Goal: Task Accomplishment & Management: Manage account settings

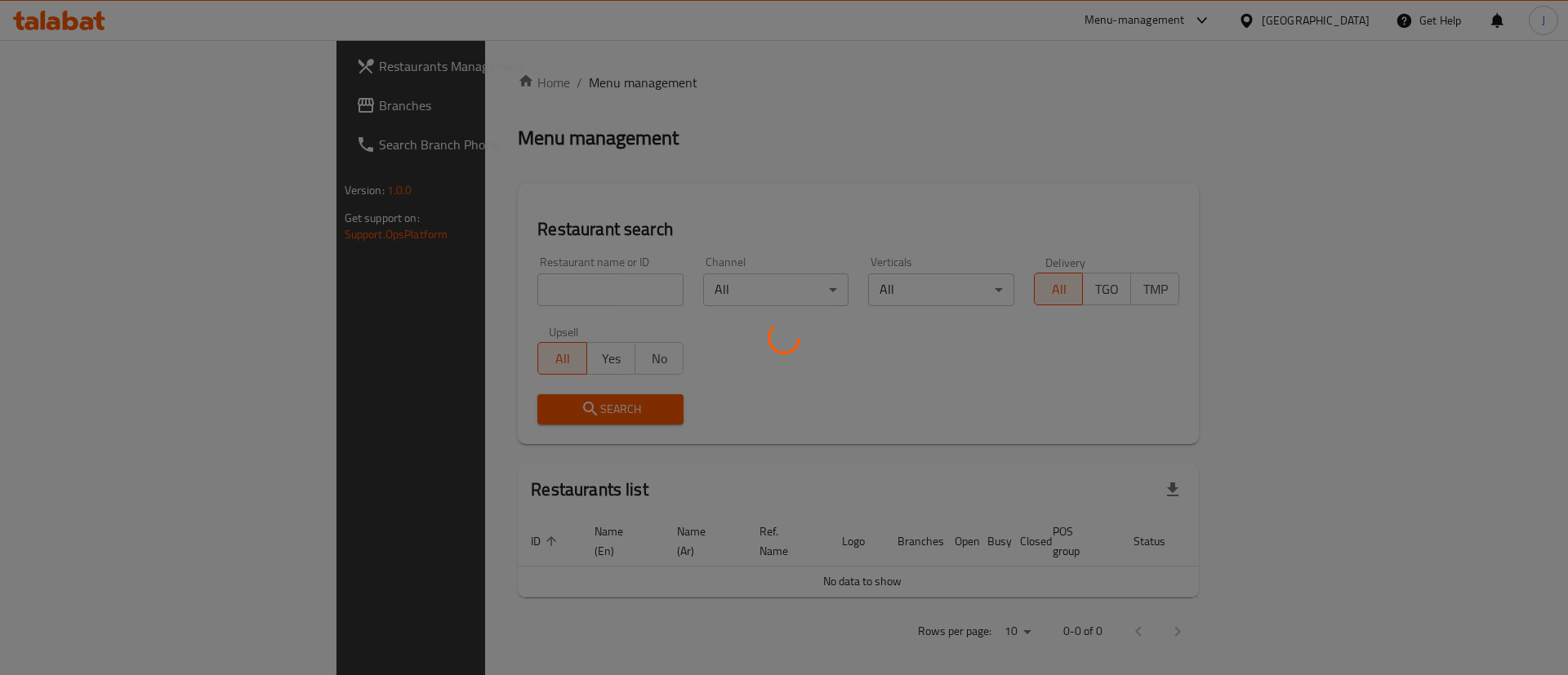
click at [441, 82] on div at bounding box center [784, 338] width 1568 height 675
click at [440, 86] on div at bounding box center [784, 338] width 1568 height 675
click at [95, 23] on div at bounding box center [784, 338] width 1568 height 675
click at [89, 9] on div at bounding box center [784, 338] width 1568 height 675
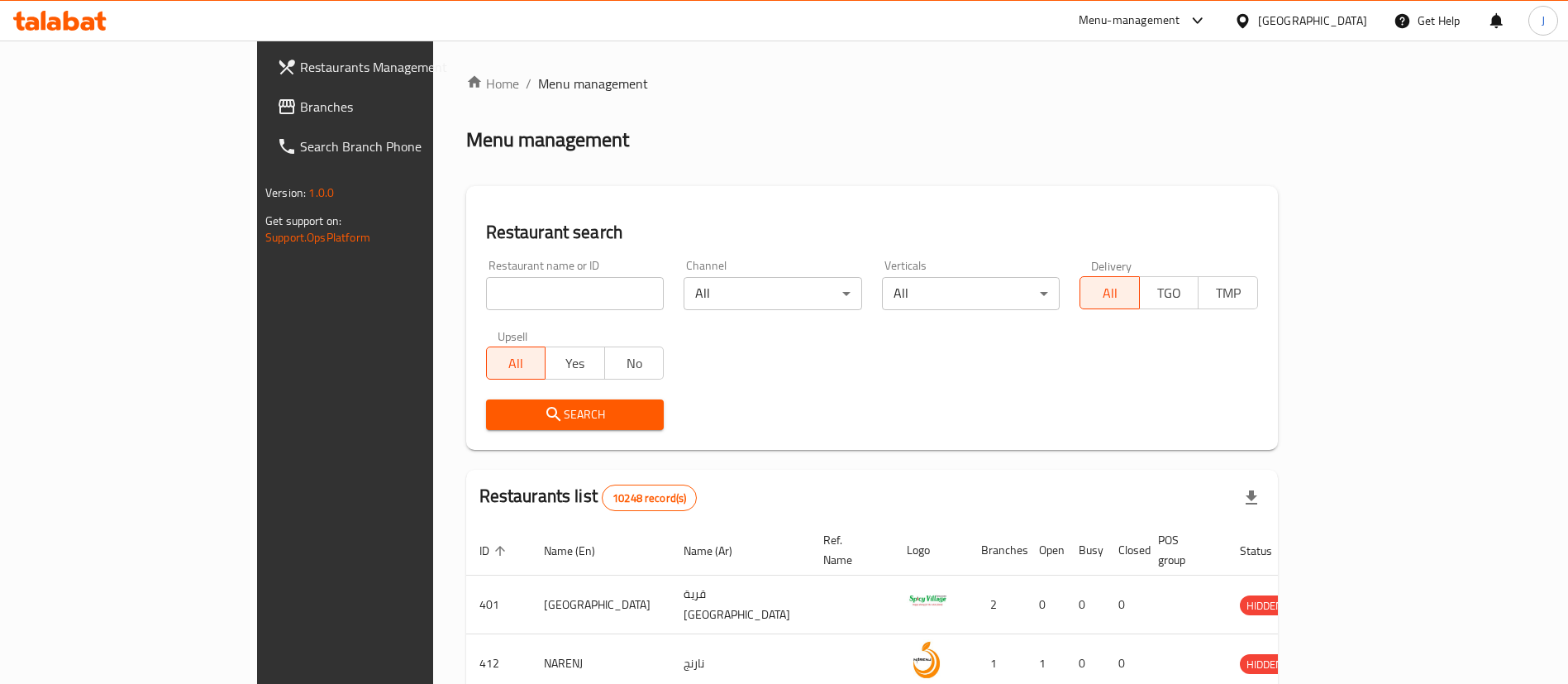
click at [84, 10] on icon at bounding box center [60, 20] width 94 height 20
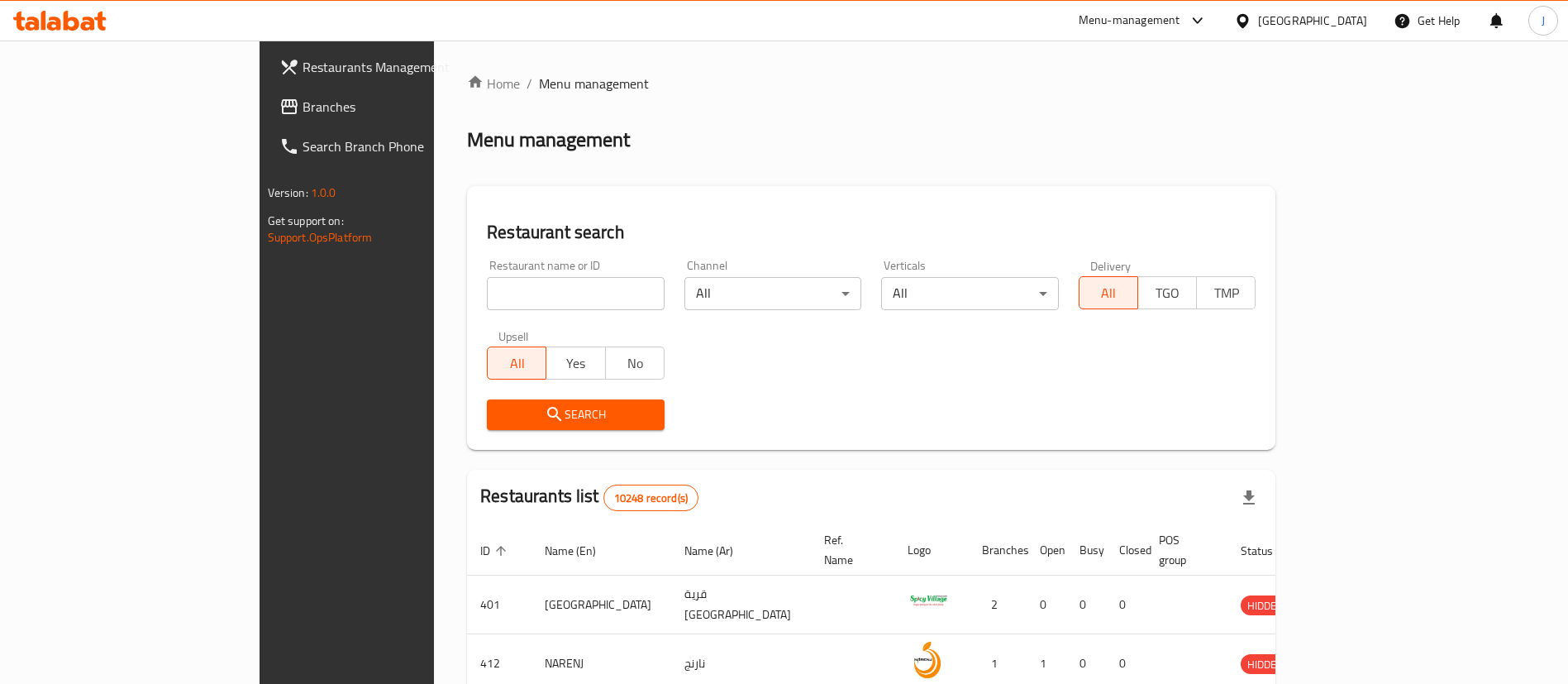
click at [531, 308] on input "search" at bounding box center [576, 293] width 178 height 33
paste input "679580"
type input "679580"
click button "Search" at bounding box center [576, 415] width 178 height 30
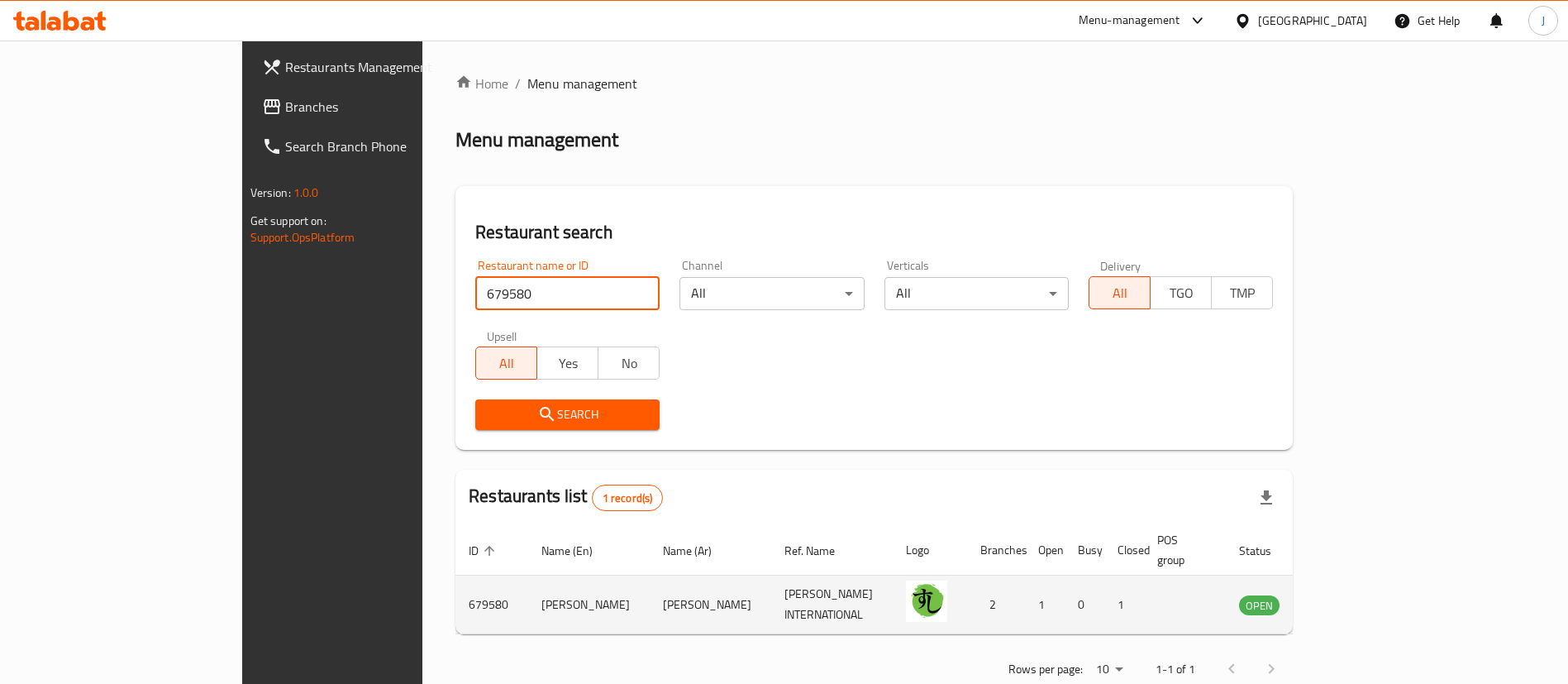
click at [1345, 599] on icon "enhanced table" at bounding box center [1335, 605] width 18 height 14
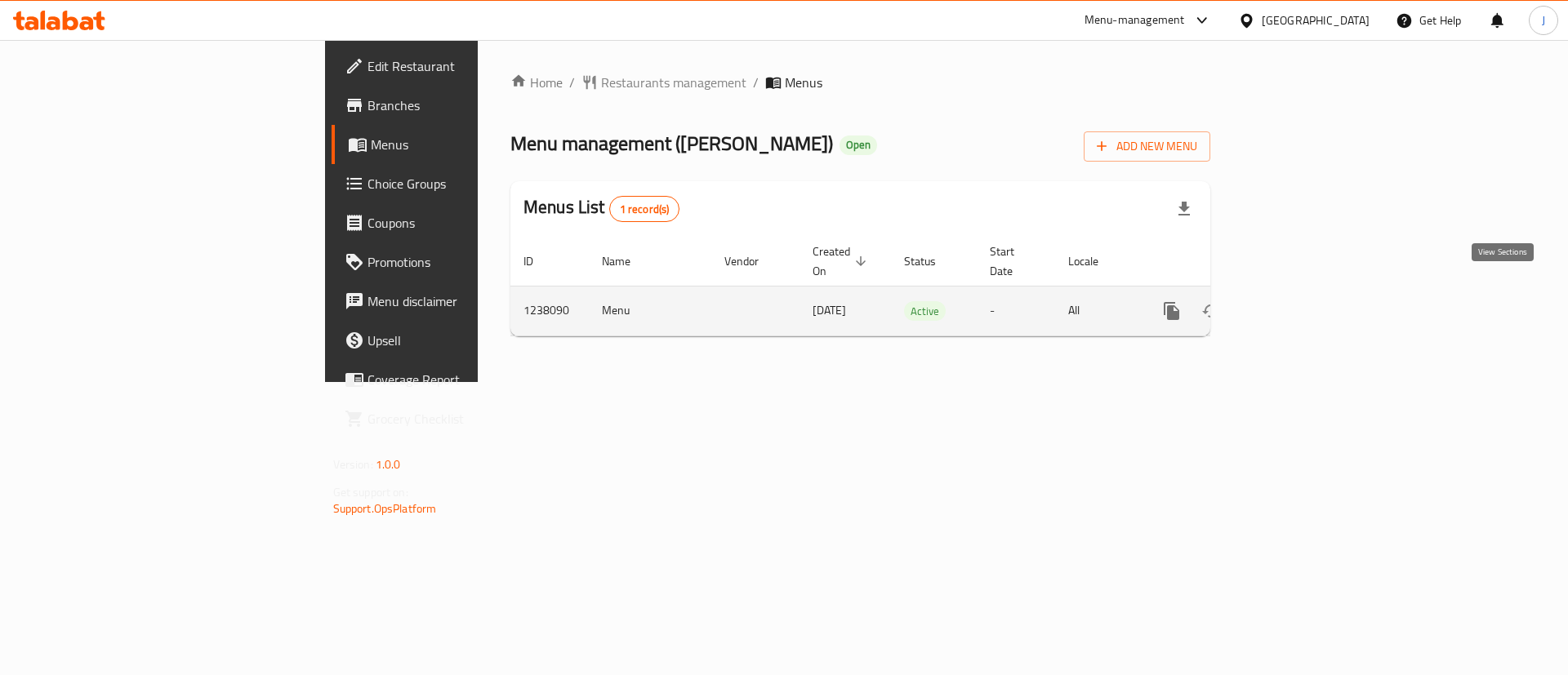
click at [1309, 292] on link "enhanced table" at bounding box center [1290, 311] width 39 height 39
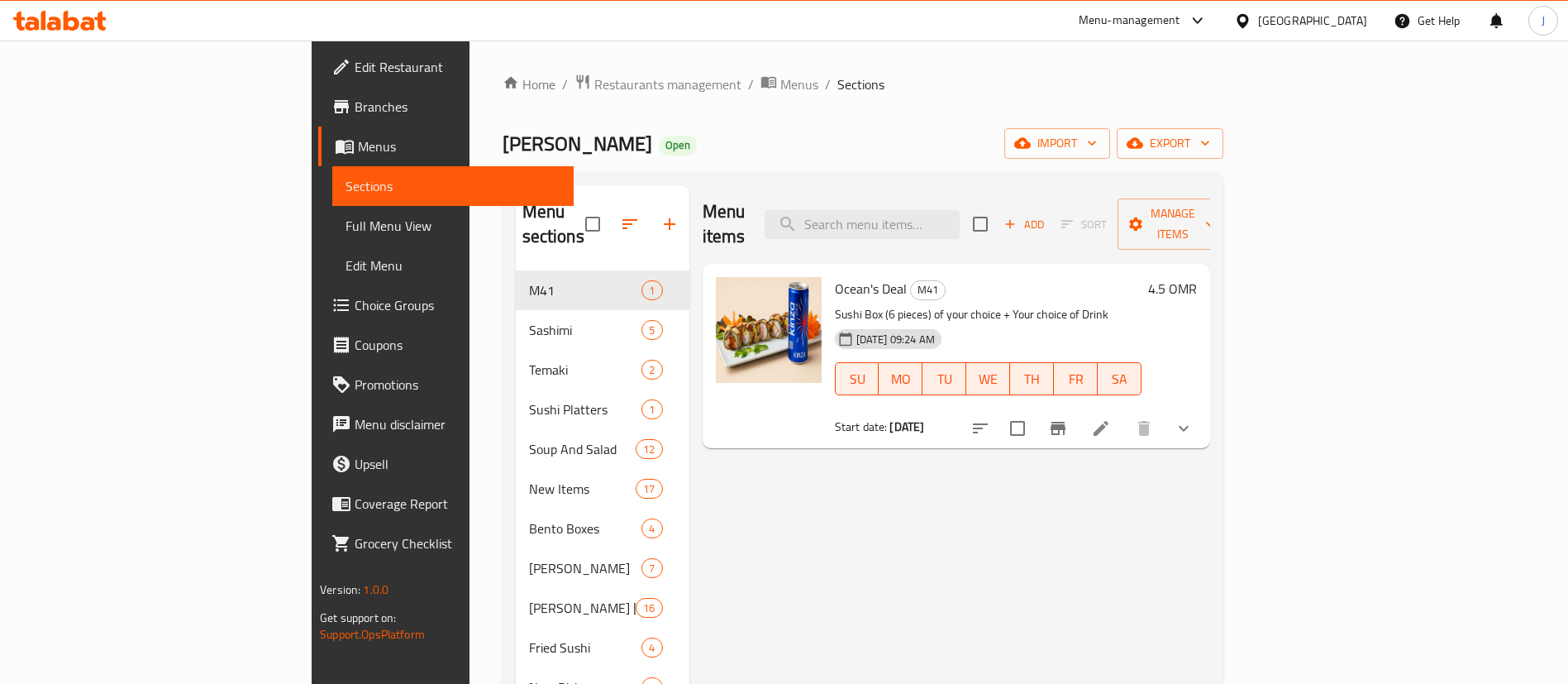
drag, startPoint x: 756, startPoint y: 289, endPoint x: 1149, endPoint y: 283, distance: 393.0
click at [1134, 270] on div "Ocean's Deal M41 Sushi Box (6 pieces) of your choice + Your choice of Drink 11-…" at bounding box center [989, 355] width 320 height 171
click at [1142, 304] on p "Sushi Box (6 pieces) of your choice + Your choice of Drink" at bounding box center [989, 315] width 307 height 21
click at [1124, 414] on li at bounding box center [1100, 428] width 46 height 29
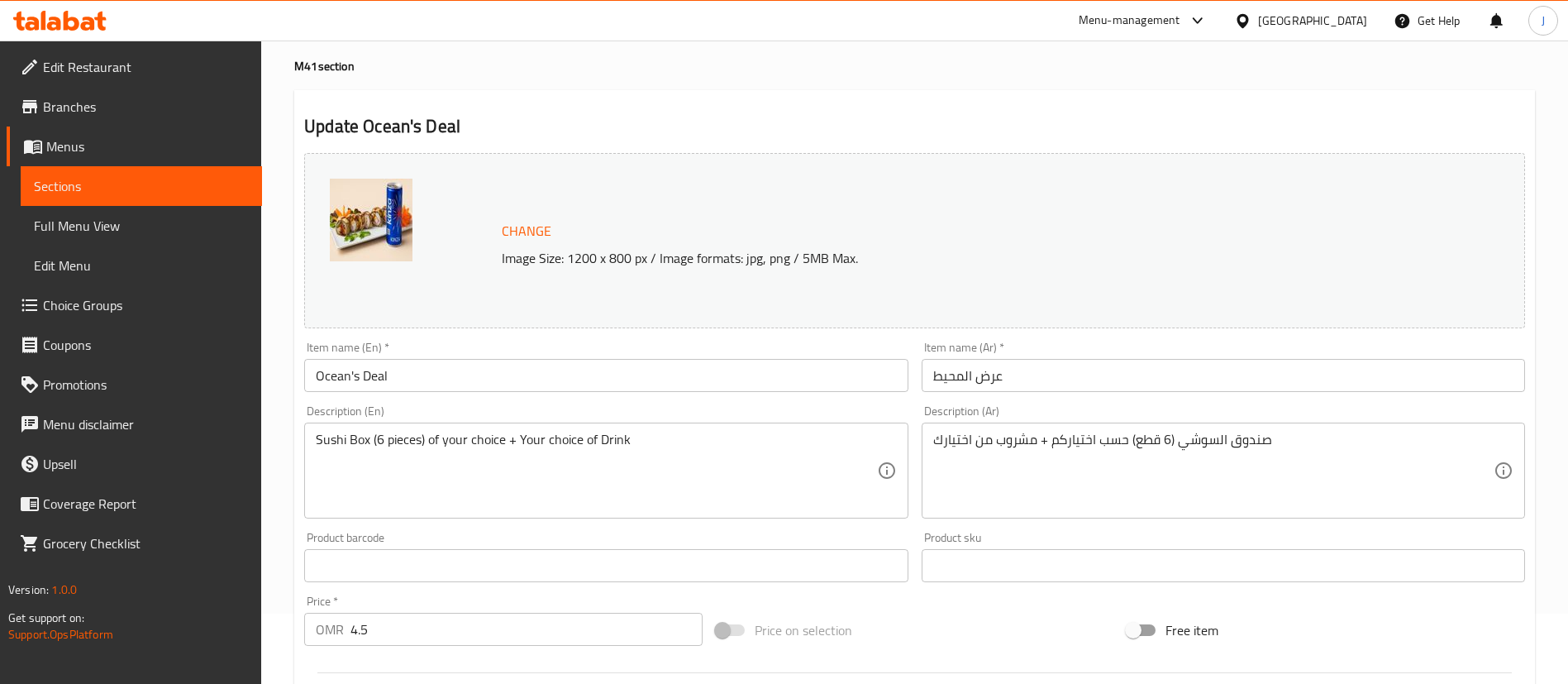
scroll to position [124, 0]
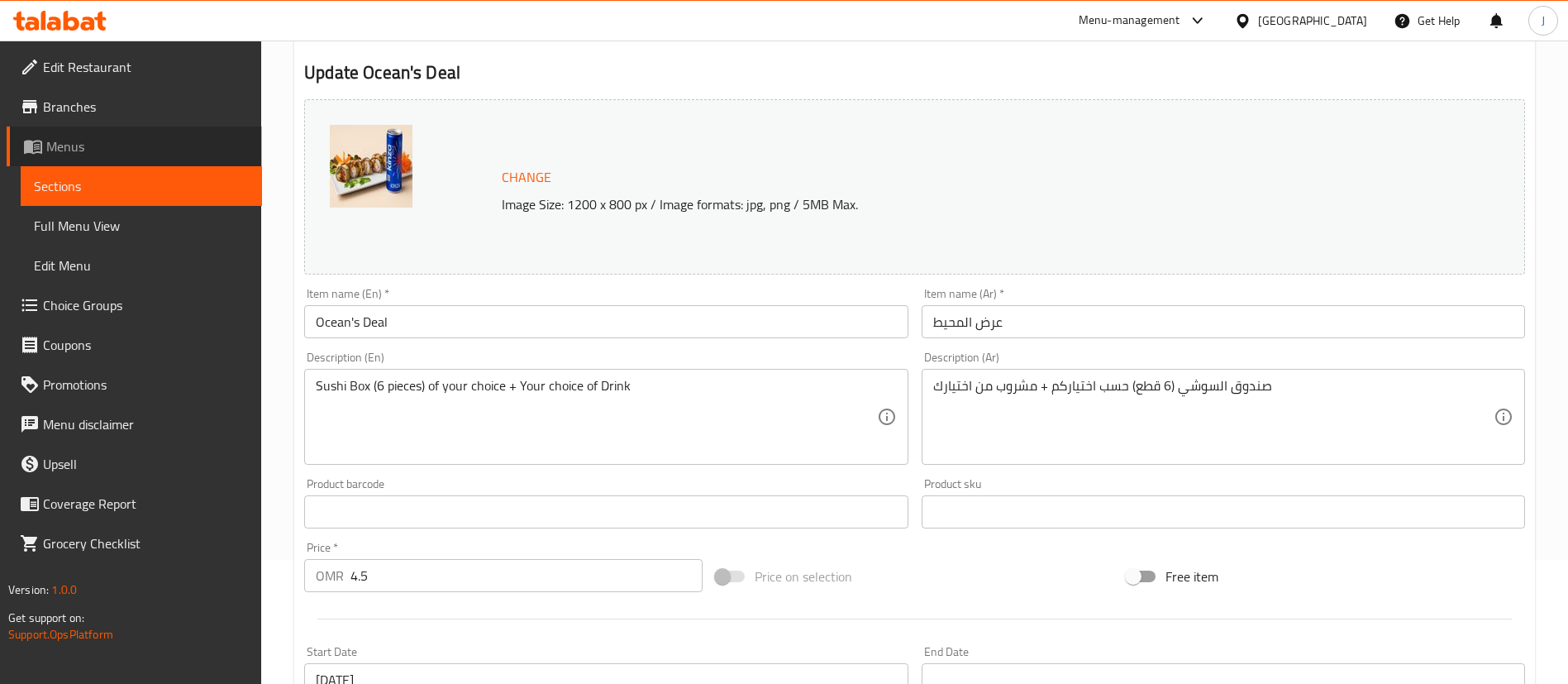
click at [177, 153] on span "Menus" at bounding box center [148, 146] width 203 height 20
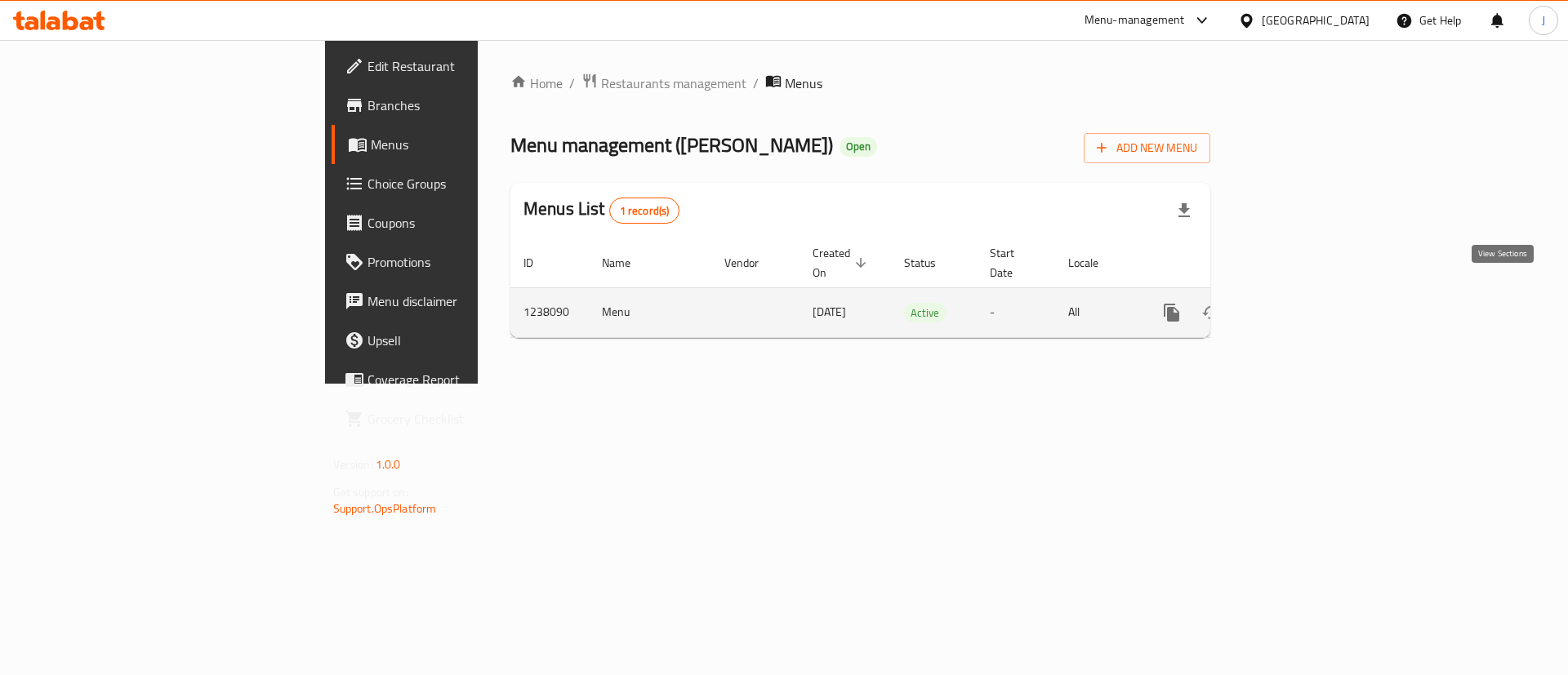
click at [1309, 293] on link "enhanced table" at bounding box center [1290, 312] width 39 height 39
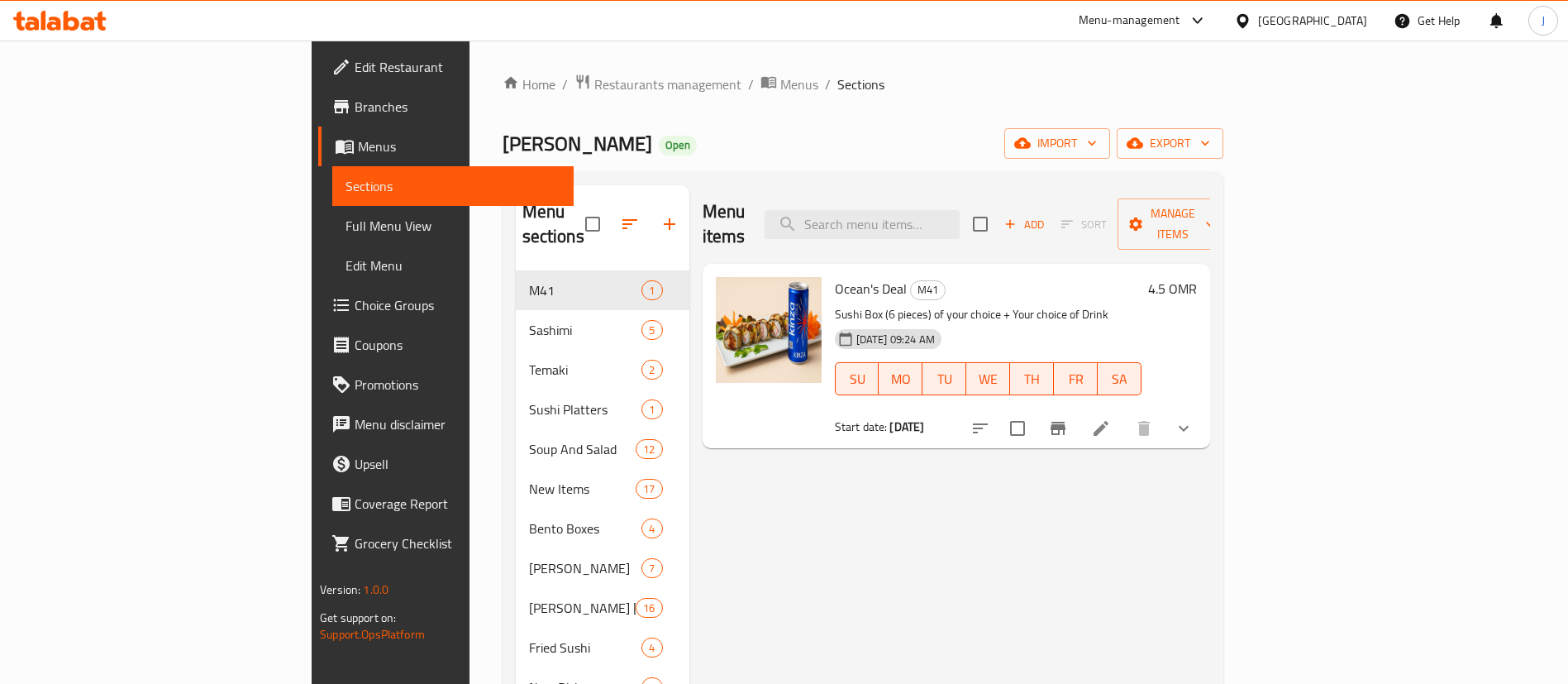
click at [1194, 419] on icon "show more" at bounding box center [1184, 428] width 20 height 20
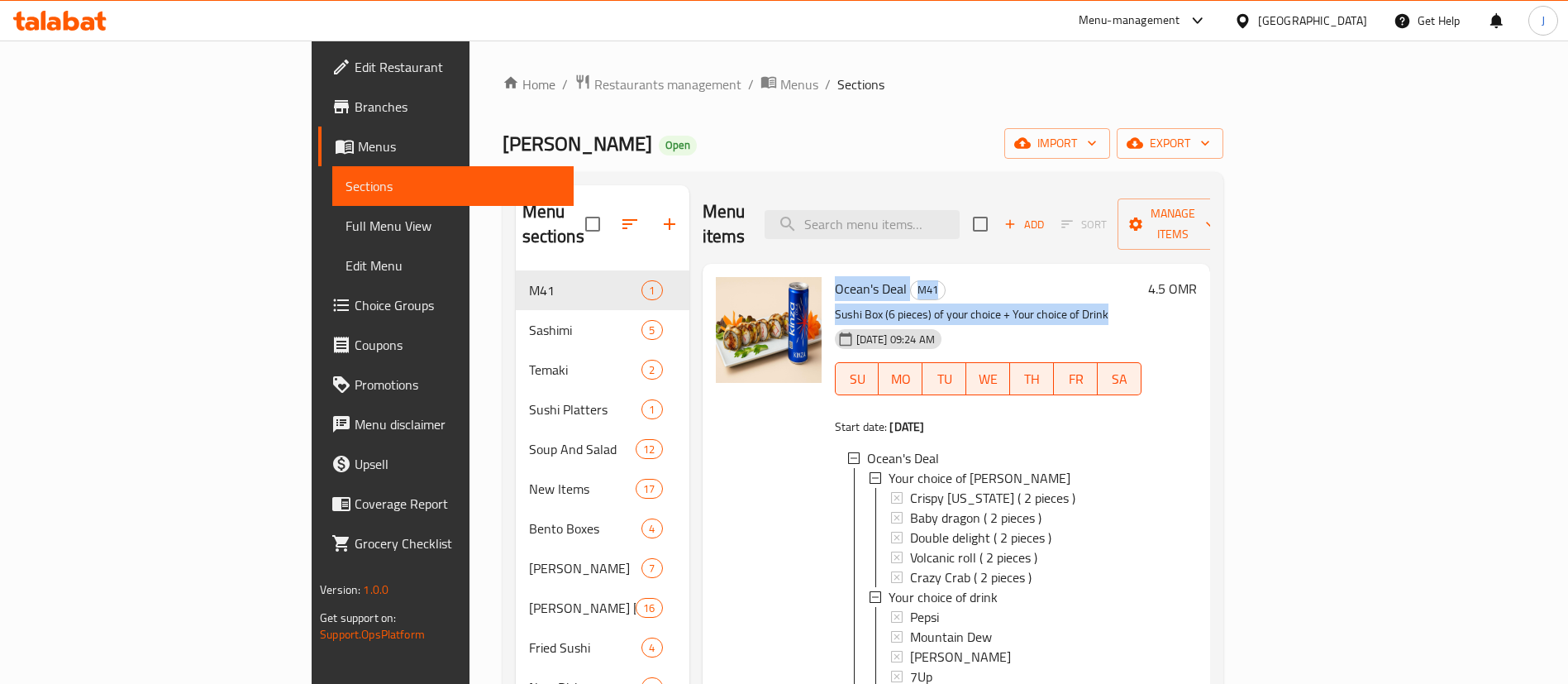
drag, startPoint x: 750, startPoint y: 272, endPoint x: 1069, endPoint y: 286, distance: 319.3
click at [1048, 286] on div "Ocean's Deal M41 Sushi Box (6 pieces) of your choice + Your choice of Drink 11-…" at bounding box center [989, 497] width 320 height 456
click at [1115, 304] on p "Sushi Box (6 pieces) of your choice + Your choice of Drink" at bounding box center [989, 315] width 307 height 21
click at [780, 84] on span "Menus" at bounding box center [799, 84] width 38 height 20
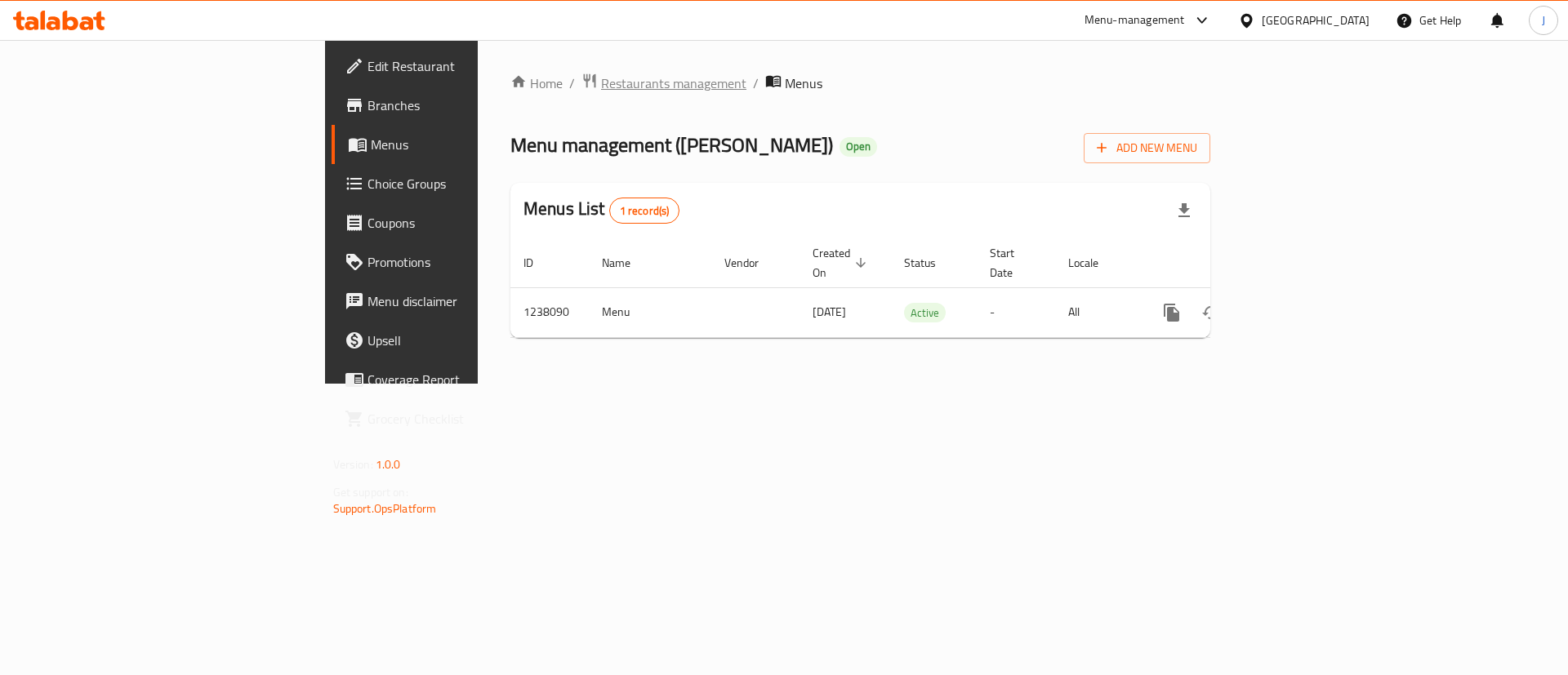
click at [602, 93] on span "Restaurants management" at bounding box center [674, 83] width 145 height 20
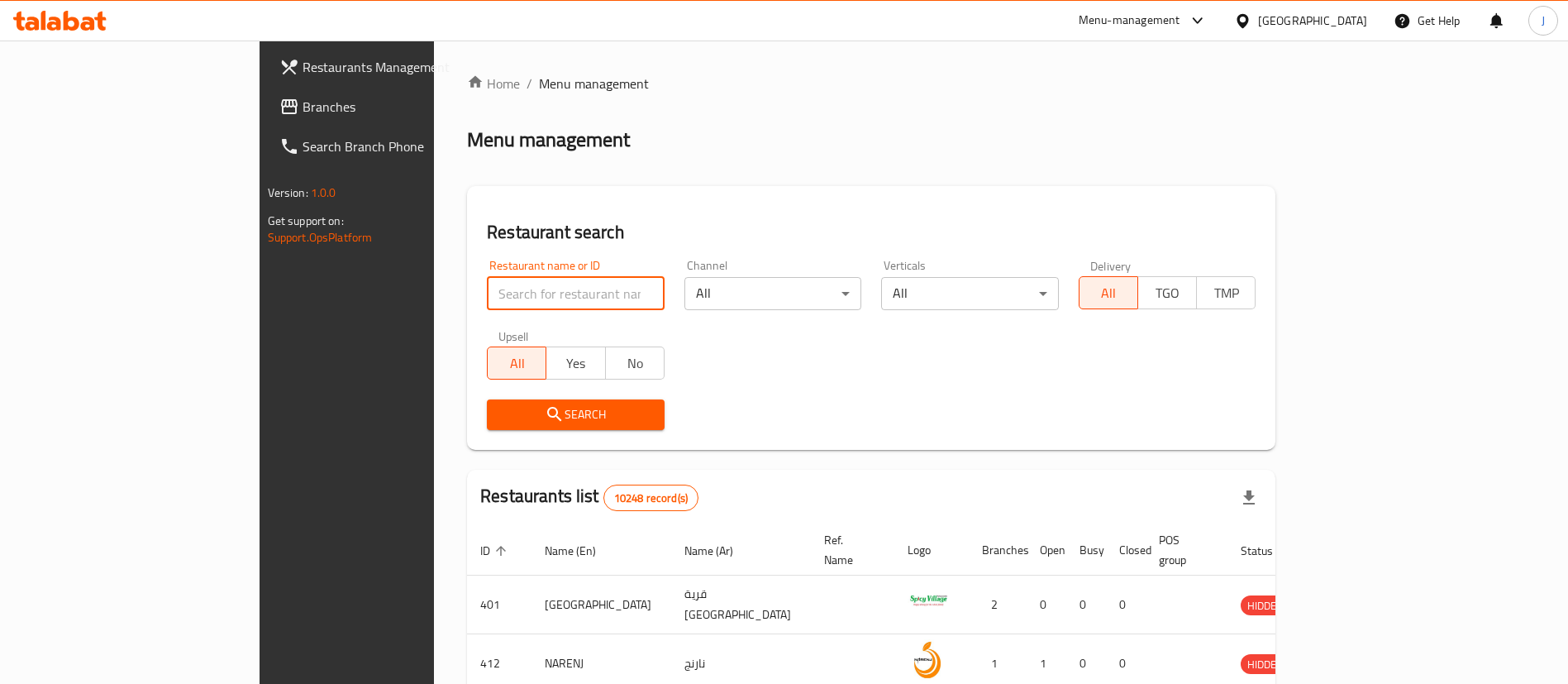
click at [487, 296] on input "search" at bounding box center [576, 293] width 178 height 33
paste input "686219"
type input "686219"
drag, startPoint x: 520, startPoint y: 444, endPoint x: 512, endPoint y: 416, distance: 29.1
click at [519, 441] on div "Restaurant search Restaurant name or ID 686219 Restaurant name or ID Channel Al…" at bounding box center [871, 317] width 809 height 263
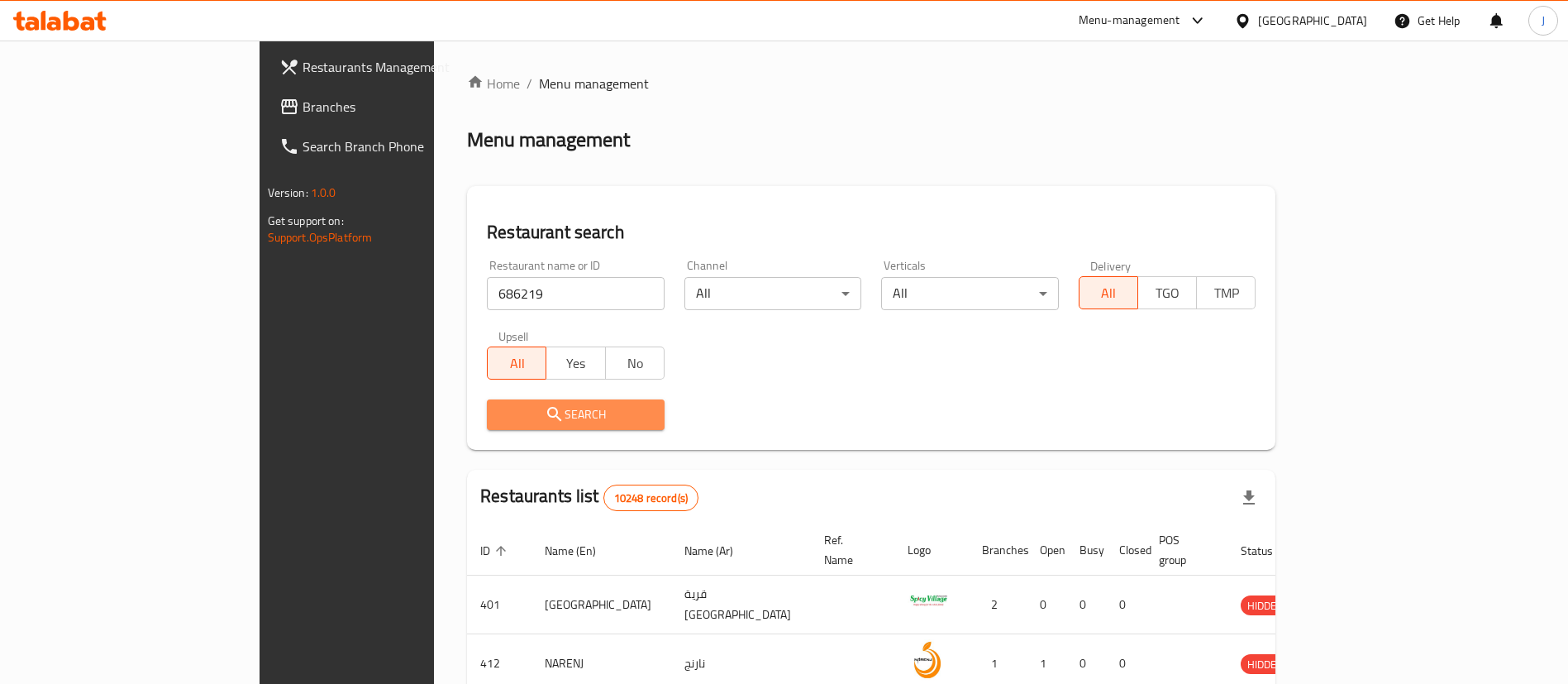
click at [512, 414] on span "Search" at bounding box center [576, 415] width 151 height 21
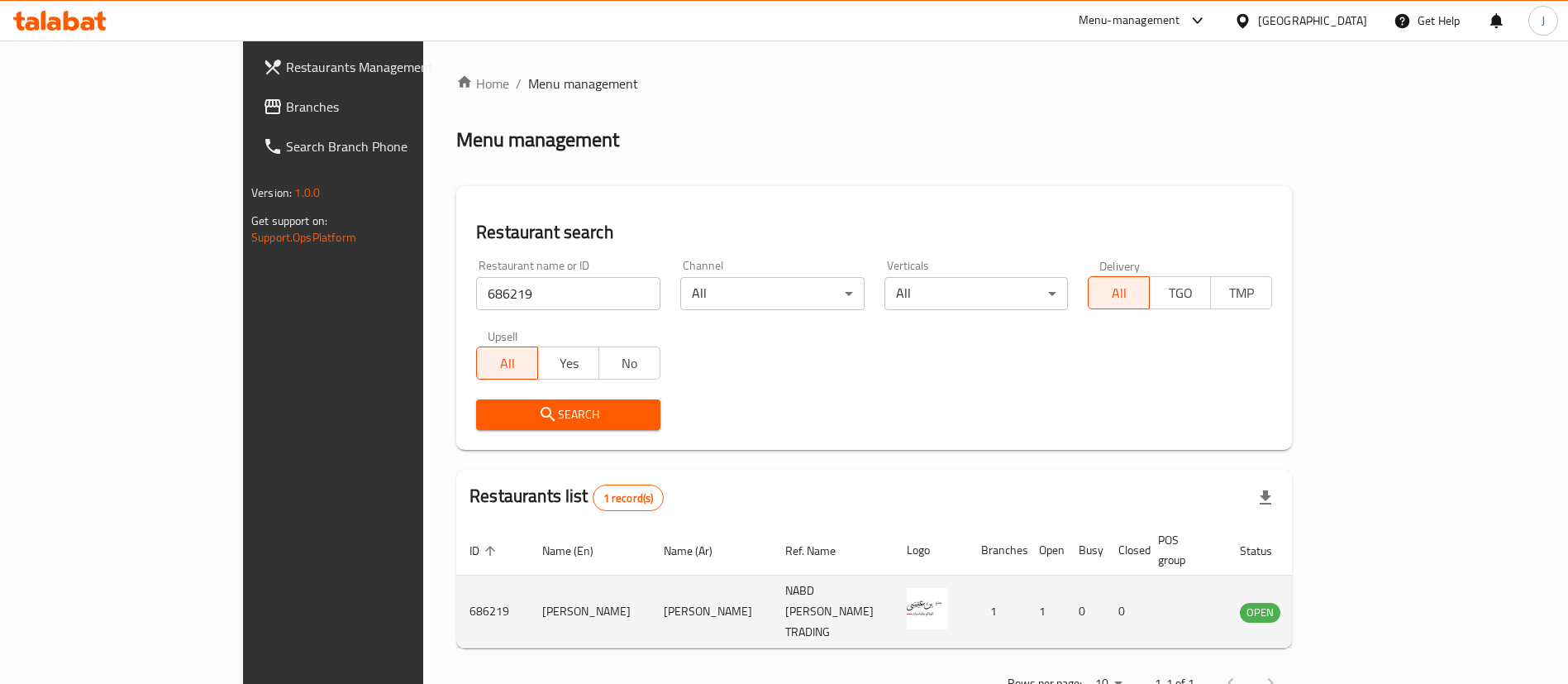
click at [1344, 609] on icon "enhanced table" at bounding box center [1341, 612] width 6 height 7
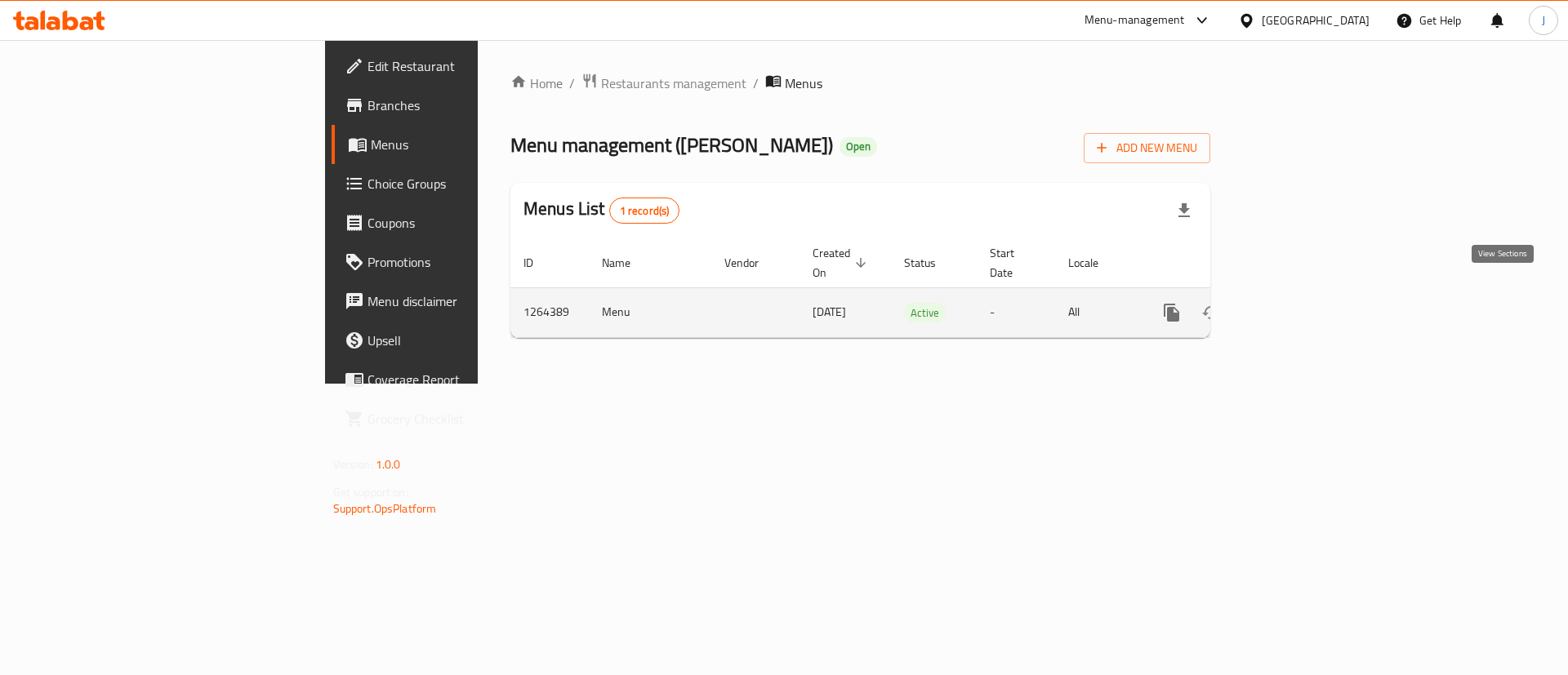
click at [1309, 302] on link "enhanced table" at bounding box center [1290, 312] width 39 height 39
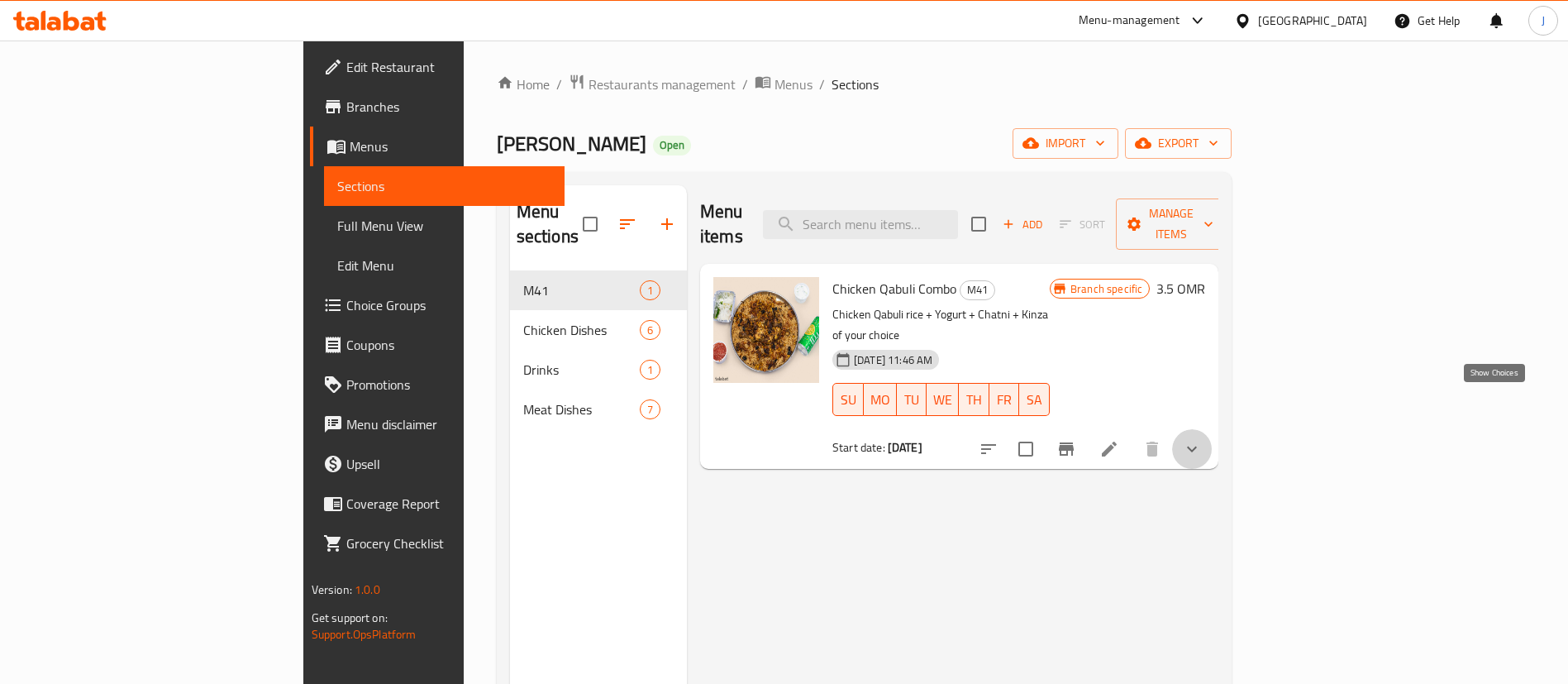
click at [1202, 440] on icon "show more" at bounding box center [1191, 449] width 20 height 20
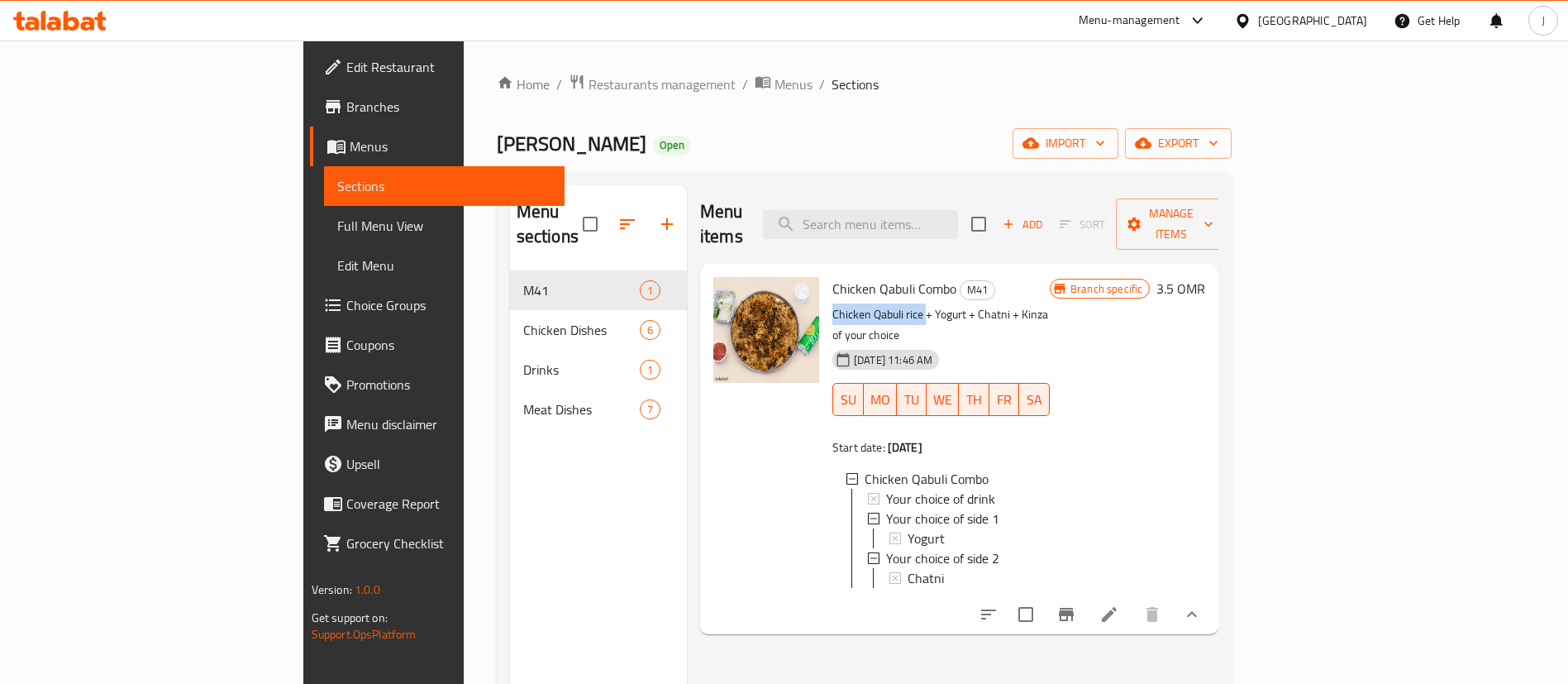
drag, startPoint x: 757, startPoint y: 288, endPoint x: 849, endPoint y: 286, distance: 92.0
click at [849, 304] on p "Chicken Qabuli rice + Yogurt + Chatni + Kinza of your choice" at bounding box center [941, 325] width 218 height 42
copy p "Chicken Qabuli rice"
click at [347, 310] on span "Choice Groups" at bounding box center [449, 305] width 205 height 20
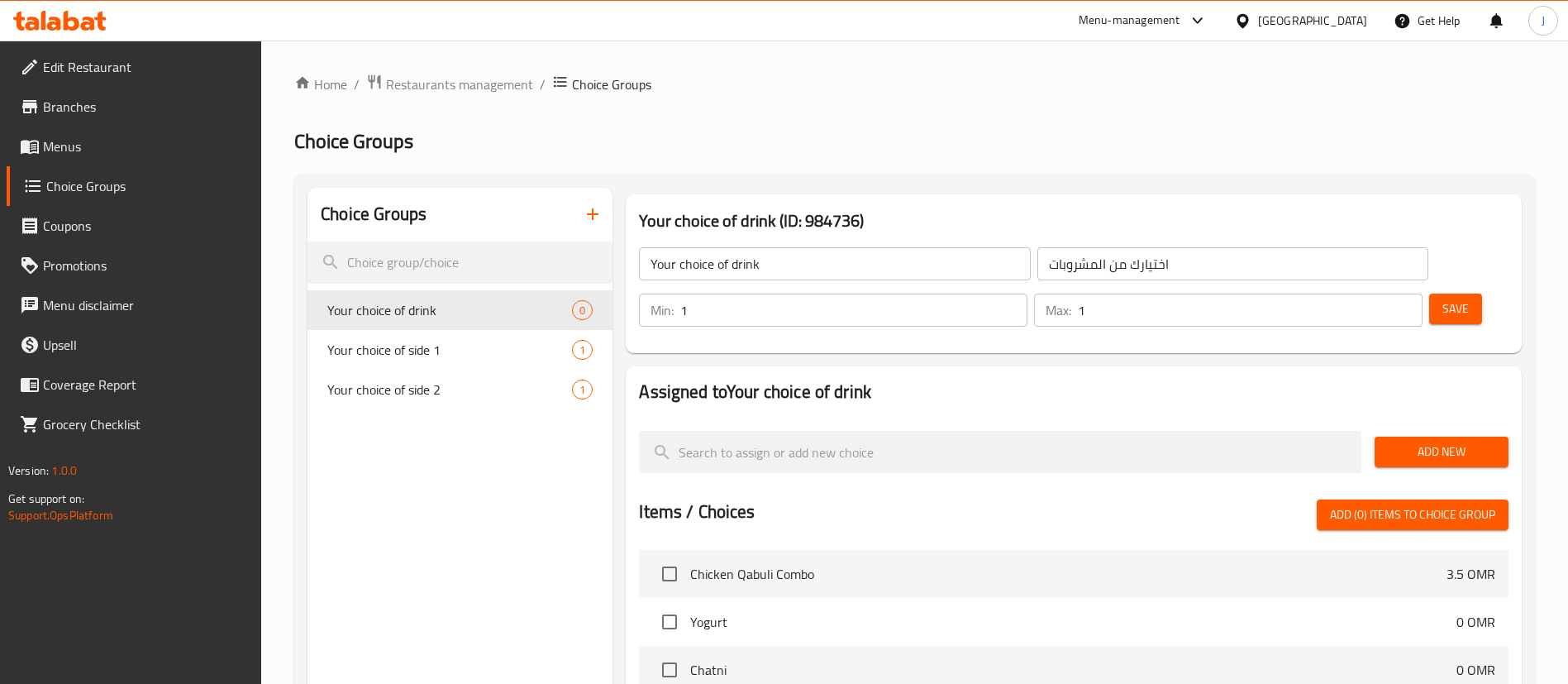
click at [589, 227] on button "button" at bounding box center [593, 214] width 40 height 40
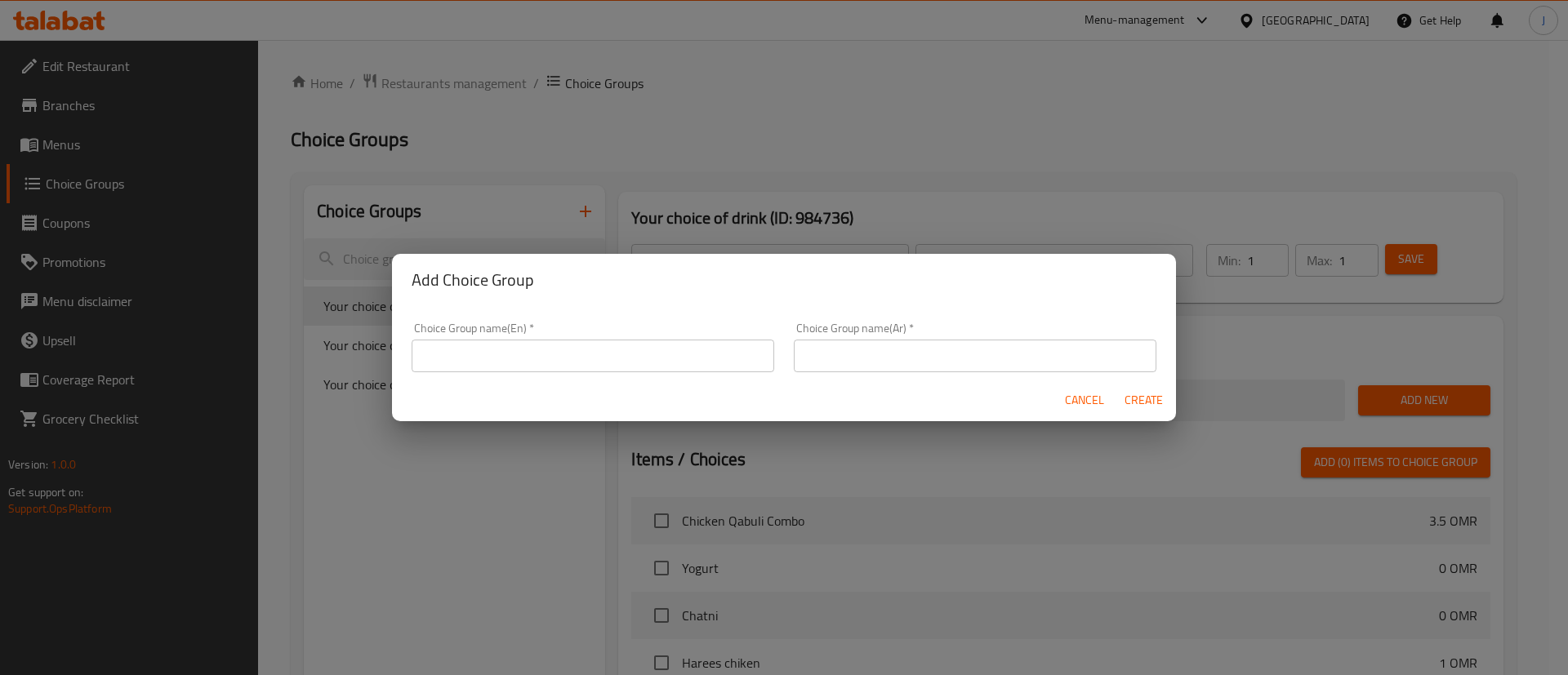
drag, startPoint x: 602, startPoint y: 378, endPoint x: 593, endPoint y: 357, distance: 22.8
click at [599, 379] on div "Cancel Create" at bounding box center [784, 400] width 784 height 43
drag, startPoint x: 593, startPoint y: 357, endPoint x: 569, endPoint y: 345, distance: 26.8
click at [593, 356] on input "text" at bounding box center [593, 355] width 363 height 33
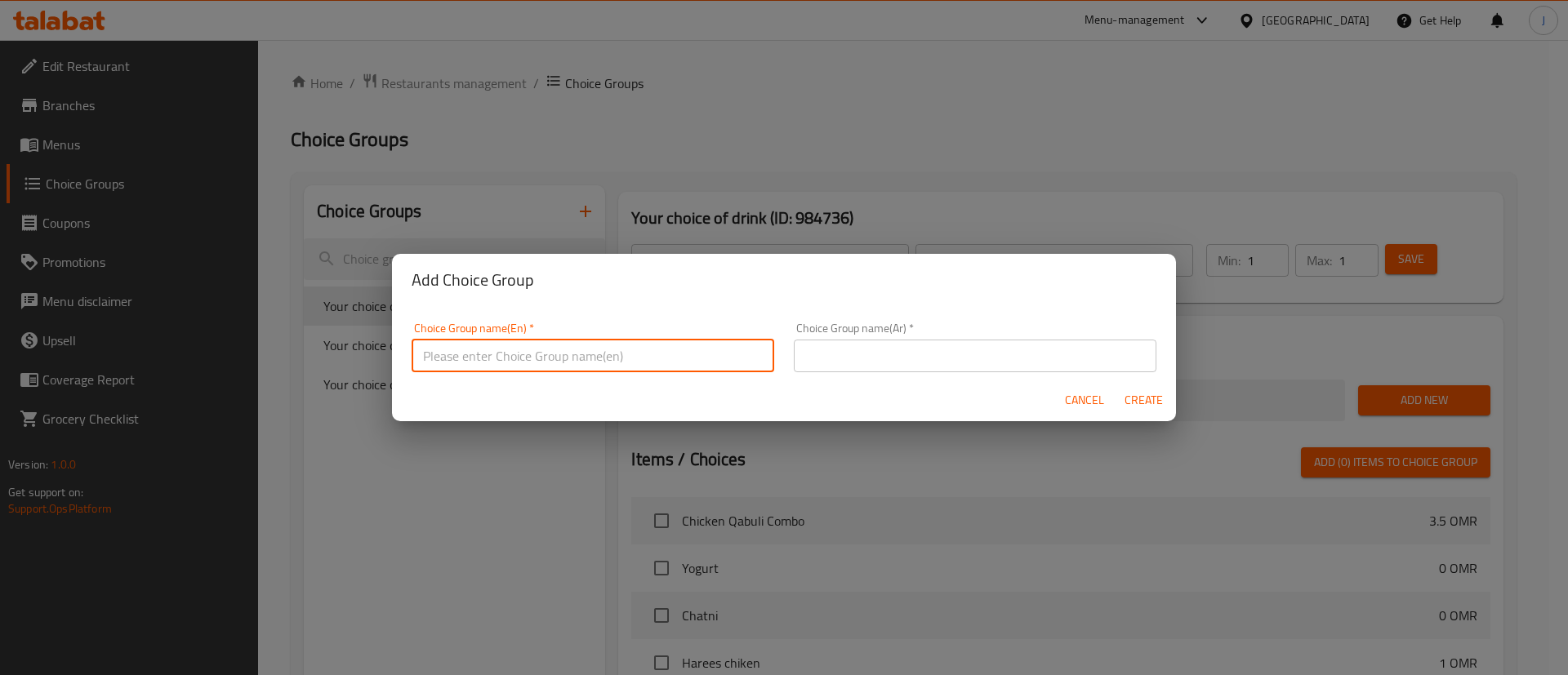
type input "T"
type input "u"
type input "Your Choice of Main Item"
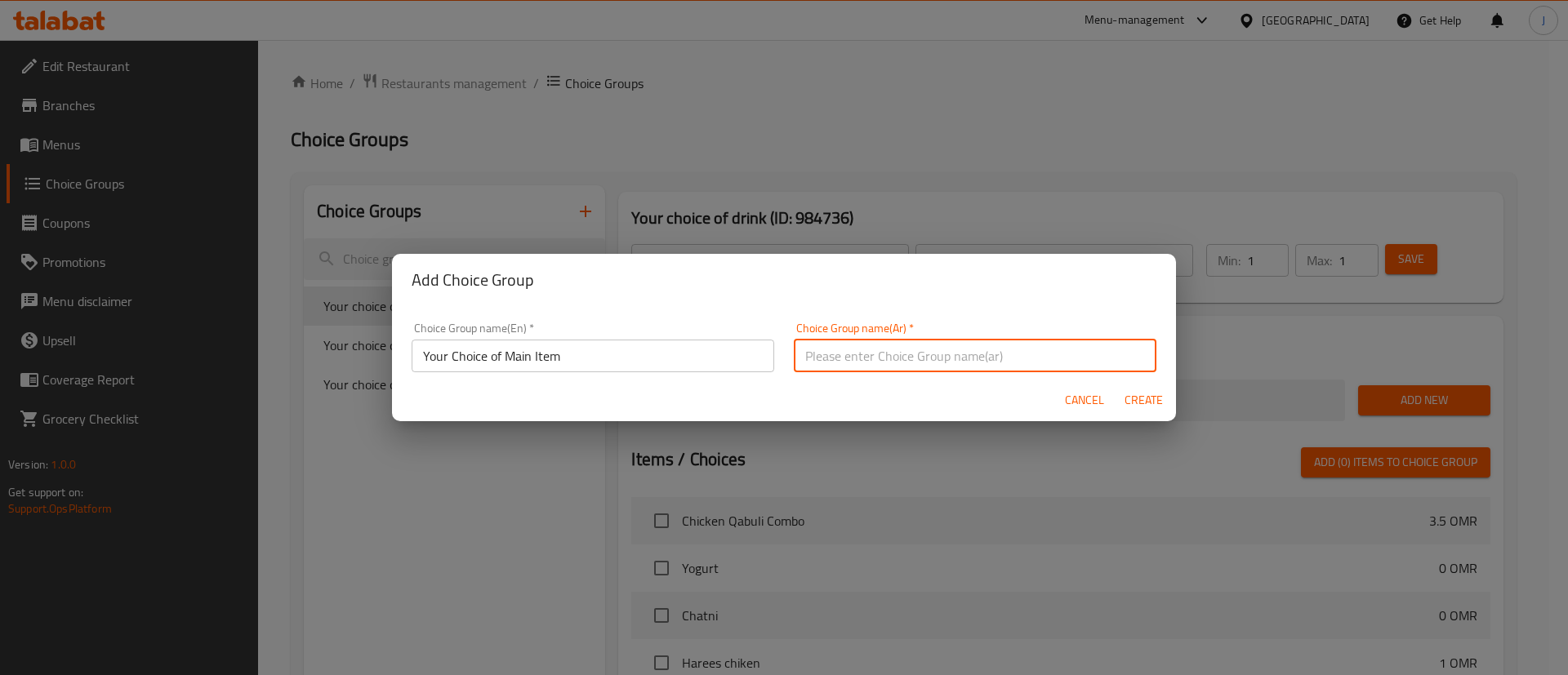
click at [853, 357] on input "text" at bounding box center [976, 355] width 363 height 33
drag, startPoint x: 791, startPoint y: 360, endPoint x: 830, endPoint y: 356, distance: 39.2
click at [830, 356] on input "اختيارك من الطبق الجانبي" at bounding box center [976, 355] width 363 height 33
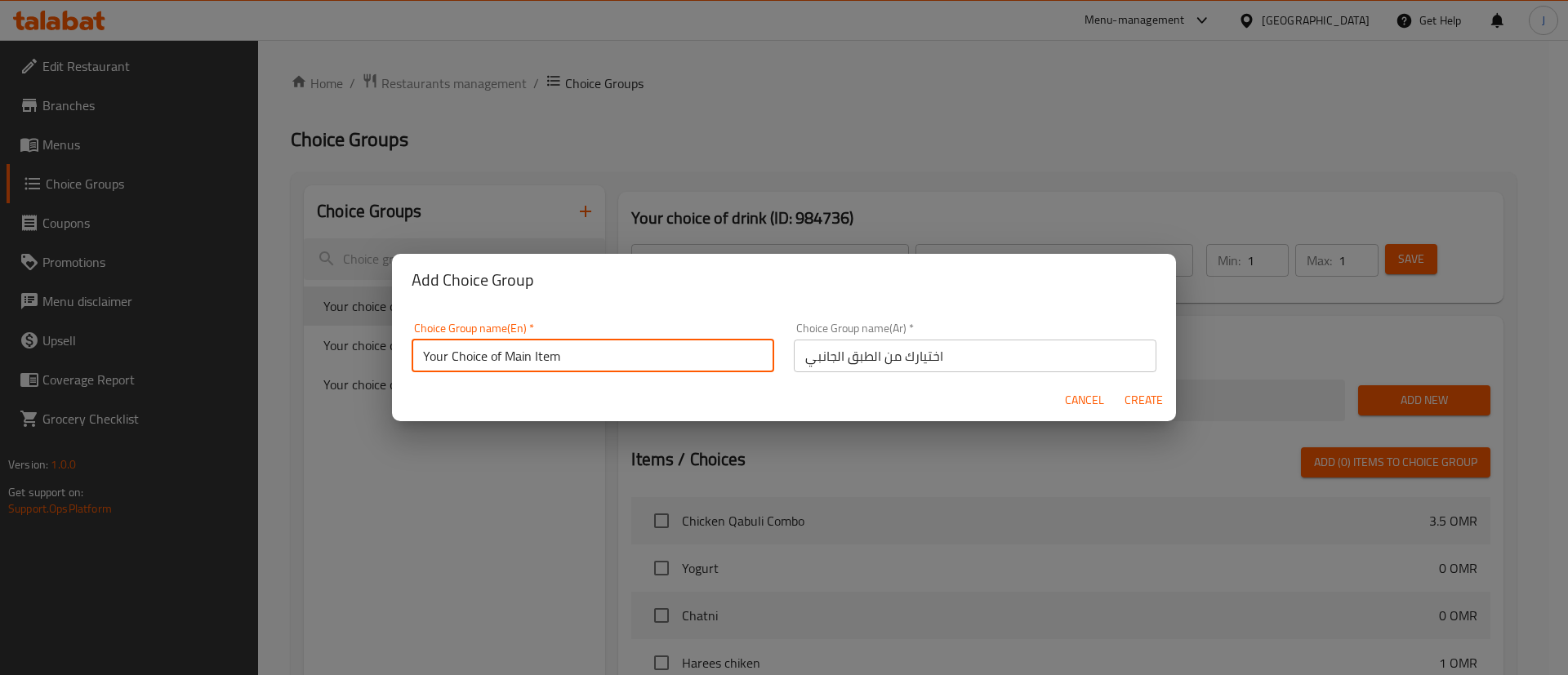
drag, startPoint x: 588, startPoint y: 360, endPoint x: 496, endPoint y: 350, distance: 92.5
click at [389, 351] on div "Add Choice Group Choice Group name(En)   * Your Choice of Main Item Choice Grou…" at bounding box center [784, 338] width 1568 height 675
click at [662, 351] on input "Your Choice of Main Item" at bounding box center [593, 355] width 363 height 33
drag, startPoint x: 662, startPoint y: 351, endPoint x: 327, endPoint y: 338, distance: 335.3
click at [329, 338] on div "Add Choice Group Choice Group name(En)   * Your Choice of Main Item Choice Grou…" at bounding box center [784, 338] width 1568 height 675
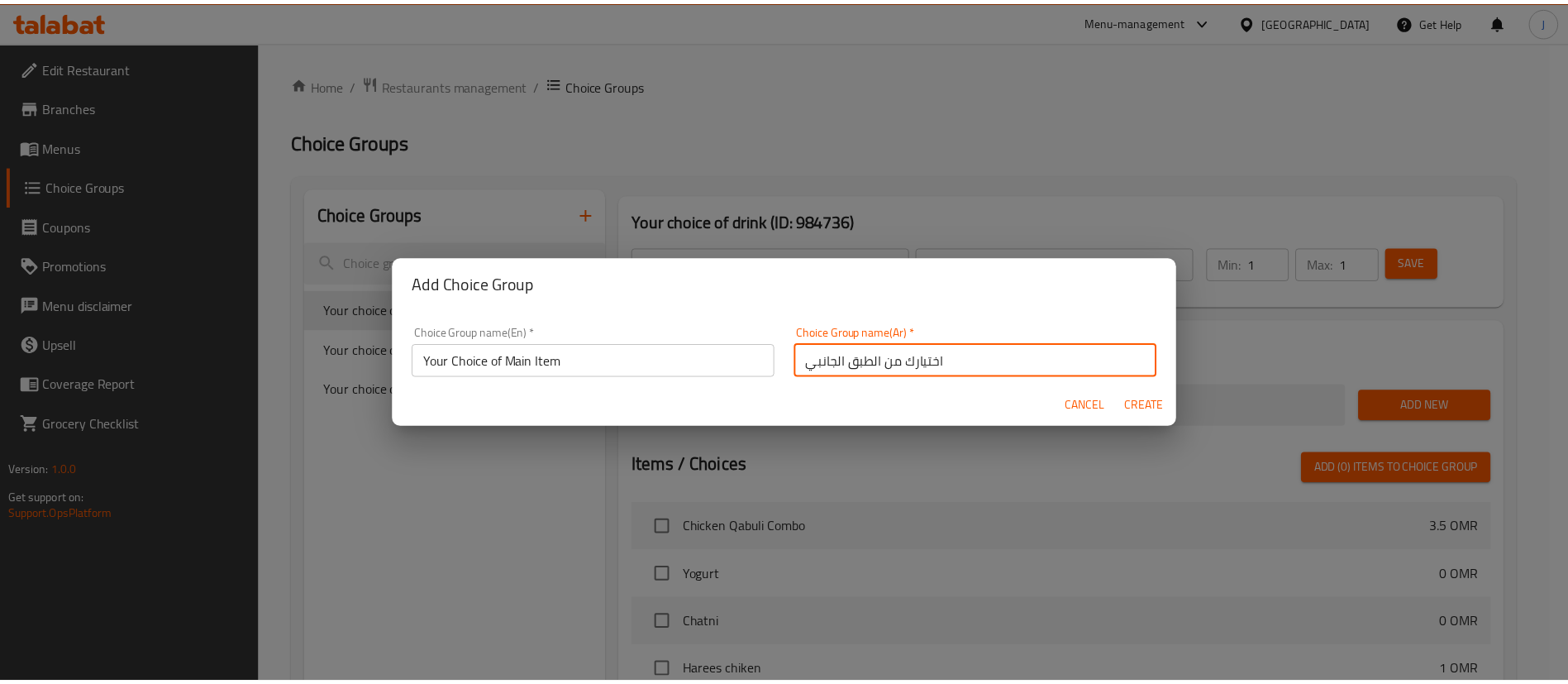
scroll to position [5, 0]
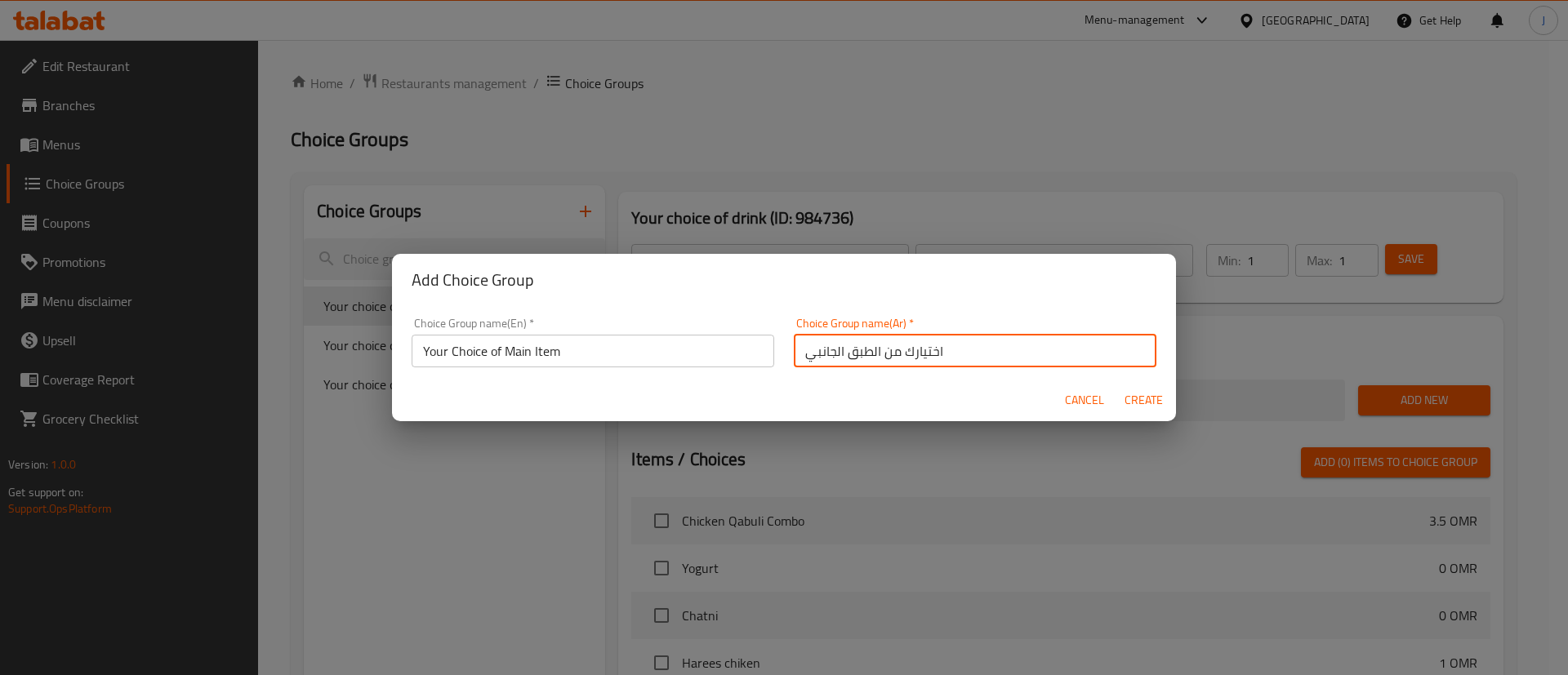
drag, startPoint x: 794, startPoint y: 360, endPoint x: 834, endPoint y: 366, distance: 40.4
click at [834, 366] on div "Choice Group name(Ar)   * اختيارك من الطبق الجانبي Choice Group name(Ar) *" at bounding box center [975, 342] width 383 height 69
paste input "ئيس"
type input "اختيارك من الطبق الرئيسي"
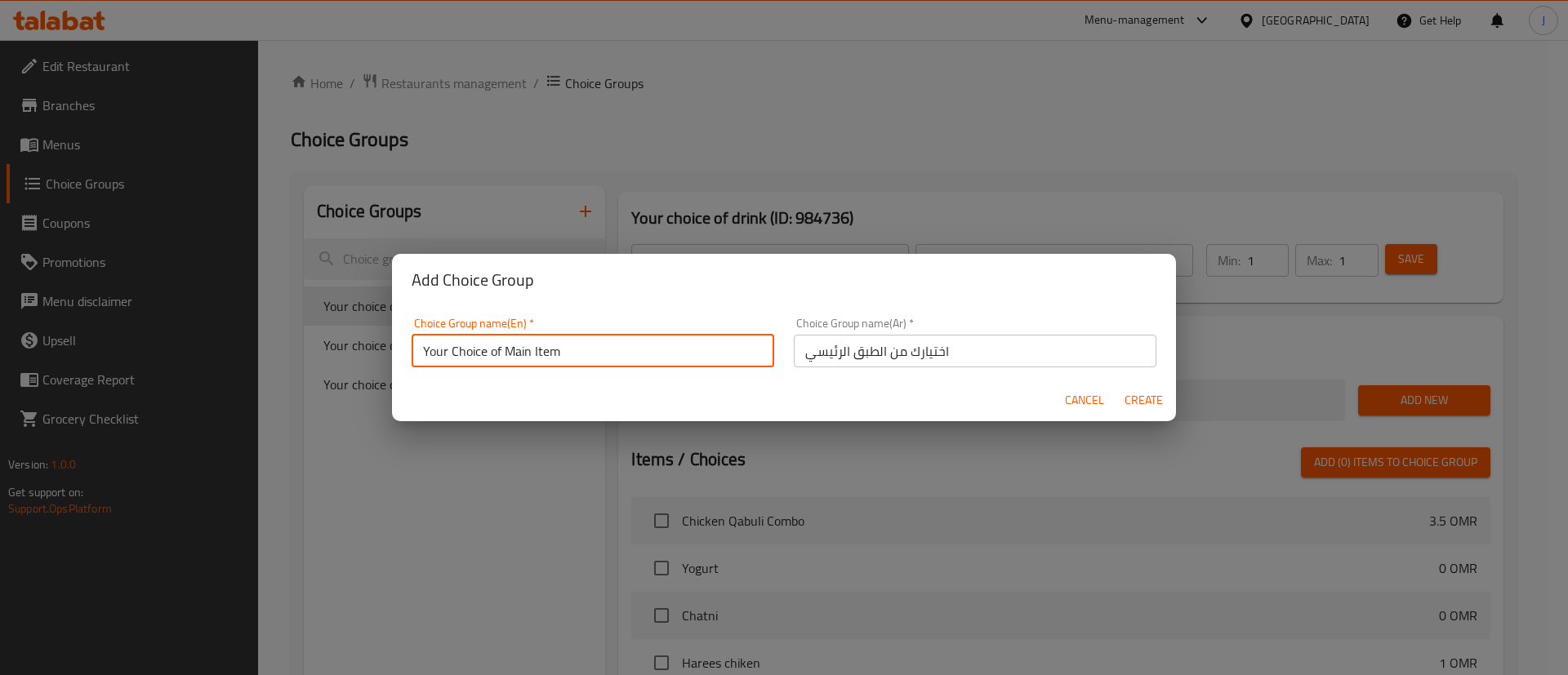
click at [592, 353] on input "Your Choice of Main Item" at bounding box center [593, 351] width 363 height 33
drag, startPoint x: 530, startPoint y: 346, endPoint x: 579, endPoint y: 344, distance: 49.0
click at [579, 344] on input "Your Choice of Main Item" at bounding box center [593, 351] width 363 height 33
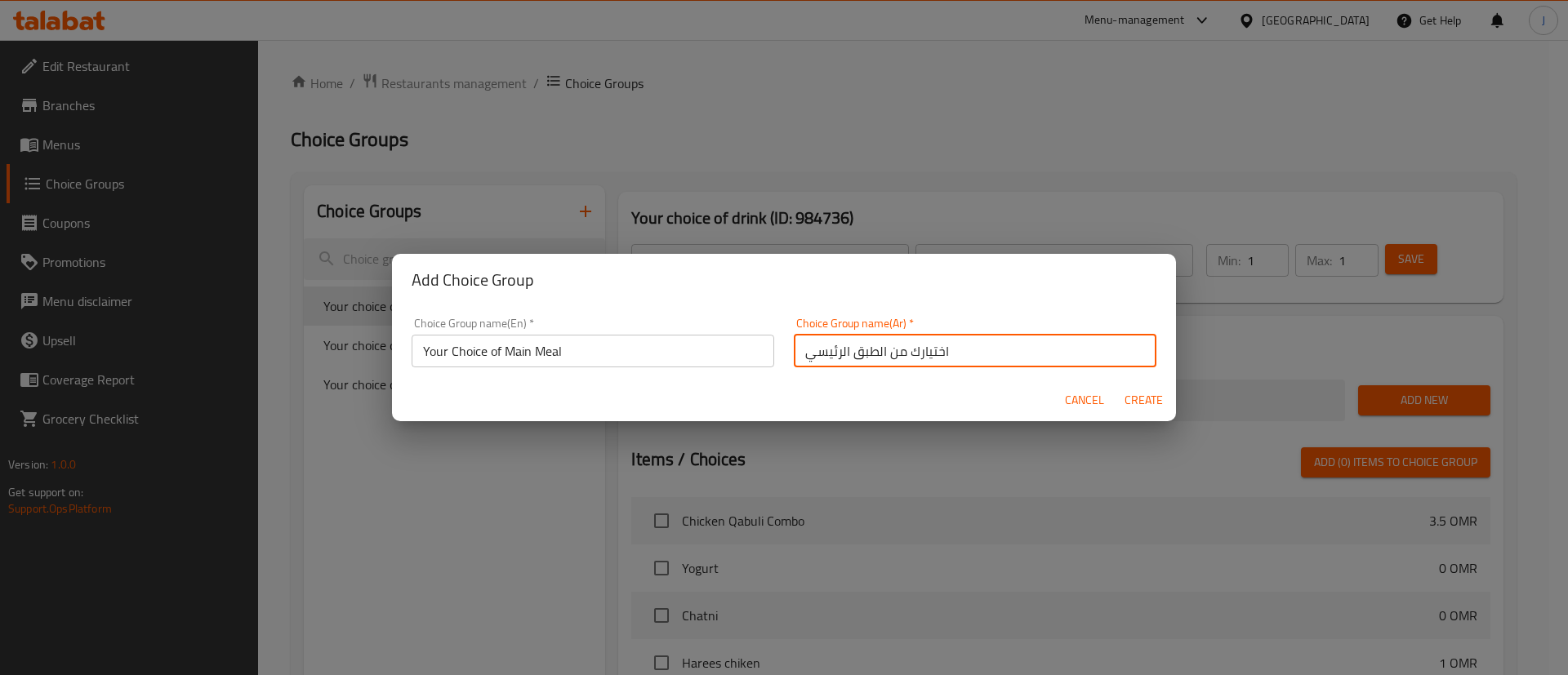
drag, startPoint x: 791, startPoint y: 357, endPoint x: 829, endPoint y: 364, distance: 38.6
click at [830, 364] on input "اختيارك من الطبق الرئيسي" at bounding box center [976, 351] width 363 height 33
click at [1021, 391] on div "Cancel Create" at bounding box center [784, 400] width 784 height 43
drag, startPoint x: 960, startPoint y: 344, endPoint x: 764, endPoint y: 382, distance: 199.6
click at [764, 382] on form "Choice Group name(En)   * Your Choice of Main Meal Choice Group name(En) * Choi…" at bounding box center [784, 364] width 784 height 116
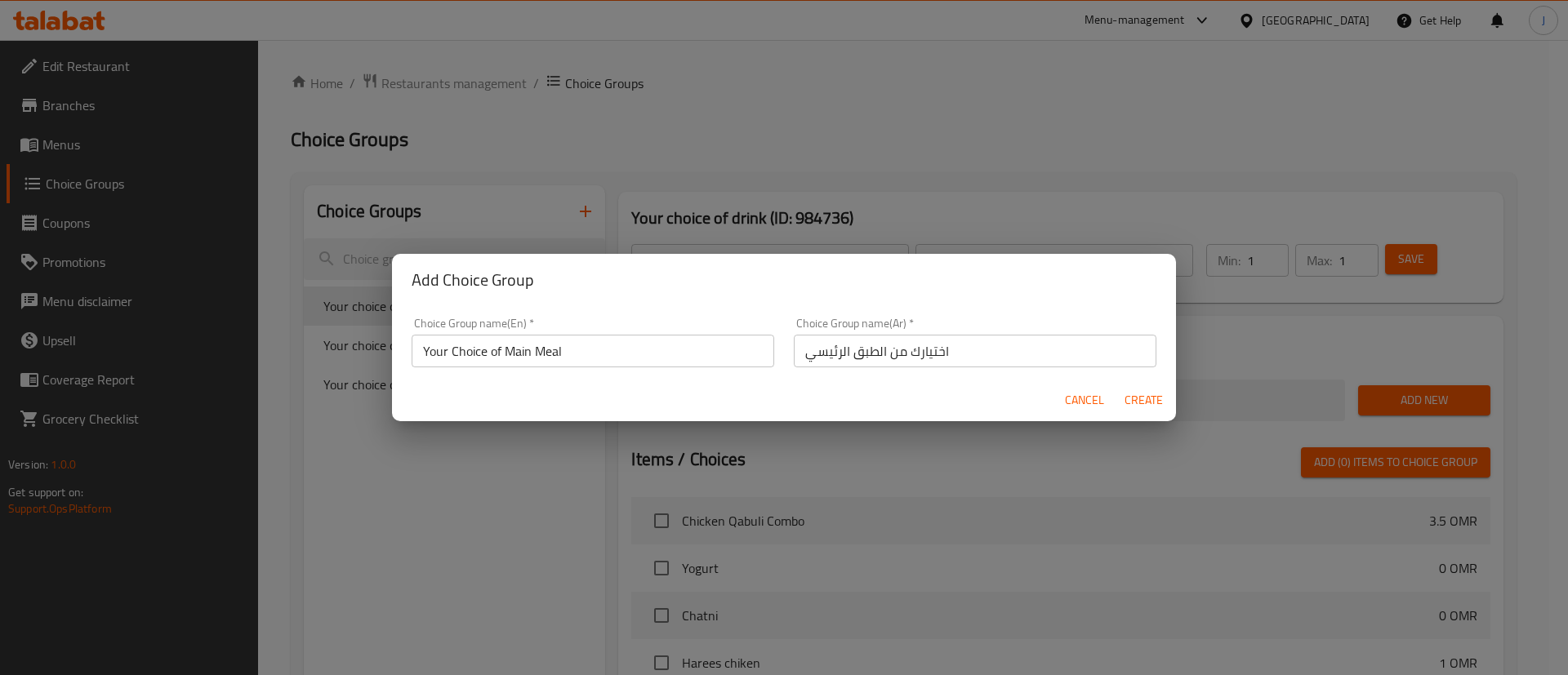
click at [601, 368] on div "Choice Group name(En)   * Your Choice of Main Meal Choice Group name(En) *" at bounding box center [593, 342] width 383 height 69
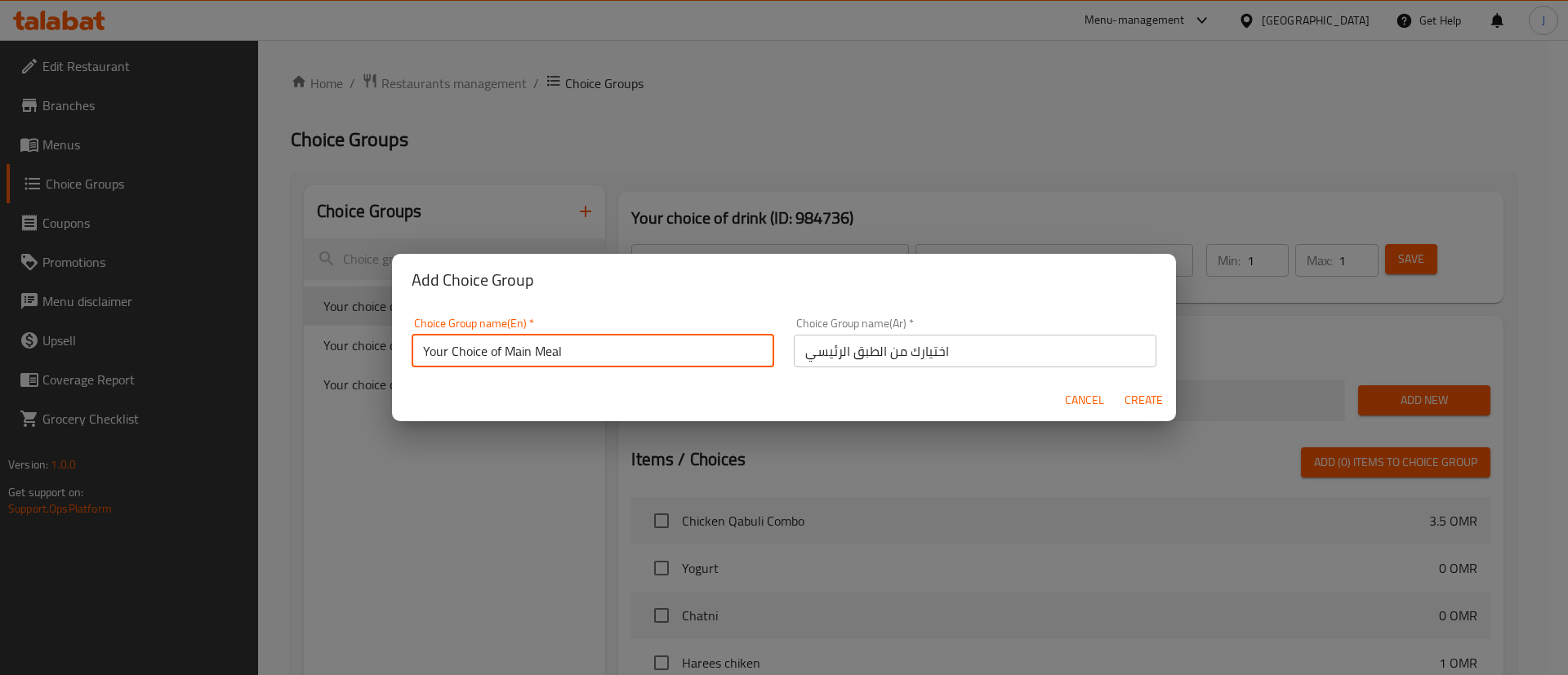
drag, startPoint x: 613, startPoint y: 350, endPoint x: 621, endPoint y: 338, distance: 14.4
click at [615, 349] on input "Your Choice of Main Meal" at bounding box center [593, 351] width 363 height 33
type input "Your Choice of Main"
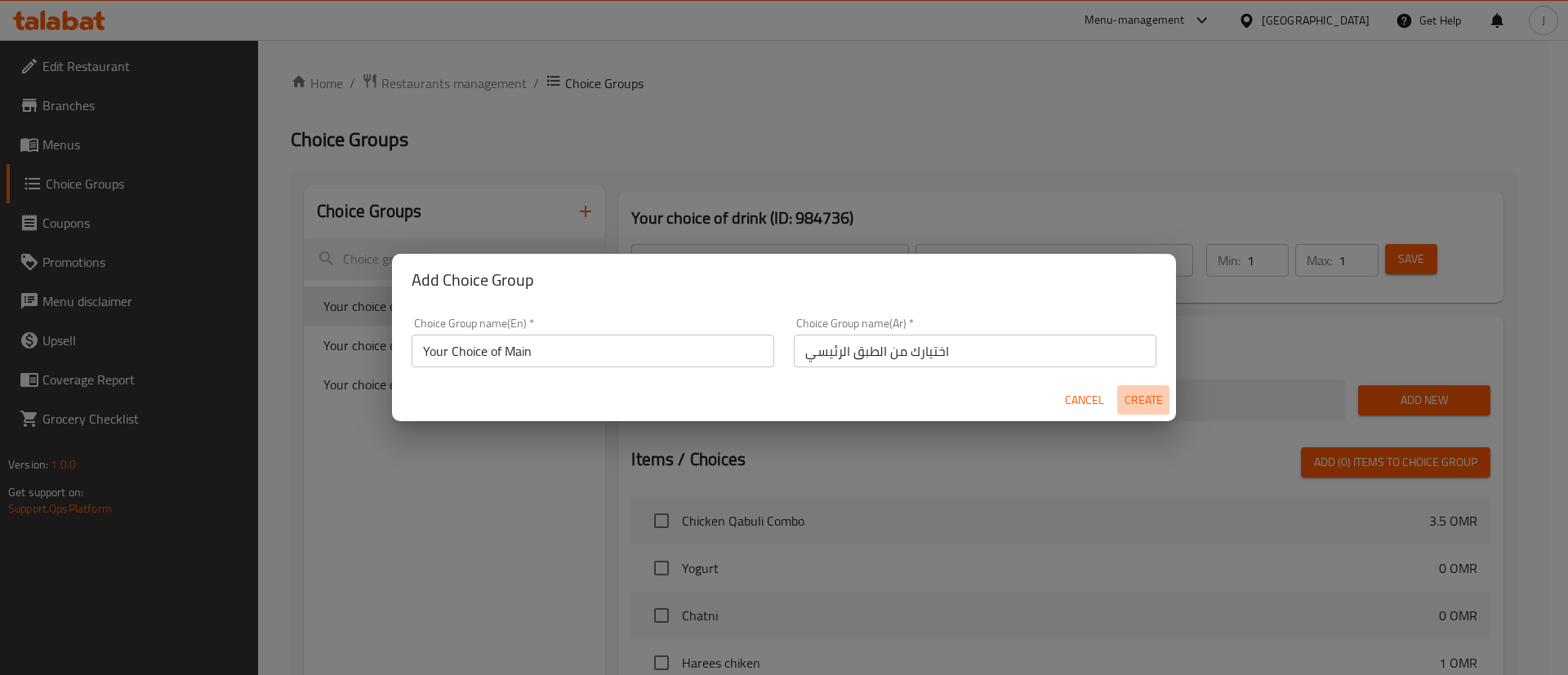
click at [1129, 399] on span "Create" at bounding box center [1143, 400] width 39 height 21
type input "Your Choice of Main"
type input "اختيارك من الطبق الرئيسي"
type input "0"
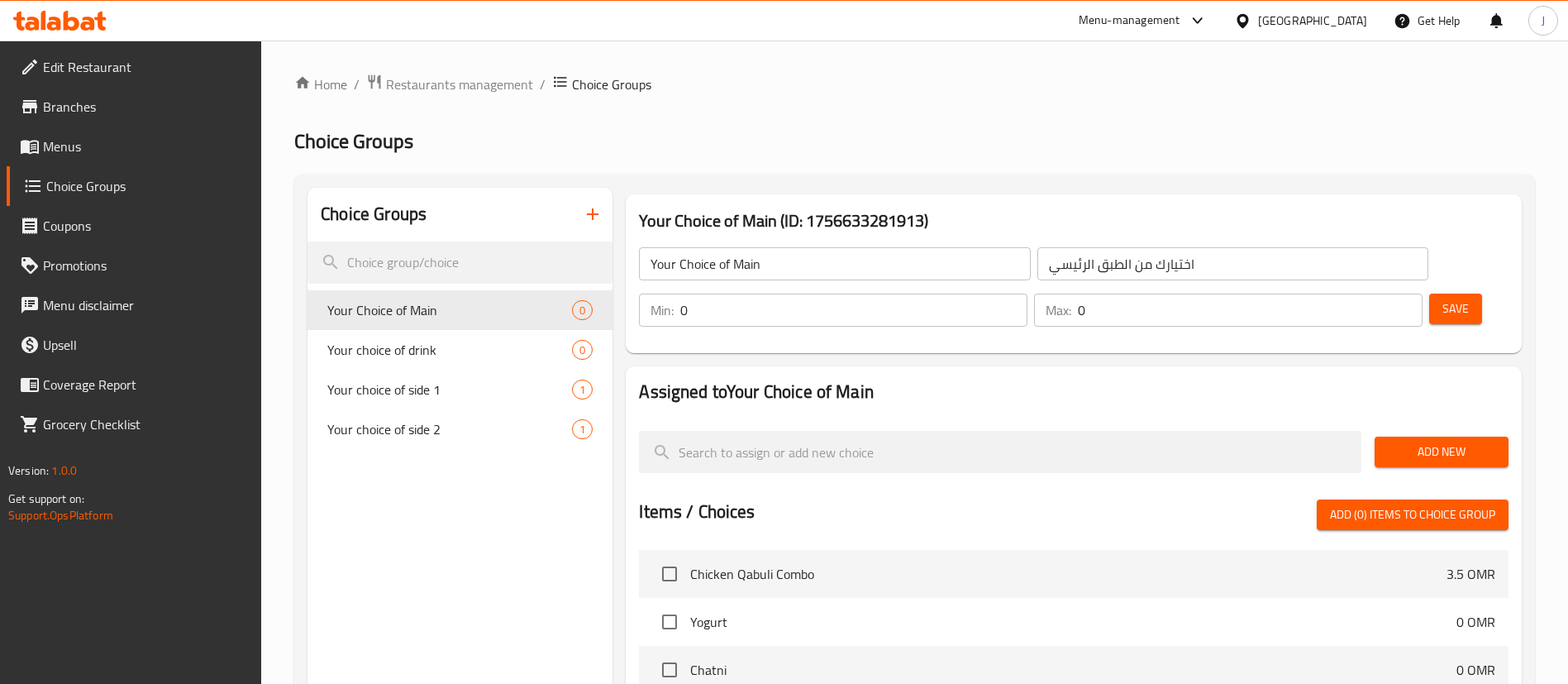
click at [1434, 441] on span "Add New" at bounding box center [1441, 452] width 107 height 21
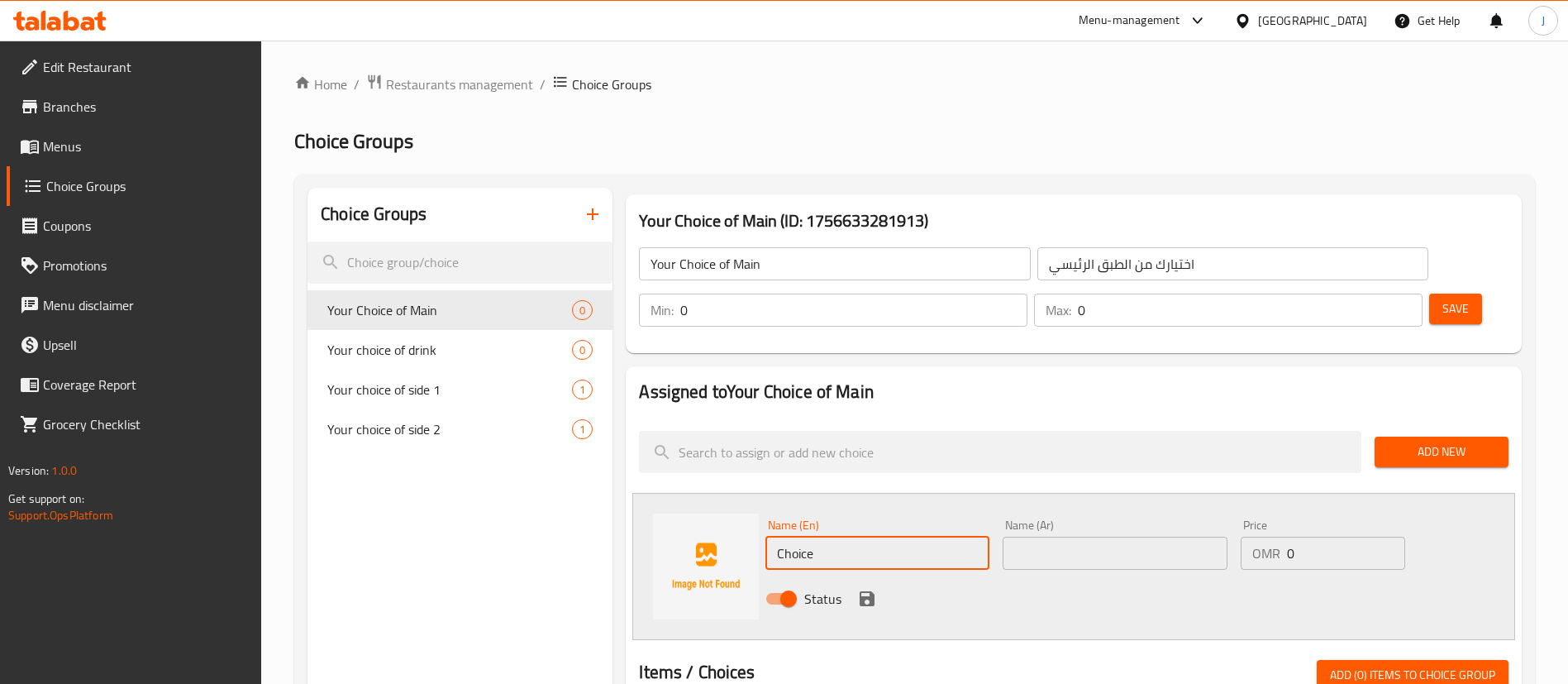
click at [895, 537] on input "Choice" at bounding box center [877, 553] width 224 height 33
drag, startPoint x: 949, startPoint y: 512, endPoint x: 497, endPoint y: 543, distance: 453.1
paste input "icken Qabuli ric"
type input "Chicken Qabuli rice"
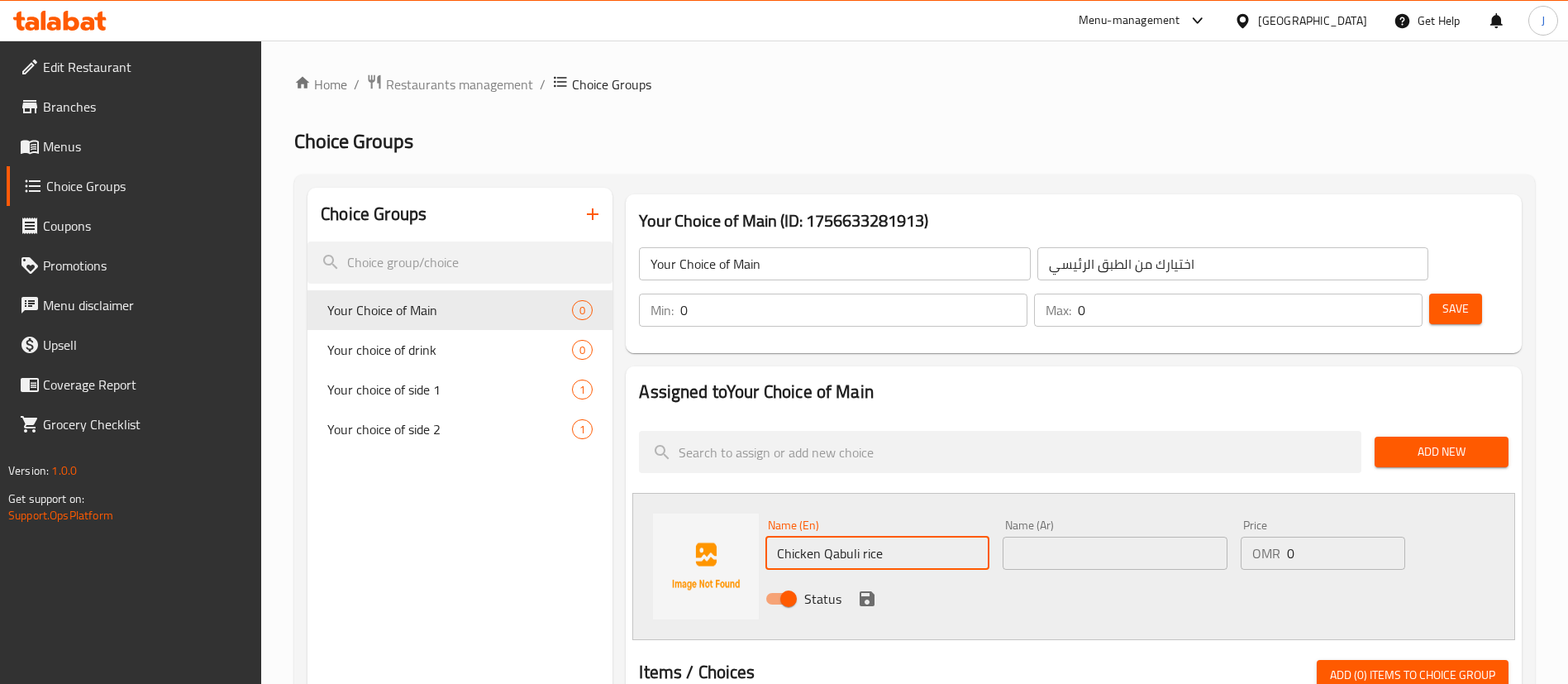
click at [1080, 537] on input "text" at bounding box center [1114, 553] width 224 height 33
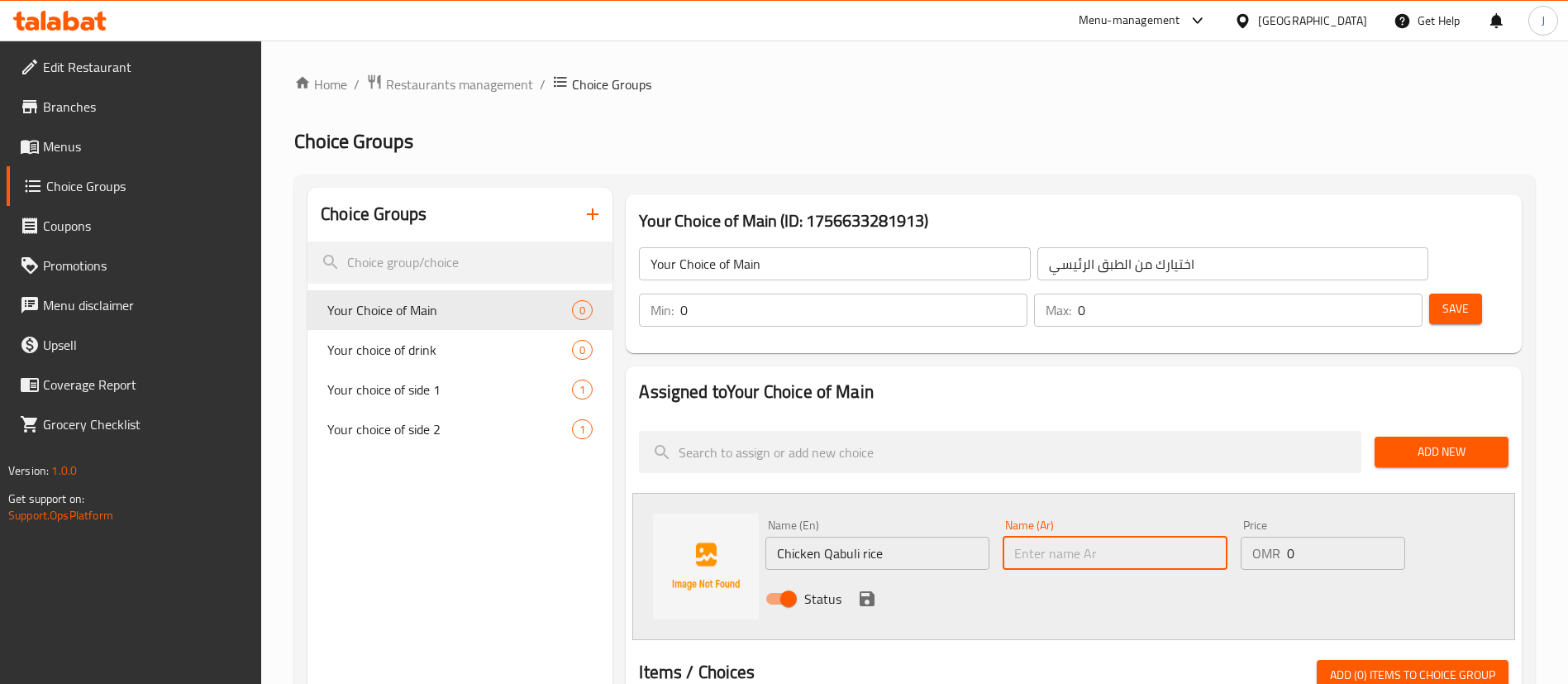
paste input "أرز قبولي بالدجاج"
type input "أرز قبولي بالدجاج"
drag, startPoint x: 1357, startPoint y: 542, endPoint x: 1350, endPoint y: 509, distance: 33.7
click at [1357, 576] on div "Status" at bounding box center [1114, 598] width 712 height 45
click at [875, 589] on icon "save" at bounding box center [866, 599] width 20 height 20
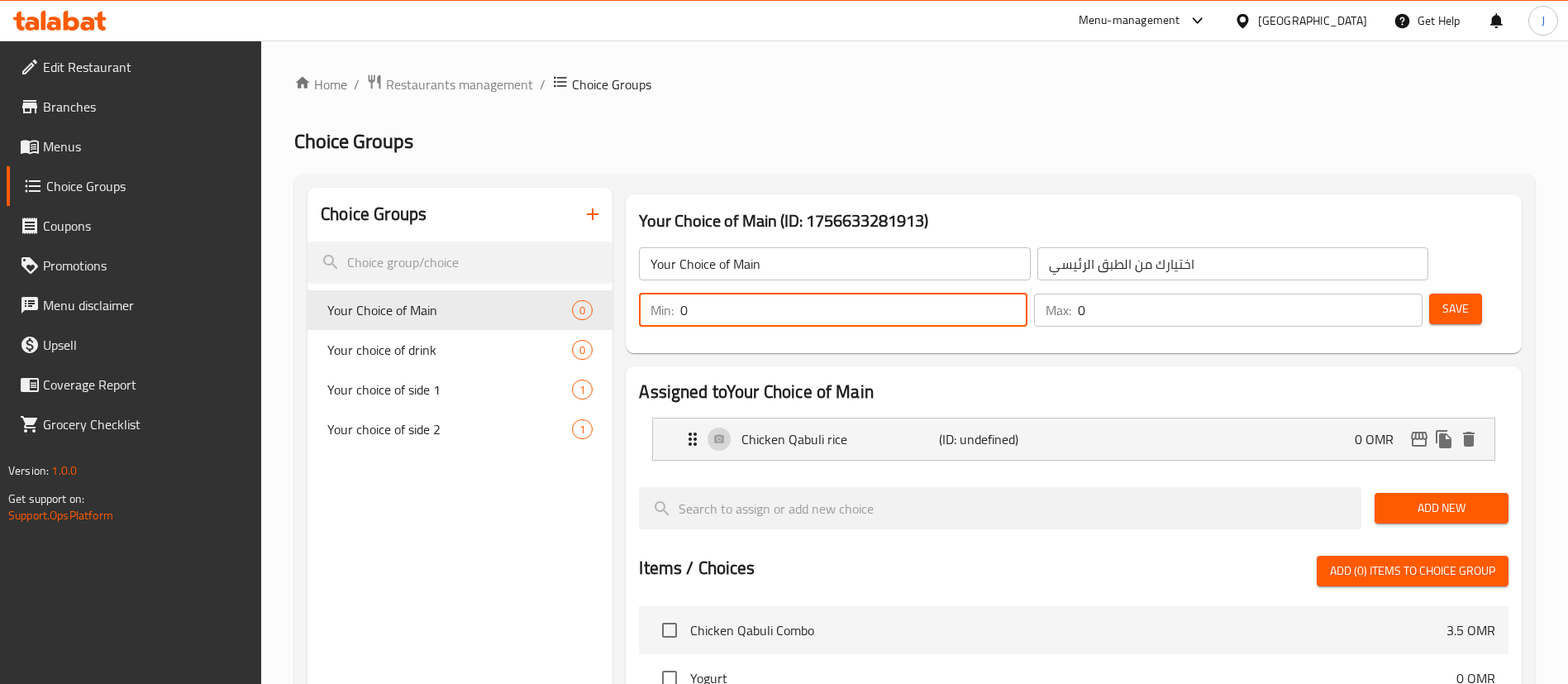
click at [1027, 294] on input "0" at bounding box center [853, 310] width 347 height 33
type input "1"
click at [1027, 294] on input "1" at bounding box center [853, 310] width 347 height 33
type input "1"
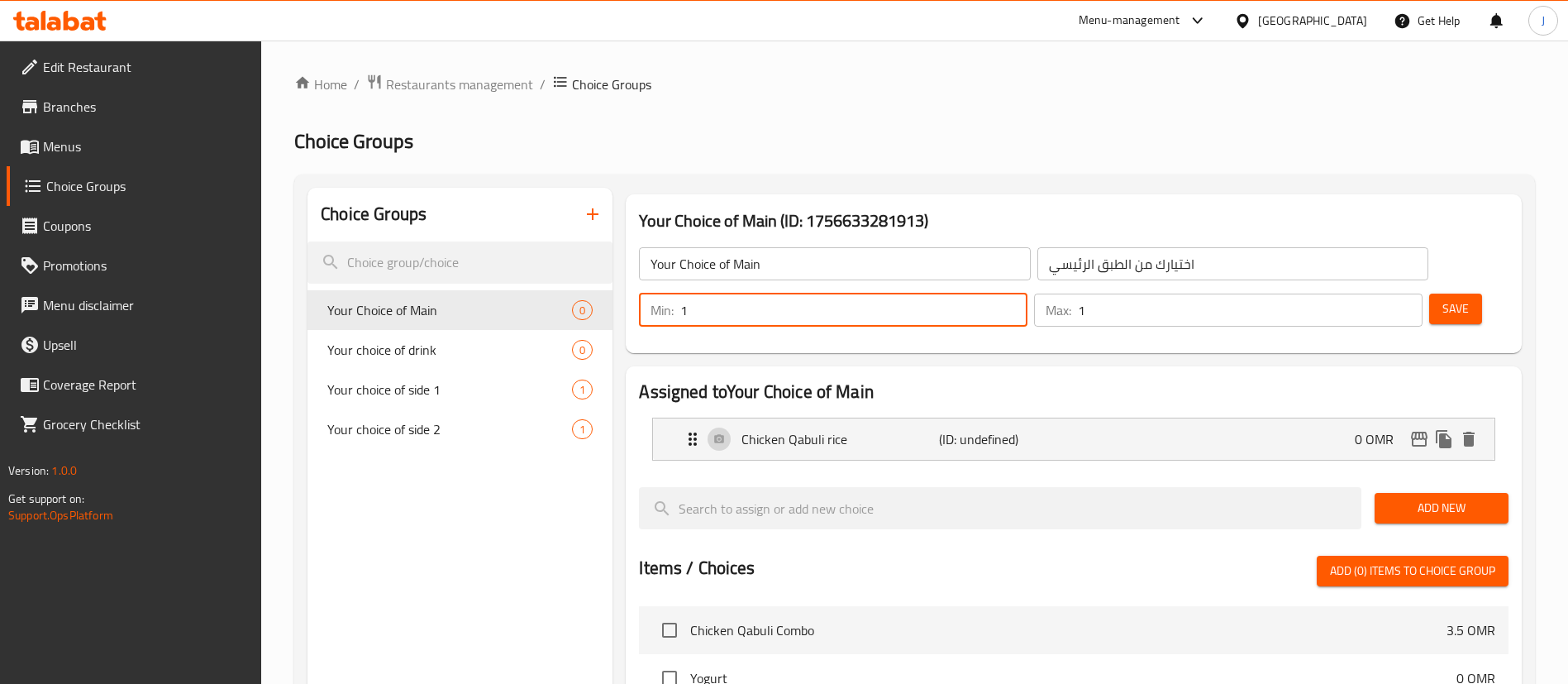
click at [1378, 294] on input "1" at bounding box center [1250, 310] width 345 height 33
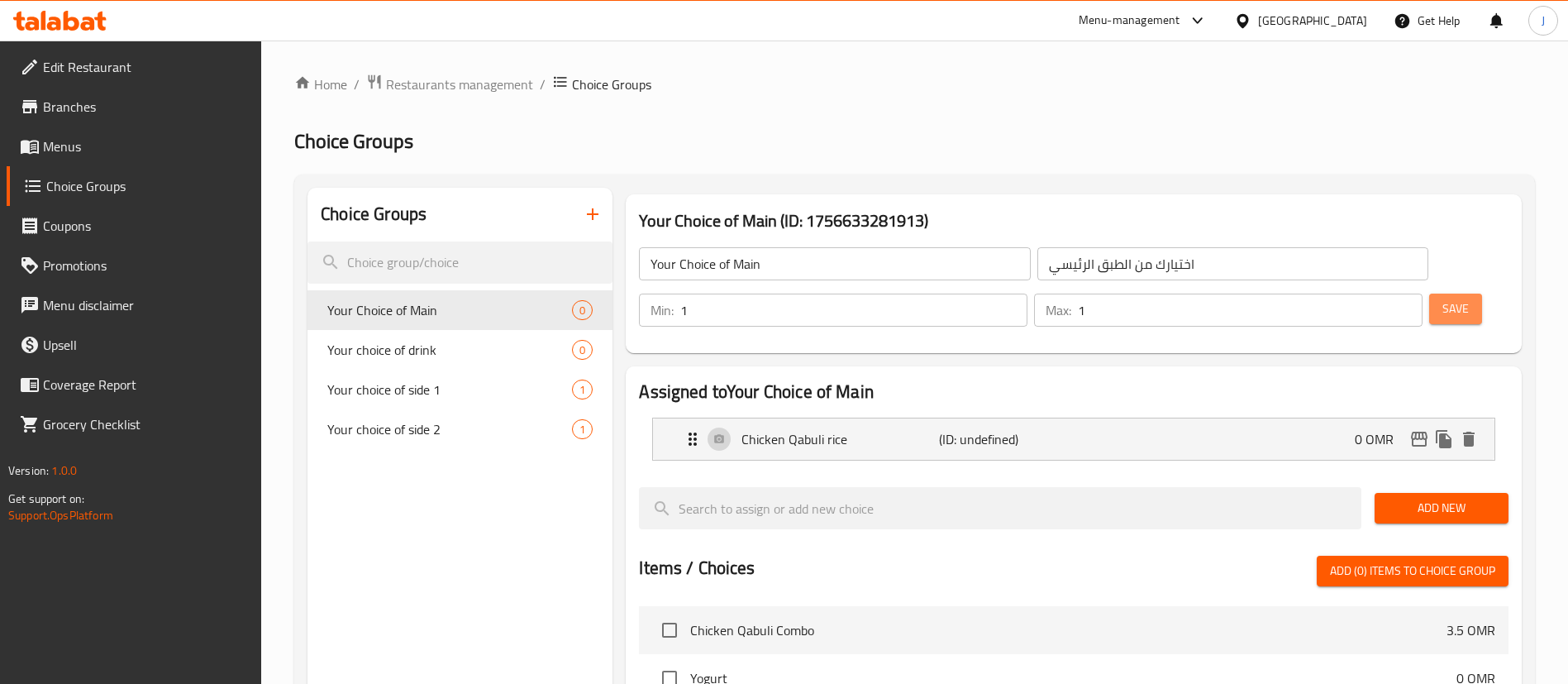
click at [1442, 298] on span "Save" at bounding box center [1455, 309] width 27 height 21
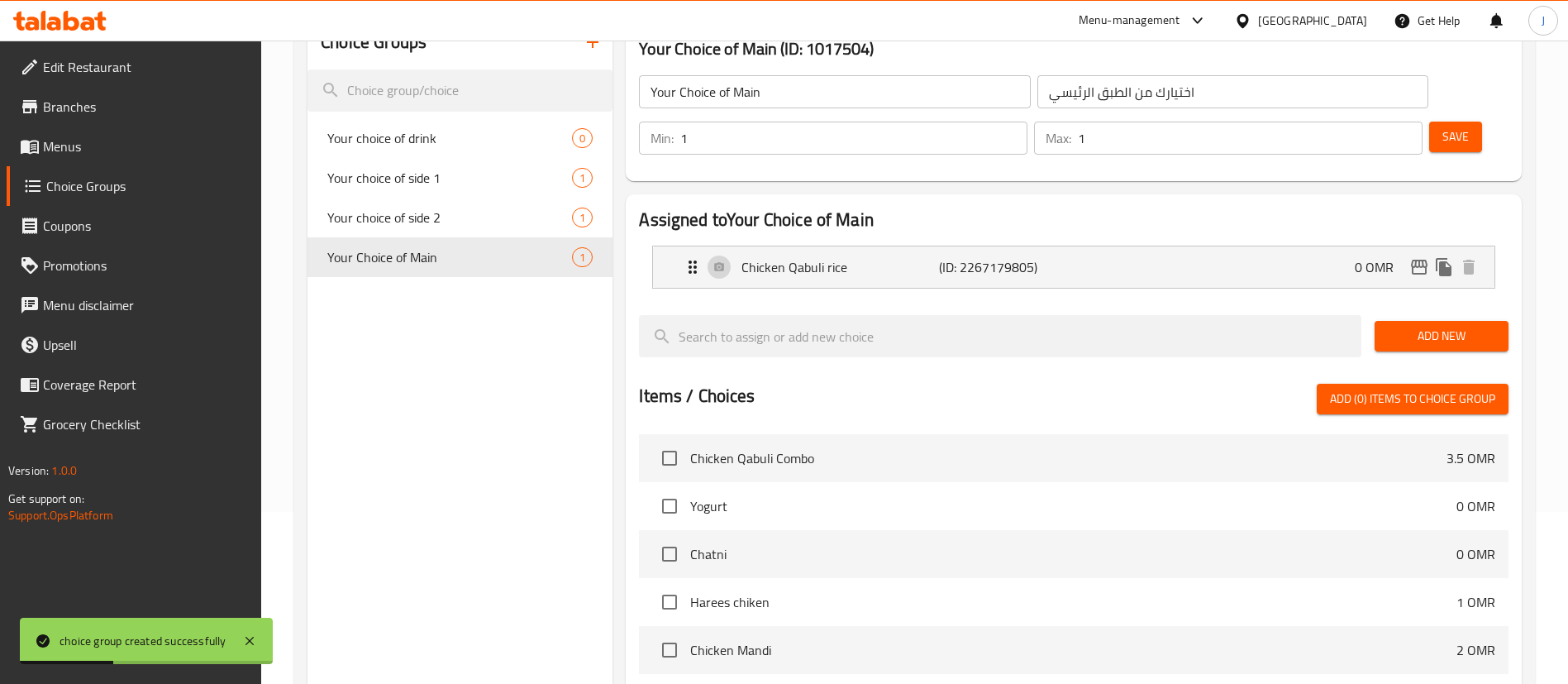
scroll to position [0, 0]
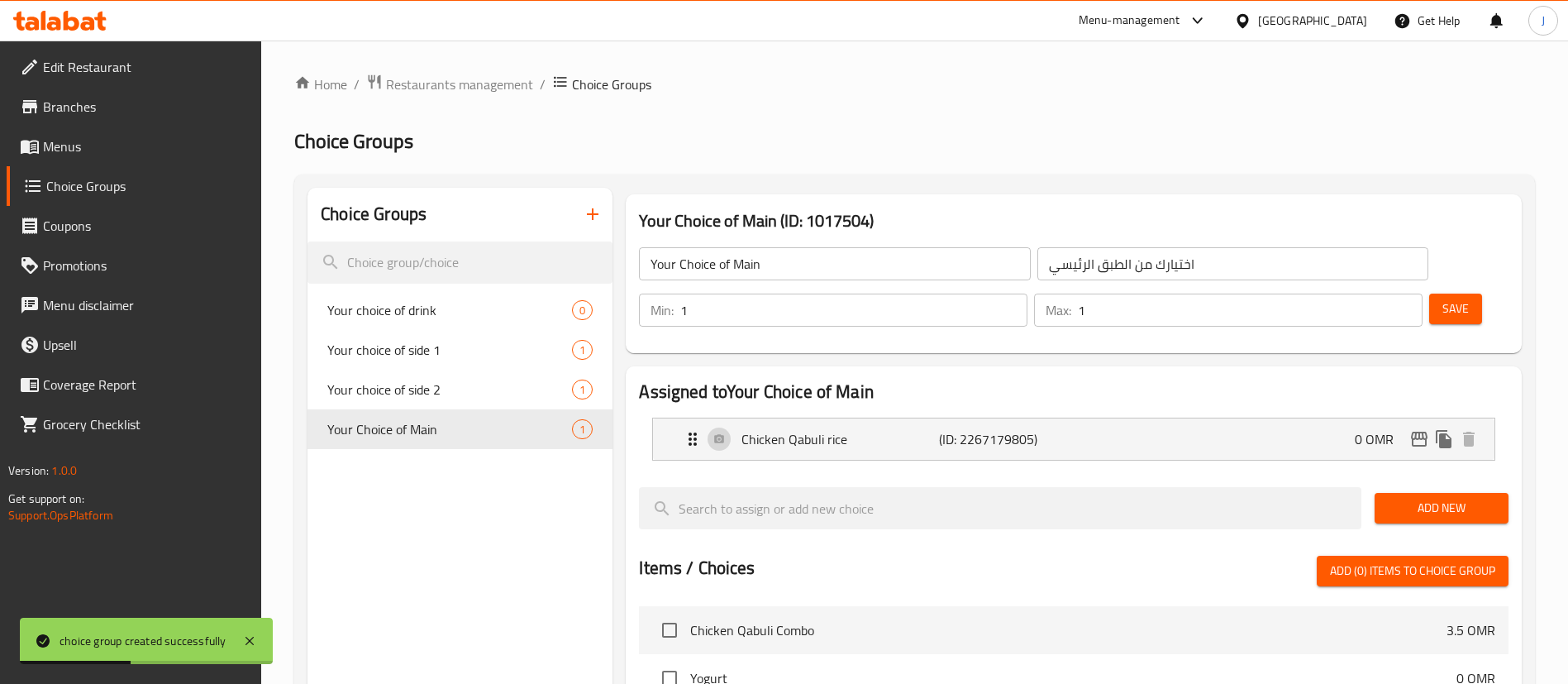
click at [1442, 298] on span "Save" at bounding box center [1455, 309] width 27 height 21
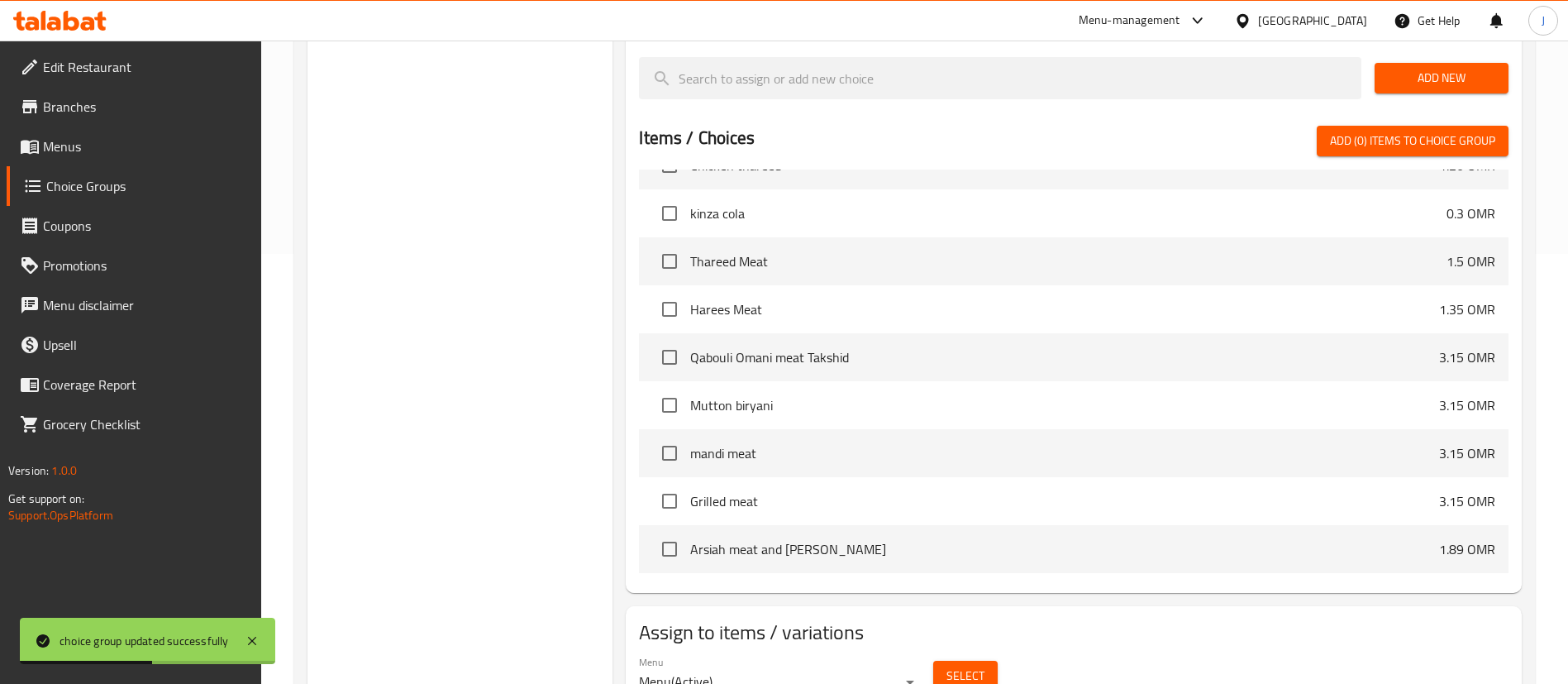
scroll to position [461, 0]
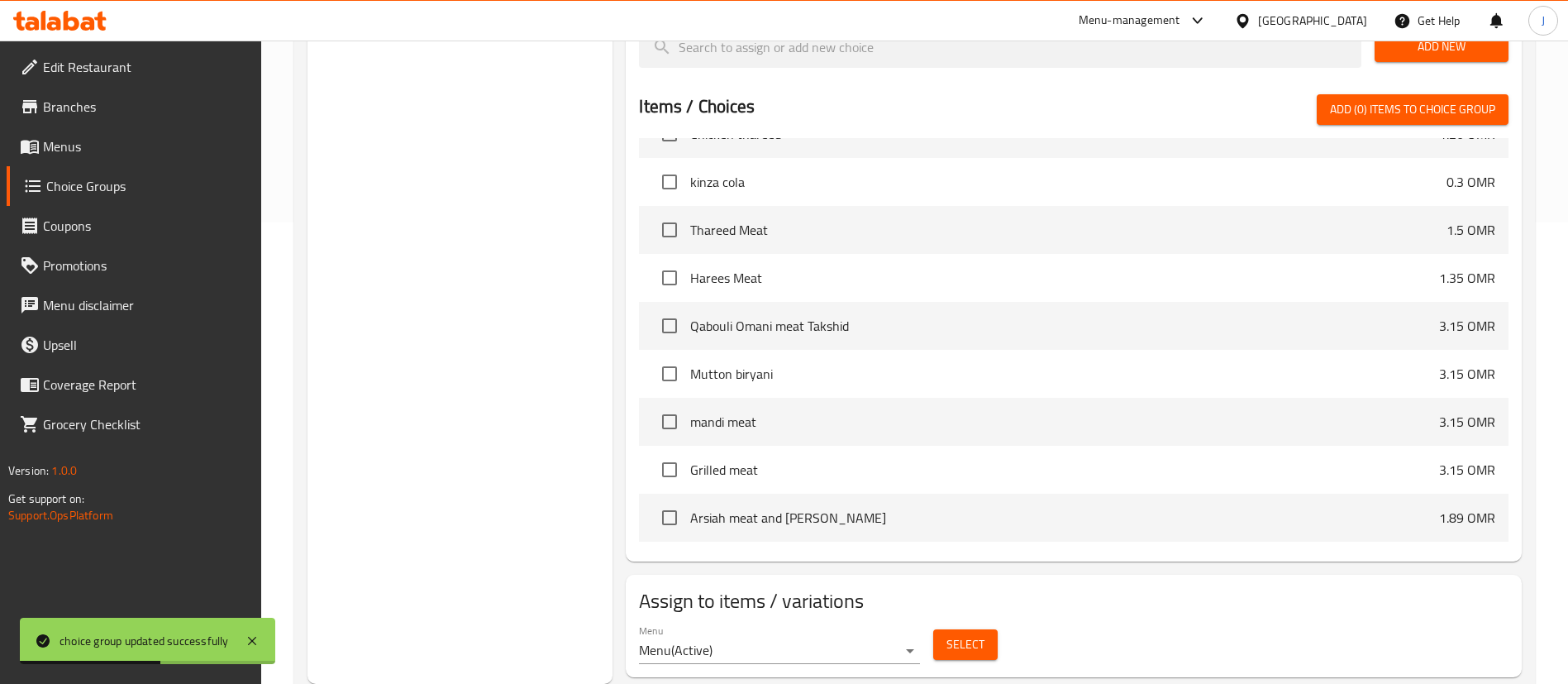
drag, startPoint x: 831, startPoint y: 585, endPoint x: 839, endPoint y: 591, distance: 10.0
click at [832, 624] on div "Menu Menu ( Active )" at bounding box center [779, 644] width 281 height 40
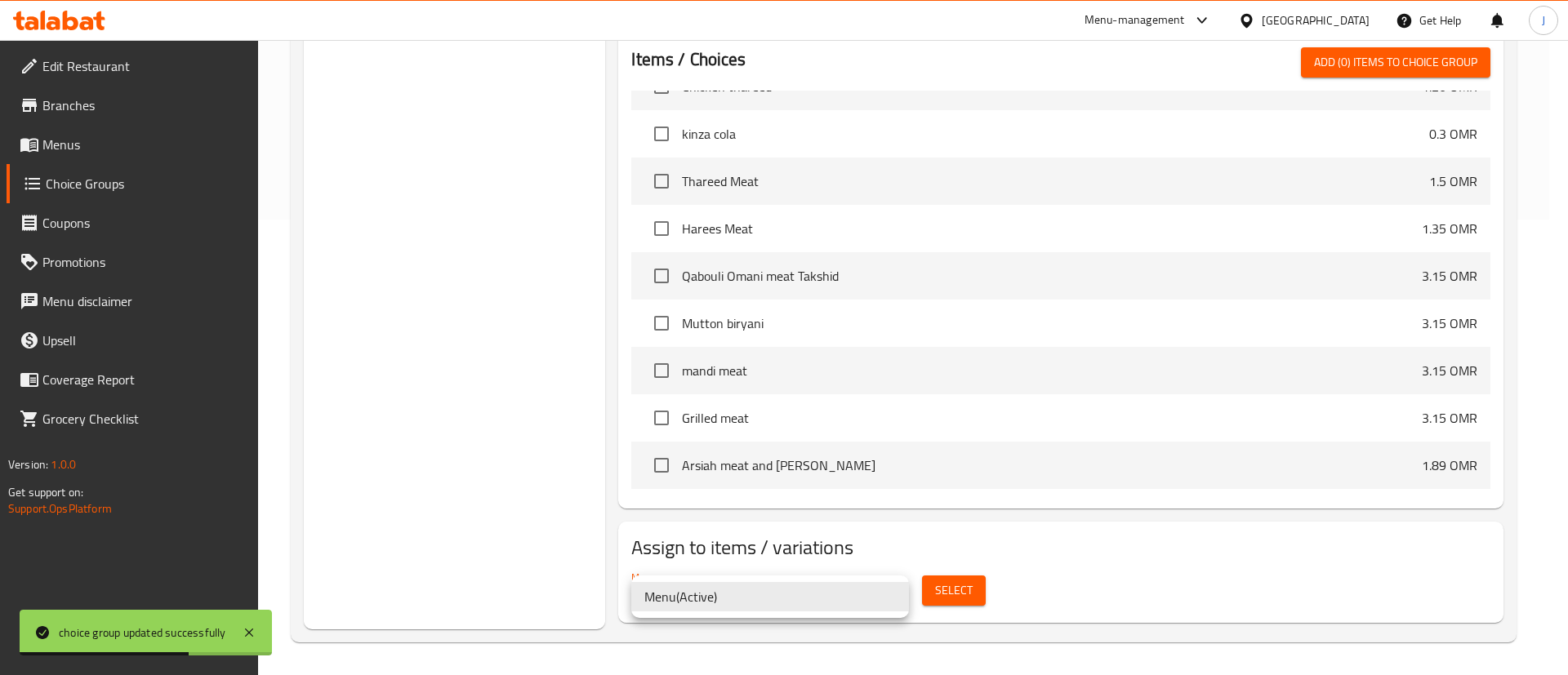
click at [939, 596] on div at bounding box center [784, 338] width 1568 height 675
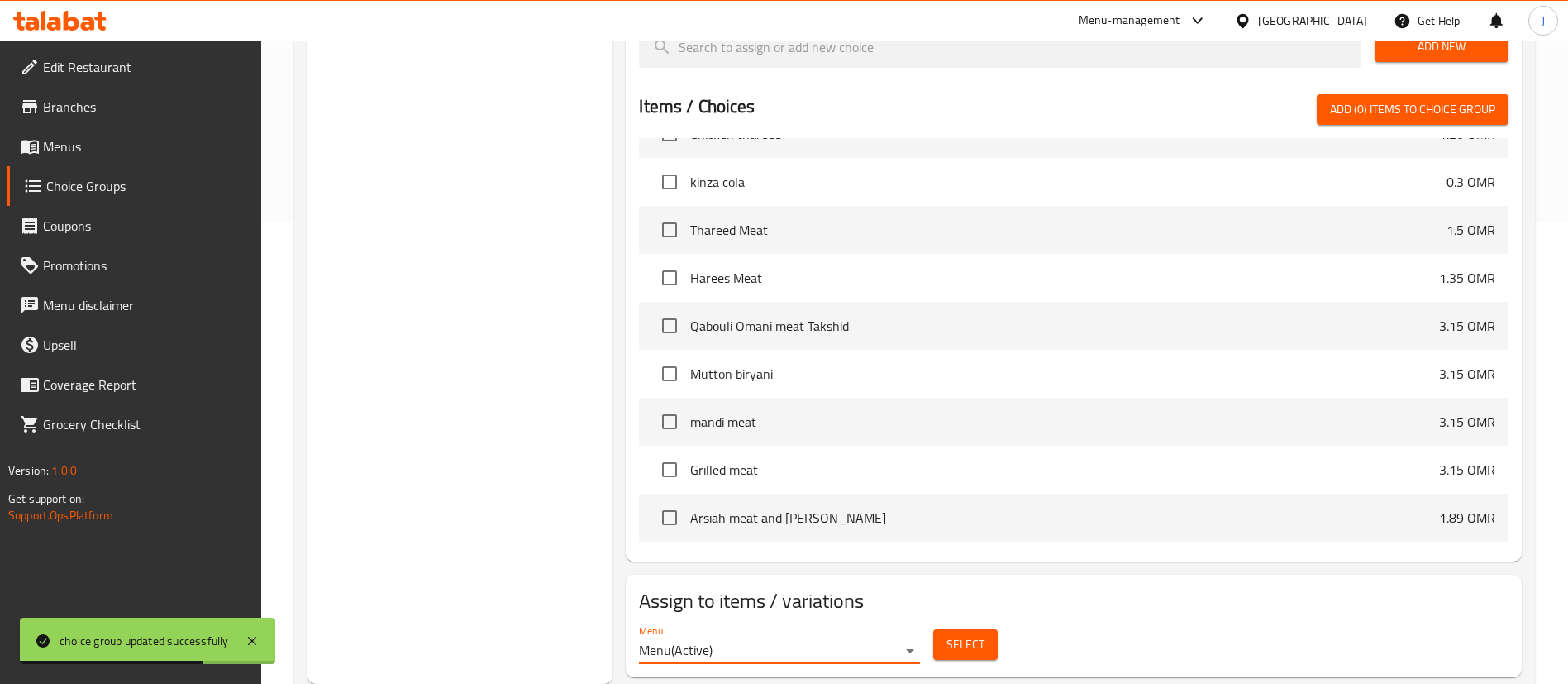
click at [956, 635] on span "Select" at bounding box center [966, 645] width 38 height 21
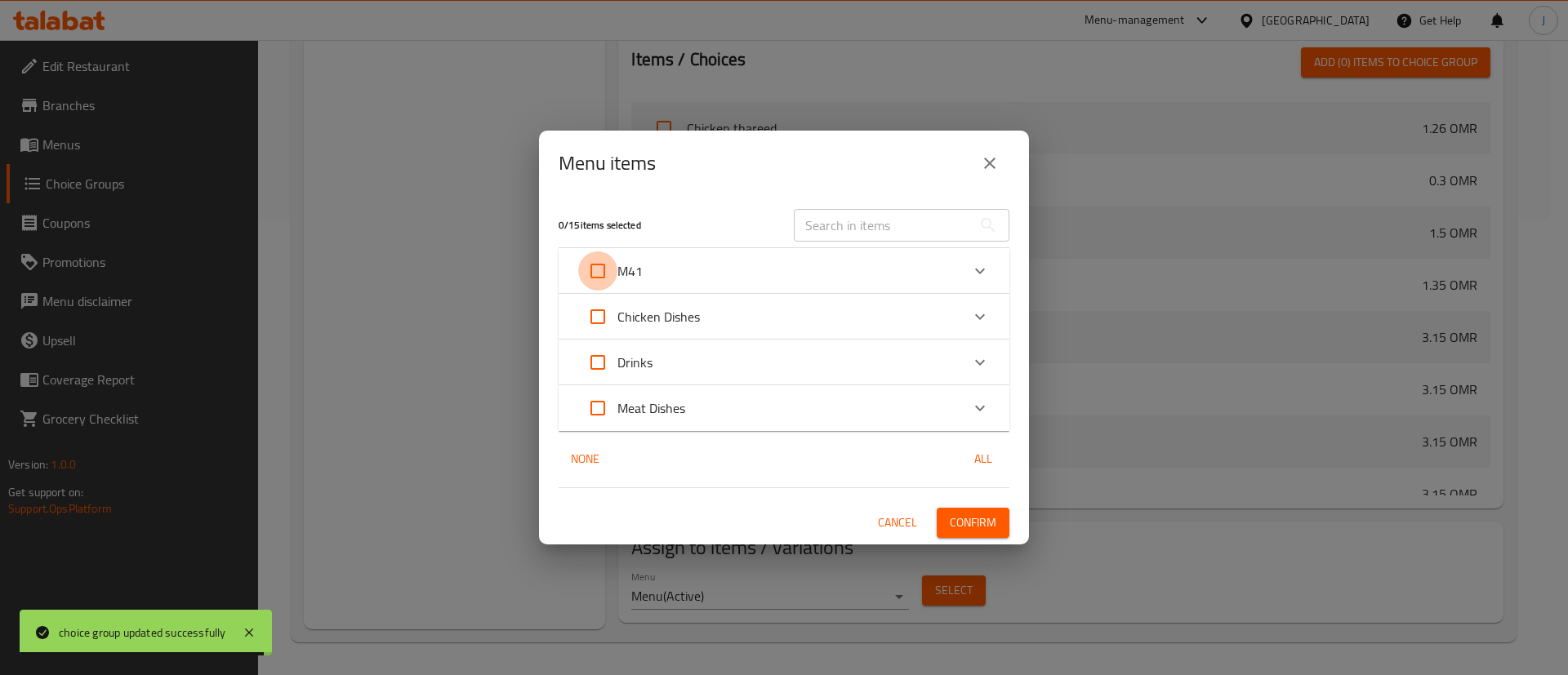
click at [588, 266] on input "Expand" at bounding box center [598, 271] width 39 height 39
checkbox input "true"
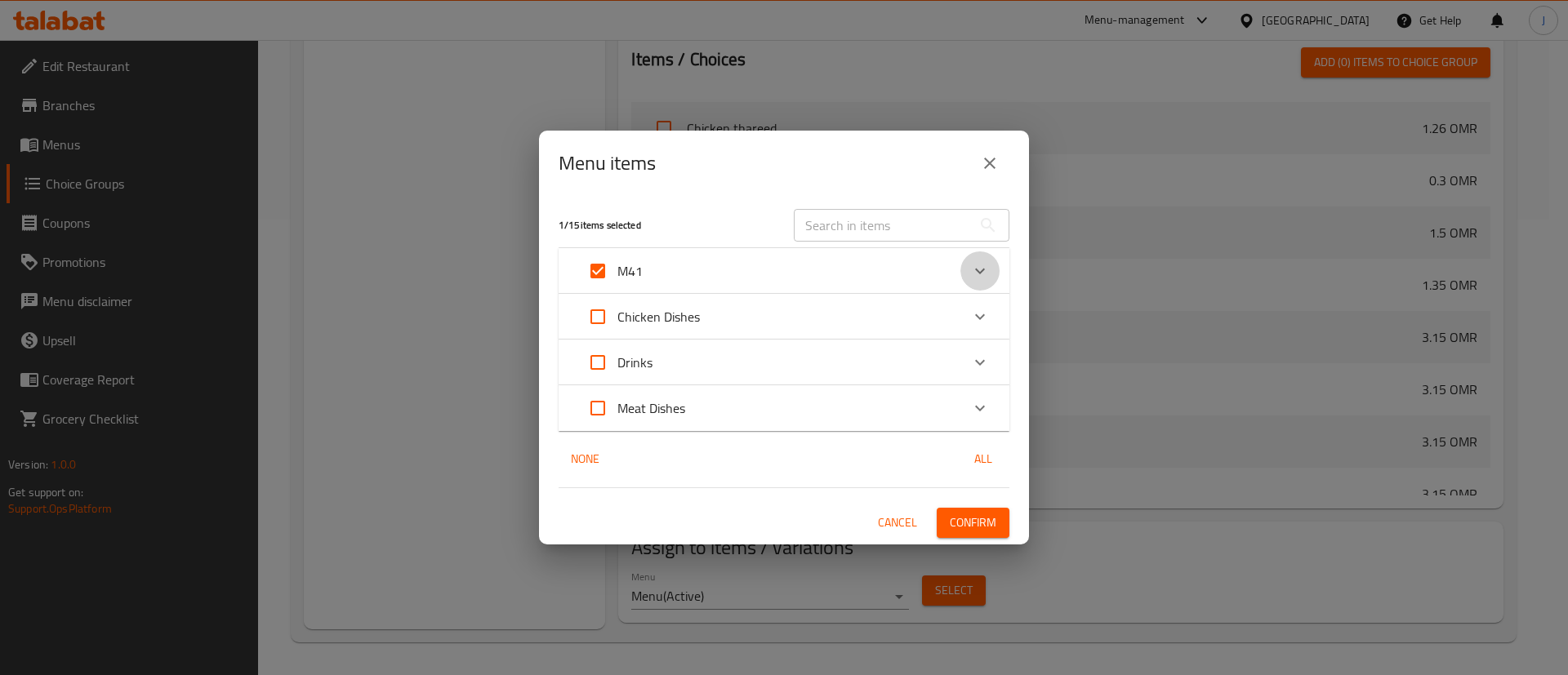
click at [972, 266] on icon "Expand" at bounding box center [980, 270] width 20 height 20
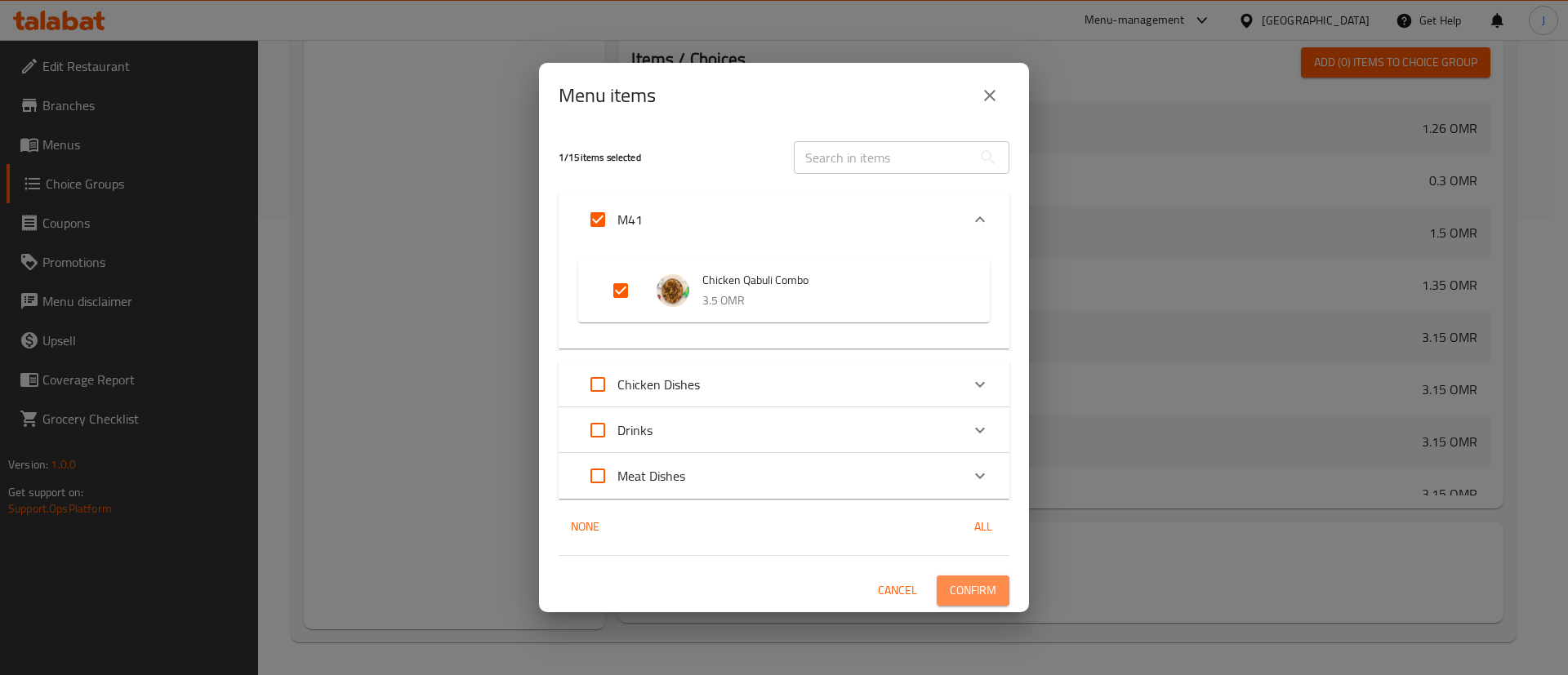
click at [971, 601] on button "Confirm" at bounding box center [973, 590] width 73 height 30
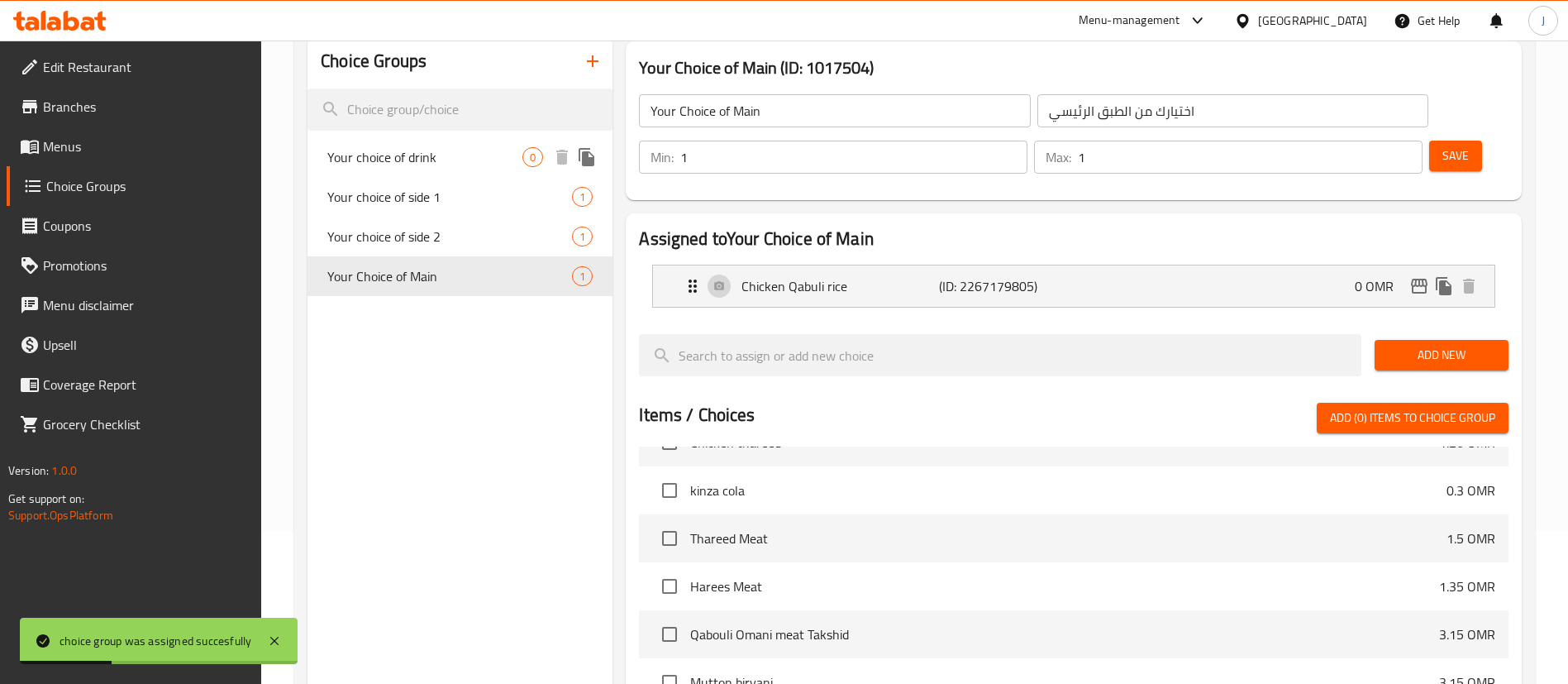
scroll to position [0, 0]
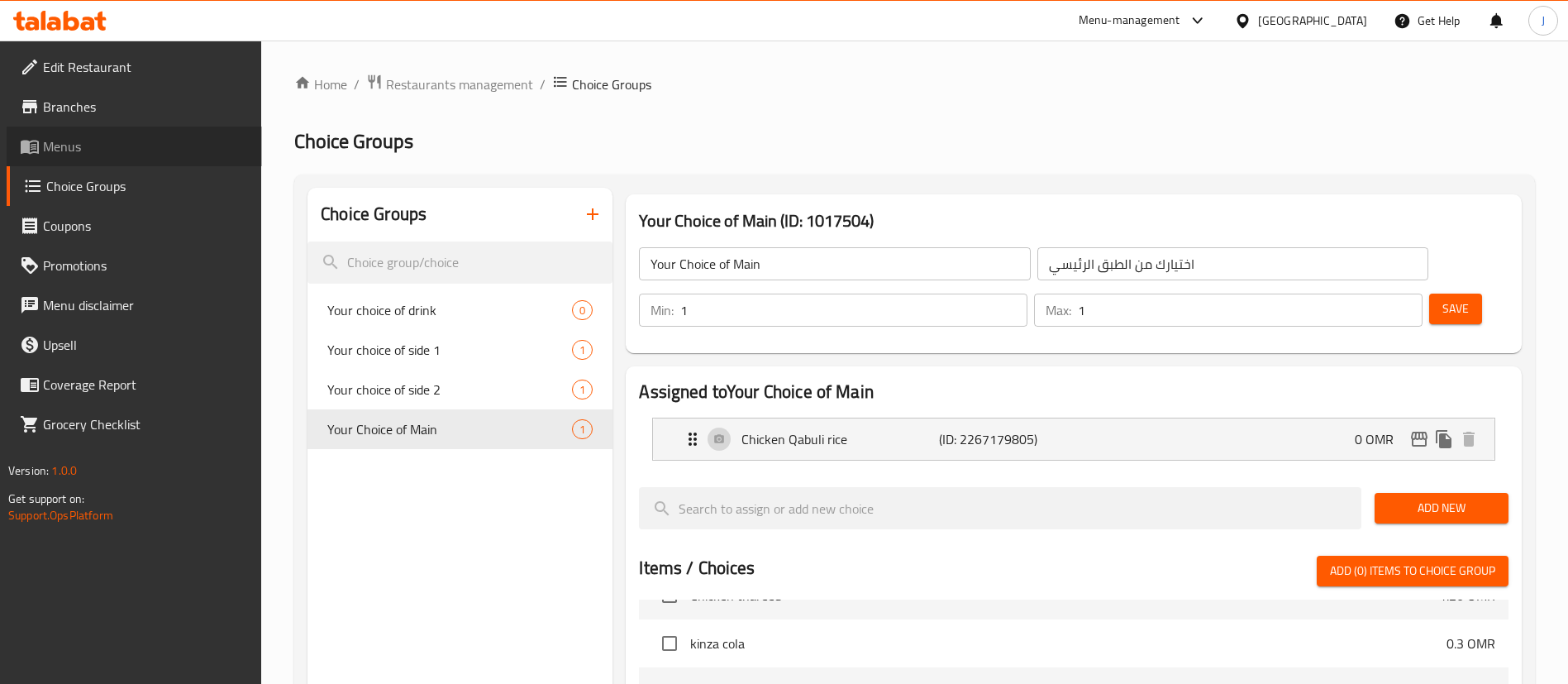
click at [108, 154] on span "Menus" at bounding box center [145, 146] width 205 height 20
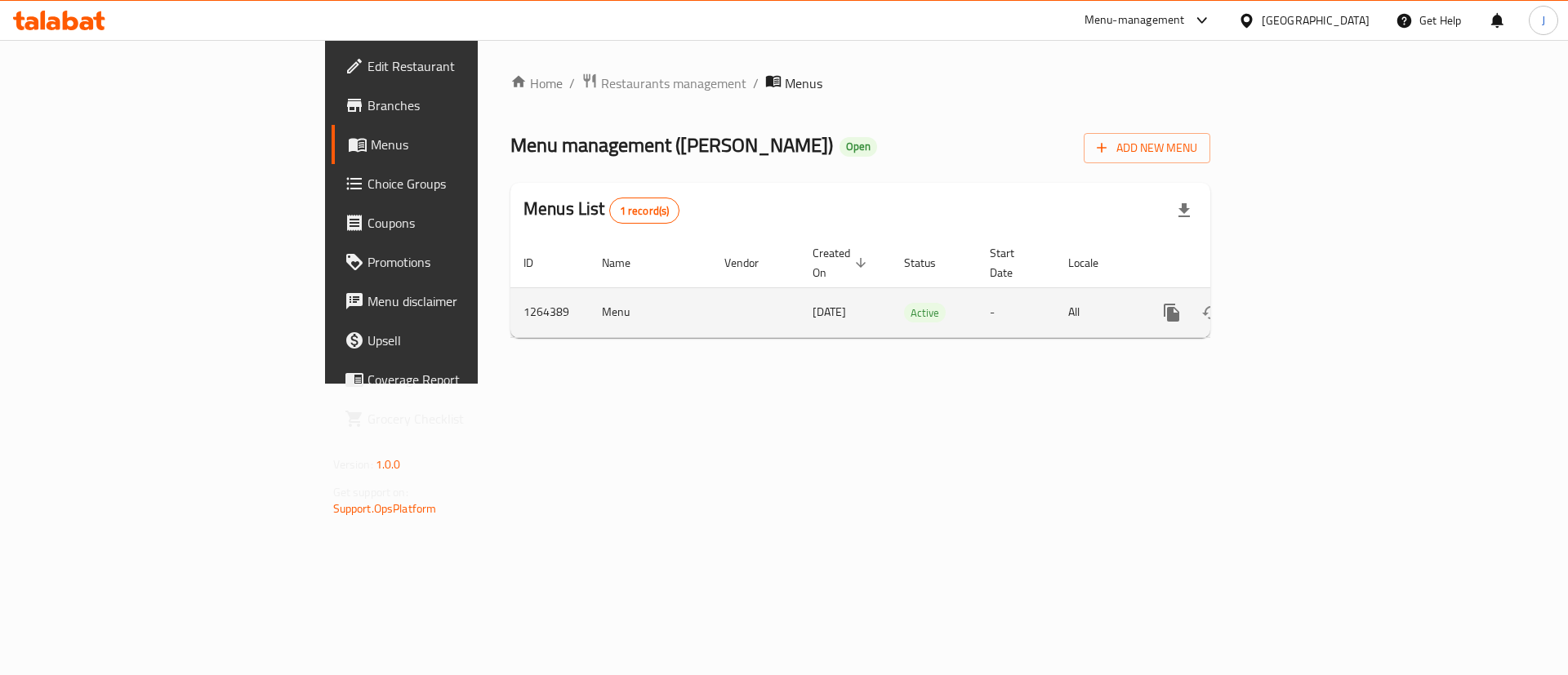
click at [1299, 303] on icon "enhanced table" at bounding box center [1289, 312] width 20 height 20
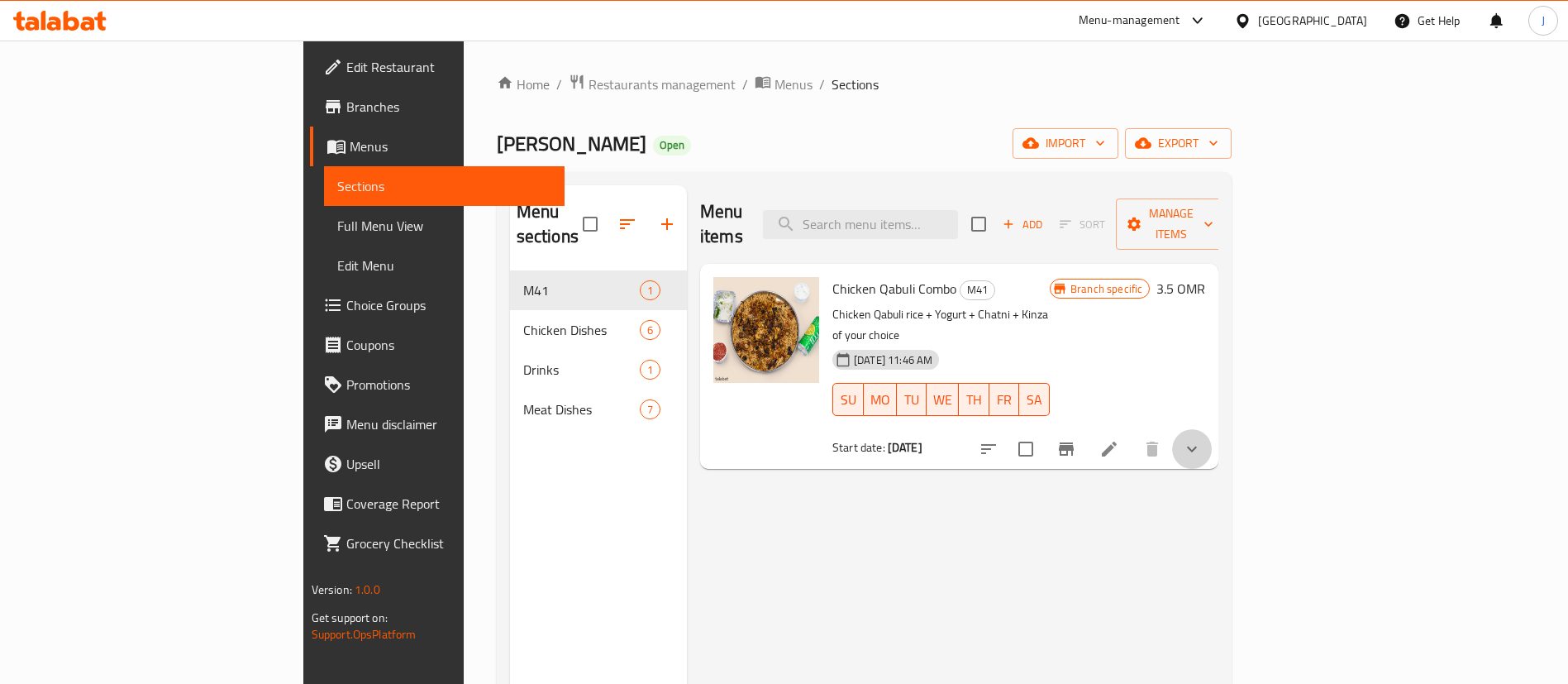
click at [1212, 429] on button "show more" at bounding box center [1192, 449] width 40 height 40
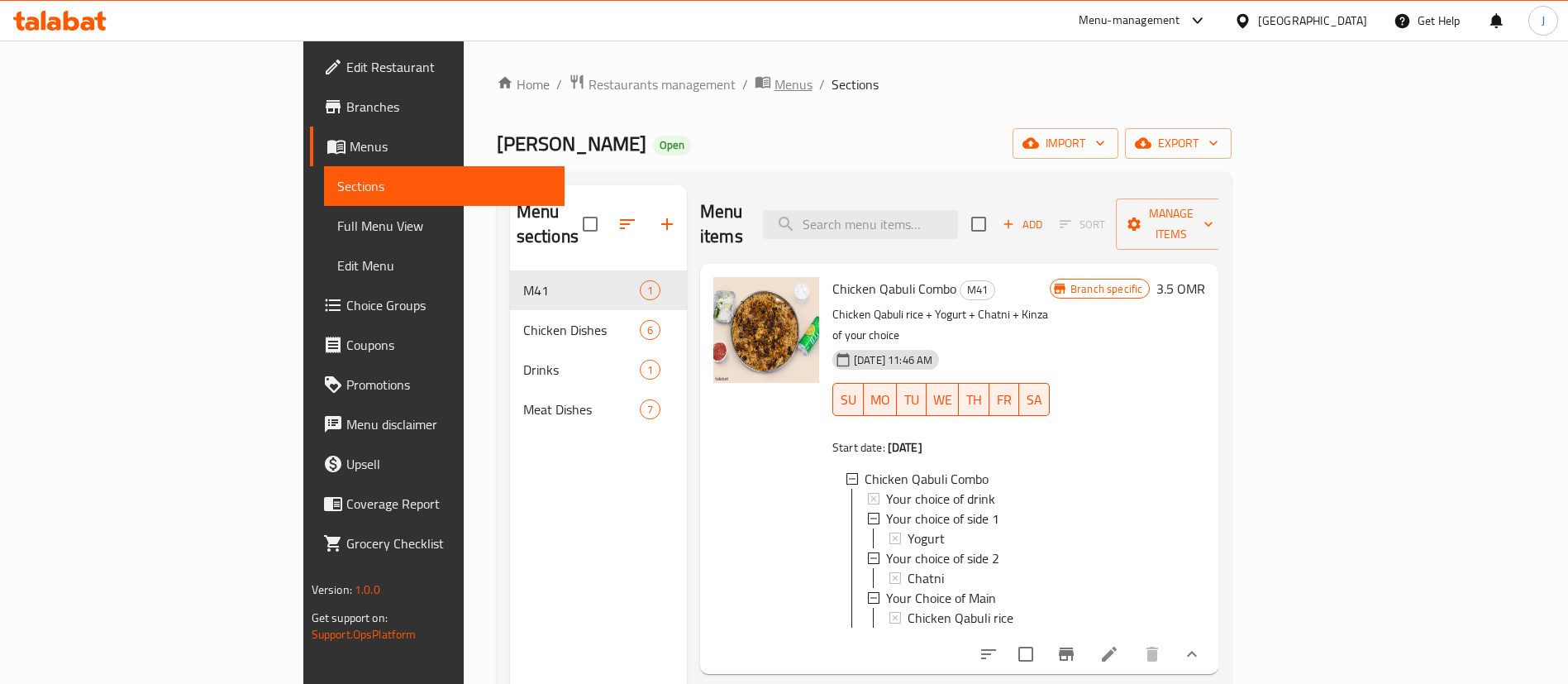
click at [755, 78] on icon "breadcrumb" at bounding box center [762, 81] width 16 height 16
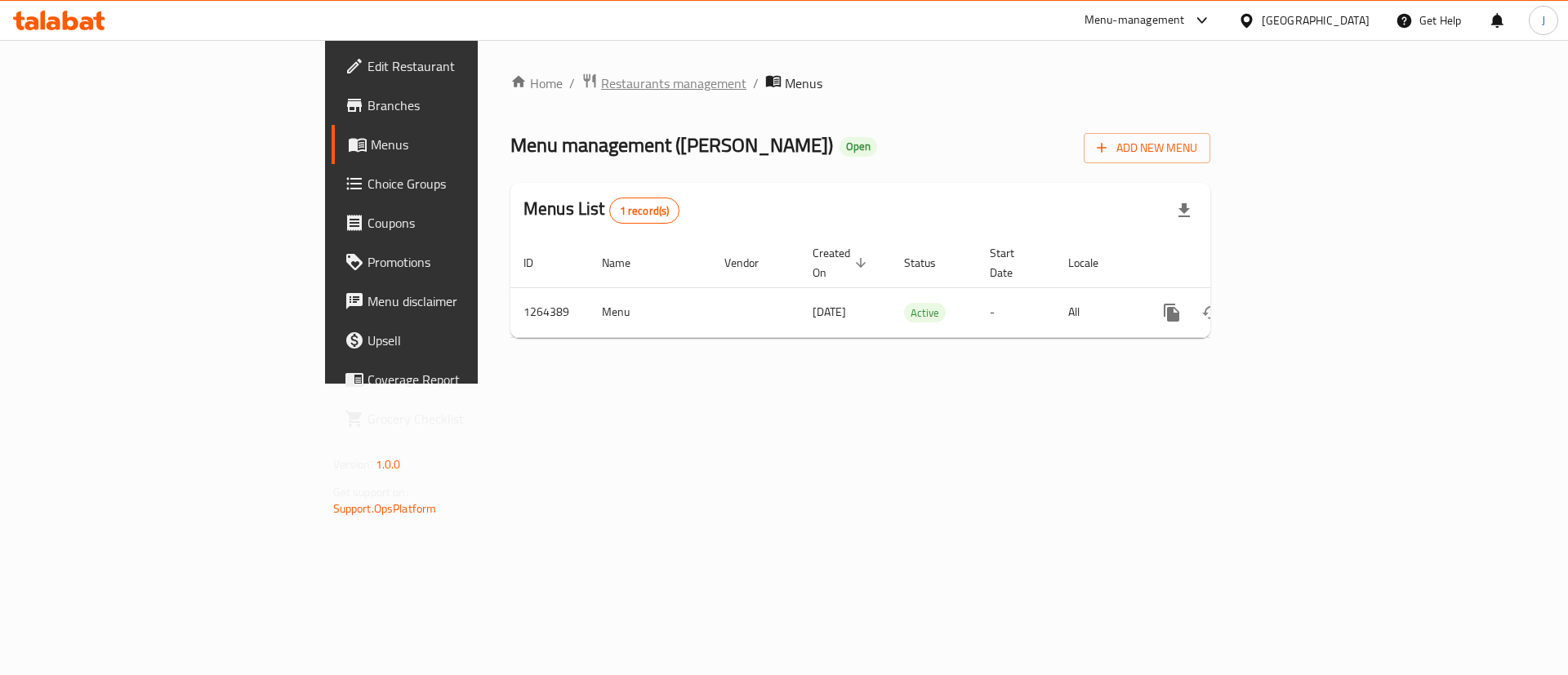
click at [602, 74] on span "Restaurants management" at bounding box center [674, 83] width 145 height 20
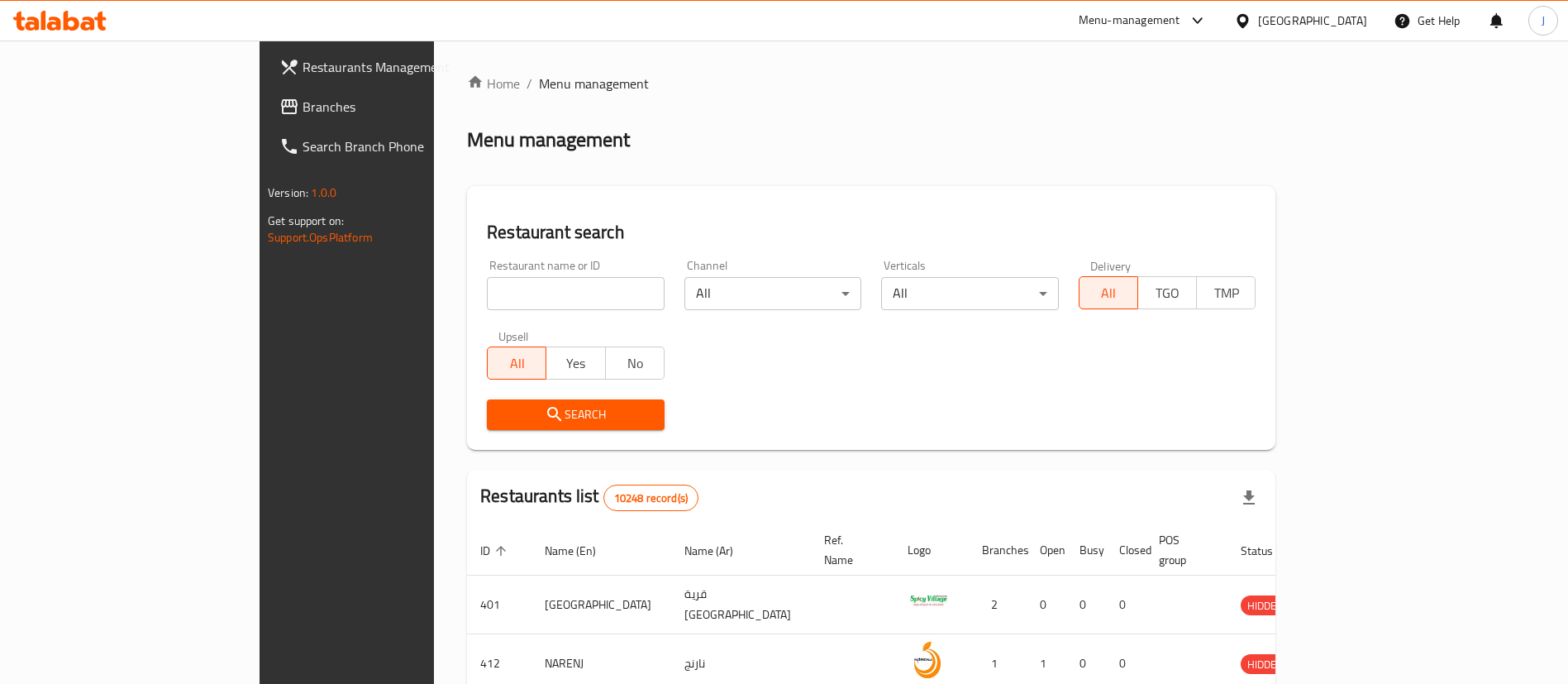
click at [561, 293] on div "Home / Menu management Menu management Restaurant search Restaurant name or ID …" at bounding box center [871, 603] width 809 height 1058
click at [548, 306] on input "search" at bounding box center [576, 293] width 178 height 33
paste input "26115"
type input "26115"
click button "Search" at bounding box center [576, 415] width 178 height 30
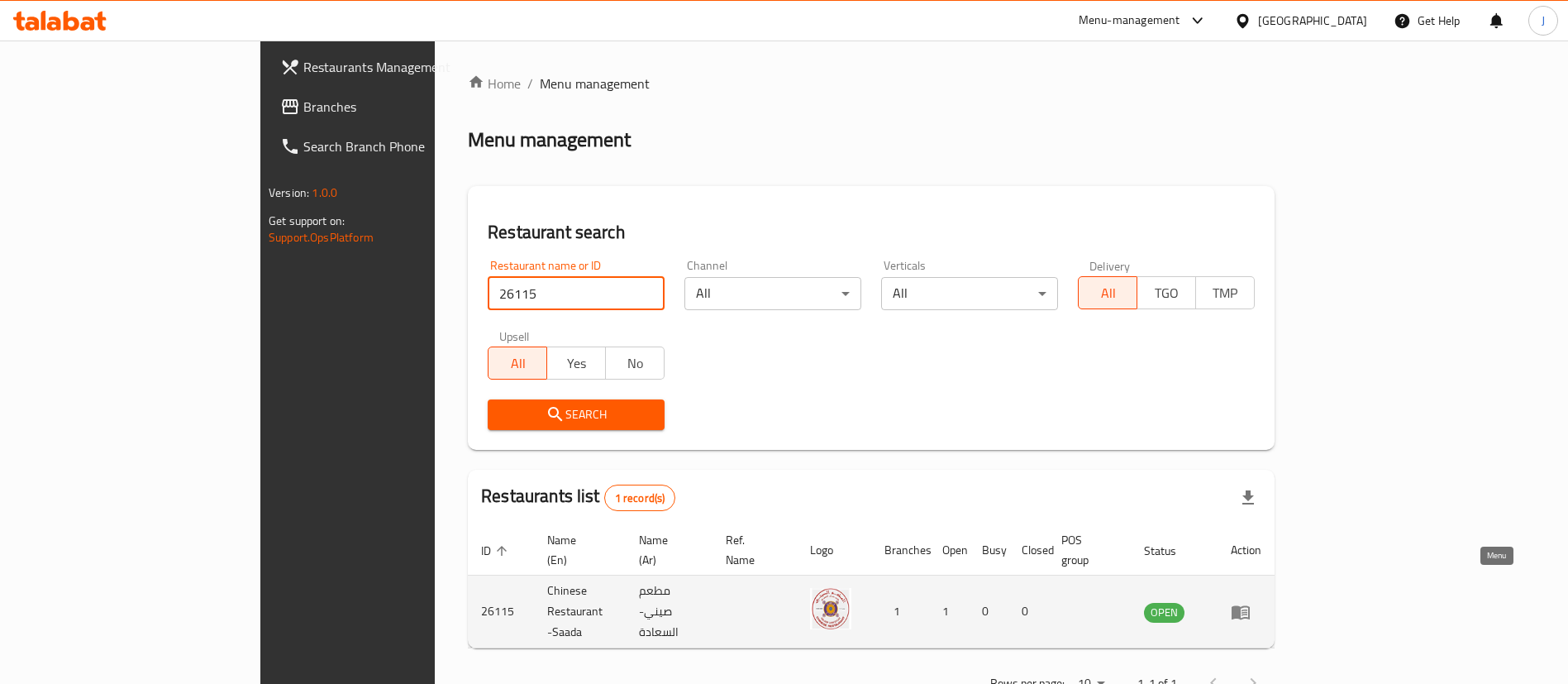
click at [1251, 603] on icon "enhanced table" at bounding box center [1240, 612] width 20 height 20
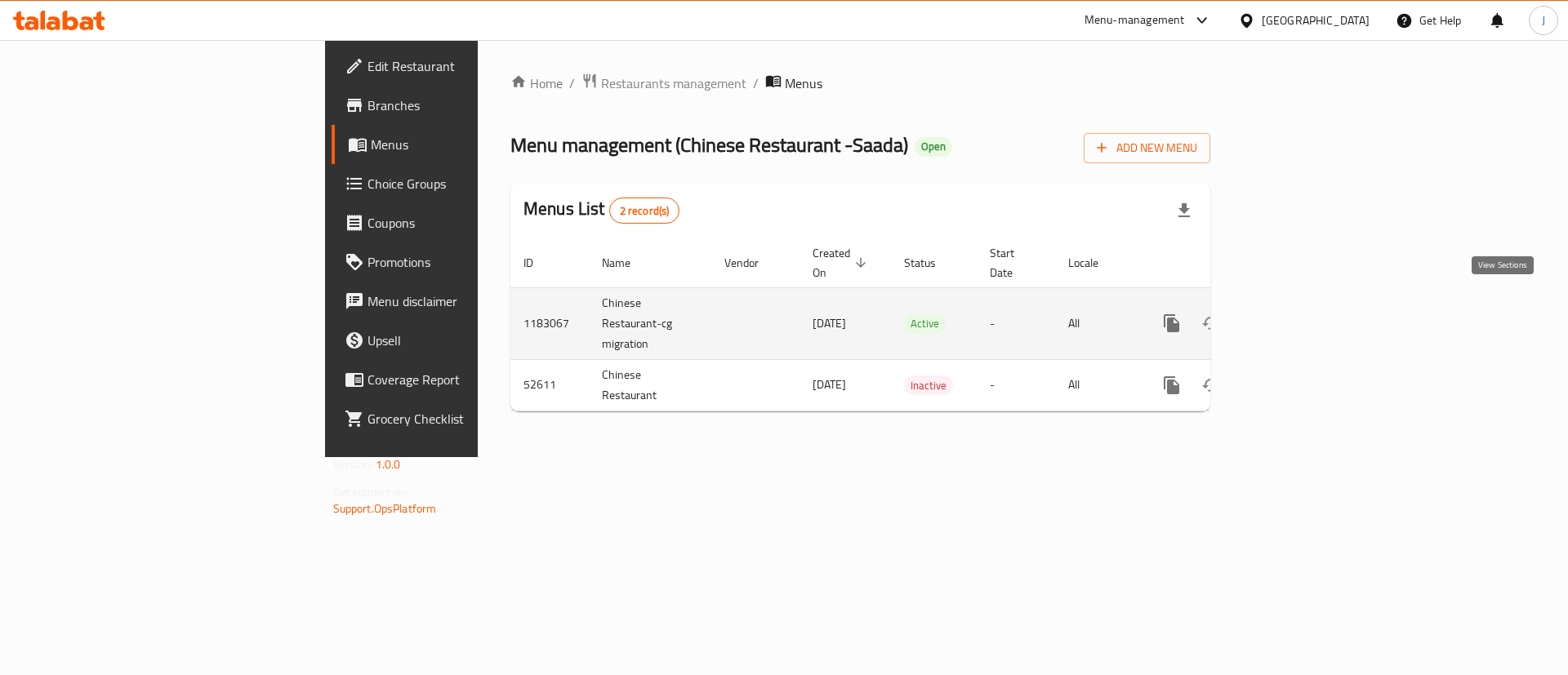
click at [1309, 304] on link "enhanced table" at bounding box center [1290, 323] width 39 height 39
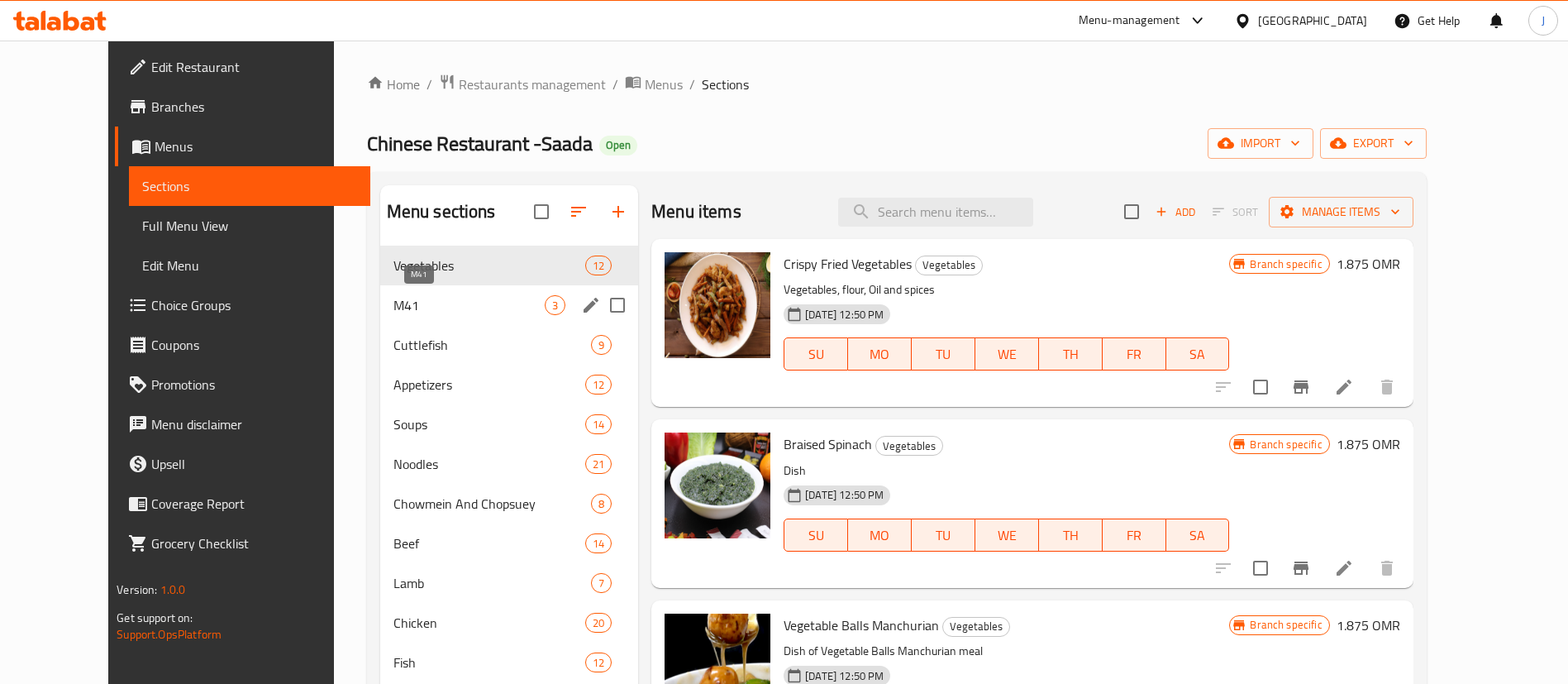
click at [489, 298] on span "M41" at bounding box center [470, 305] width 151 height 20
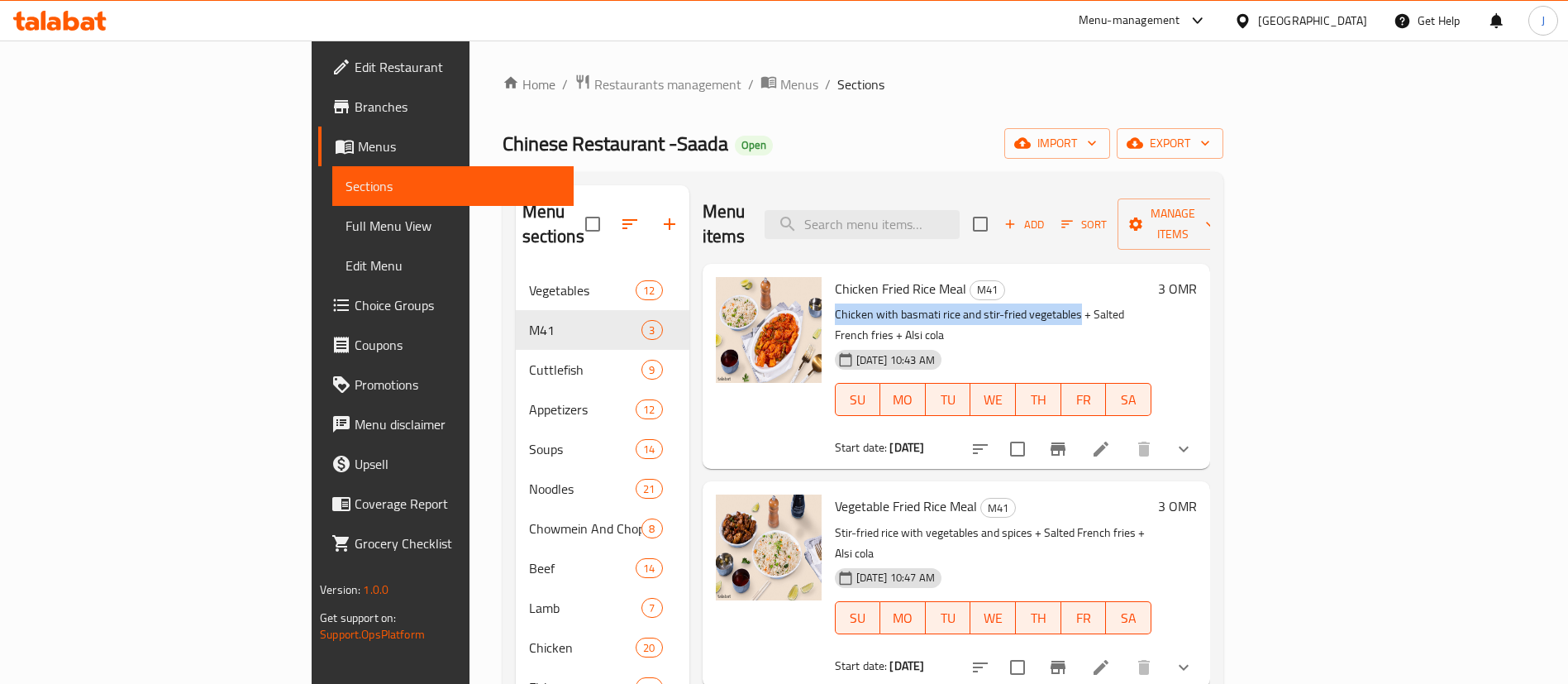
drag, startPoint x: 750, startPoint y: 280, endPoint x: 1002, endPoint y: 283, distance: 252.0
click at [1002, 283] on div "Chicken Fried Rice Meal M41 Chicken with basmati rice and stir-fried vegetables…" at bounding box center [993, 366] width 330 height 192
click at [1203, 429] on button "show more" at bounding box center [1184, 449] width 40 height 40
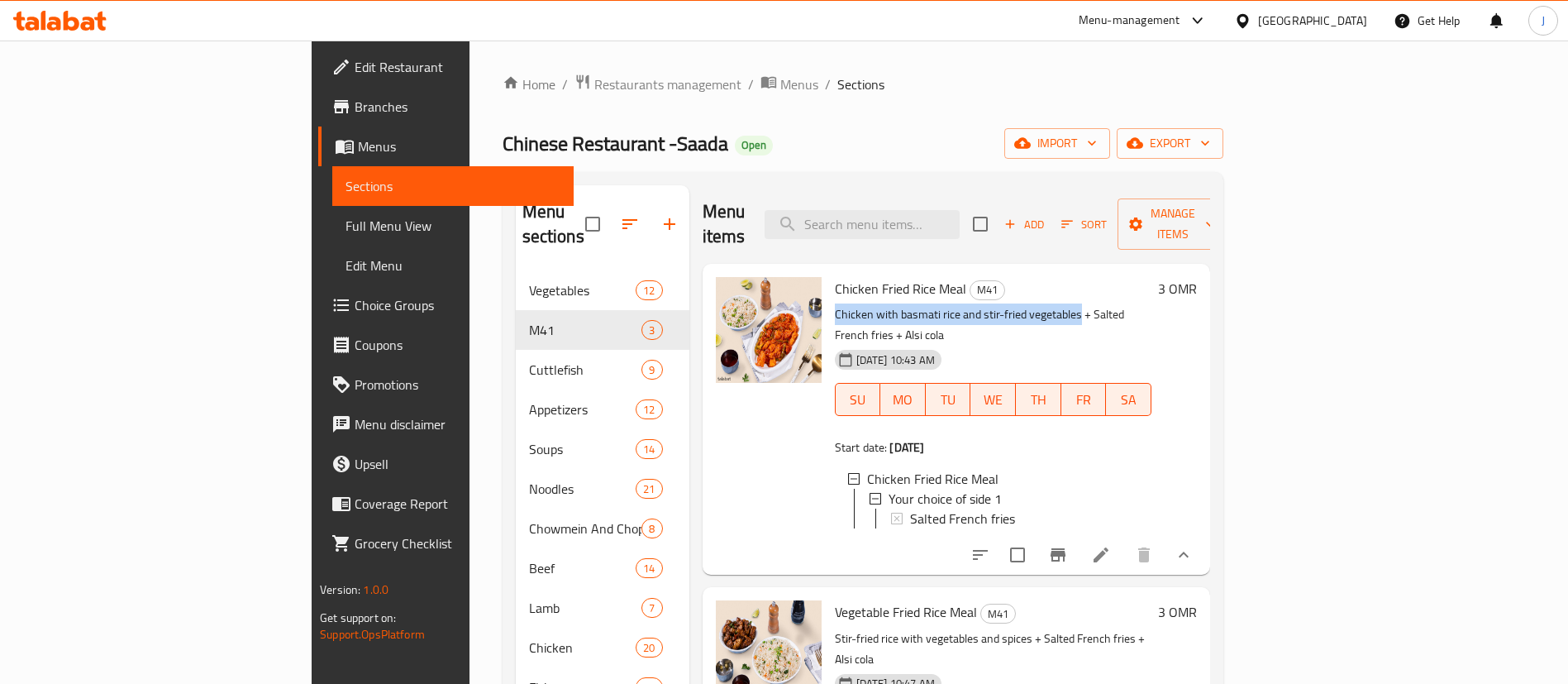
copy p "Chicken with basmati rice and stir-fried vegetables"
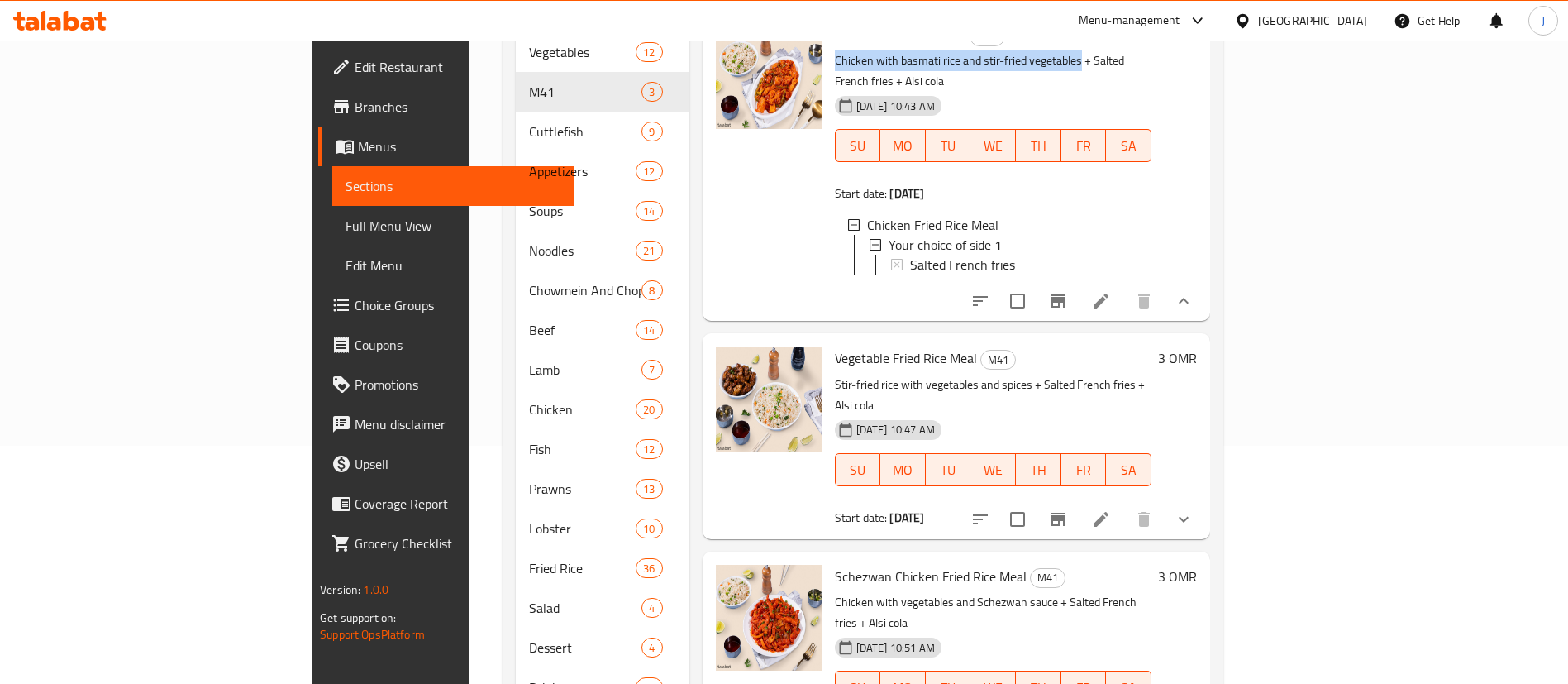
scroll to position [248, 0]
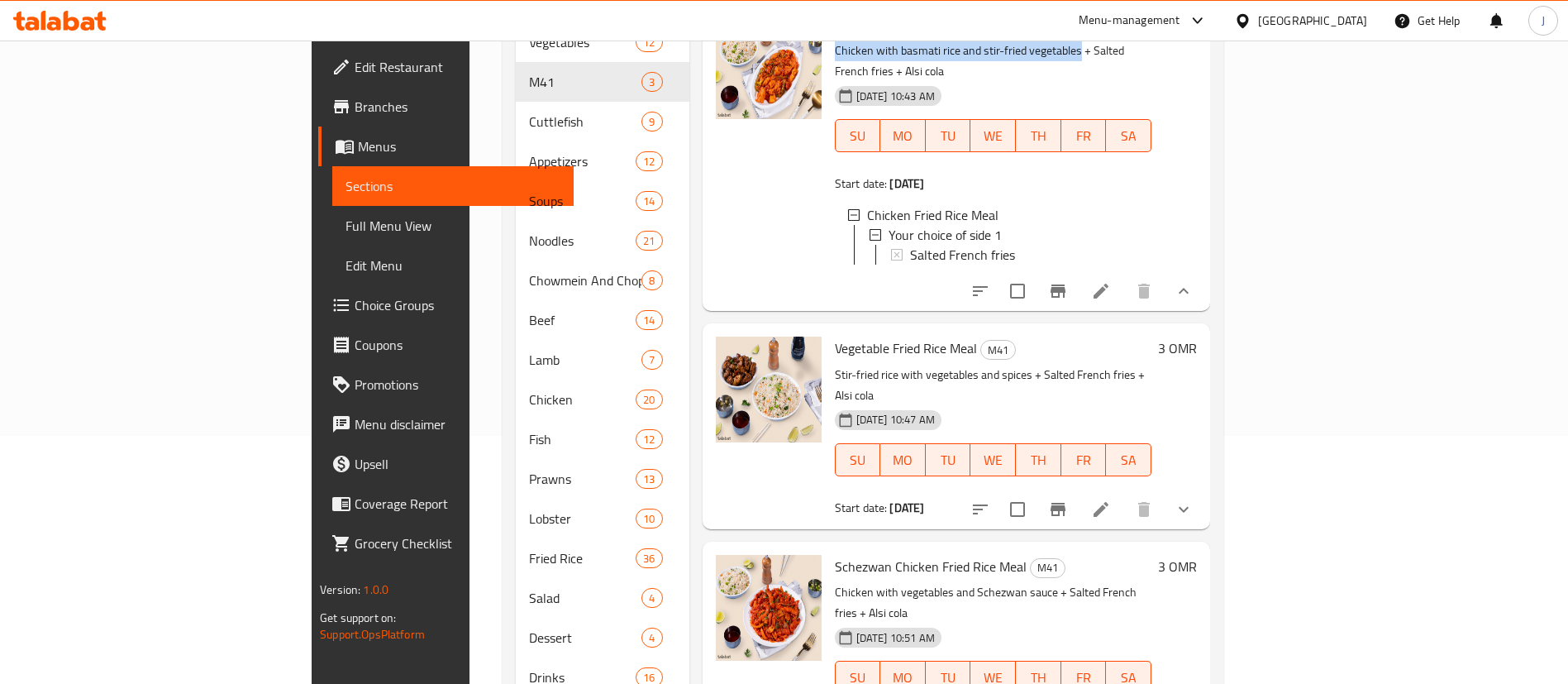
click at [1194, 499] on icon "show more" at bounding box center [1184, 509] width 20 height 20
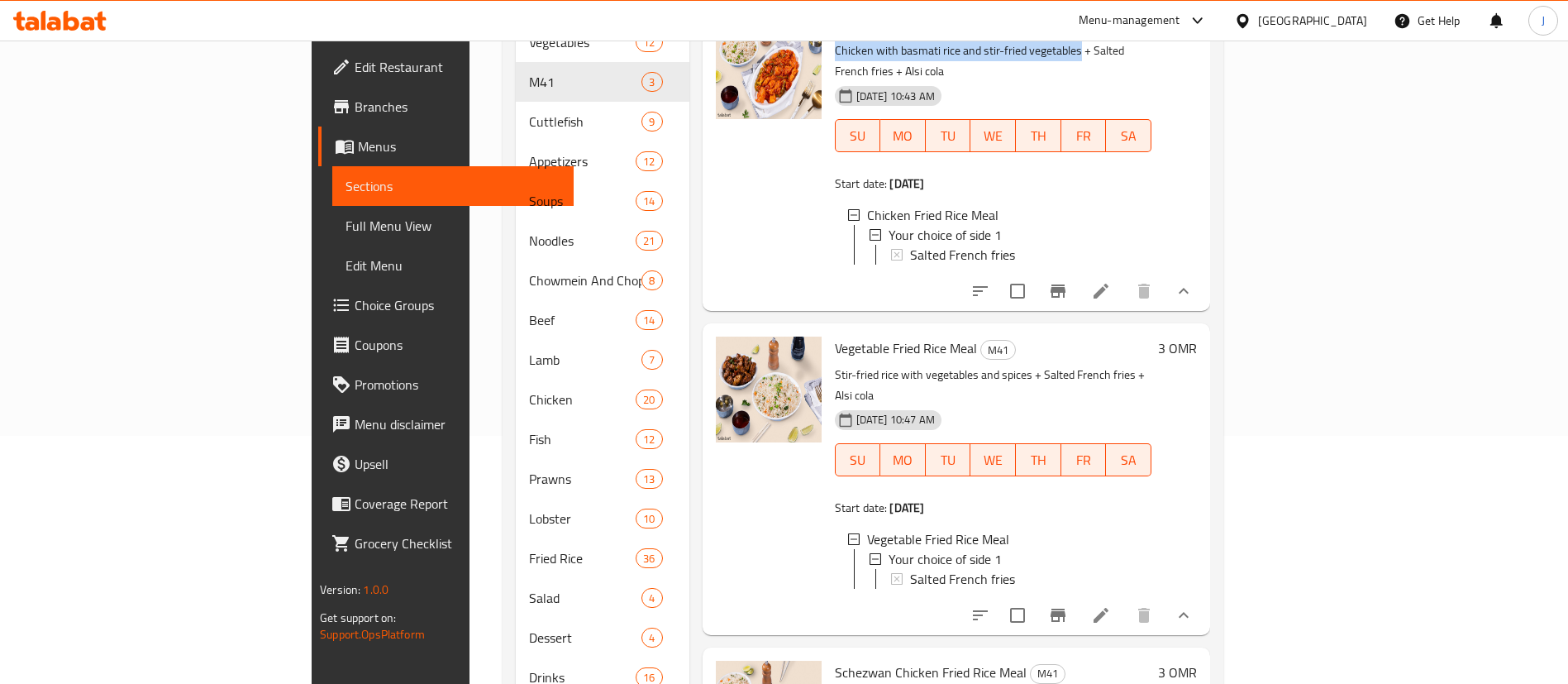
scroll to position [3, 0]
drag, startPoint x: 1410, startPoint y: 511, endPoint x: 1414, endPoint y: 502, distance: 9.8
click at [1138, 530] on ul "Vegetable Fried Rice Meal Your choice of side 1 Salted French fries" at bounding box center [993, 559] width 290 height 60
click at [1138, 527] on div "Vegetable Fried Rice Meal" at bounding box center [1003, 536] width 271 height 20
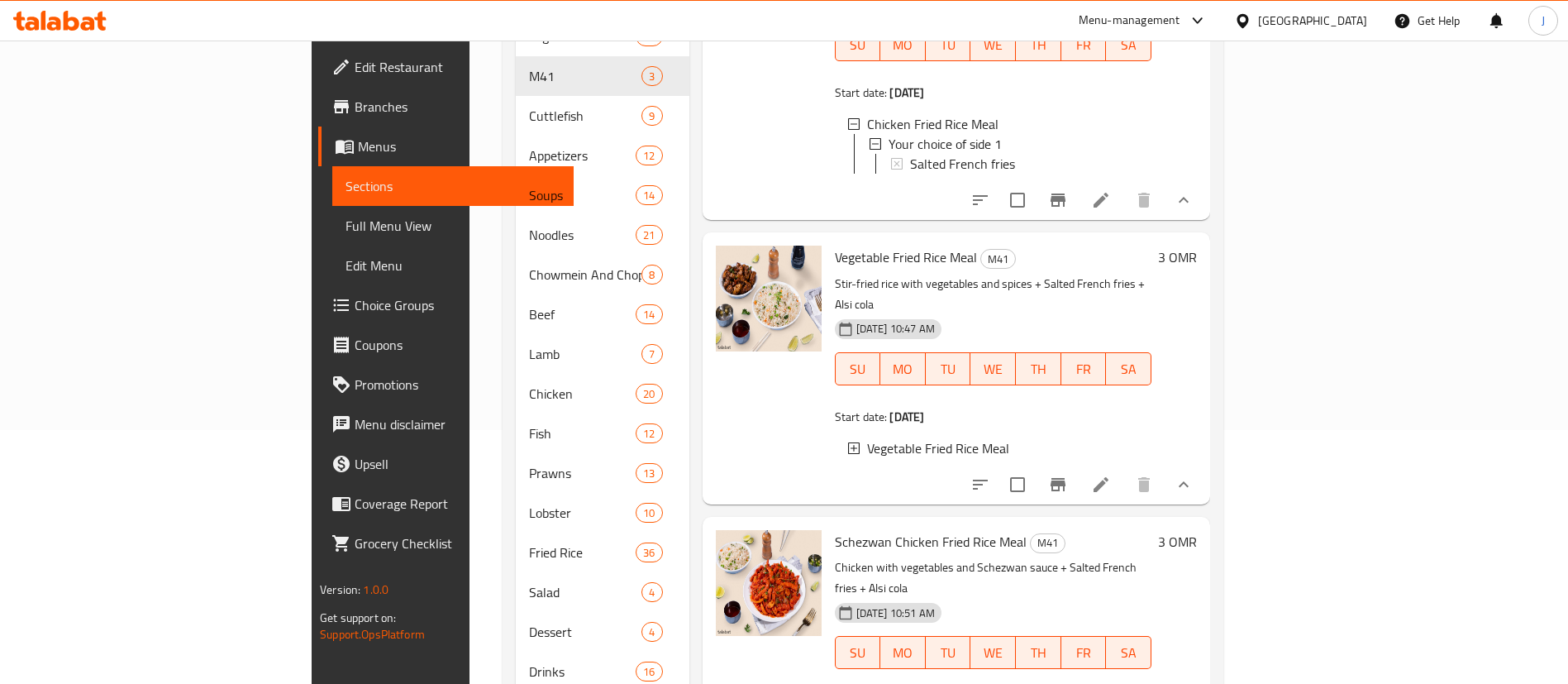
scroll to position [290, 0]
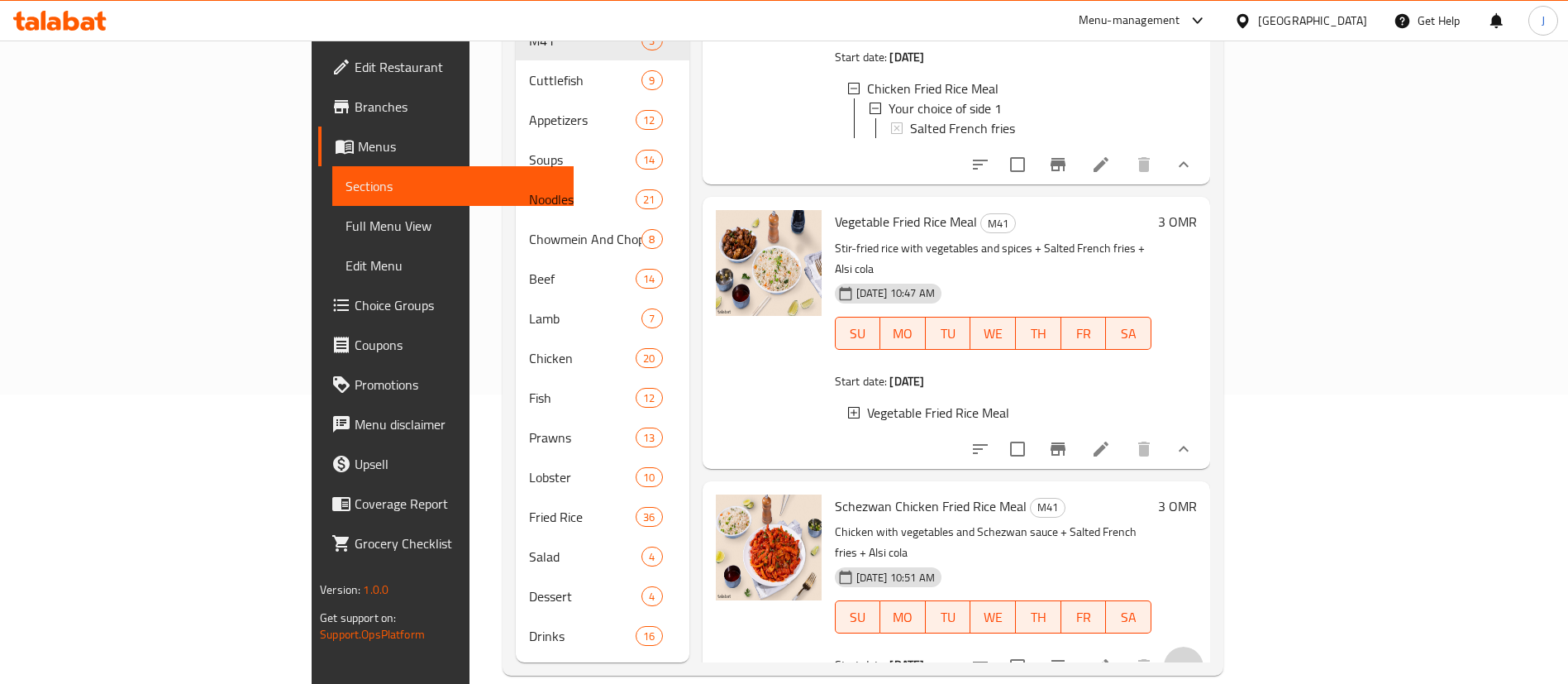
click at [1203, 647] on button "show more" at bounding box center [1184, 667] width 40 height 40
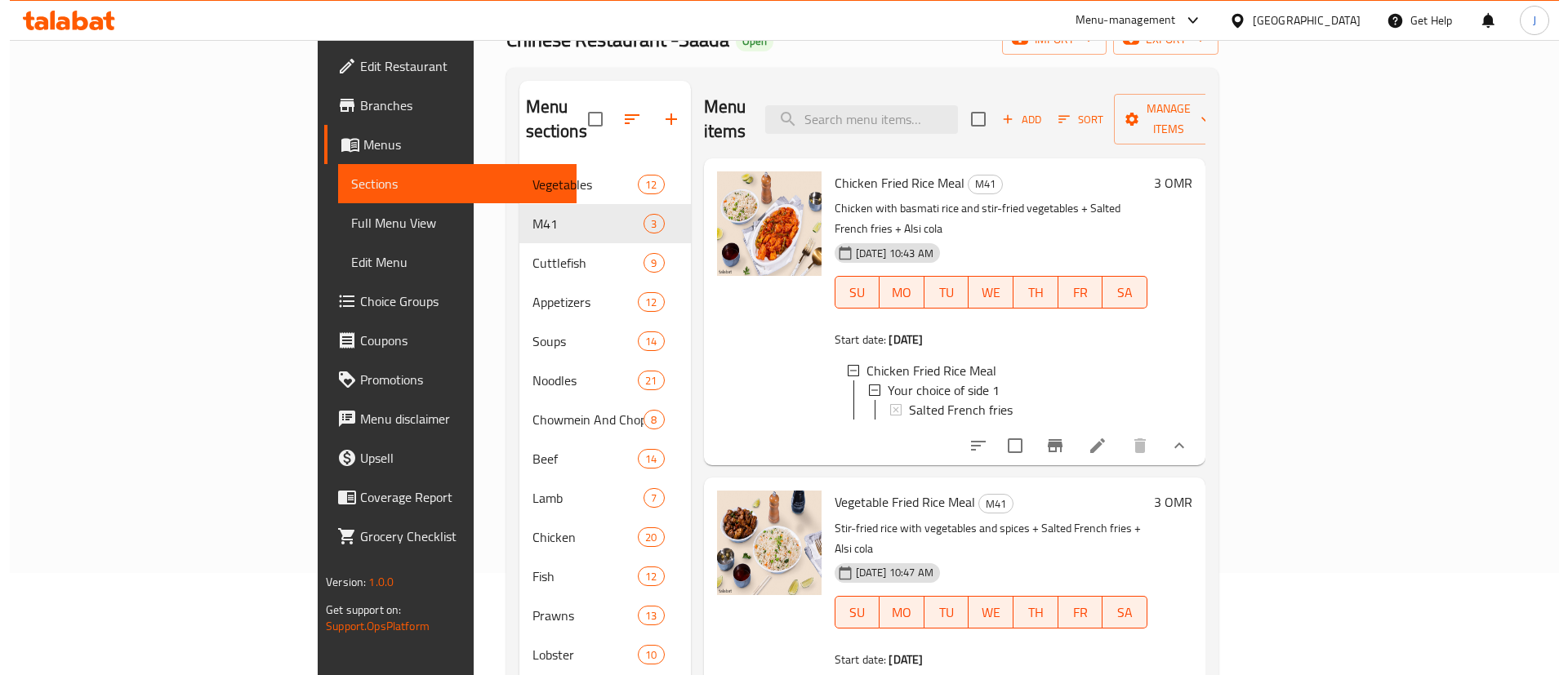
scroll to position [0, 0]
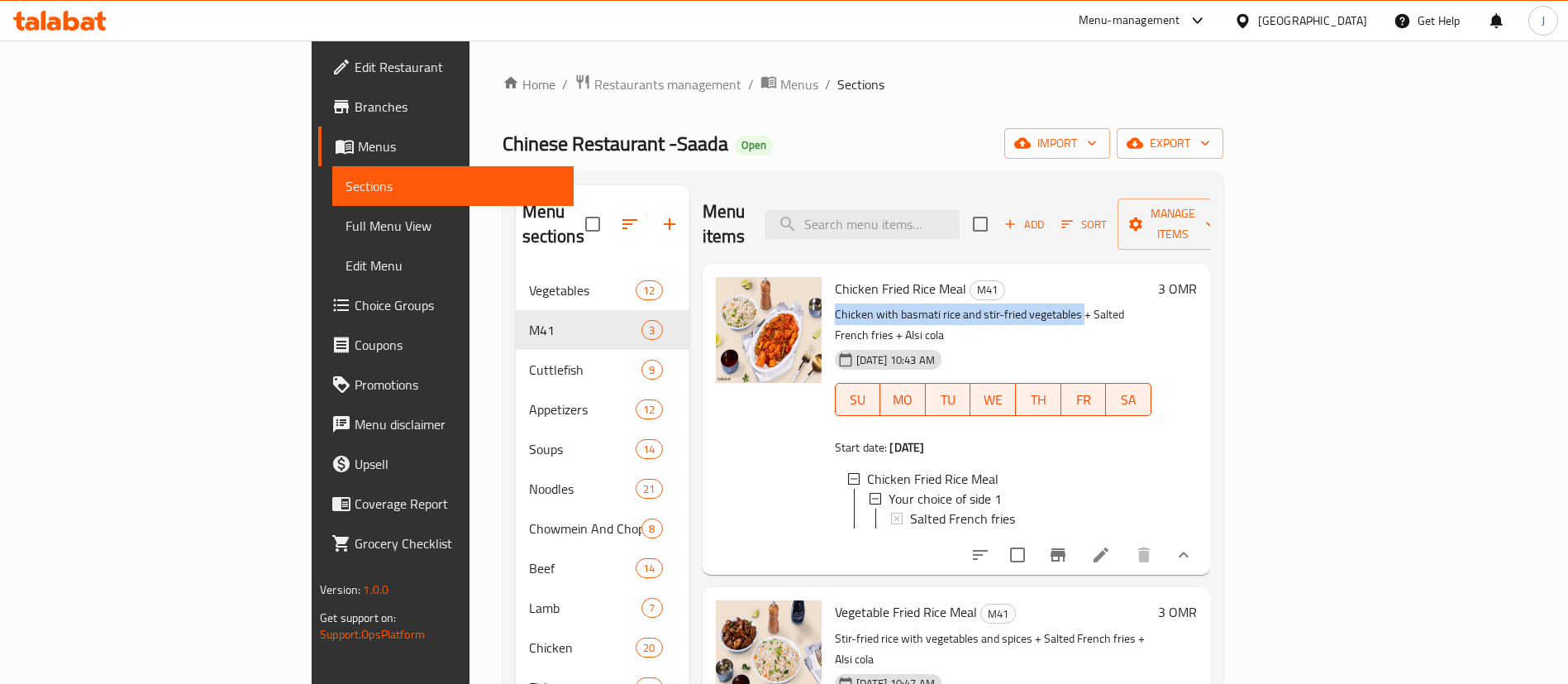
drag, startPoint x: 775, startPoint y: 286, endPoint x: 1004, endPoint y: 297, distance: 229.3
click at [1004, 304] on p "Chicken with basmati rice and stir-fried vegetables + Salted French fries + Als…" at bounding box center [993, 325] width 316 height 42
copy p "Chicken with basmati rice and stir-fried vegetables"
click at [355, 310] on span "Choice Groups" at bounding box center [457, 305] width 205 height 20
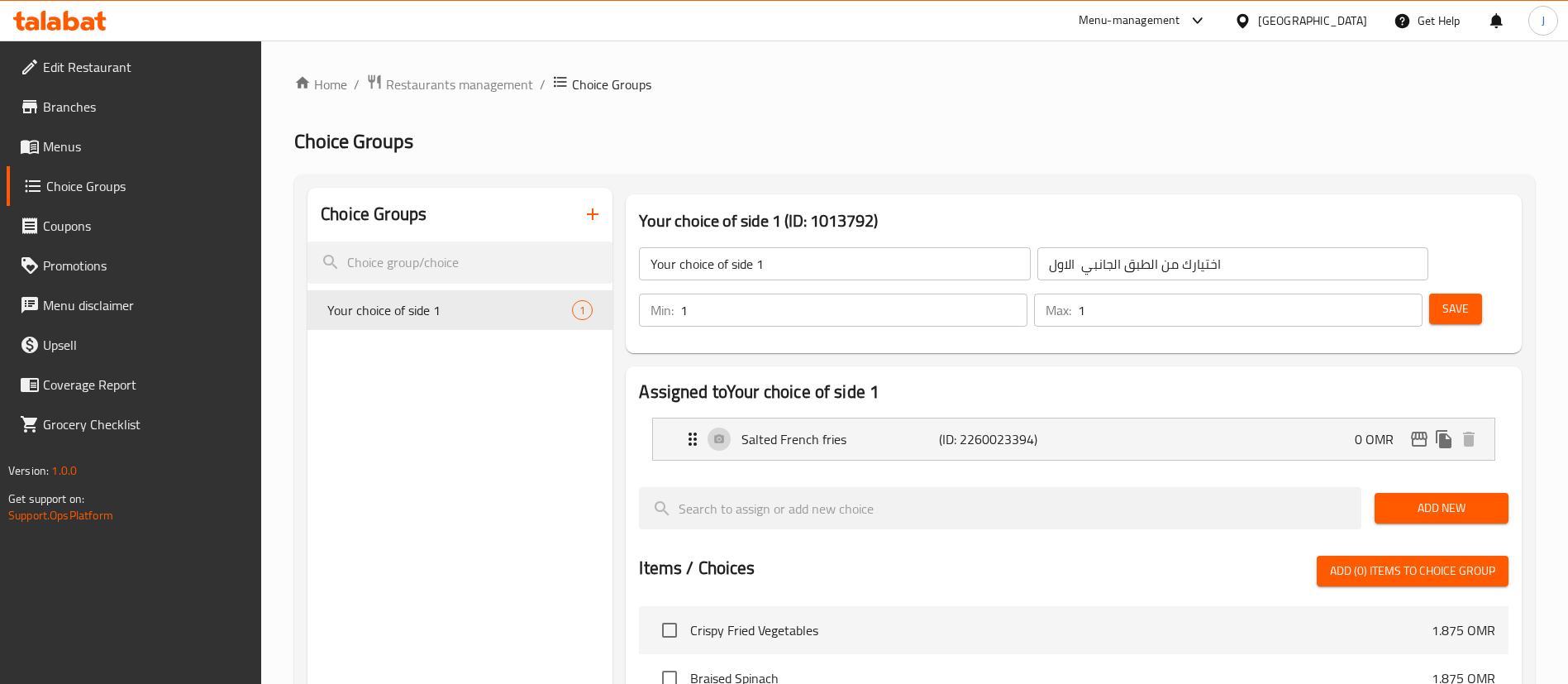
click at [565, 358] on div "Choice Groups Your choice of side 1 1" at bounding box center [460, 666] width 305 height 958
click at [584, 218] on icon "button" at bounding box center [592, 214] width 20 height 20
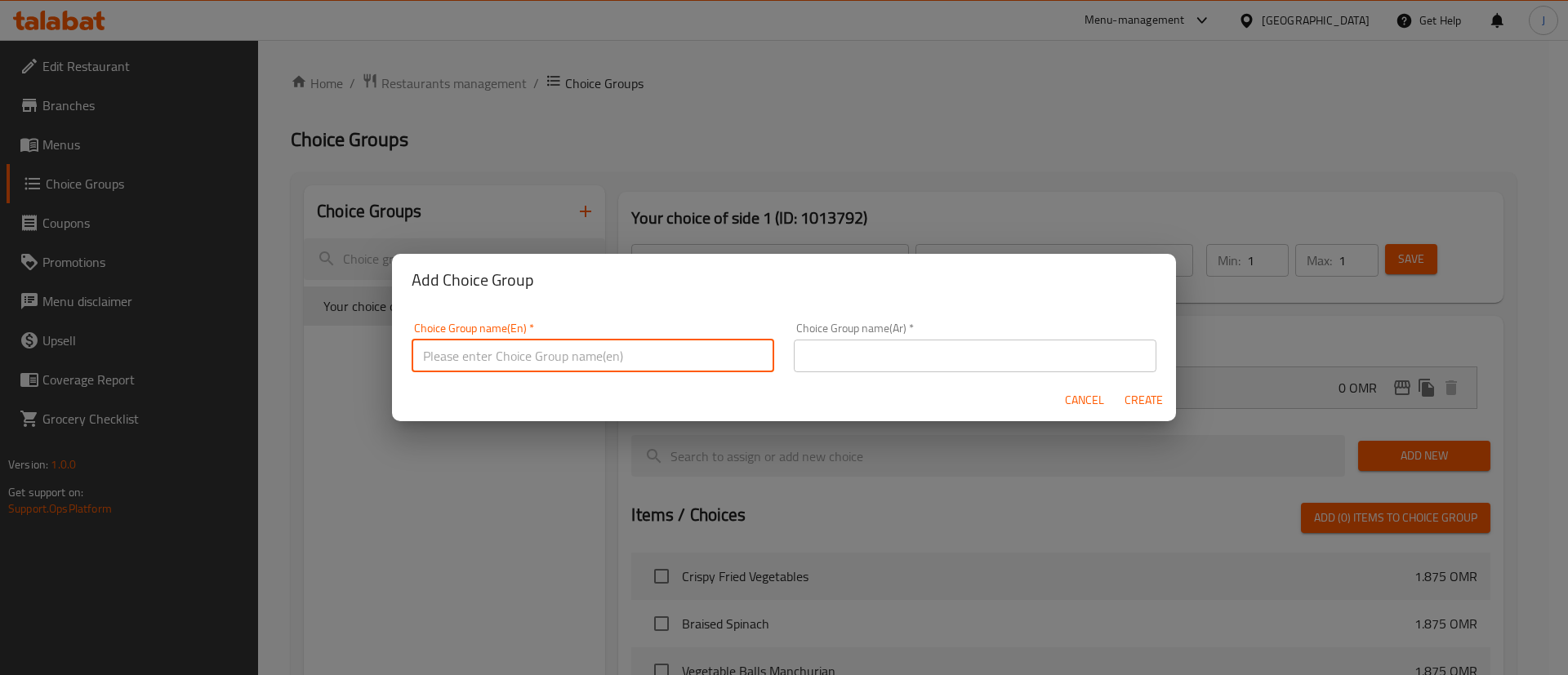
click at [703, 364] on input "text" at bounding box center [593, 355] width 363 height 33
type input "Your Choice of Main"
drag, startPoint x: 836, startPoint y: 367, endPoint x: 932, endPoint y: 362, distance: 96.1
click at [836, 367] on input "text" at bounding box center [976, 355] width 363 height 33
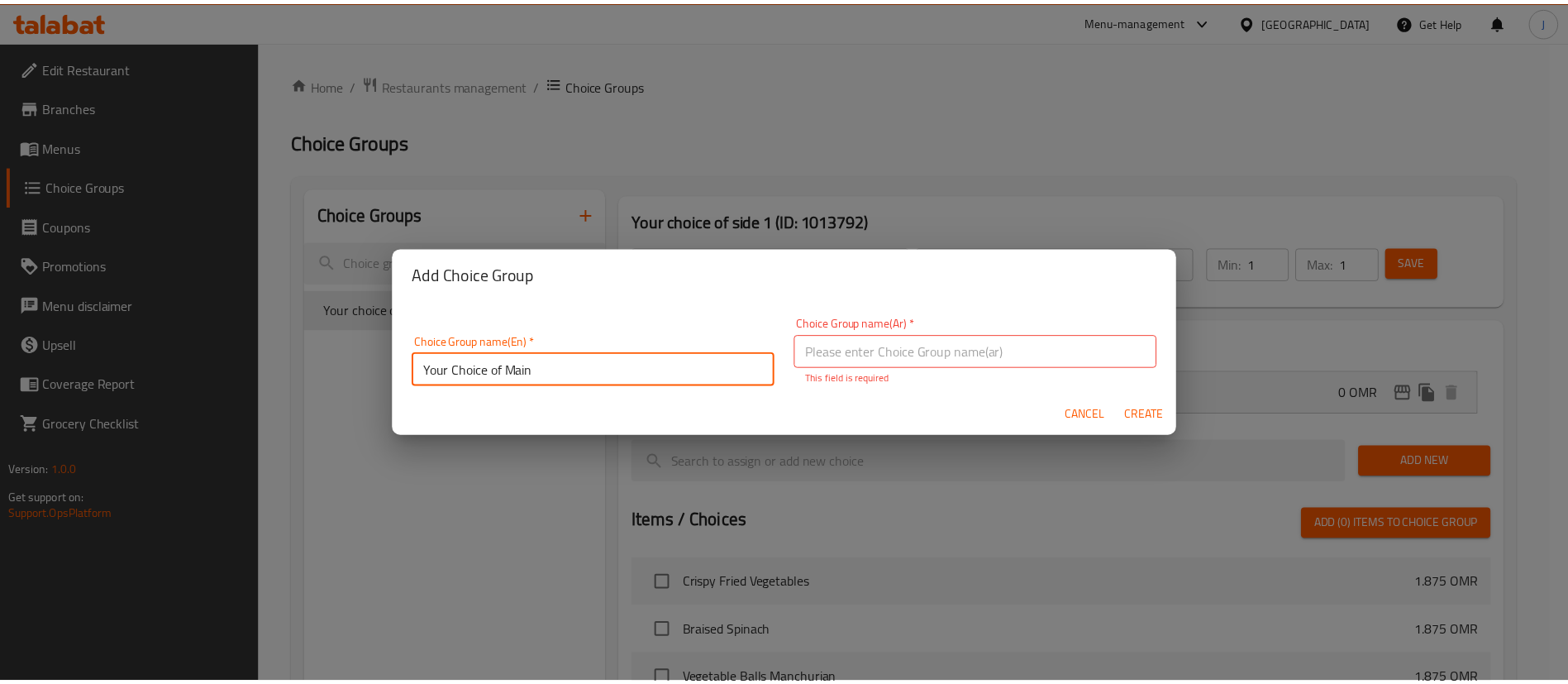
scroll to position [5, 0]
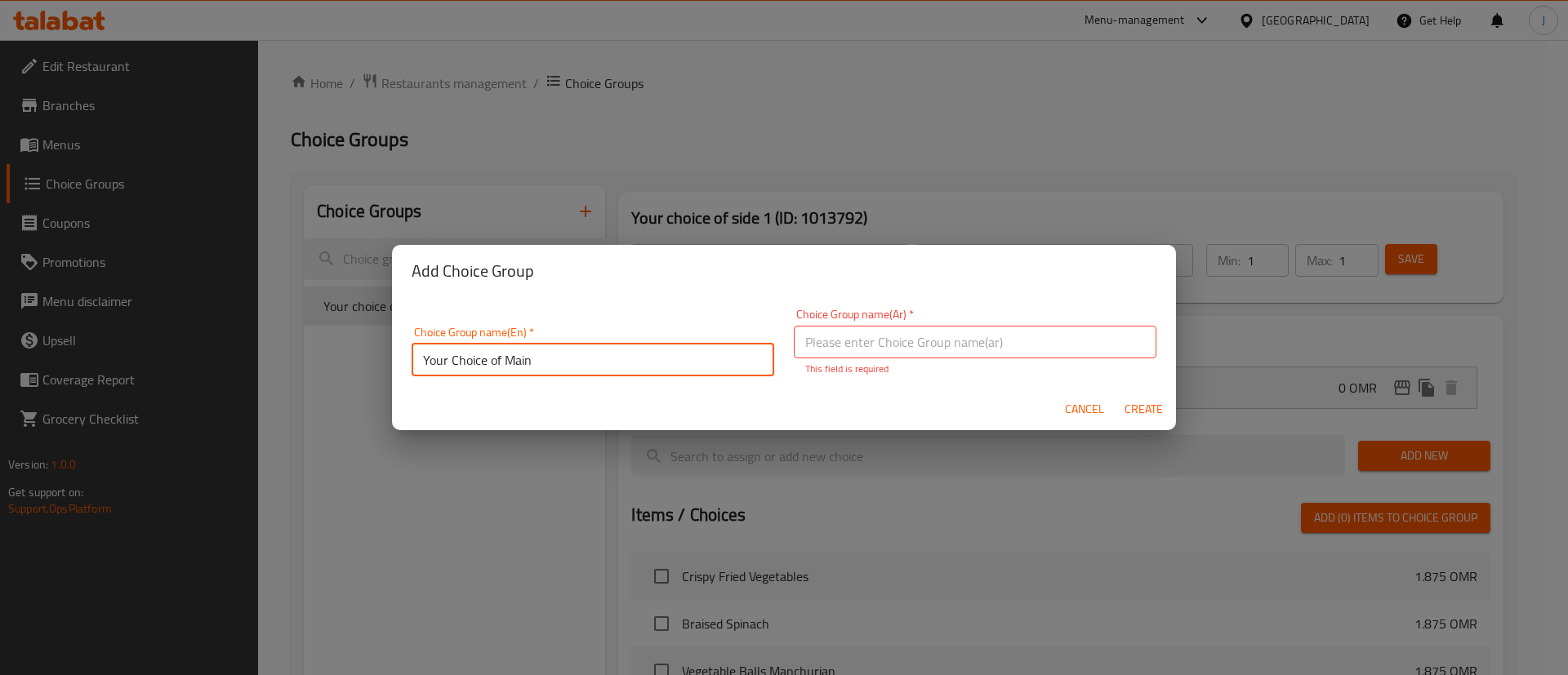
drag, startPoint x: 612, startPoint y: 351, endPoint x: 230, endPoint y: 398, distance: 384.9
click at [230, 398] on div "Add Choice Group Choice Group name(En)   * Your Choice of Main Choice Group nam…" at bounding box center [784, 338] width 1568 height 675
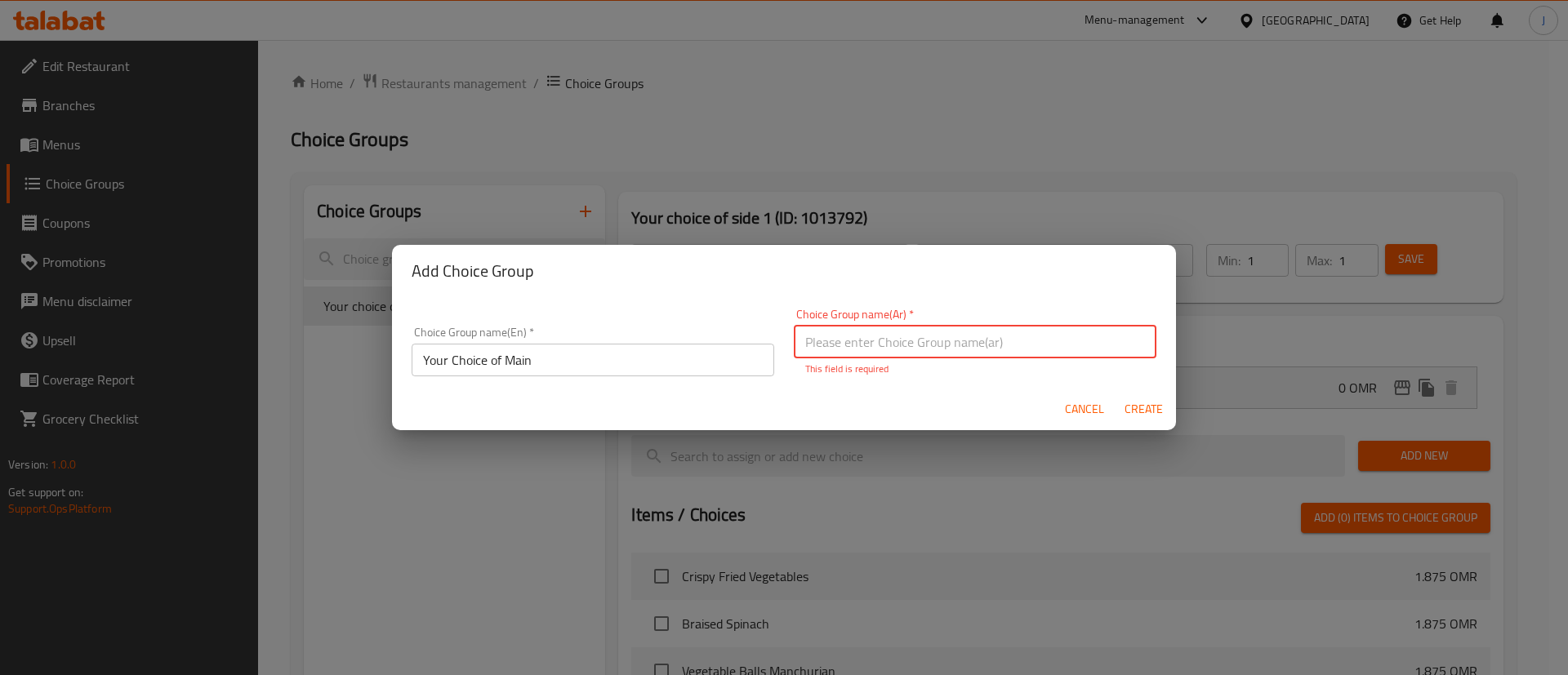
click at [941, 338] on input "text" at bounding box center [976, 341] width 363 height 33
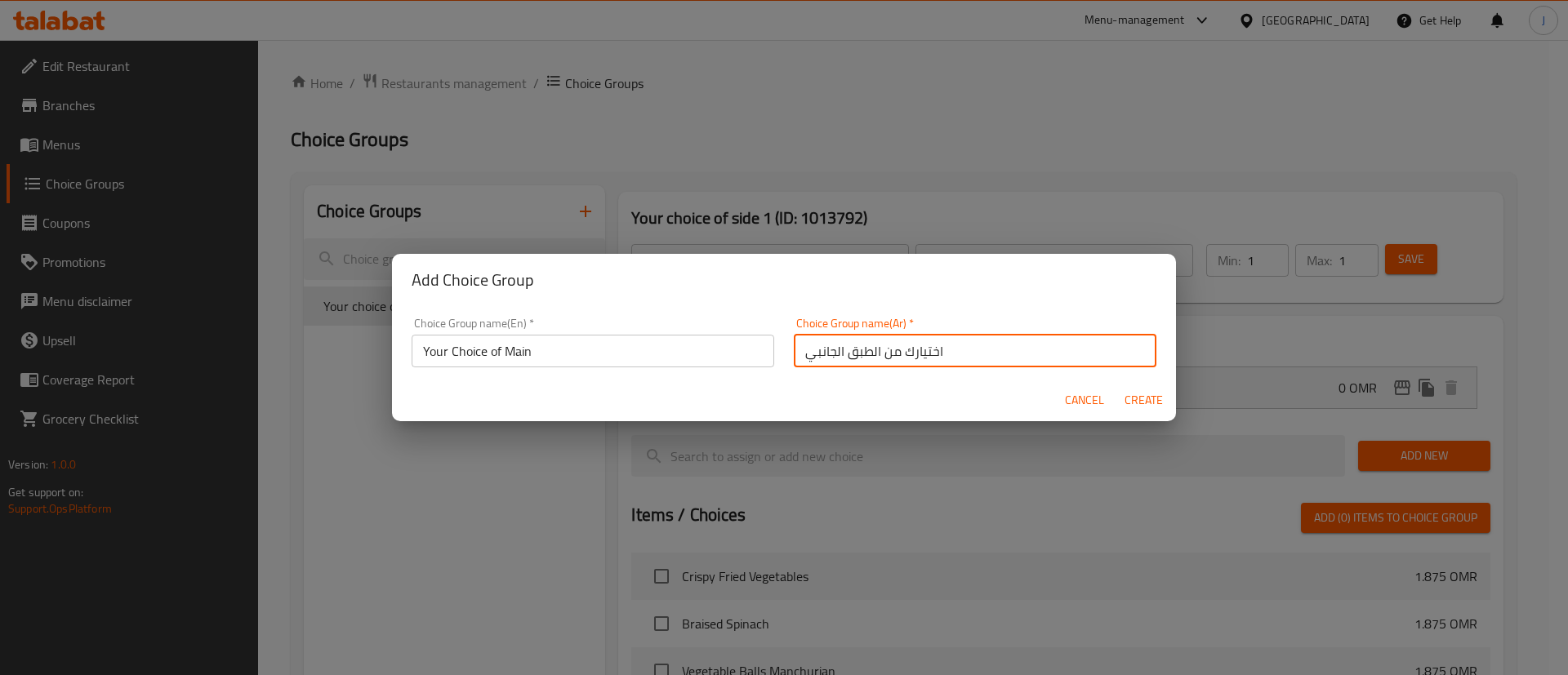
drag, startPoint x: 791, startPoint y: 350, endPoint x: 834, endPoint y: 359, distance: 43.9
click at [834, 359] on input "اختيارك من الطبق الجانبي" at bounding box center [976, 351] width 363 height 33
paste input "ئيس"
type input "اختيارك من الطبق الرئيسي"
click at [1154, 406] on span "Create" at bounding box center [1143, 400] width 39 height 21
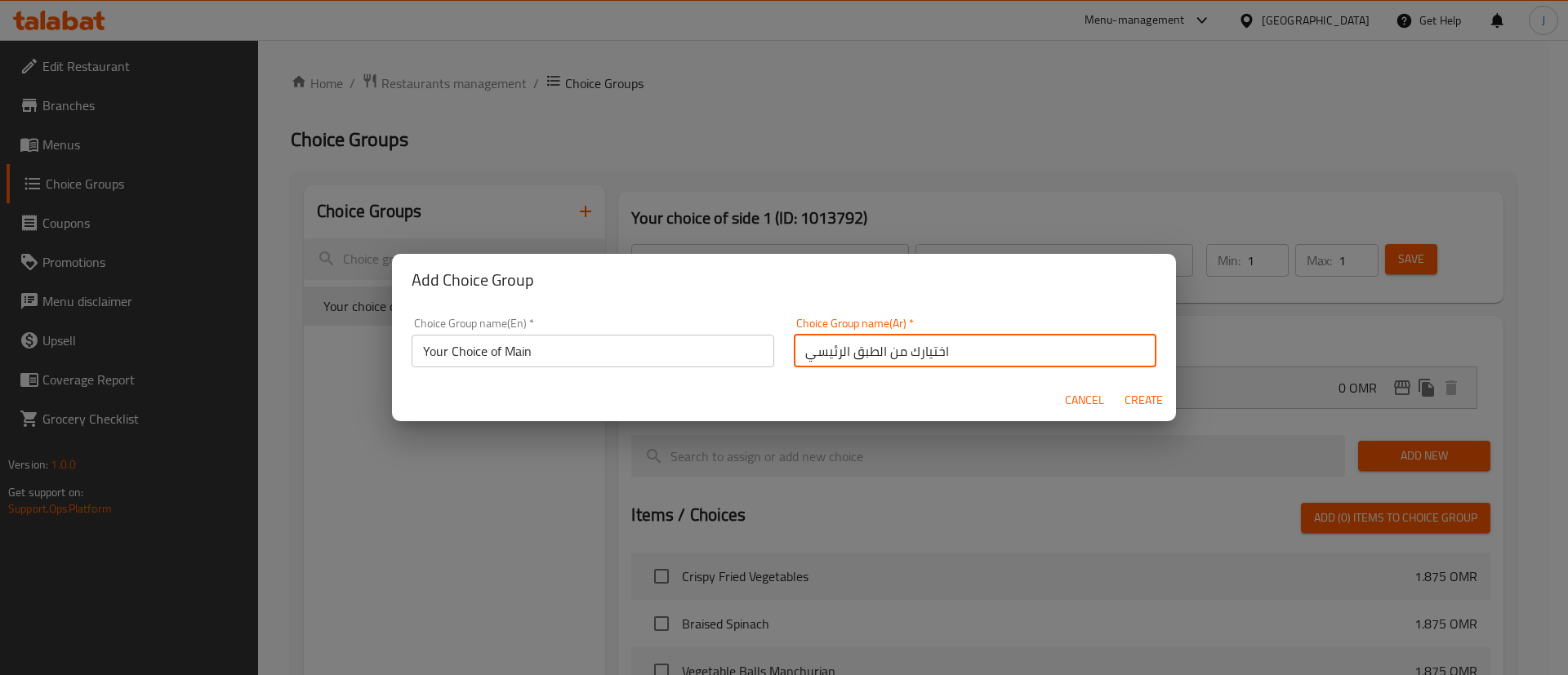
type input "Your Choice of Main"
type input "اختيارك من الطبق الرئيسي"
type input "0"
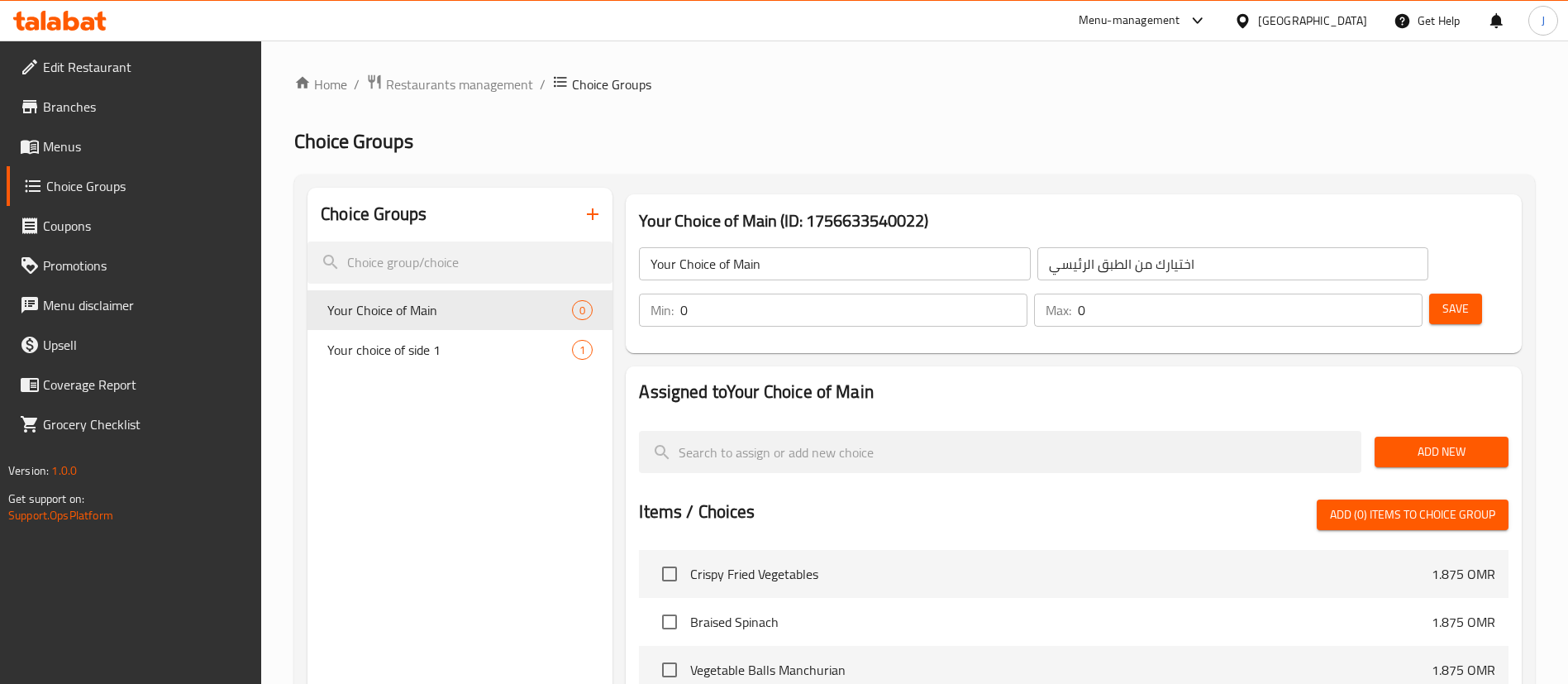
click at [1481, 441] on span "Add New" at bounding box center [1441, 452] width 107 height 21
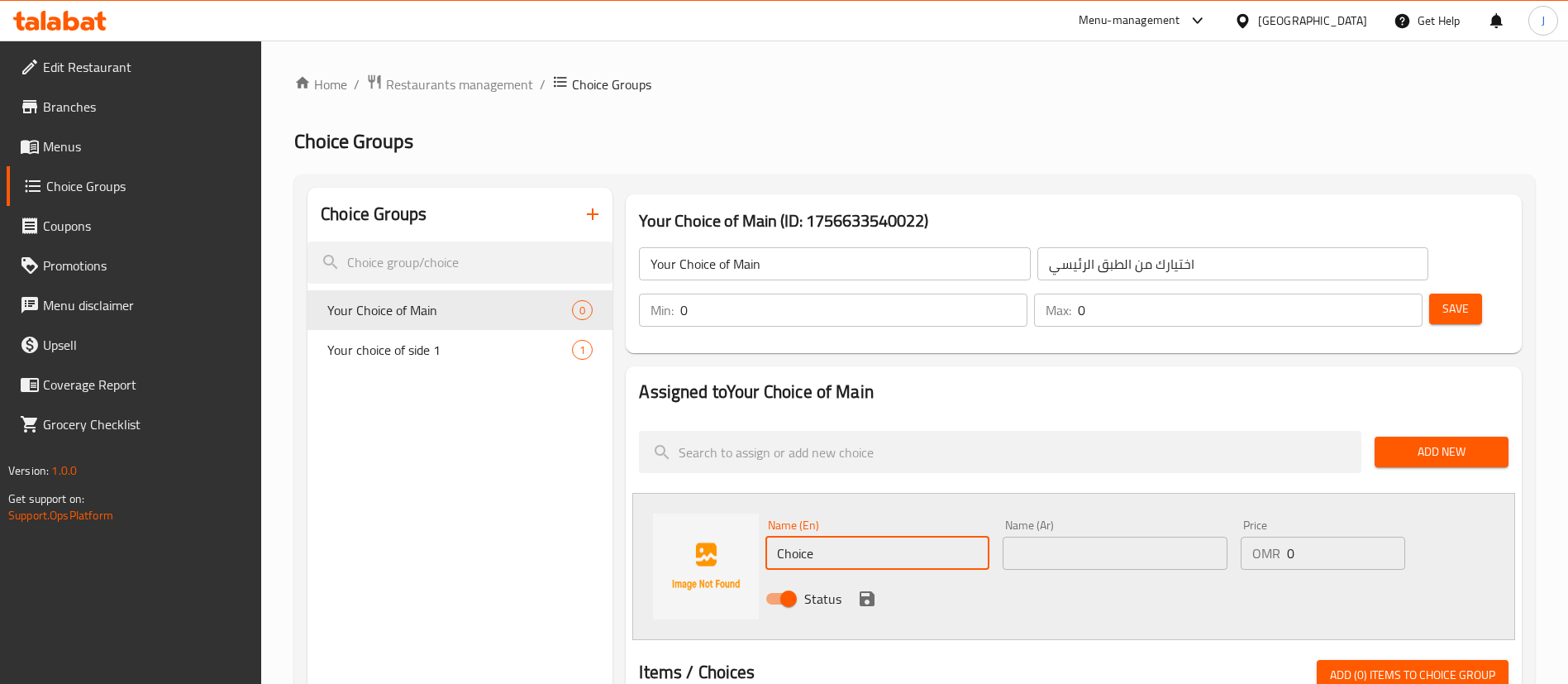
drag, startPoint x: 856, startPoint y: 510, endPoint x: 512, endPoint y: 477, distance: 345.6
paste input "icken Fried Rice"
type input "Chicken Fried Rice"
drag, startPoint x: 1122, startPoint y: 479, endPoint x: 1112, endPoint y: 503, distance: 26.0
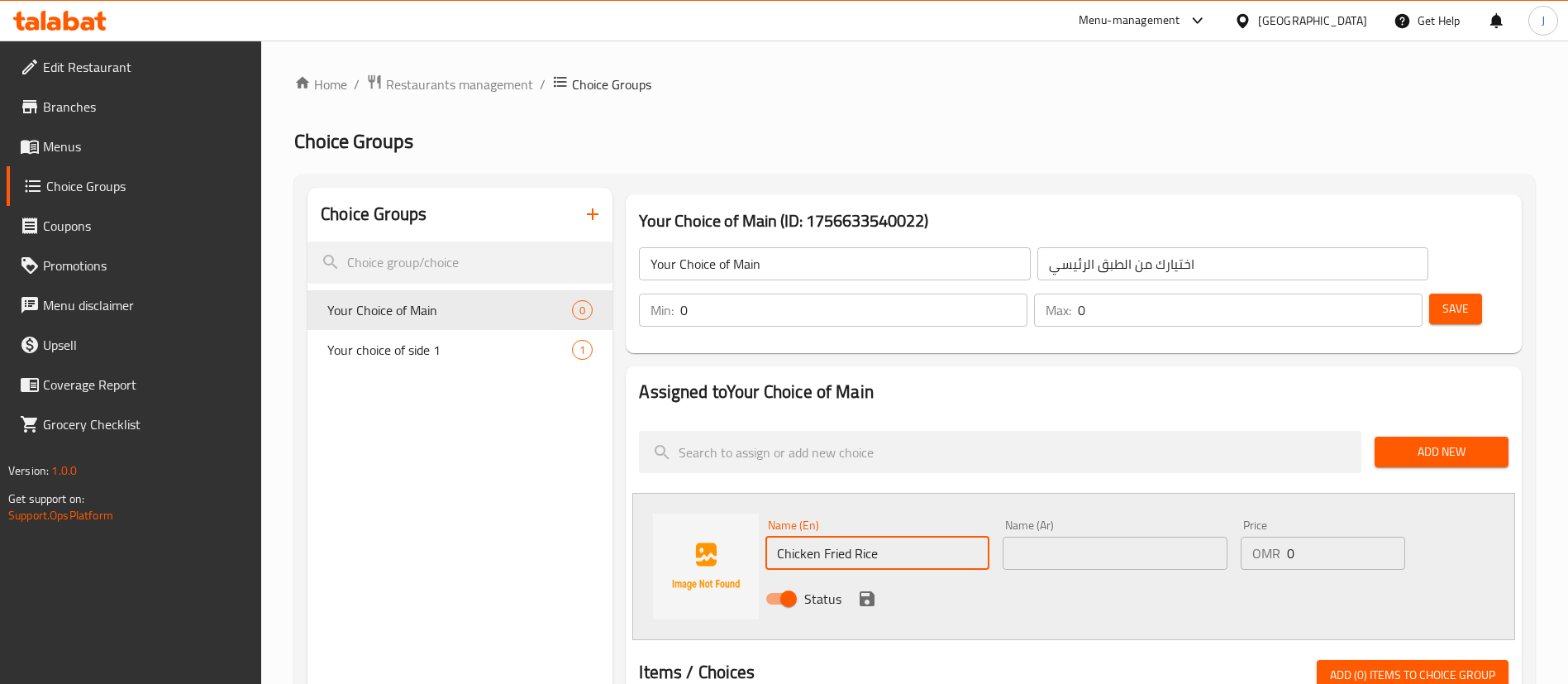
click at [1117, 519] on div "Name (Ar) Name (Ar)" at bounding box center [1114, 544] width 224 height 50
drag, startPoint x: 1111, startPoint y: 506, endPoint x: 1100, endPoint y: 498, distance: 13.6
click at [1110, 537] on input "text" at bounding box center [1114, 553] width 224 height 33
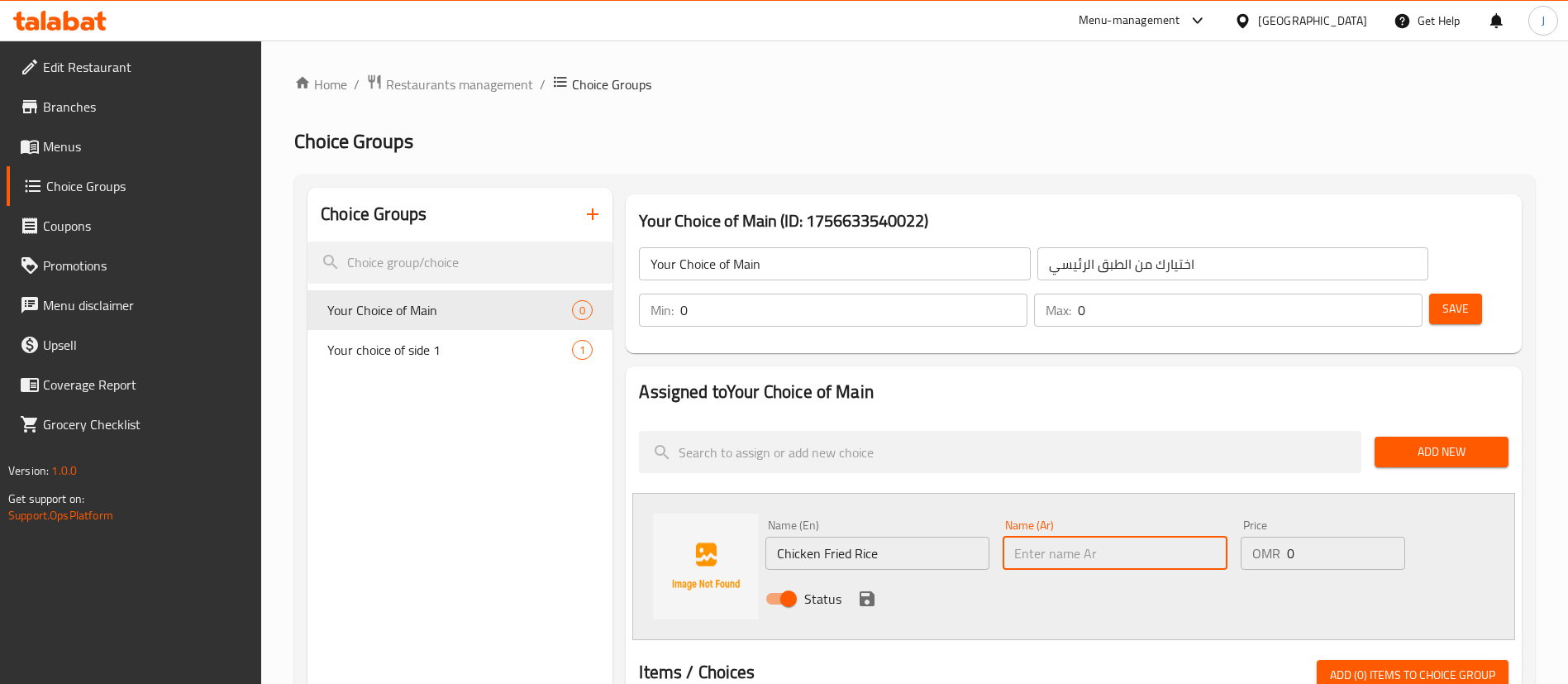
paste input "أرز مقلي بالدجاج"
type input "أرز مقلي بالدجاج"
click at [875, 589] on icon "save" at bounding box center [866, 599] width 20 height 20
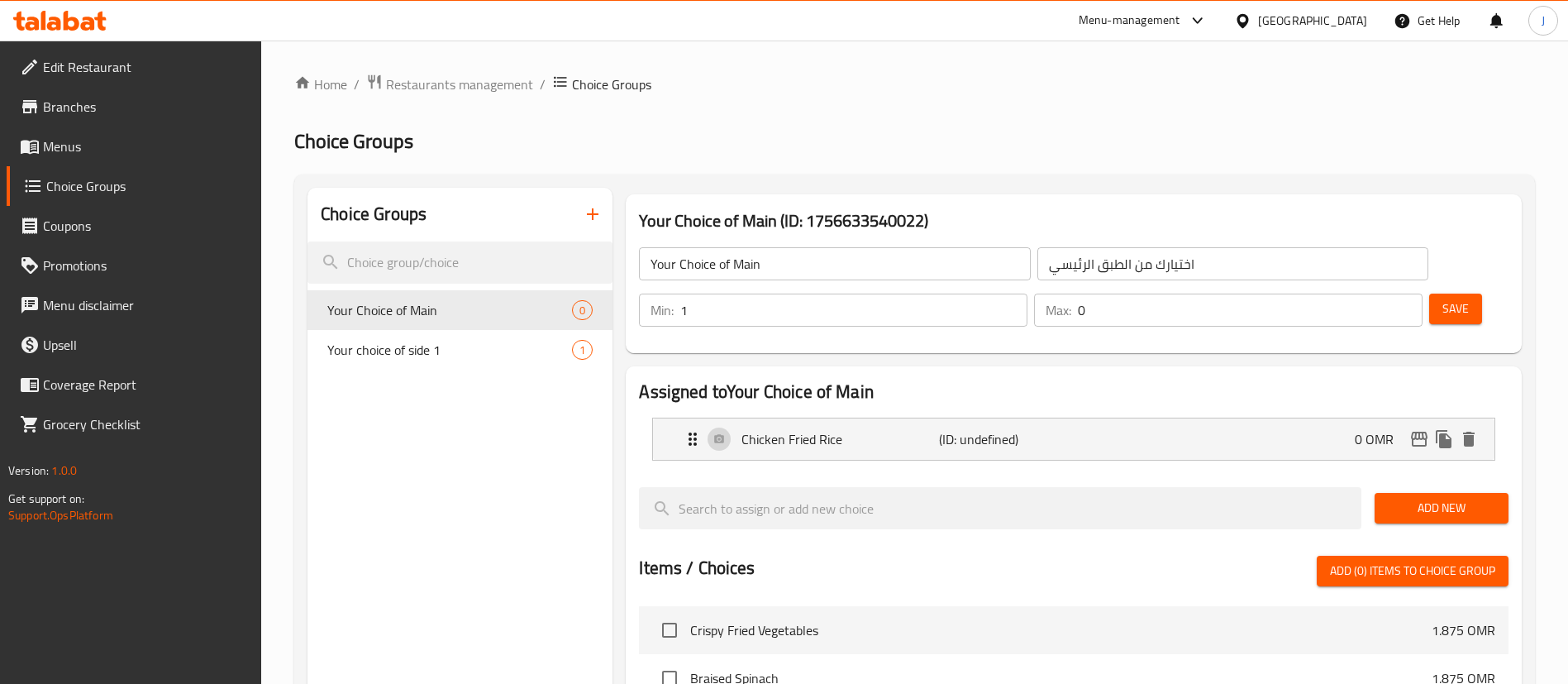
type input "1"
click at [1027, 294] on input "1" at bounding box center [853, 310] width 347 height 33
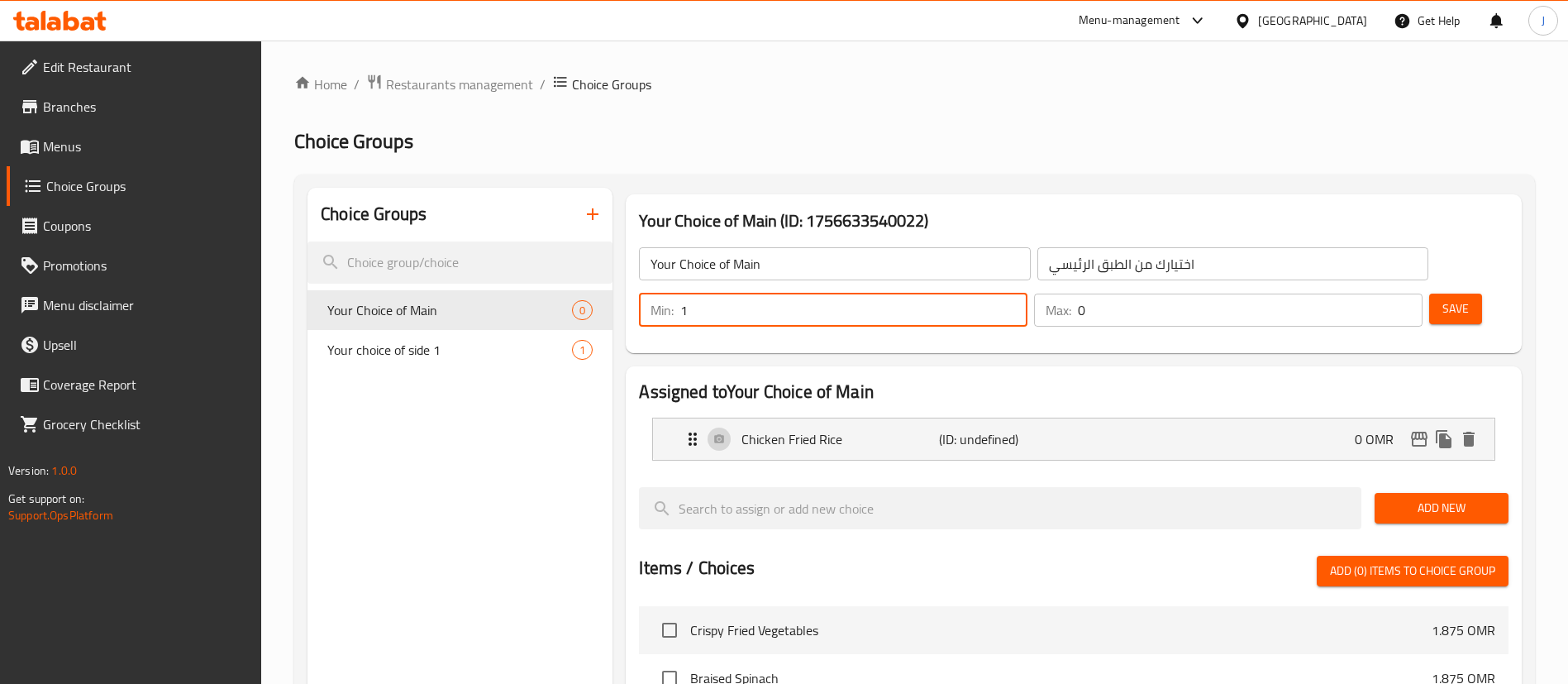
click at [1357, 294] on input "0" at bounding box center [1250, 310] width 345 height 33
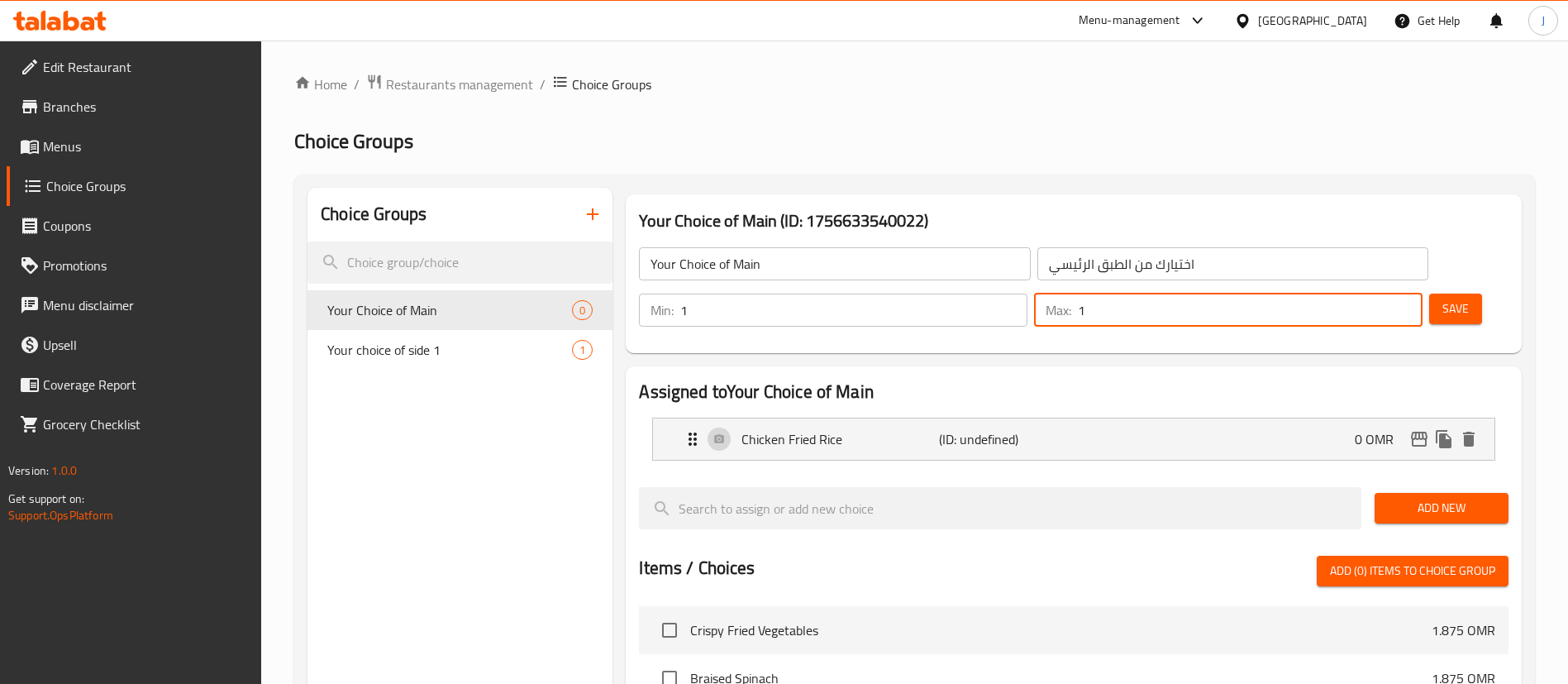
type input "1"
click at [1379, 294] on input "1" at bounding box center [1250, 310] width 345 height 33
click at [1426, 290] on div "Save" at bounding box center [1462, 310] width 73 height 40
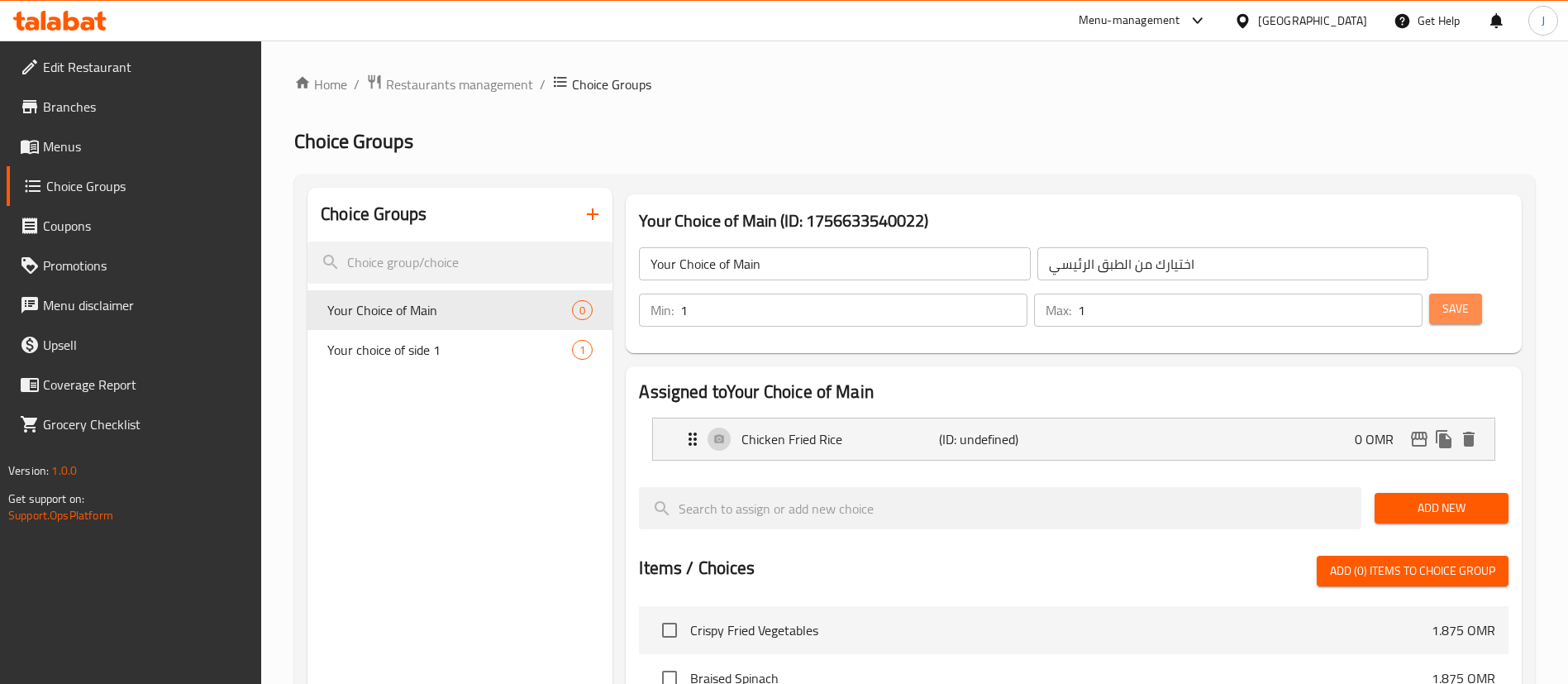
click at [1442, 298] on span "Save" at bounding box center [1455, 309] width 27 height 21
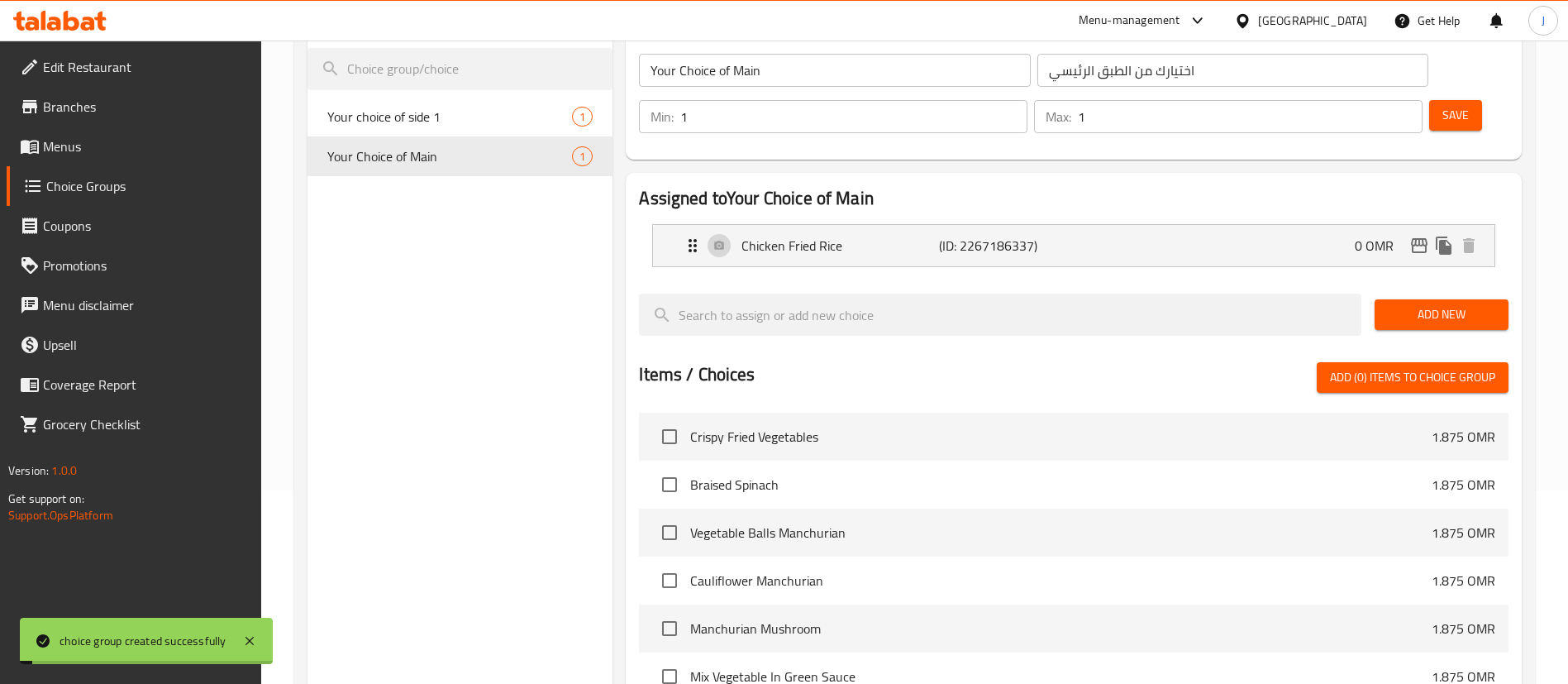
scroll to position [461, 0]
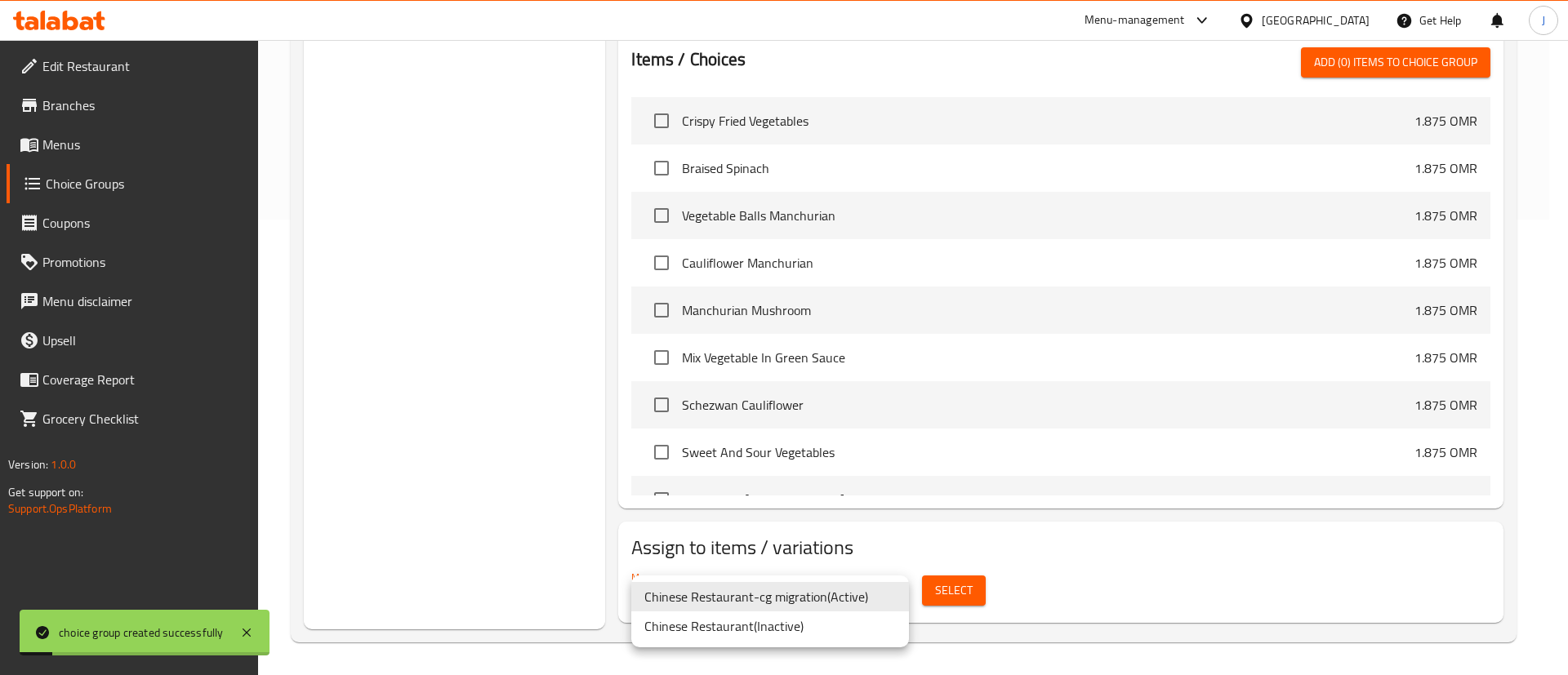
click at [1040, 539] on div at bounding box center [784, 338] width 1568 height 675
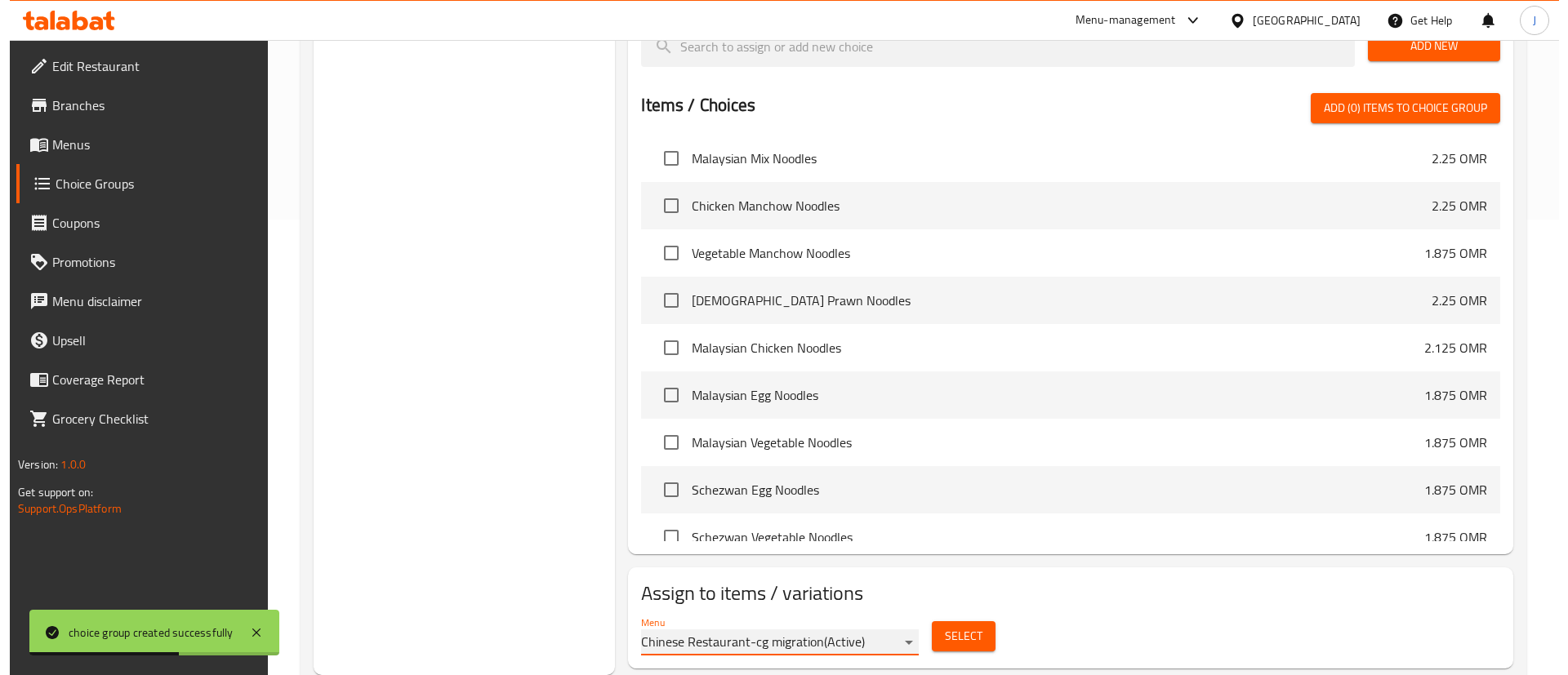
scroll to position [3061, 0]
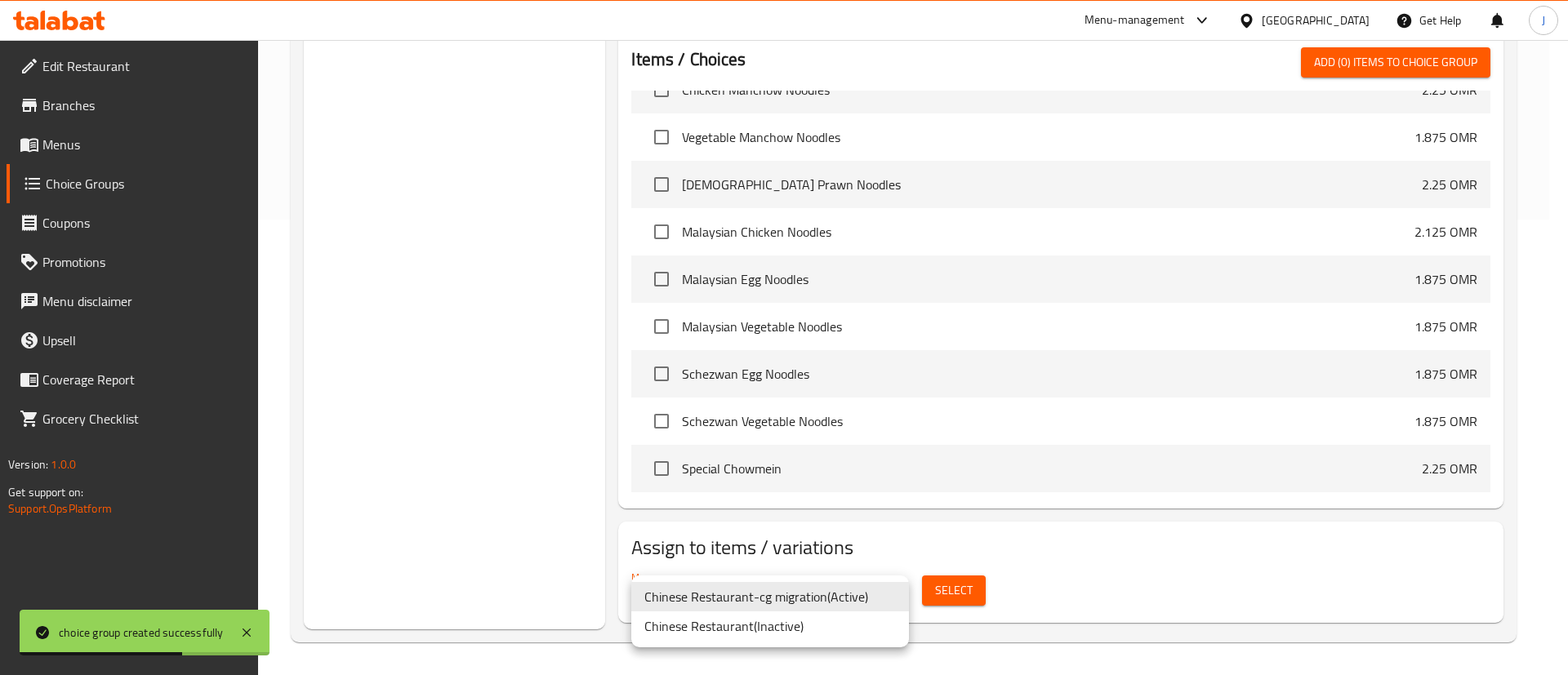
click at [949, 592] on div at bounding box center [784, 338] width 1568 height 675
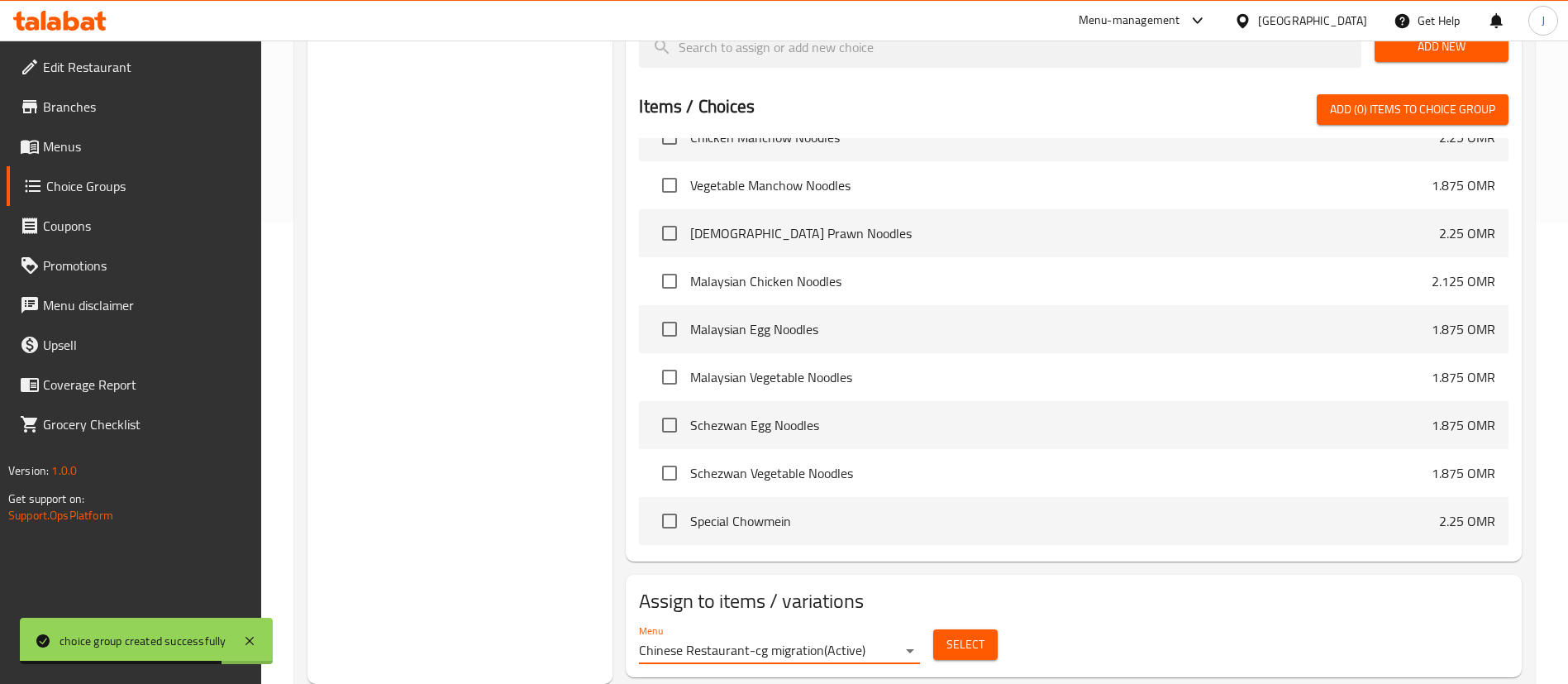
click at [960, 635] on span "Select" at bounding box center [966, 645] width 38 height 21
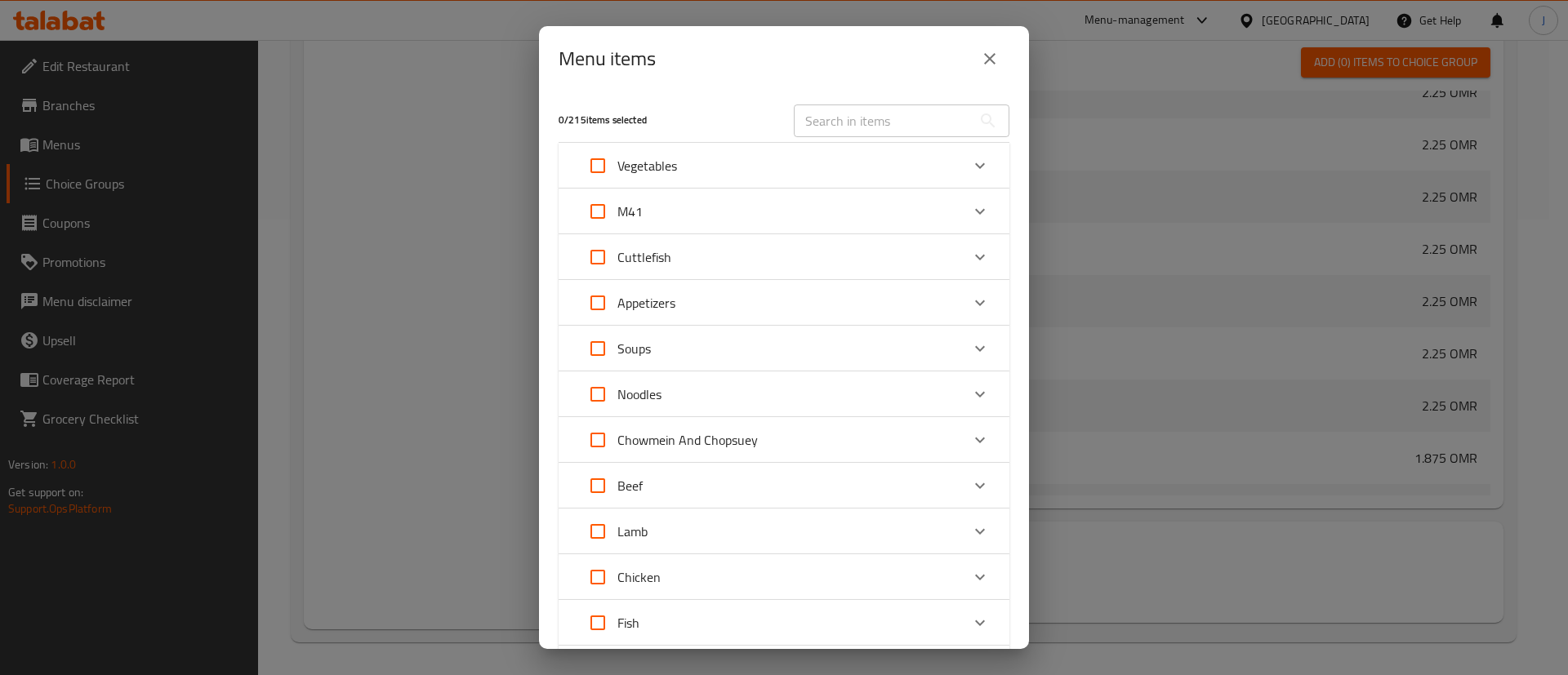
click at [985, 222] on div "M41" at bounding box center [784, 211] width 451 height 46
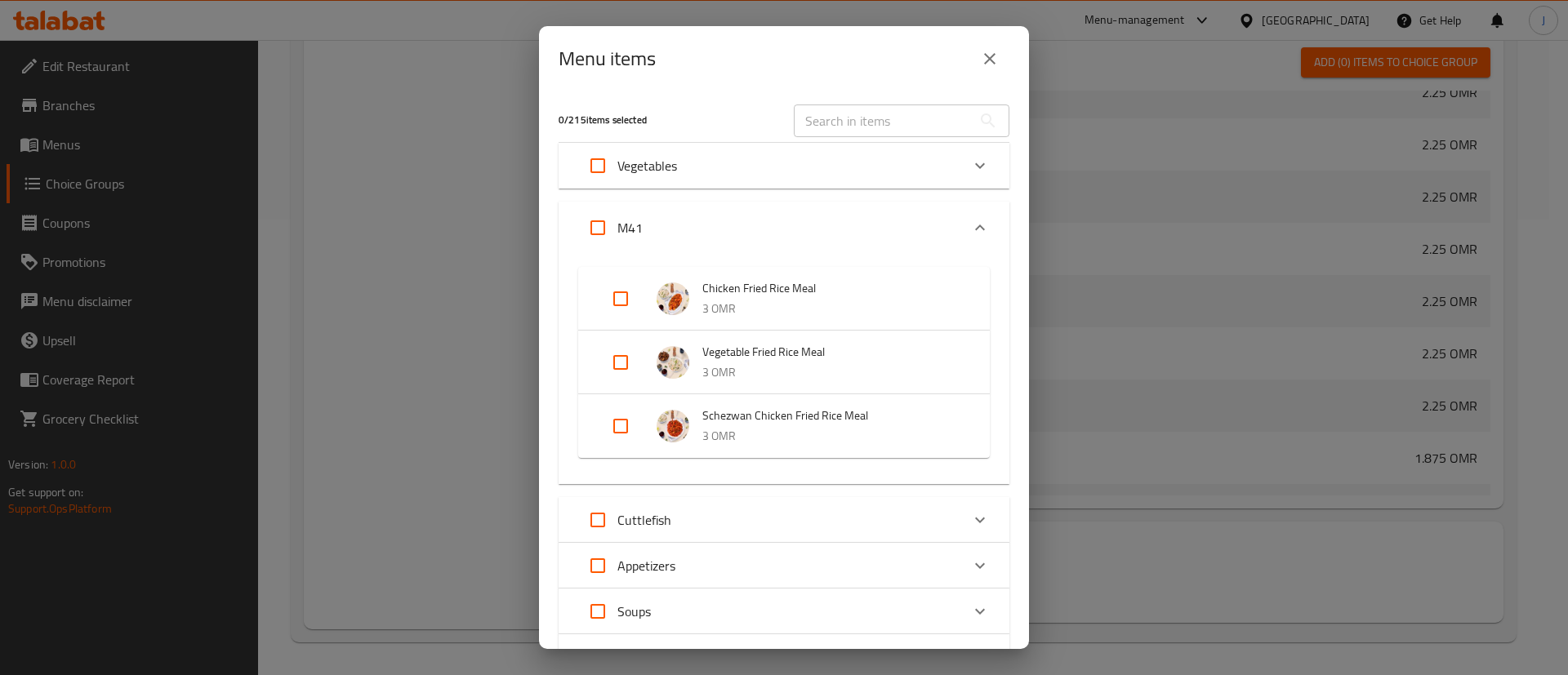
click at [615, 294] on input "Expand" at bounding box center [621, 299] width 39 height 39
checkbox input "true"
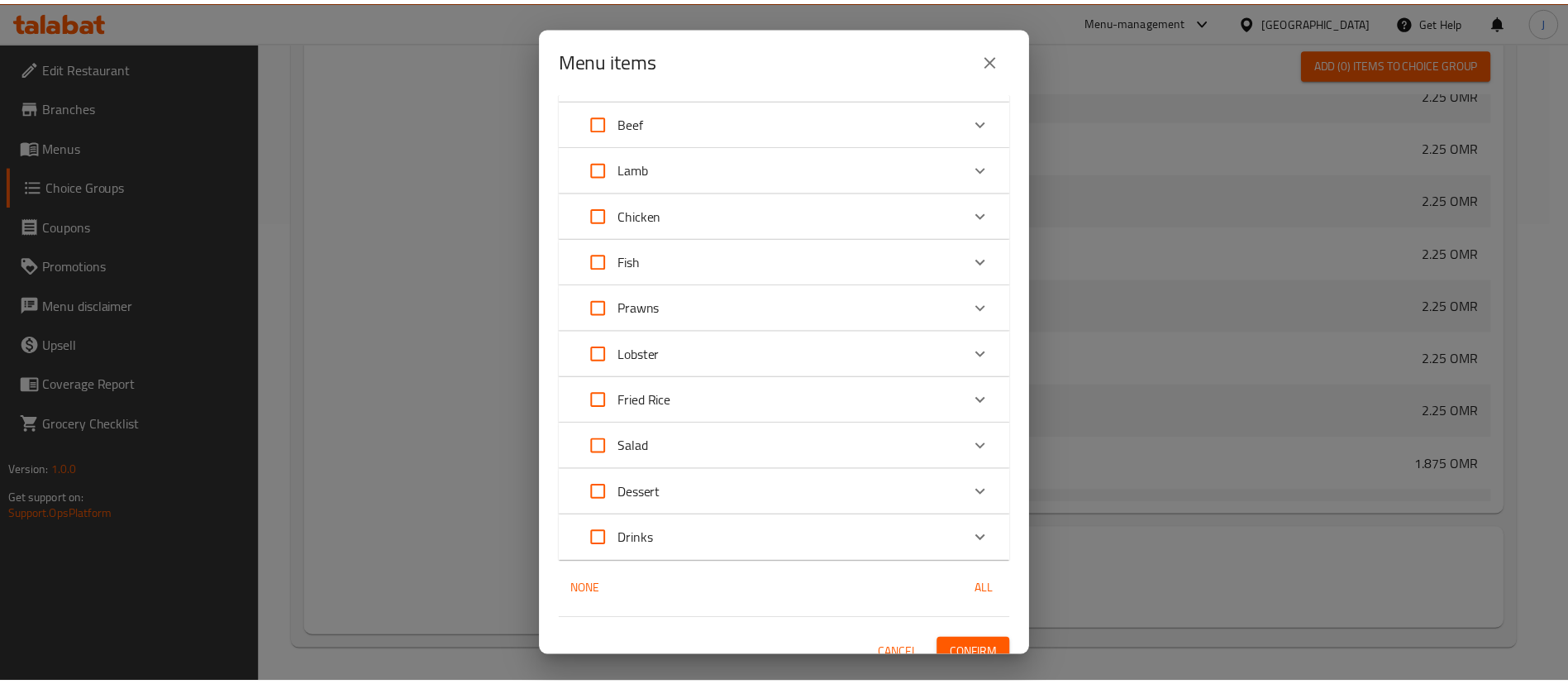
scroll to position [669, 0]
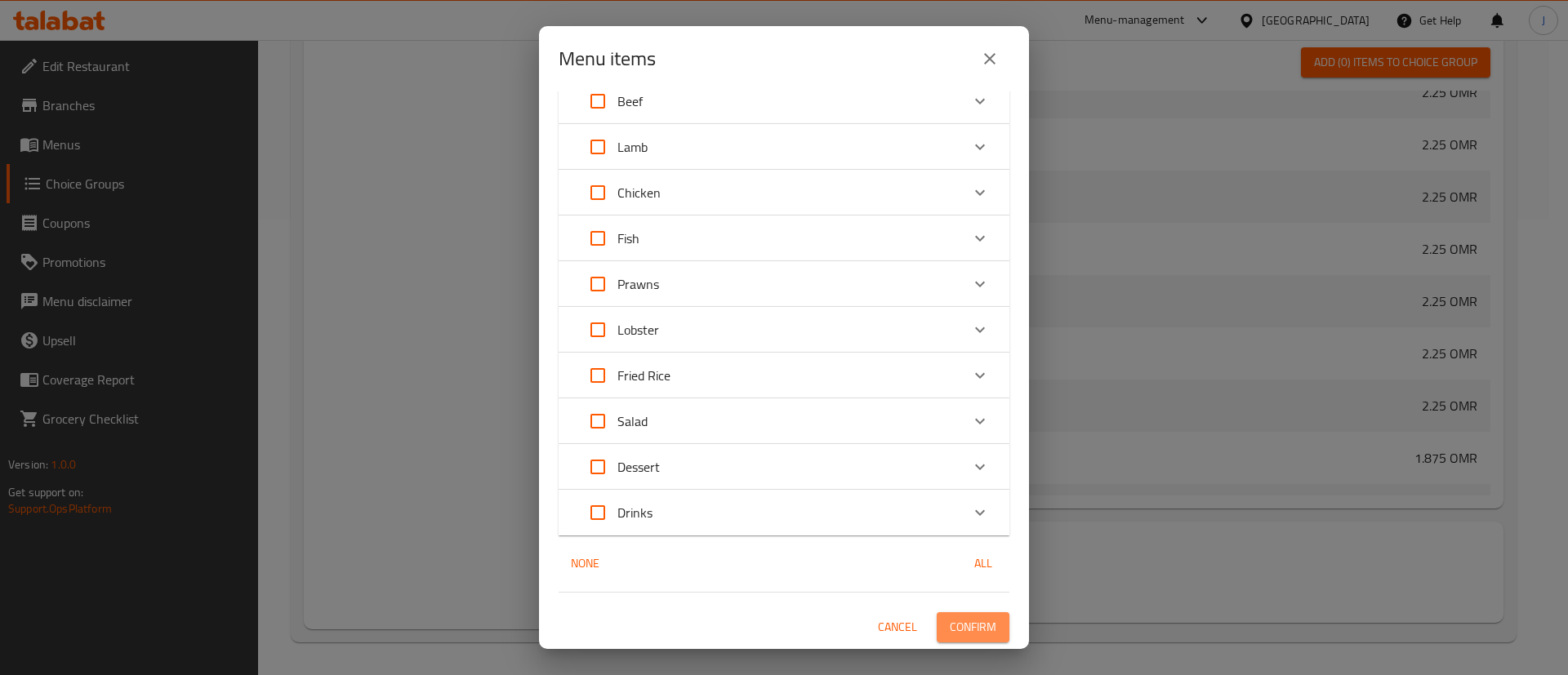
click at [950, 626] on span "Confirm" at bounding box center [973, 627] width 47 height 21
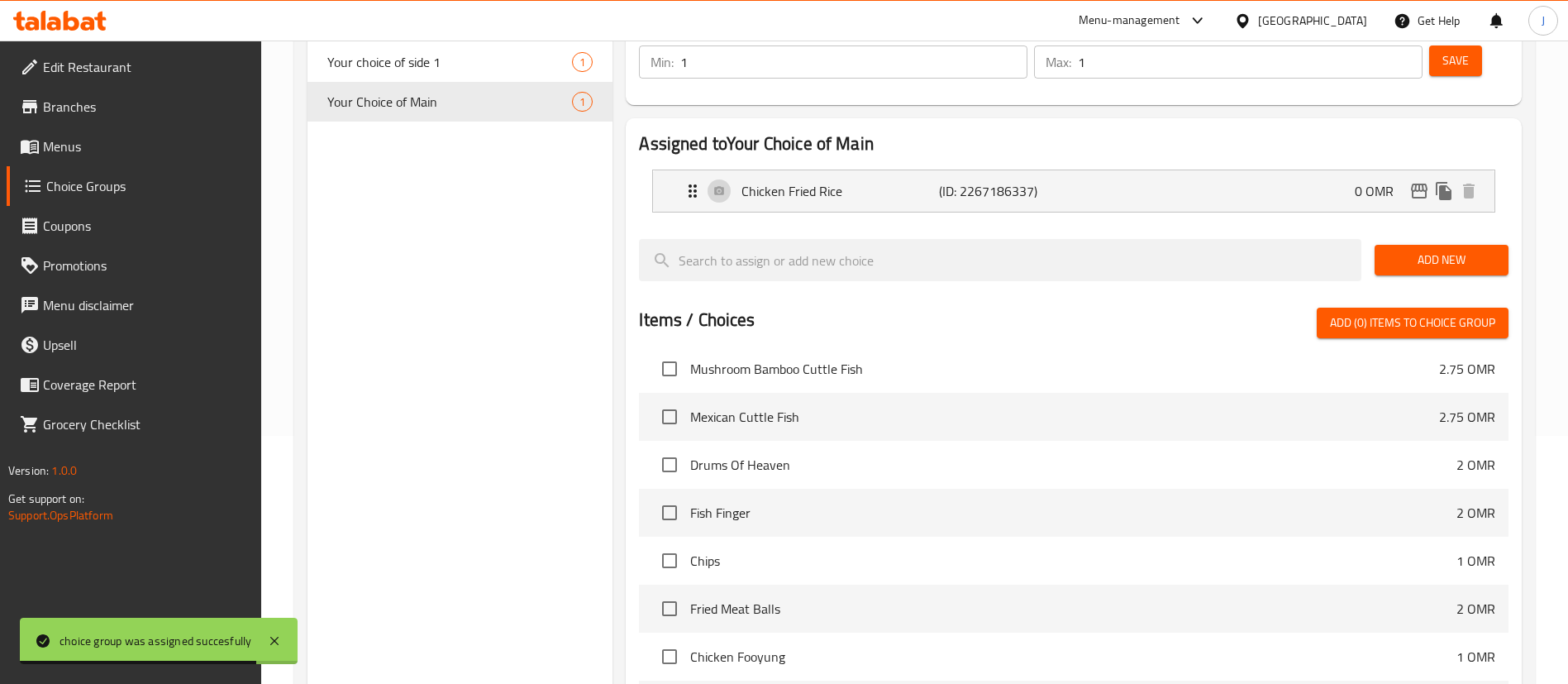
scroll to position [0, 0]
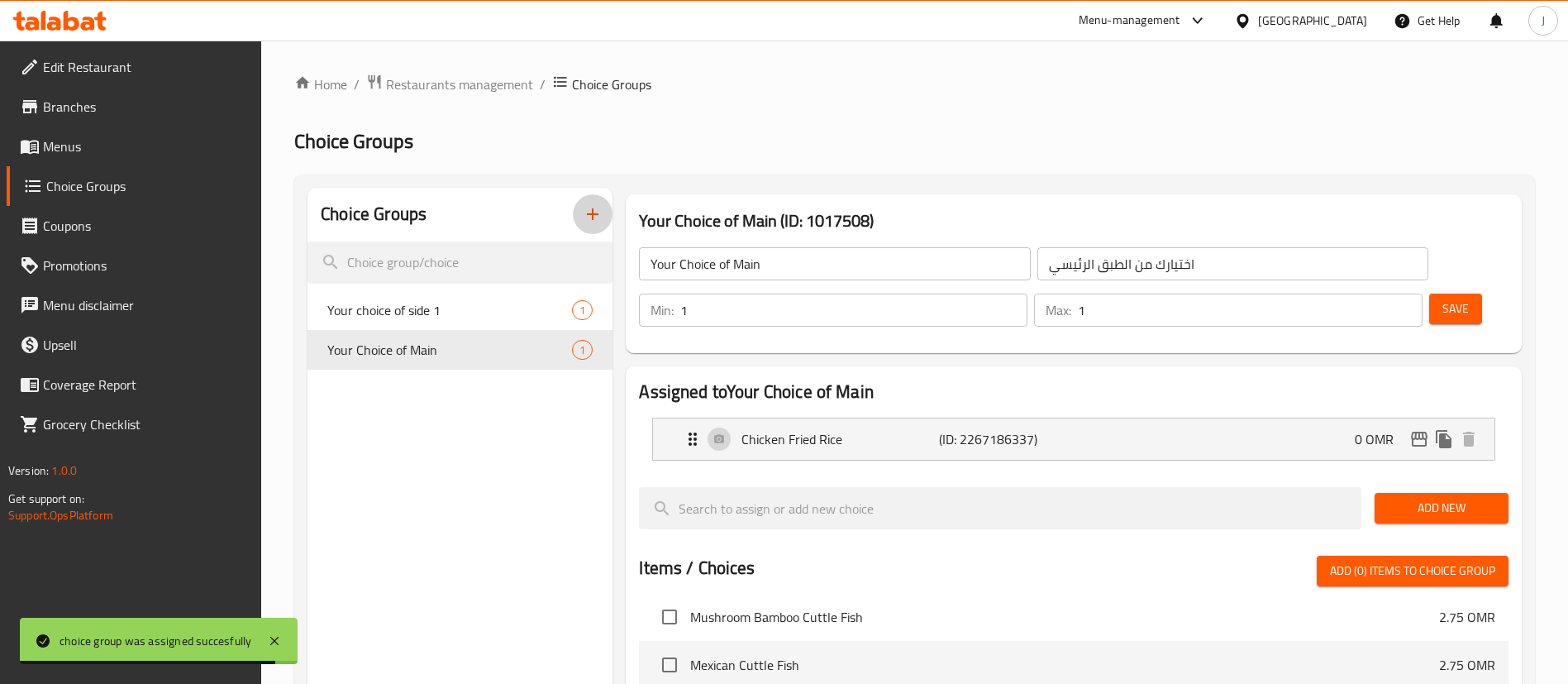
click at [590, 208] on icon "button" at bounding box center [592, 214] width 20 height 20
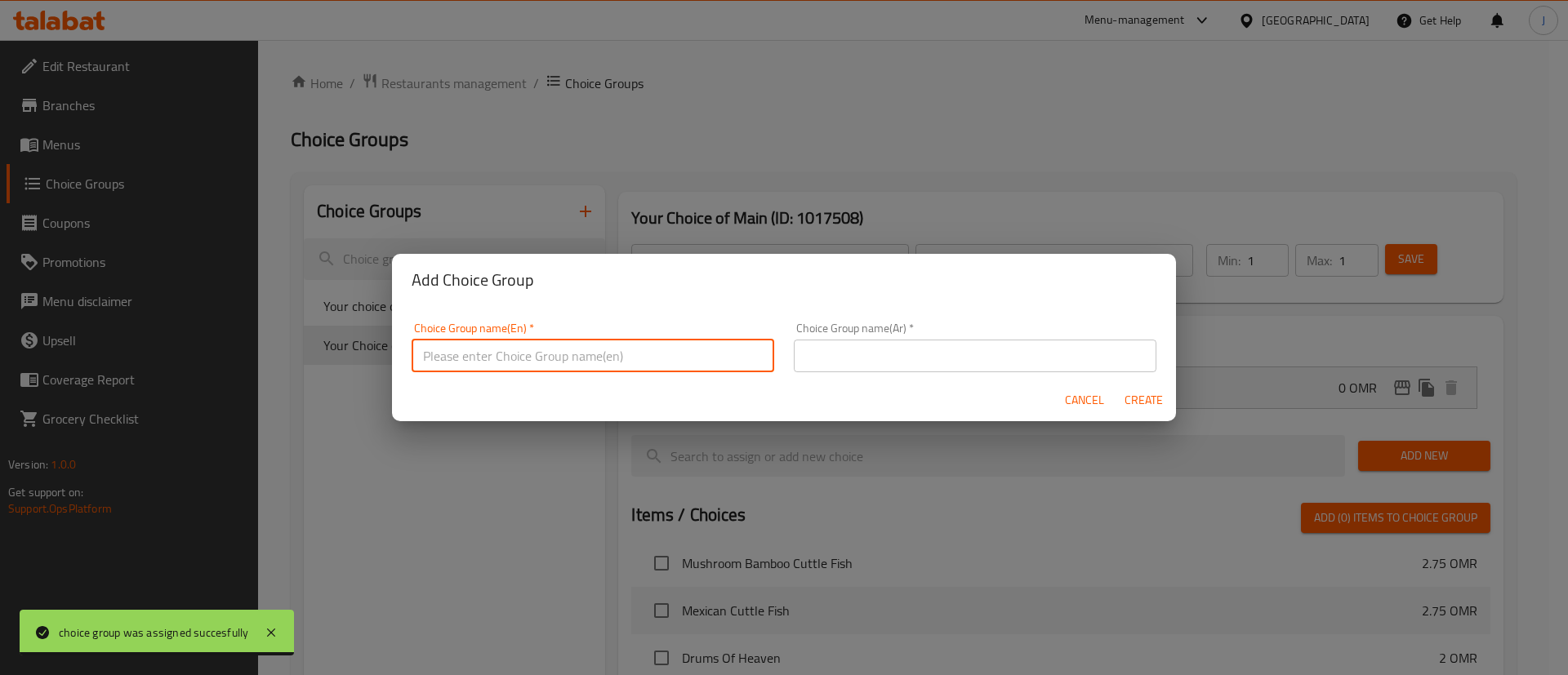
drag, startPoint x: 495, startPoint y: 356, endPoint x: 510, endPoint y: 338, distance: 23.4
click at [495, 356] on input "text" at bounding box center [593, 355] width 363 height 33
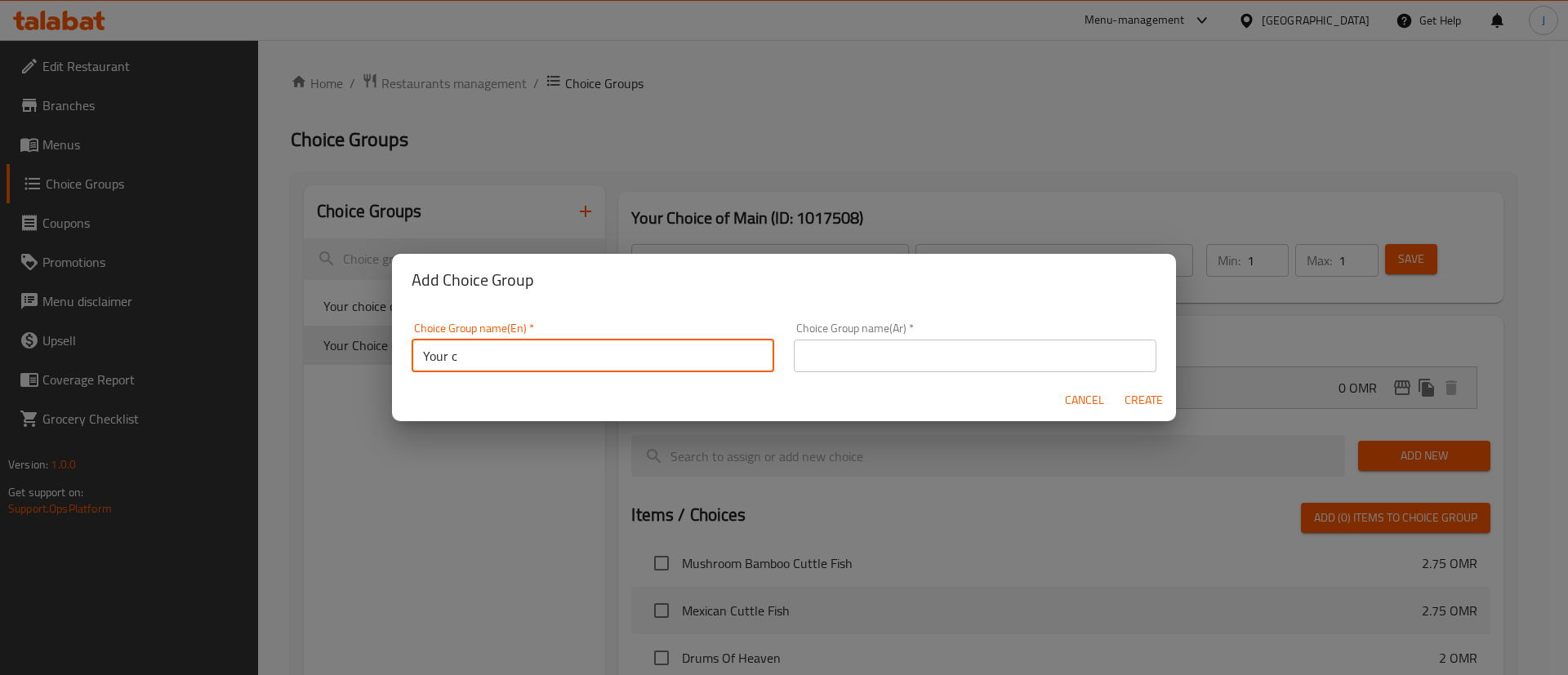
type input "Your Choice of Drink"
click at [871, 351] on input "text" at bounding box center [976, 355] width 363 height 33
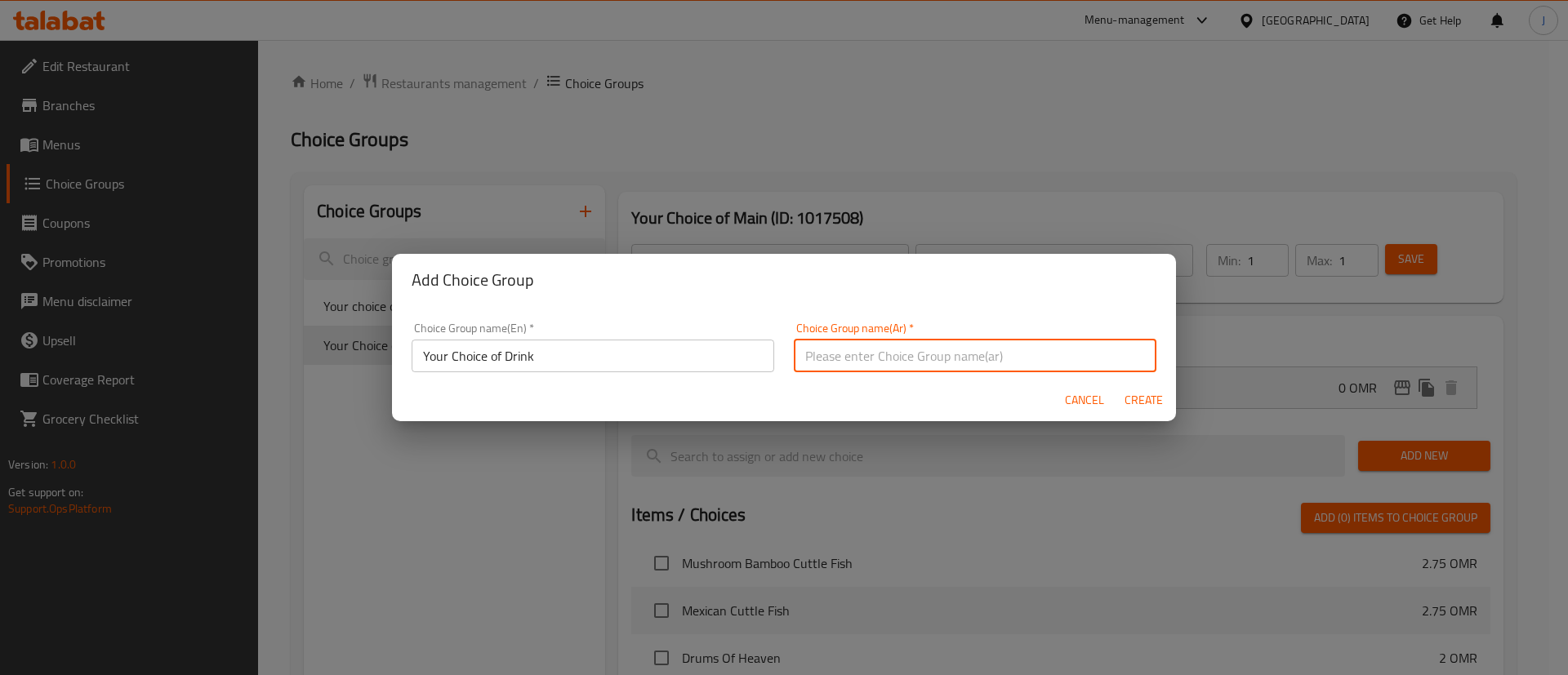
type input "اختيارك من المشروبات"
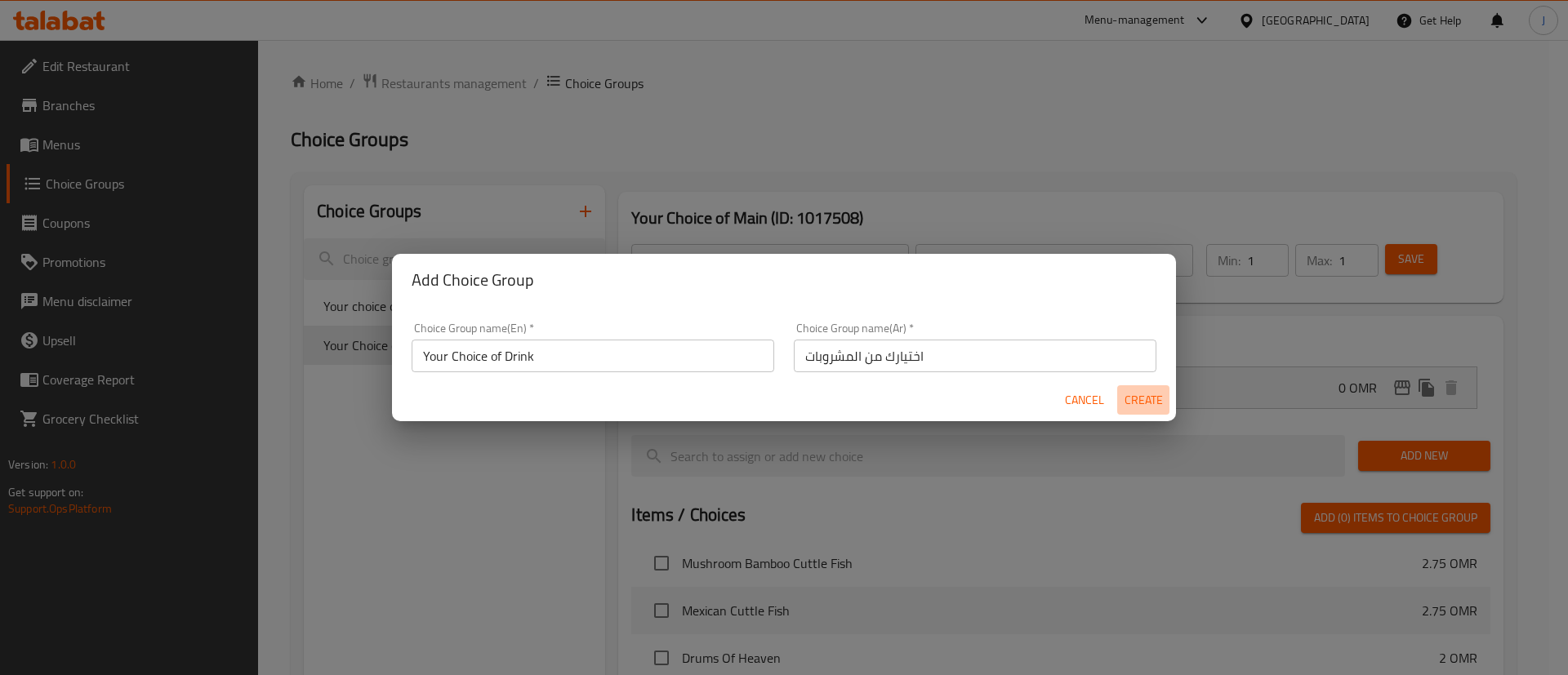
click at [1144, 400] on span "Create" at bounding box center [1143, 400] width 39 height 21
type input "Your Choice of Drink"
type input "اختيارك من المشروبات"
type input "0"
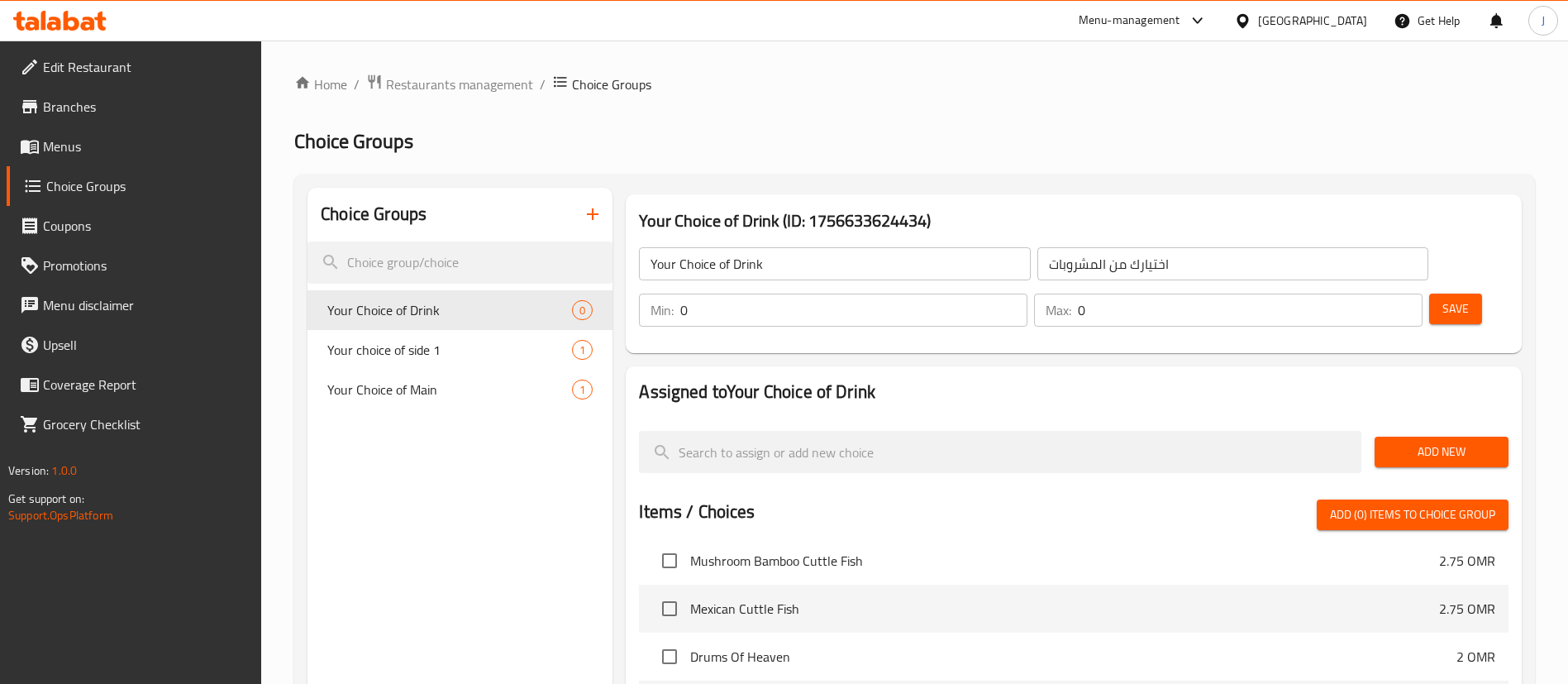
click at [1027, 294] on input "0" at bounding box center [853, 310] width 347 height 33
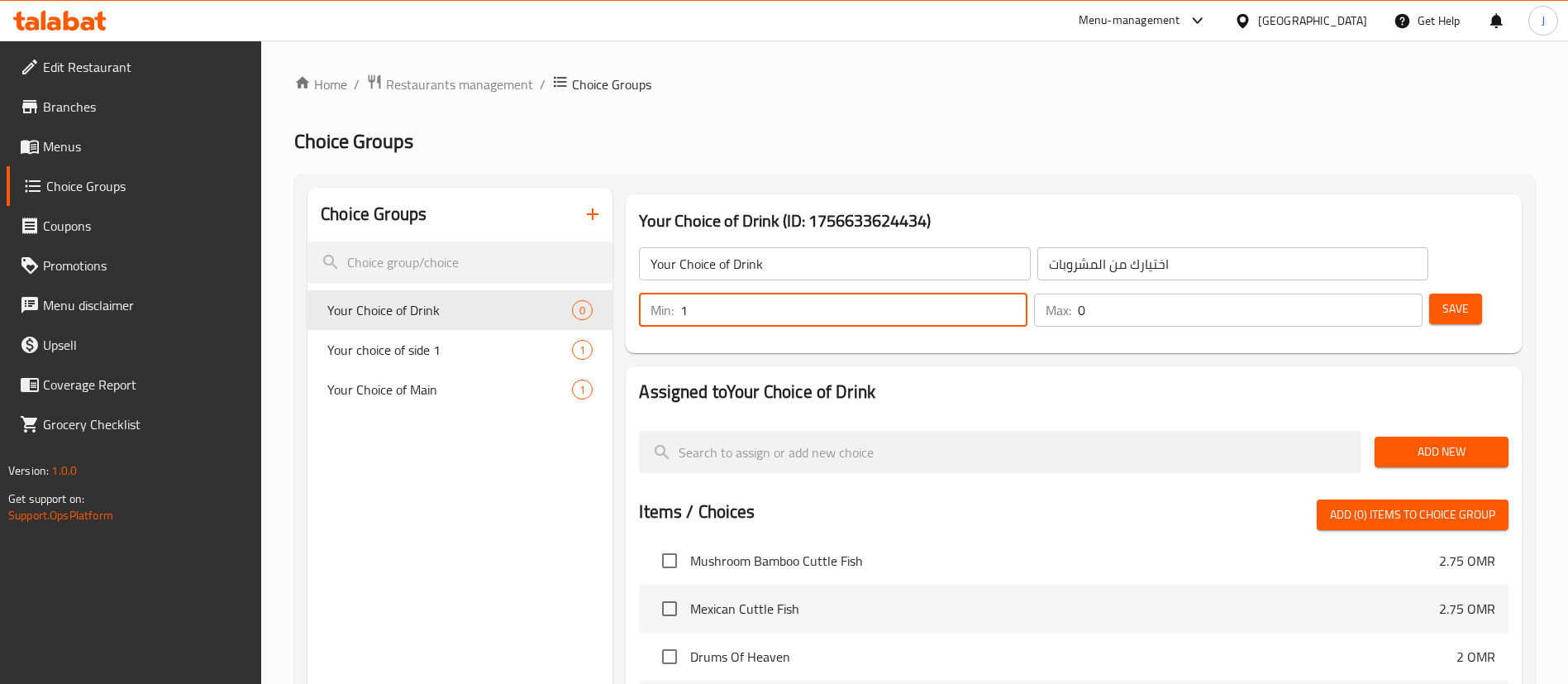
type input "1"
click at [1027, 294] on input "1" at bounding box center [853, 310] width 347 height 33
click at [1361, 294] on input "0" at bounding box center [1250, 310] width 345 height 33
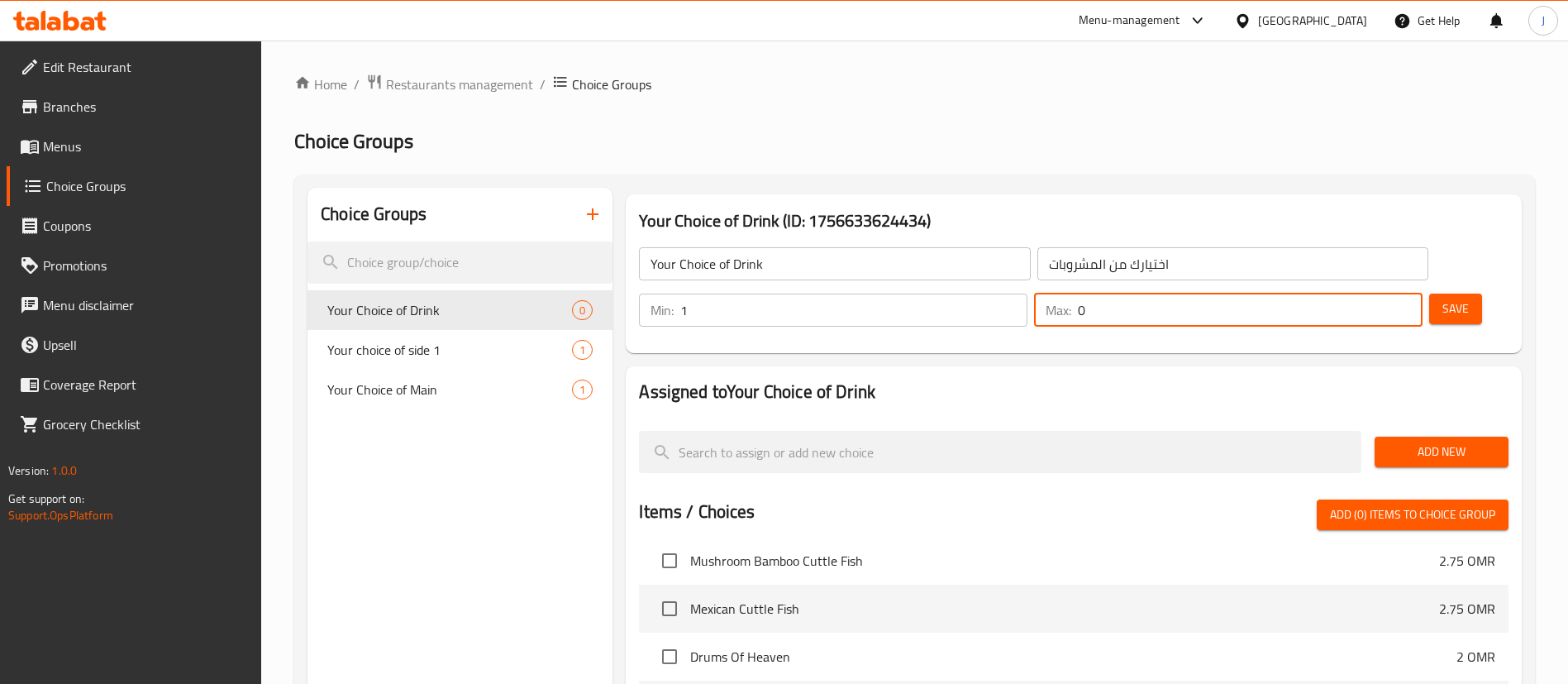
click at [1385, 294] on input "0" at bounding box center [1250, 310] width 345 height 33
type input "1"
click at [1379, 294] on input "1" at bounding box center [1250, 310] width 345 height 33
click at [1442, 298] on span "Save" at bounding box center [1455, 309] width 27 height 21
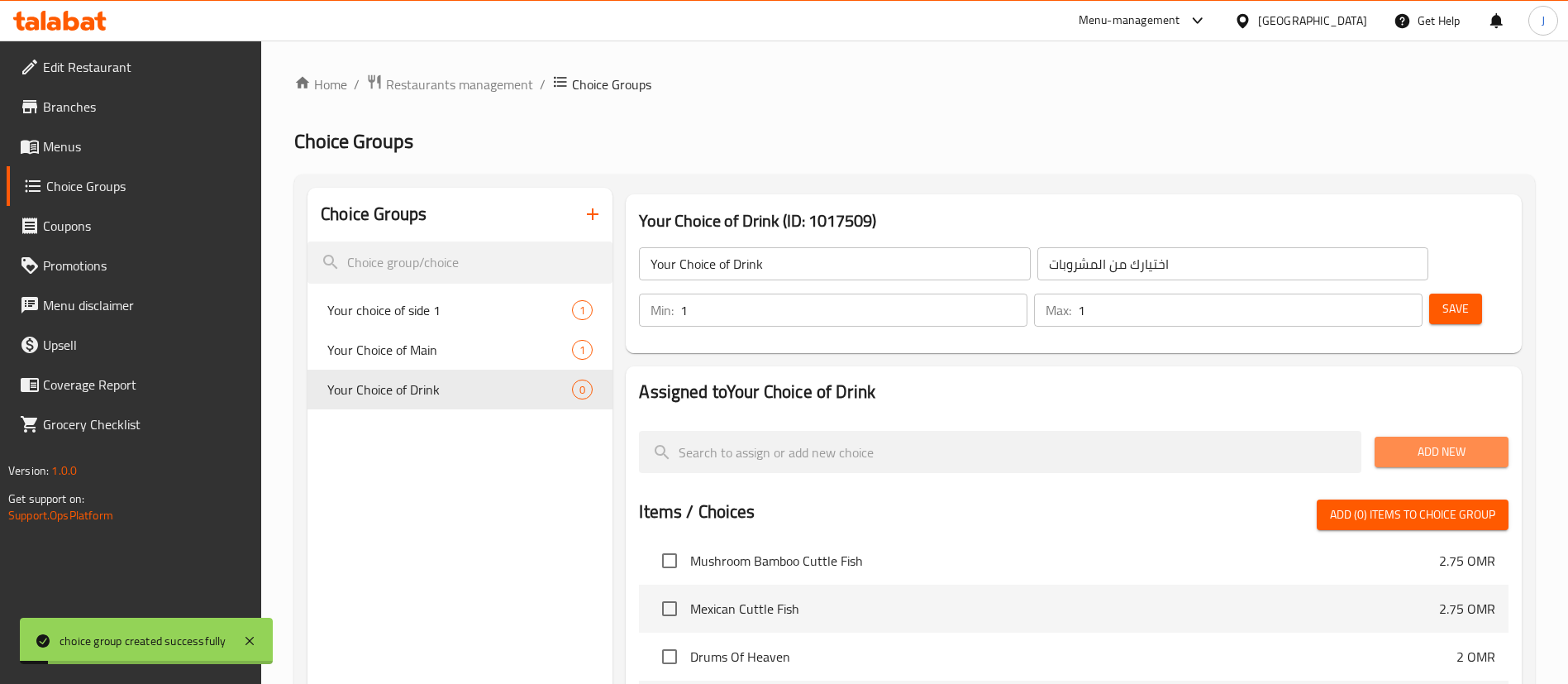
click at [1453, 441] on span "Add New" at bounding box center [1441, 452] width 107 height 21
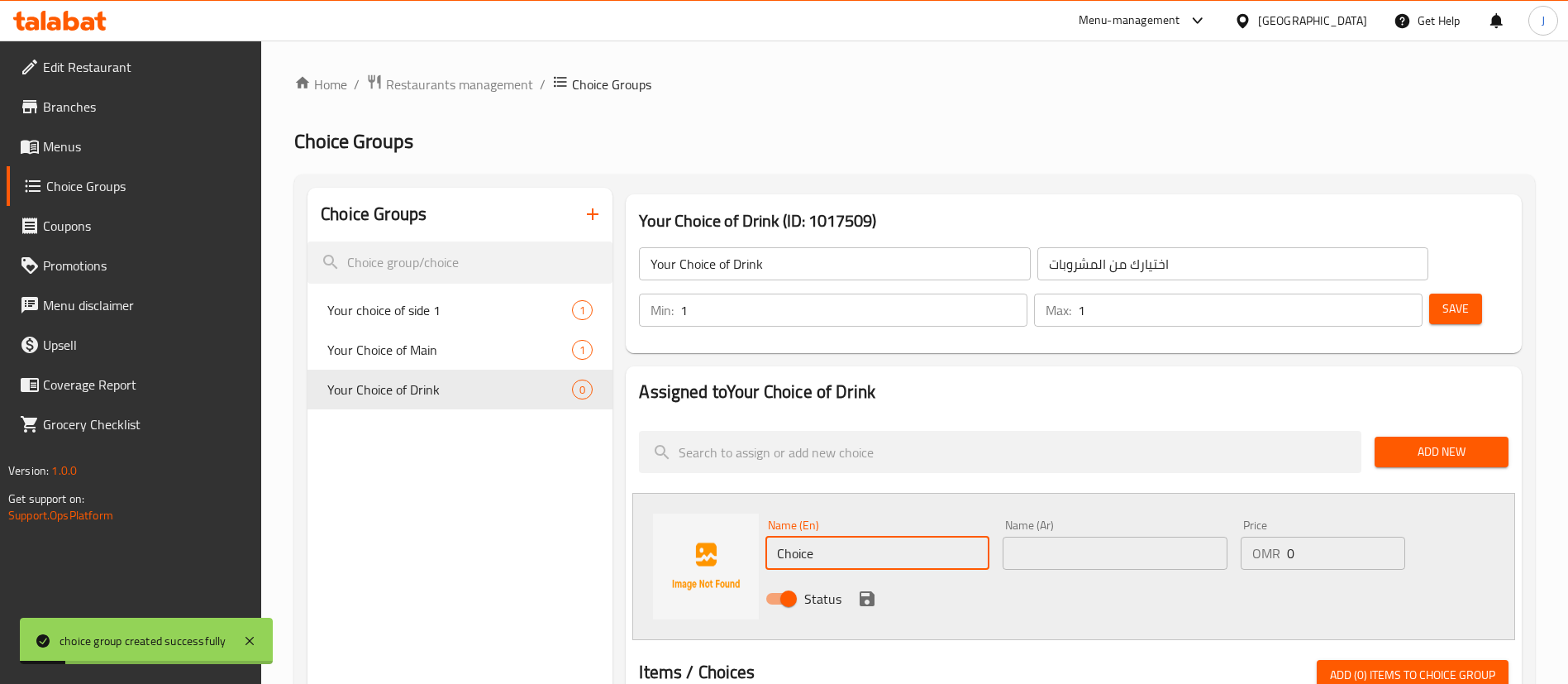
drag, startPoint x: 853, startPoint y: 493, endPoint x: 613, endPoint y: 510, distance: 240.6
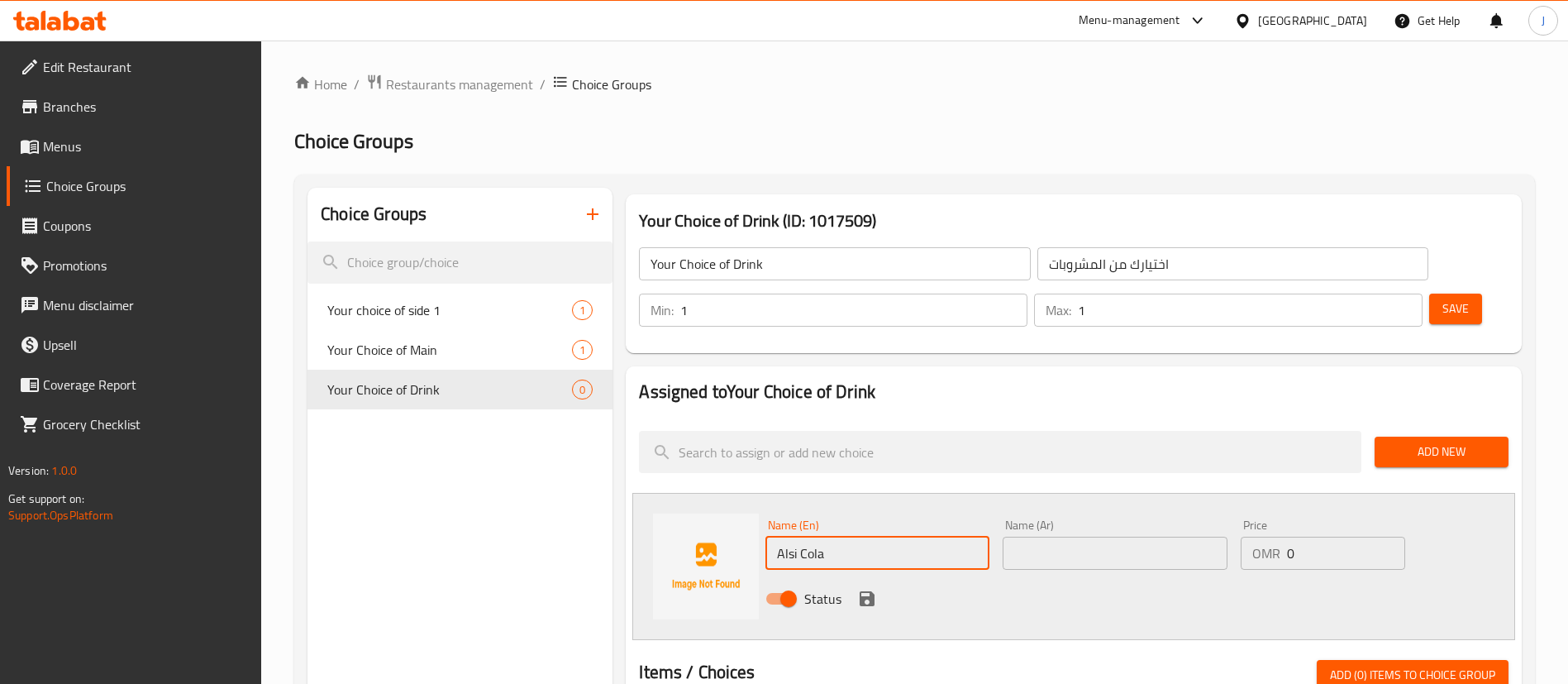
type input "Alsi Cola"
click at [1167, 537] on input "text" at bounding box center [1114, 553] width 224 height 33
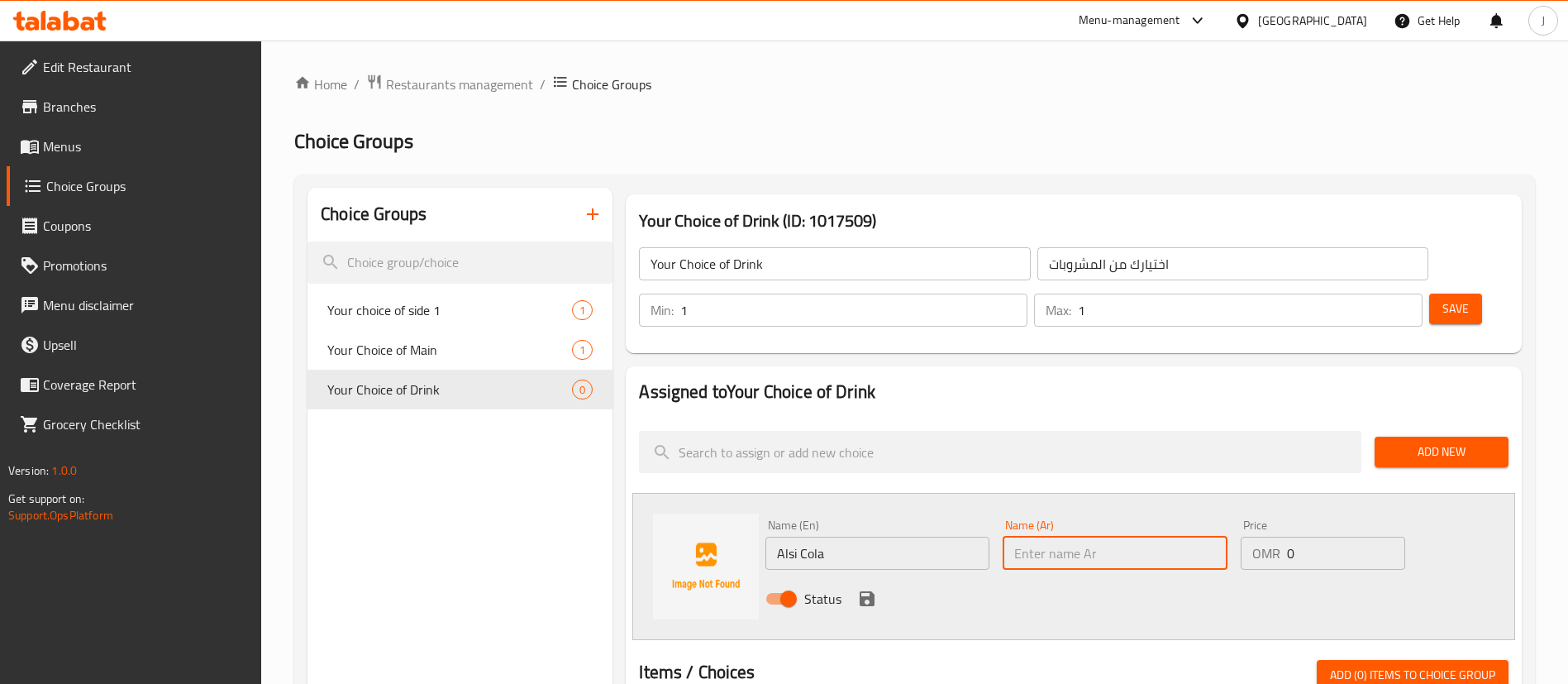
paste input "السي كولا"
type input "السي كولا"
drag, startPoint x: 1207, startPoint y: 570, endPoint x: 1243, endPoint y: 533, distance: 51.6
click at [1206, 576] on div "Status" at bounding box center [1114, 598] width 712 height 45
click at [868, 589] on icon "save" at bounding box center [866, 599] width 20 height 20
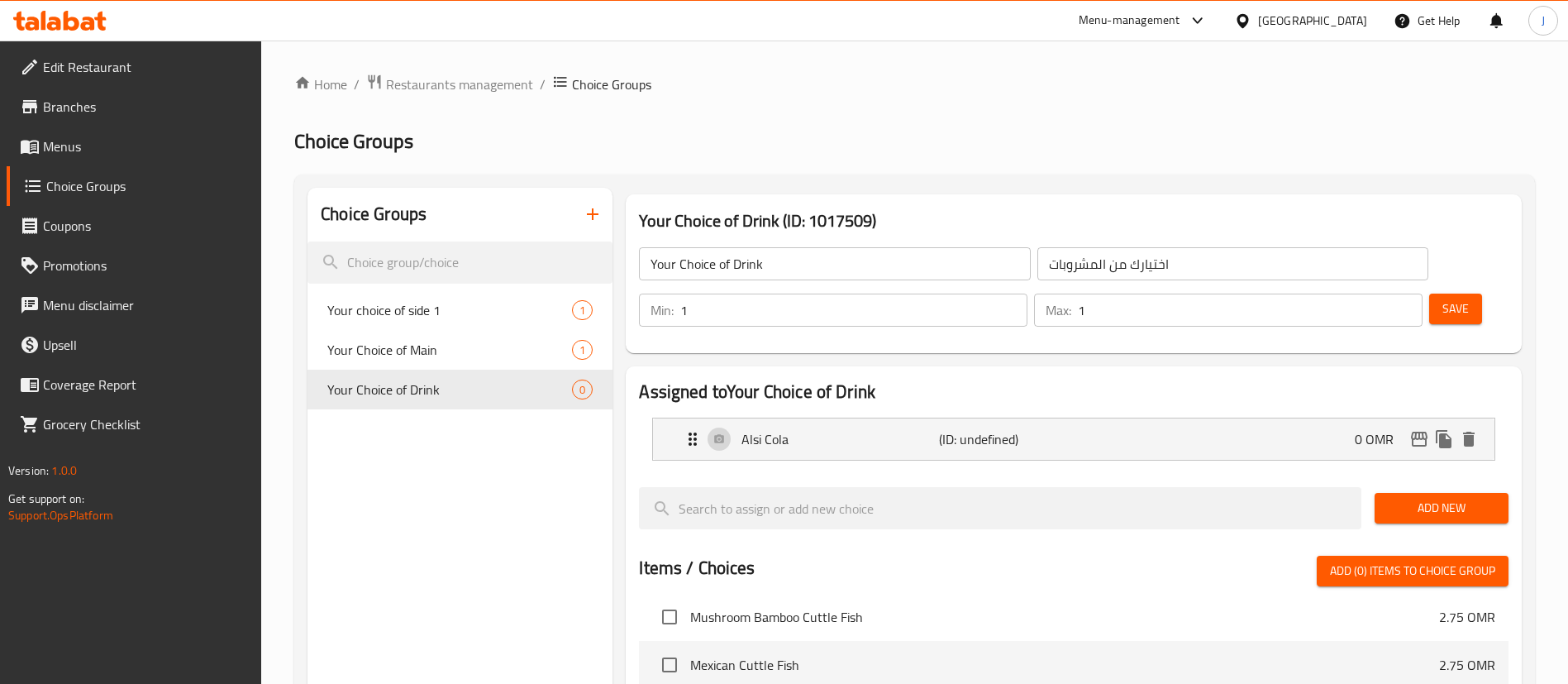
click at [1442, 298] on span "Save" at bounding box center [1455, 309] width 27 height 21
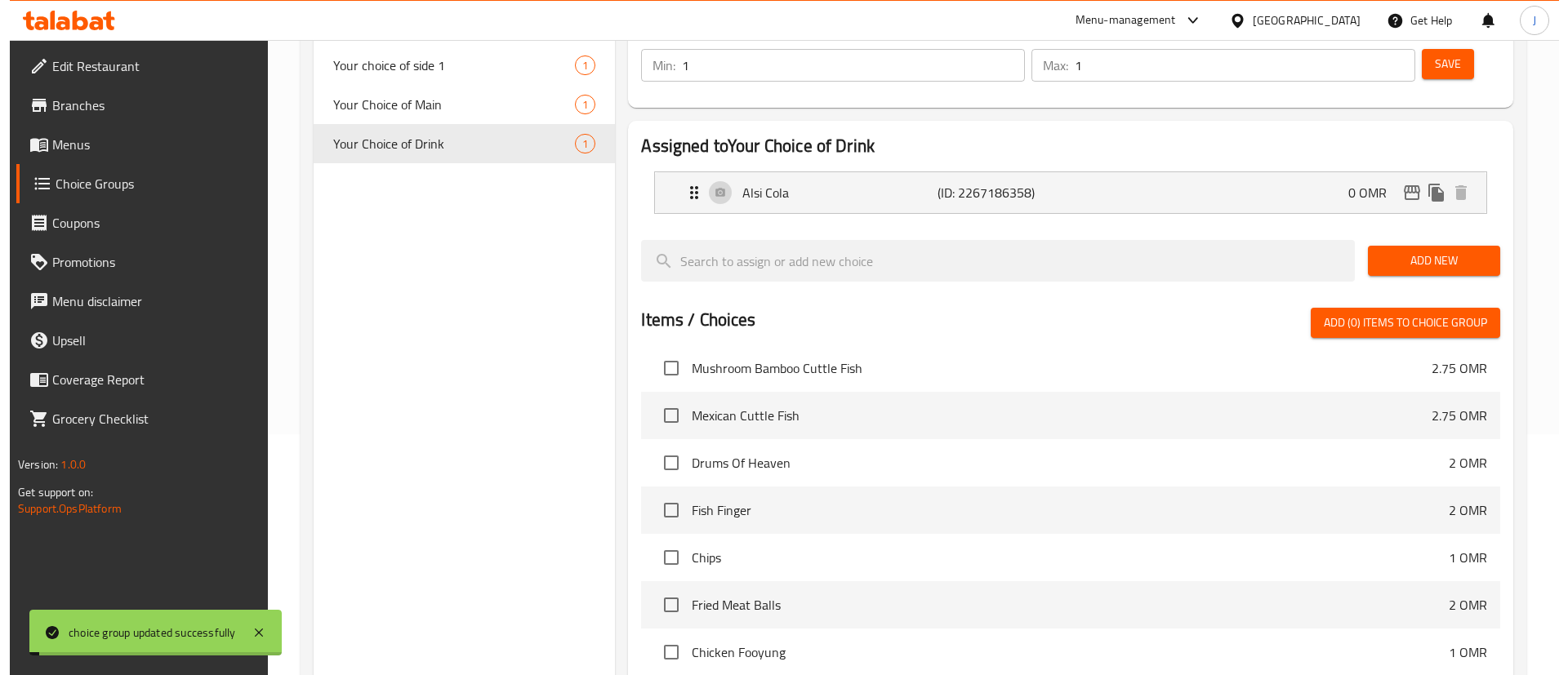
scroll to position [455, 0]
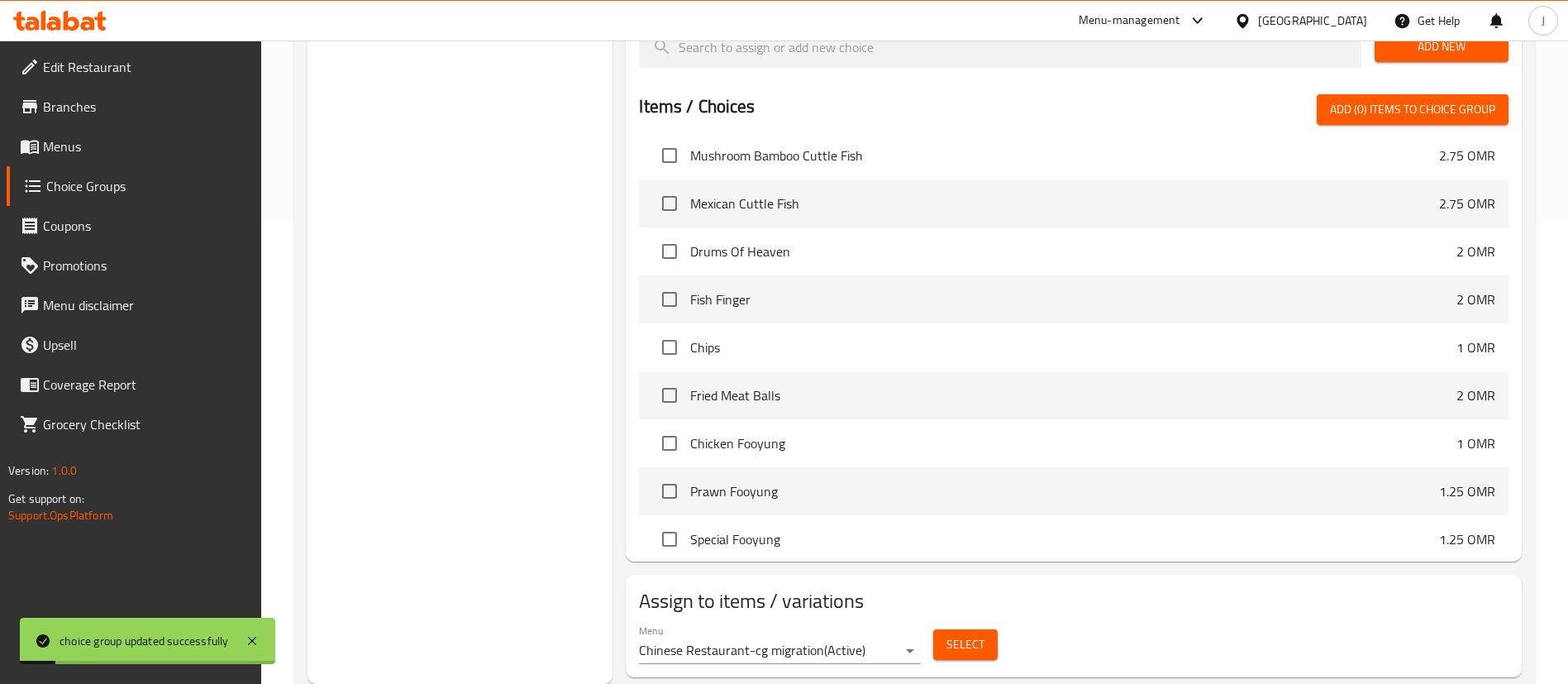
click at [953, 635] on span "Select" at bounding box center [966, 645] width 38 height 21
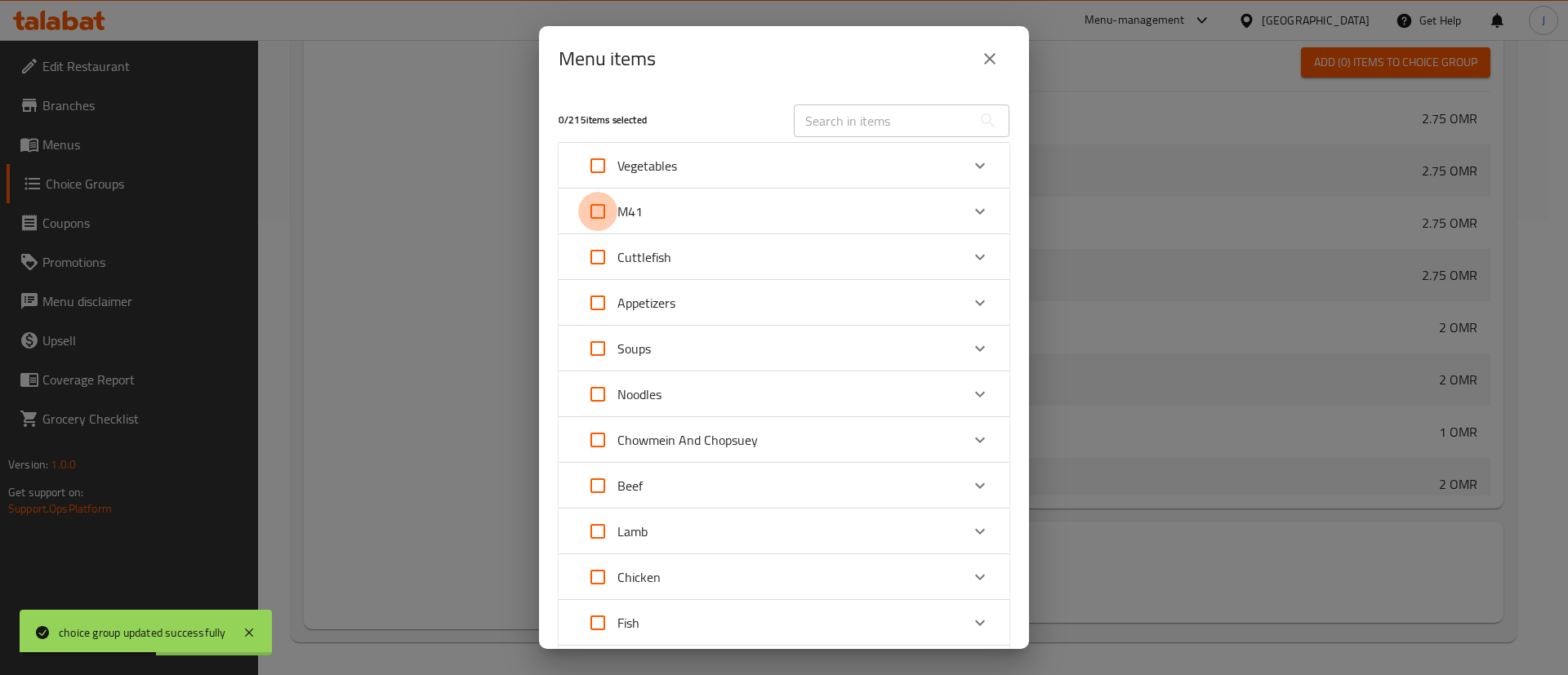
click at [605, 222] on input "Expand" at bounding box center [598, 211] width 39 height 39
checkbox input "true"
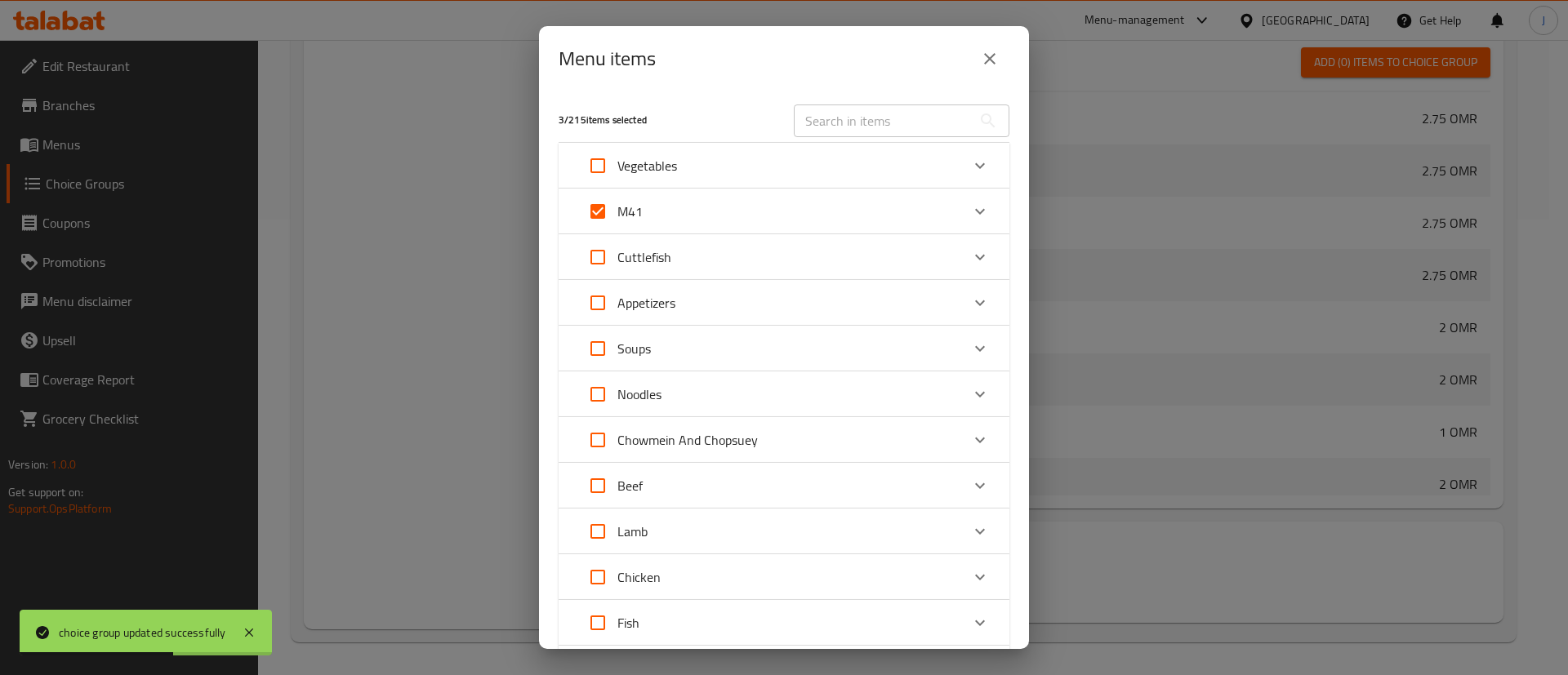
click at [975, 210] on icon "Expand" at bounding box center [980, 211] width 9 height 6
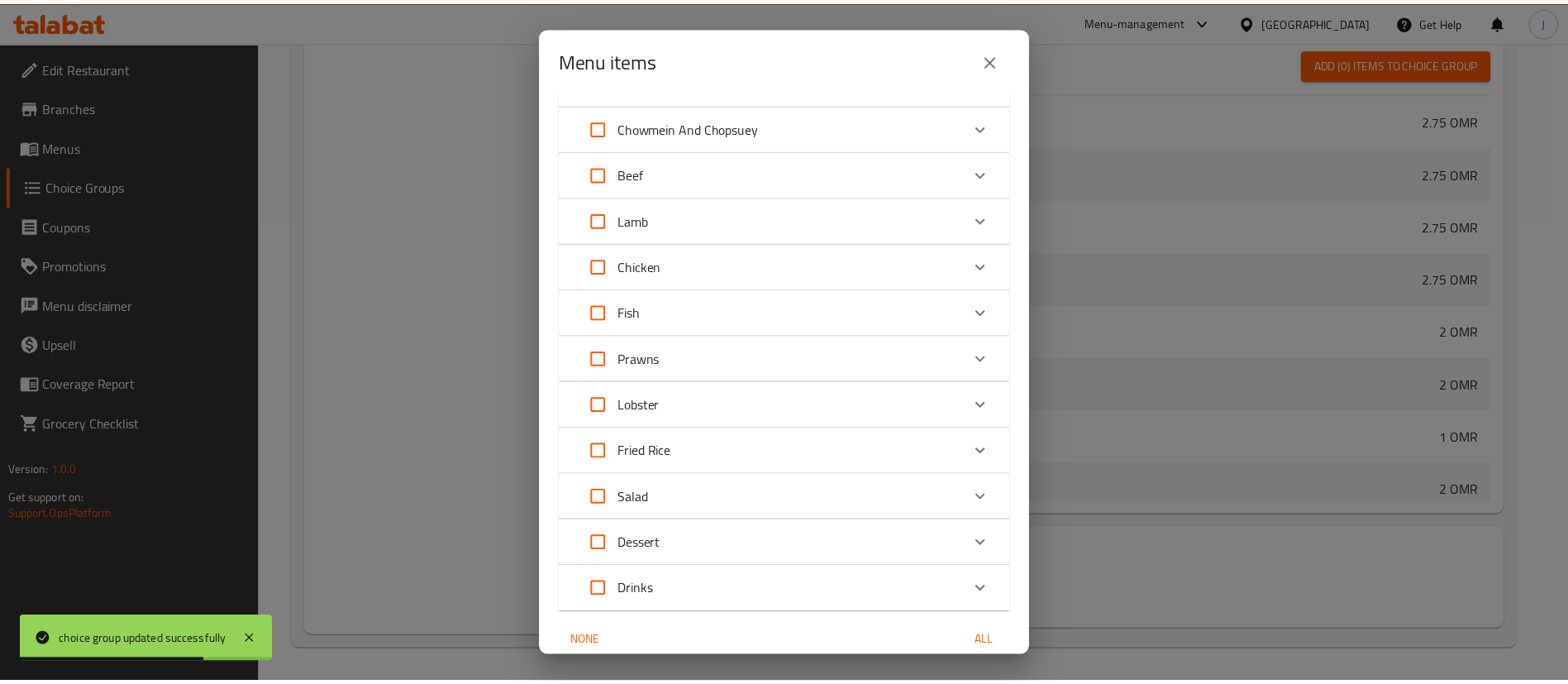
scroll to position [656, 0]
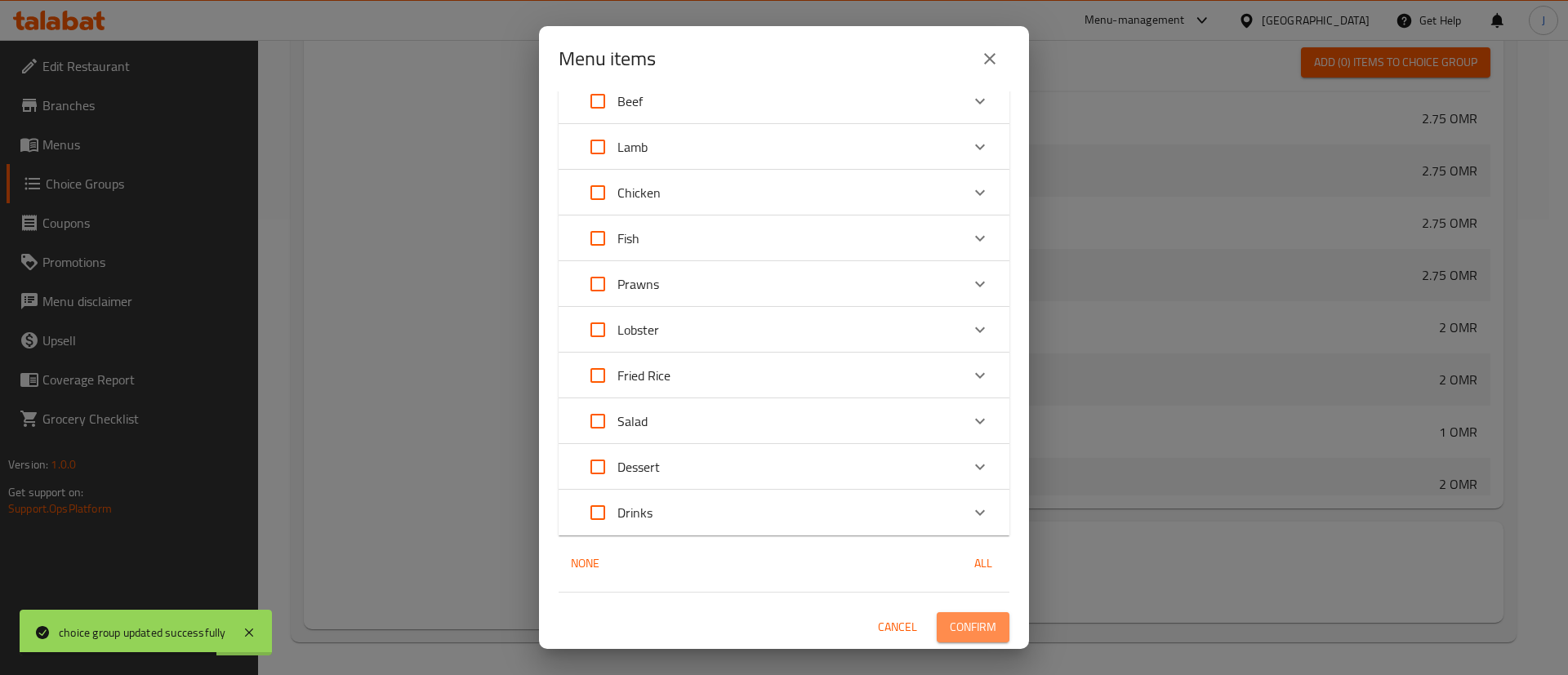
click at [974, 623] on span "Confirm" at bounding box center [973, 627] width 47 height 21
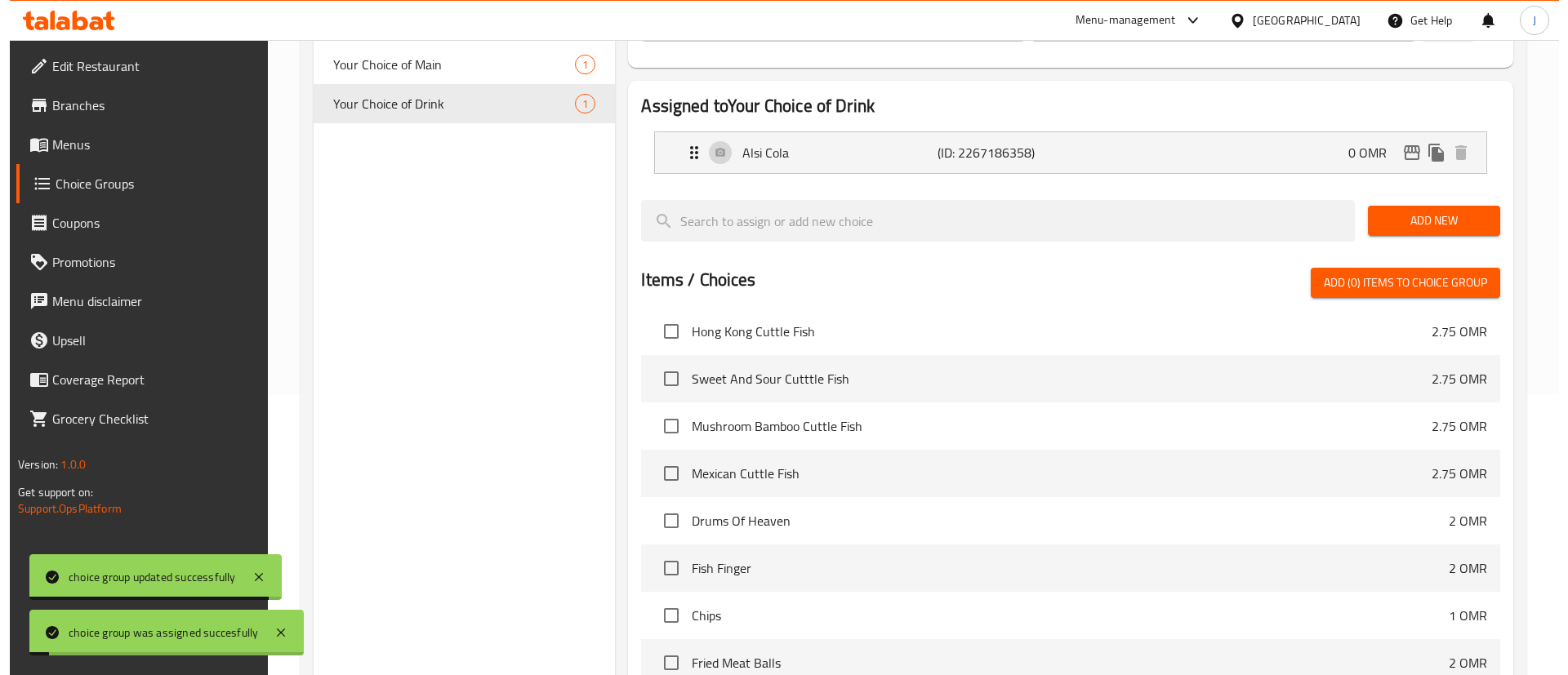
scroll to position [0, 0]
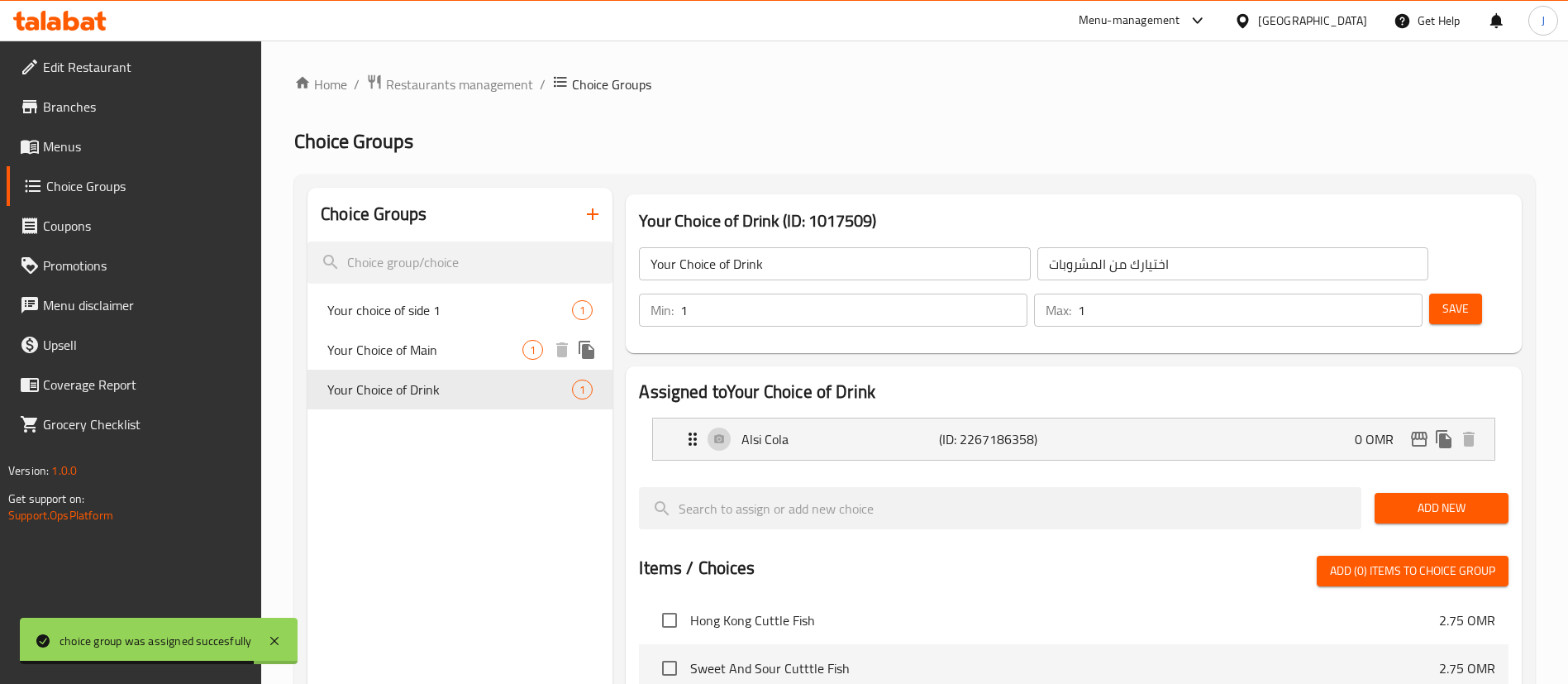
click at [465, 349] on span "Your Choice of Main" at bounding box center [425, 350] width 195 height 20
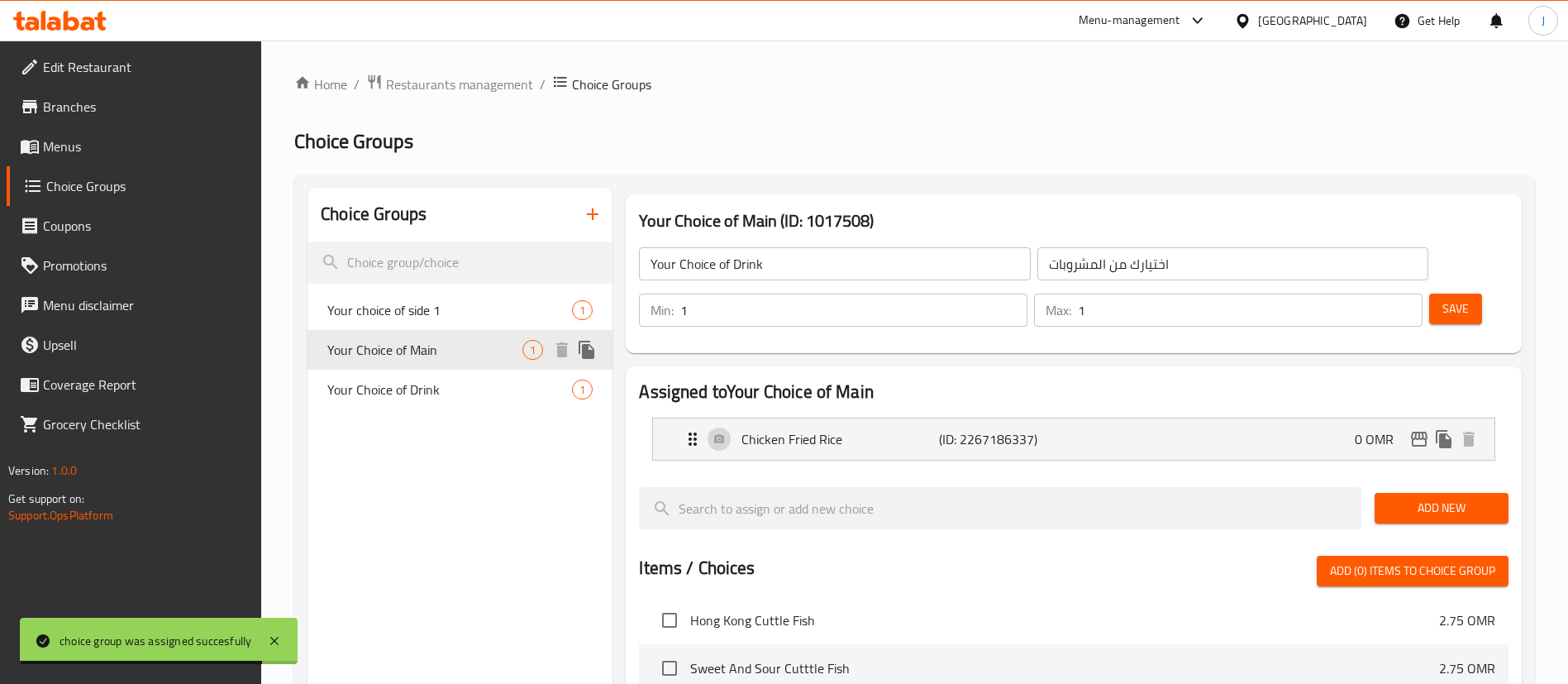
type input "Your Choice of Main"
type input "اختيارك من الطبق الرئيسي"
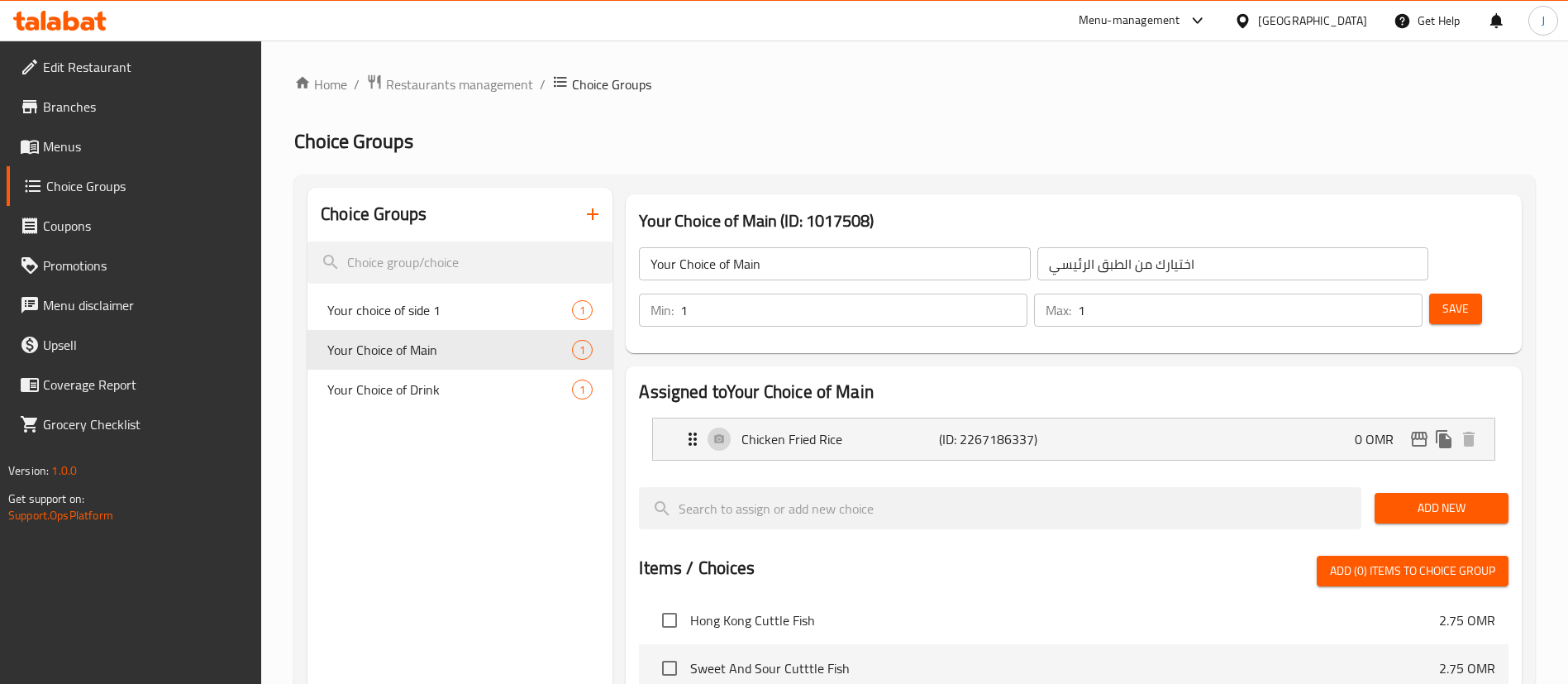
click at [591, 207] on icon "button" at bounding box center [592, 214] width 20 height 20
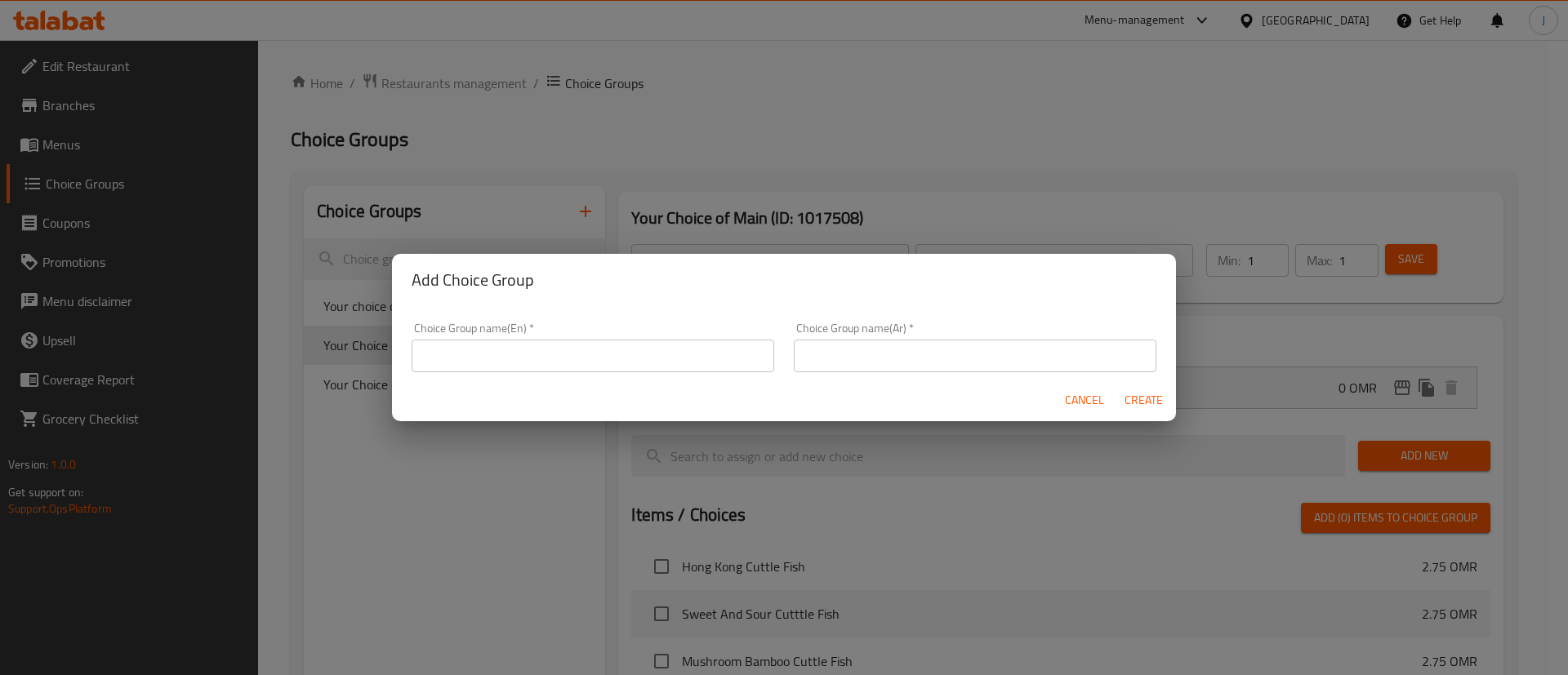
click at [701, 336] on div "Choice Group name(En)   * Choice Group name(En) *" at bounding box center [593, 347] width 363 height 50
click at [696, 347] on input "text" at bounding box center [593, 355] width 363 height 33
type input "Your Choice of Main"
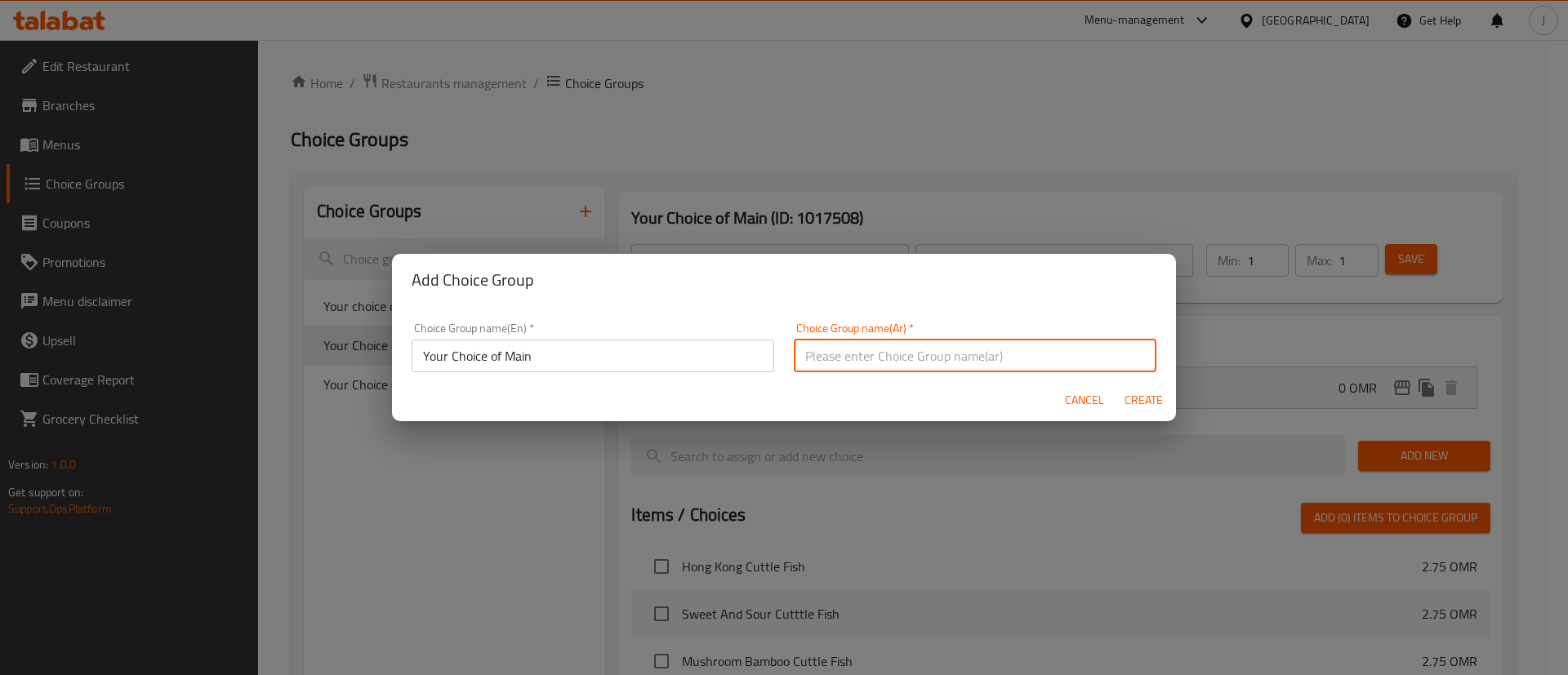
click at [906, 339] on input "text" at bounding box center [976, 355] width 363 height 33
drag, startPoint x: 795, startPoint y: 361, endPoint x: 834, endPoint y: 361, distance: 39.0
click at [834, 361] on input "اختيارك من الطبق الجانبي" at bounding box center [976, 355] width 363 height 33
type input "اختيارك من الطبق fg"
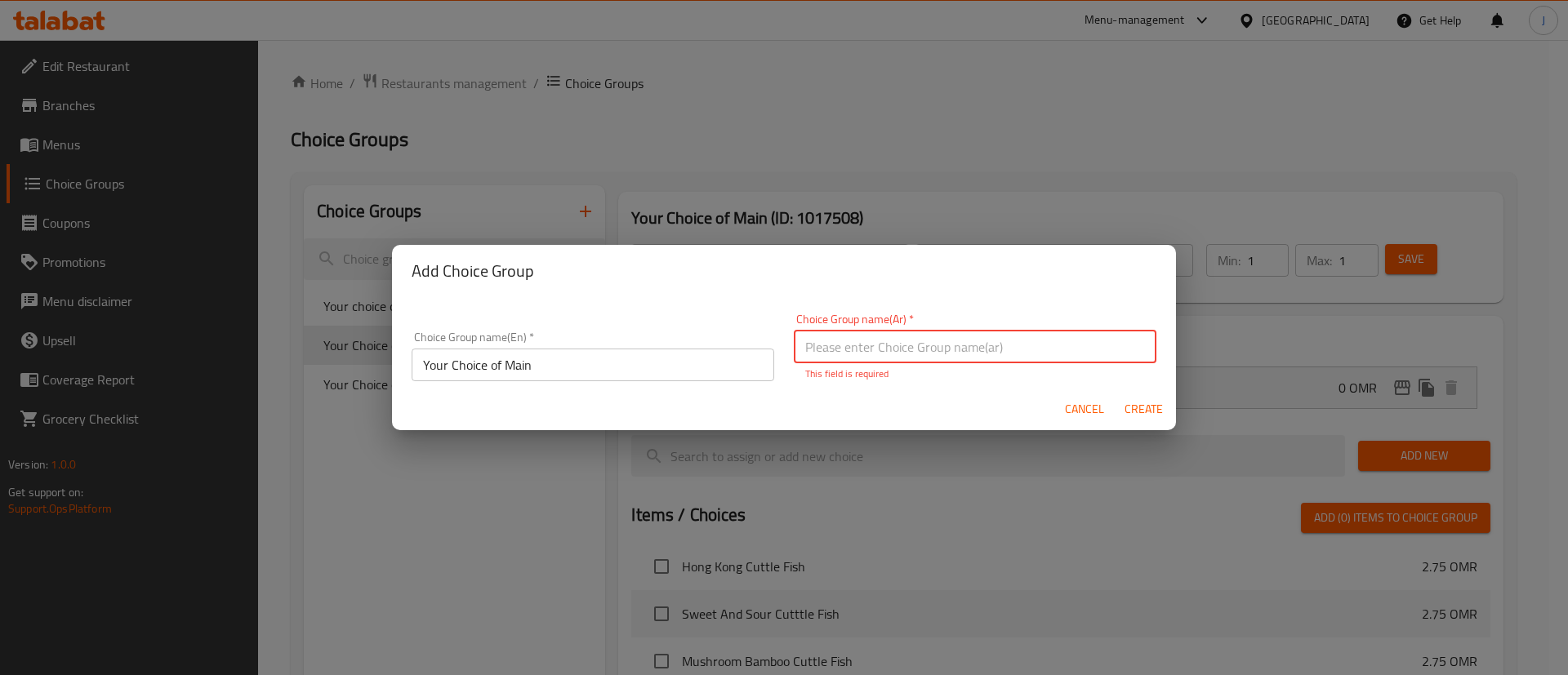
drag, startPoint x: 955, startPoint y: 326, endPoint x: 965, endPoint y: 332, distance: 11.7
click at [957, 326] on div "Choice Group name(Ar)   * Choice Group name(Ar) * This field is required" at bounding box center [976, 347] width 363 height 67
click at [970, 348] on input "text" at bounding box center [976, 347] width 363 height 33
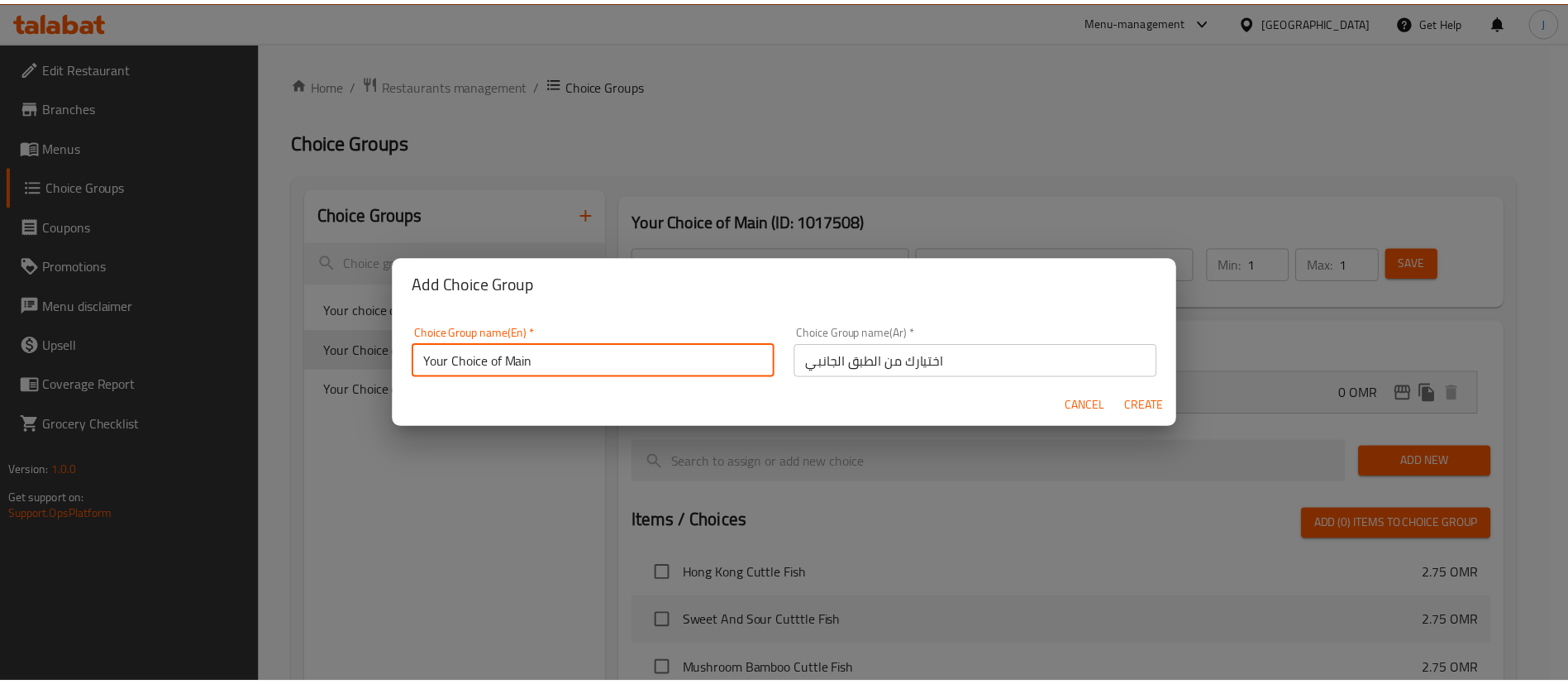
scroll to position [5, 0]
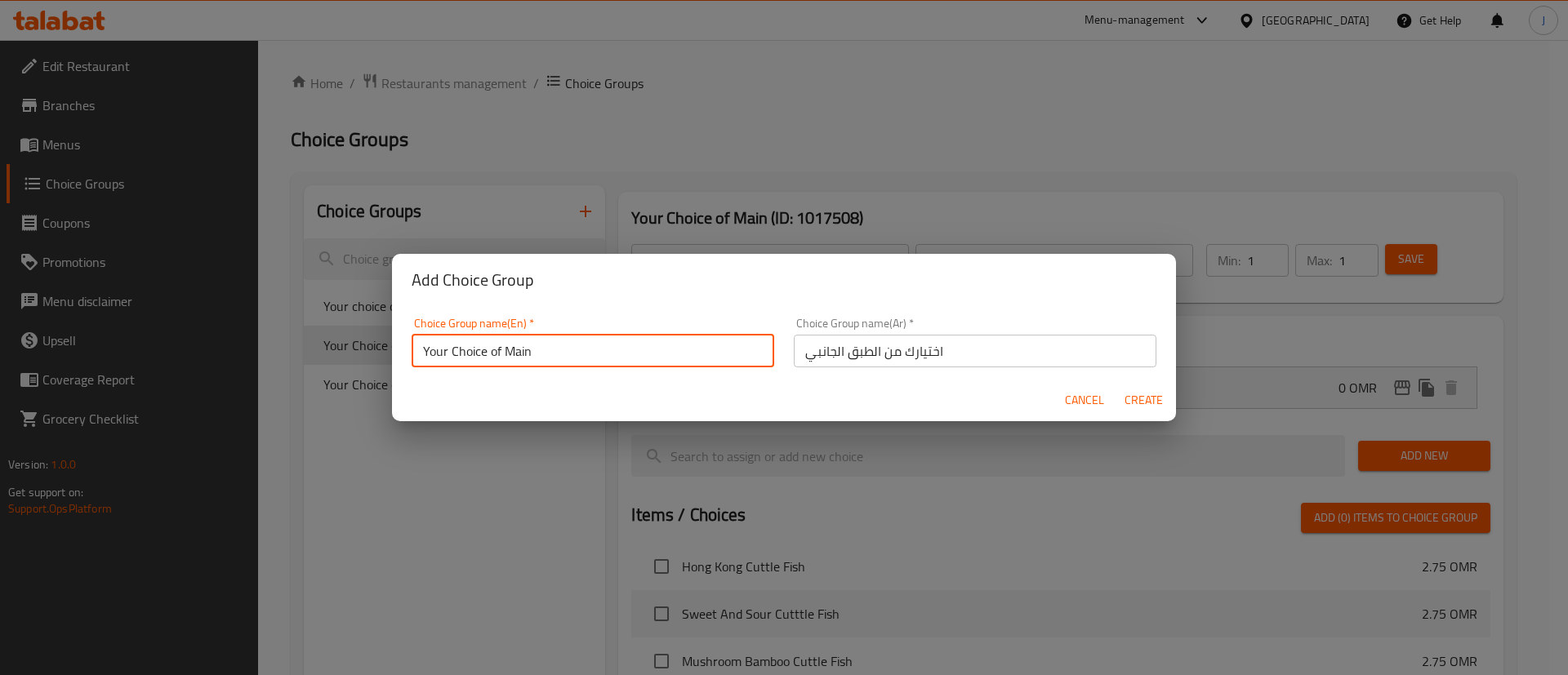
drag, startPoint x: 584, startPoint y: 370, endPoint x: 138, endPoint y: 338, distance: 447.1
click at [145, 348] on div "Add Choice Group Choice Group name(En)   * Your Choice of Main Choice Group nam…" at bounding box center [784, 338] width 1568 height 675
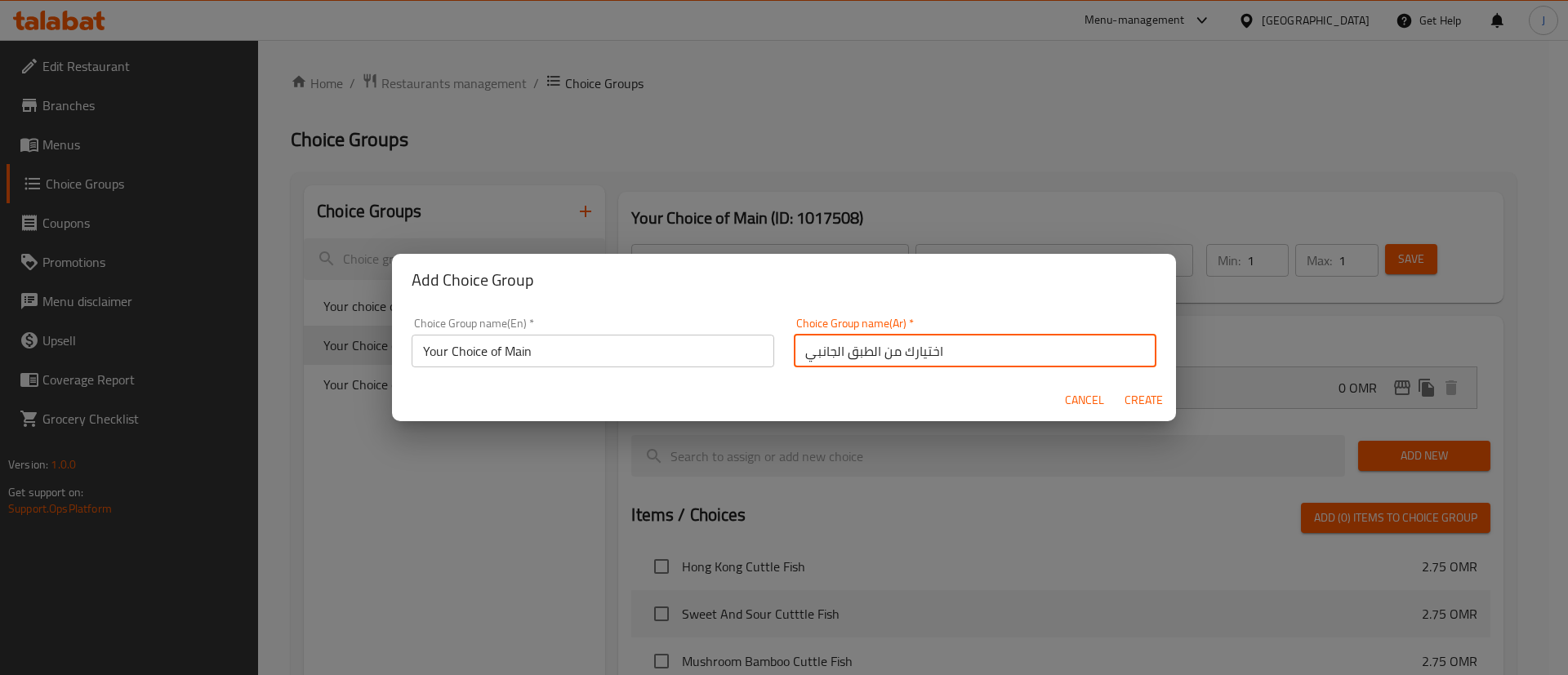
drag, startPoint x: 785, startPoint y: 350, endPoint x: 839, endPoint y: 349, distance: 54.0
click at [835, 354] on input "اختيارك من الطبق الجانبي" at bounding box center [976, 351] width 363 height 33
paste input "ئيس"
type input "اختيارك من الطبق الرئيسي"
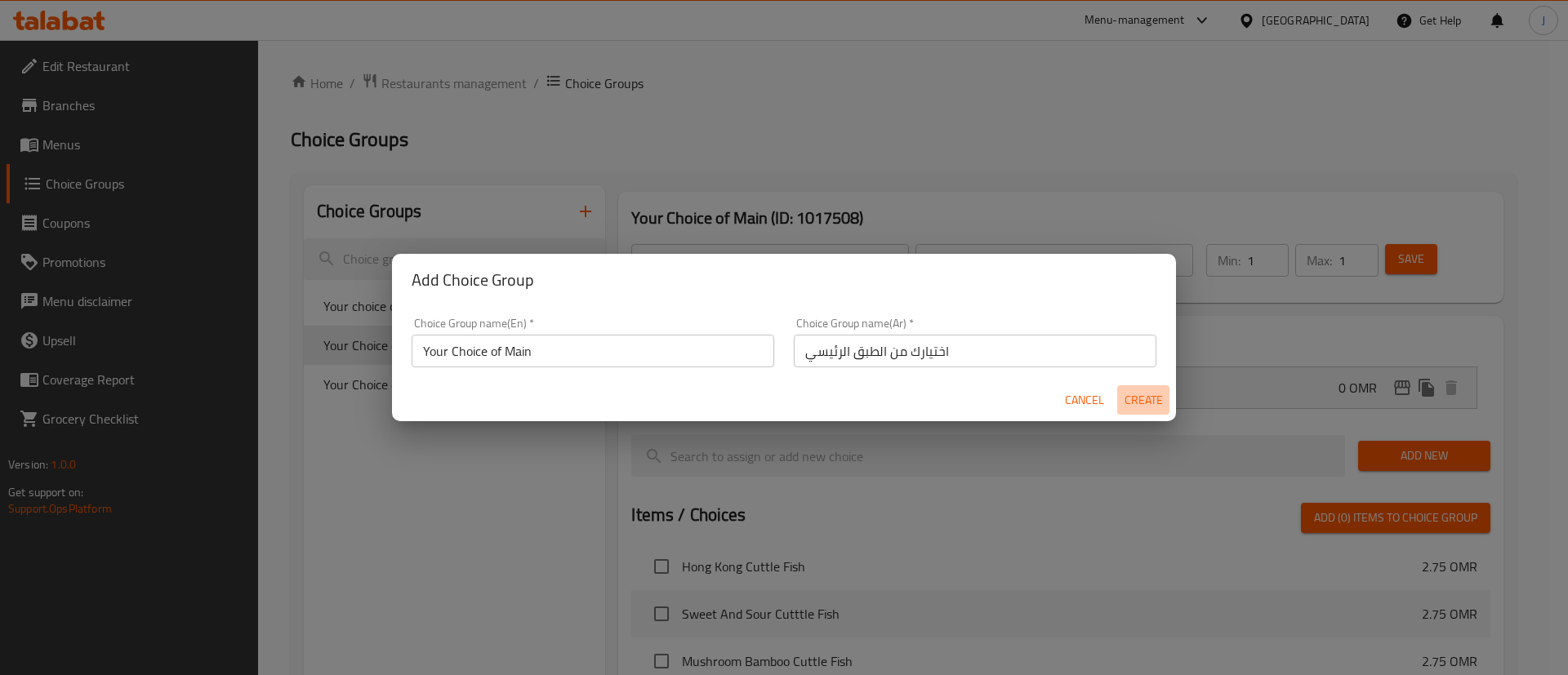
click at [1160, 398] on span "Create" at bounding box center [1143, 400] width 39 height 21
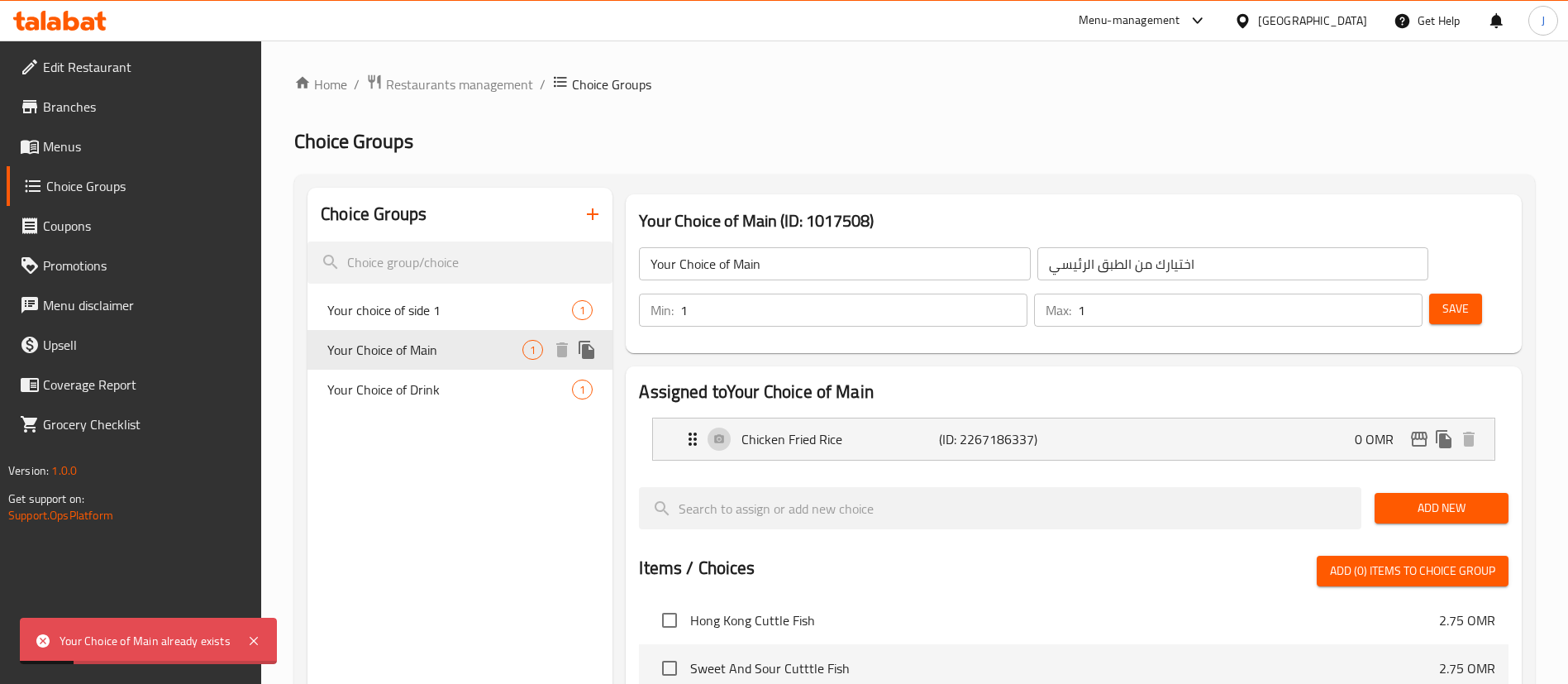
click at [479, 348] on span "Your Choice of Main" at bounding box center [425, 350] width 195 height 20
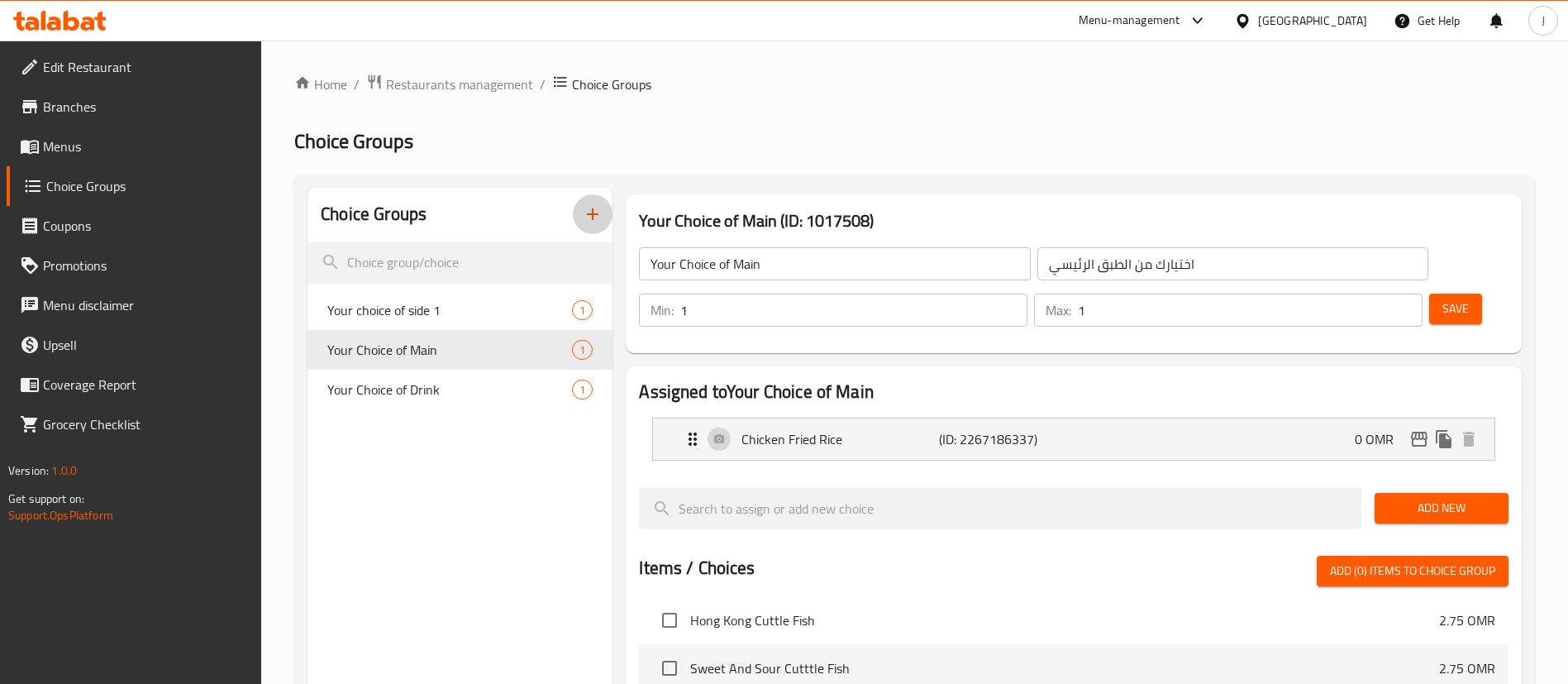
click at [597, 214] on icon "button" at bounding box center [593, 214] width 11 height 11
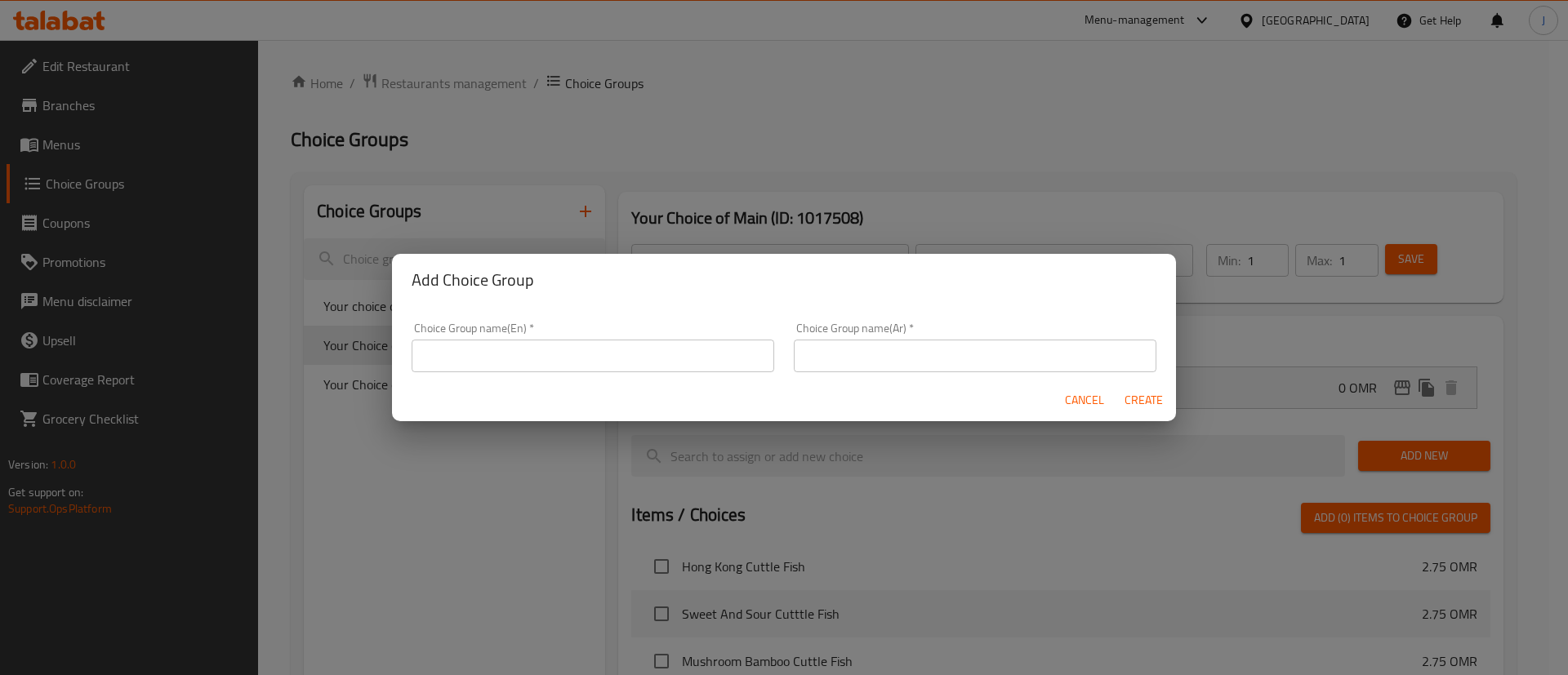
click at [1095, 393] on span "Cancel" at bounding box center [1084, 400] width 39 height 21
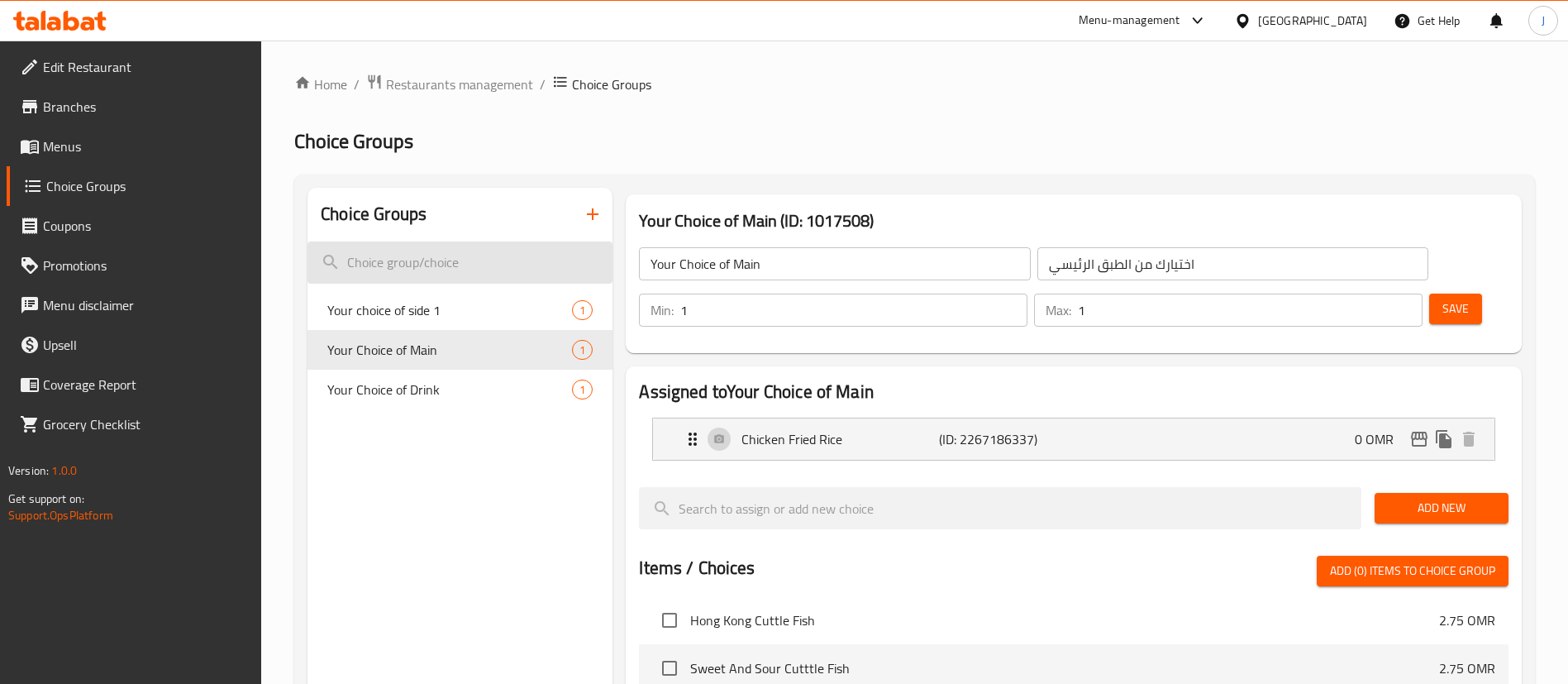
click at [497, 266] on input "search" at bounding box center [460, 262] width 305 height 43
click at [598, 215] on icon "button" at bounding box center [592, 214] width 20 height 20
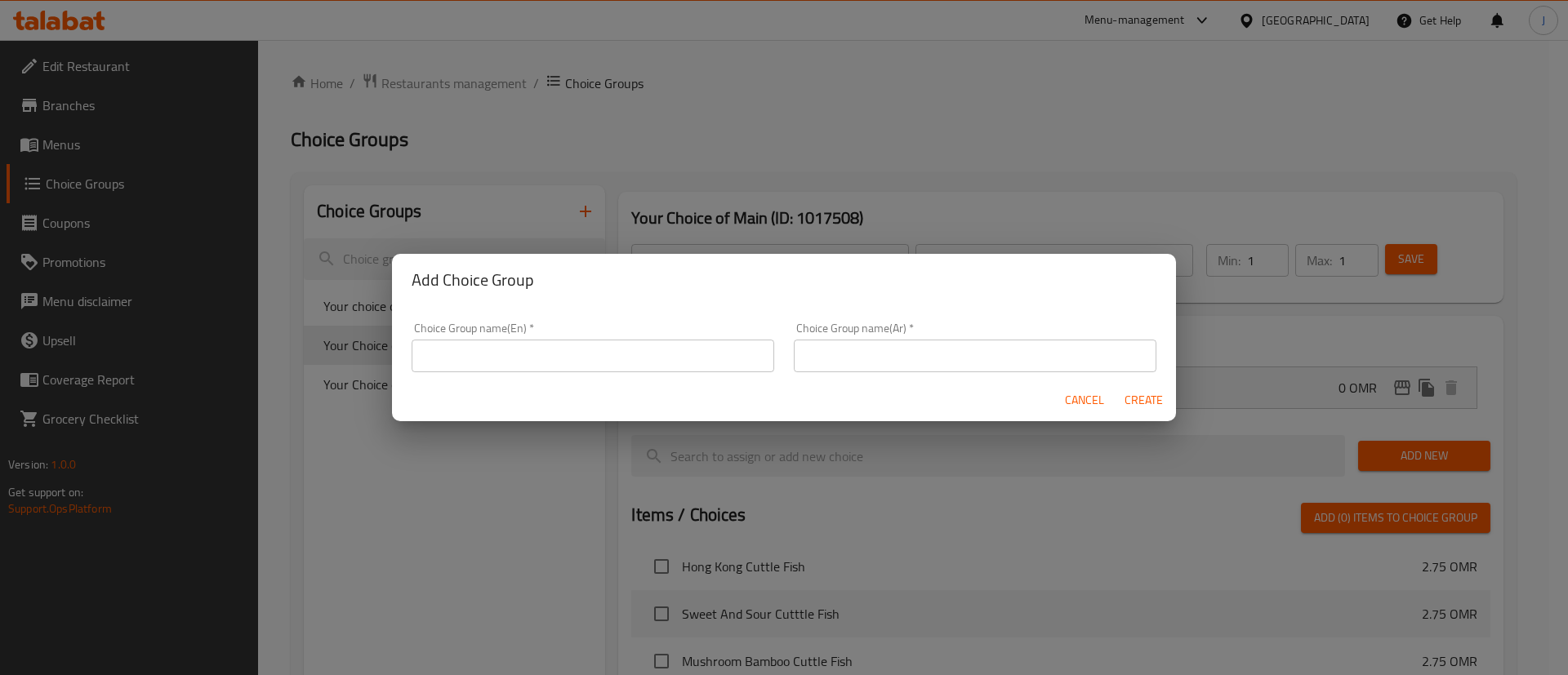
click at [564, 364] on input "text" at bounding box center [593, 355] width 363 height 33
type input "Your Choice of Main"
drag, startPoint x: 559, startPoint y: 363, endPoint x: 397, endPoint y: 338, distance: 163.9
click at [397, 338] on div "Choice Group name(En)   * Your Choice of Main Choice Group name(En) * Choice Gr…" at bounding box center [784, 342] width 784 height 73
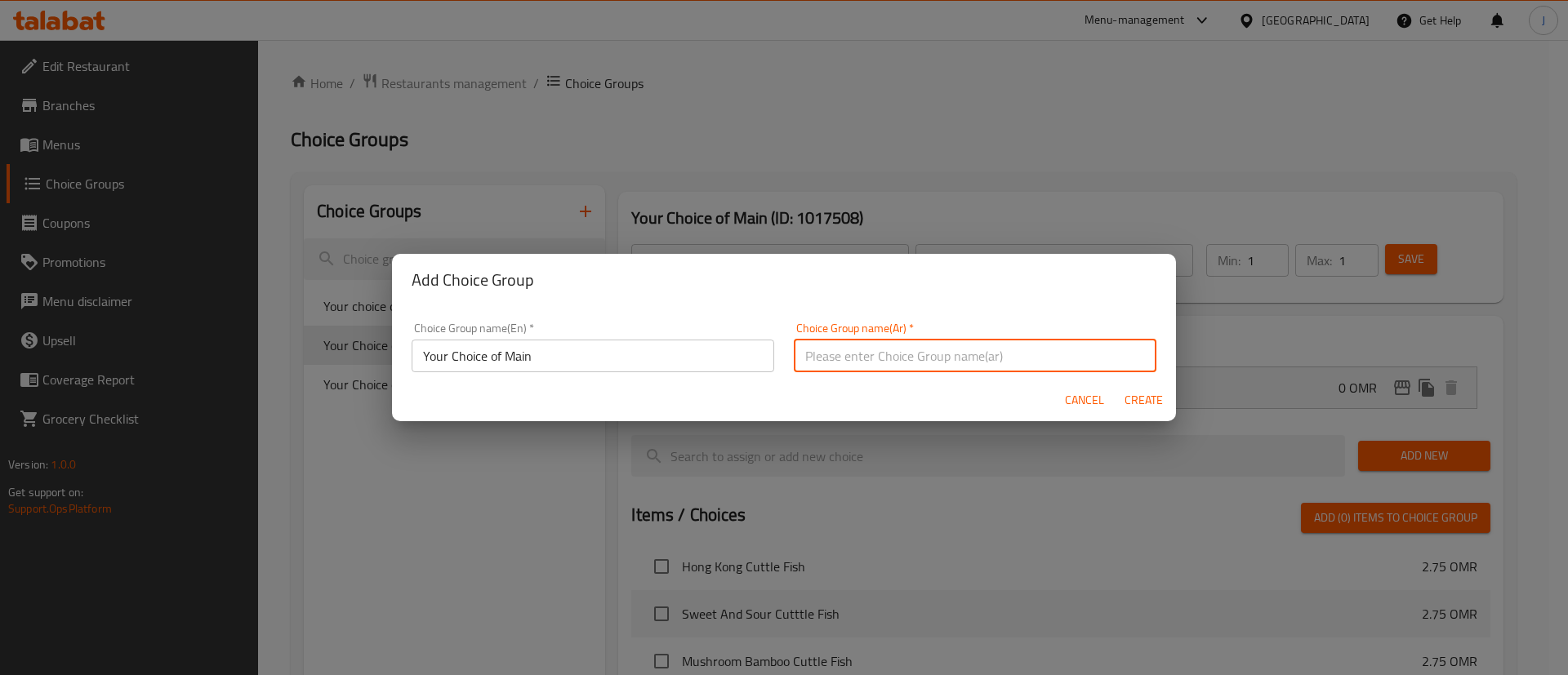
click at [954, 346] on input "text" at bounding box center [976, 355] width 363 height 33
drag, startPoint x: 791, startPoint y: 352, endPoint x: 833, endPoint y: 352, distance: 42.0
click at [833, 352] on input "اختيارك من الطبق الجانبي" at bounding box center [976, 355] width 363 height 33
paste input "الرئيس"
click at [1027, 351] on input "اختيارك من الطبق االرئيسي" at bounding box center [976, 355] width 363 height 33
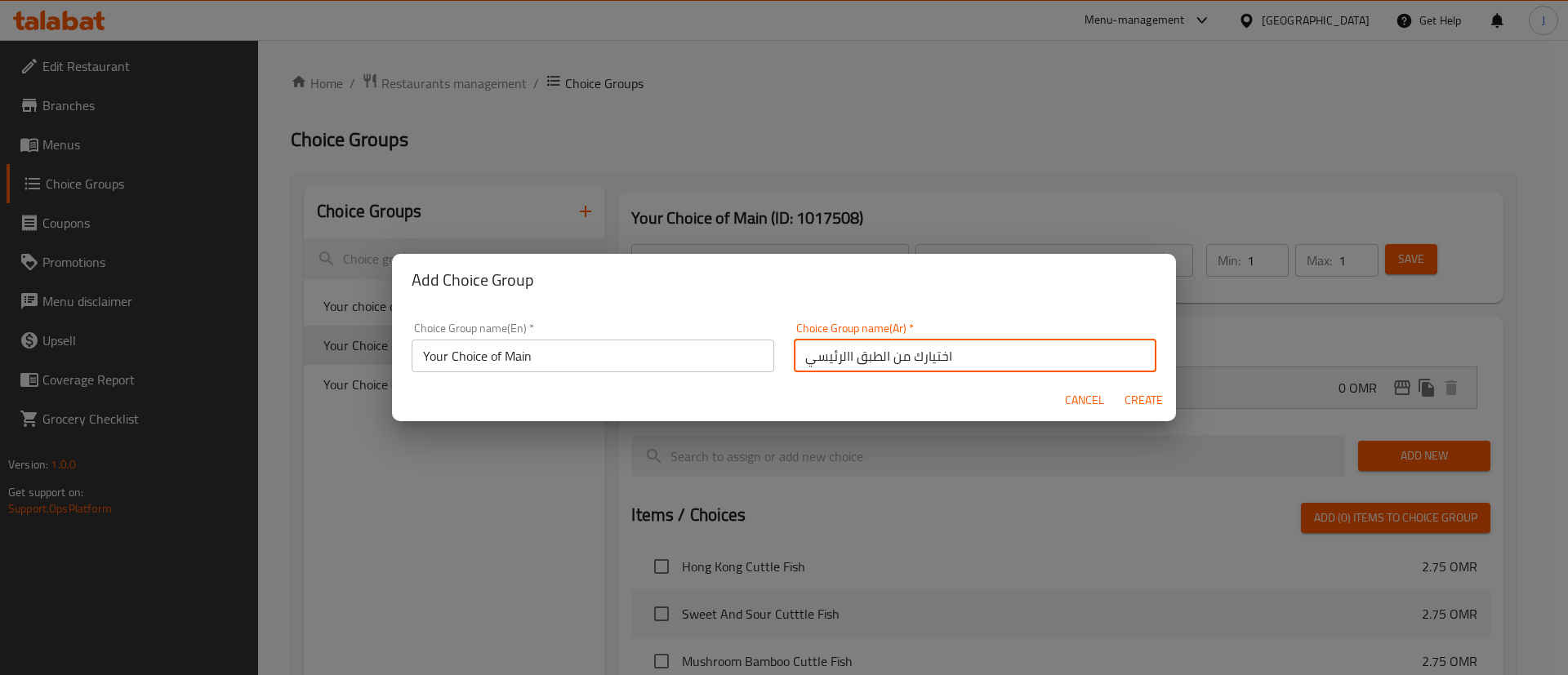
type input "اختيارك من الطبق االرئيسي"
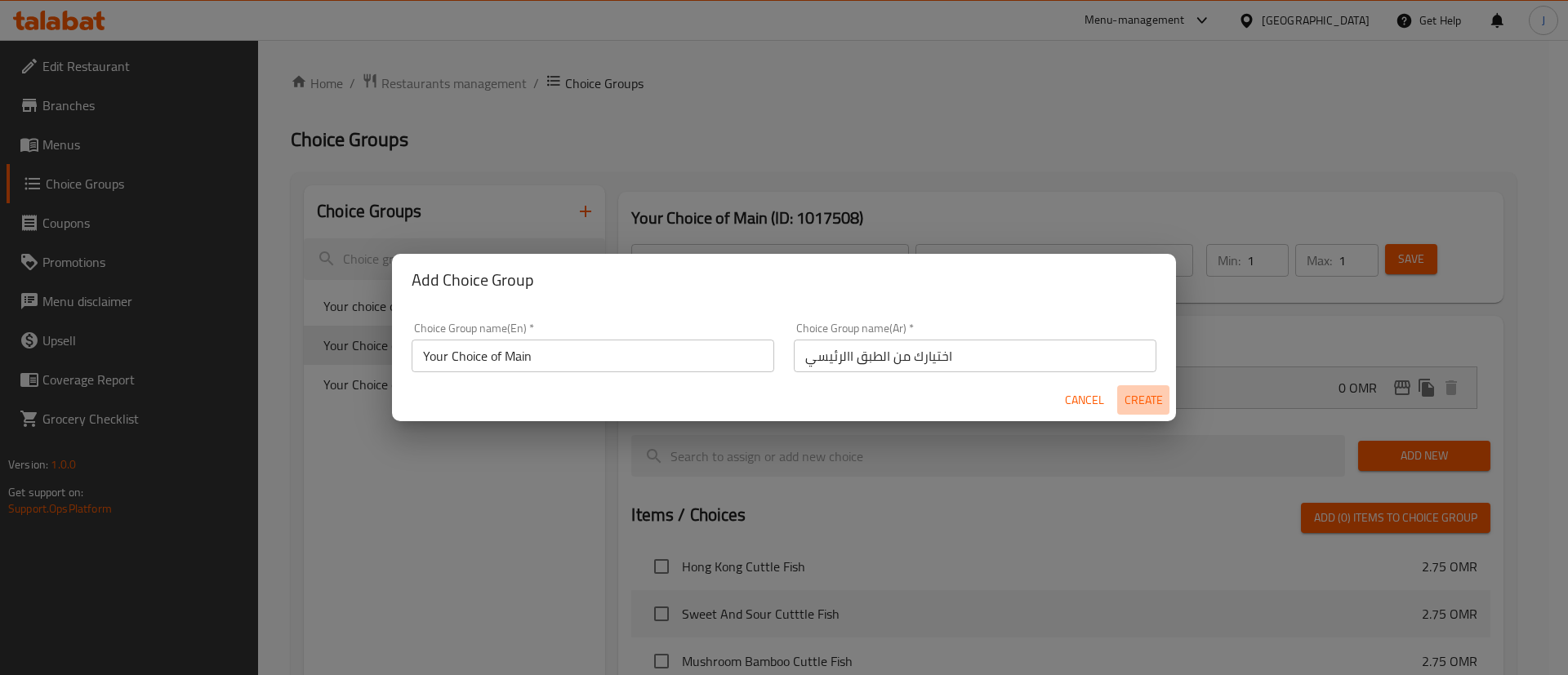
click at [1148, 402] on span "Create" at bounding box center [1143, 400] width 39 height 21
type input "Your Choice of Main"
type input "اختيارك من الطبق االرئيسي"
type input "0"
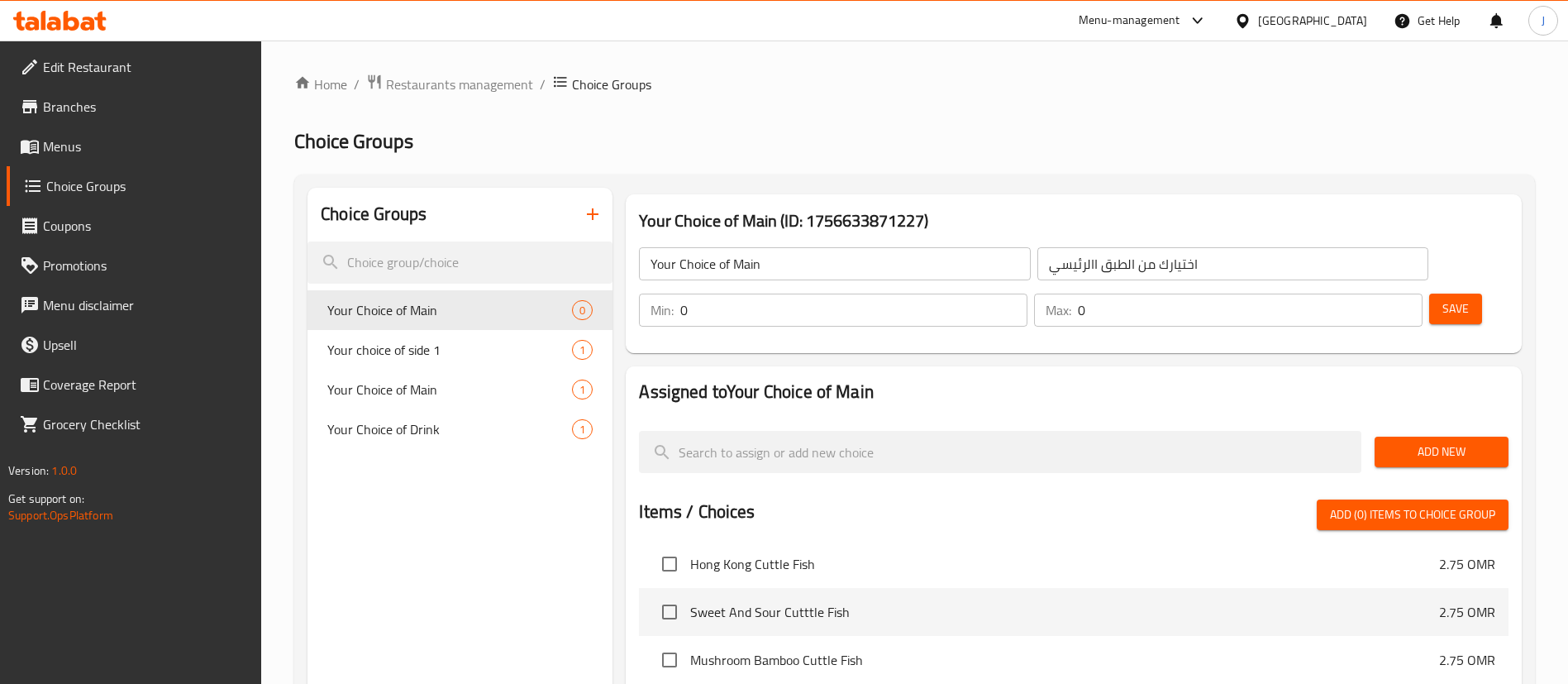
click at [1414, 437] on button "Add New" at bounding box center [1441, 452] width 134 height 30
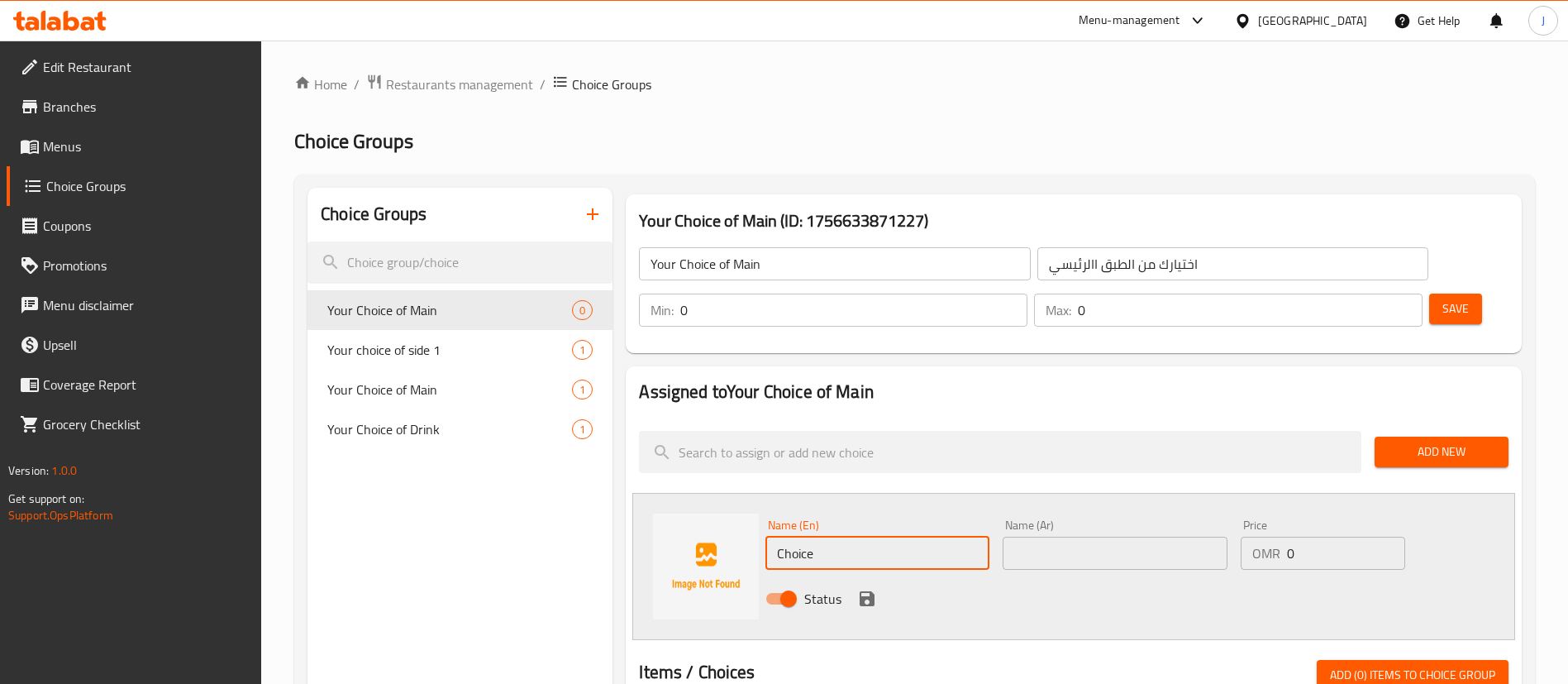
click at [842, 537] on input "Choice" at bounding box center [877, 553] width 224 height 33
drag, startPoint x: 838, startPoint y: 514, endPoint x: 814, endPoint y: 279, distance: 236.2
click at [693, 504] on div "Name (En) Choice Name (En) Name (Ar) Name (Ar) Price OMR 0 Price Status" at bounding box center [1074, 566] width 882 height 147
click at [854, 537] on input "Choice" at bounding box center [877, 553] width 224 height 33
drag, startPoint x: 854, startPoint y: 512, endPoint x: 689, endPoint y: 507, distance: 165.1
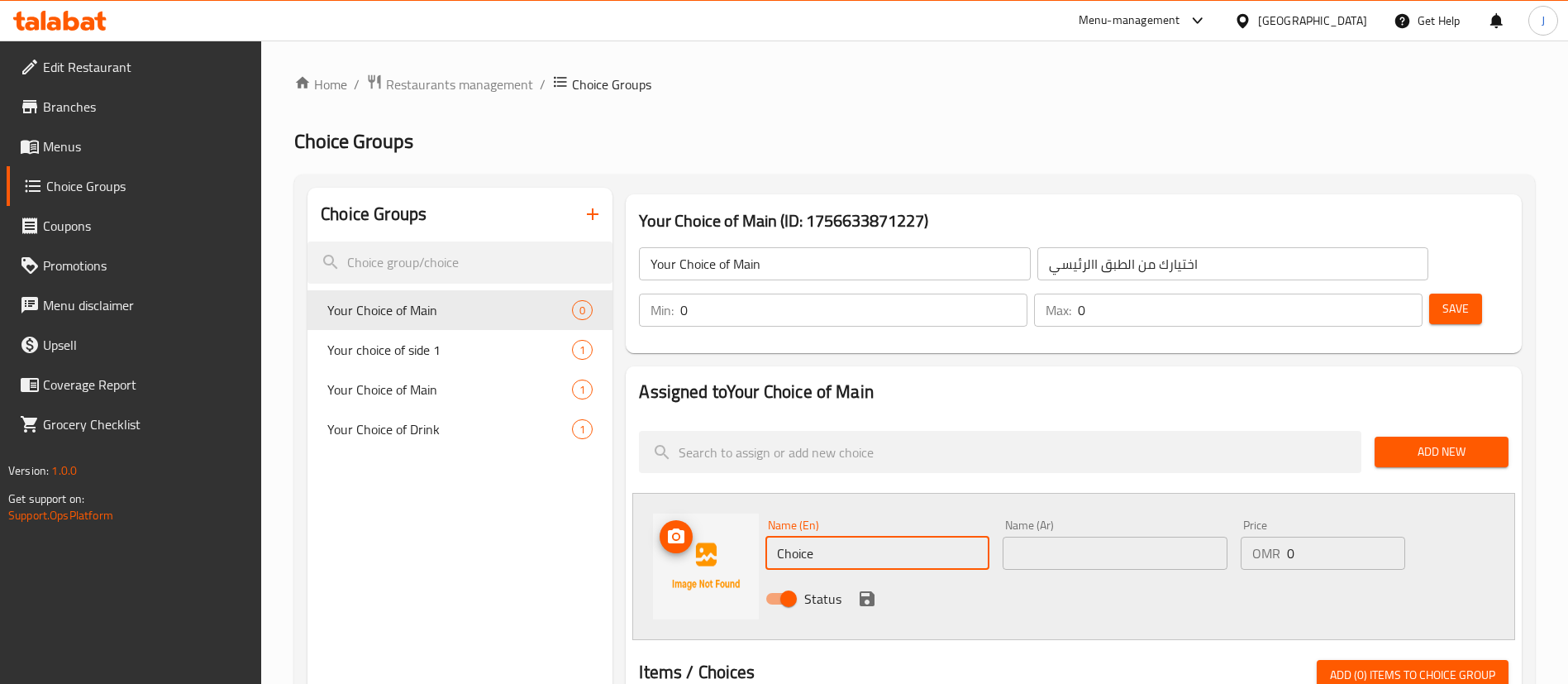
click at [689, 507] on div "Name (En) Choice Name (En) Name (Ar) Name (Ar) Price OMR 0 Price Status" at bounding box center [1074, 566] width 882 height 147
paste input "أرز مقلي بالخضار"
type input "Choice"
click at [1105, 537] on input "text" at bounding box center [1114, 553] width 224 height 33
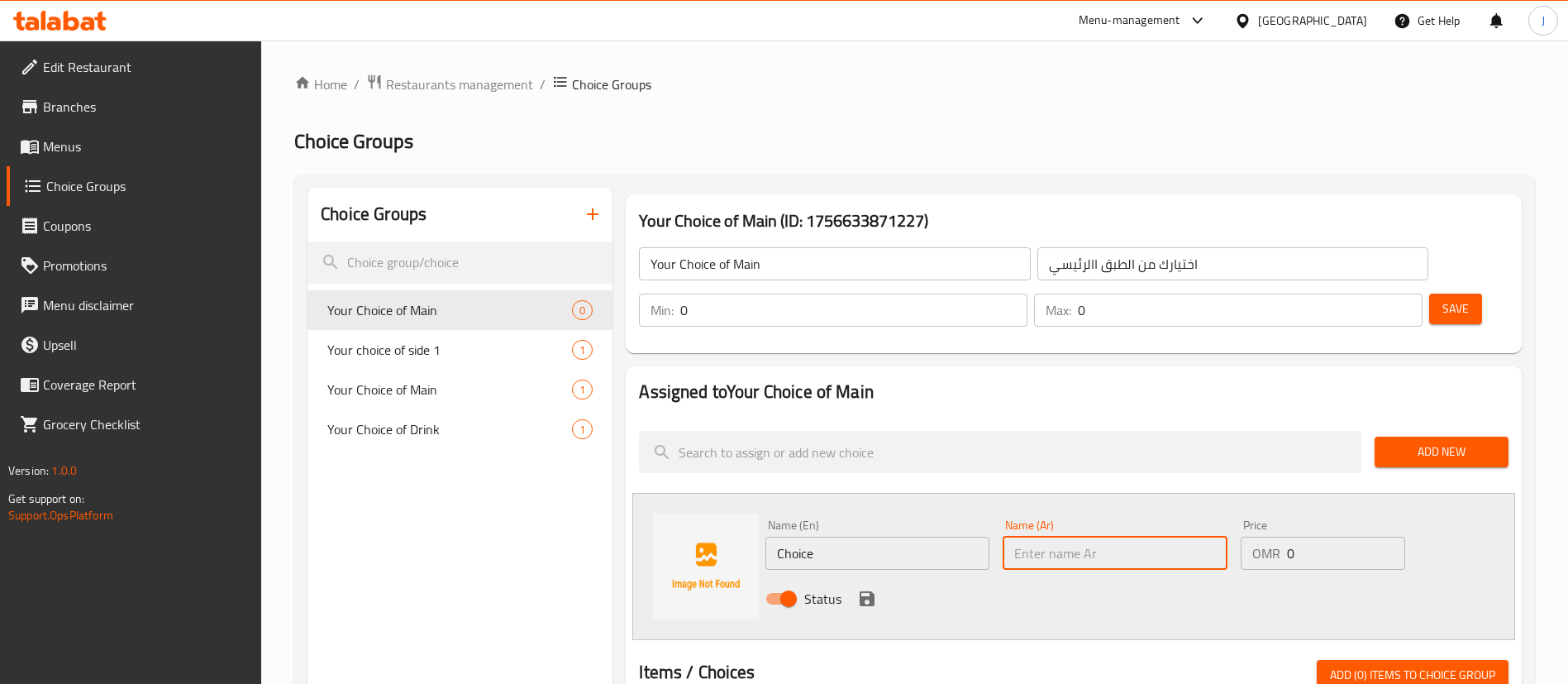
paste input "أرز مقلي بالخضار"
type input "أرز مقلي بالخضار"
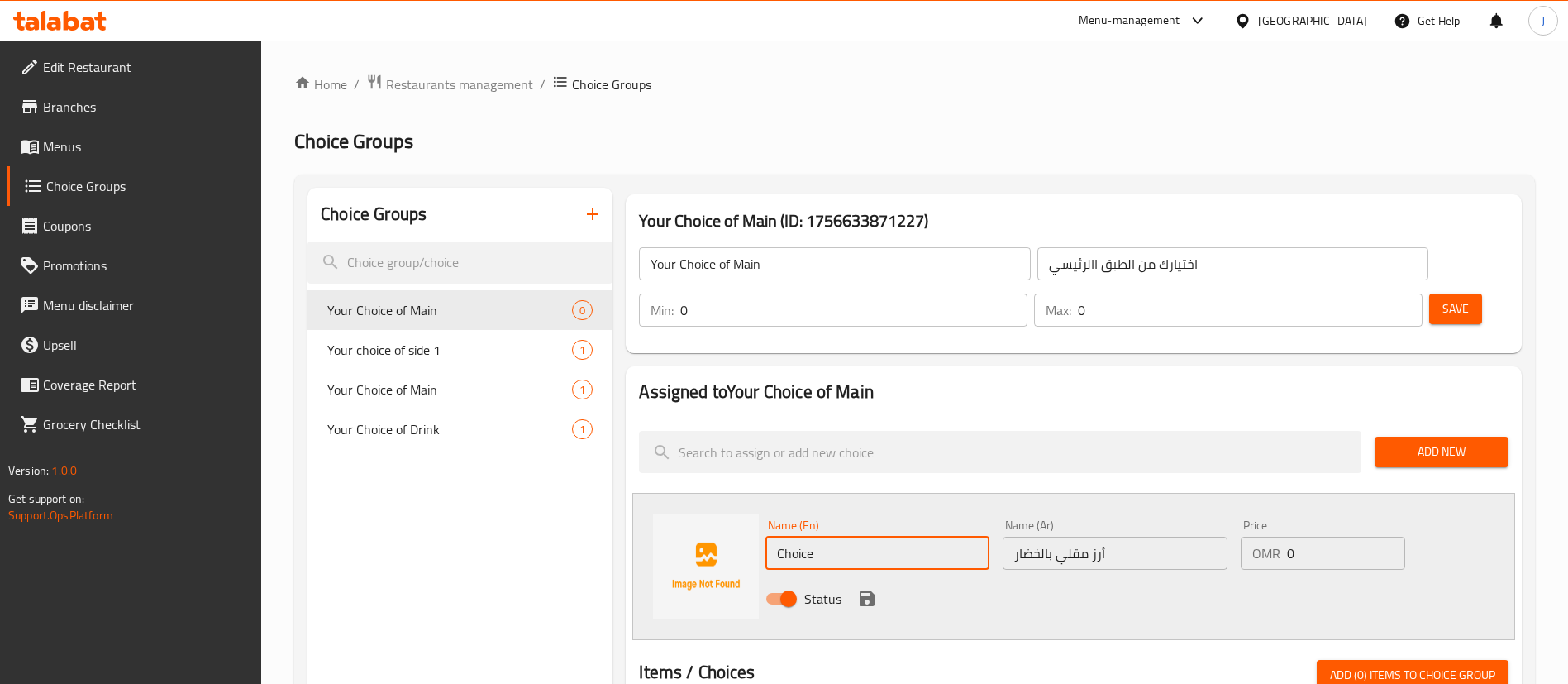
click at [880, 537] on input "Choice" at bounding box center [877, 553] width 224 height 33
type input "C"
paste input "Vegetable Fried Rice"
type input "Vegetable Fried Rice"
click at [1027, 294] on input "0" at bounding box center [853, 310] width 347 height 33
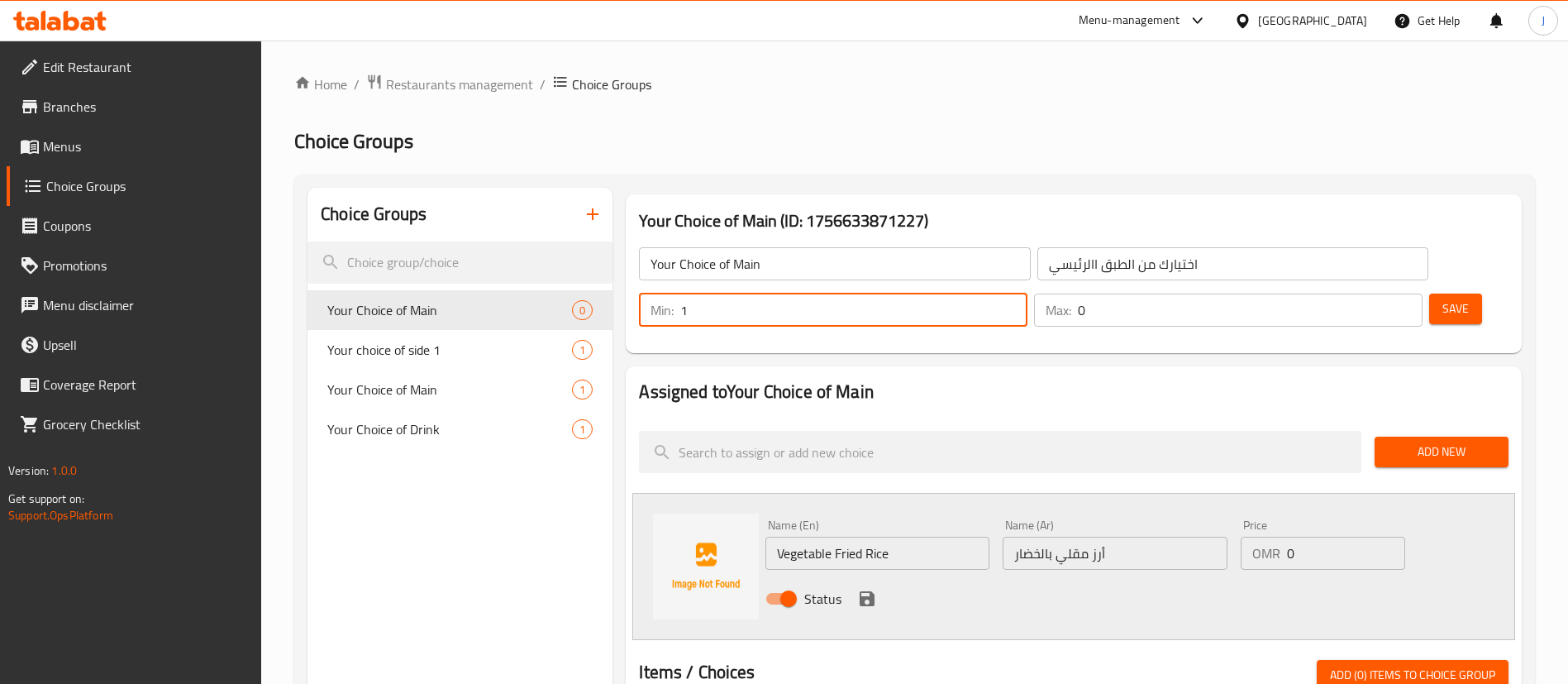
type input "1"
click at [1027, 294] on input "1" at bounding box center [853, 310] width 347 height 33
type input "1"
click at [1377, 294] on input "1" at bounding box center [1250, 310] width 345 height 33
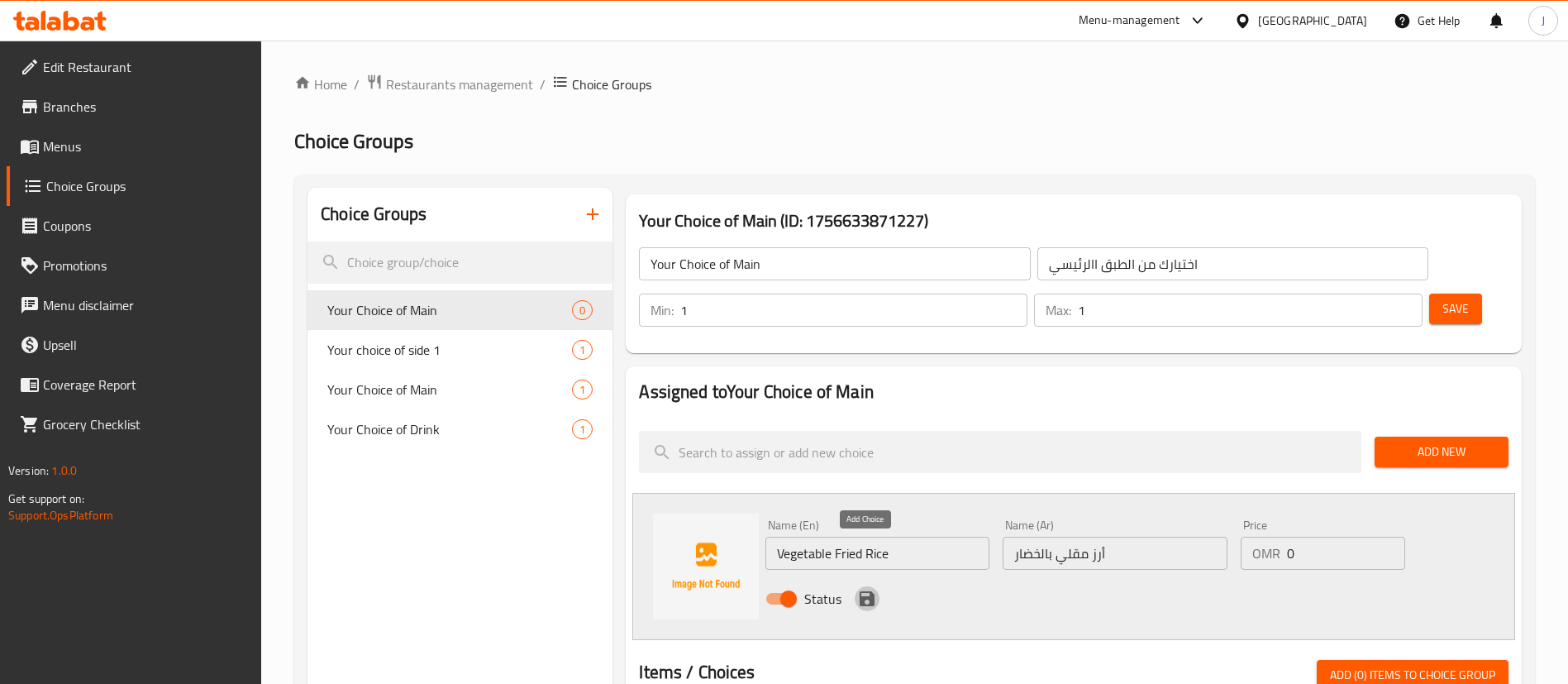
click at [860, 591] on icon "save" at bounding box center [867, 599] width 15 height 15
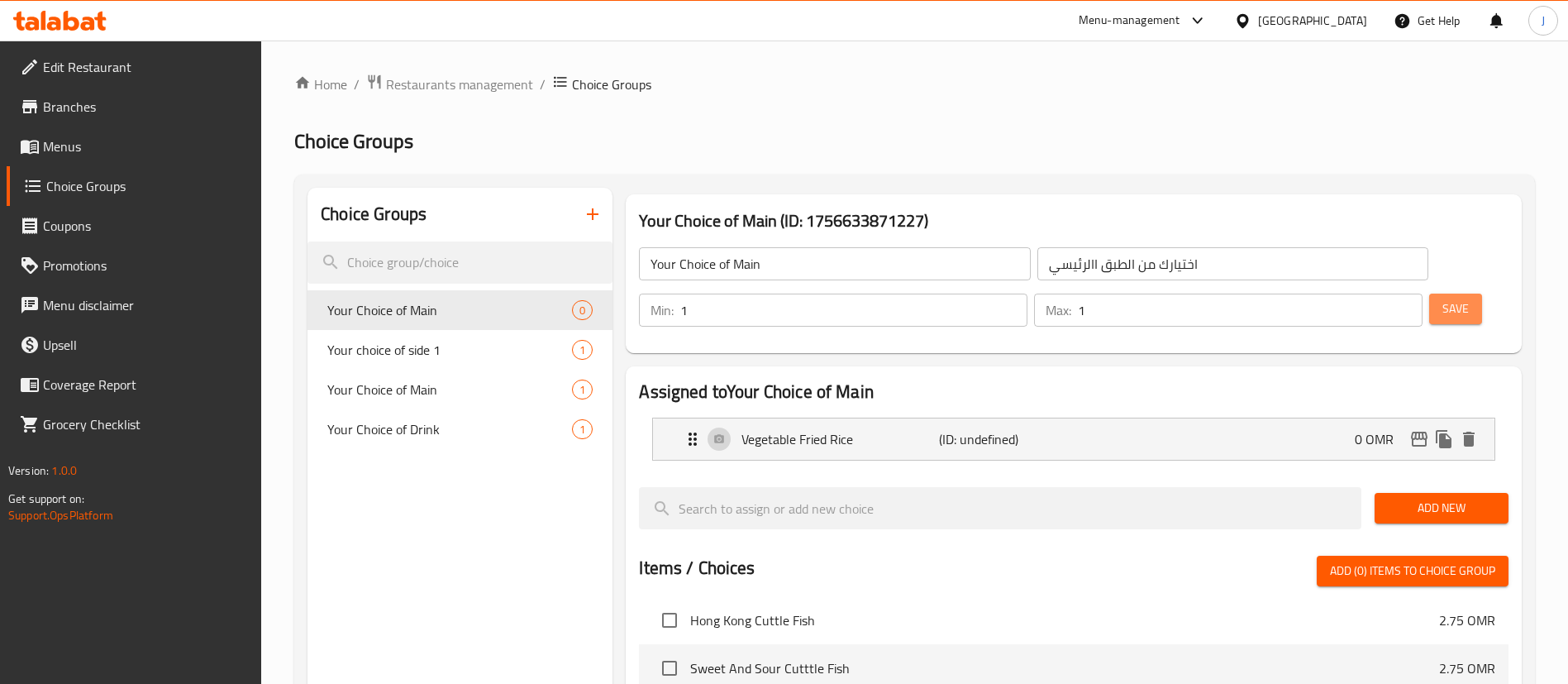
click at [1448, 294] on button "Save" at bounding box center [1455, 309] width 53 height 30
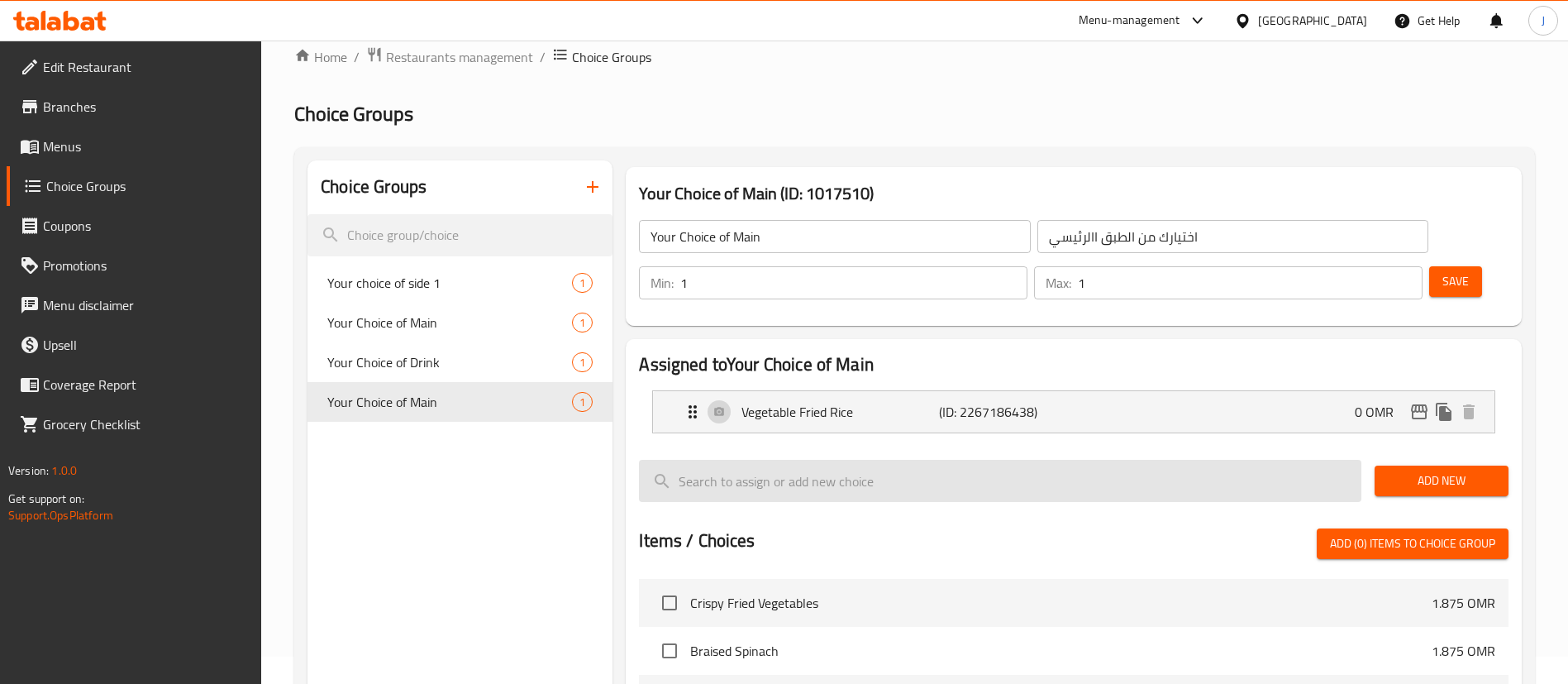
scroll to position [27, 0]
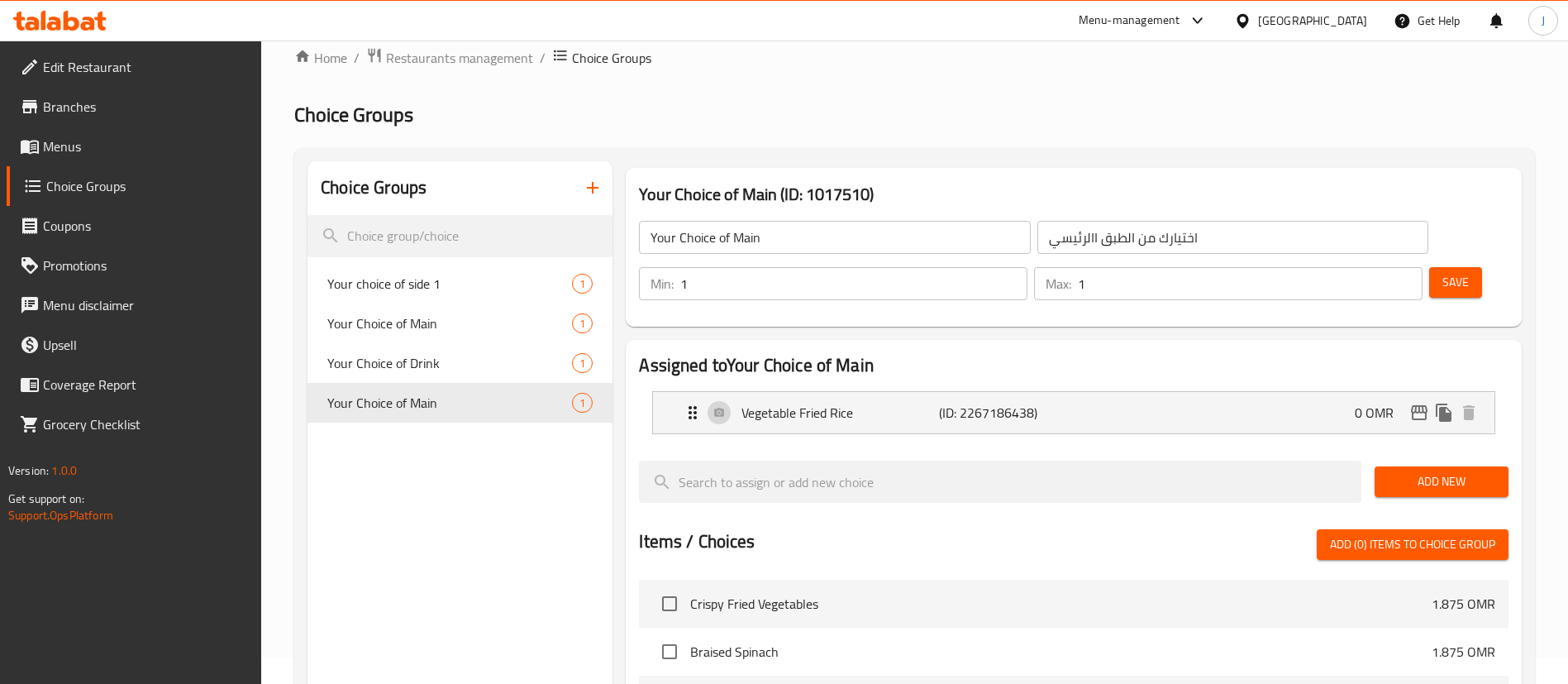
click at [1442, 272] on span "Save" at bounding box center [1455, 282] width 27 height 21
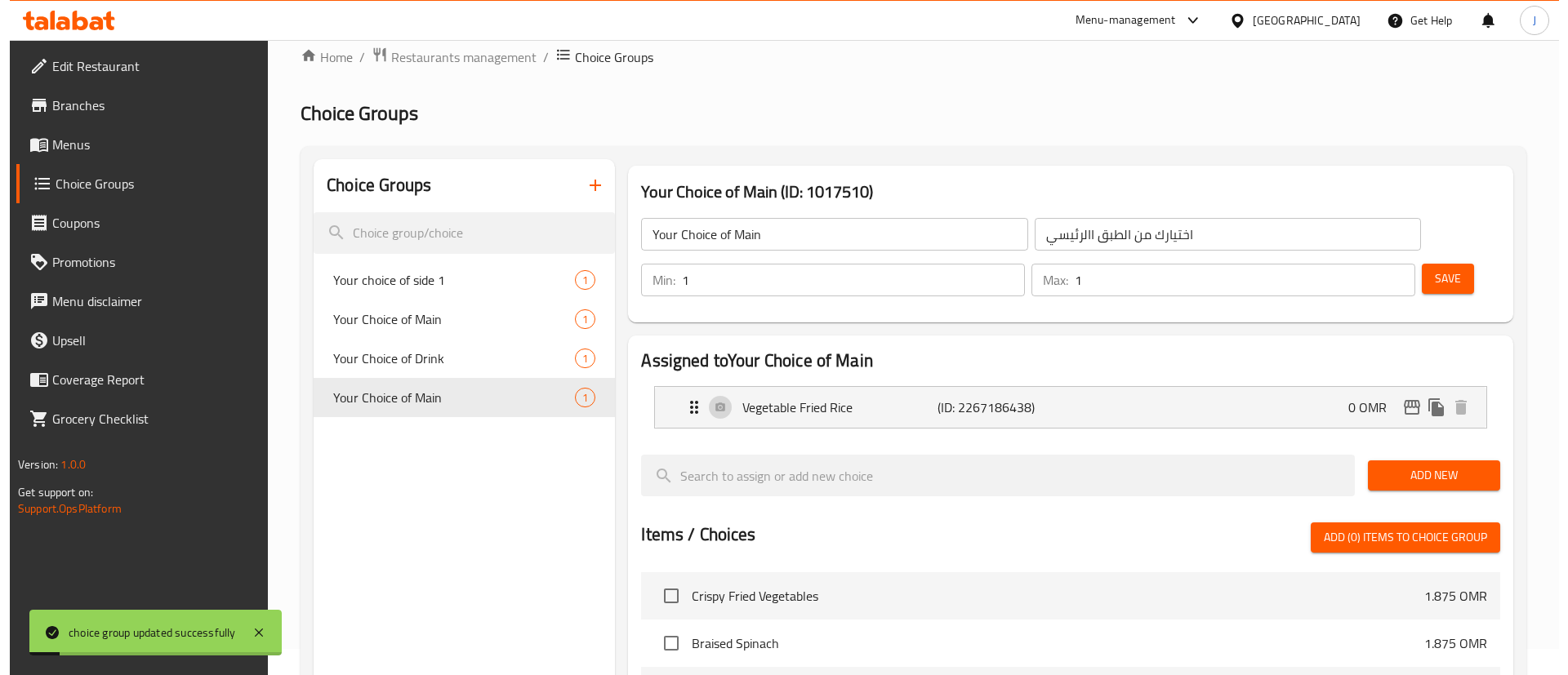
scroll to position [455, 0]
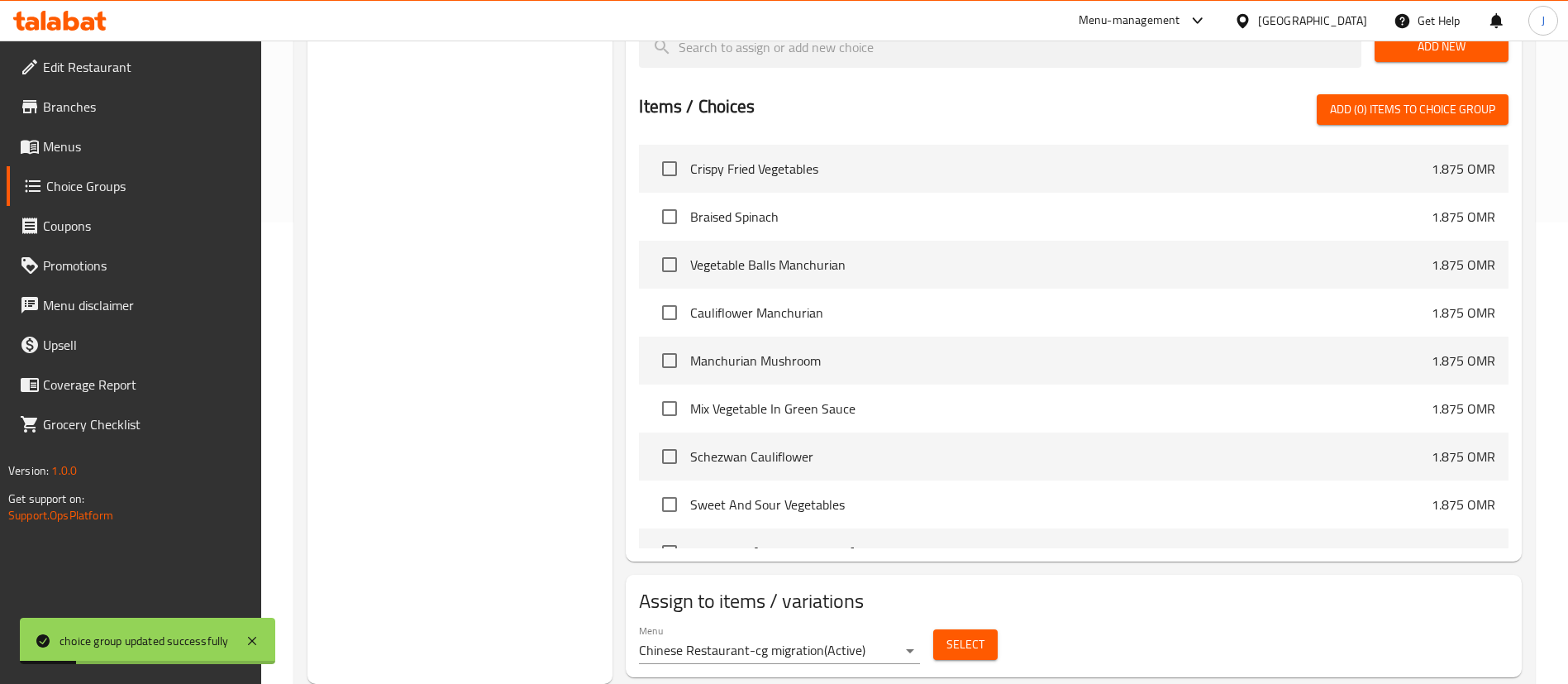
click at [984, 629] on button "Select" at bounding box center [966, 644] width 64 height 30
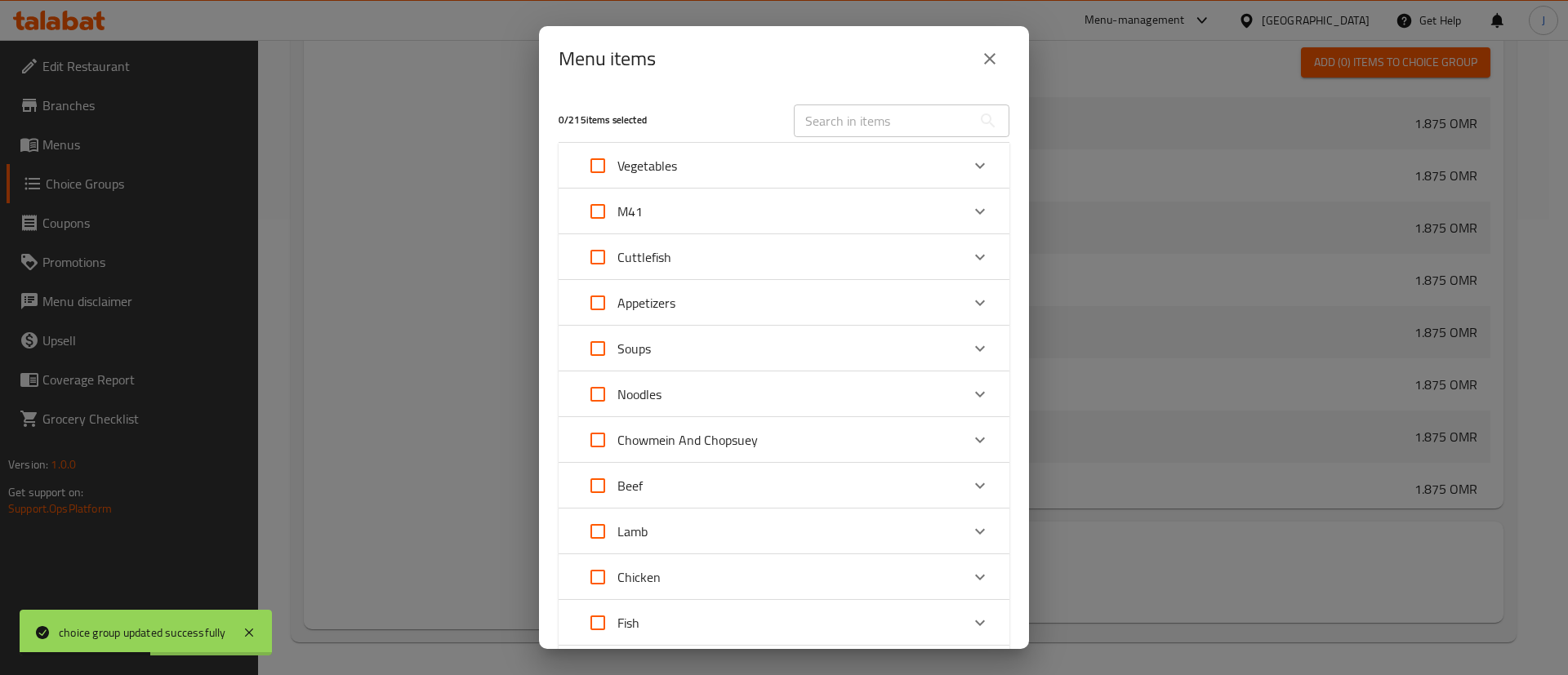
click at [809, 208] on div "M41" at bounding box center [769, 211] width 383 height 39
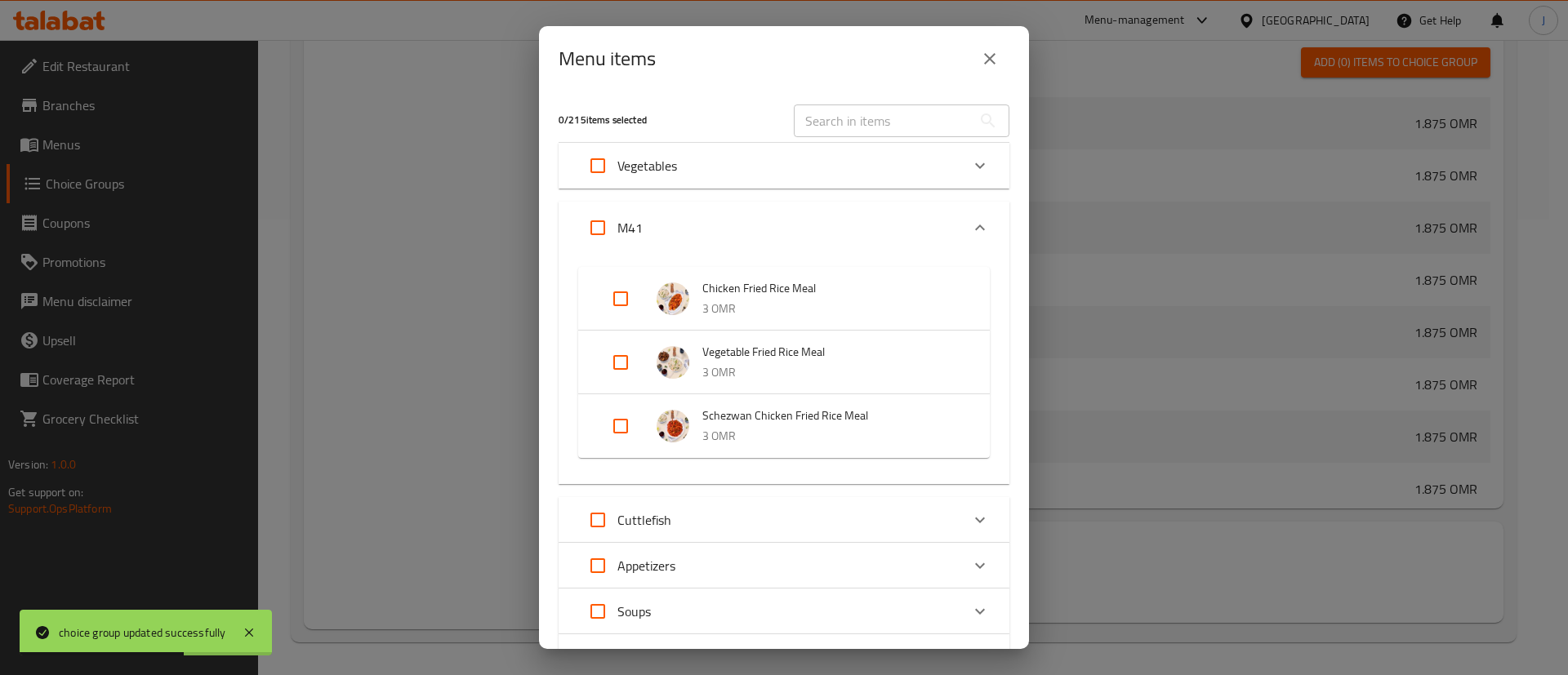
click at [626, 355] on input "Expand" at bounding box center [621, 363] width 39 height 39
checkbox input "true"
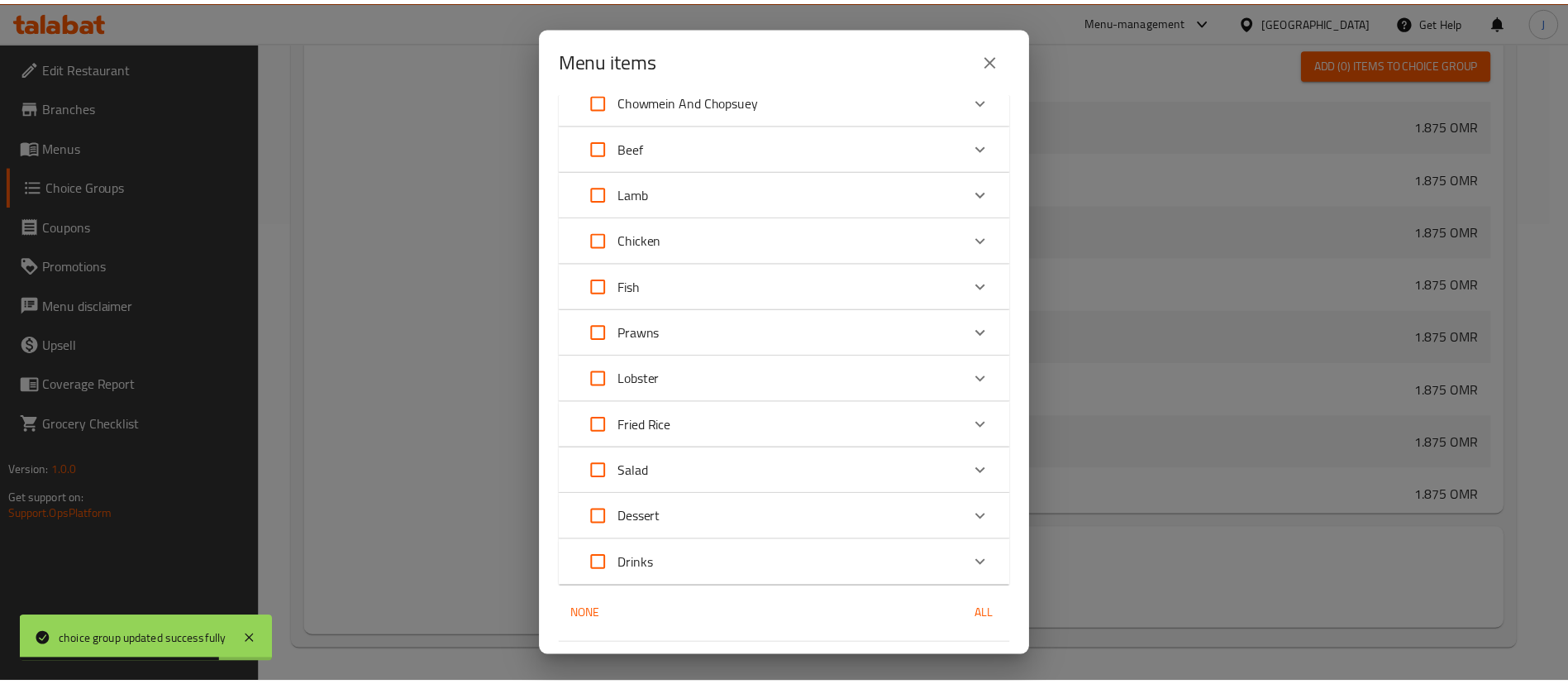
scroll to position [682, 0]
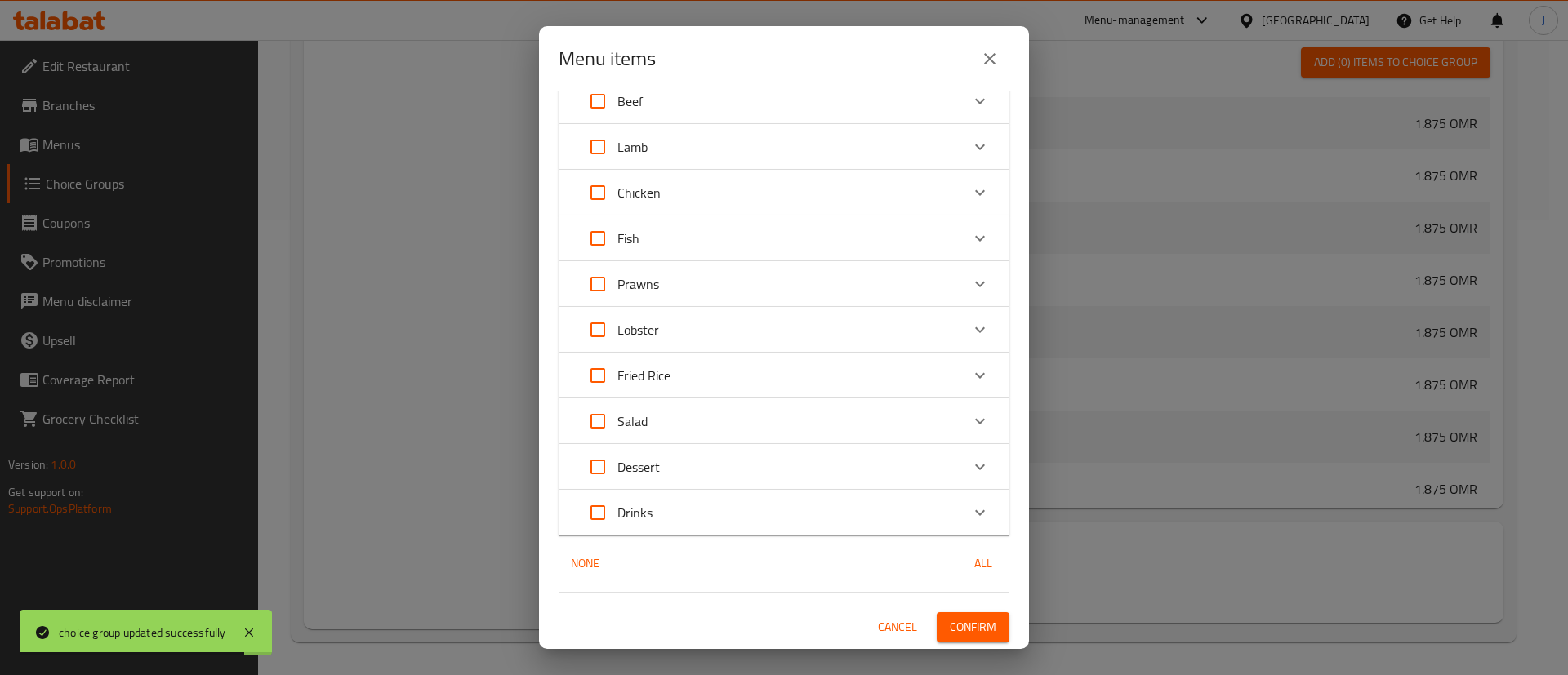
click at [963, 628] on span "Confirm" at bounding box center [973, 627] width 47 height 21
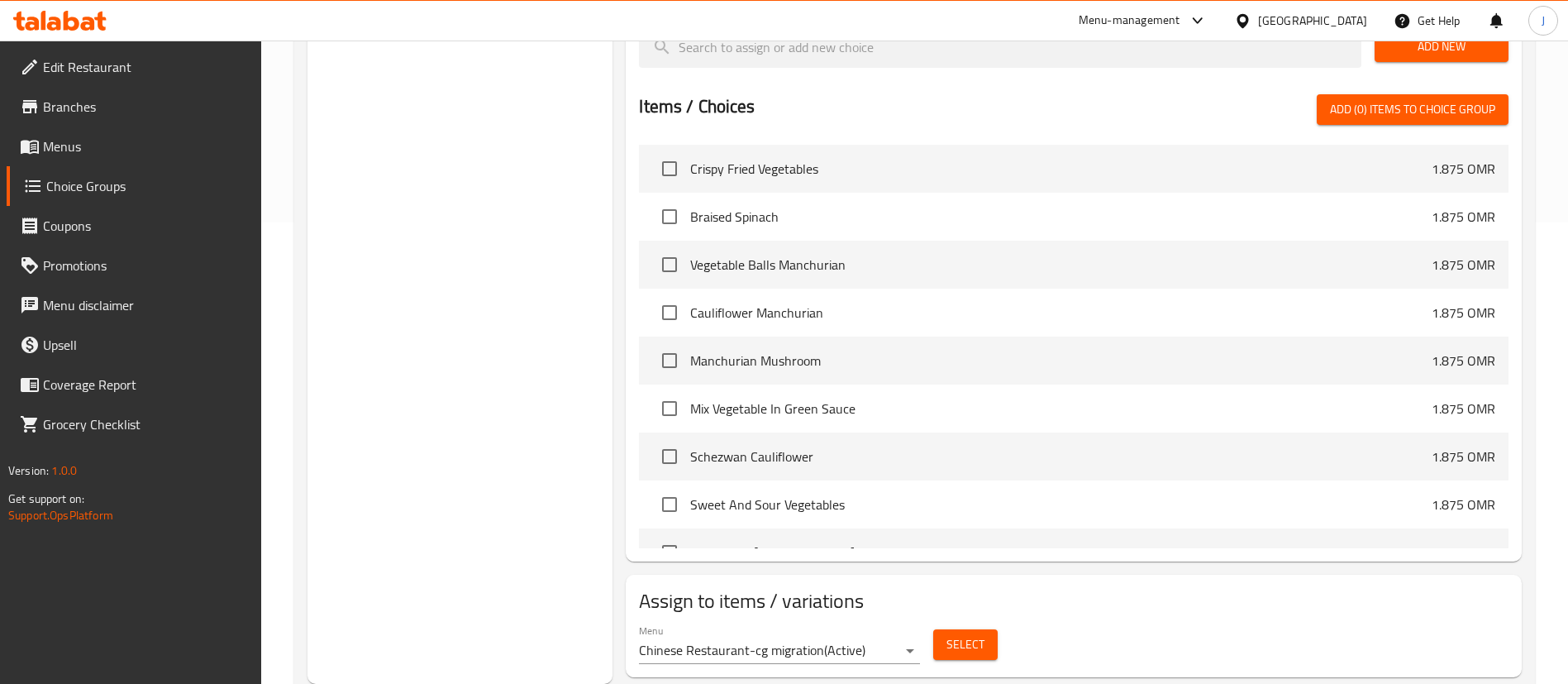
scroll to position [0, 0]
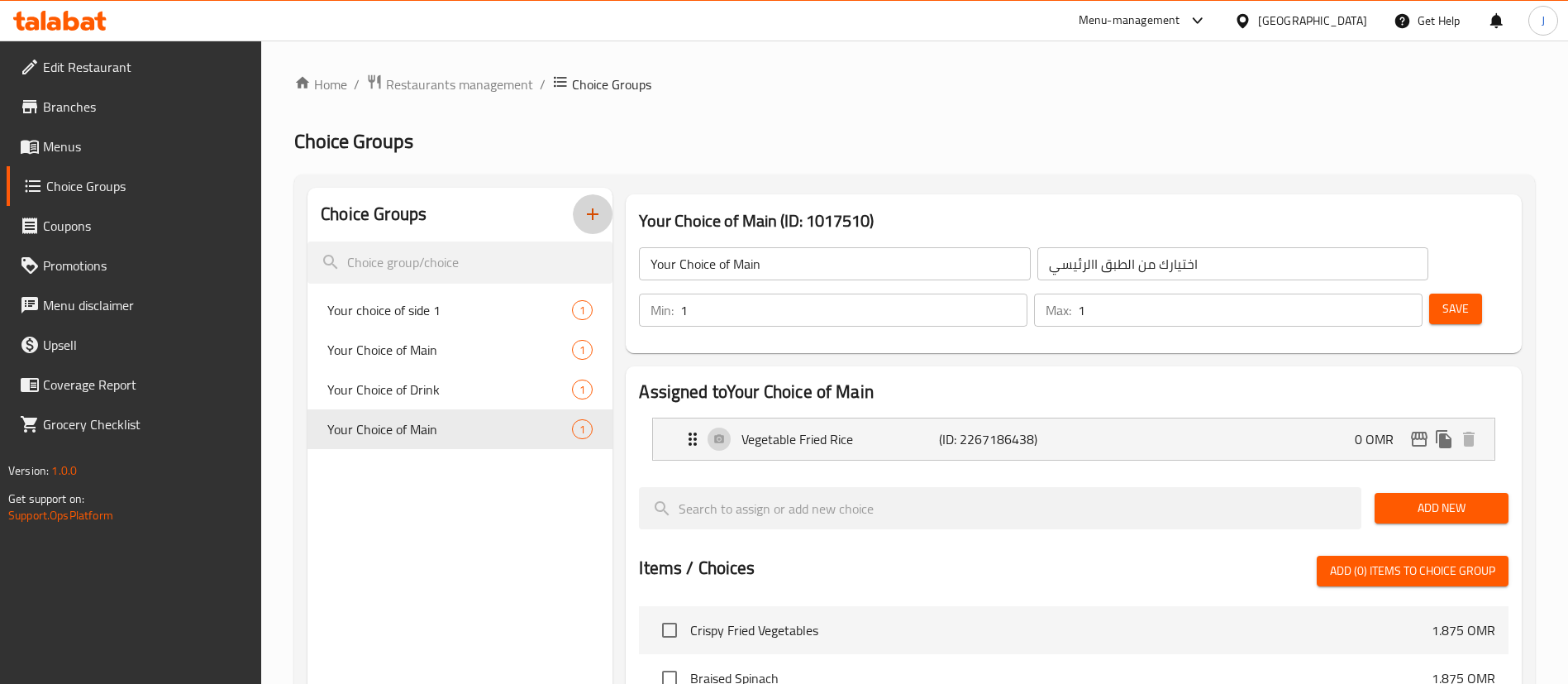
click at [602, 209] on icon "button" at bounding box center [592, 214] width 20 height 20
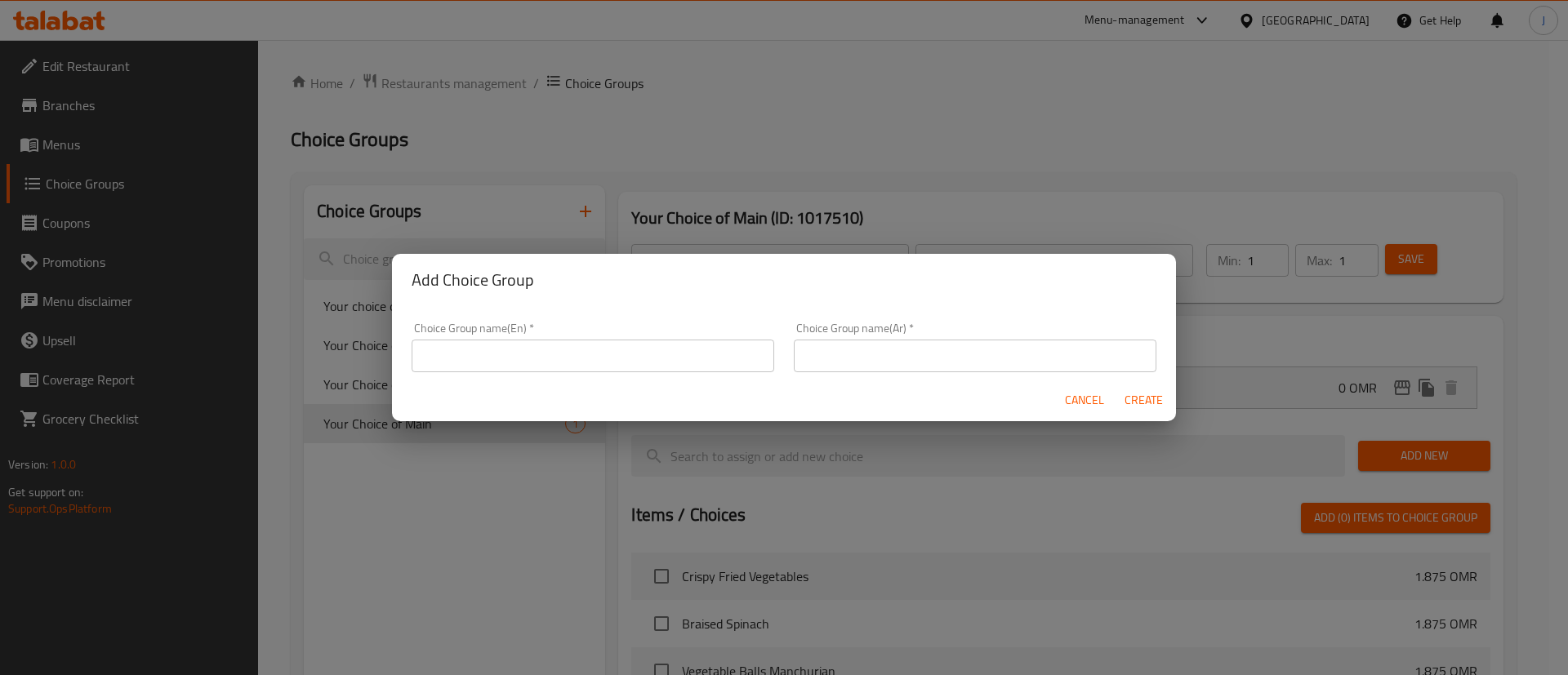
click at [1101, 401] on span "Cancel" at bounding box center [1084, 400] width 39 height 21
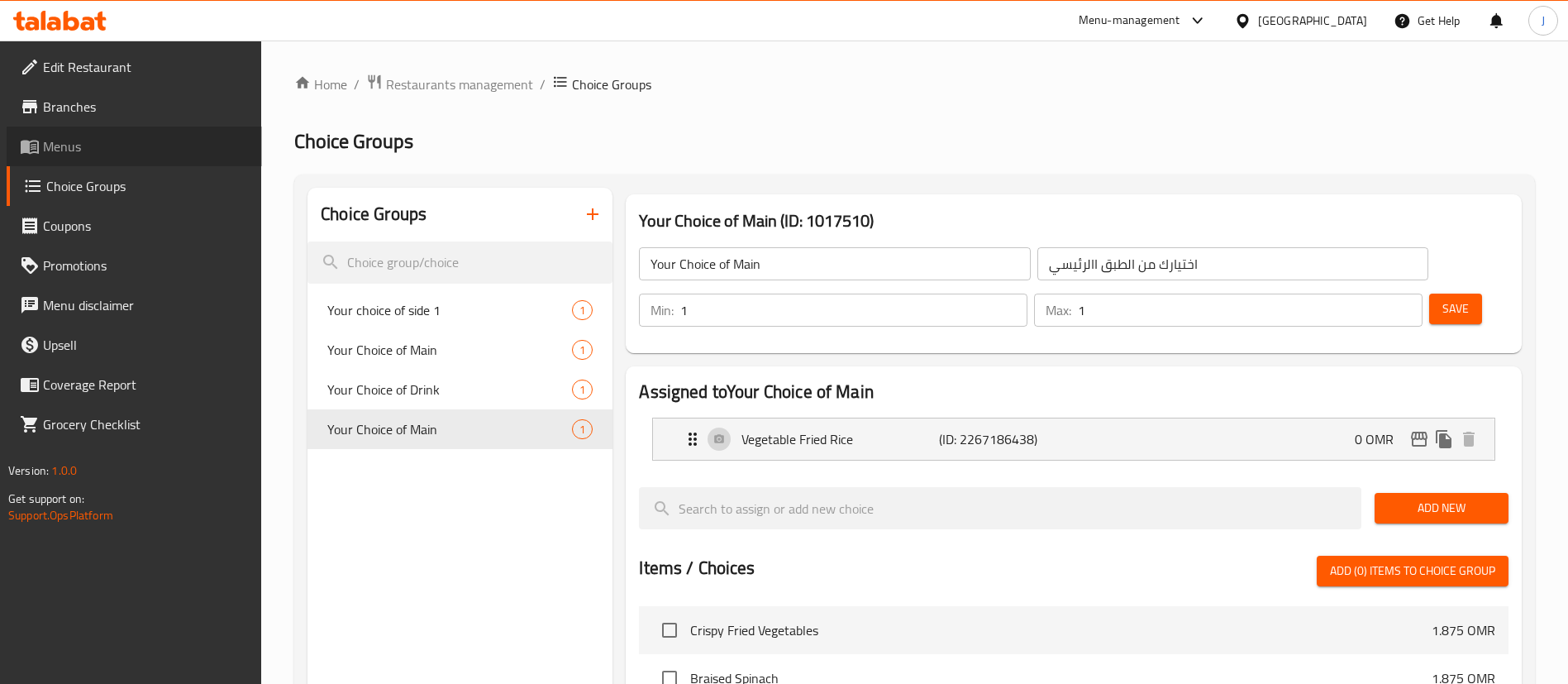
click at [51, 142] on span "Menus" at bounding box center [145, 146] width 205 height 20
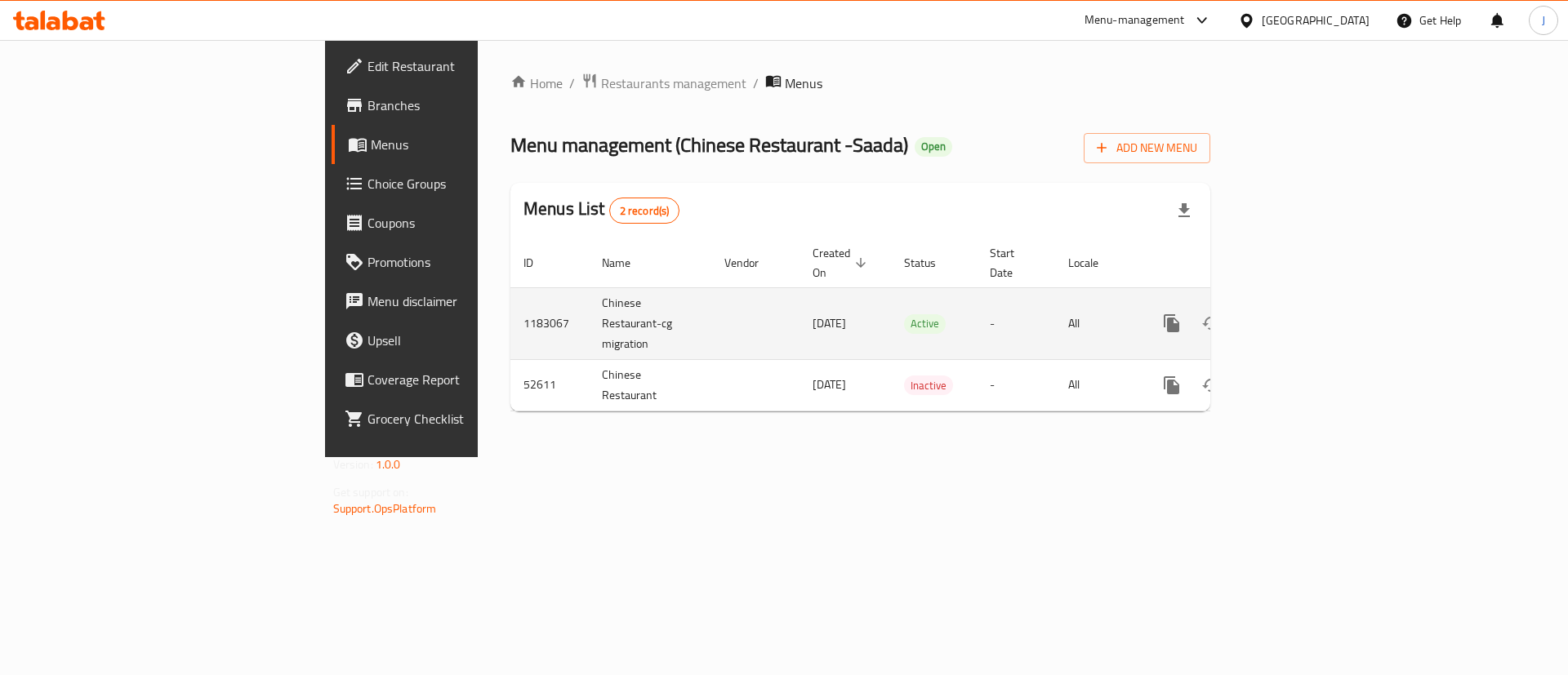
click at [1299, 313] on icon "enhanced table" at bounding box center [1289, 323] width 20 height 20
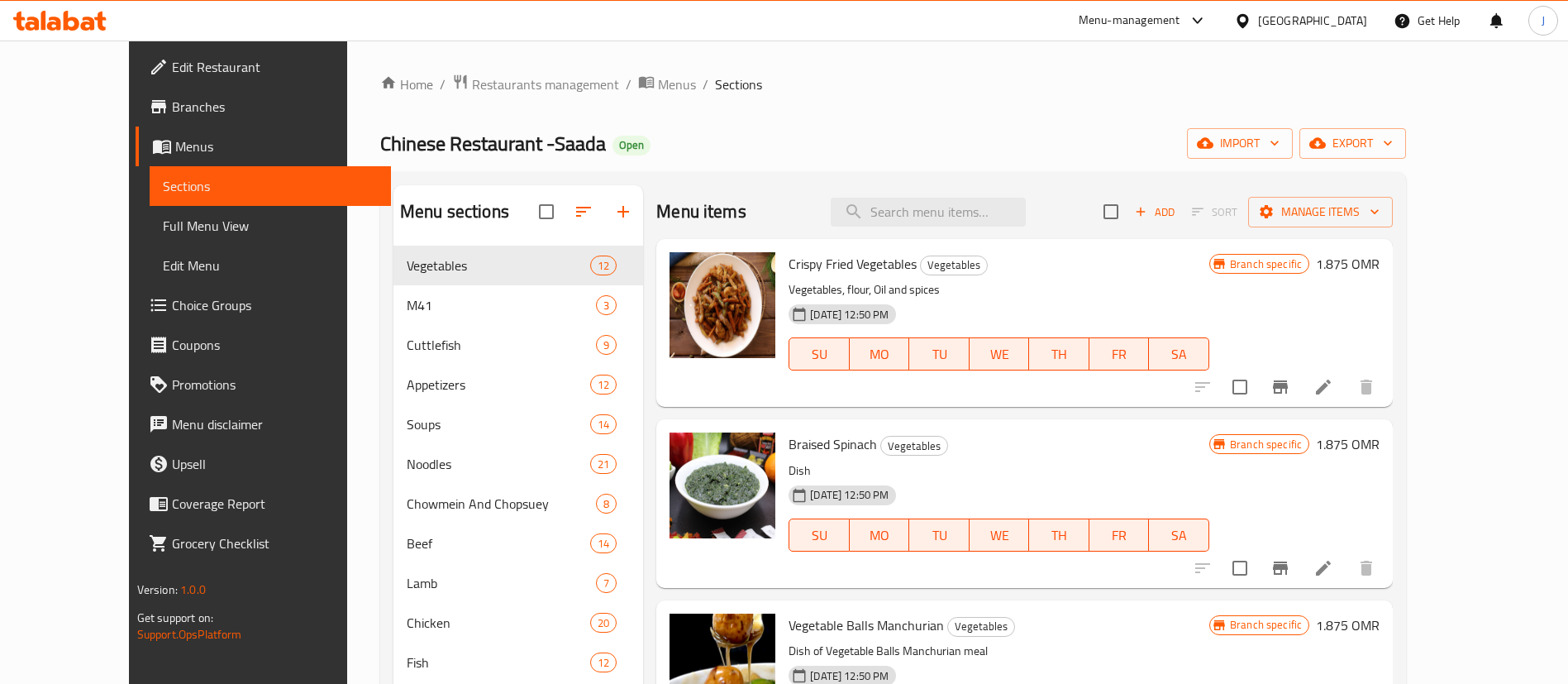
scroll to position [31, 0]
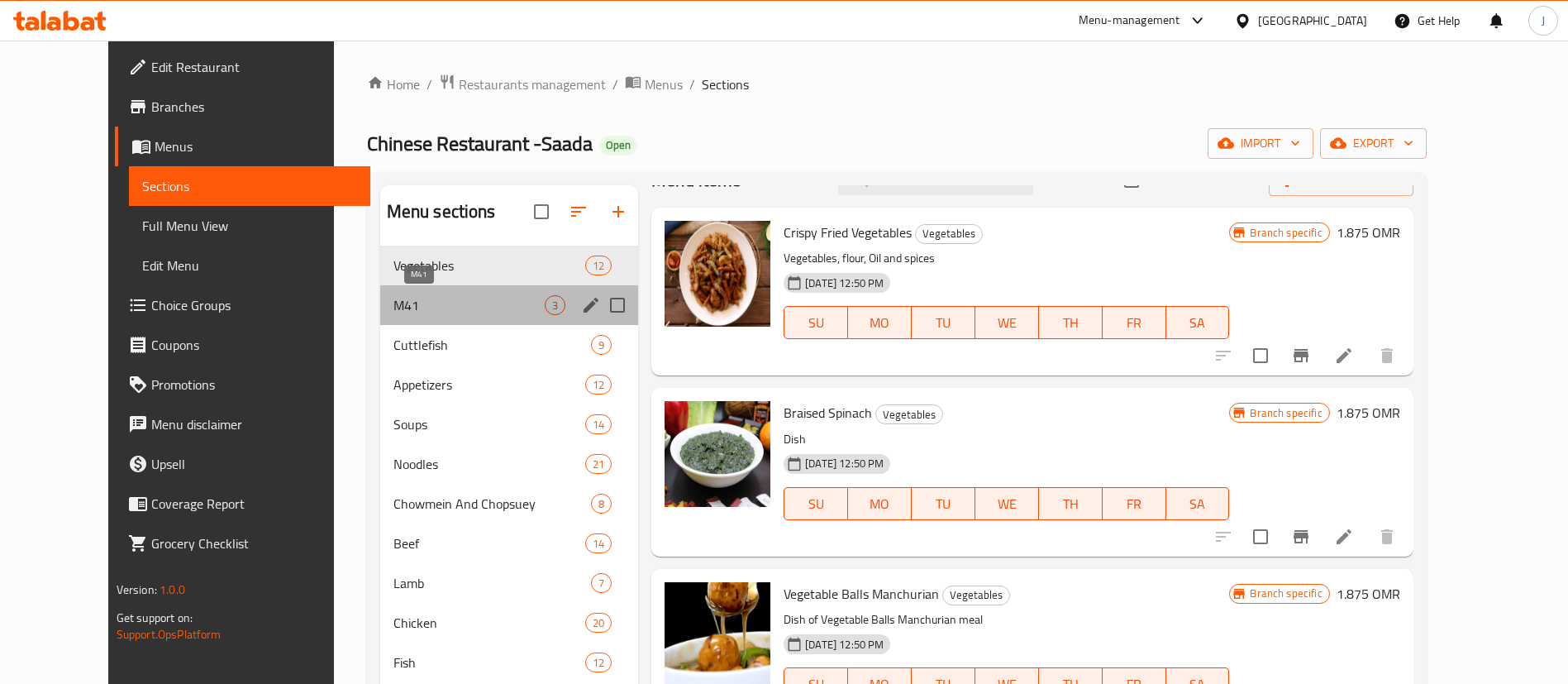
click at [410, 308] on span "M41" at bounding box center [470, 305] width 151 height 20
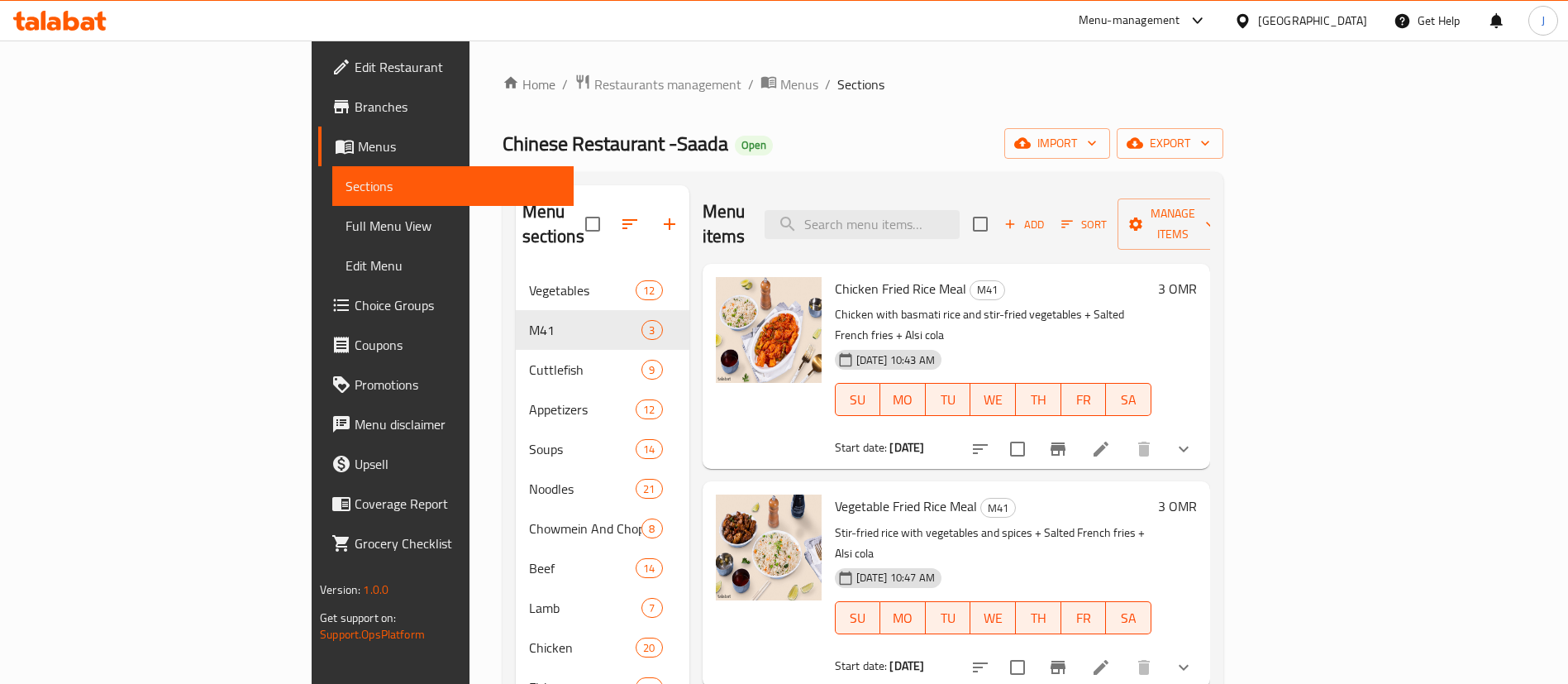
scroll to position [27, 0]
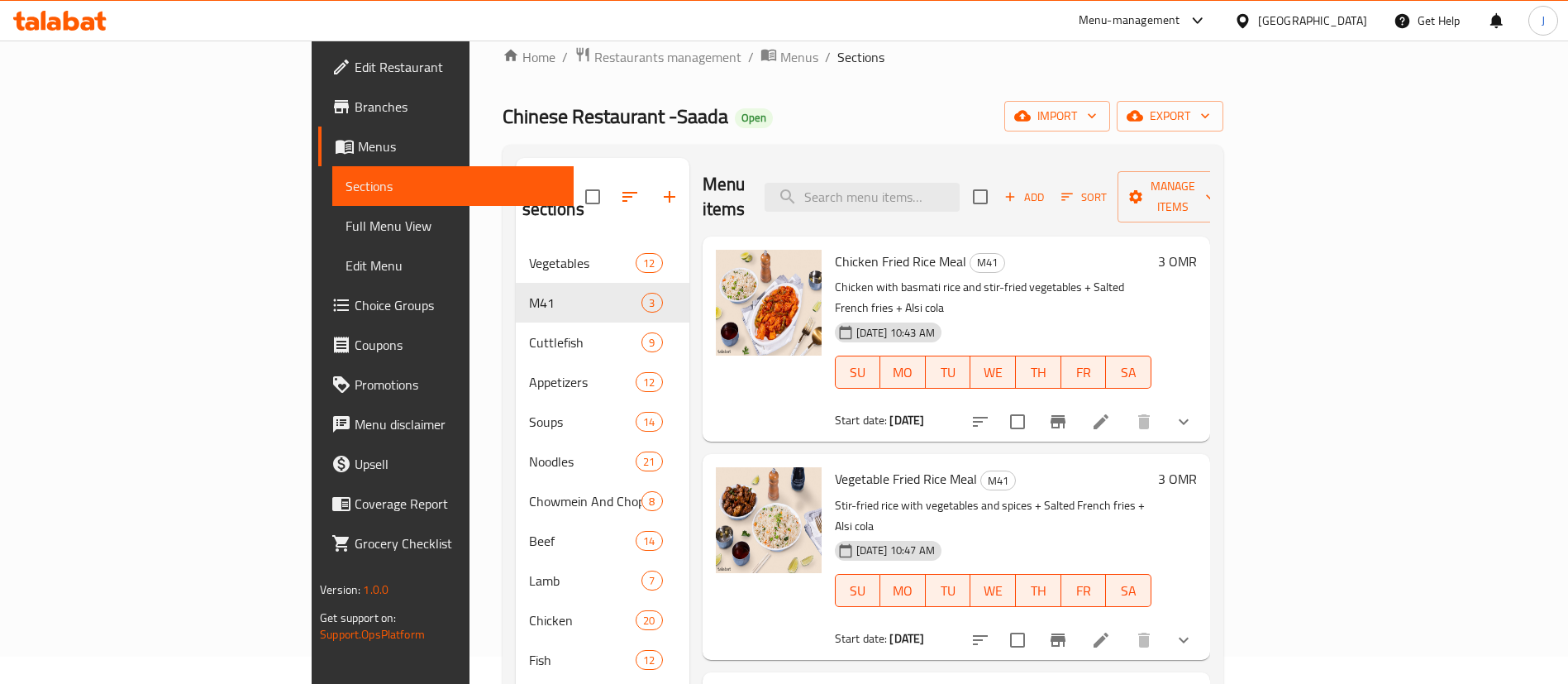
click at [1203, 621] on button "show more" at bounding box center [1184, 640] width 40 height 40
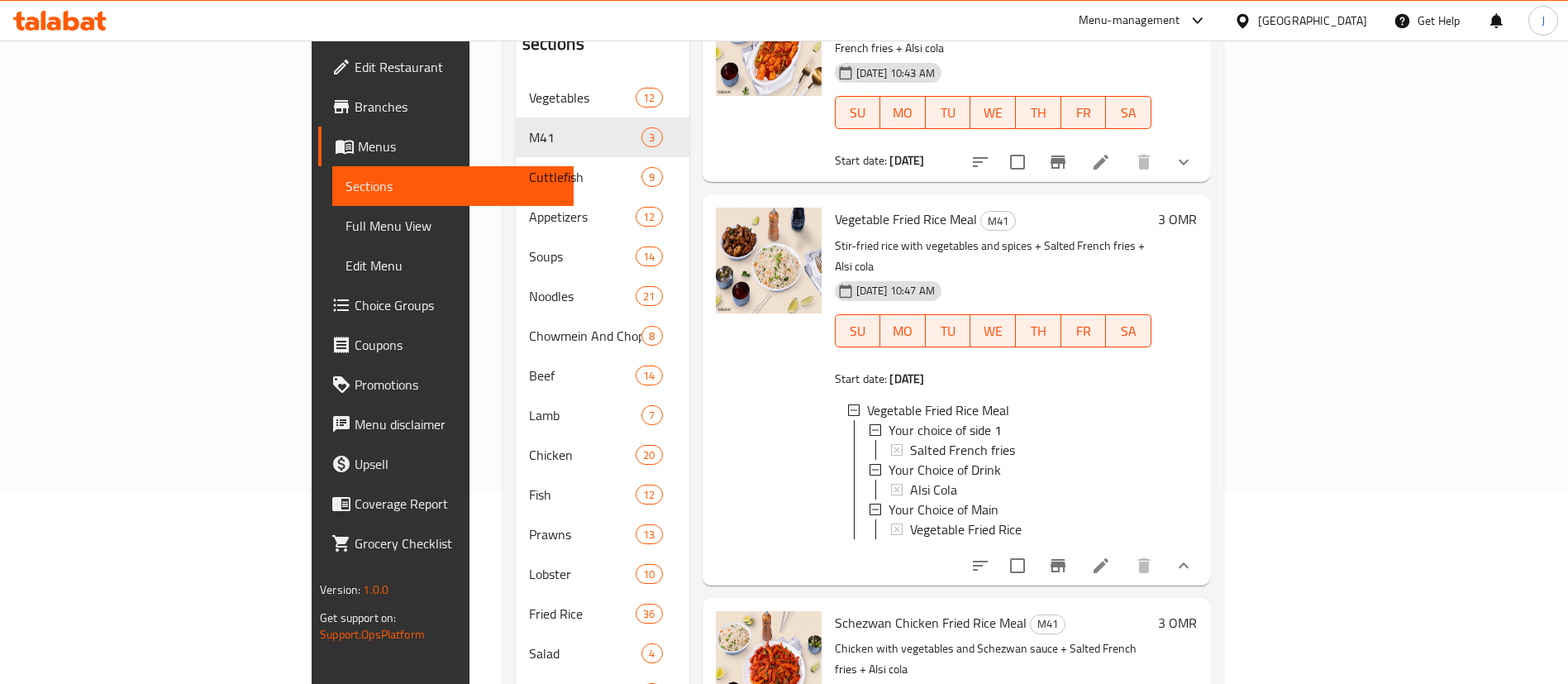
scroll to position [193, 0]
click at [1194, 555] on icon "show more" at bounding box center [1184, 565] width 20 height 20
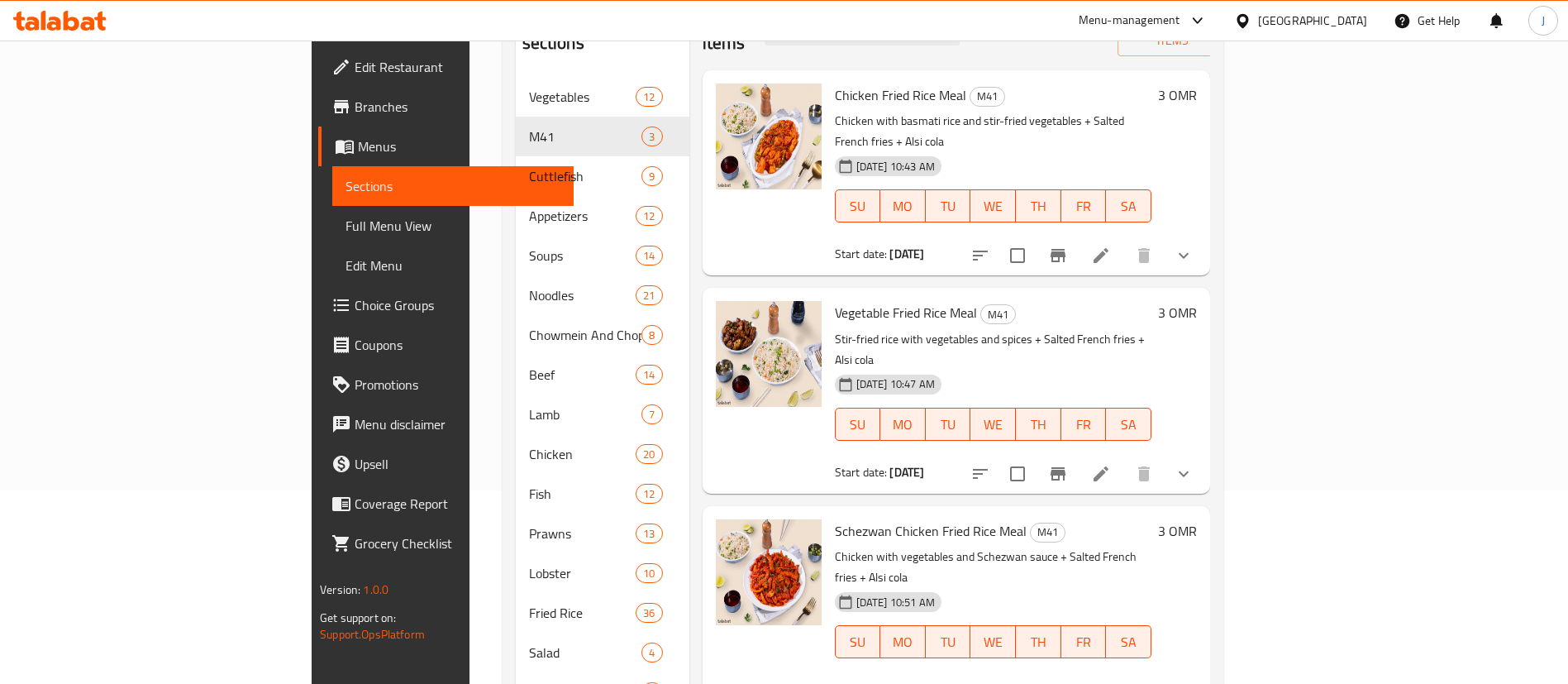
scroll to position [290, 0]
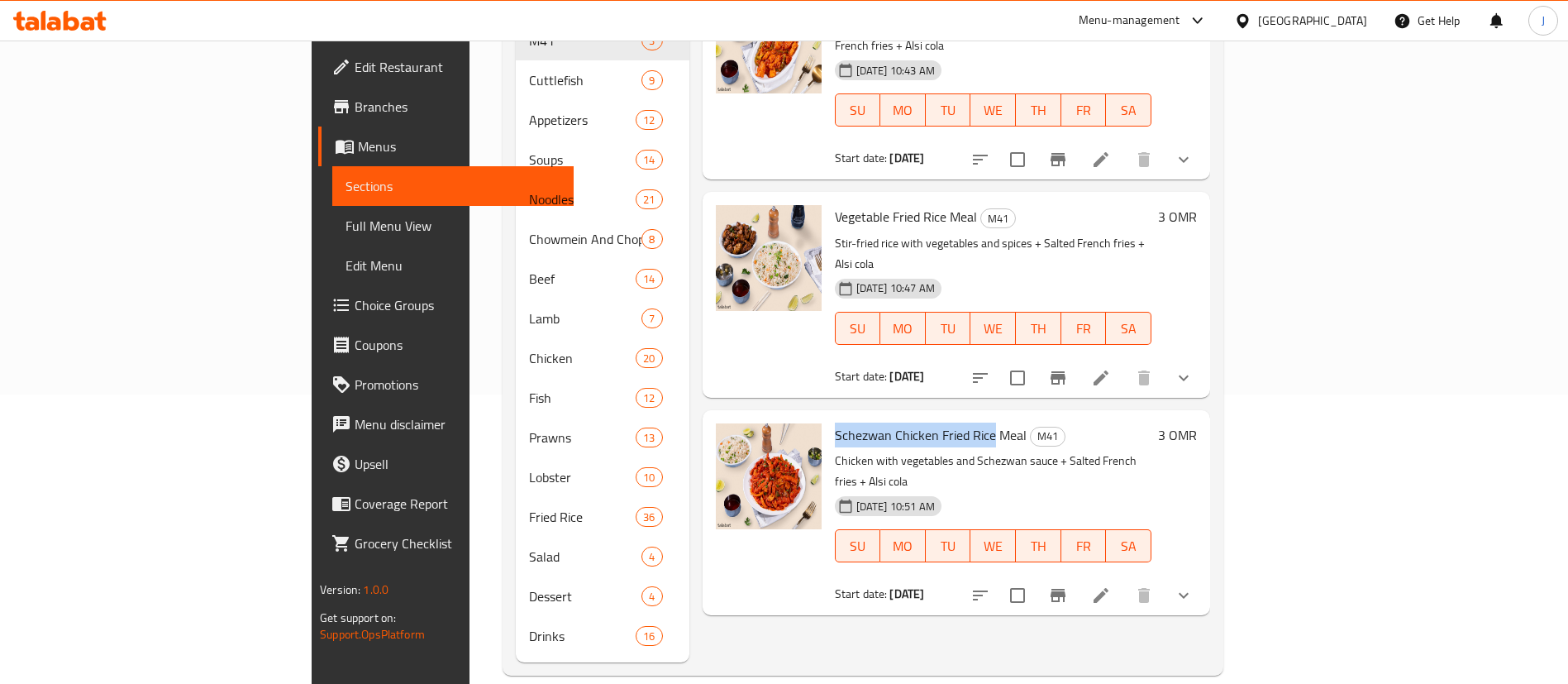
drag, startPoint x: 755, startPoint y: 369, endPoint x: 914, endPoint y: 372, distance: 159.0
click at [914, 417] on div "Schezwan Chicken Fried Rice Meal M41 Chicken with vegetables and Schezwan sauce…" at bounding box center [993, 513] width 330 height 192
copy span "Schezwan Chicken Fried Rice"
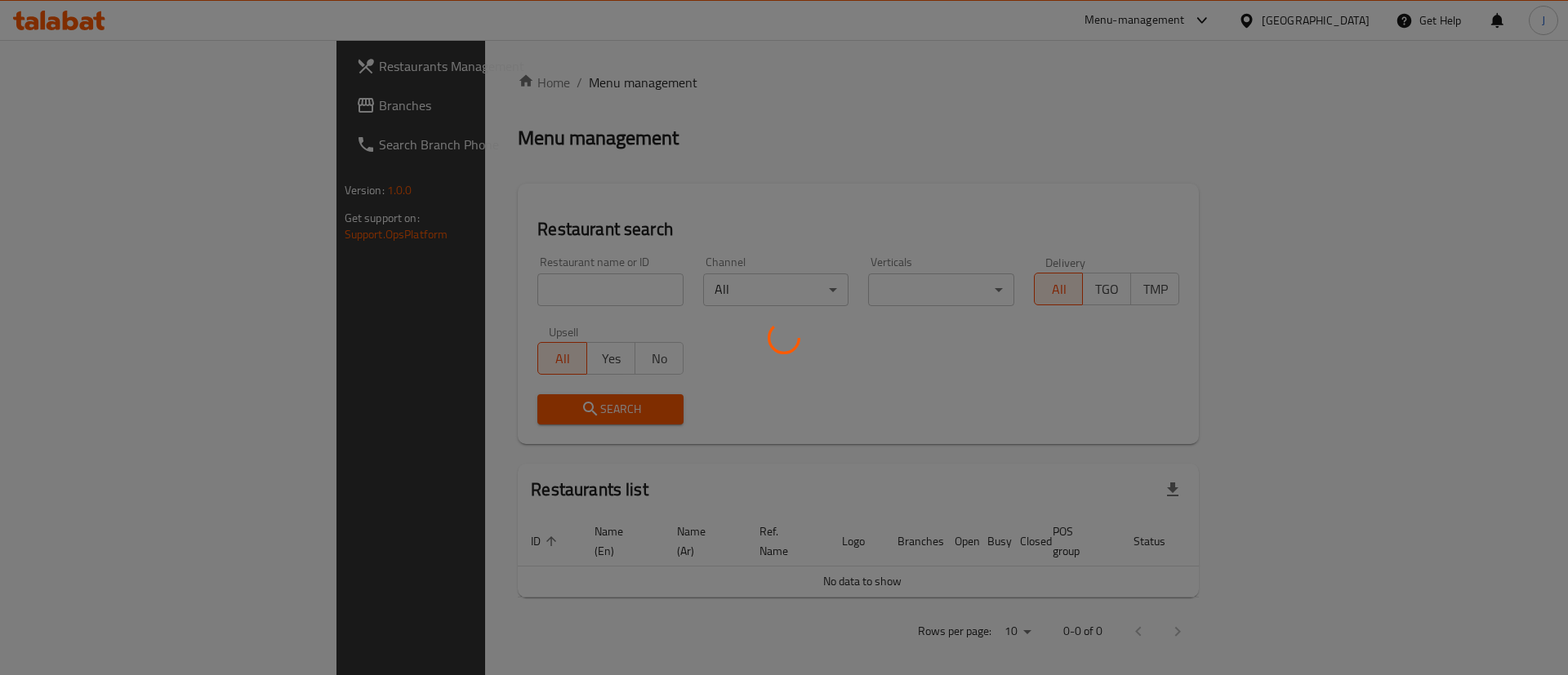
click at [465, 275] on div at bounding box center [784, 338] width 1568 height 675
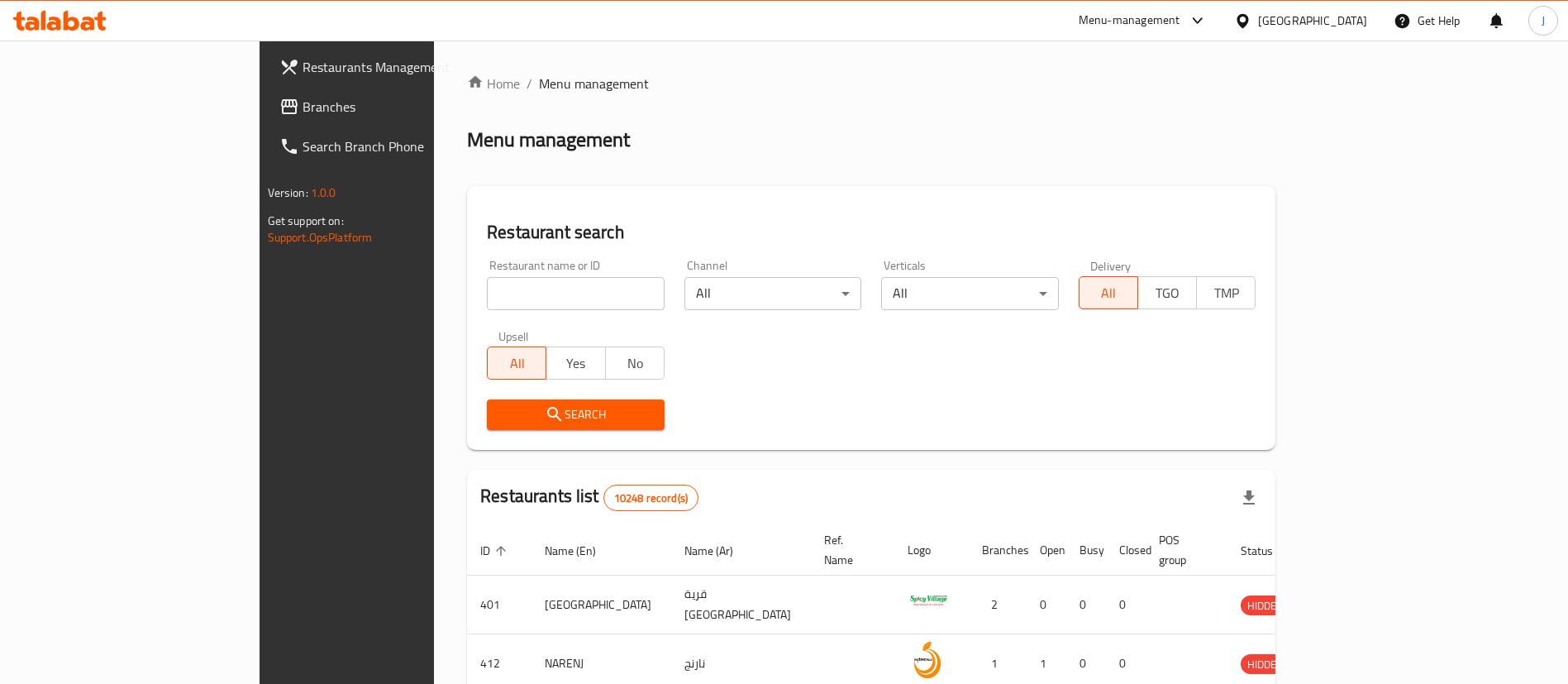
click at [471, 284] on div at bounding box center [784, 342] width 1568 height 684
click at [487, 290] on input "search" at bounding box center [576, 293] width 178 height 33
paste input "686219"
type input "686219"
click button "Search" at bounding box center [576, 415] width 178 height 30
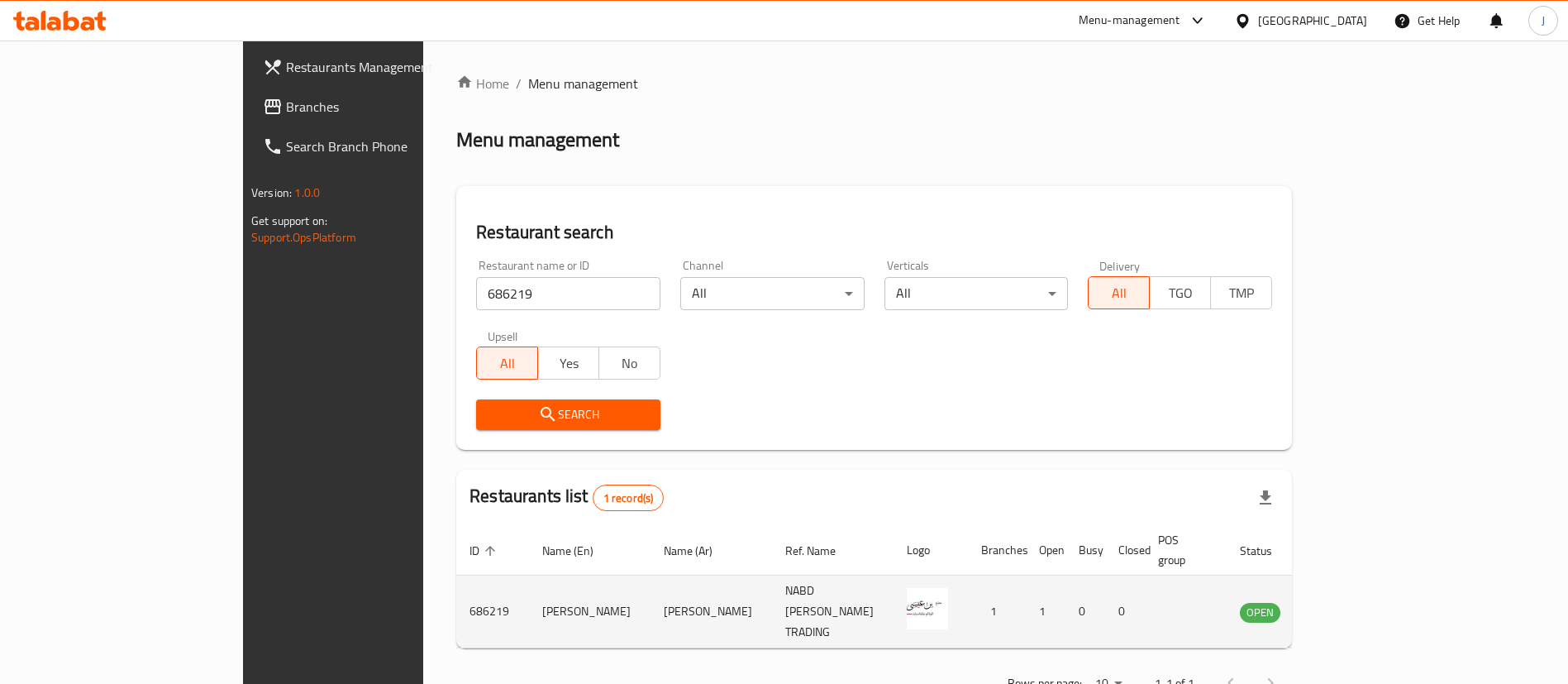
click at [1370, 583] on td "enhanced table" at bounding box center [1342, 612] width 57 height 73
click at [1346, 603] on icon "enhanced table" at bounding box center [1336, 612] width 20 height 20
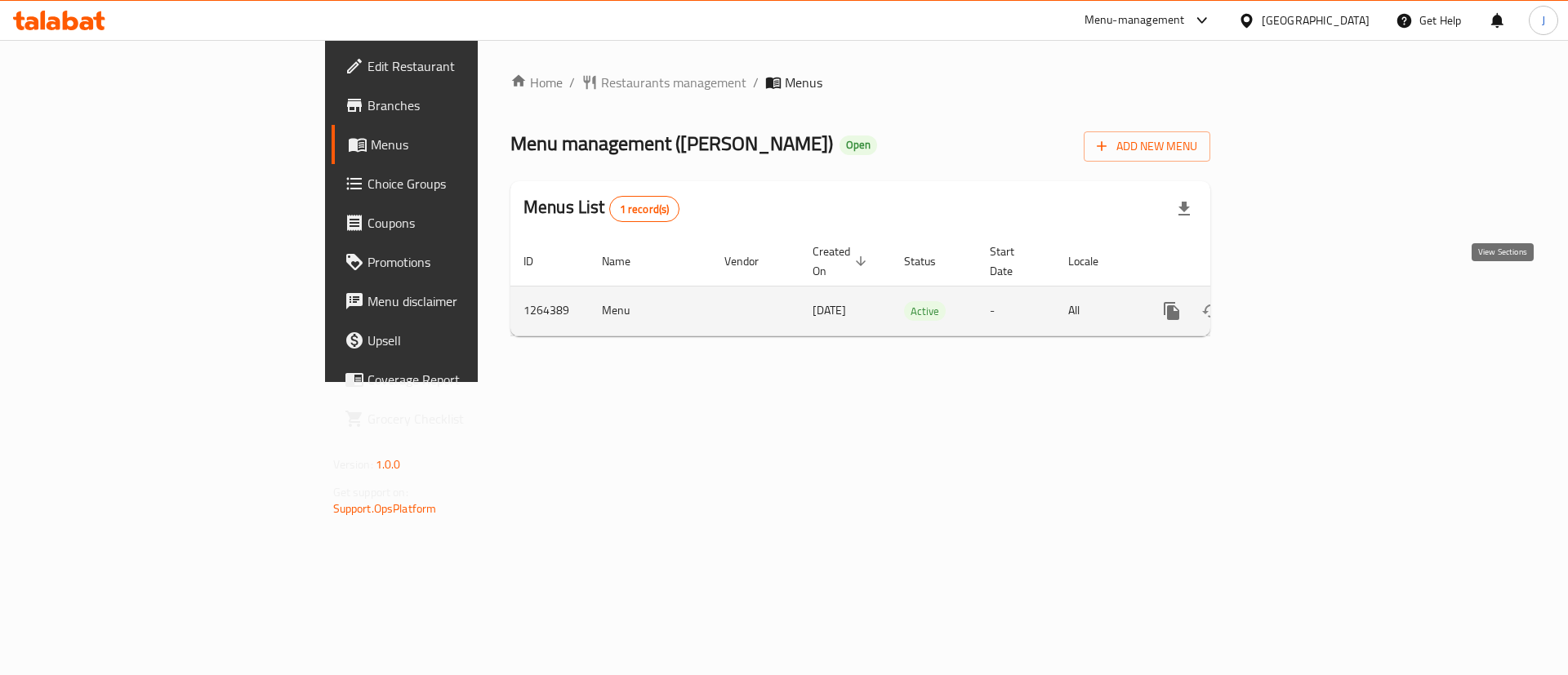
click at [1297, 304] on icon "enhanced table" at bounding box center [1290, 311] width 15 height 15
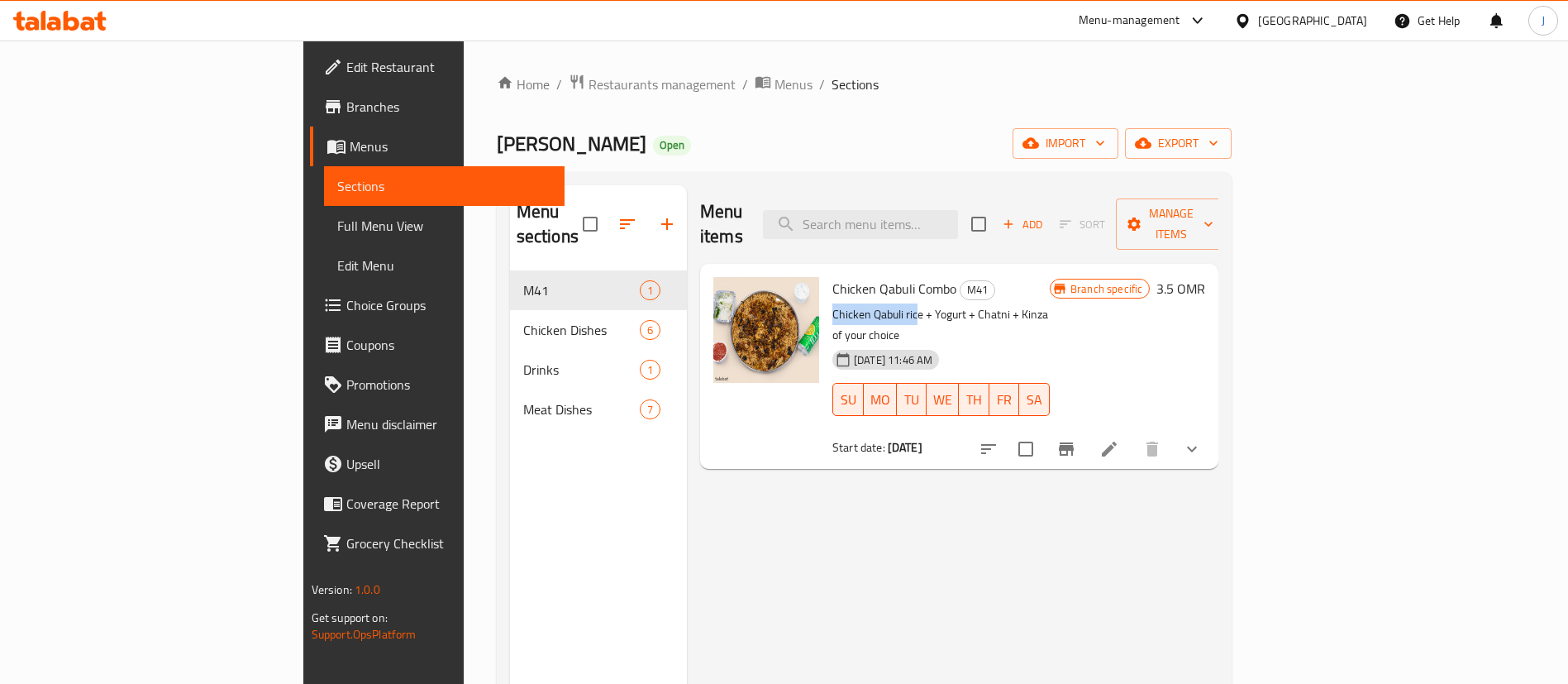
drag, startPoint x: 757, startPoint y: 290, endPoint x: 824, endPoint y: 276, distance: 68.4
click at [843, 290] on div "Chicken Qabuli Combo M41 Chicken Qabuli rice + Yogurt + Chatni + Kinza of your …" at bounding box center [941, 366] width 231 height 192
copy p "Chicken Qabuli ric"
drag, startPoint x: 504, startPoint y: 67, endPoint x: 509, endPoint y: 75, distance: 9.4
click at [505, 66] on div "Home / Restaurants management / Menus / Sections Bin ISSA Kitchin Open import e…" at bounding box center [864, 478] width 802 height 875
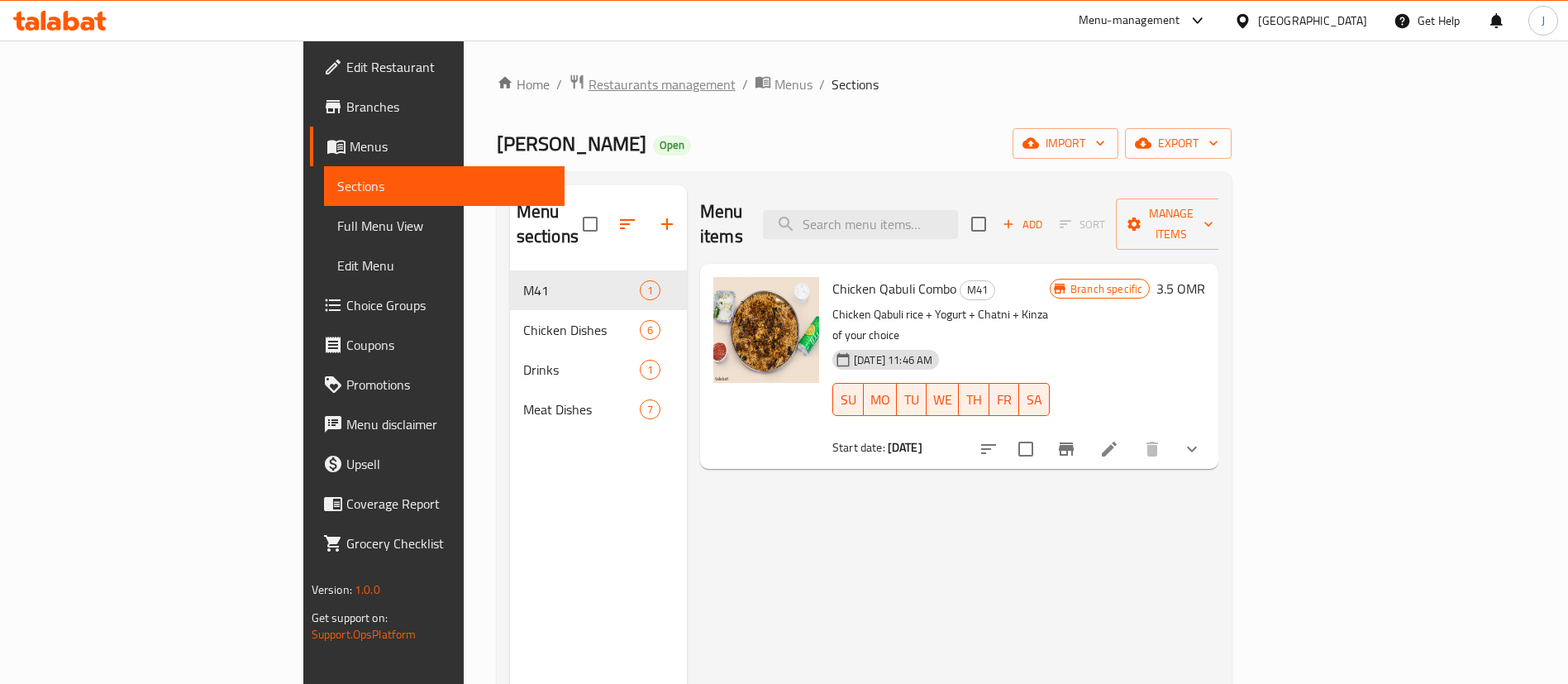
click at [589, 85] on span "Restaurants management" at bounding box center [662, 84] width 147 height 20
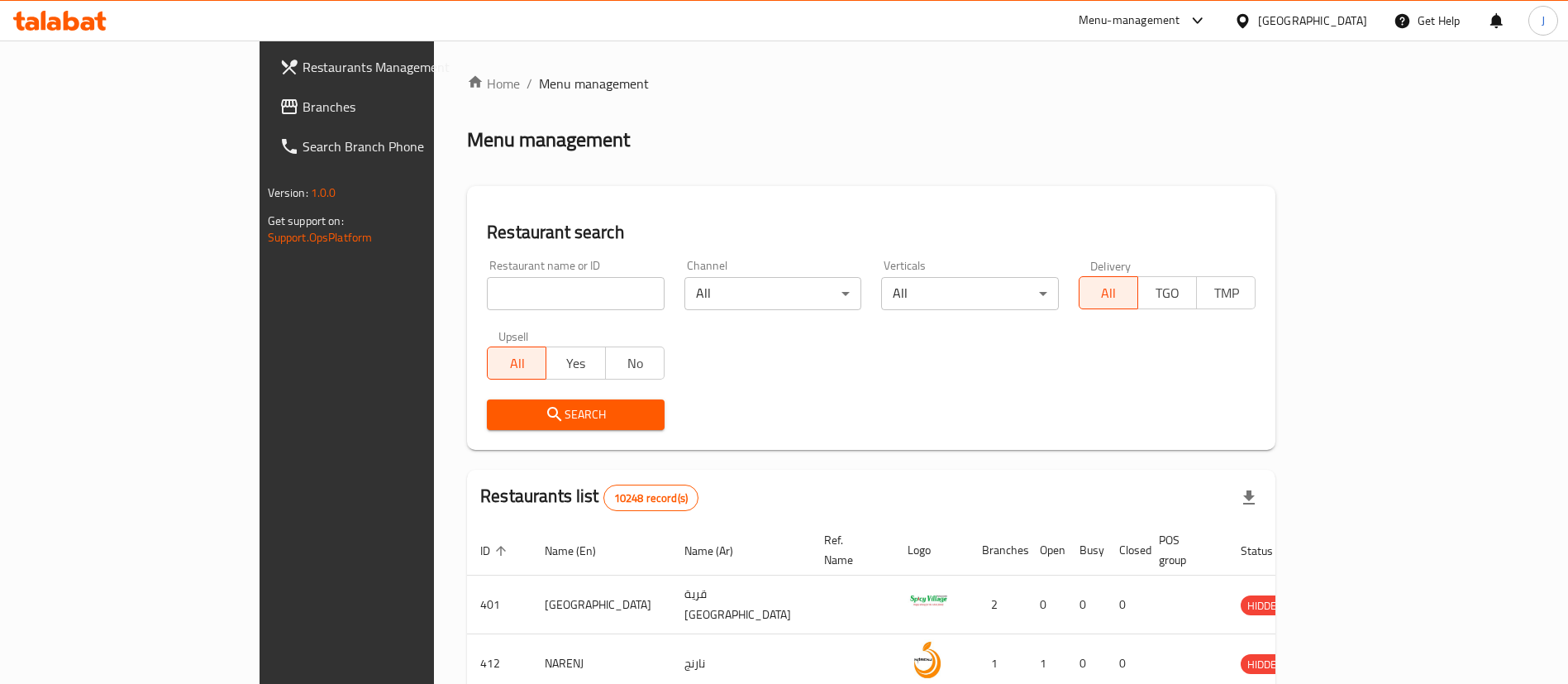
drag, startPoint x: 501, startPoint y: 251, endPoint x: 492, endPoint y: 283, distance: 33.2
click at [501, 256] on div "Restaurant name or ID Restaurant name or ID" at bounding box center [576, 285] width 198 height 70
drag, startPoint x: 492, startPoint y: 283, endPoint x: 483, endPoint y: 279, distance: 9.8
click at [490, 281] on input "search" at bounding box center [576, 293] width 178 height 33
paste input "26115"
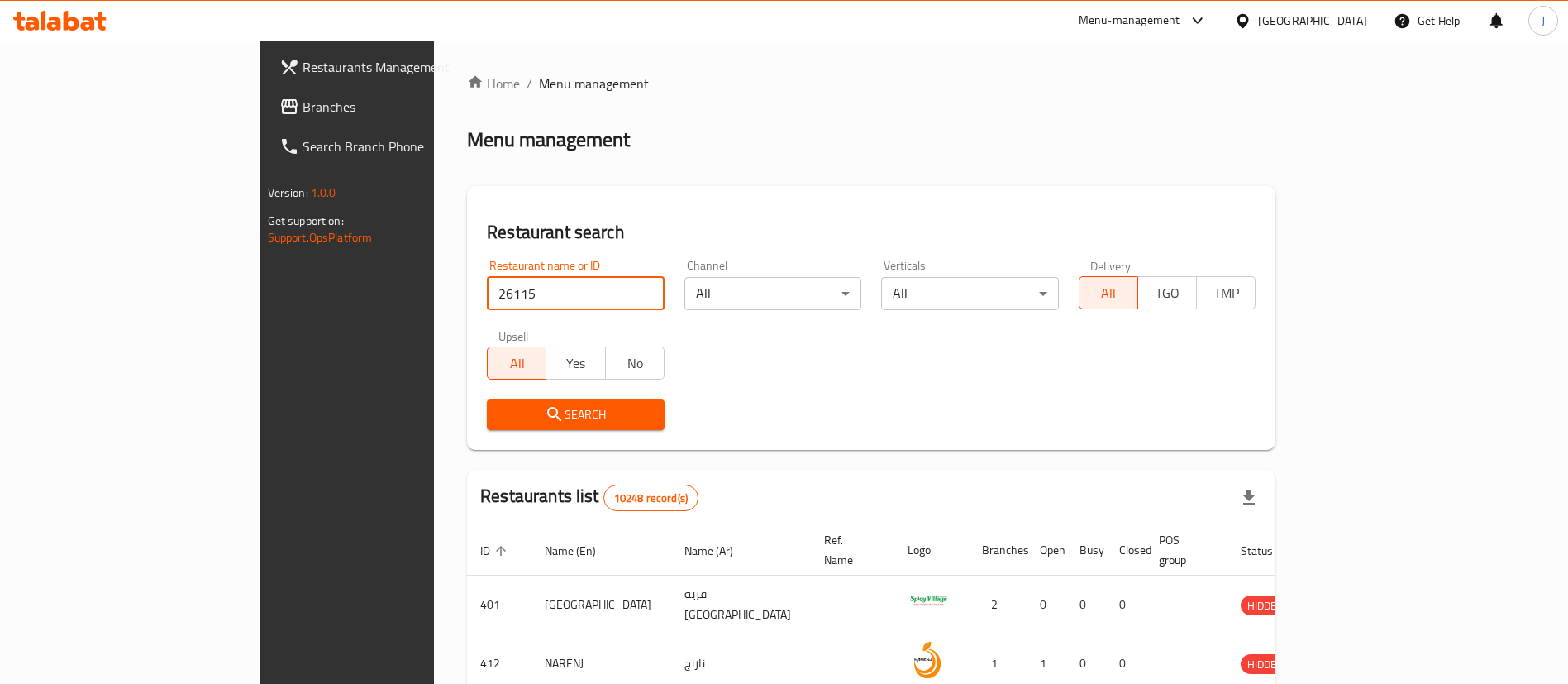
type input "26115"
click button "Search" at bounding box center [576, 415] width 178 height 30
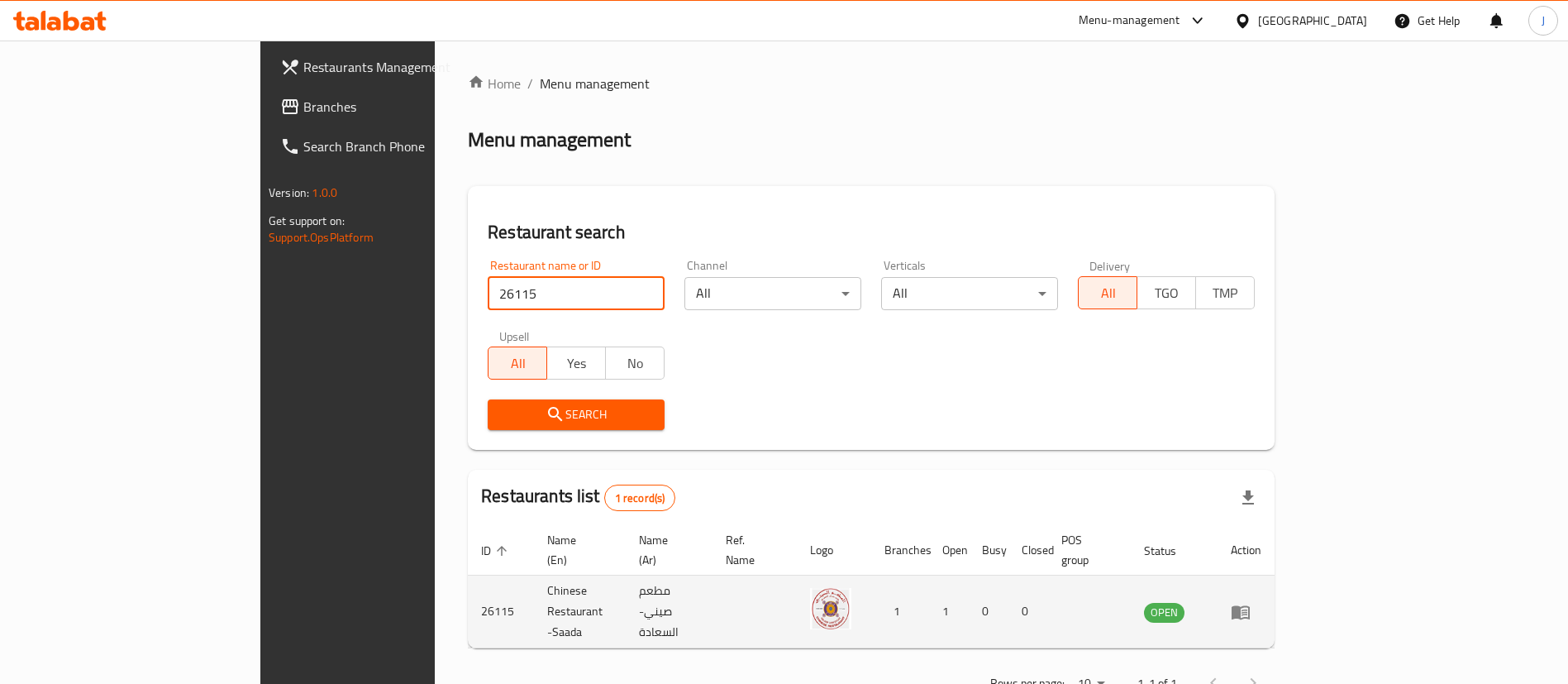
click at [1247, 609] on icon "enhanced table" at bounding box center [1244, 612] width 6 height 7
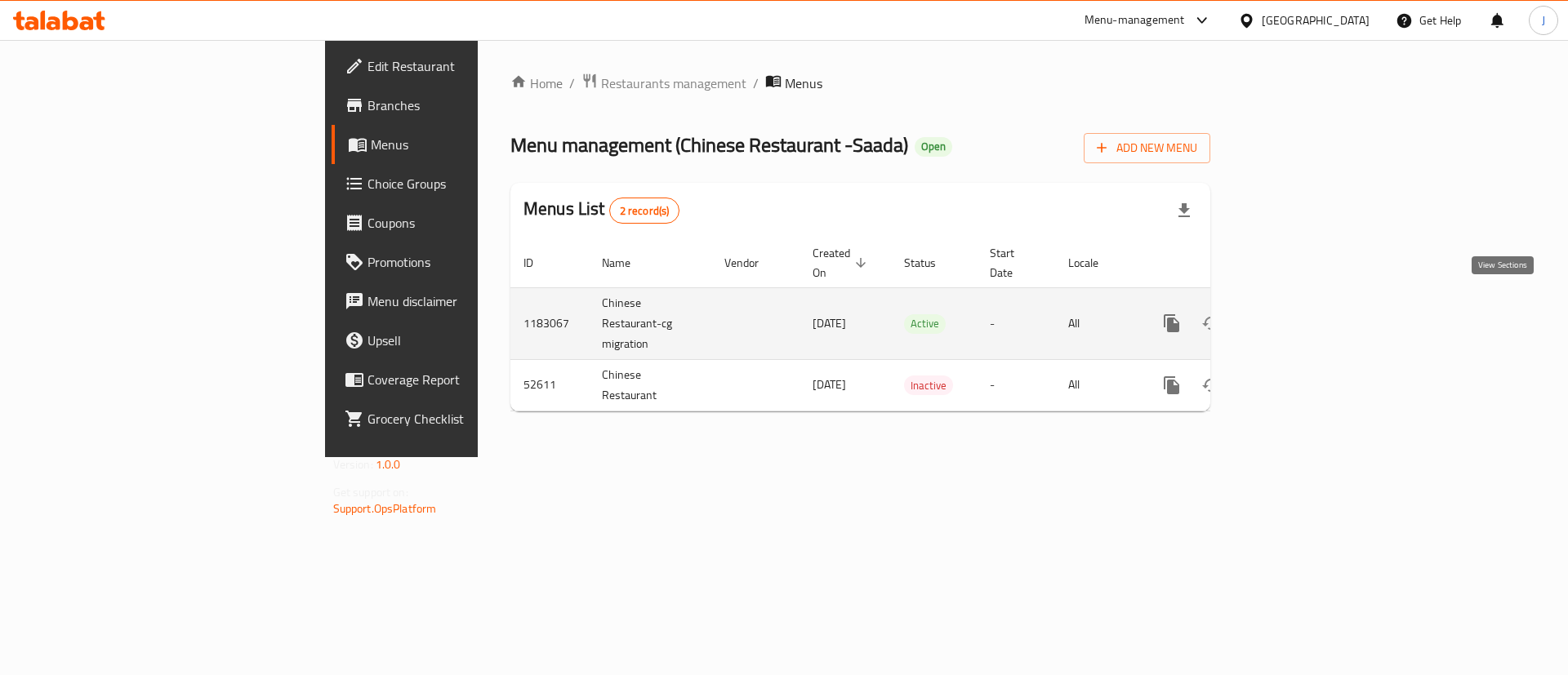
click at [1309, 304] on link "enhanced table" at bounding box center [1290, 323] width 39 height 39
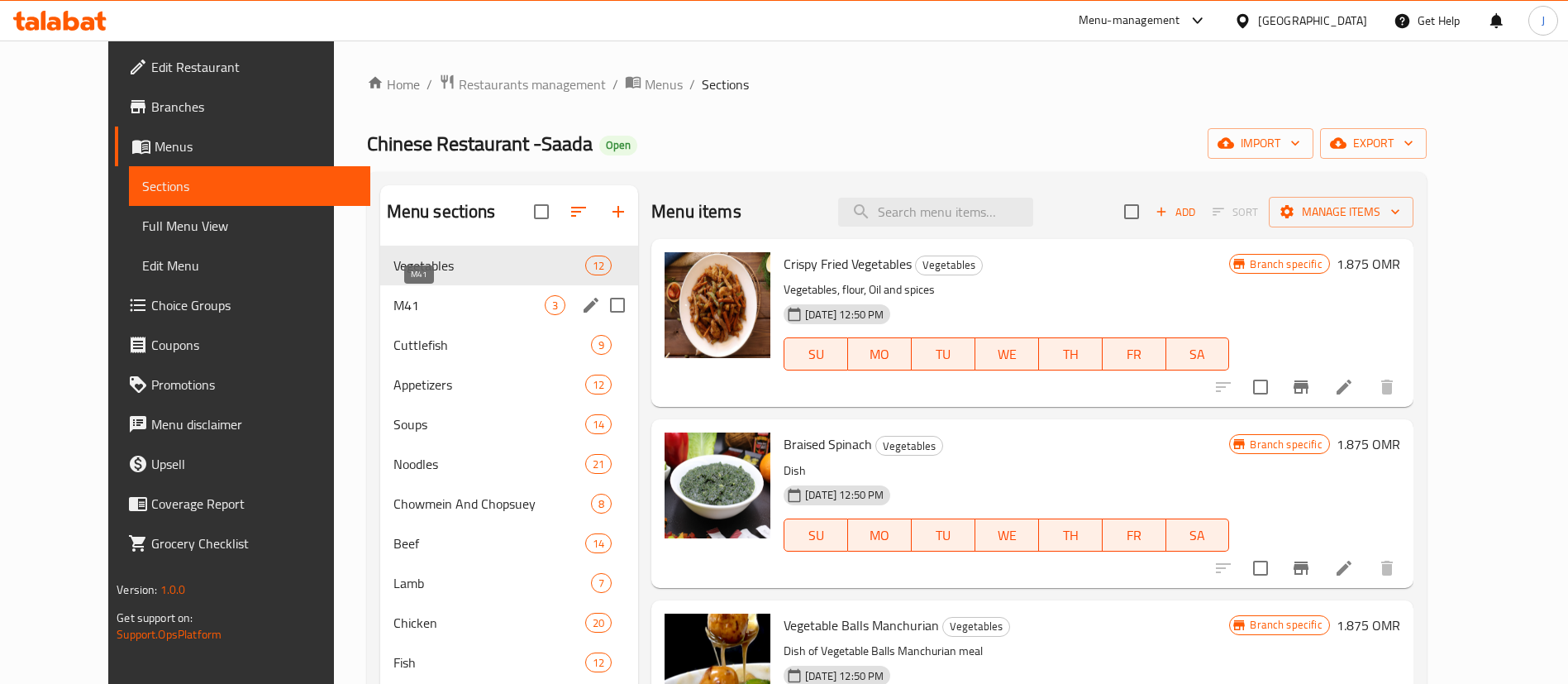
drag, startPoint x: 360, startPoint y: 303, endPoint x: 497, endPoint y: 297, distance: 137.1
click at [394, 303] on span "M41" at bounding box center [470, 305] width 151 height 20
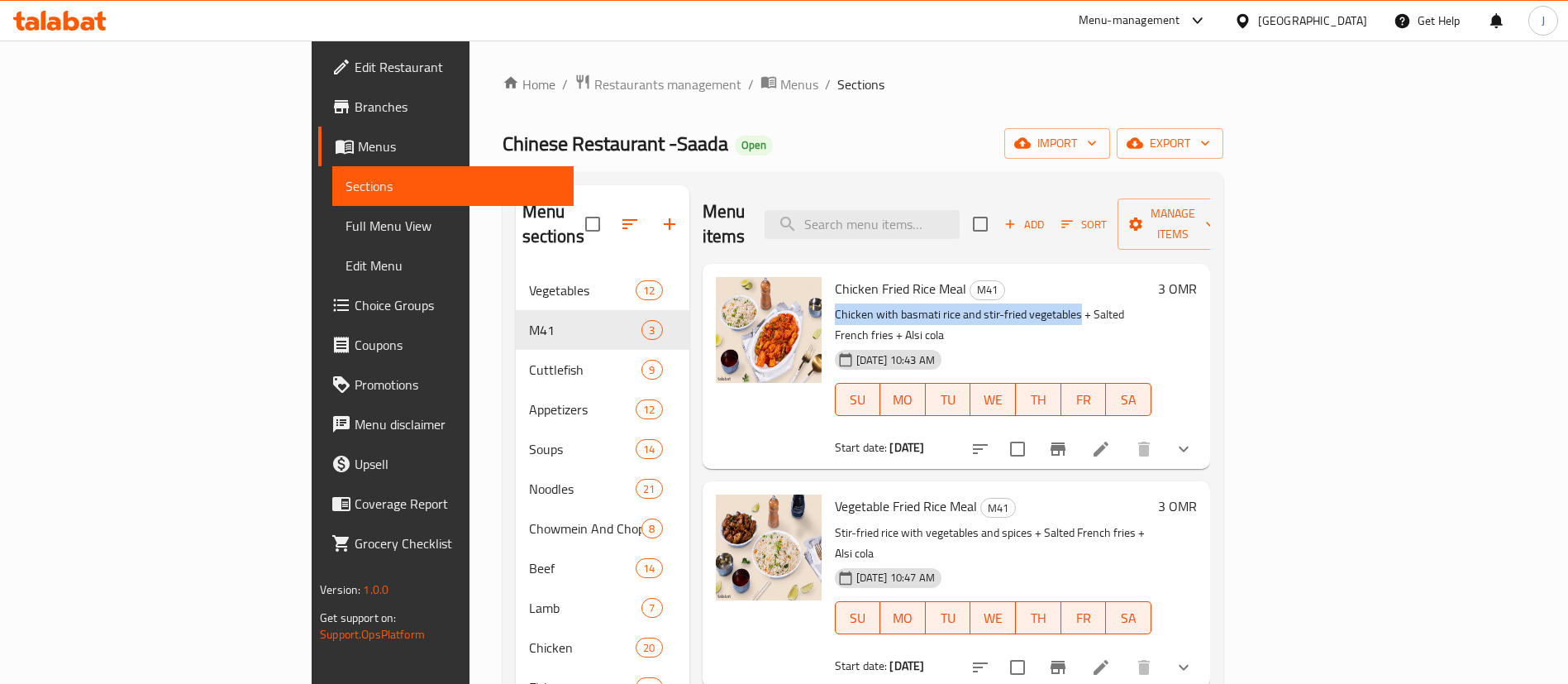
drag, startPoint x: 755, startPoint y: 284, endPoint x: 999, endPoint y: 293, distance: 244.2
click at [995, 299] on div "Chicken Fried Rice Meal M41 Chicken with basmati rice and stir-fried vegetables…" at bounding box center [993, 366] width 330 height 192
click at [835, 277] on span "Chicken Fried Rice Meal" at bounding box center [900, 289] width 132 height 25
drag, startPoint x: 759, startPoint y: 259, endPoint x: 857, endPoint y: 265, distance: 98.2
click at [858, 270] on div "Chicken Fried Rice Meal M41 Chicken with basmati rice and stir-fried vegetables…" at bounding box center [993, 366] width 330 height 192
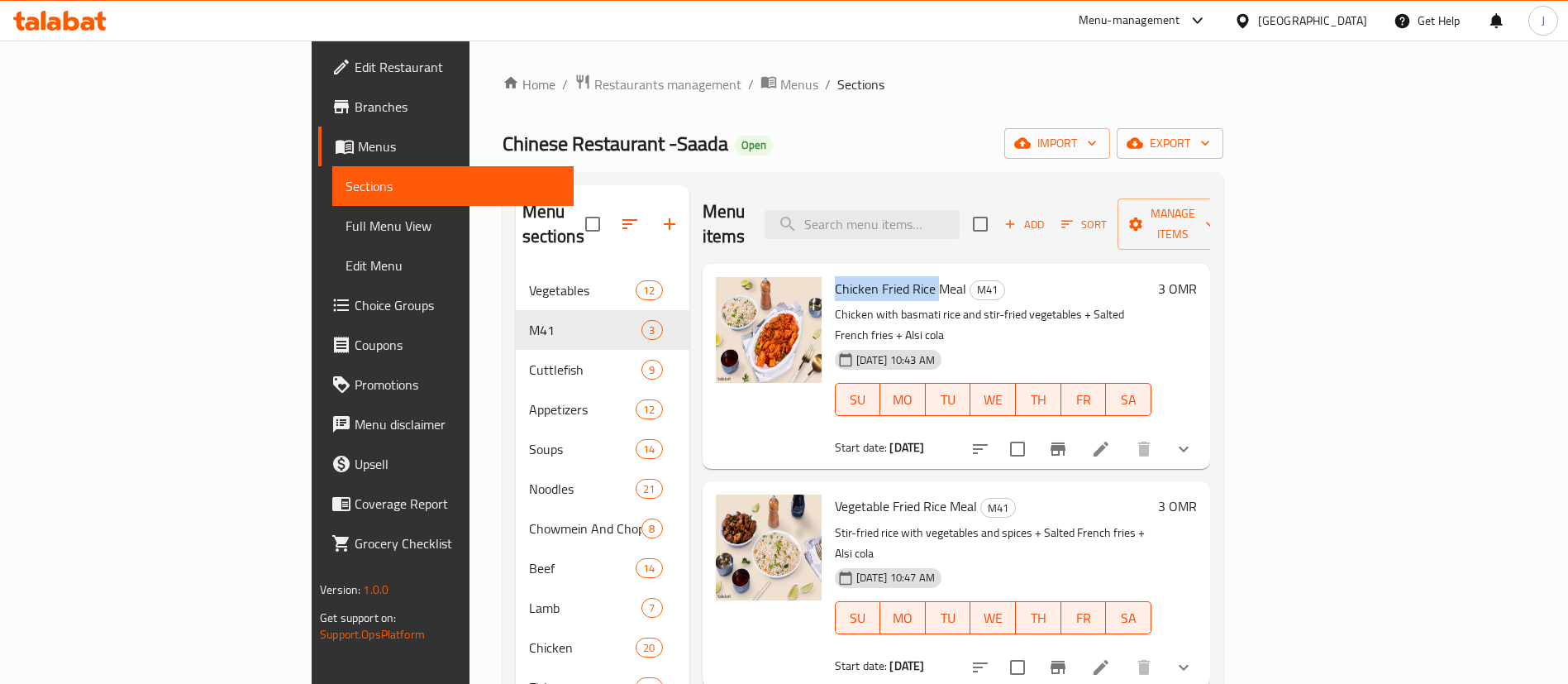
copy span "Chicken Fried Rice"
drag, startPoint x: 1114, startPoint y: 293, endPoint x: 1181, endPoint y: 302, distance: 67.6
click at [1158, 302] on div "Chicken Fried Rice Meal M41 Chicken with basmati rice and stir-fried vegetables…" at bounding box center [993, 366] width 330 height 192
click at [1151, 304] on p "Chicken with basmati rice and stir-fried vegetables + Salted French fries + Als…" at bounding box center [993, 325] width 316 height 42
drag, startPoint x: 1114, startPoint y: 287, endPoint x: 1168, endPoint y: 293, distance: 54.3
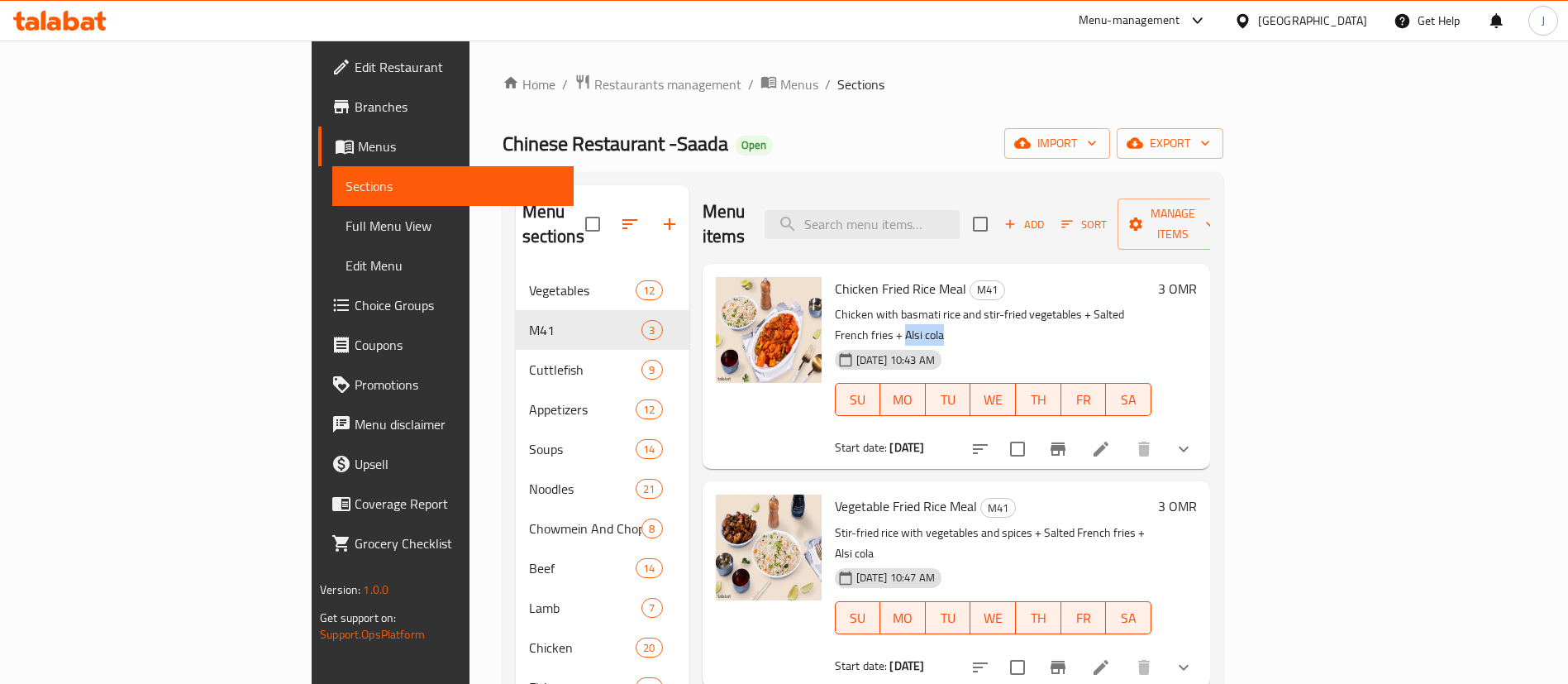
click at [1151, 304] on p "Chicken with basmati rice and stir-fried vegetables + Salted French fries + Als…" at bounding box center [993, 325] width 316 height 42
copy p "Alsi cola"
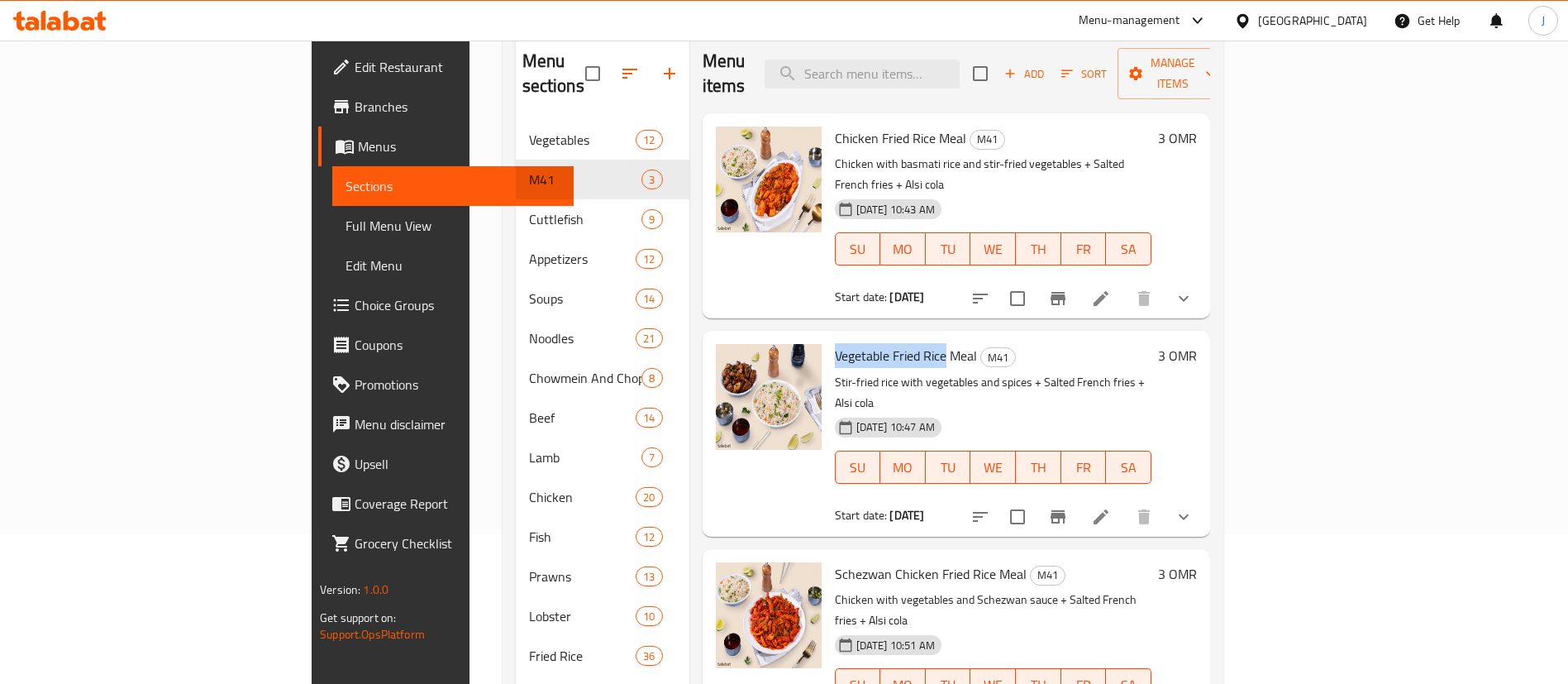
drag, startPoint x: 757, startPoint y: 303, endPoint x: 869, endPoint y: 318, distance: 113.0
click at [869, 343] on span "Vegetable Fried Rice Meal" at bounding box center [906, 355] width 142 height 25
copy span "Vegetable Fried Rice"
click at [355, 303] on span "Choice Groups" at bounding box center [457, 305] width 205 height 20
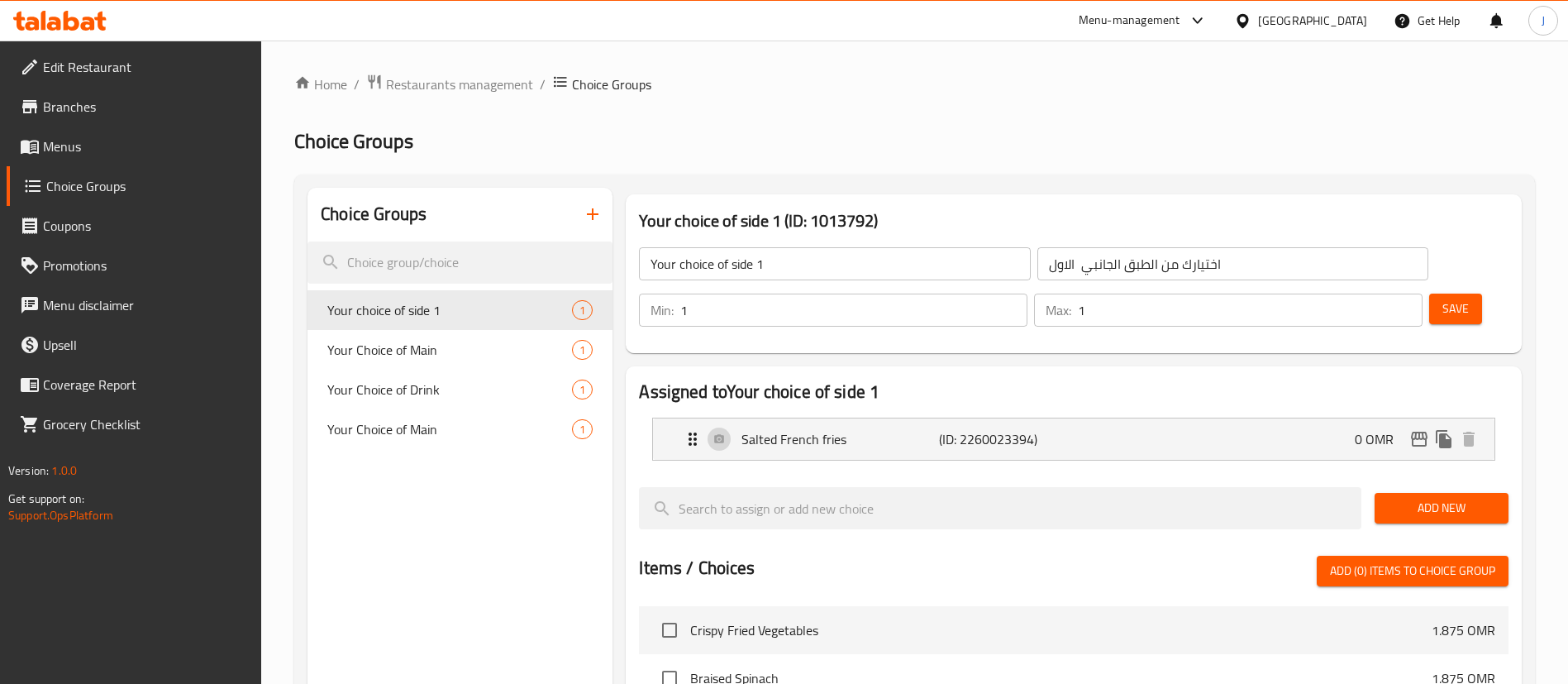
click at [581, 216] on button "button" at bounding box center [593, 214] width 40 height 40
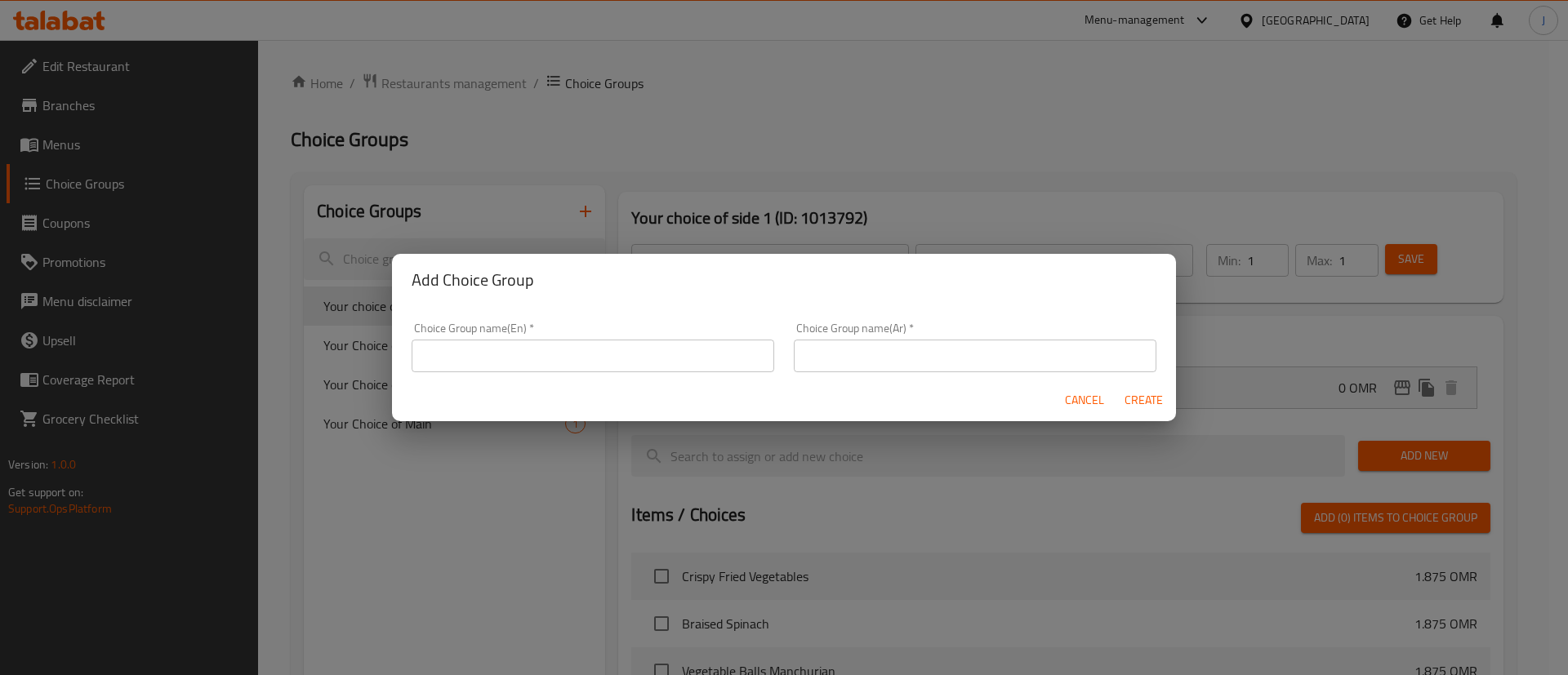
click at [647, 361] on input "text" at bounding box center [593, 355] width 363 height 33
type input "T"
type input "Your Choice of Main"
click at [919, 351] on input "text" at bounding box center [976, 355] width 363 height 33
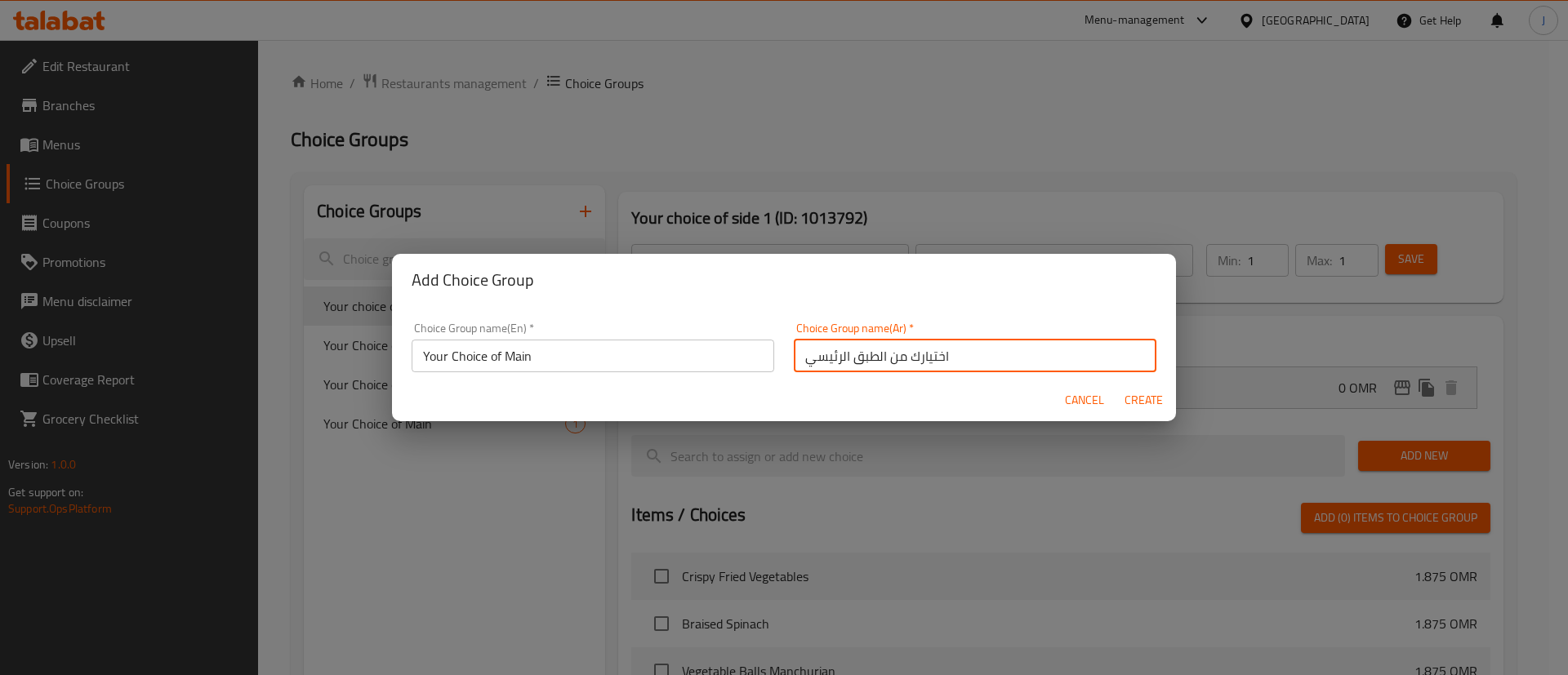
click at [798, 354] on input "اختيارك من الطبق الرئيسي" at bounding box center [976, 355] width 363 height 33
type input "اختيارك من الطبق الرئيسي"
click at [1154, 395] on span "Create" at bounding box center [1143, 400] width 39 height 21
type input "Your Choice of Main"
type input "اختيارك من الطبق الرئيسي"
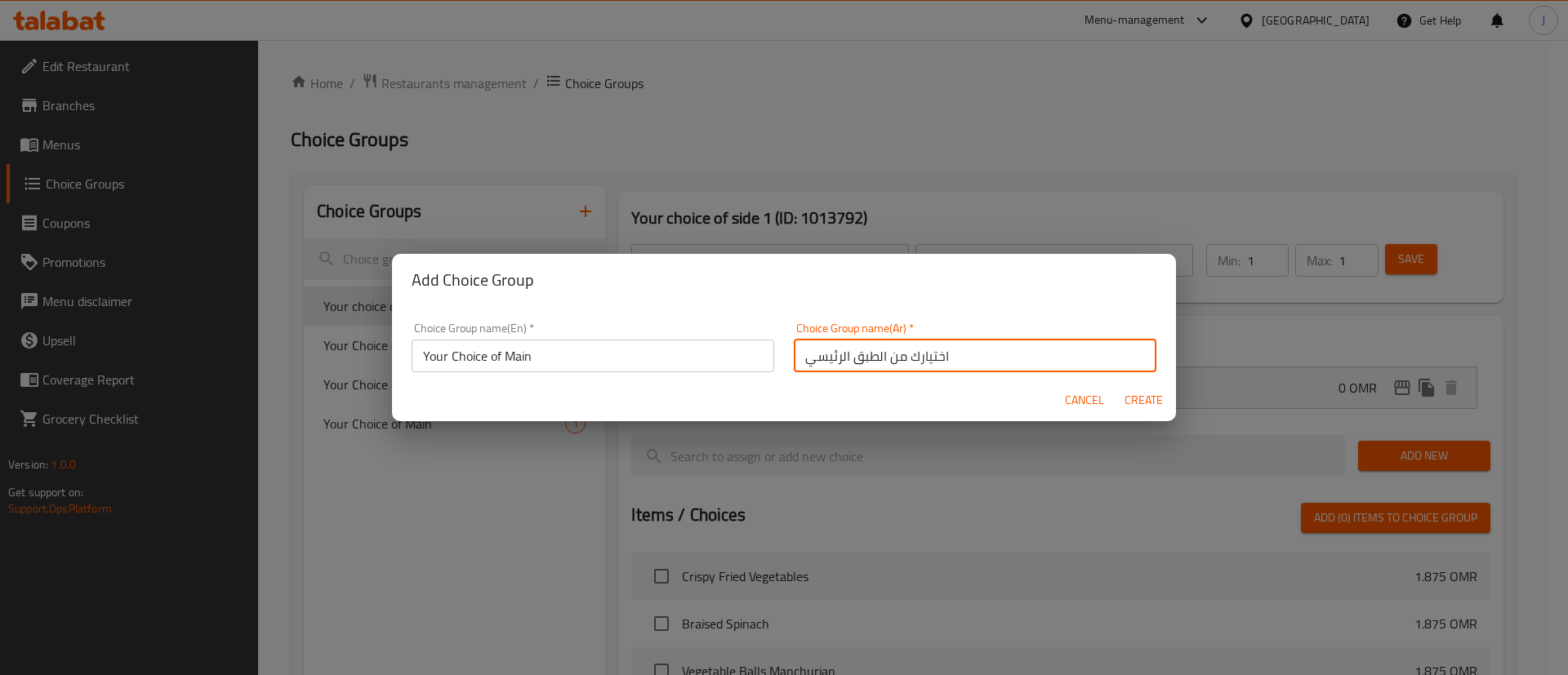
type input "0"
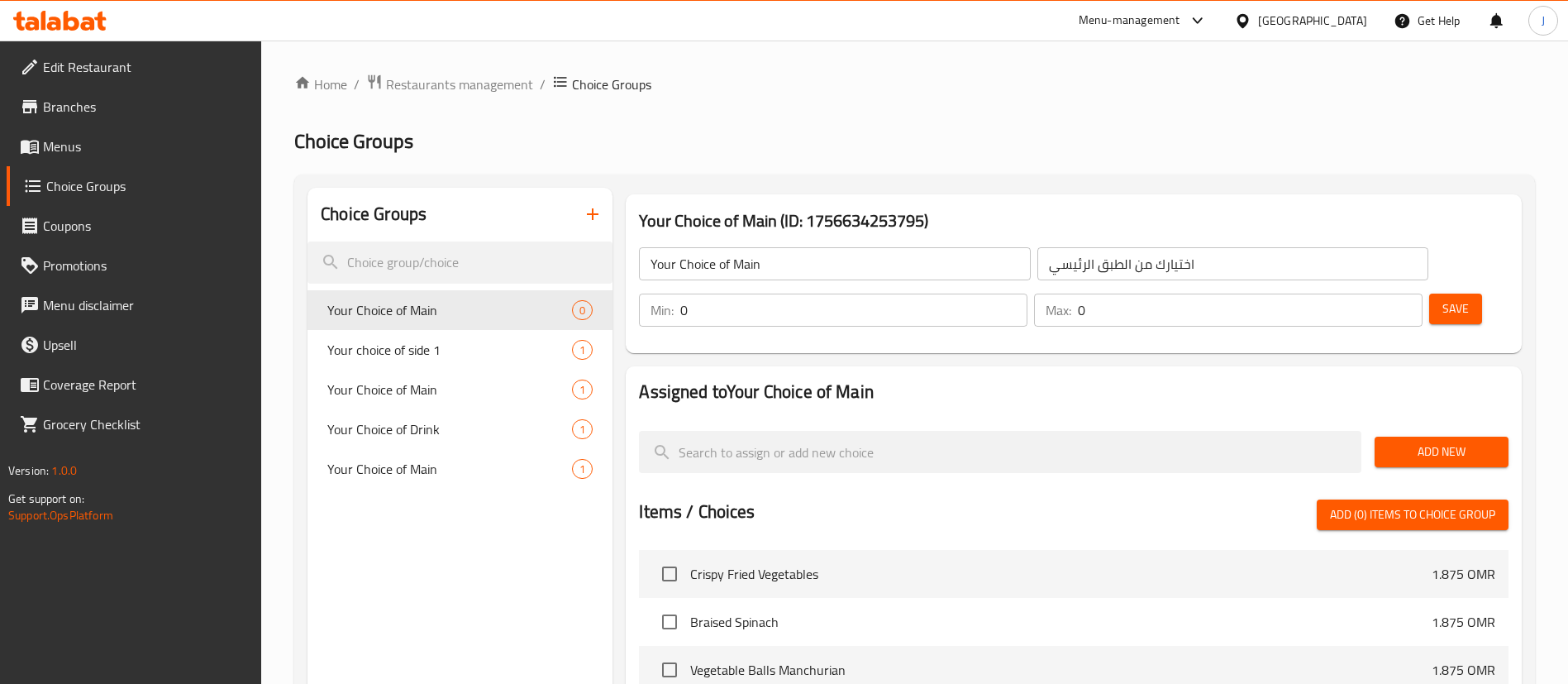
click at [1422, 441] on span "Add New" at bounding box center [1441, 452] width 107 height 21
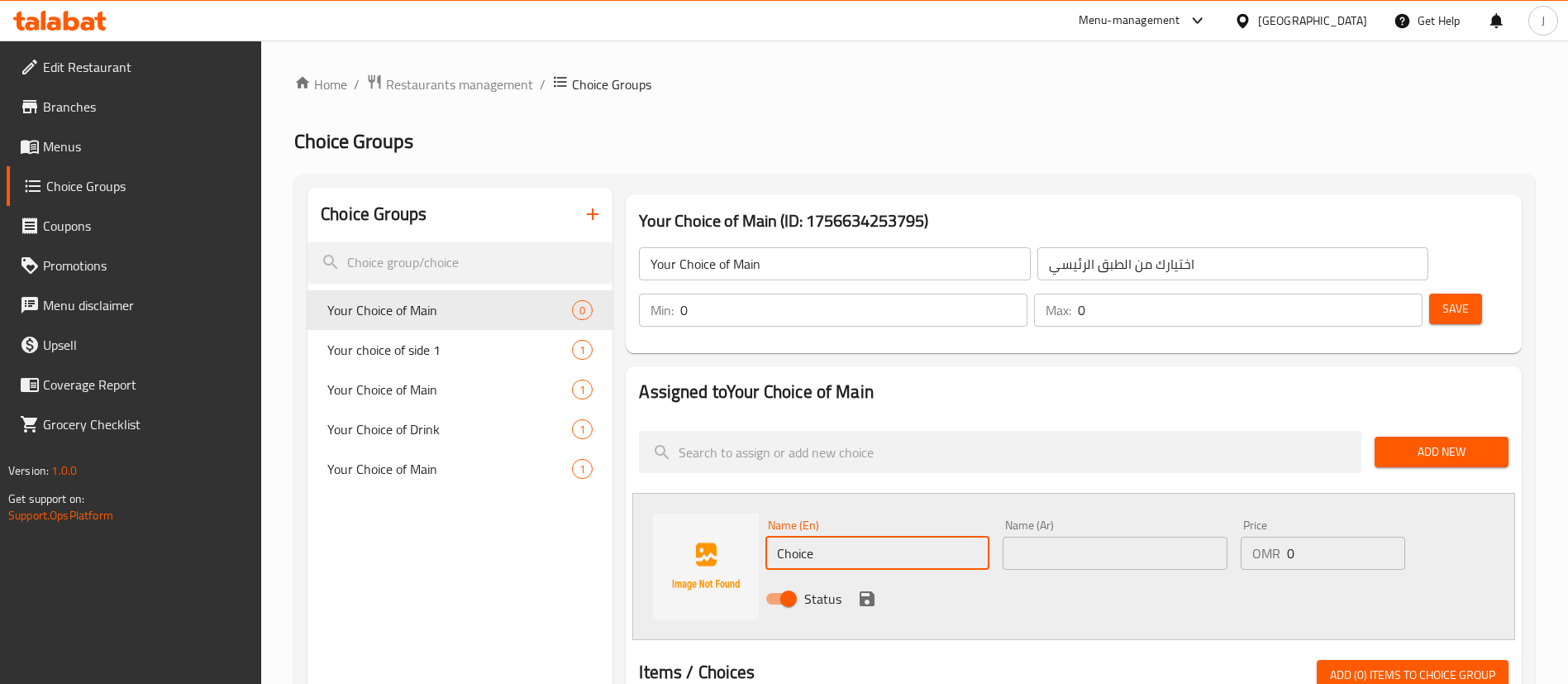
click at [895, 537] on input "Choice" at bounding box center [877, 553] width 224 height 33
drag, startPoint x: 895, startPoint y: 492, endPoint x: 715, endPoint y: 485, distance: 180.1
click at [715, 493] on div "Name (En) Choice Name (En) Name (Ar) Name (Ar) Price OMR 0 Price Status" at bounding box center [1074, 566] width 882 height 147
paste input "Schezwan Chicken Fried R"
type input "Schezwan Chicken Fried Rice"
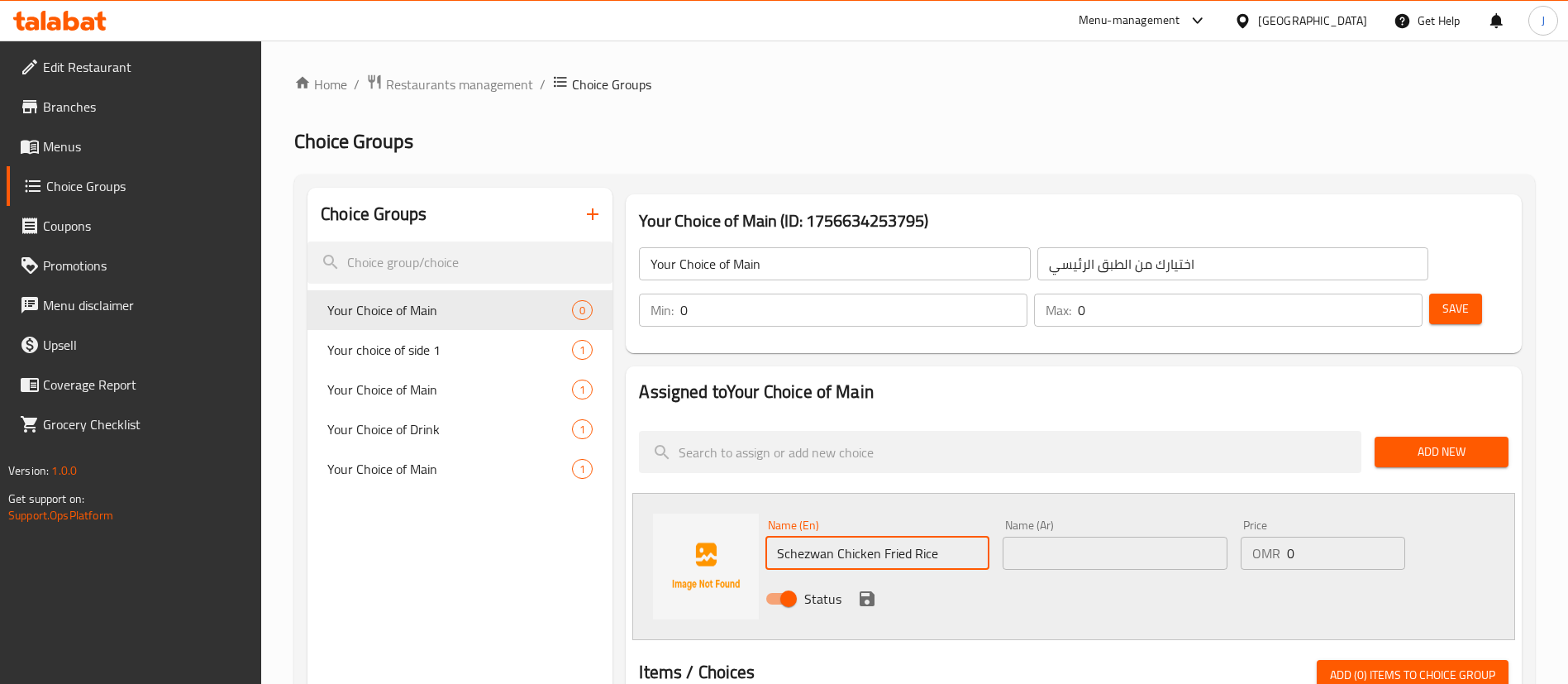
click at [1058, 537] on input "text" at bounding box center [1114, 553] width 224 height 33
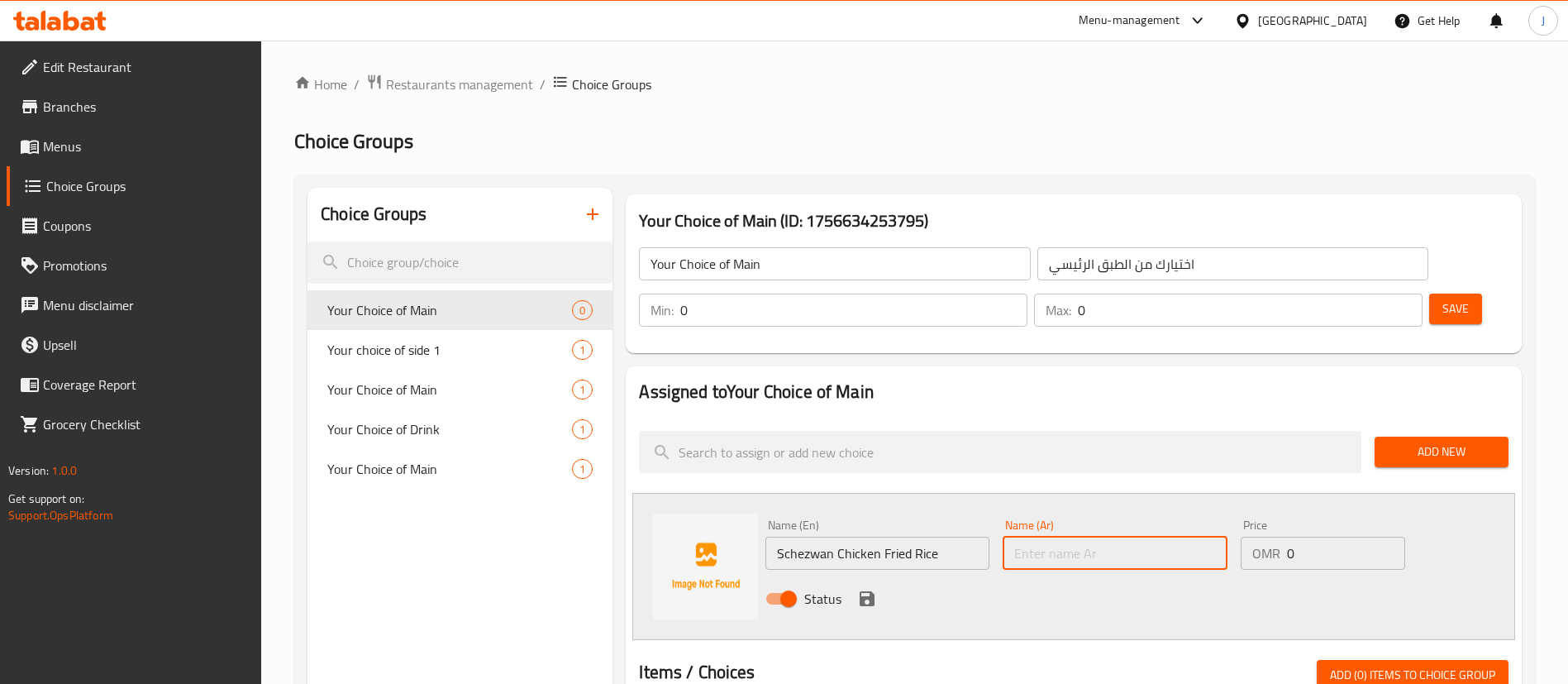
paste input "أرز مقلي بالدجاج سيشوان"
type input "أرز مقلي بالدجاج سيشوان"
click at [871, 591] on icon "save" at bounding box center [867, 599] width 15 height 15
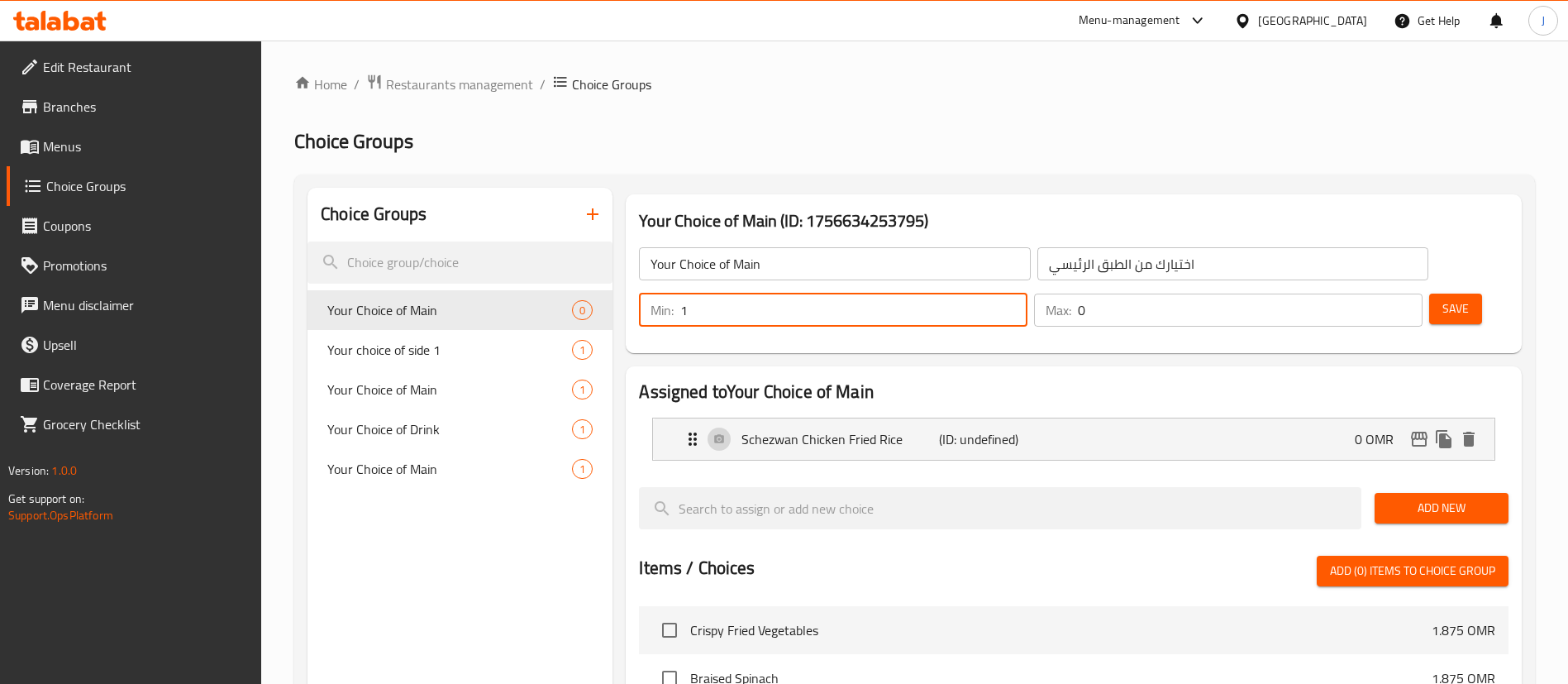
type input "1"
click at [1027, 294] on input "1" at bounding box center [853, 310] width 347 height 33
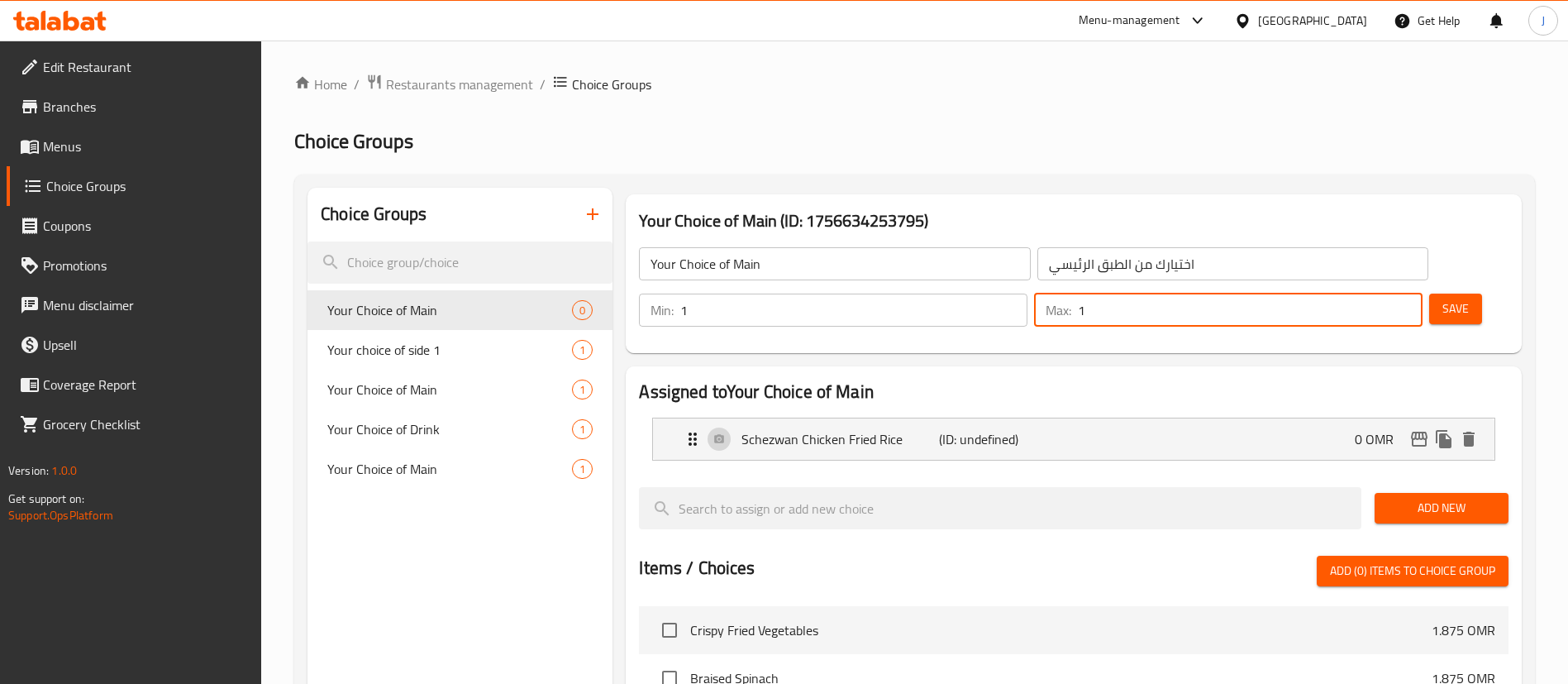
type input "1"
click at [1381, 294] on input "1" at bounding box center [1250, 310] width 345 height 33
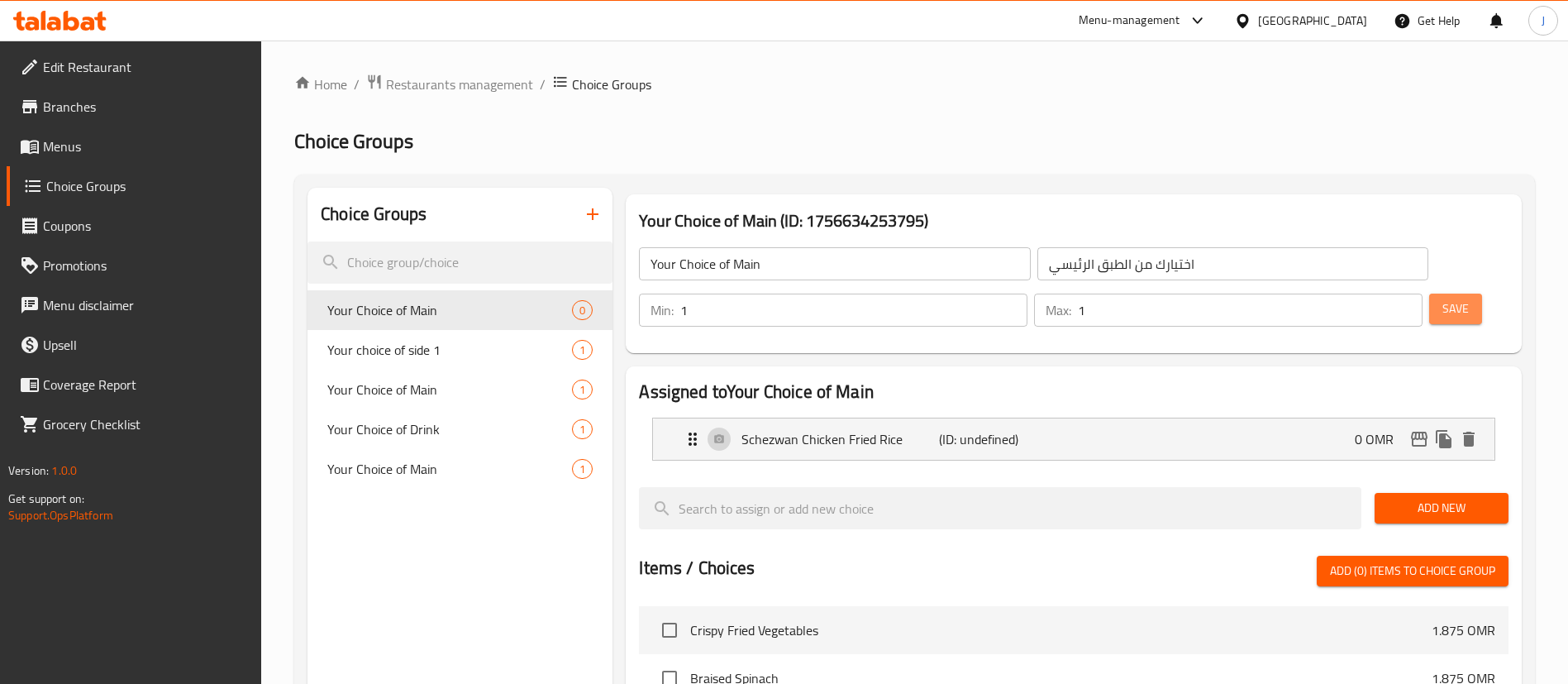
click at [1442, 298] on span "Save" at bounding box center [1455, 309] width 27 height 21
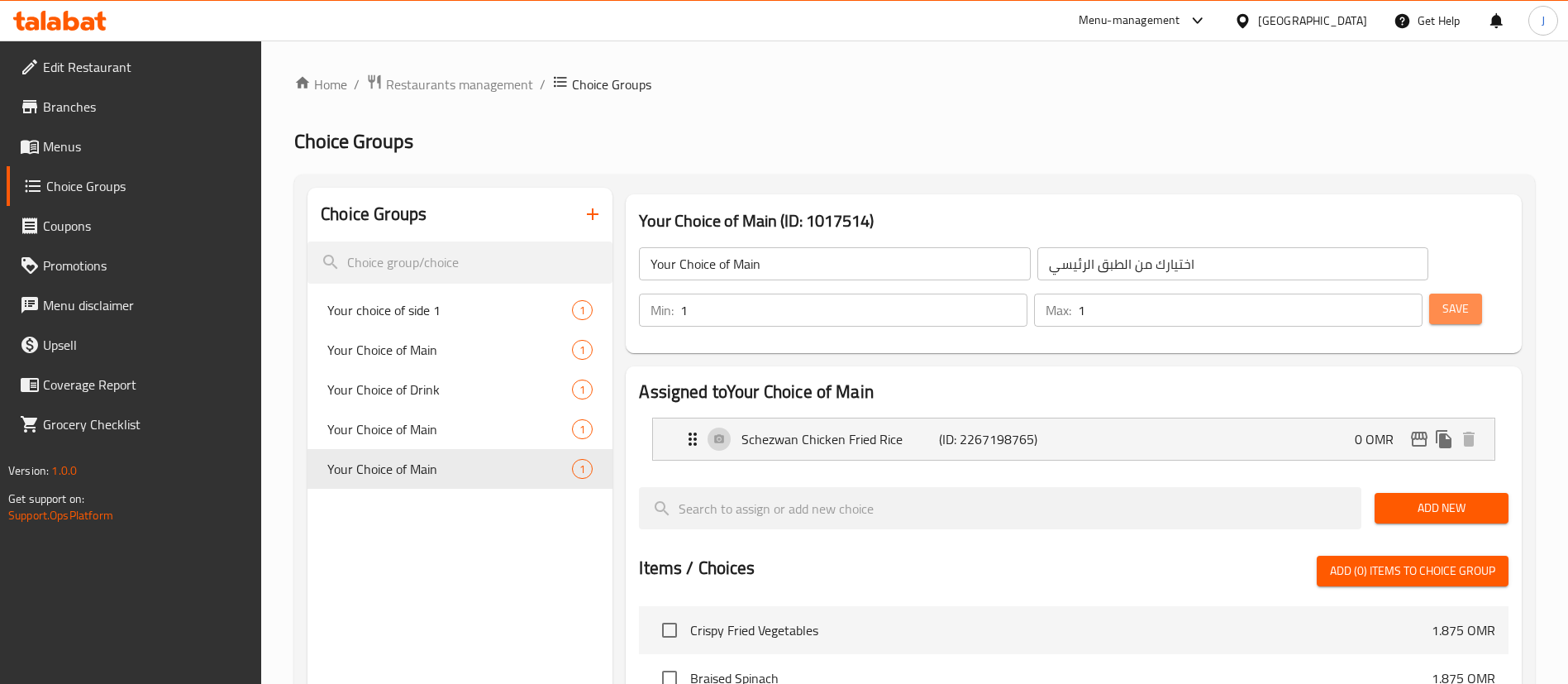
click at [1442, 298] on span "Save" at bounding box center [1455, 309] width 27 height 21
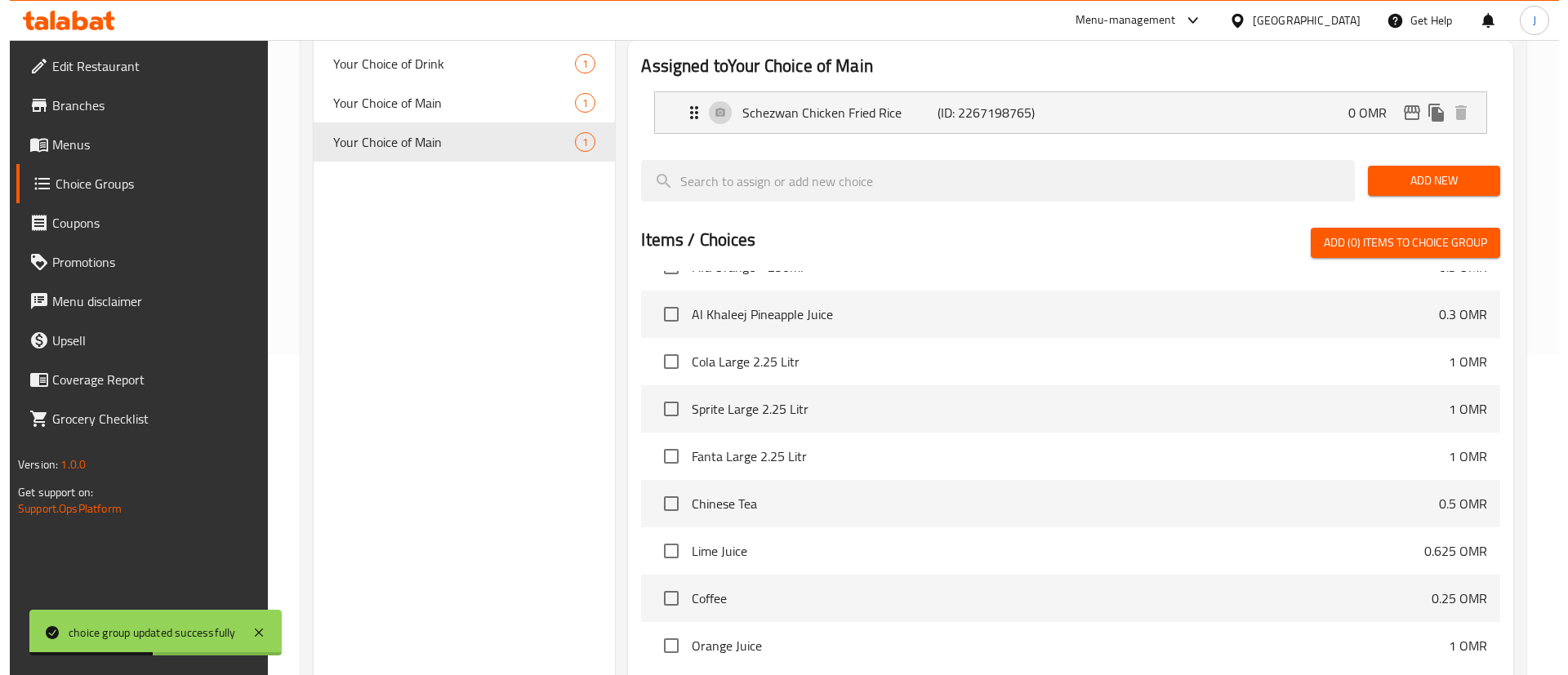
scroll to position [455, 0]
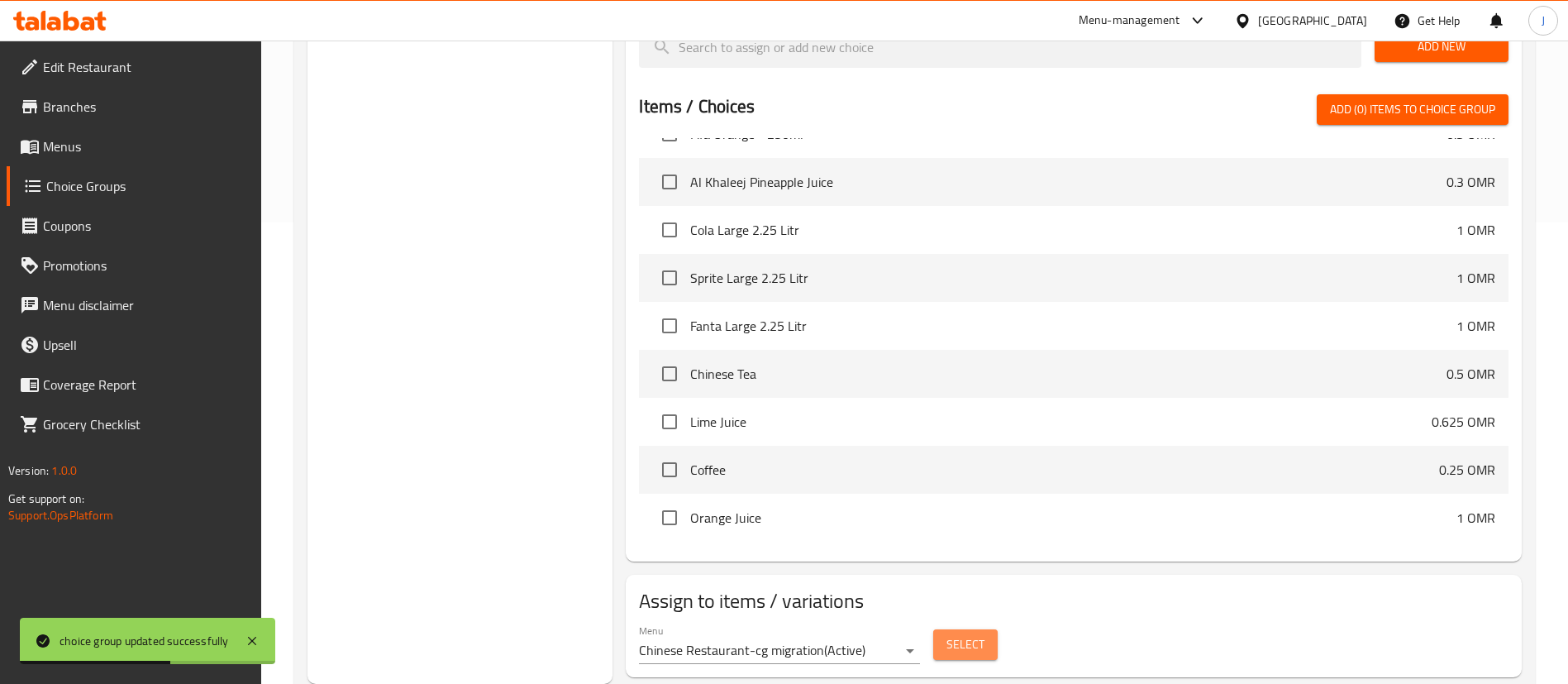
click at [979, 635] on span "Select" at bounding box center [966, 645] width 38 height 21
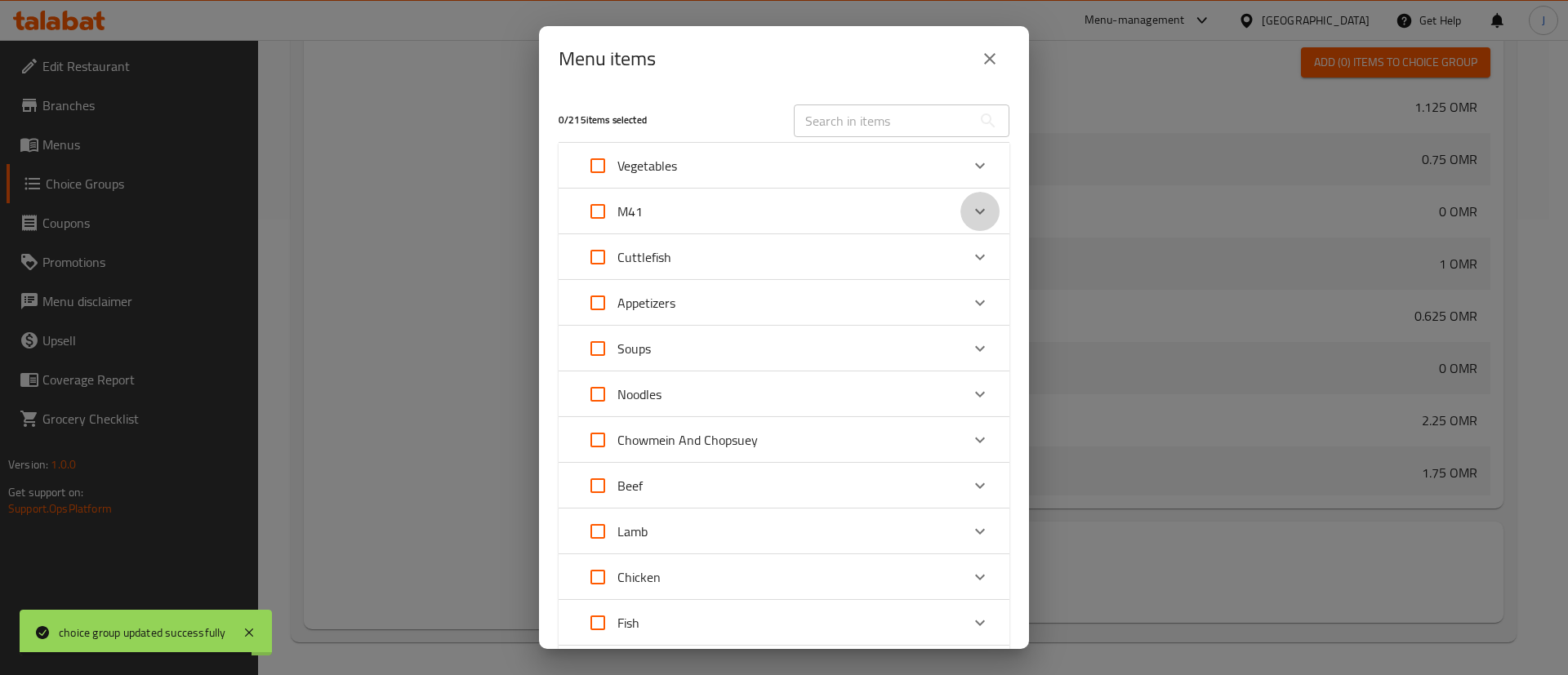
click at [970, 220] on icon "Expand" at bounding box center [980, 211] width 20 height 20
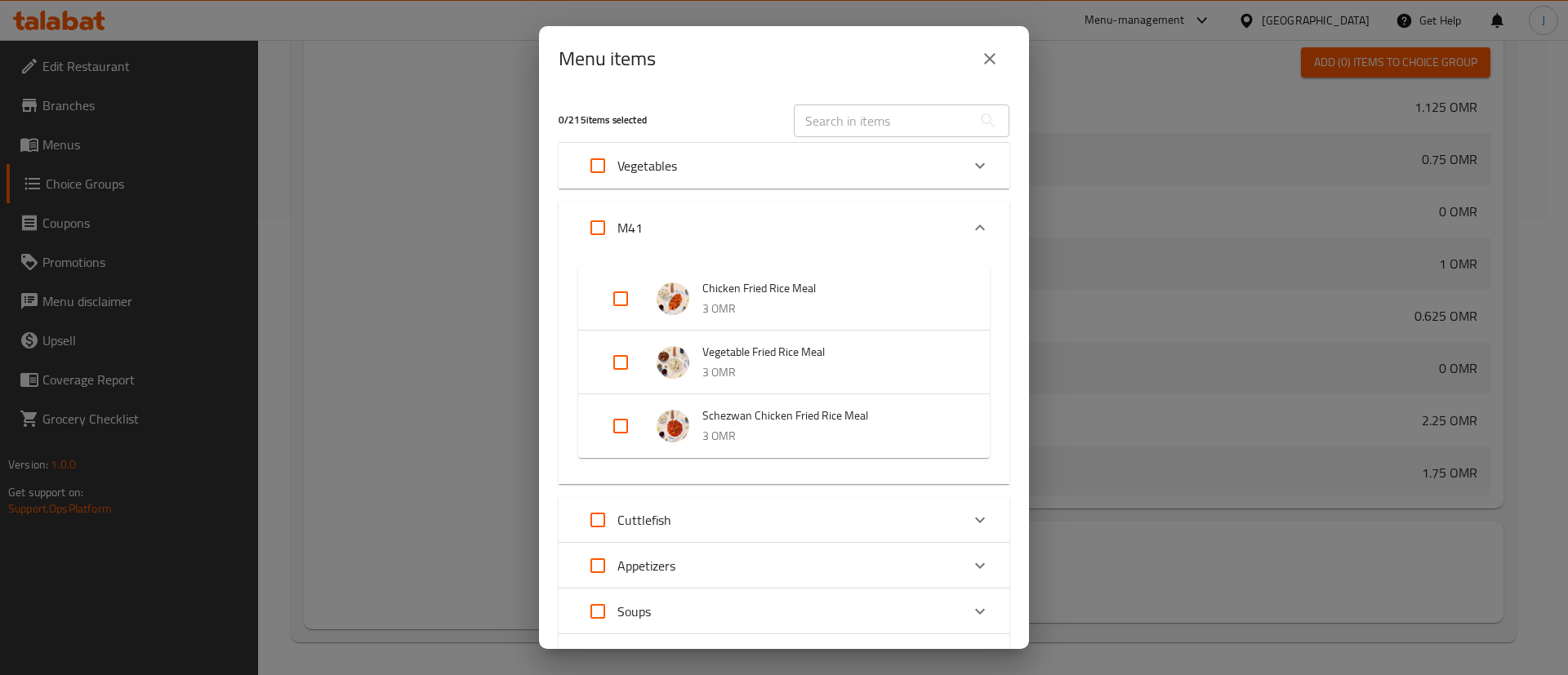
click at [617, 430] on input "Expand" at bounding box center [621, 426] width 39 height 39
checkbox input "true"
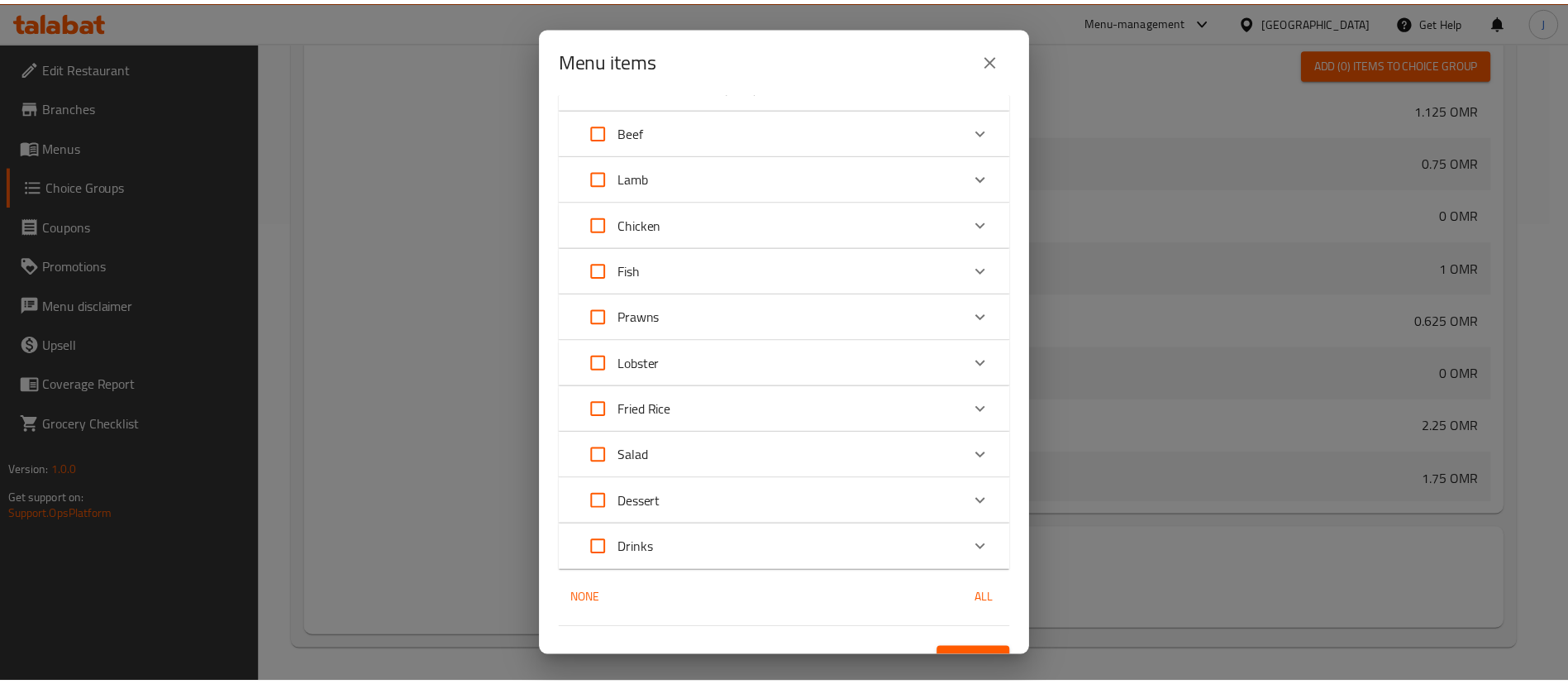
scroll to position [669, 0]
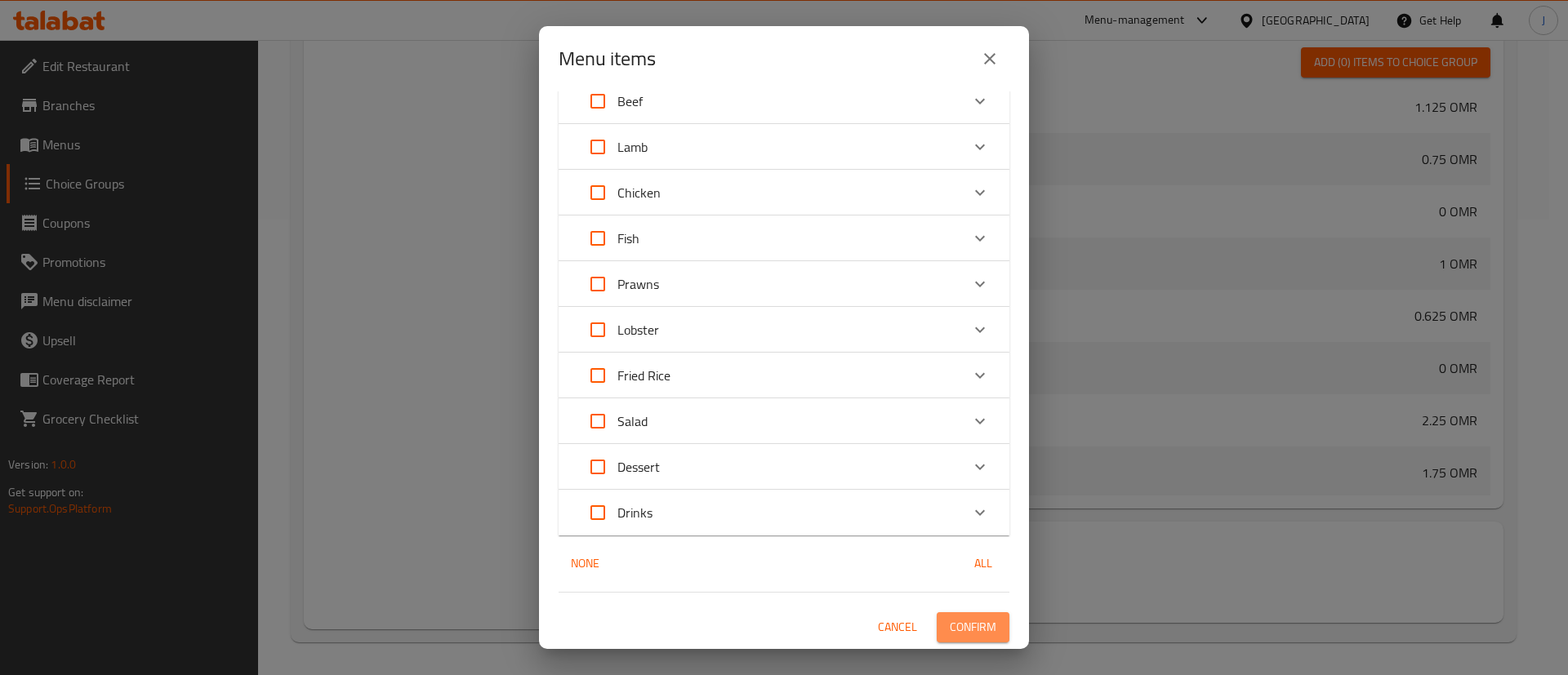
click at [960, 621] on span "Confirm" at bounding box center [973, 627] width 47 height 21
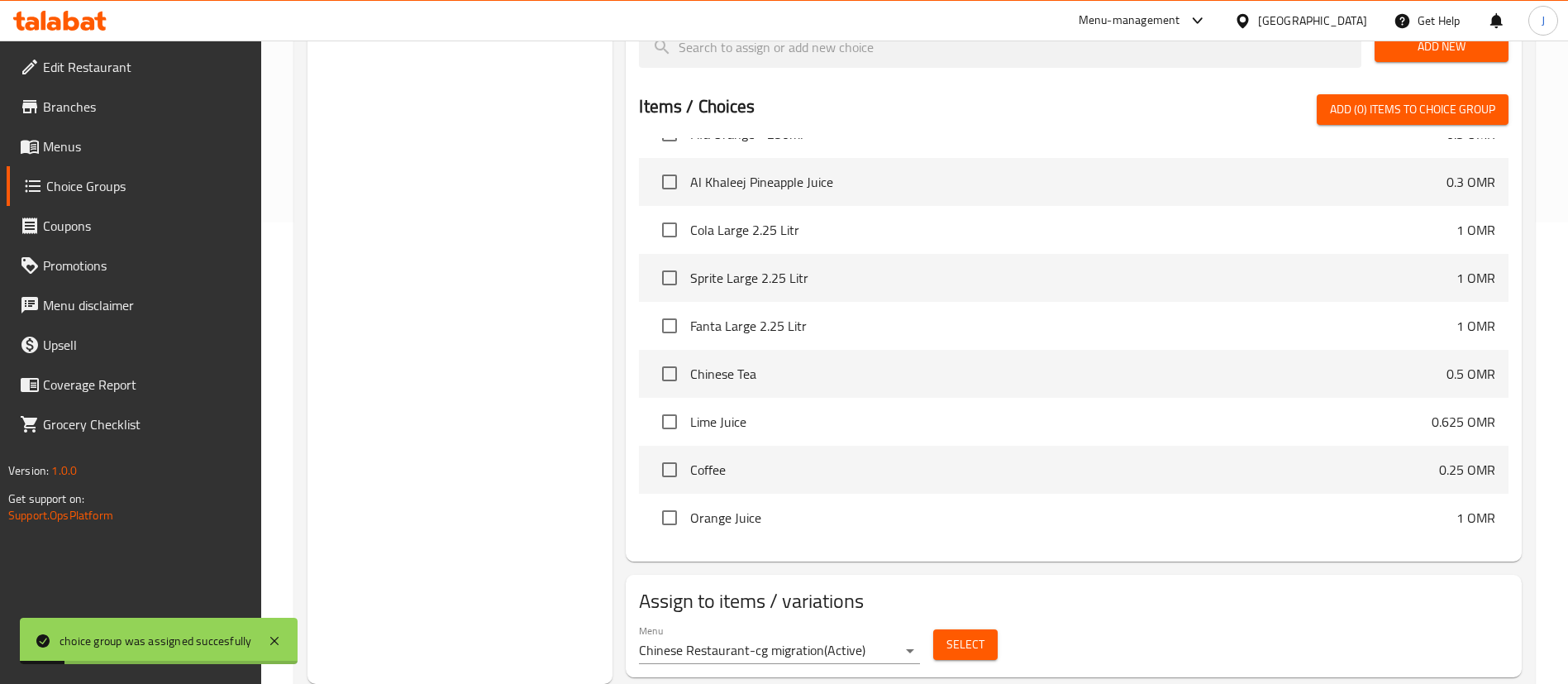
scroll to position [0, 0]
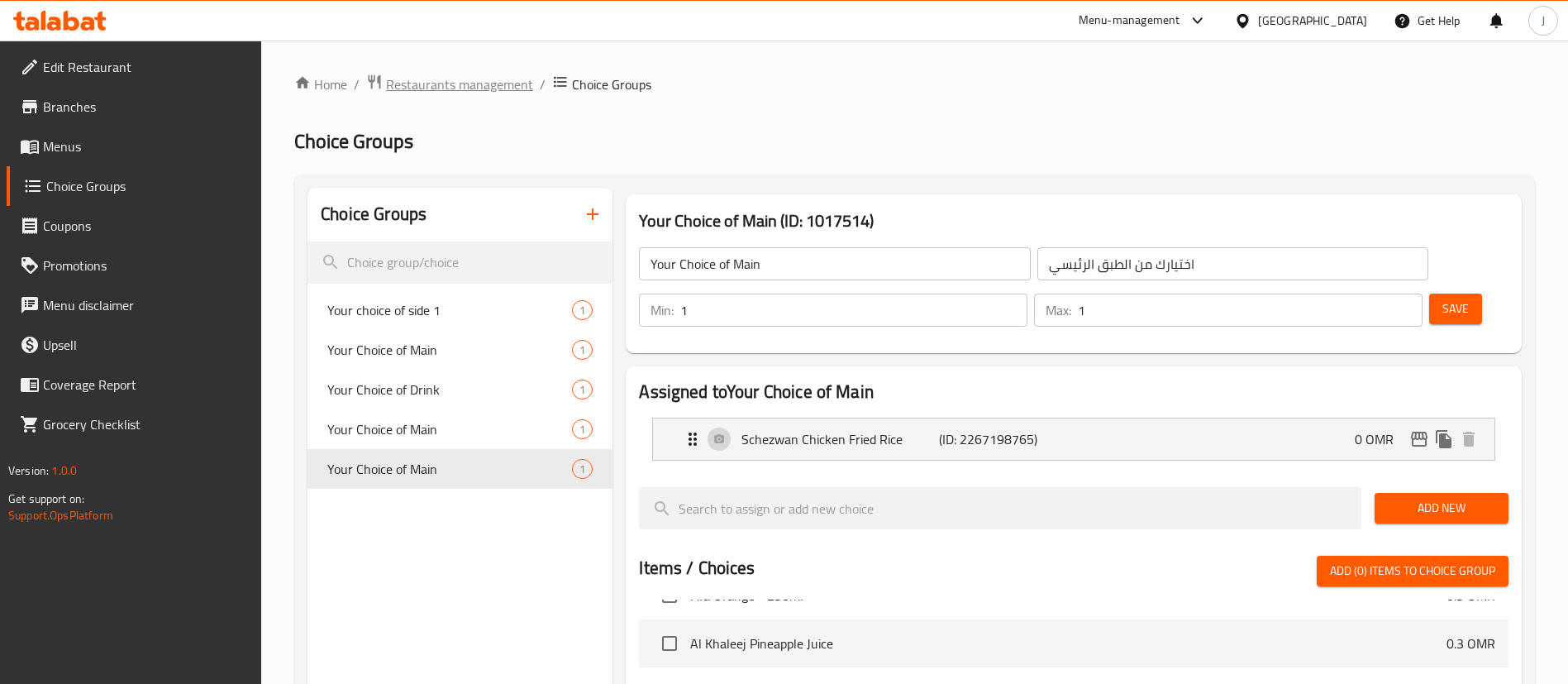
click at [494, 75] on span "Restaurants management" at bounding box center [459, 84] width 147 height 20
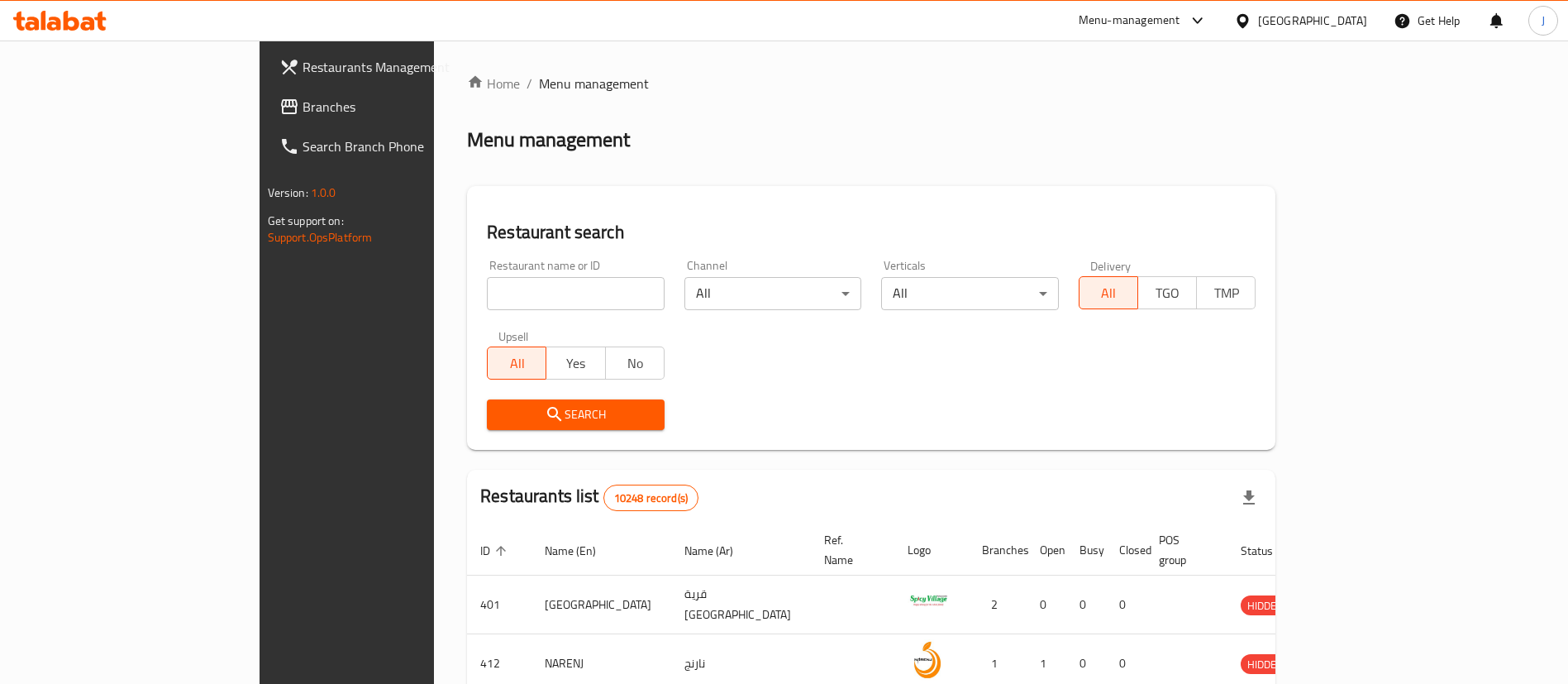
click at [487, 288] on input "search" at bounding box center [576, 293] width 178 height 33
paste input "661369"
type input "661369"
click button "Search" at bounding box center [576, 415] width 178 height 30
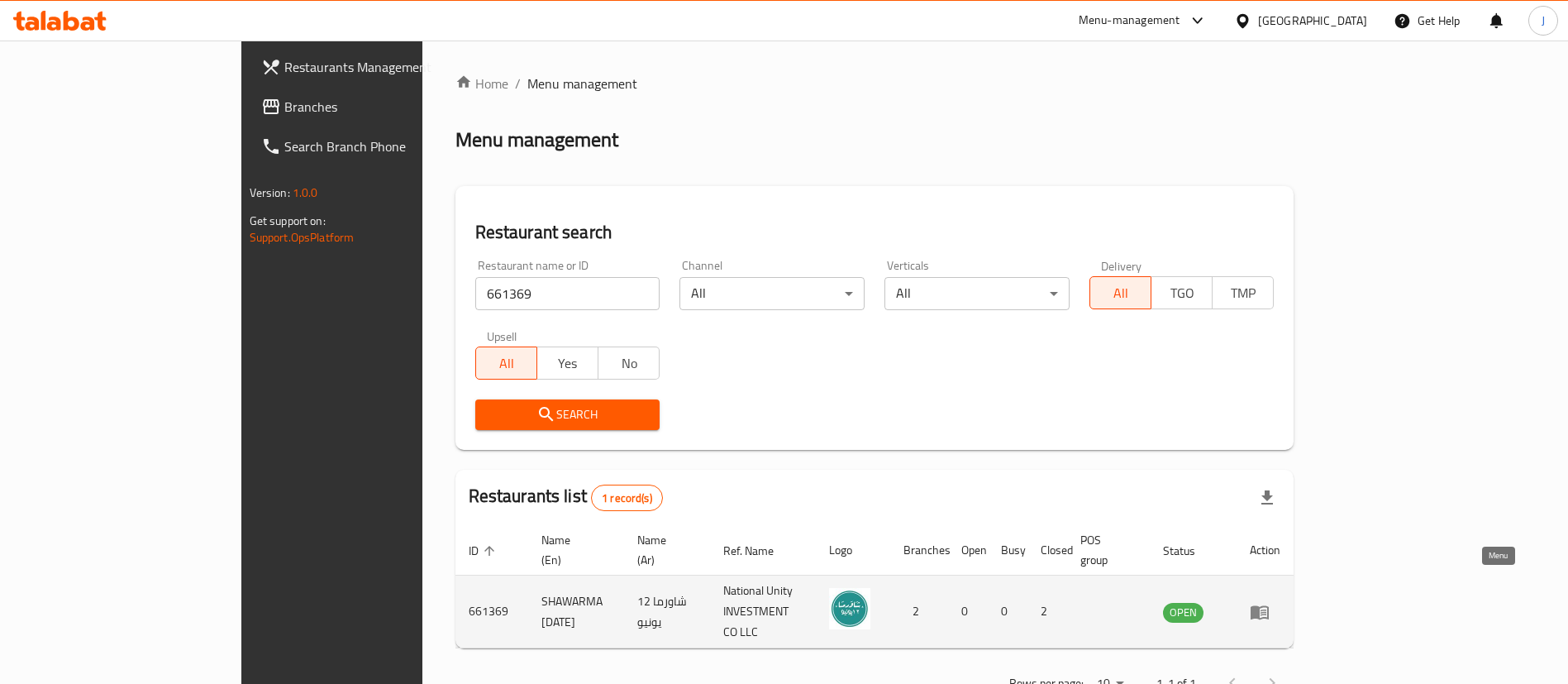
click at [1269, 605] on icon "enhanced table" at bounding box center [1259, 612] width 18 height 14
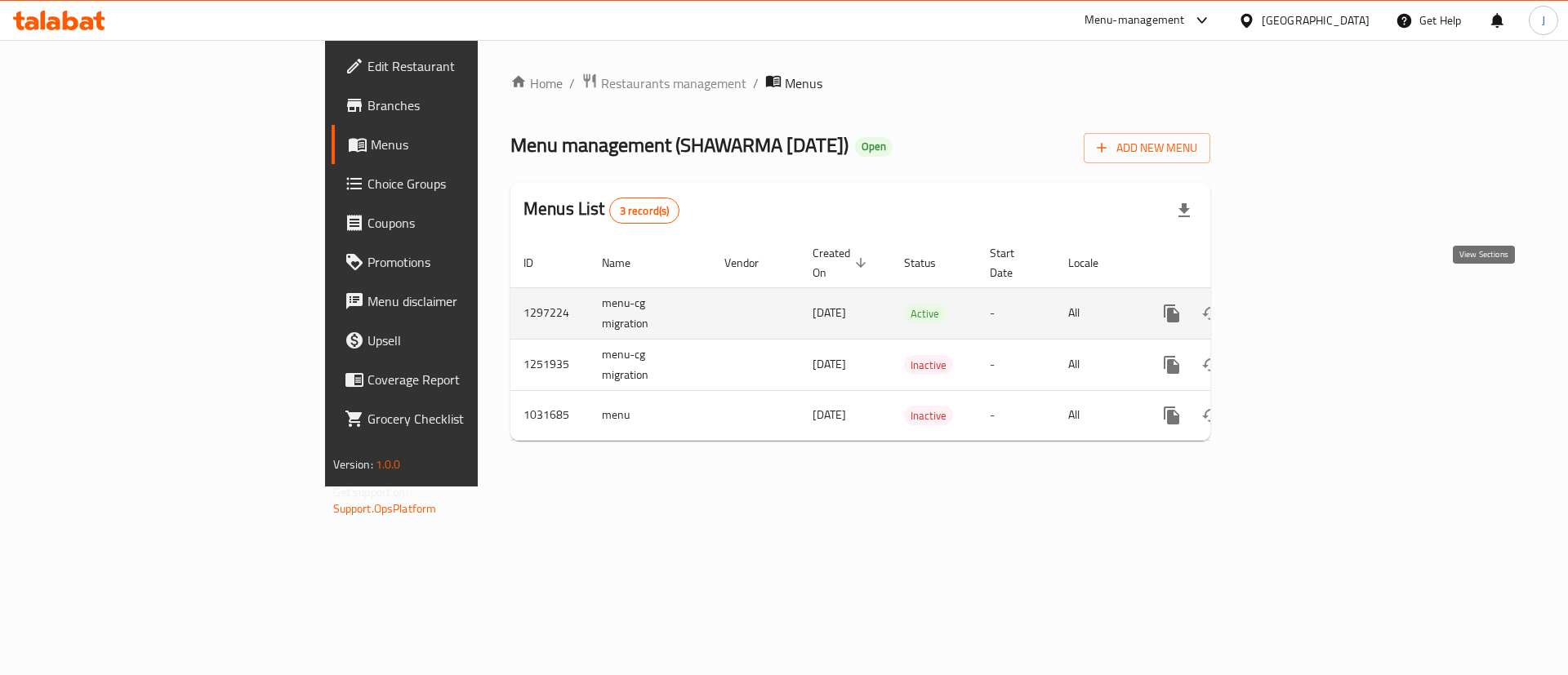
click at [1299, 304] on icon "enhanced table" at bounding box center [1289, 313] width 20 height 20
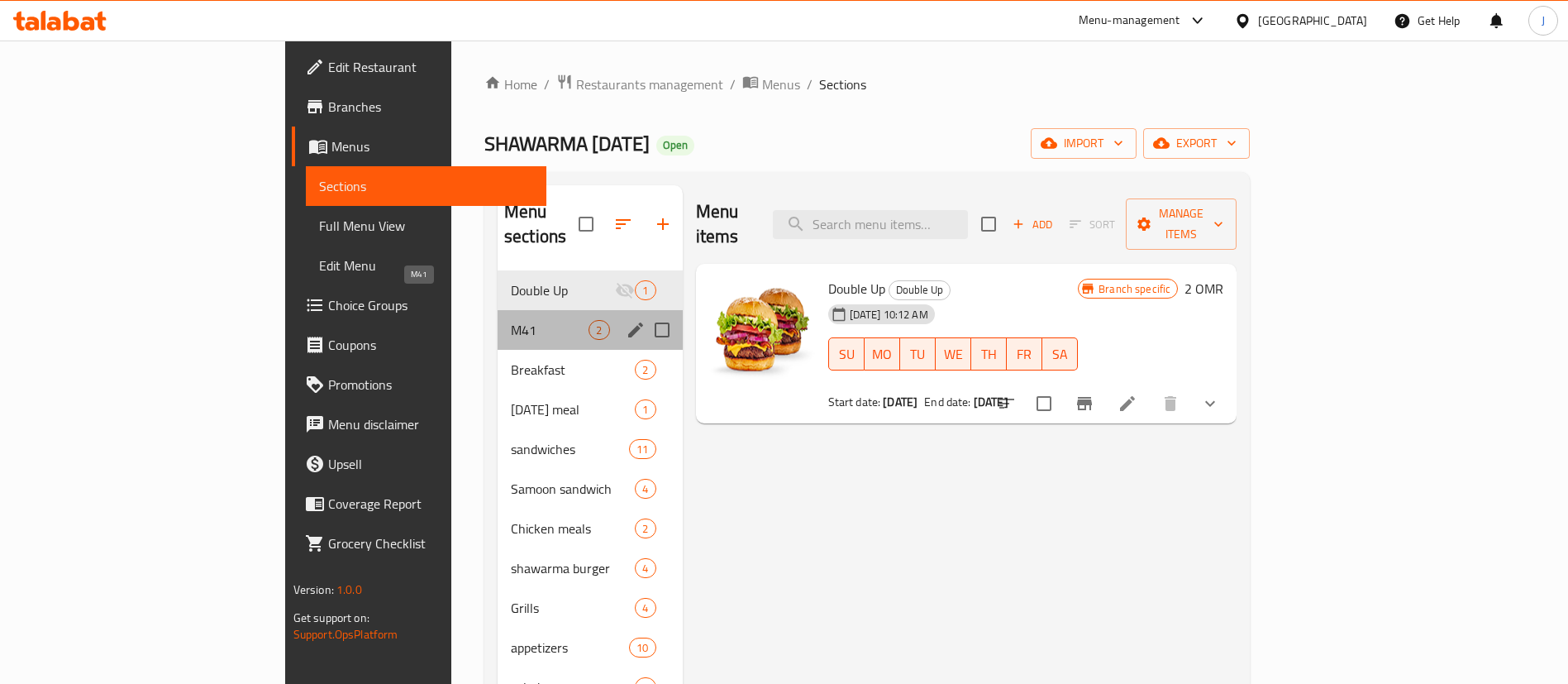
click at [511, 320] on span "M41" at bounding box center [550, 330] width 78 height 20
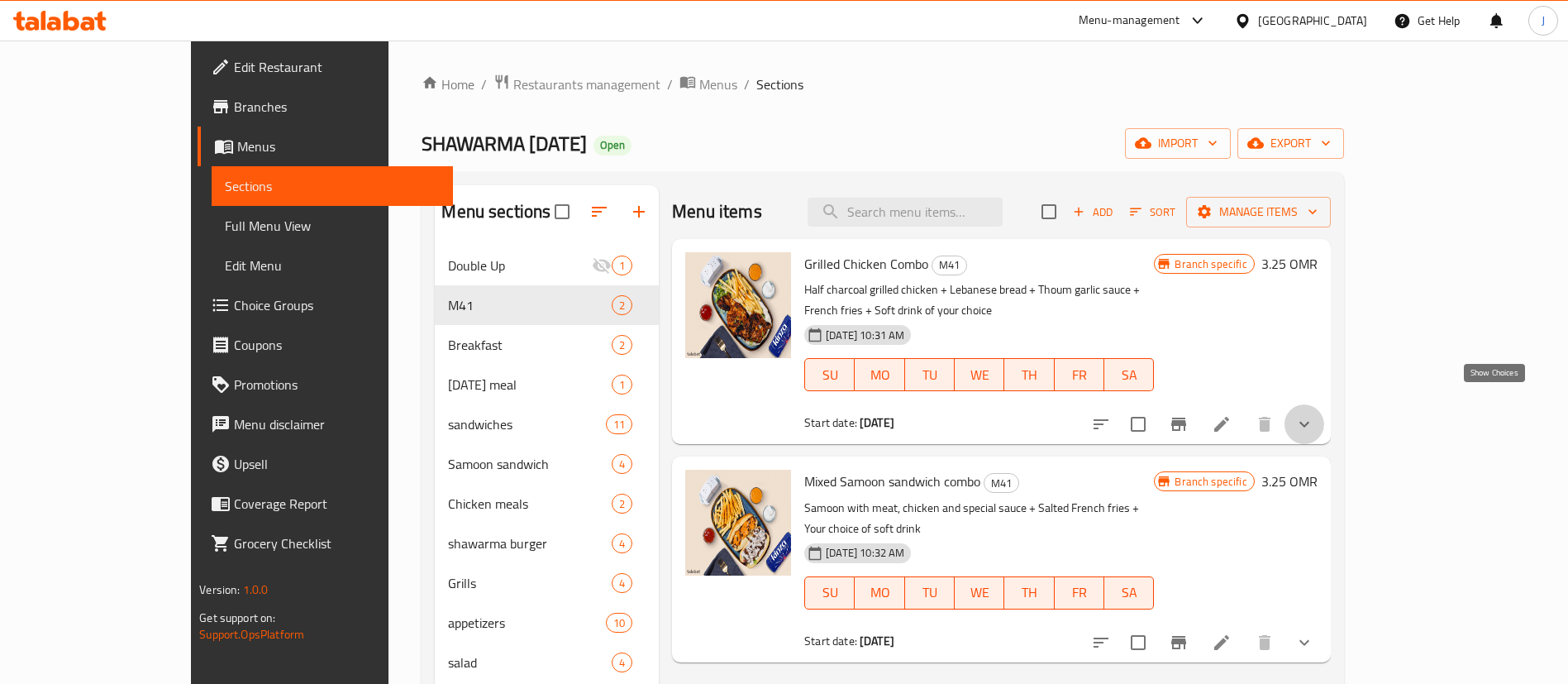
click at [1314, 414] on icon "show more" at bounding box center [1304, 423] width 20 height 20
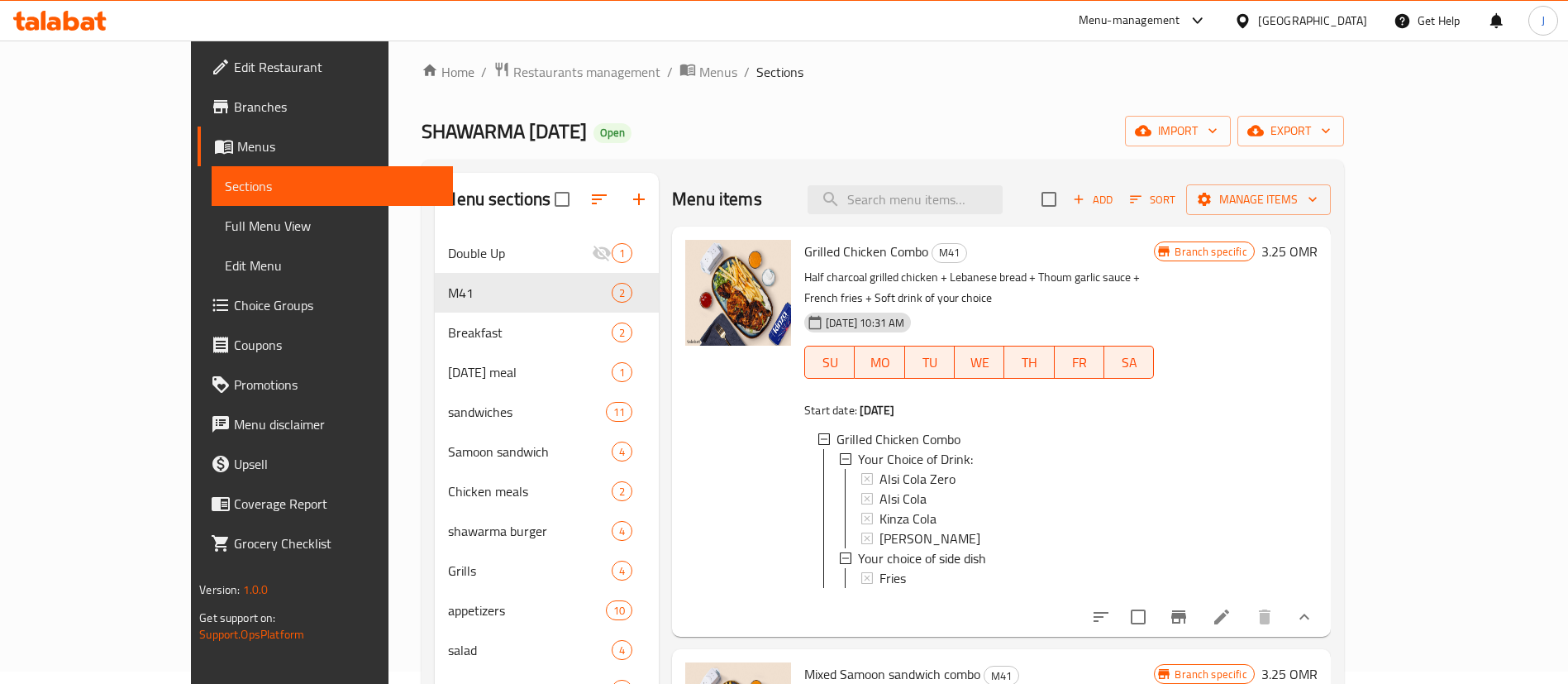
scroll to position [231, 0]
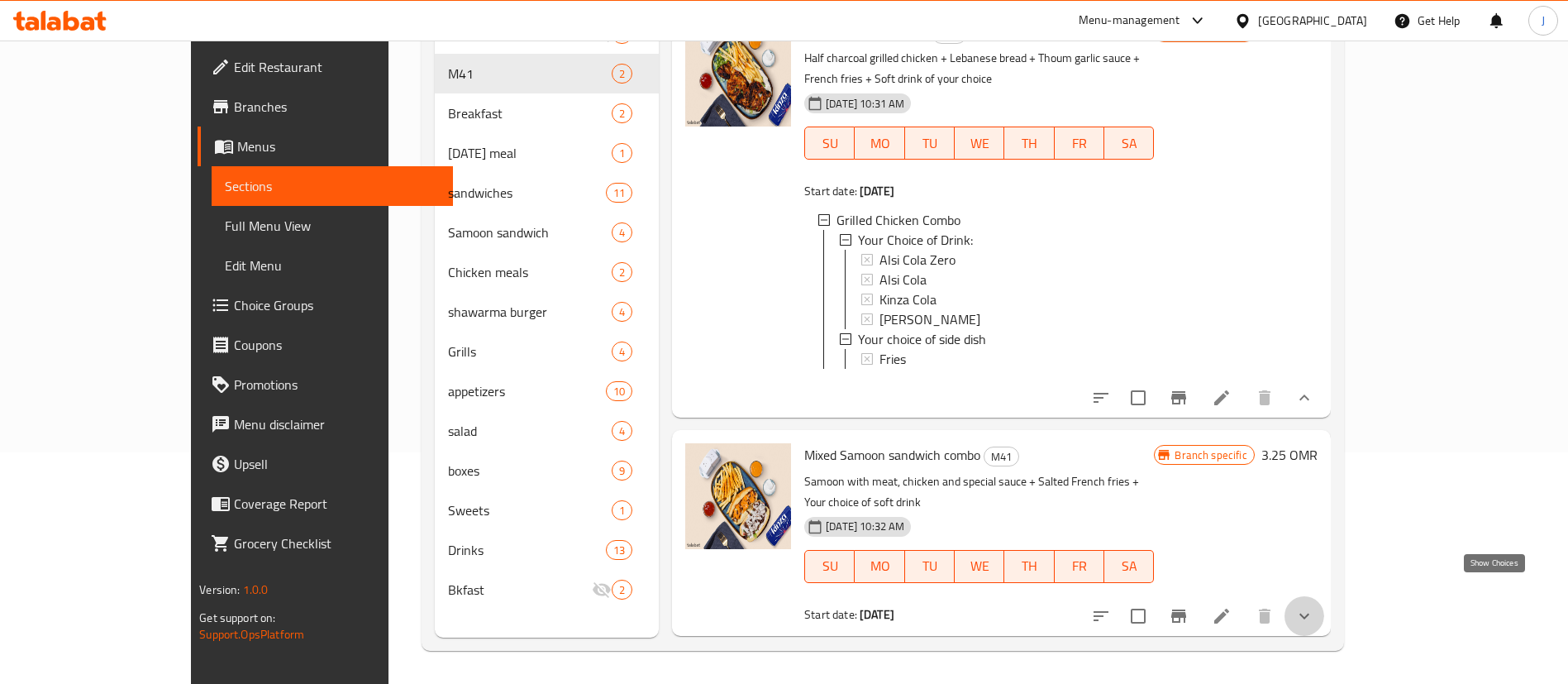
click at [1314, 606] on icon "show more" at bounding box center [1304, 616] width 20 height 20
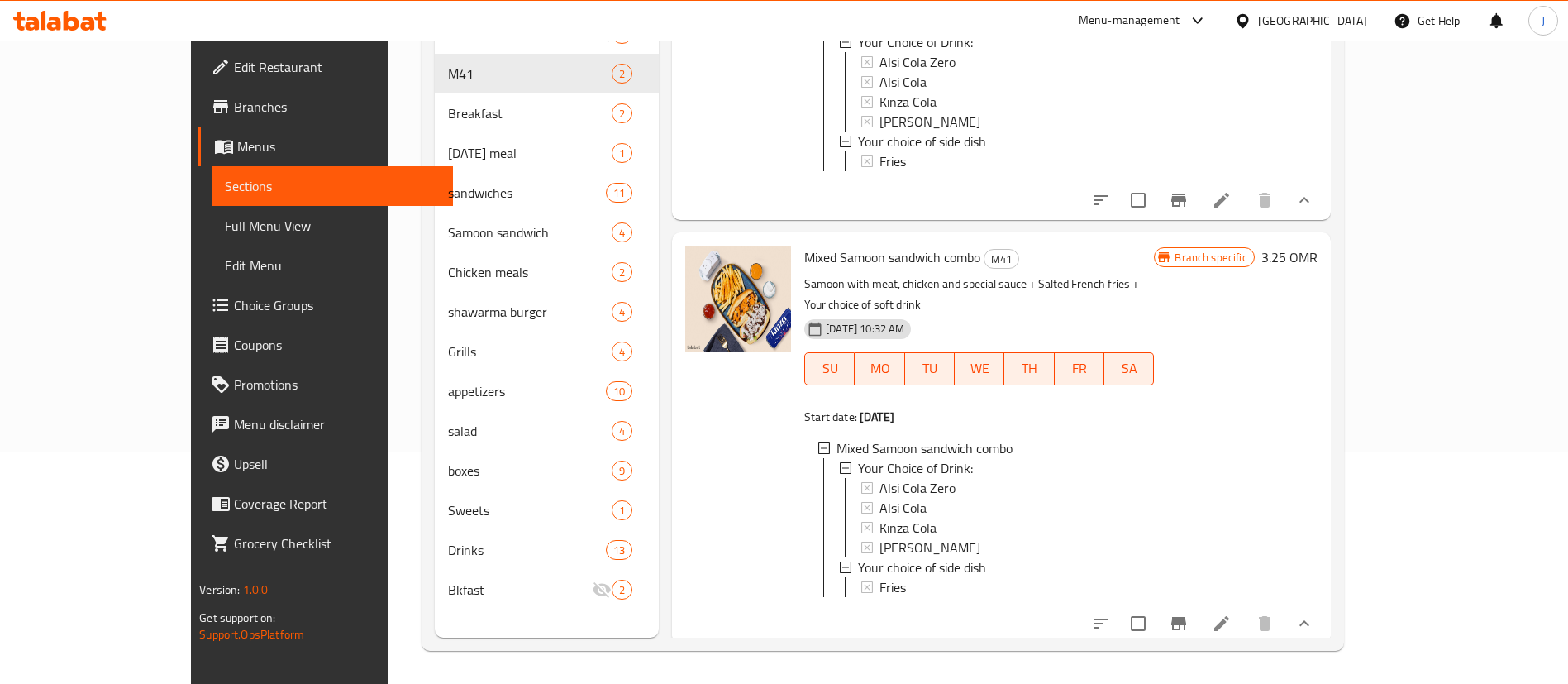
scroll to position [0, 0]
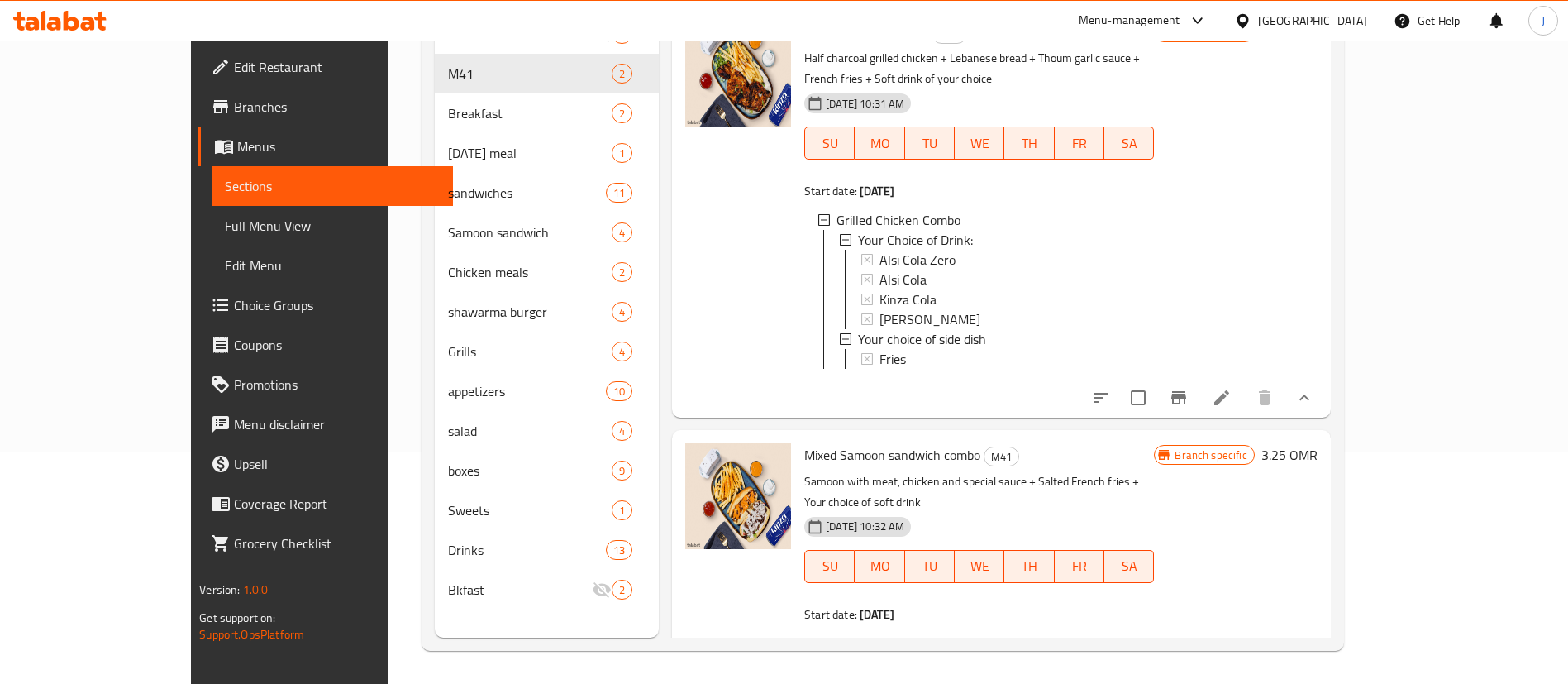
click at [1285, 609] on button "show more" at bounding box center [1305, 629] width 40 height 40
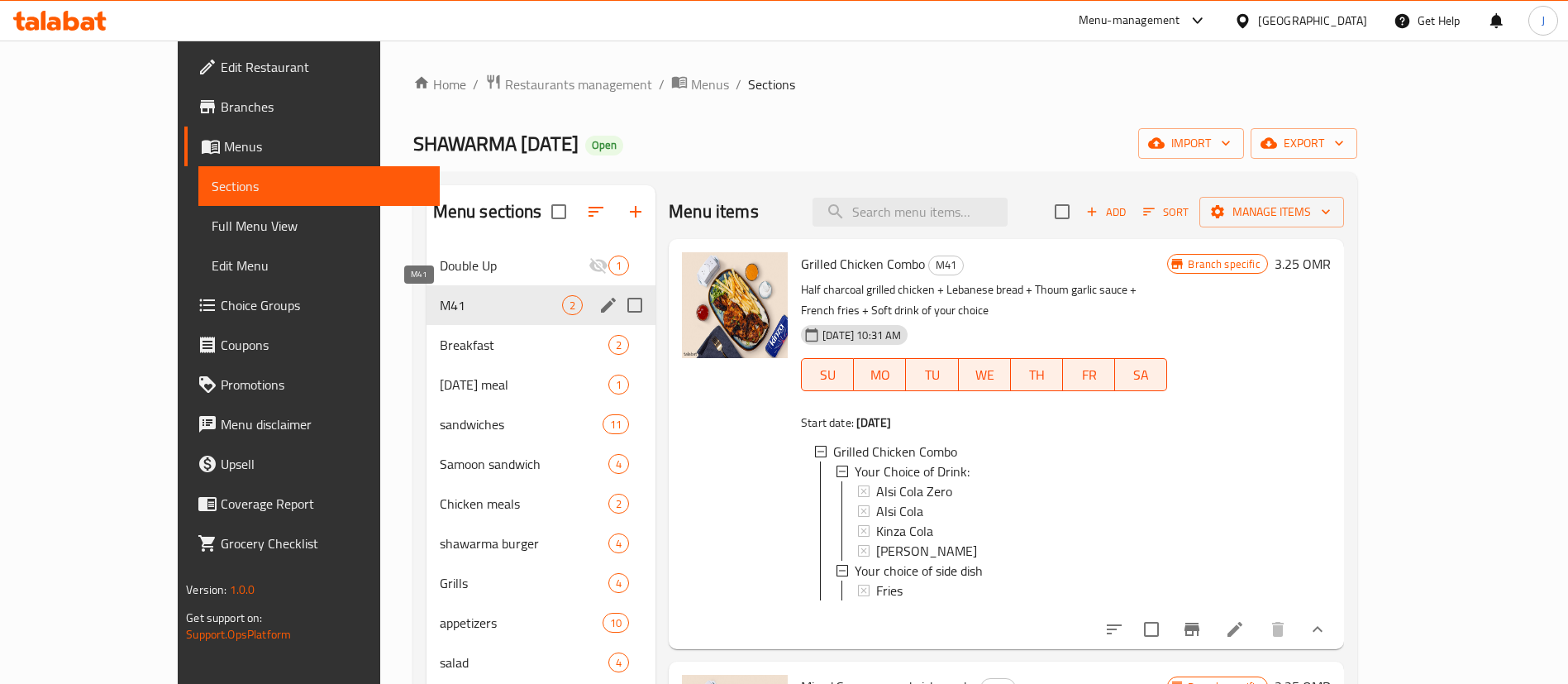
click at [456, 300] on span "M41" at bounding box center [500, 305] width 122 height 20
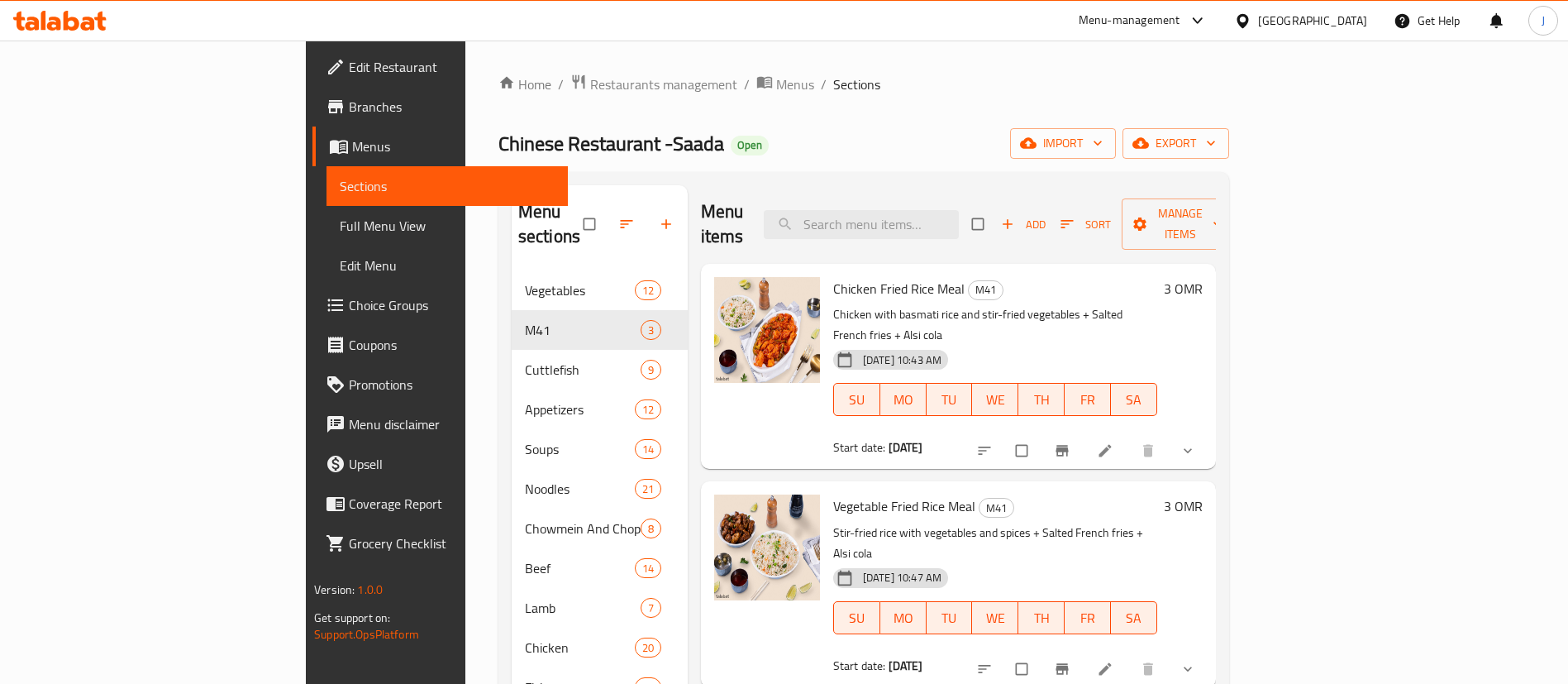
scroll to position [290, 0]
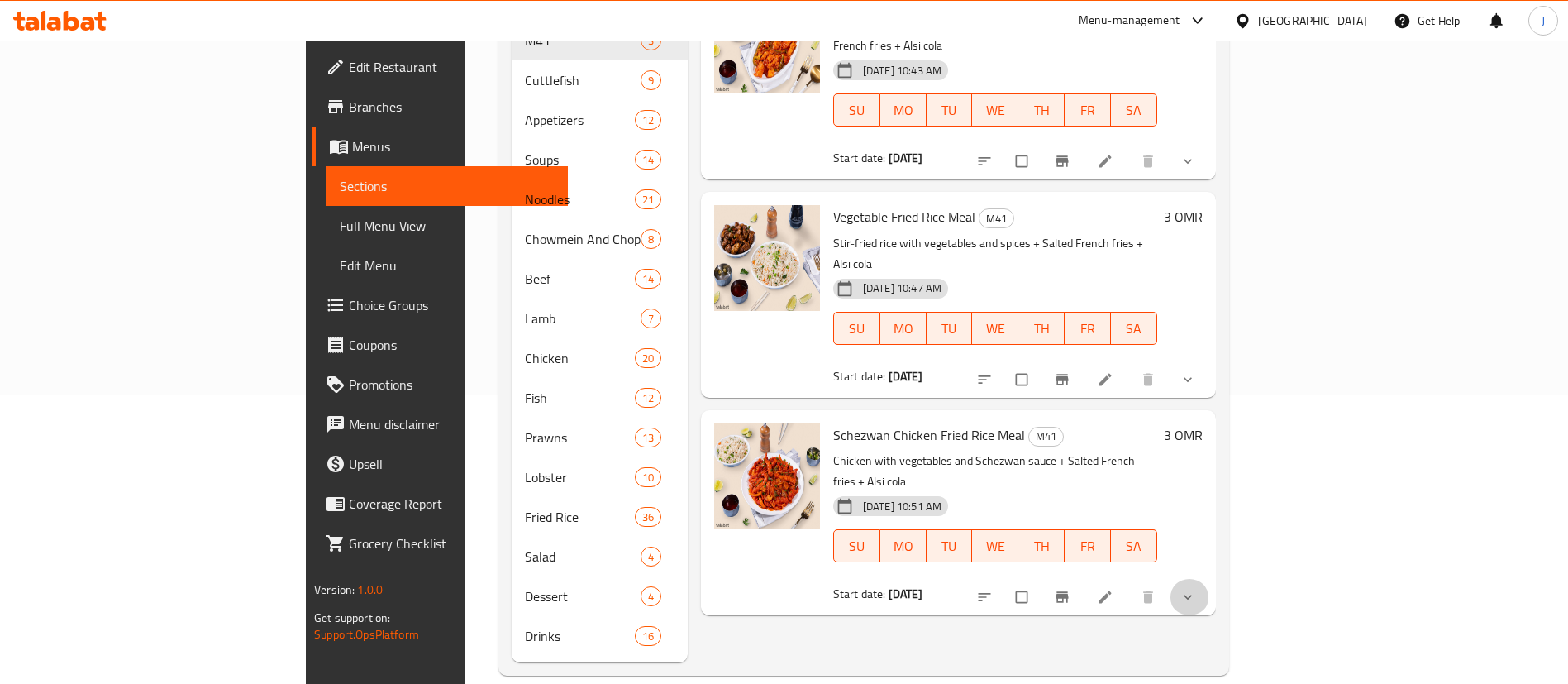
click at [1209, 579] on button "show more" at bounding box center [1189, 597] width 40 height 36
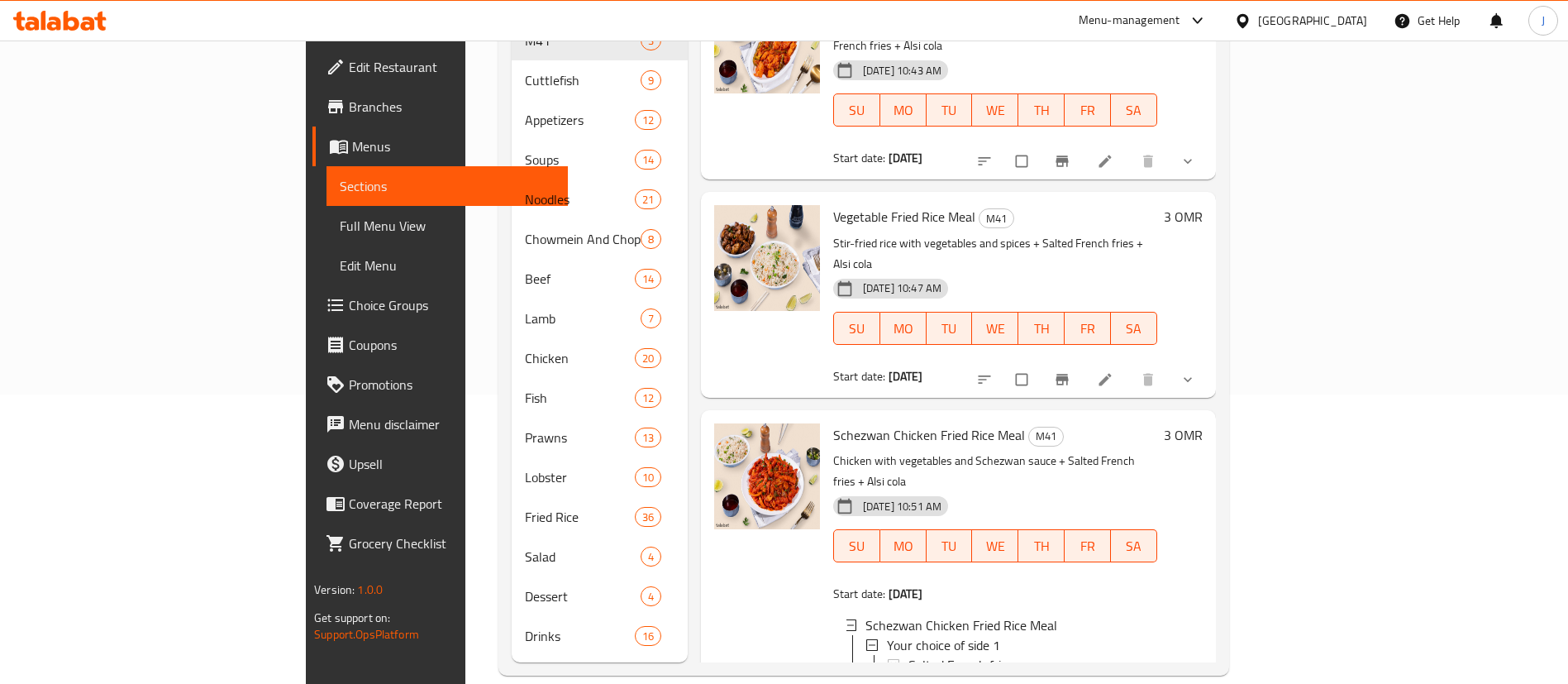
scroll to position [0, 0]
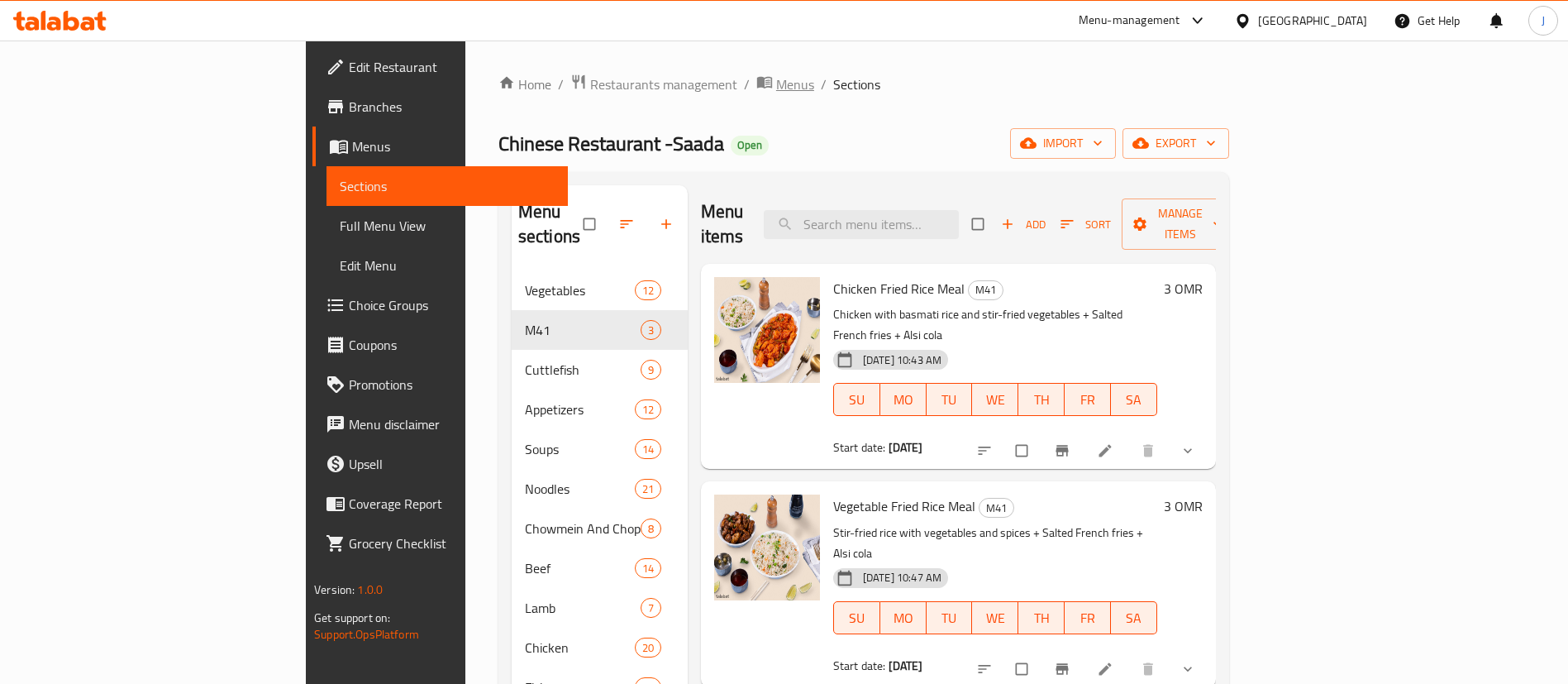
click at [776, 77] on span "Menus" at bounding box center [795, 84] width 38 height 20
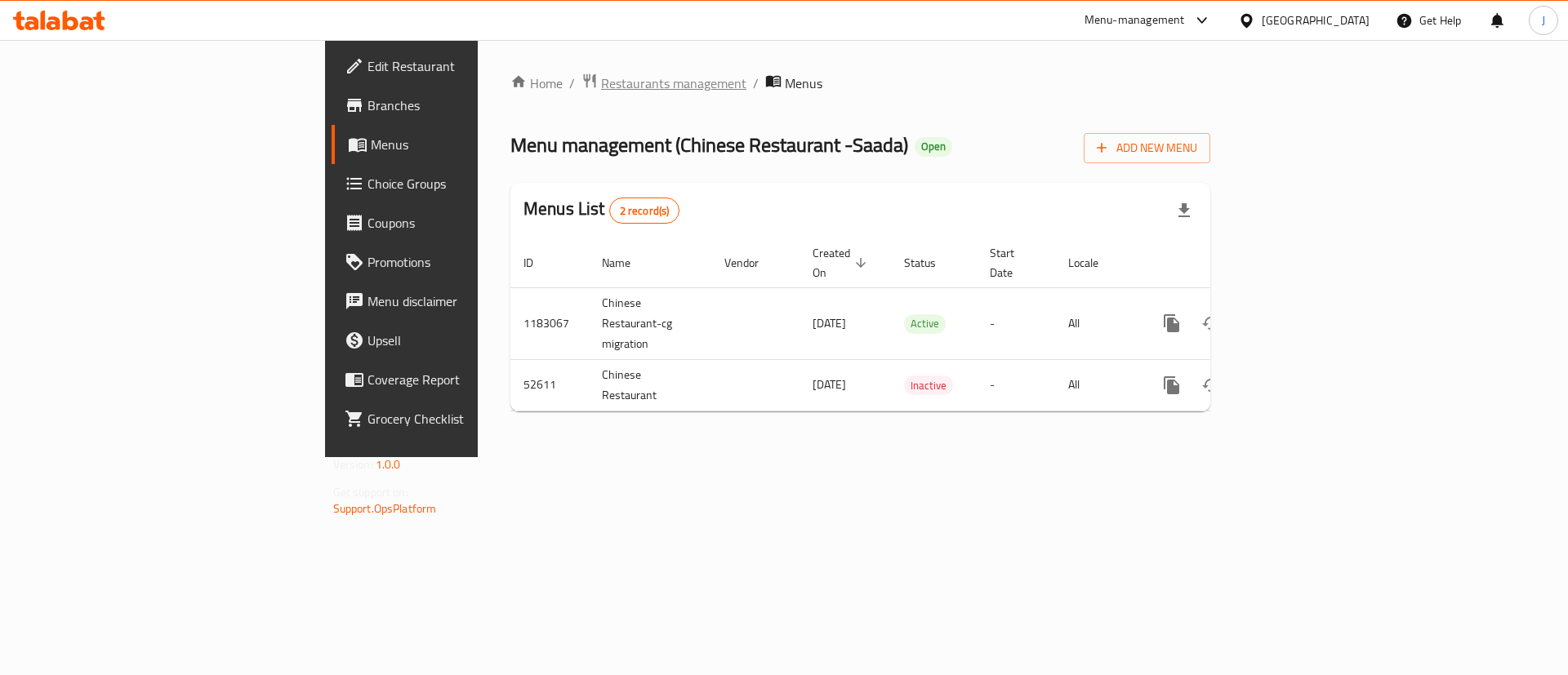
click at [602, 86] on span "Restaurants management" at bounding box center [674, 83] width 145 height 20
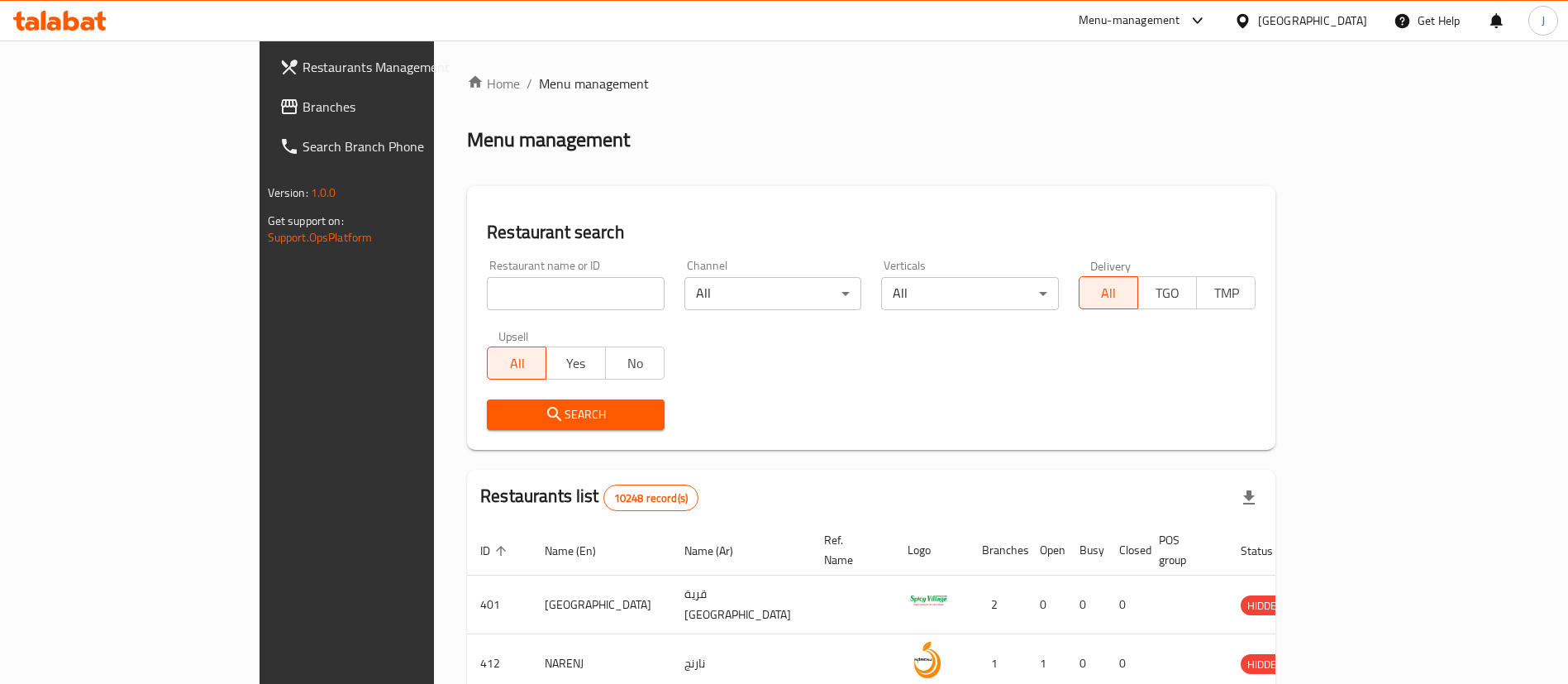
click at [507, 298] on div "Home / Menu management Menu management Restaurant search Restaurant name or ID …" at bounding box center [871, 603] width 809 height 1058
click at [507, 298] on input "search" at bounding box center [576, 293] width 178 height 33
paste input "661369"
type input "661369"
click button "Search" at bounding box center [576, 415] width 178 height 30
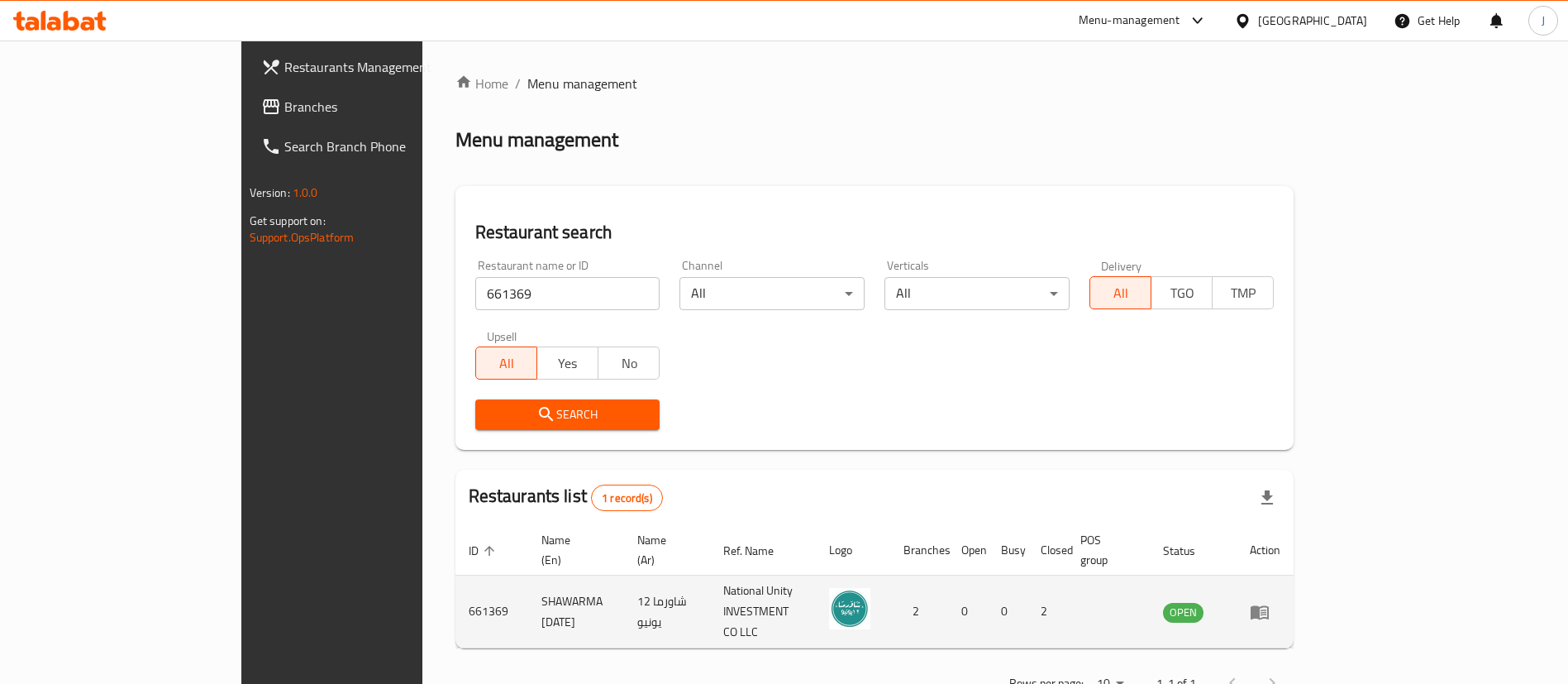
click at [1293, 579] on td "enhanced table" at bounding box center [1265, 612] width 57 height 73
click at [1293, 576] on td "enhanced table" at bounding box center [1265, 612] width 57 height 73
click at [1269, 605] on icon "enhanced table" at bounding box center [1259, 612] width 18 height 14
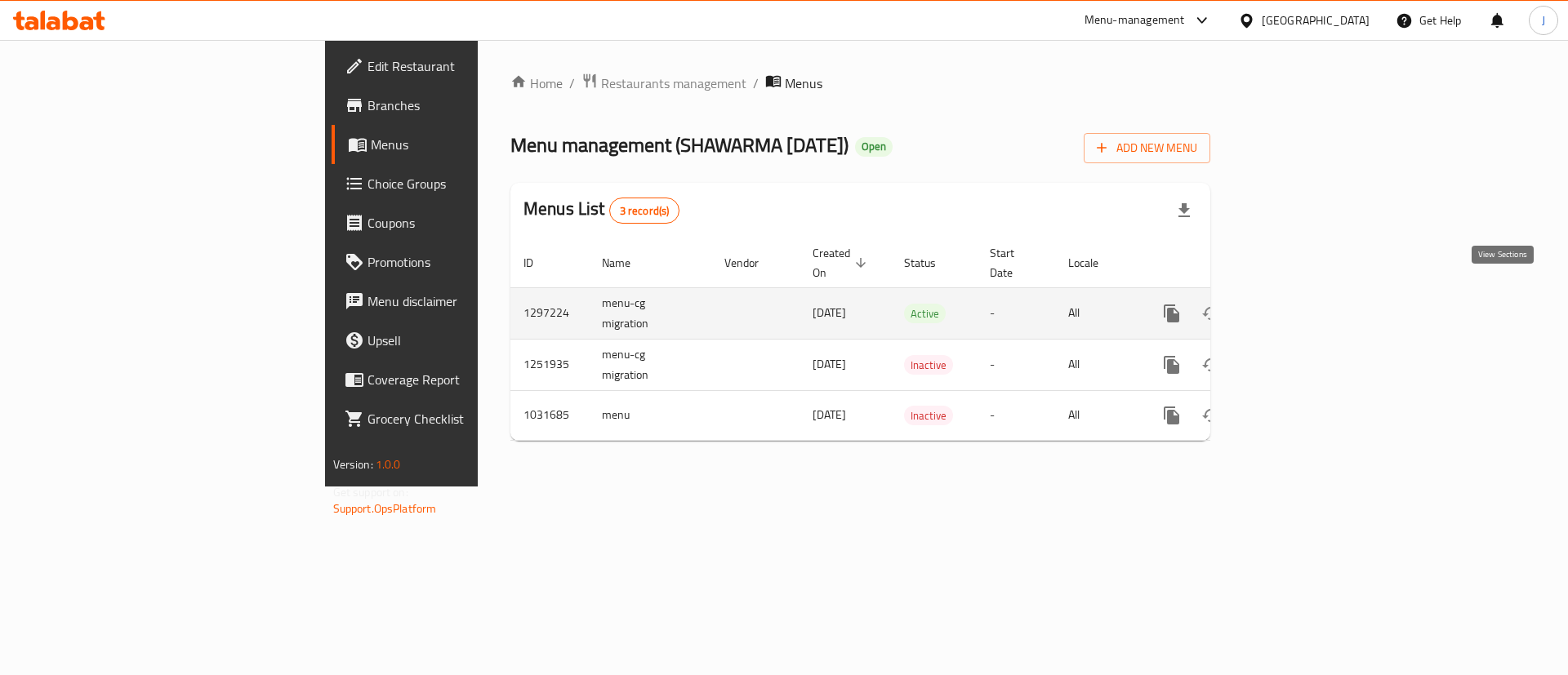
click at [1297, 306] on icon "enhanced table" at bounding box center [1290, 313] width 15 height 15
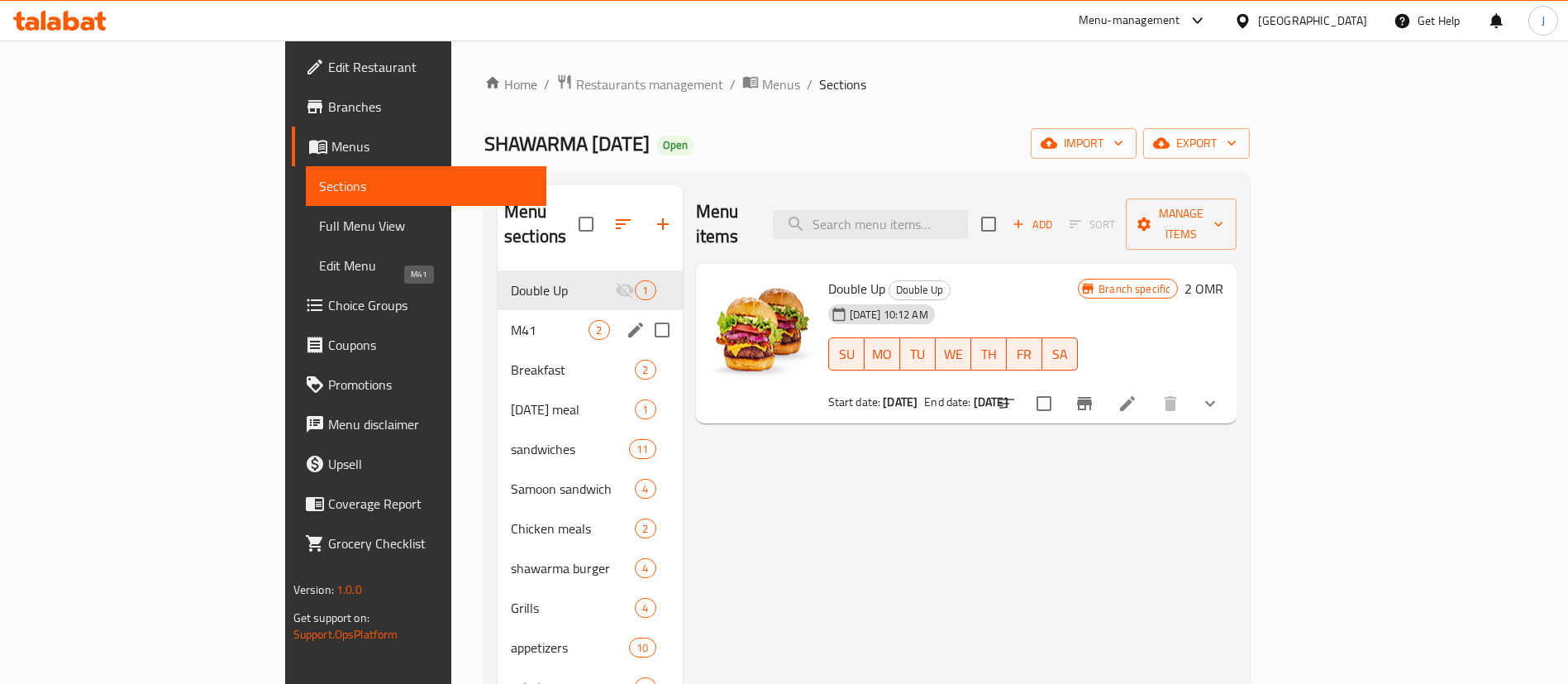
click at [511, 320] on span "M41" at bounding box center [550, 330] width 78 height 20
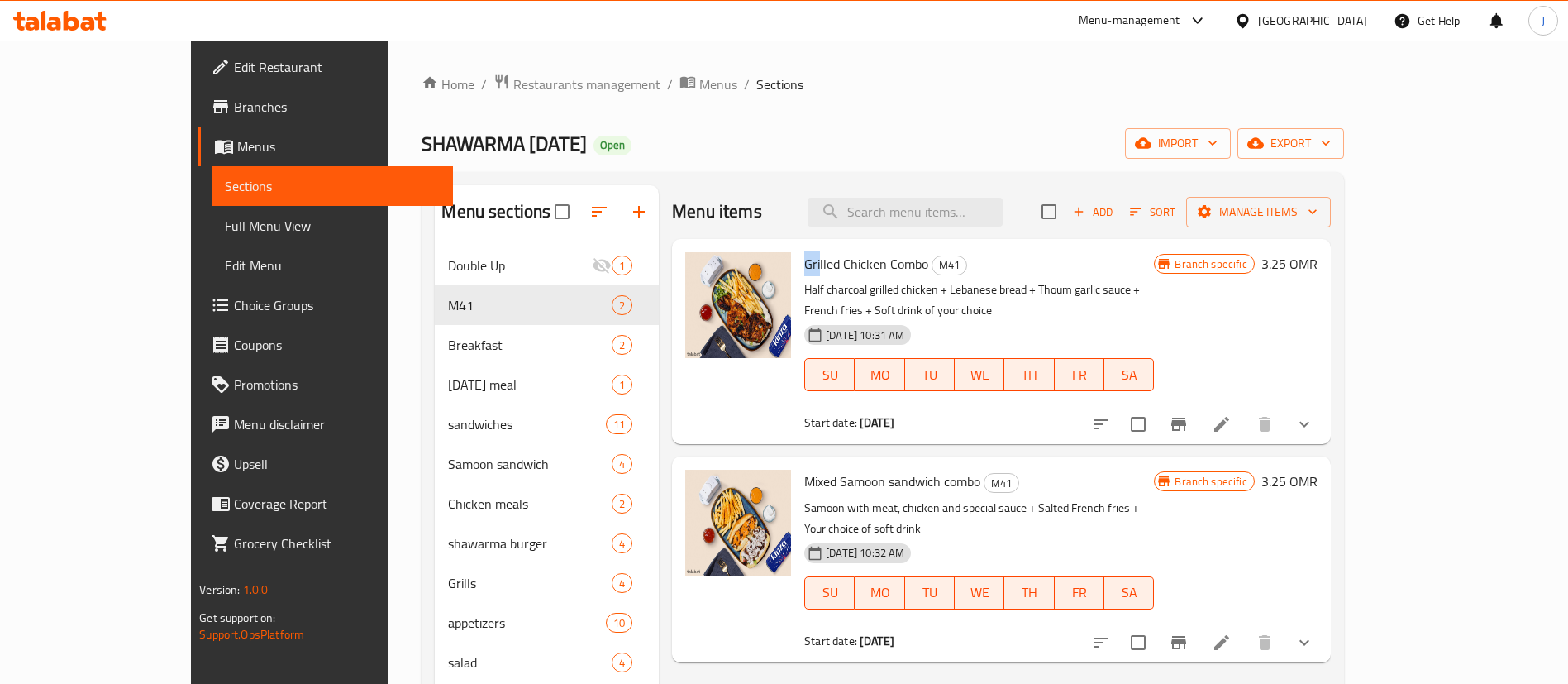
drag, startPoint x: 757, startPoint y: 270, endPoint x: 773, endPoint y: 270, distance: 16.0
click at [804, 270] on span "Grilled Chicken Combo" at bounding box center [865, 263] width 124 height 25
drag, startPoint x: 758, startPoint y: 287, endPoint x: 895, endPoint y: 291, distance: 137.1
click at [895, 291] on p "Half charcoal grilled chicken + Lebanese bread + Thoum garlic sauce + French fr…" at bounding box center [978, 300] width 349 height 42
click at [1325, 405] on button "show more" at bounding box center [1305, 424] width 40 height 40
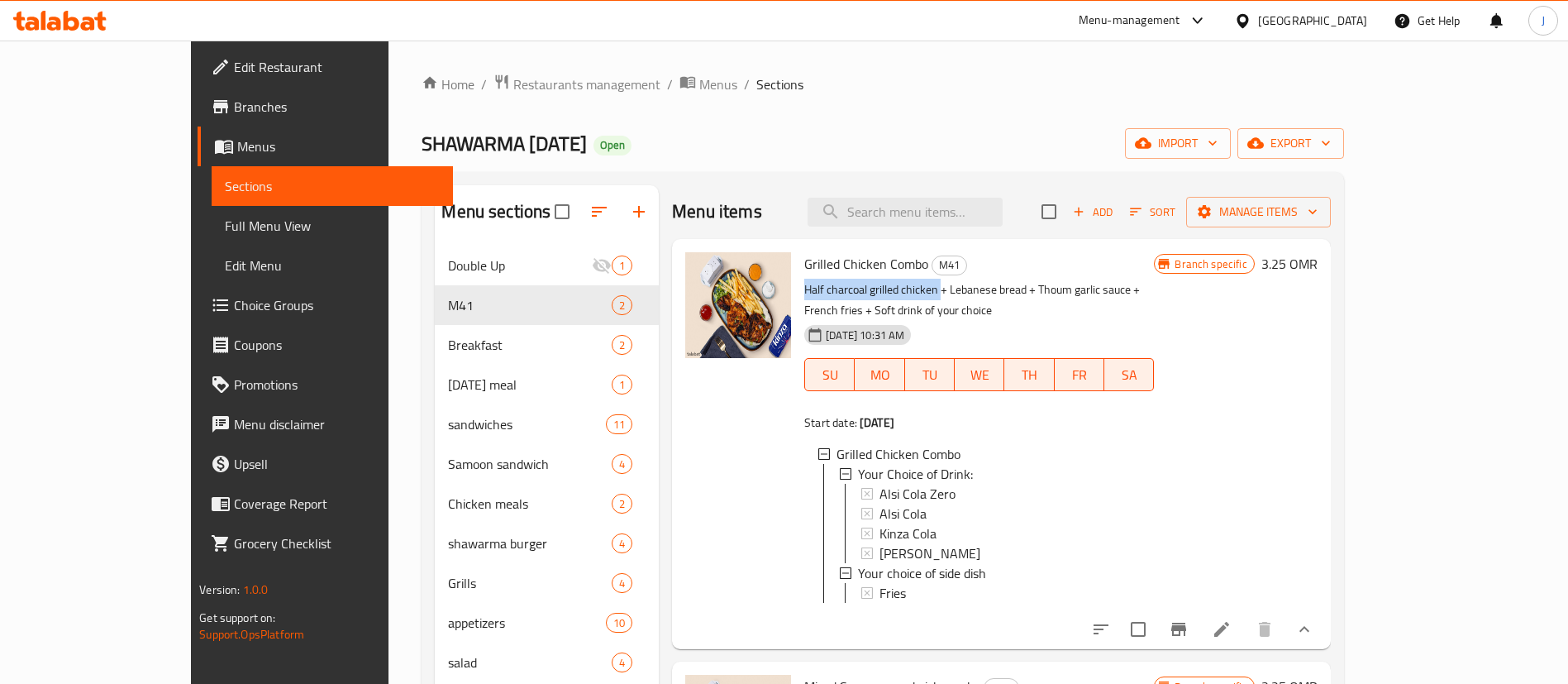
copy p "Half charcoal grilled chicken"
drag, startPoint x: 757, startPoint y: 263, endPoint x: 881, endPoint y: 275, distance: 124.6
click at [881, 275] on span "Grilled Chicken Combo" at bounding box center [865, 263] width 124 height 25
drag, startPoint x: 761, startPoint y: 287, endPoint x: 888, endPoint y: 288, distance: 127.0
click at [888, 288] on p "Half charcoal grilled chicken + Lebanese bread + Thoum garlic sauce + French fr…" at bounding box center [978, 300] width 349 height 42
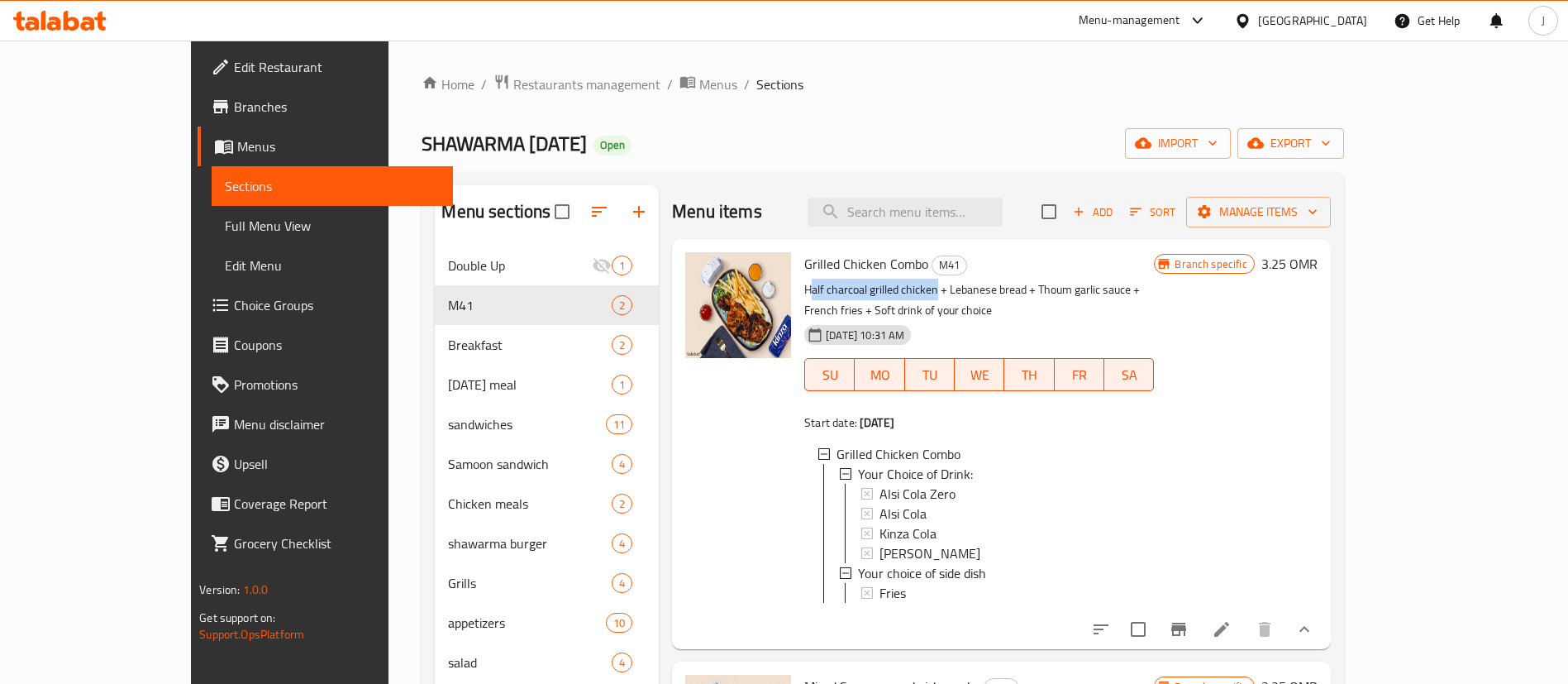
click at [888, 288] on p "Half charcoal grilled chicken + Lebanese bread + Thoum garlic sauce + French fr…" at bounding box center [978, 300] width 349 height 42
drag, startPoint x: 757, startPoint y: 290, endPoint x: 892, endPoint y: 297, distance: 135.2
click at [892, 297] on div "Grilled Chicken Combo M41 Half charcoal grilled chicken + Lebanese bread + Thou…" at bounding box center [978, 443] width 363 height 397
copy p "Half charcoal grilled chicken"
click at [234, 306] on span "Choice Groups" at bounding box center [336, 305] width 205 height 20
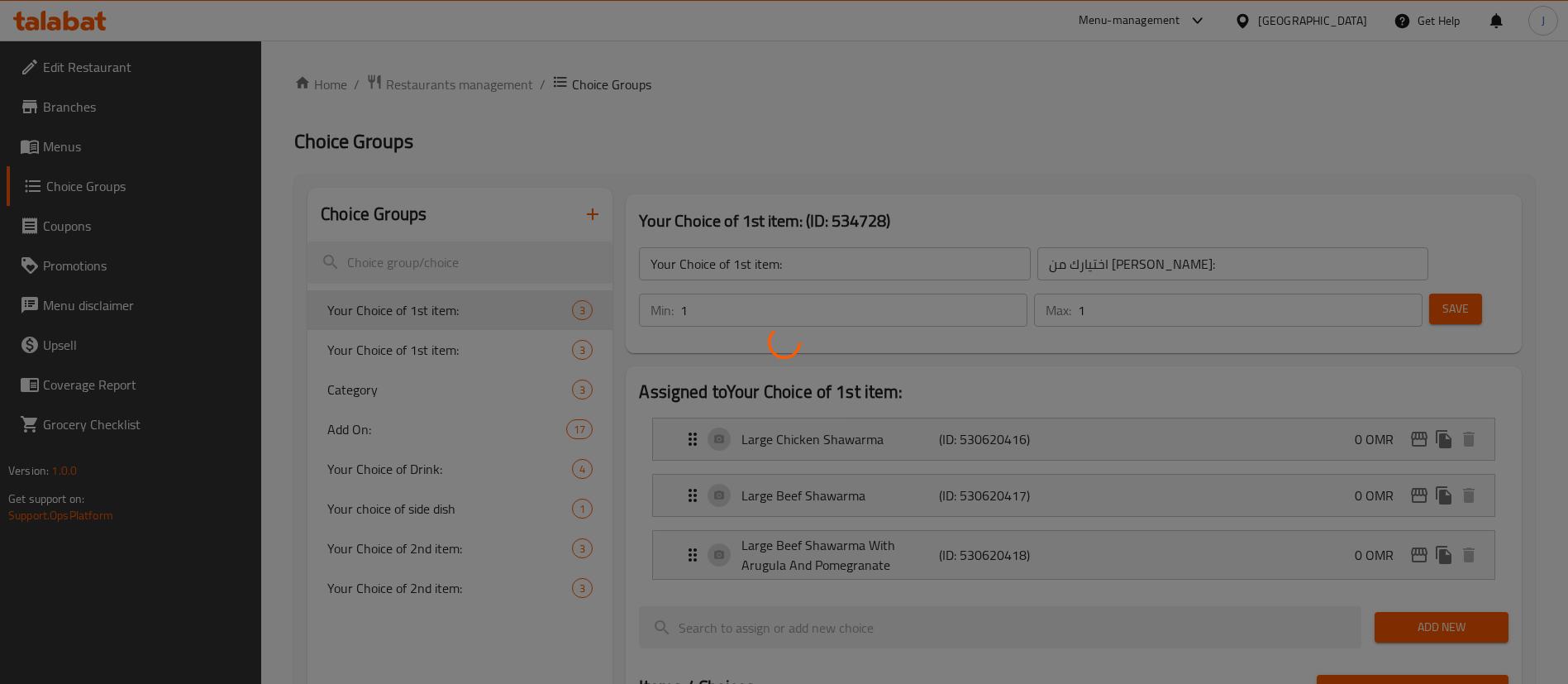
click at [599, 205] on div at bounding box center [784, 342] width 1568 height 684
click at [589, 208] on div at bounding box center [784, 342] width 1568 height 684
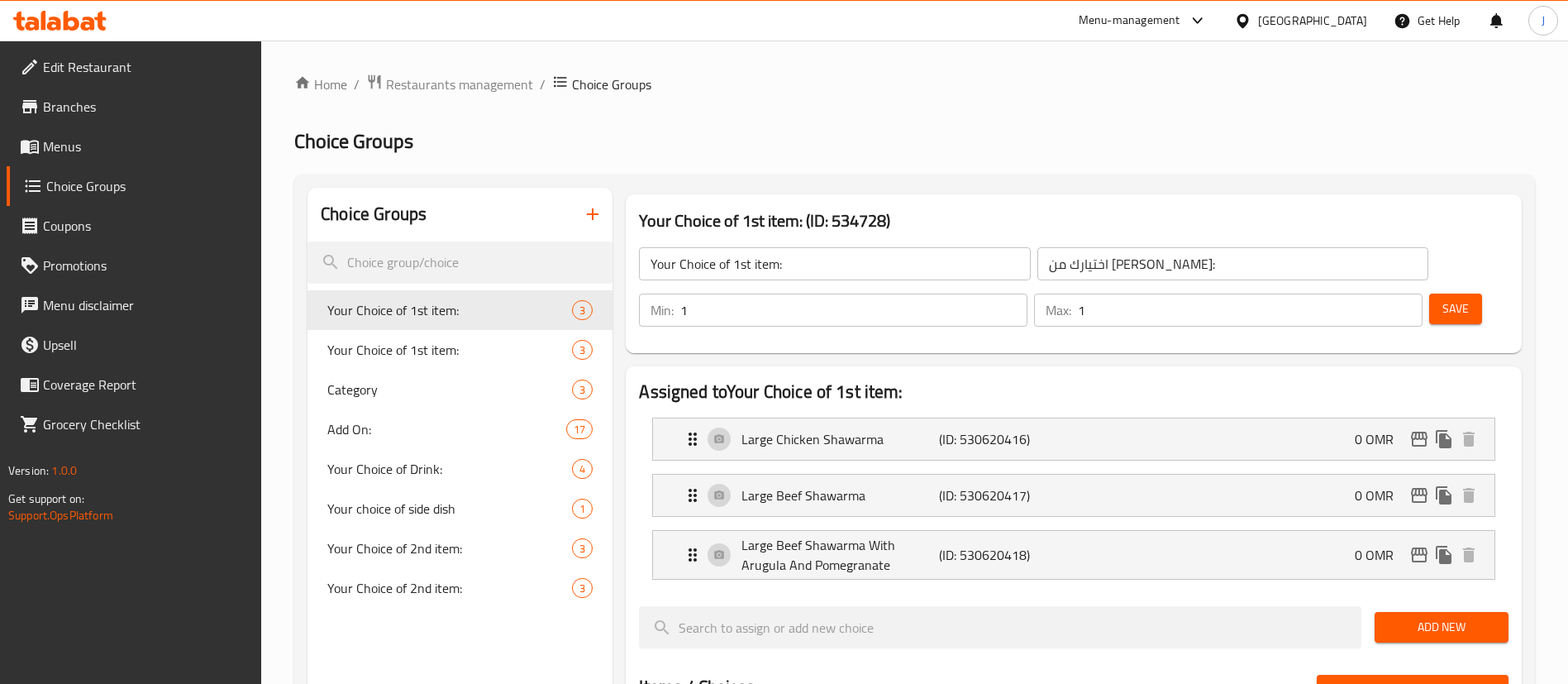
click at [570, 225] on div "Choice Groups" at bounding box center [460, 214] width 305 height 54
click at [598, 216] on icon "button" at bounding box center [592, 214] width 20 height 20
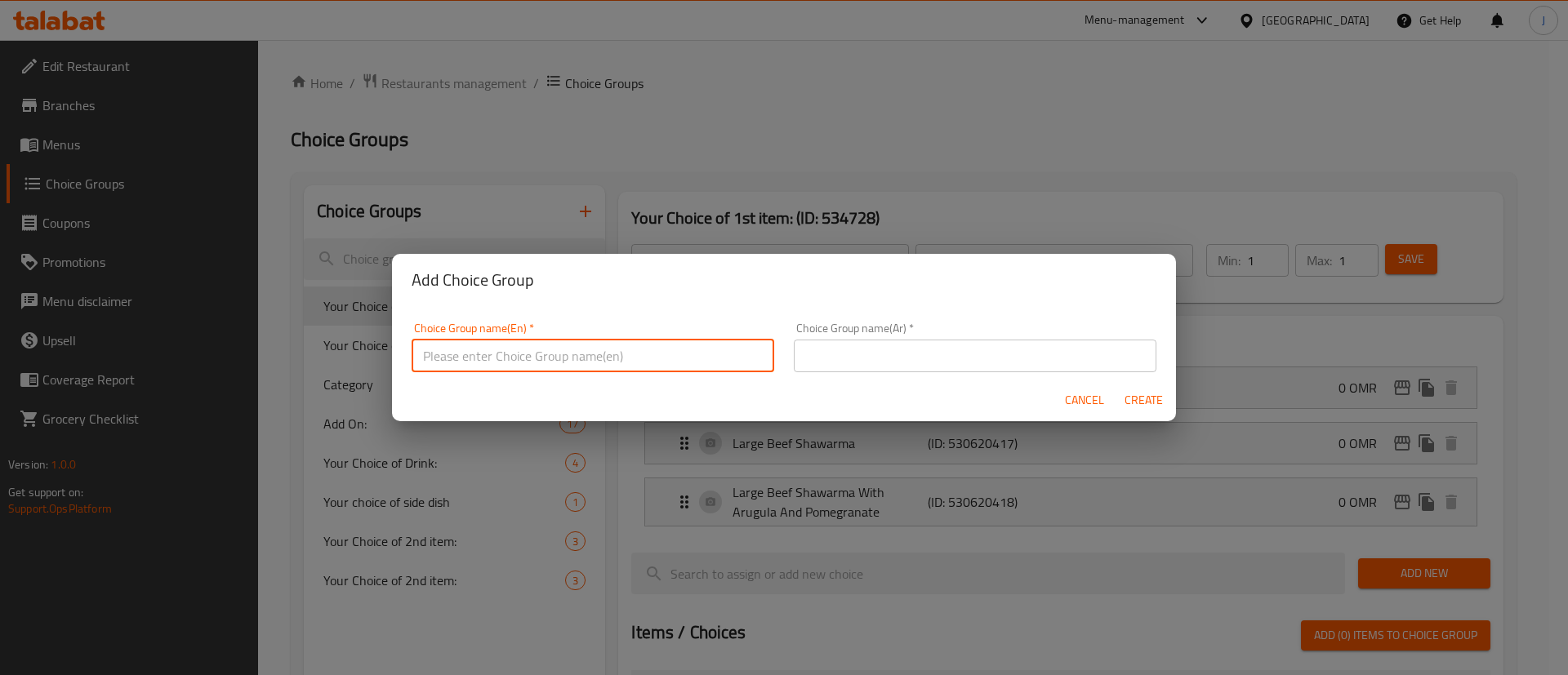
click at [678, 360] on input "text" at bounding box center [593, 355] width 363 height 33
type input "Your Choice of Main"
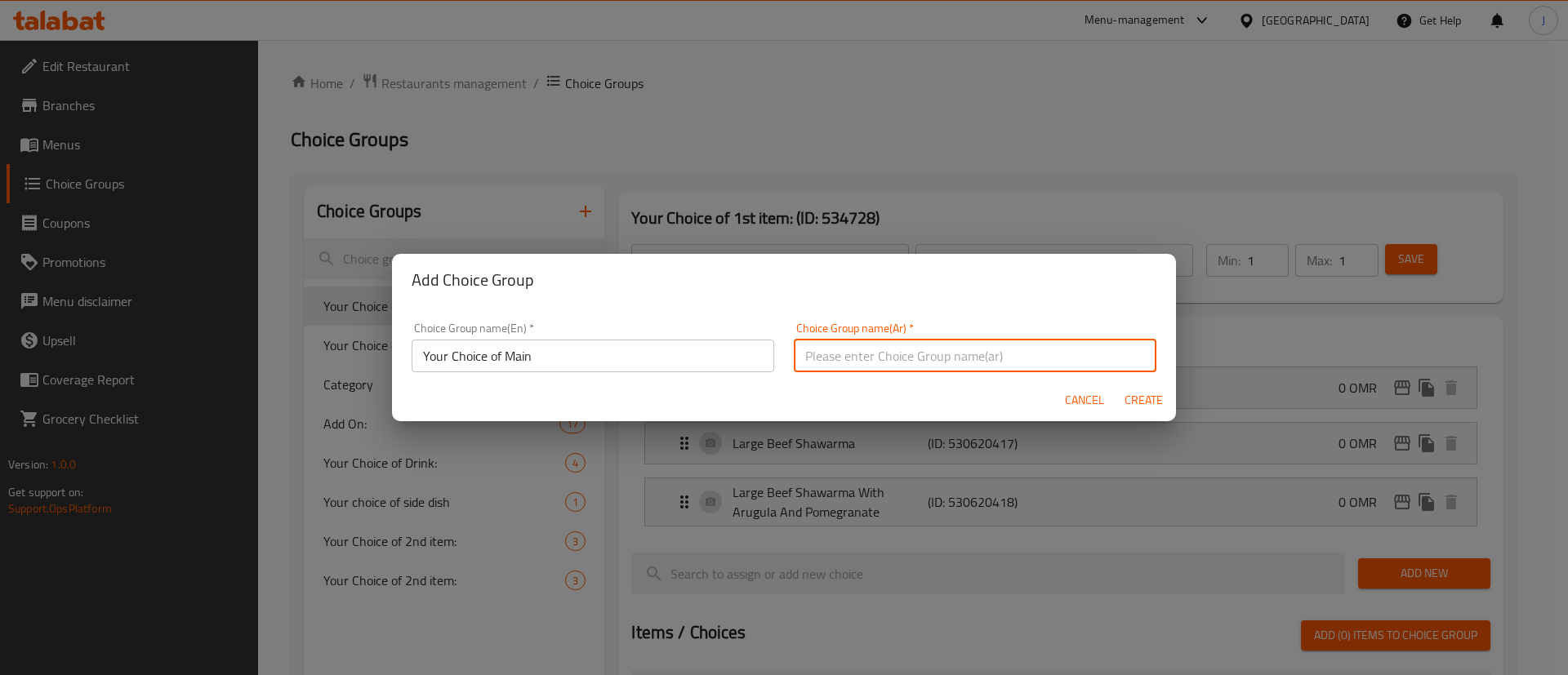
click at [844, 362] on input "text" at bounding box center [976, 355] width 363 height 33
type input "اختيارك من الطبق الرئيسي"
click at [1146, 399] on span "Create" at bounding box center [1143, 400] width 39 height 21
type input "Your Choice of Main"
type input "اختيارك من الطبق الرئيسي"
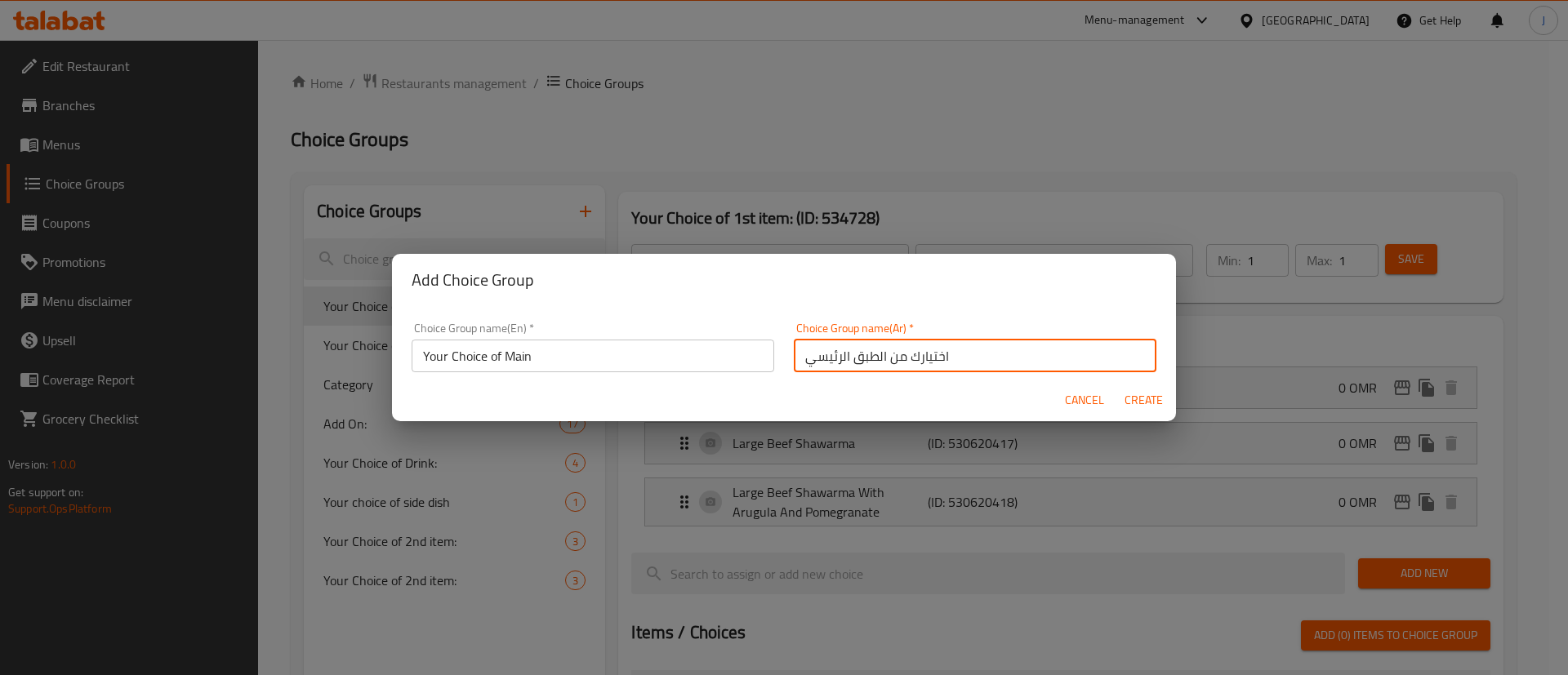
type input "0"
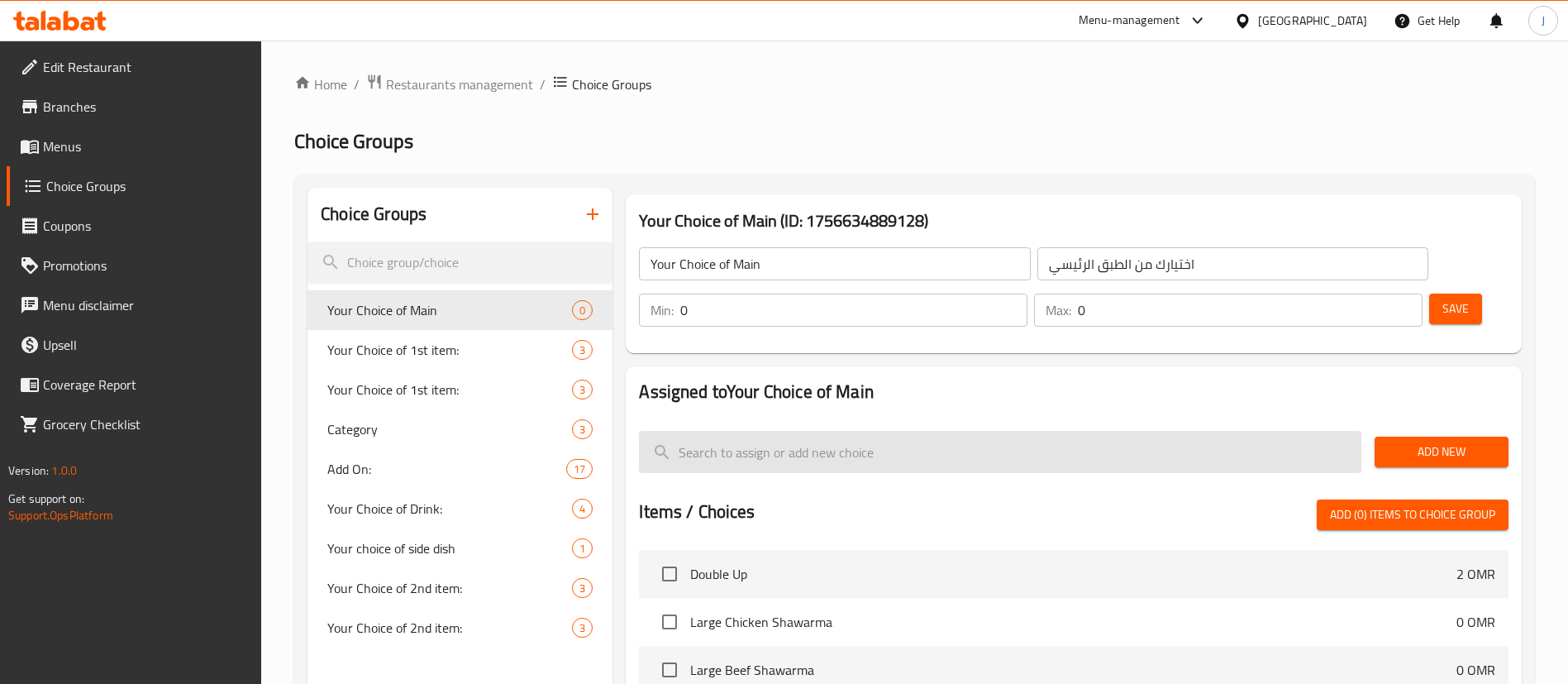
click at [1229, 431] on input "search" at bounding box center [1000, 452] width 722 height 43
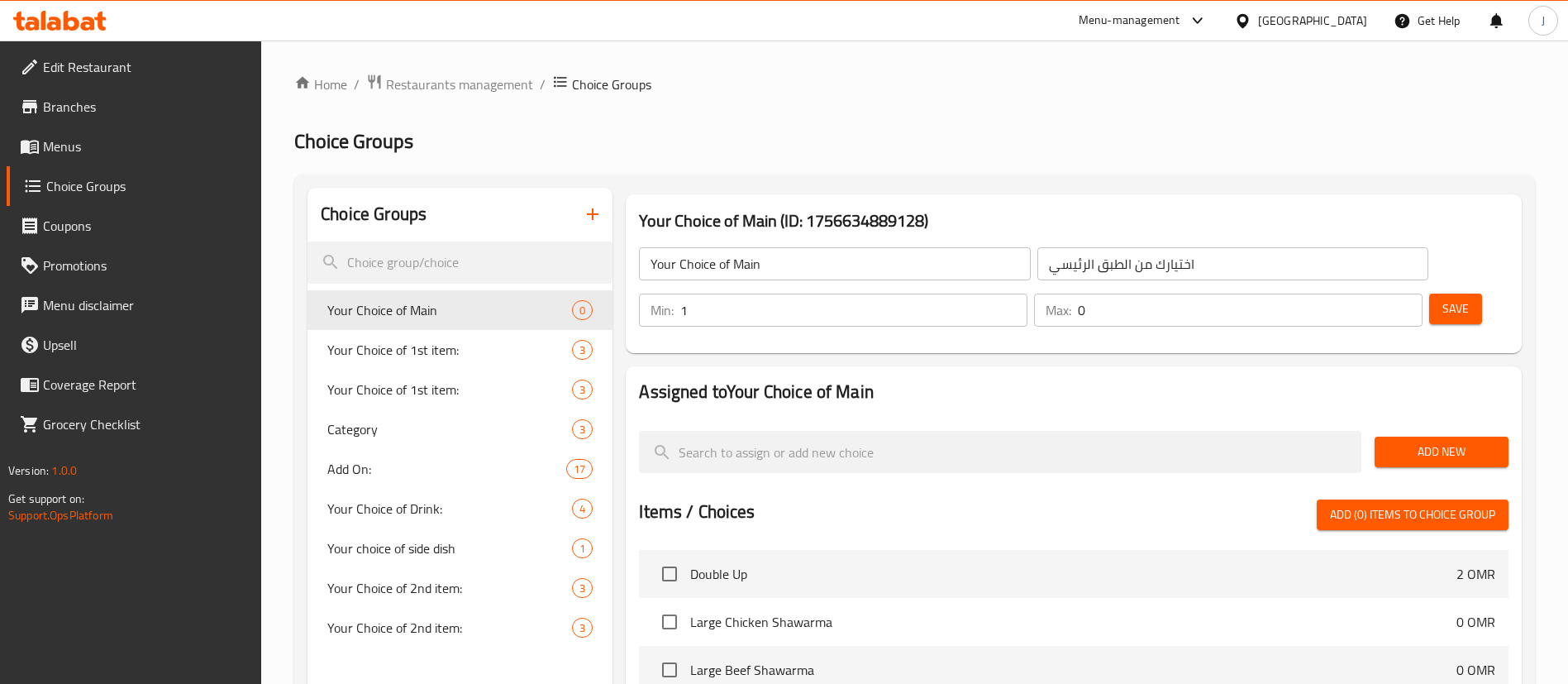
type input "1"
click at [1027, 294] on input "1" at bounding box center [853, 310] width 347 height 33
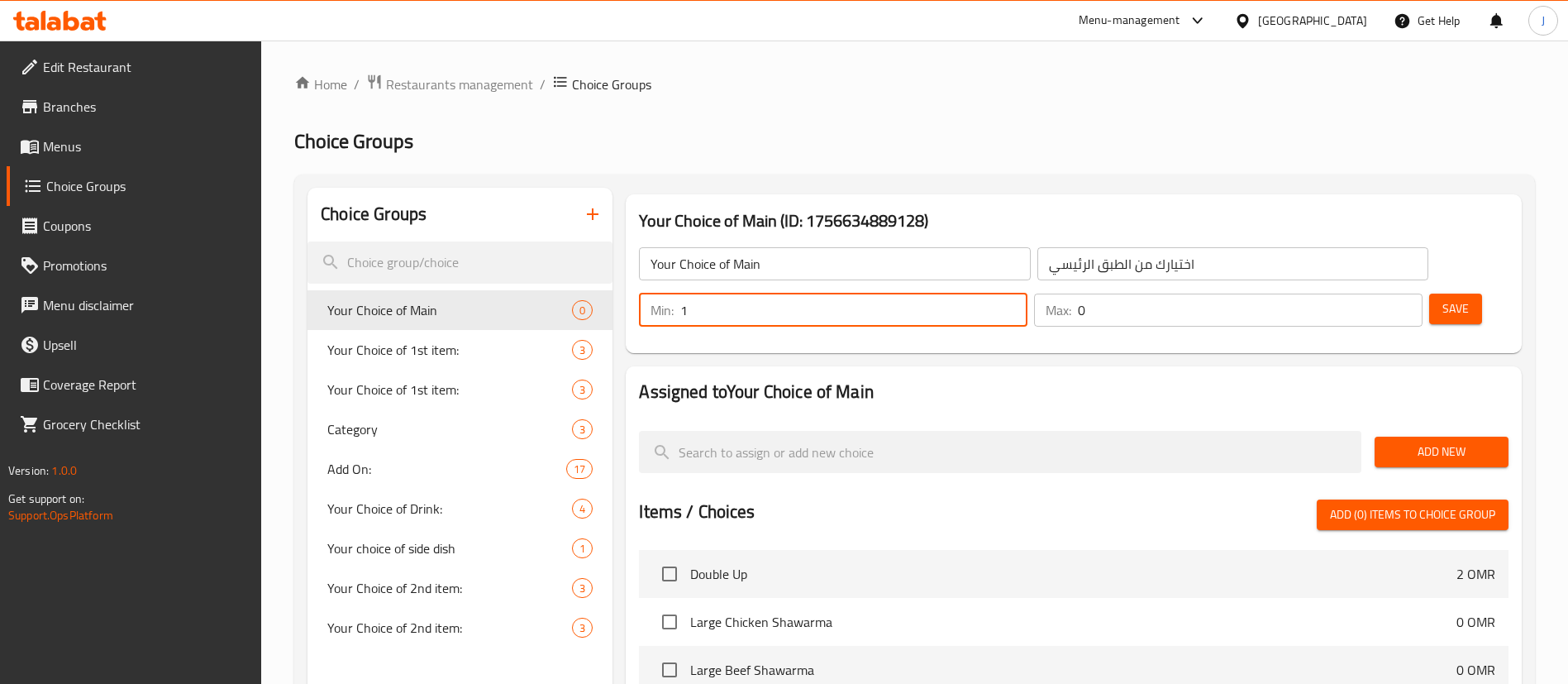
click at [1386, 437] on button "Add New" at bounding box center [1441, 452] width 134 height 30
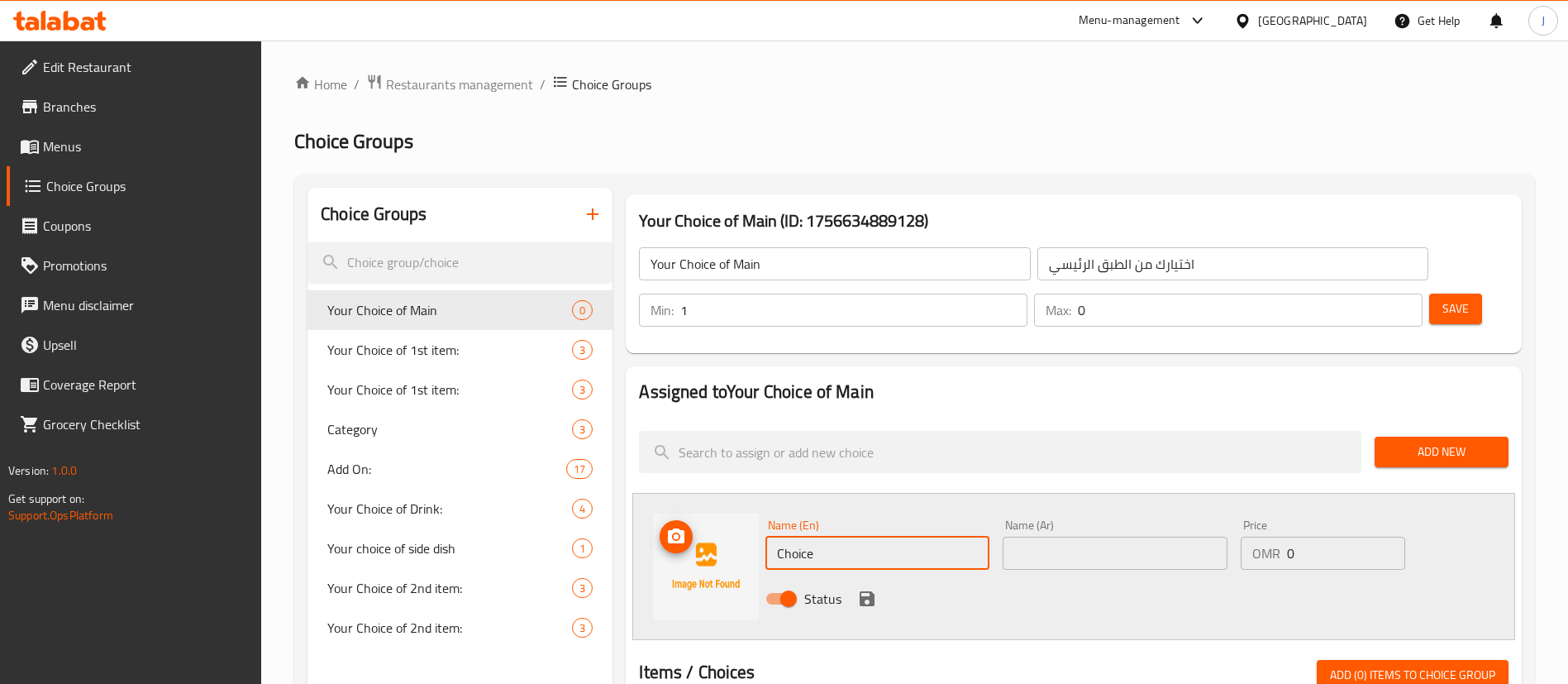
drag, startPoint x: 928, startPoint y: 505, endPoint x: 675, endPoint y: 495, distance: 253.2
click at [675, 495] on div "Name (En) Choice Name (En) Name (Ar) Name (Ar) Price OMR 0 Price Status" at bounding box center [1074, 566] width 882 height 147
paste input "Half charcoal grilled chicken"
type input "Half charcoal grilled chicken"
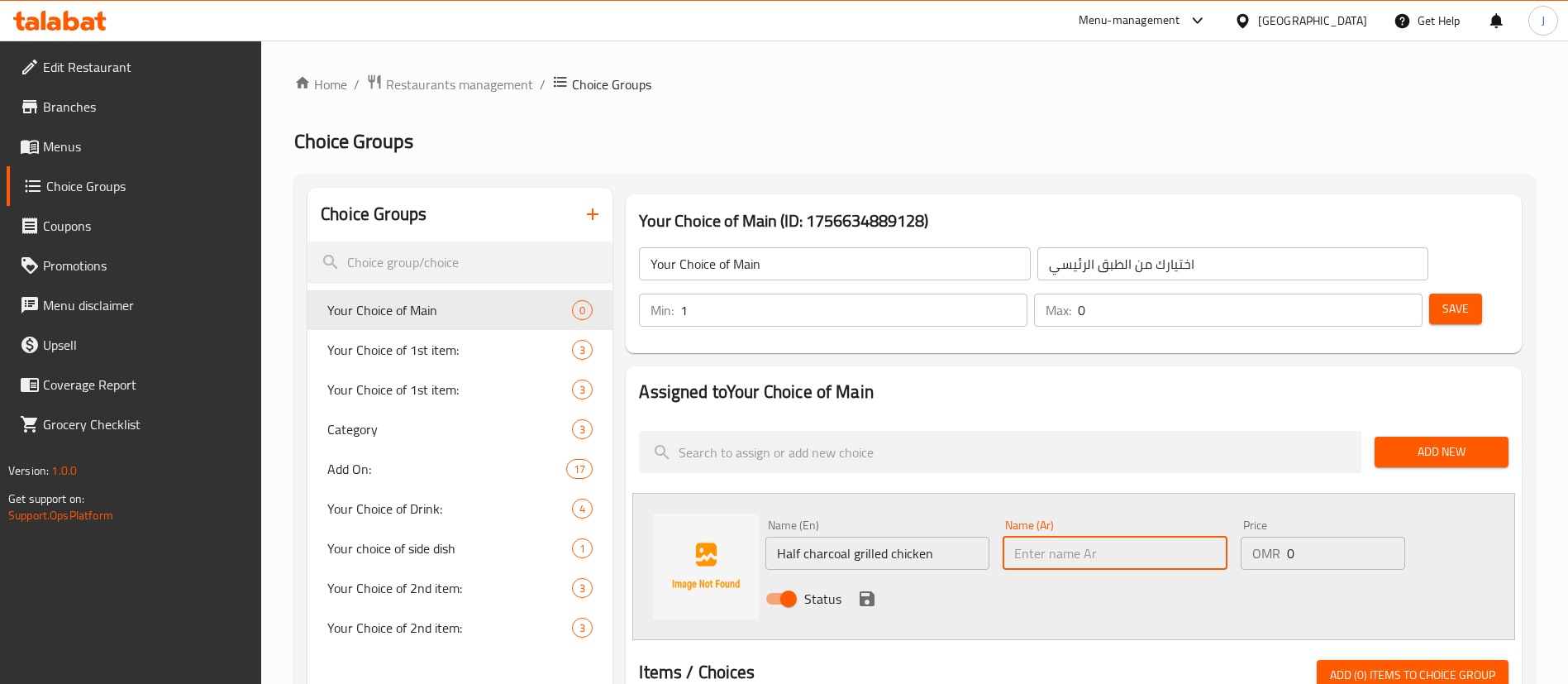
click at [1043, 537] on input "text" at bounding box center [1114, 553] width 224 height 33
paste input "نصف دجاجة مشوية على الفحم"
type input "نصف دجاجة مشوية على الفحم"
click at [861, 591] on icon "save" at bounding box center [867, 599] width 15 height 15
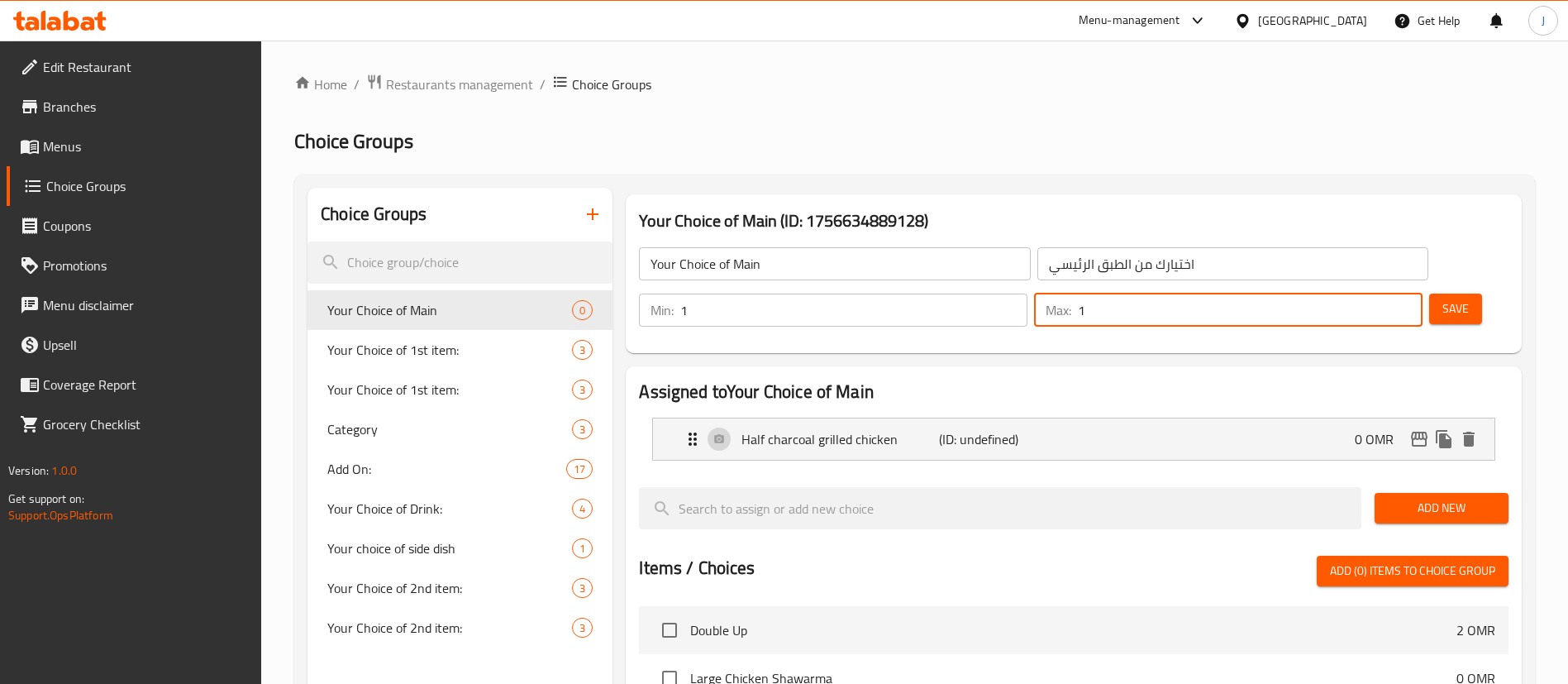
type input "1"
click at [1380, 294] on input "1" at bounding box center [1250, 310] width 345 height 33
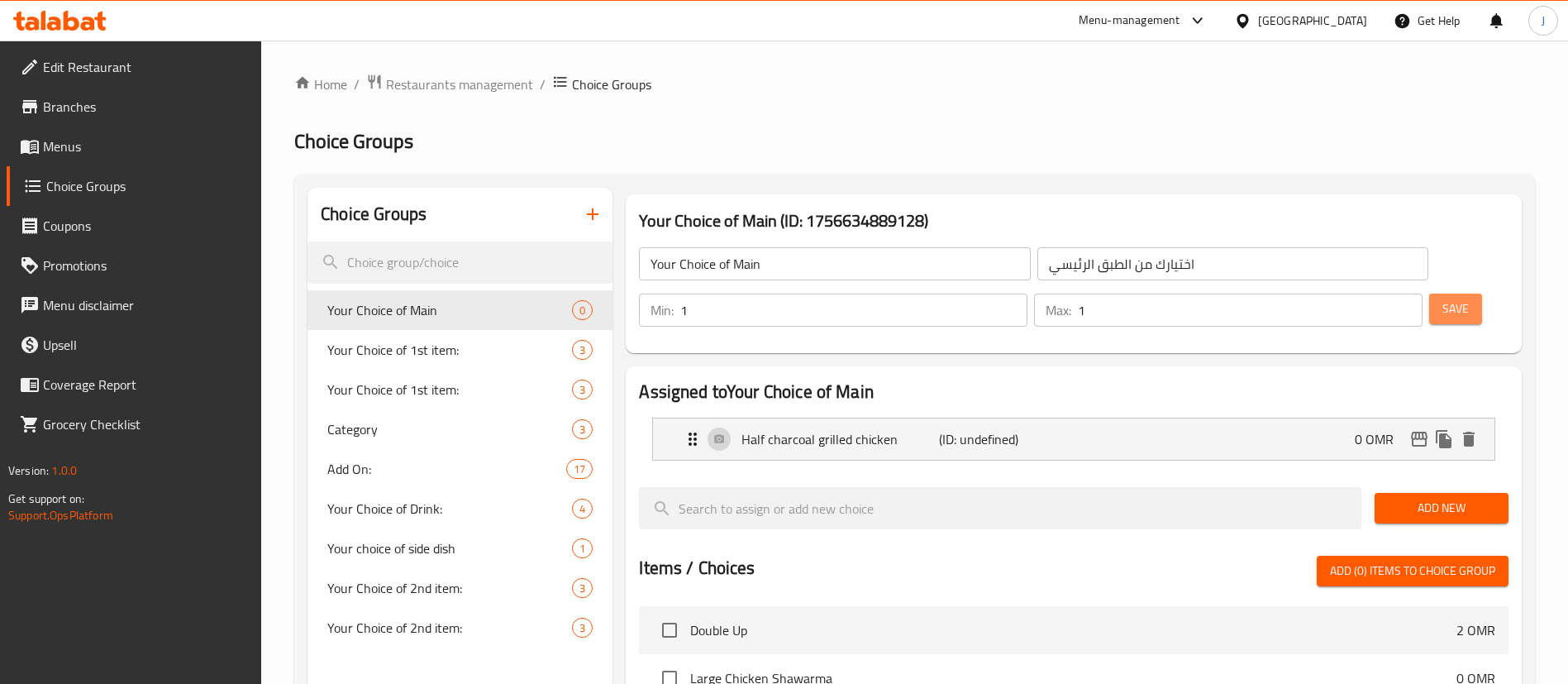
click at [1429, 294] on button "Save" at bounding box center [1455, 309] width 53 height 30
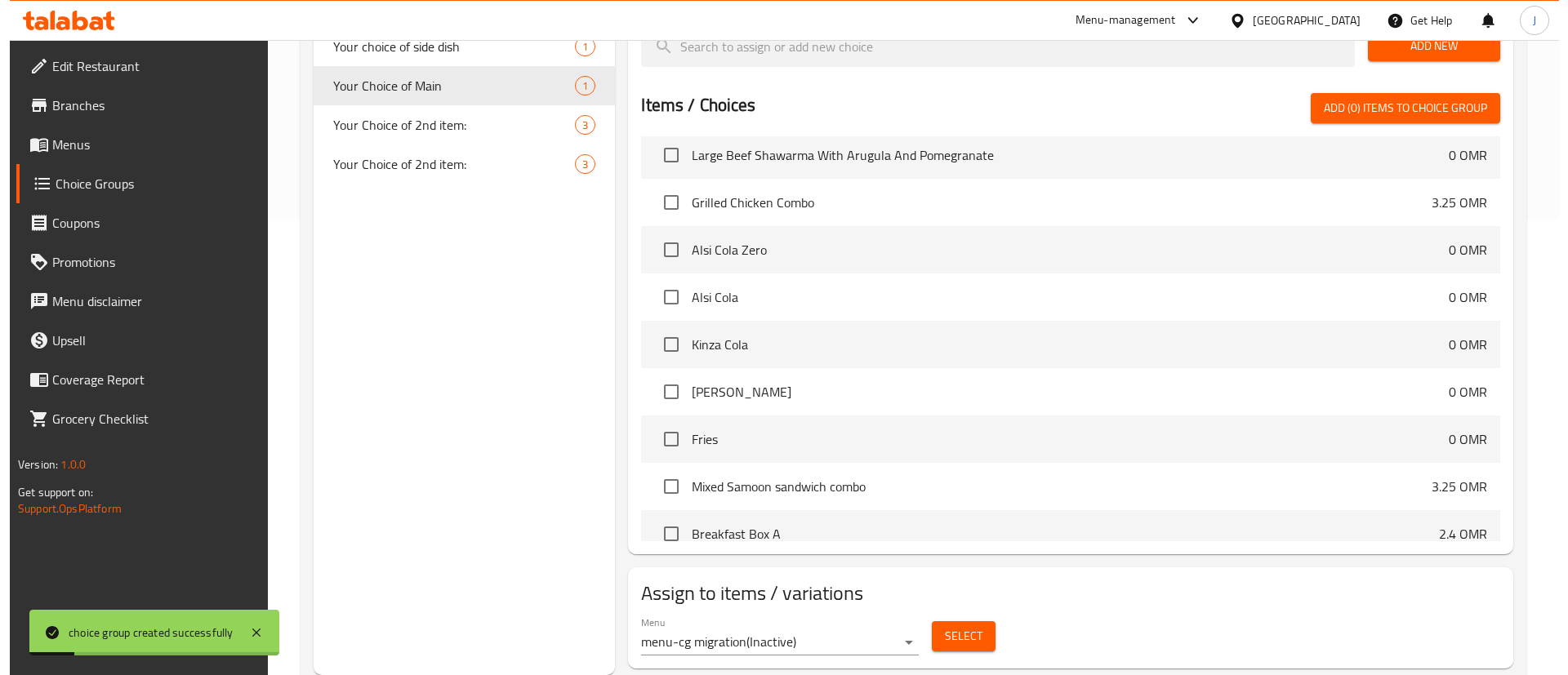
scroll to position [296, 0]
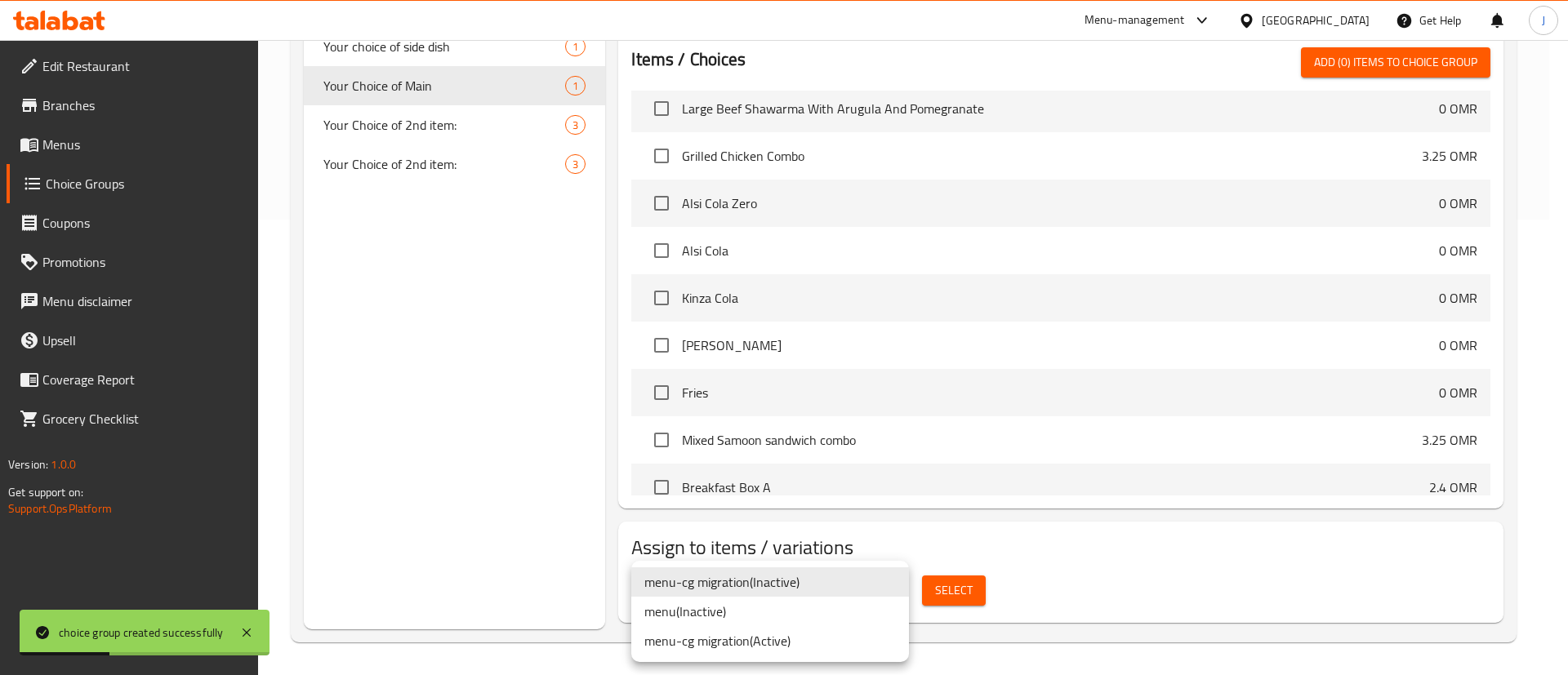
click at [789, 616] on li "menu ( Inactive )" at bounding box center [770, 610] width 278 height 29
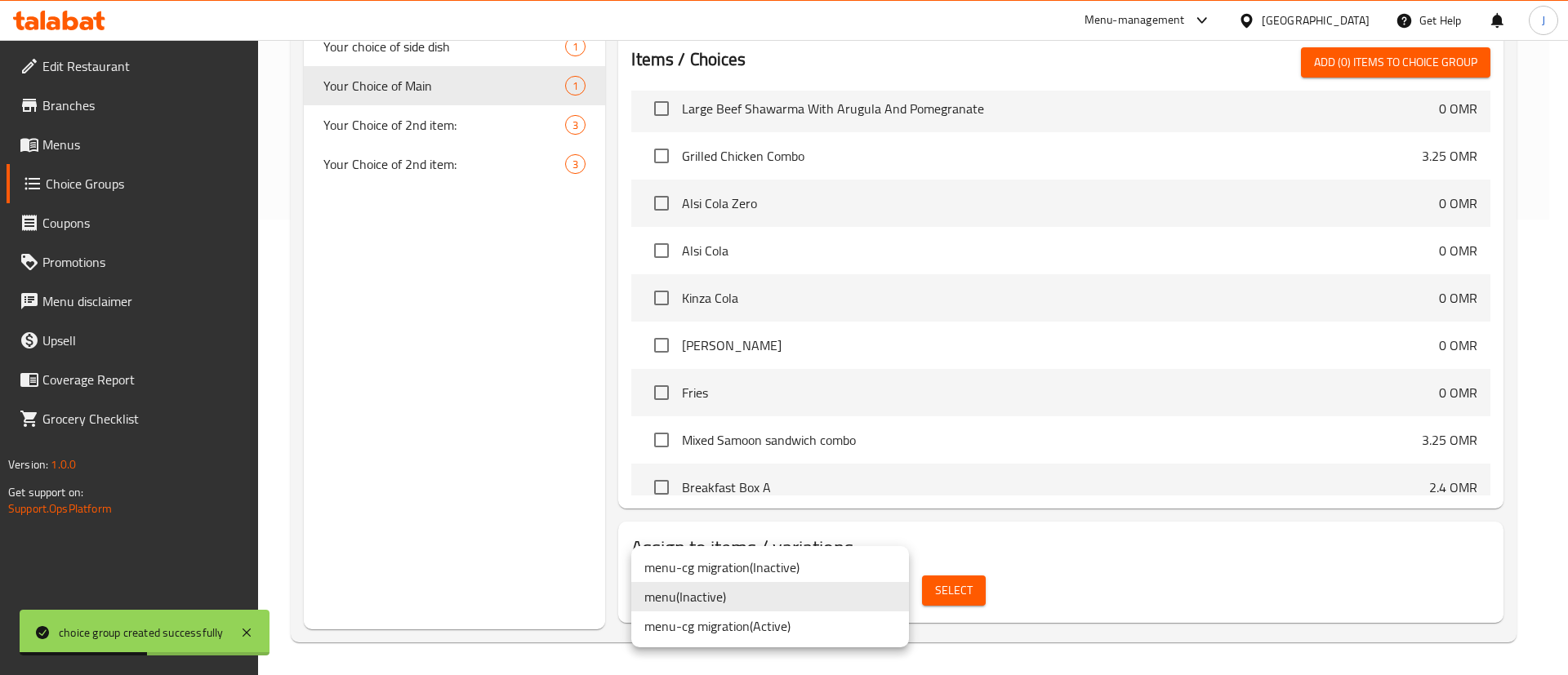
click at [832, 626] on li "menu-cg migration ( Active )" at bounding box center [770, 625] width 278 height 29
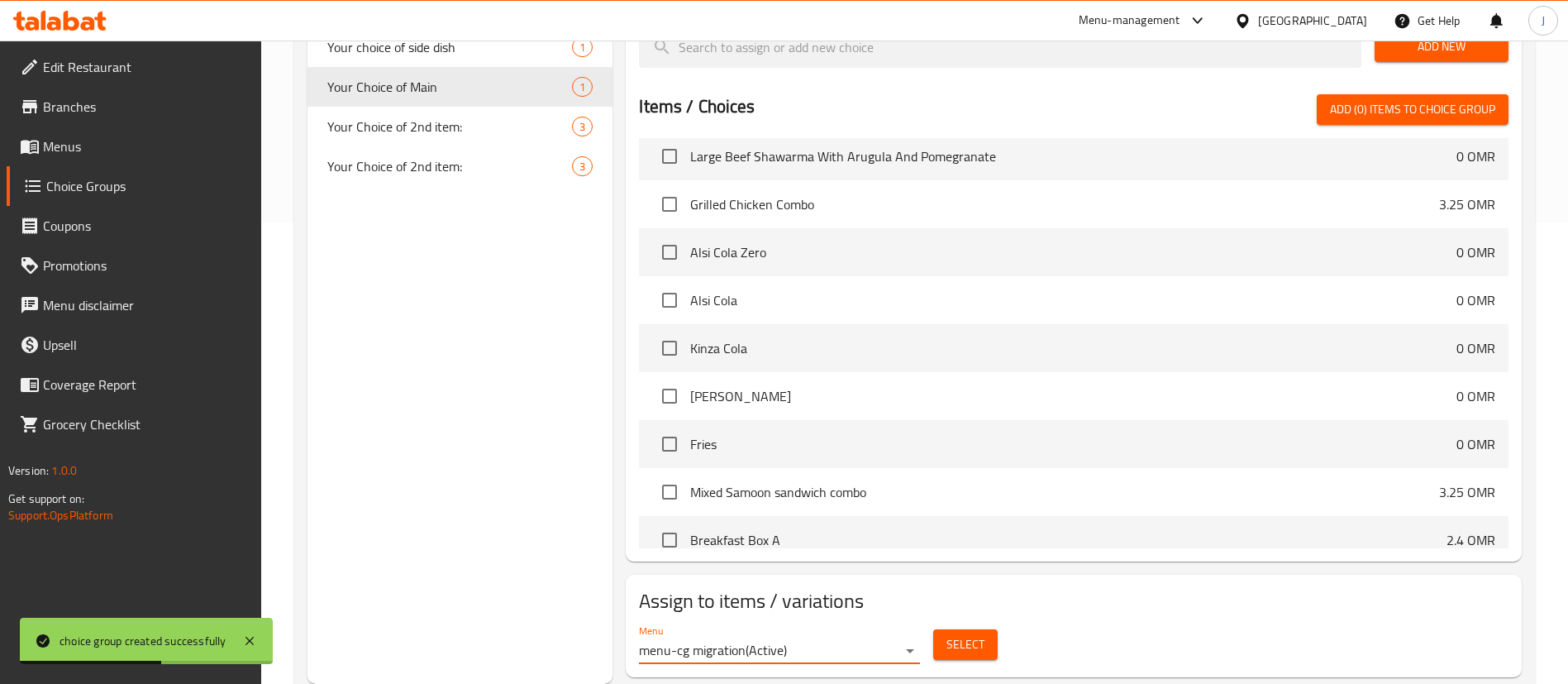
click at [940, 629] on button "Select" at bounding box center [966, 644] width 64 height 30
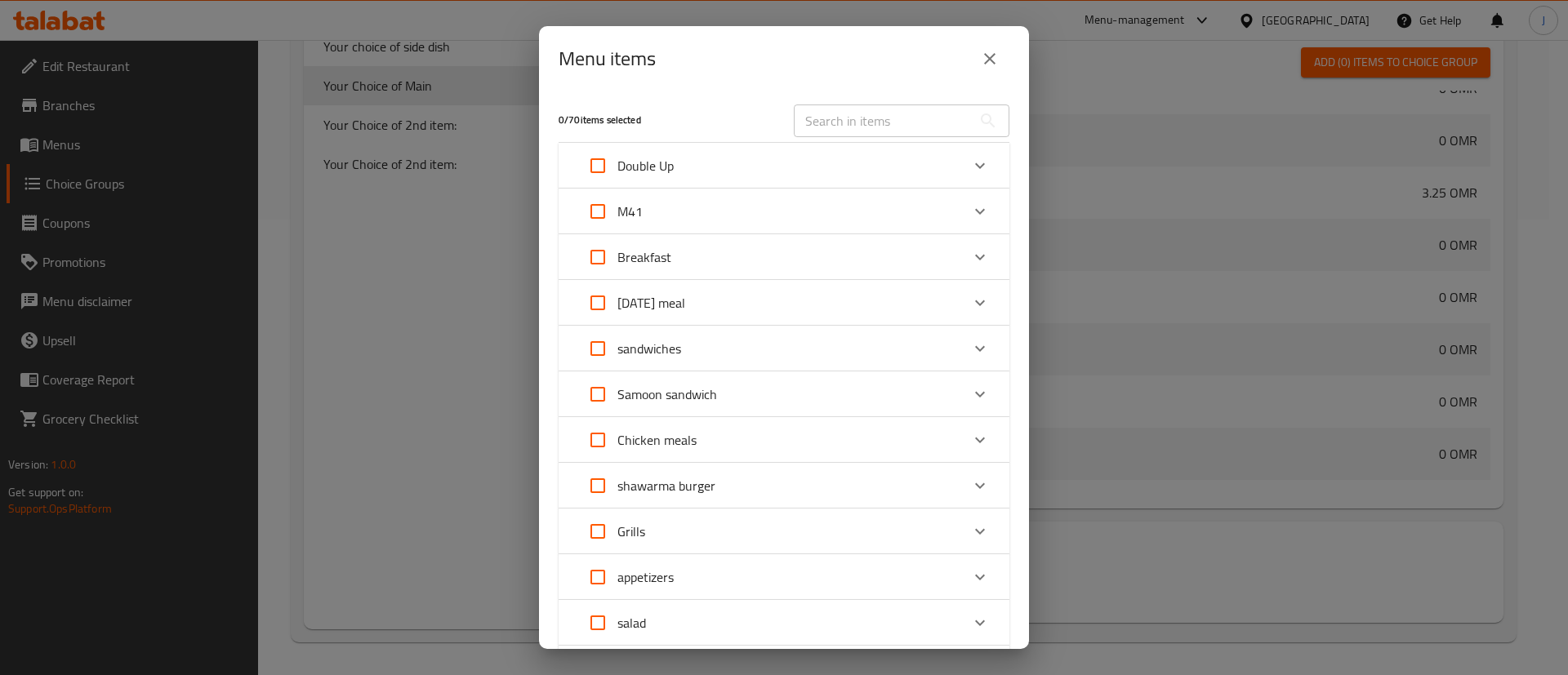
click at [936, 217] on div "M41" at bounding box center [769, 211] width 383 height 39
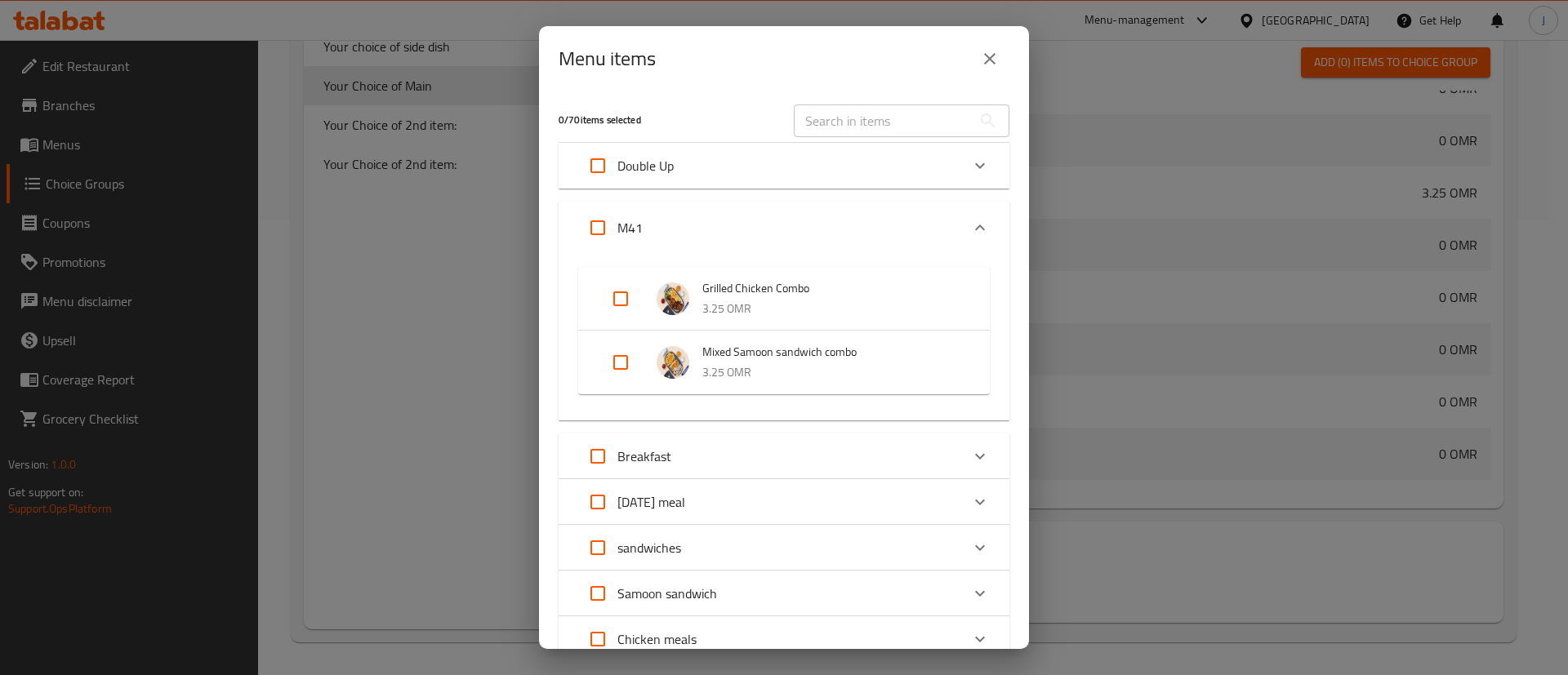
click at [635, 305] on input "Expand" at bounding box center [621, 299] width 39 height 39
checkbox input "true"
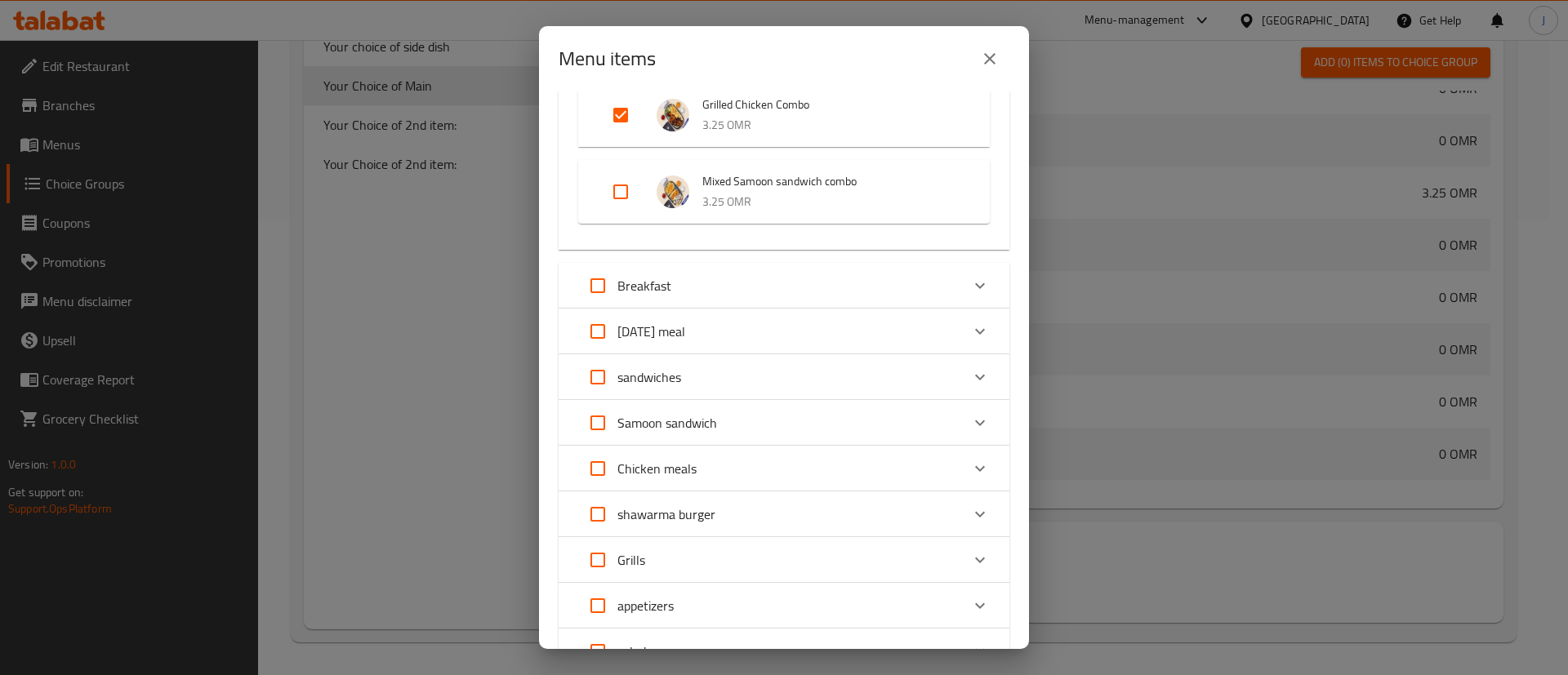
scroll to position [505, 0]
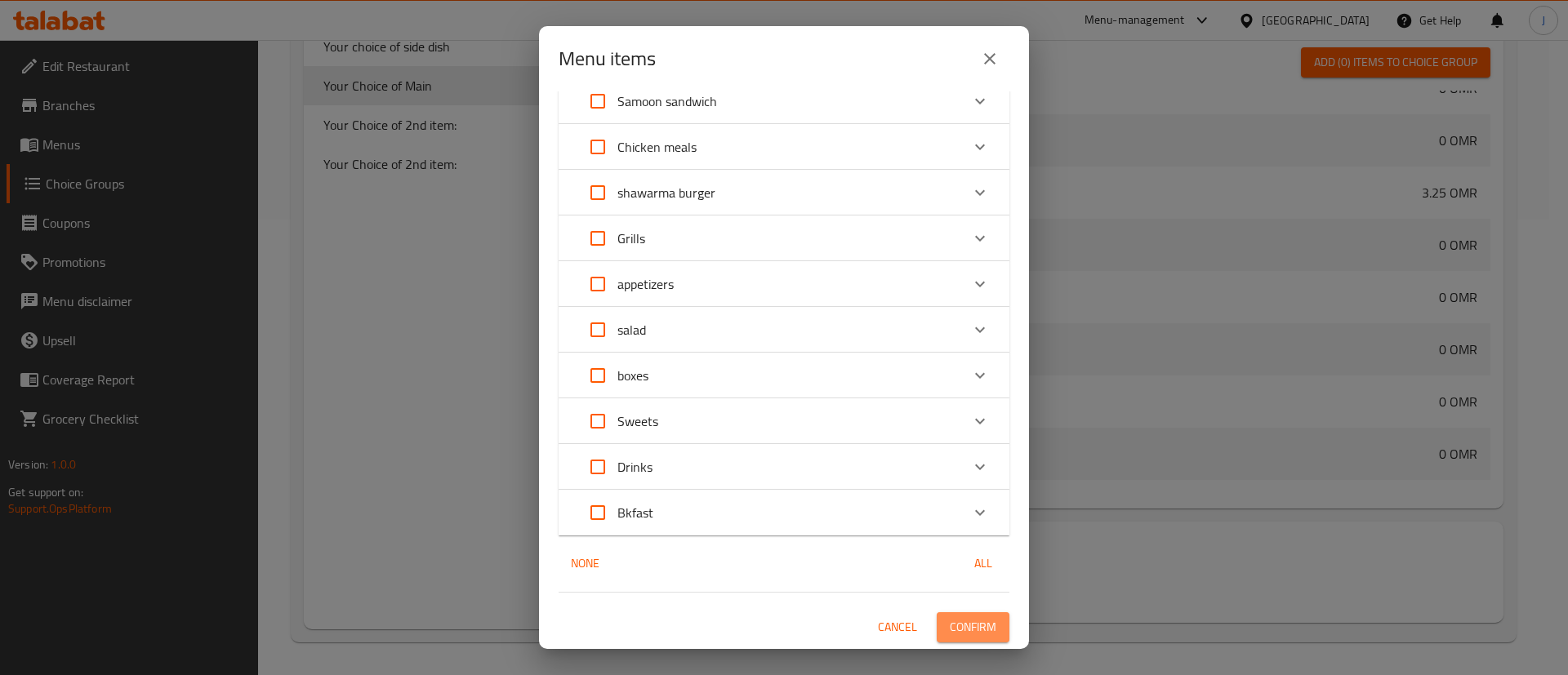
click at [958, 633] on span "Confirm" at bounding box center [973, 627] width 47 height 21
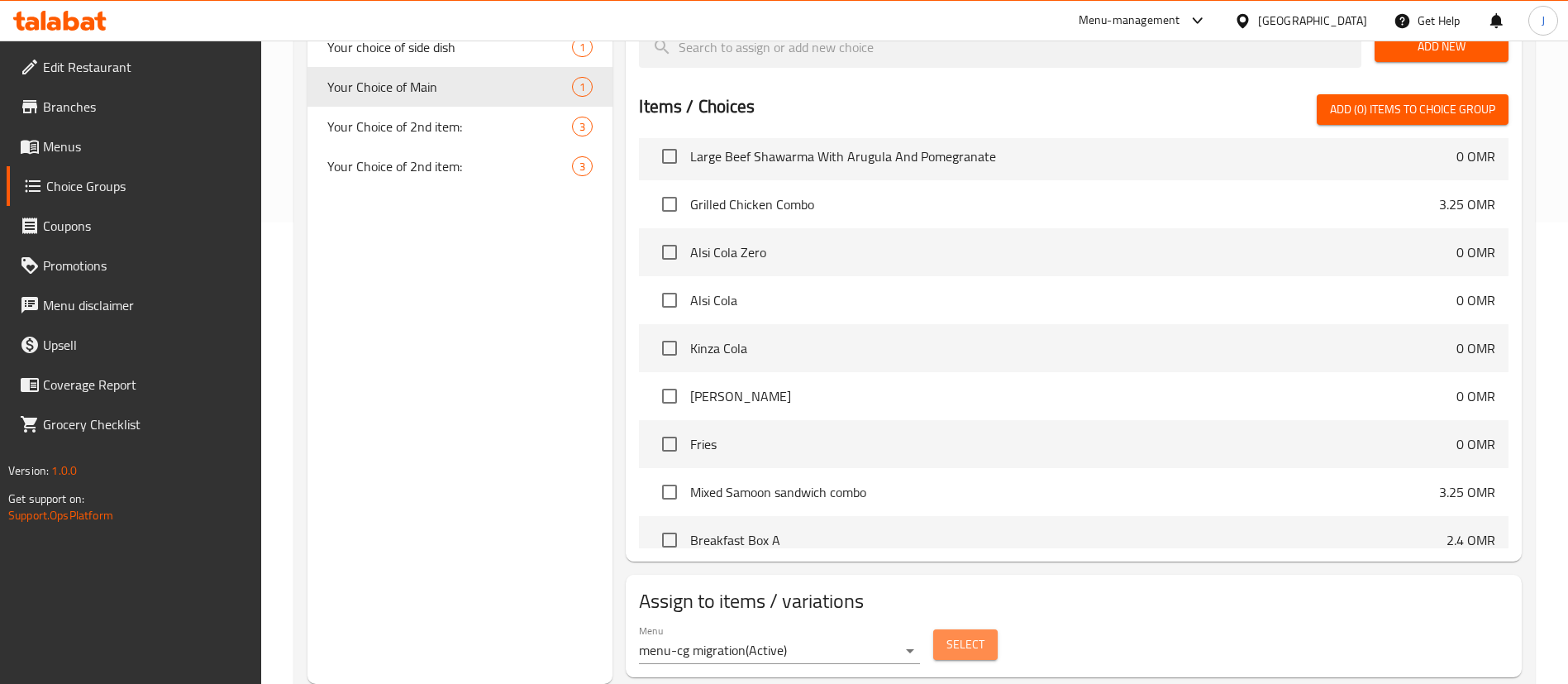
click at [990, 629] on button "Select" at bounding box center [966, 644] width 64 height 30
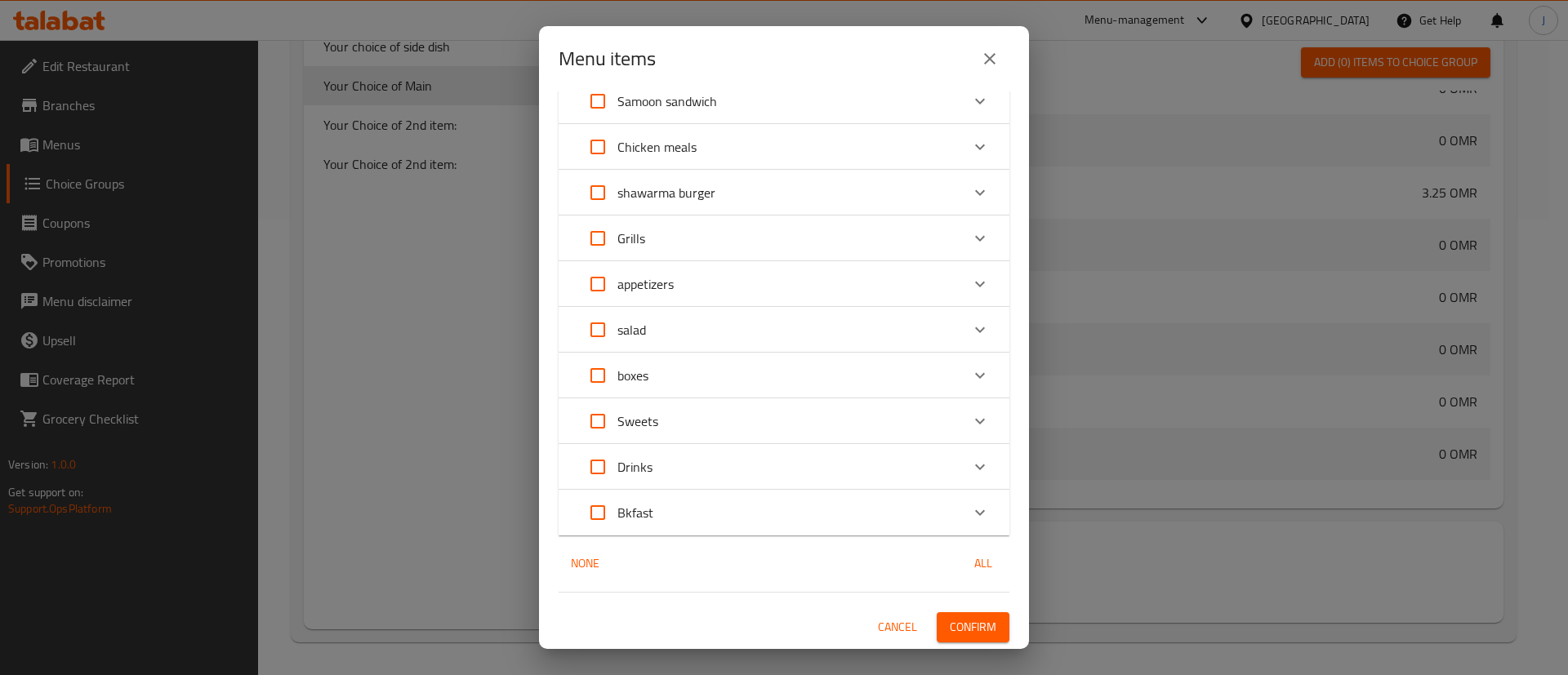
click at [872, 614] on button "Cancel" at bounding box center [898, 627] width 52 height 30
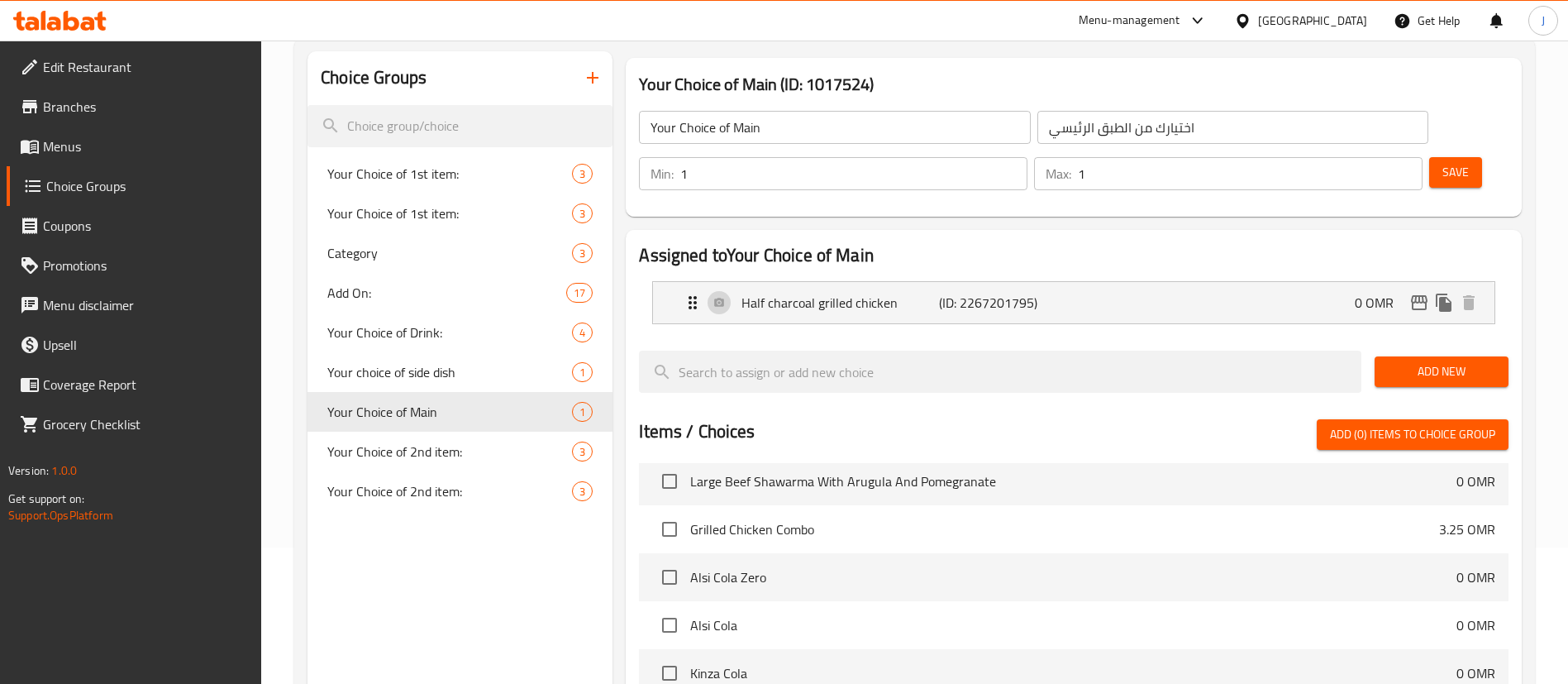
scroll to position [134, 0]
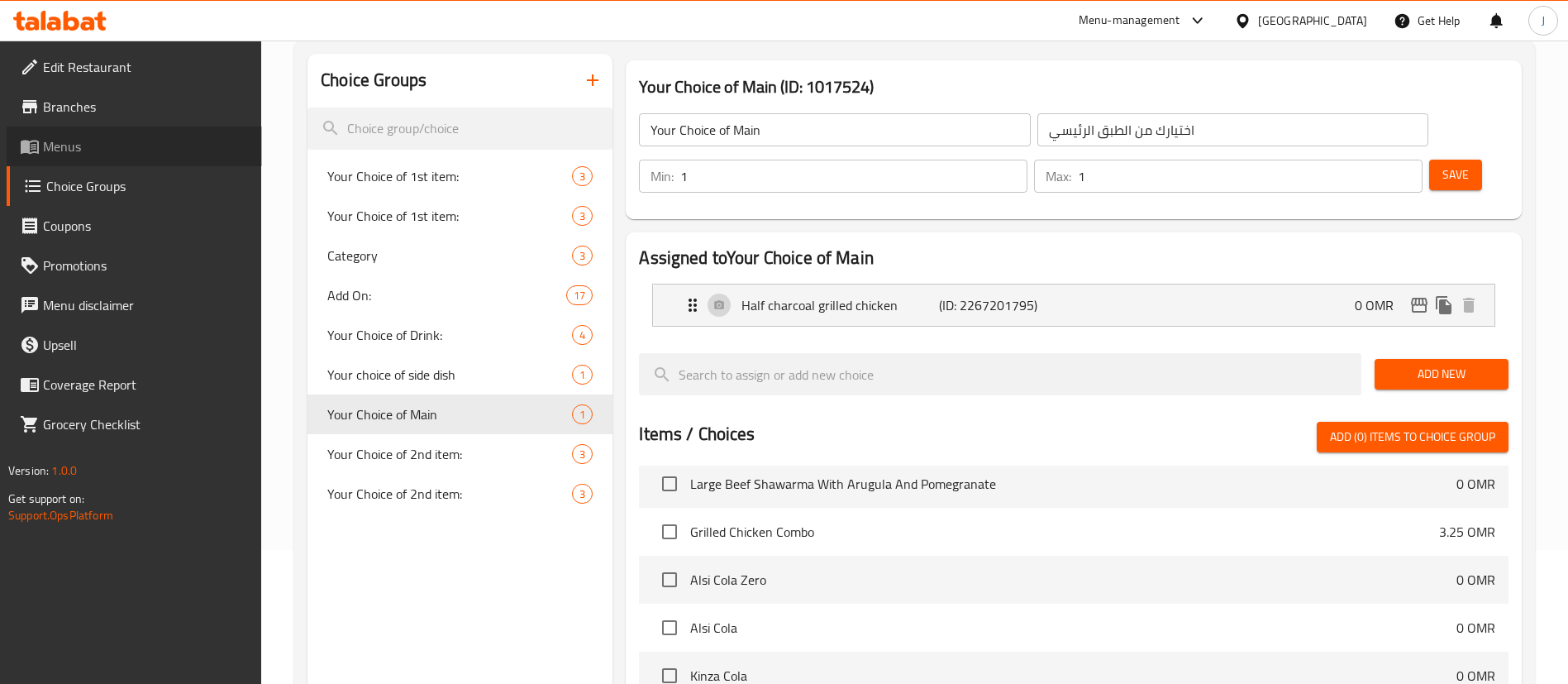
click at [94, 142] on span "Menus" at bounding box center [145, 146] width 205 height 20
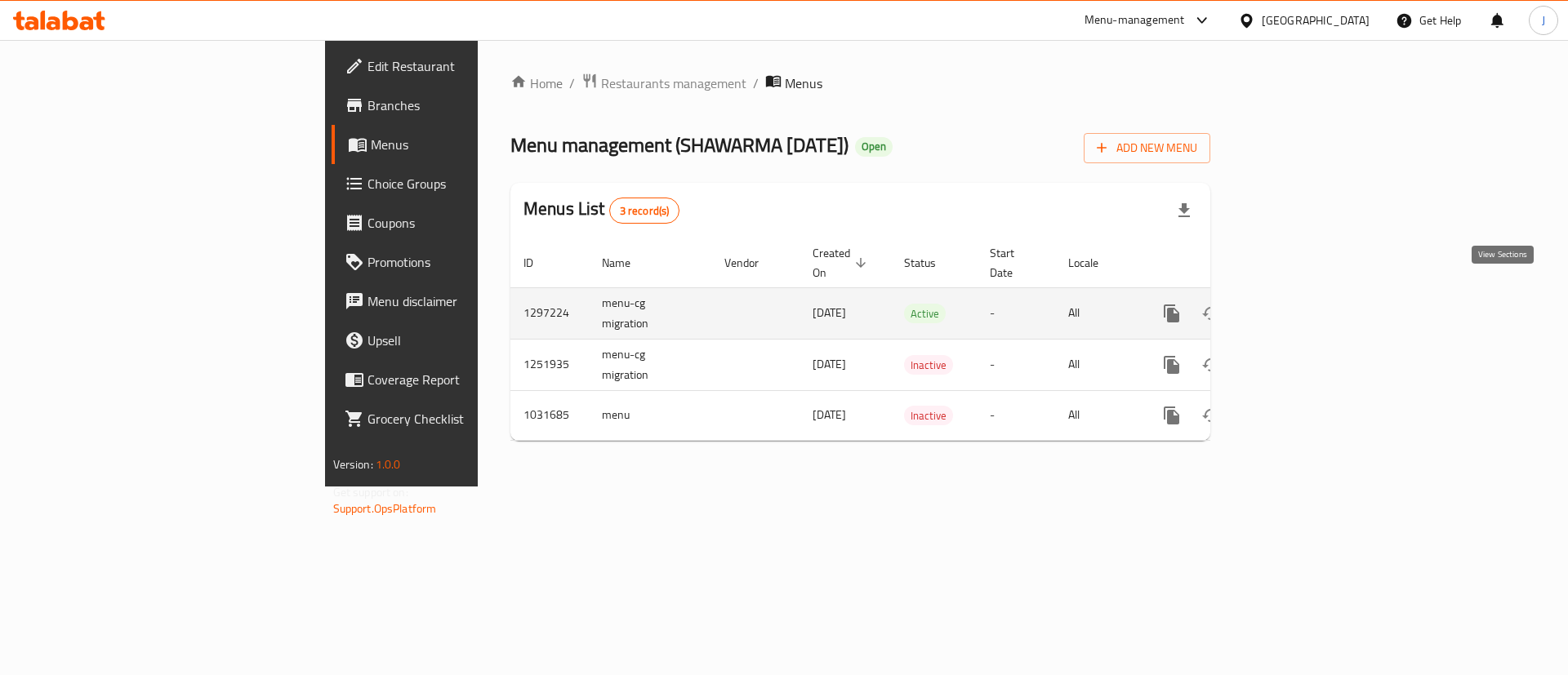
click at [1309, 294] on link "enhanced table" at bounding box center [1290, 313] width 39 height 39
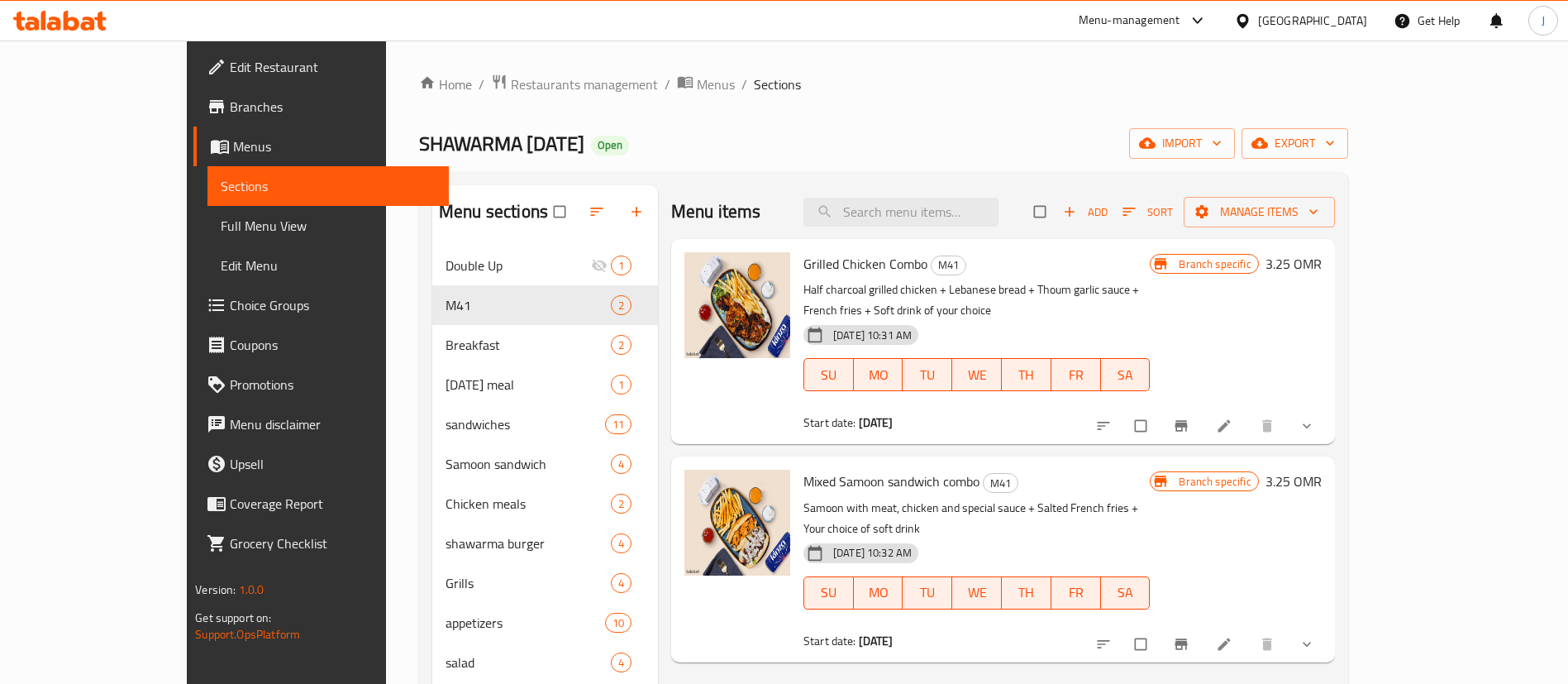
click at [1315, 418] on icon "show more" at bounding box center [1306, 425] width 16 height 16
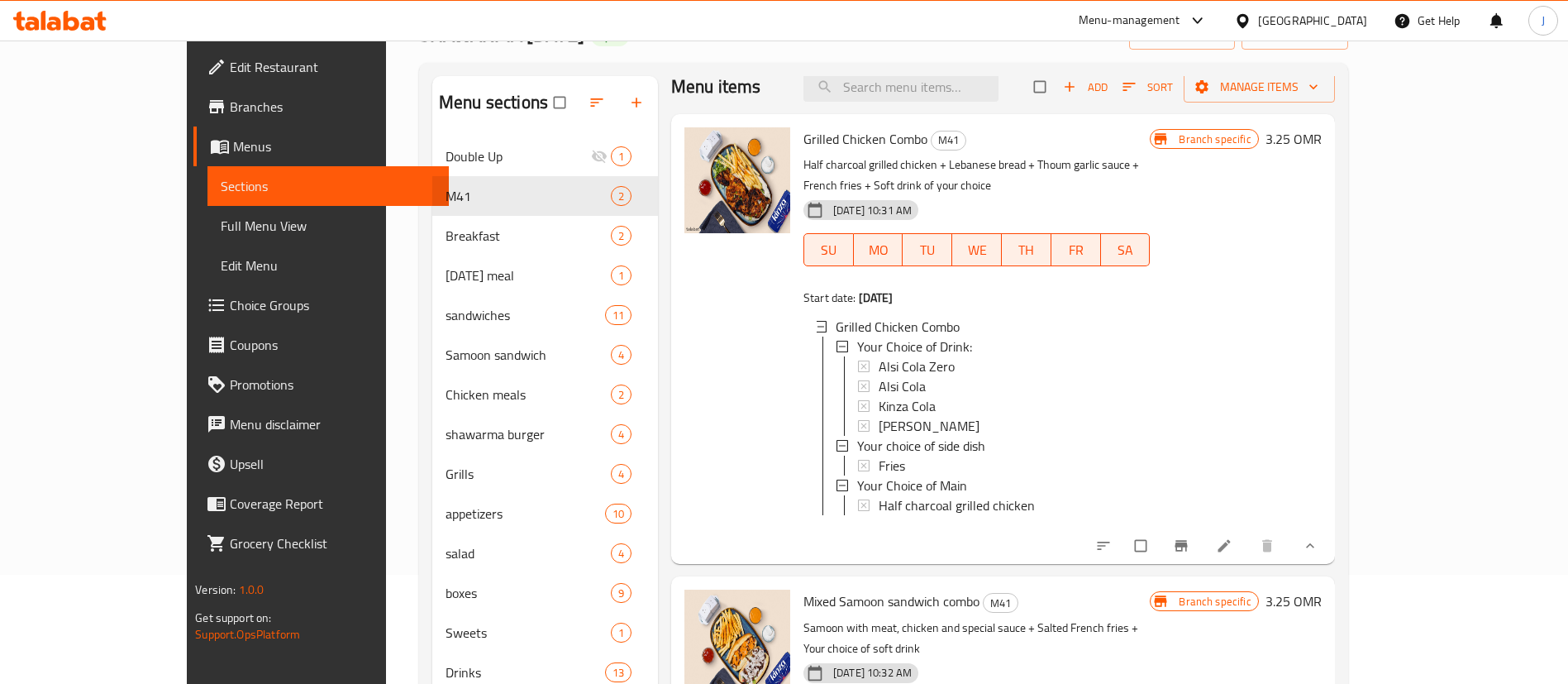
scroll to position [231, 0]
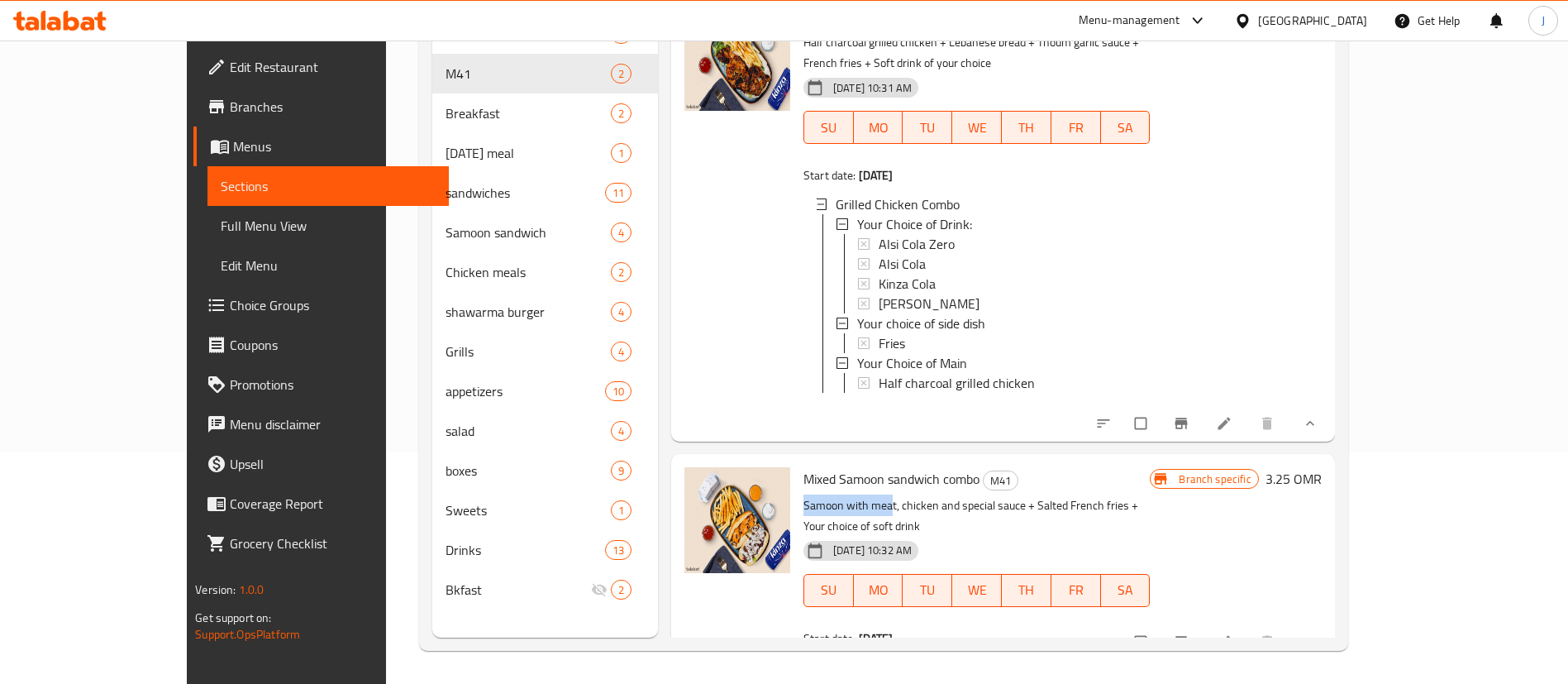
drag, startPoint x: 757, startPoint y: 500, endPoint x: 846, endPoint y: 505, distance: 89.1
click at [846, 505] on p "Samoon with meat, chicken and special sauce + Salted French fries + Your choice…" at bounding box center [977, 516] width 347 height 42
click at [819, 502] on p "Samoon with meat, chicken and special sauce + Salted French fries + Your choice…" at bounding box center [977, 516] width 347 height 42
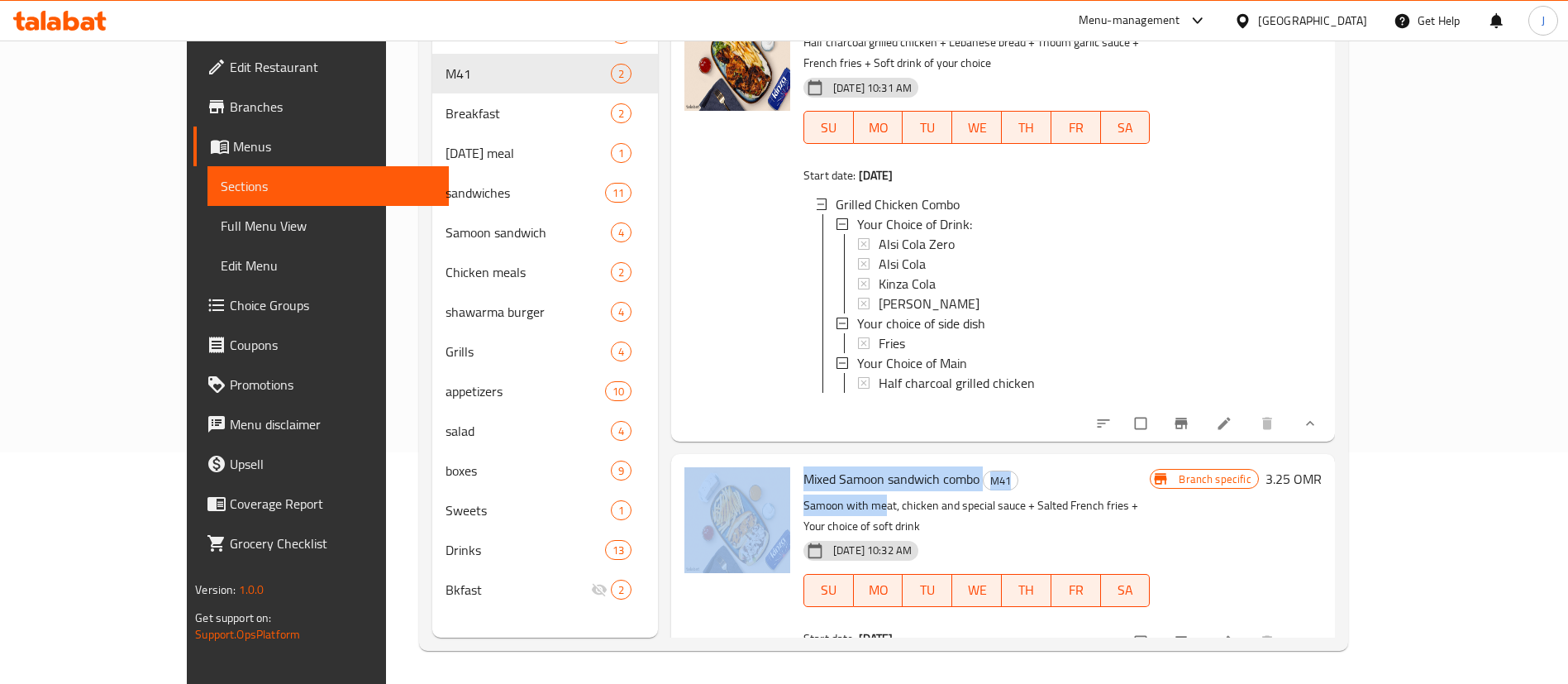
drag, startPoint x: 747, startPoint y: 498, endPoint x: 836, endPoint y: 503, distance: 89.1
click at [836, 503] on div "Mixed Samoon sandwich combo M41 Samoon with meat, chicken and special sauce + S…" at bounding box center [1003, 556] width 650 height 192
click at [836, 503] on p "Samoon with meat, chicken and special sauce + Salted French fries + Your choice…" at bounding box center [977, 516] width 347 height 42
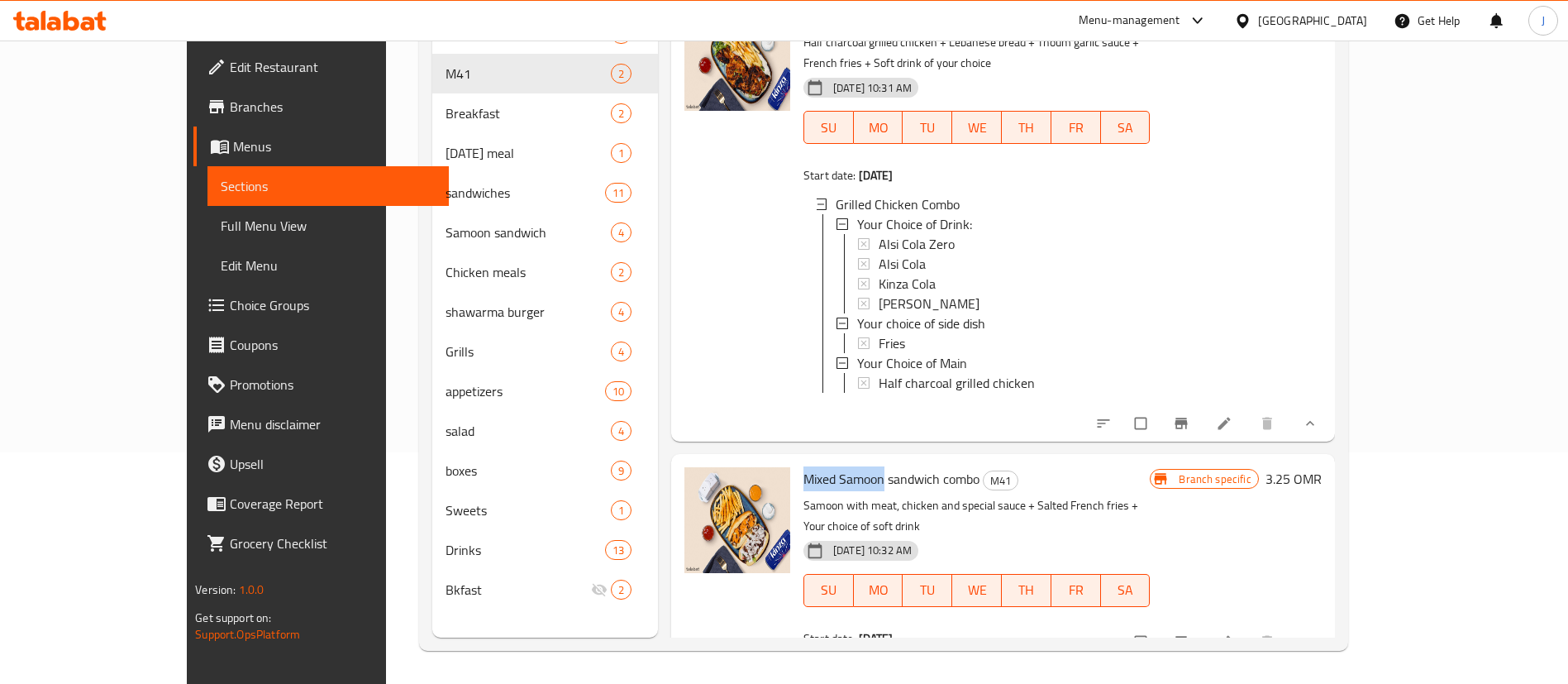
drag, startPoint x: 758, startPoint y: 478, endPoint x: 840, endPoint y: 478, distance: 82.0
click at [840, 478] on span "Mixed Samoon sandwich combo" at bounding box center [892, 478] width 176 height 25
click at [883, 484] on span "Mixed Samoon sandwich combo" at bounding box center [892, 478] width 176 height 25
drag, startPoint x: 755, startPoint y: 478, endPoint x: 896, endPoint y: 487, distance: 141.3
click at [896, 487] on div "Mixed Samoon sandwich combo M41 Samoon with meat, chicken and special sauce + S…" at bounding box center [977, 556] width 360 height 192
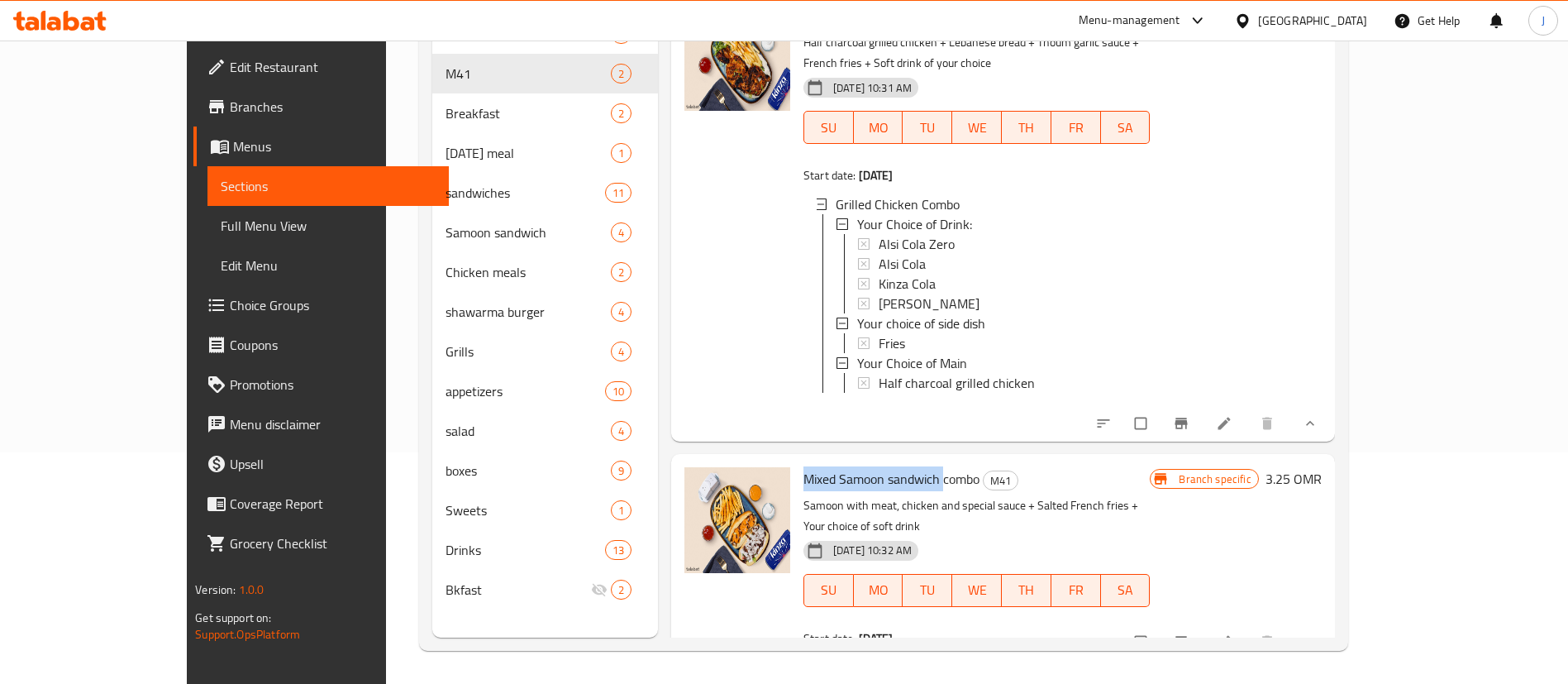
copy span "Mixed Samoon sandwich"
click at [230, 297] on span "Choice Groups" at bounding box center [332, 305] width 205 height 20
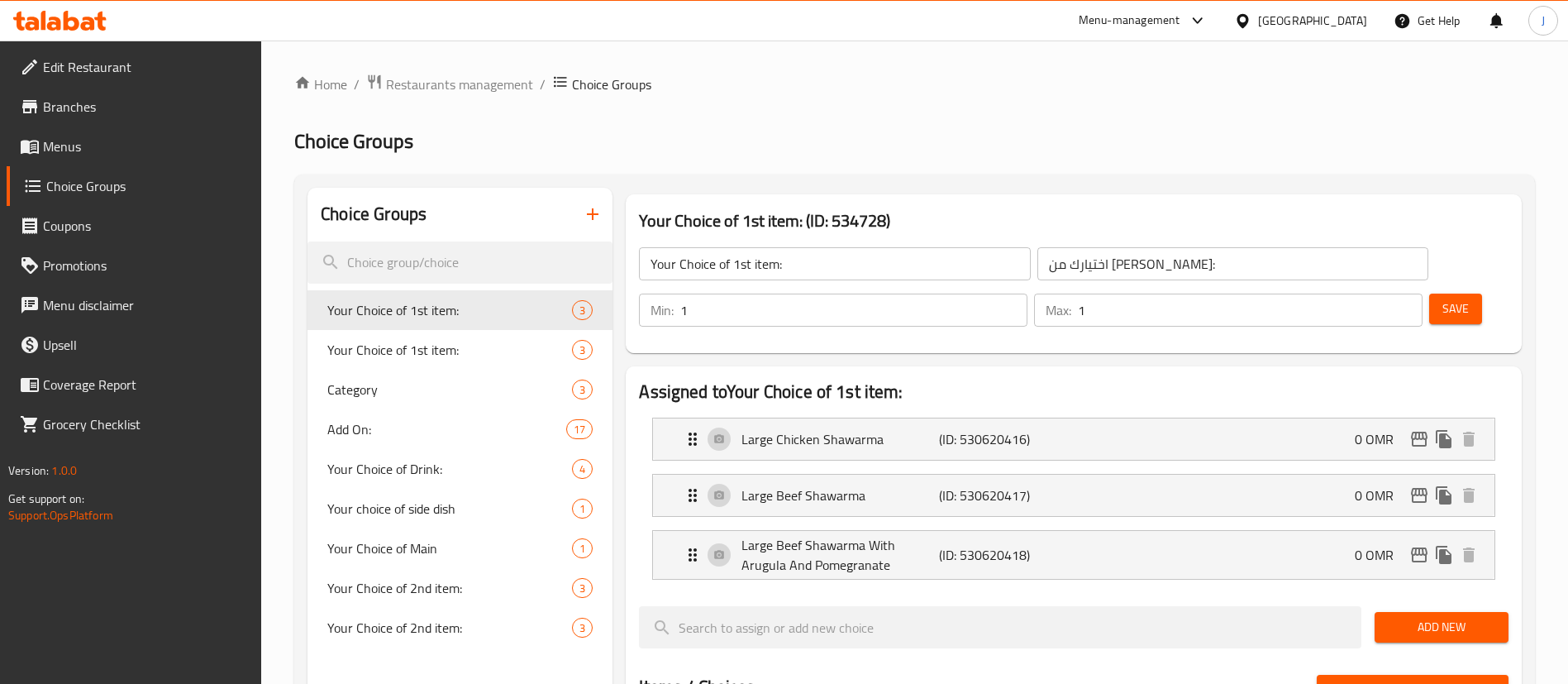
click at [582, 214] on div "Home / Restaurants management / Choice Groups Choice Groups Choice Groups Your …" at bounding box center [915, 675] width 1240 height 1204
click at [597, 214] on icon "button" at bounding box center [593, 214] width 11 height 11
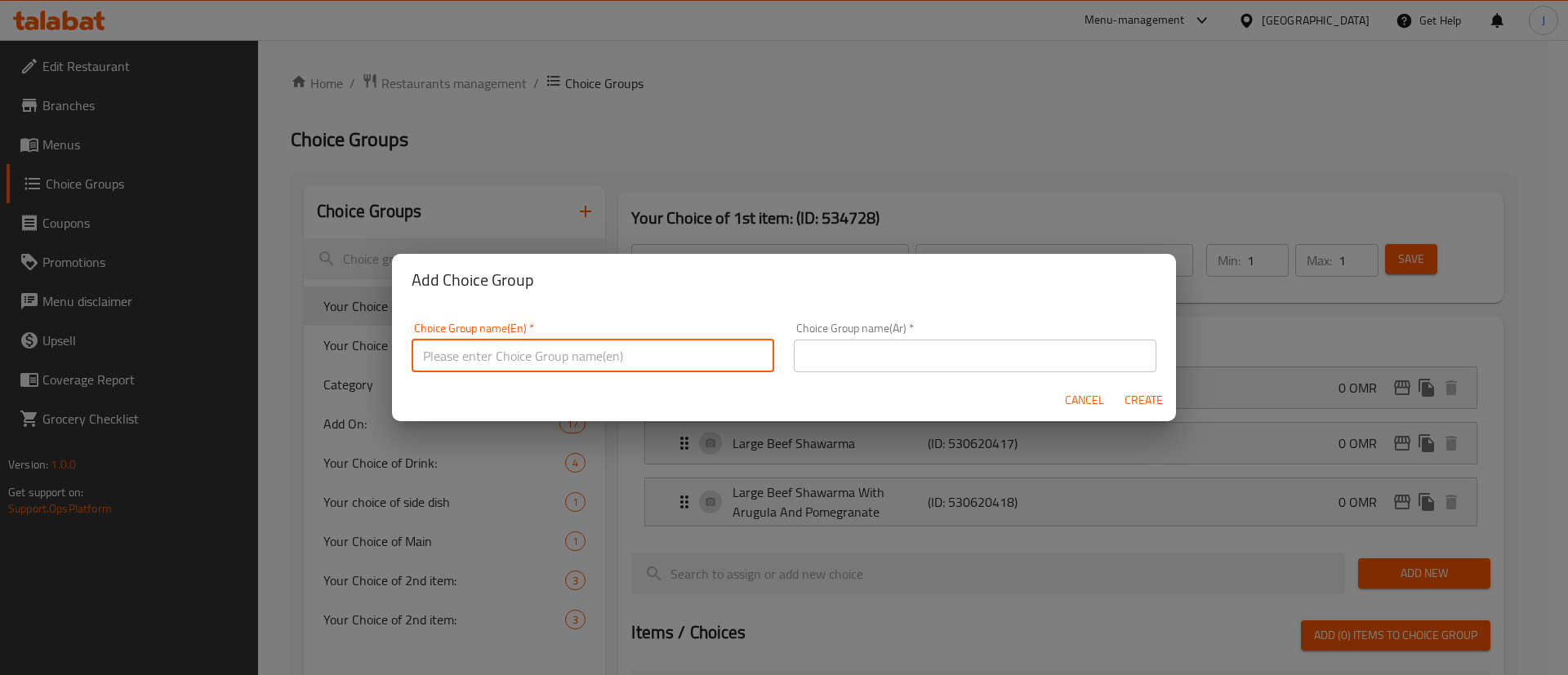
click at [699, 363] on input "text" at bounding box center [593, 355] width 363 height 33
type input "Your Choice of Main"
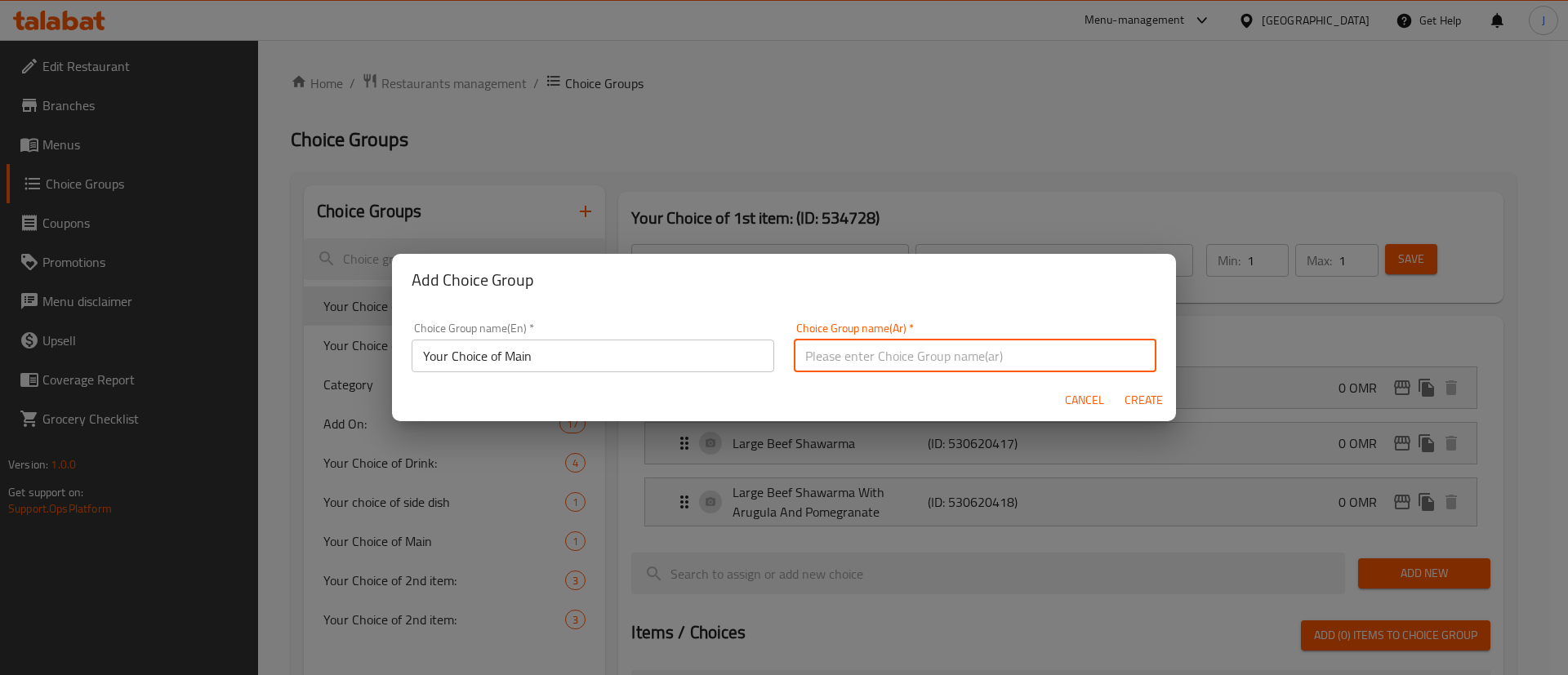
click at [961, 363] on input "text" at bounding box center [976, 355] width 363 height 33
type input "اختيارك من الطبق الرئيسي"
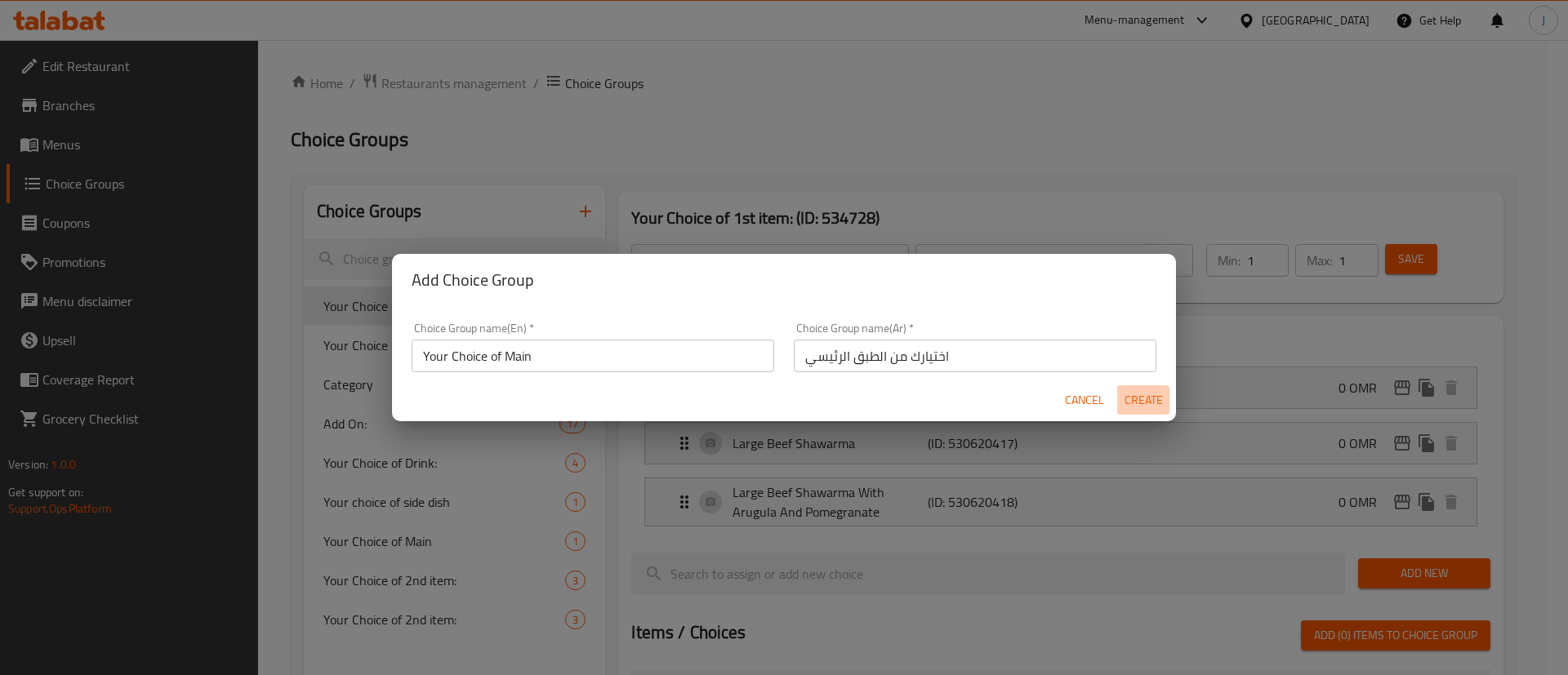
click at [1141, 395] on span "Create" at bounding box center [1143, 400] width 39 height 21
type input "Your Choice of Main"
type input "اختيارك من الطبق الرئيسي"
type input "0"
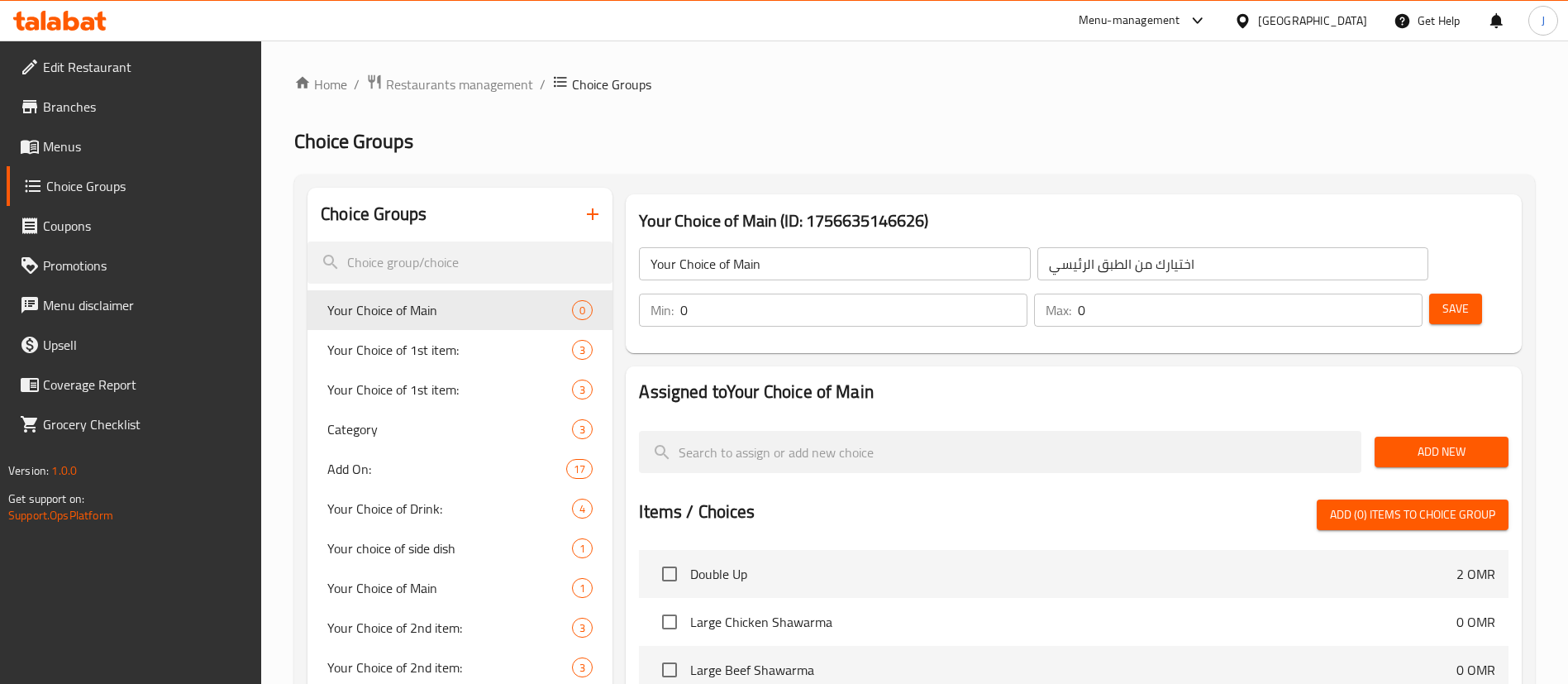
click at [1452, 424] on div "Add New" at bounding box center [1441, 452] width 147 height 55
click at [1433, 441] on span "Add New" at bounding box center [1441, 452] width 107 height 21
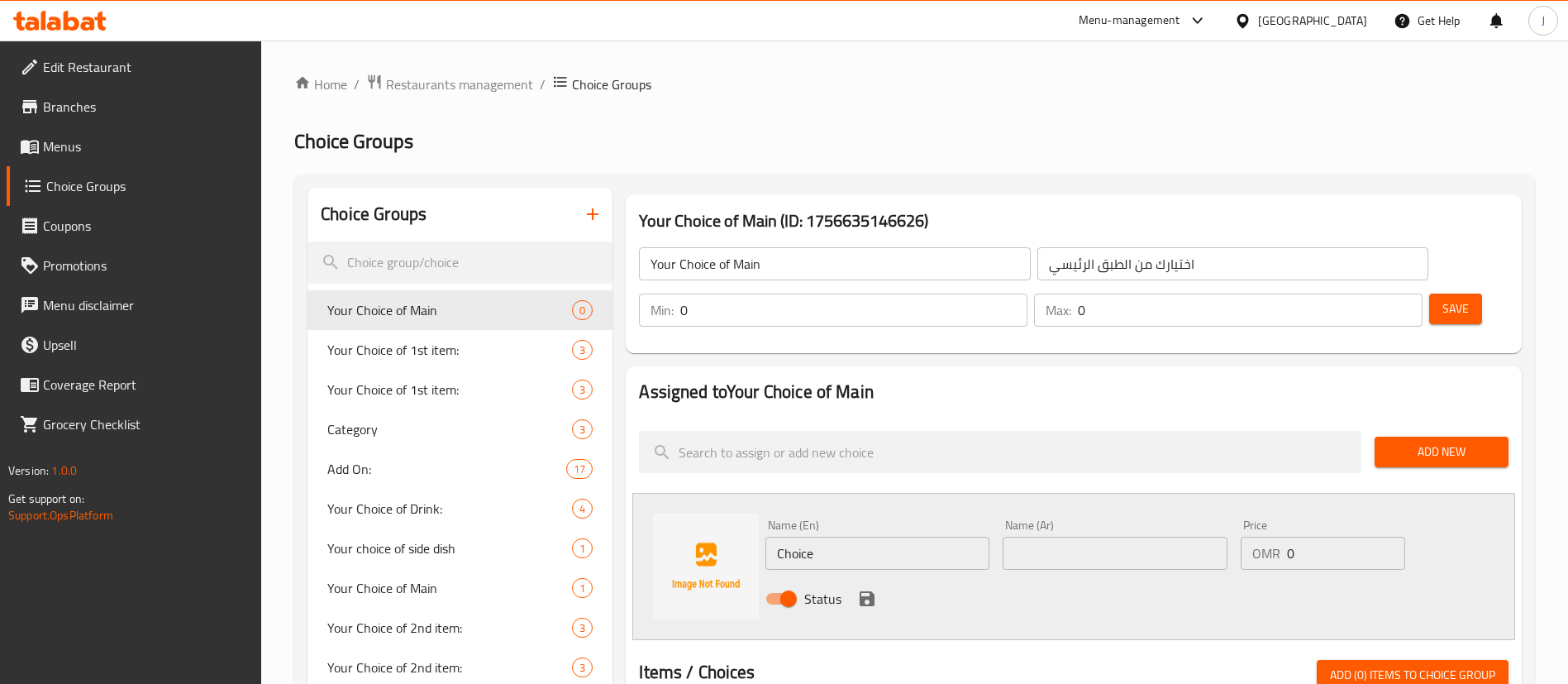
click at [969, 537] on input "Choice" at bounding box center [877, 553] width 224 height 33
paste input "Mixed Samoon sandwich"
type input "Mixed Samoon sandwich"
click at [1138, 537] on input "text" at bounding box center [1114, 553] width 224 height 33
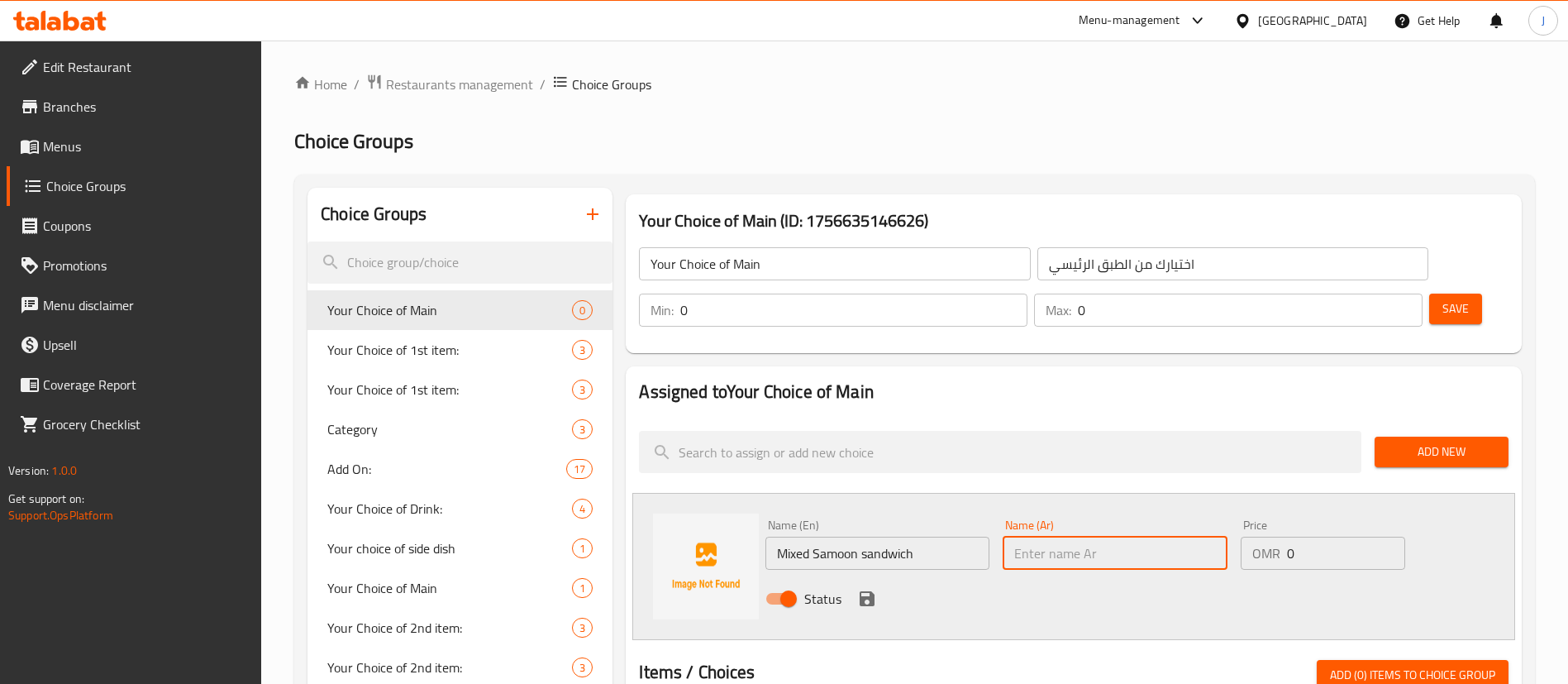
paste input "ساندويتش صمون مشكل"
type input "ساندويتش صمون مشكل"
click at [876, 589] on icon "save" at bounding box center [866, 599] width 20 height 20
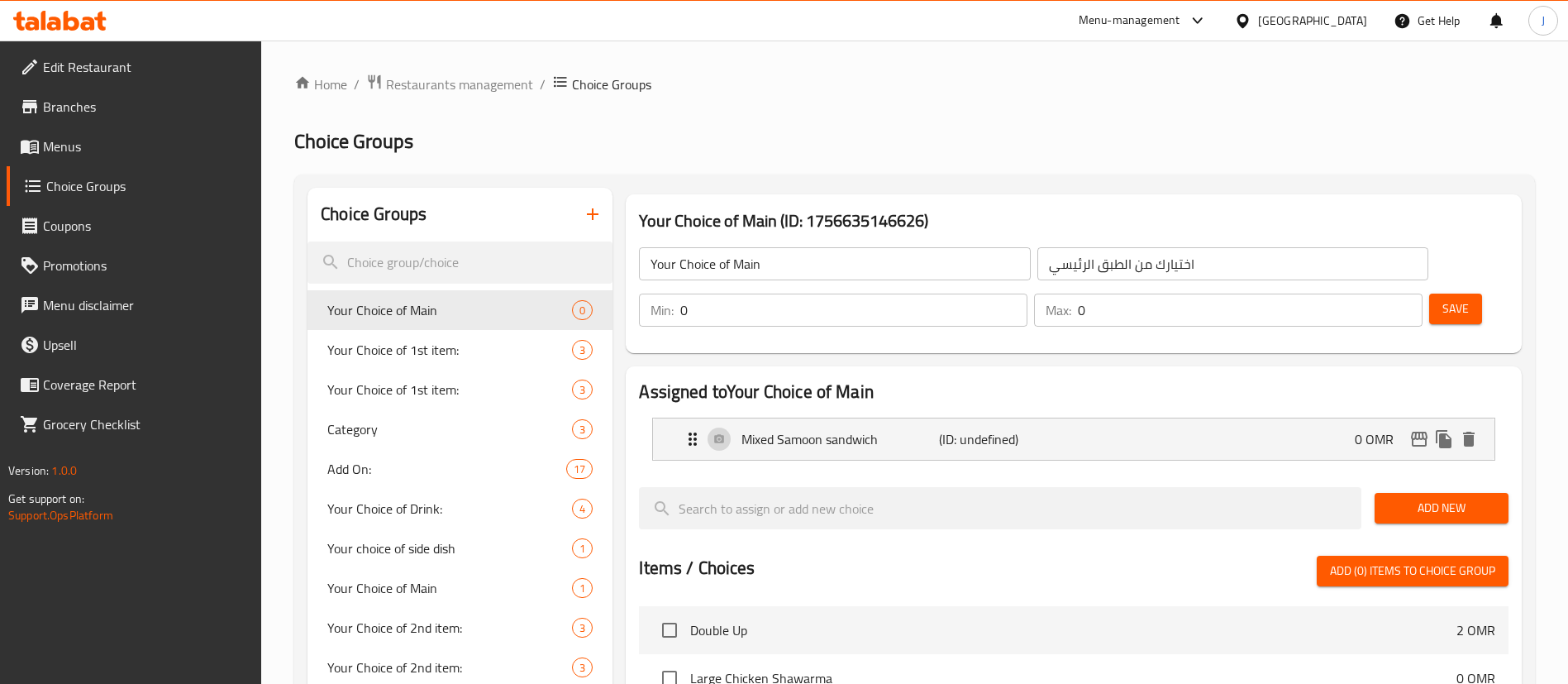
click at [1027, 294] on input "0" at bounding box center [853, 310] width 347 height 33
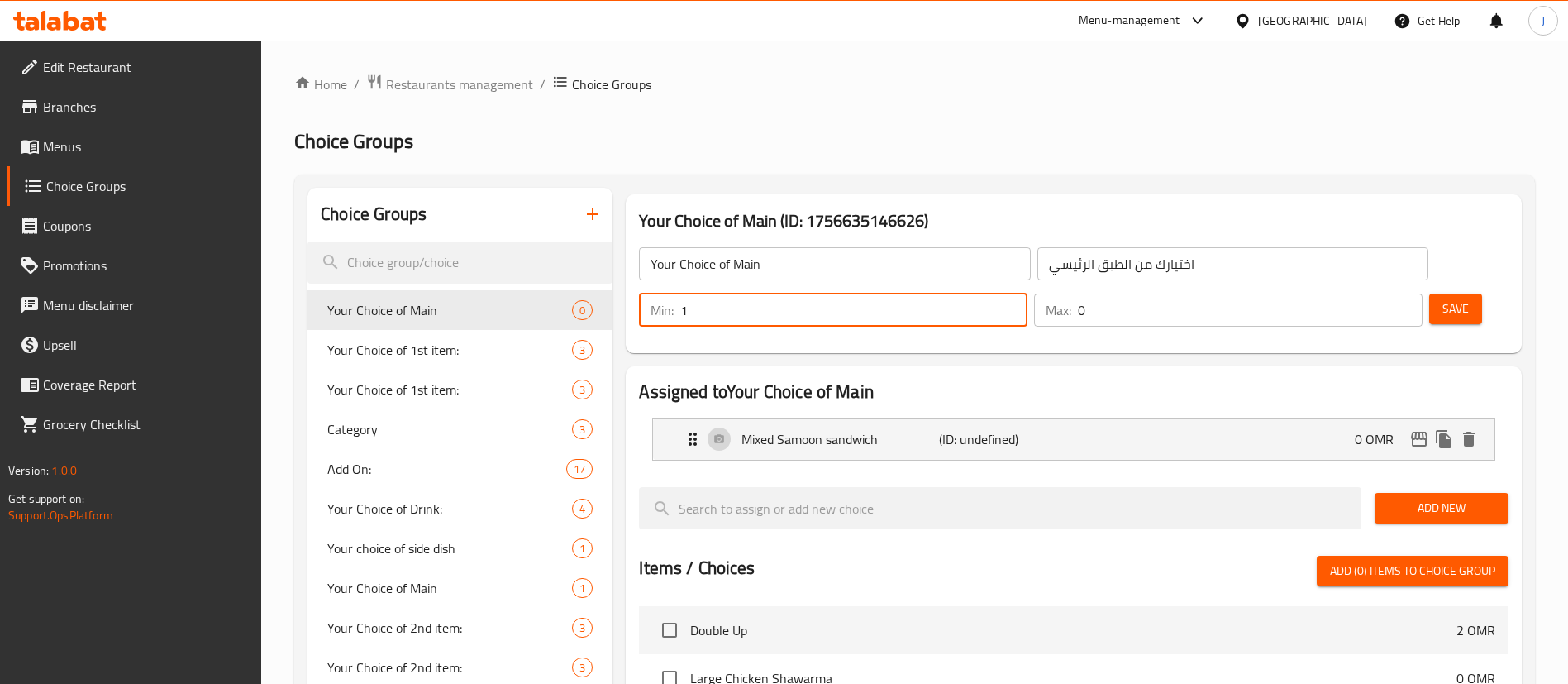
type input "1"
click at [1027, 294] on input "1" at bounding box center [853, 310] width 347 height 33
type input "1"
click at [1383, 294] on input "1" at bounding box center [1250, 310] width 345 height 33
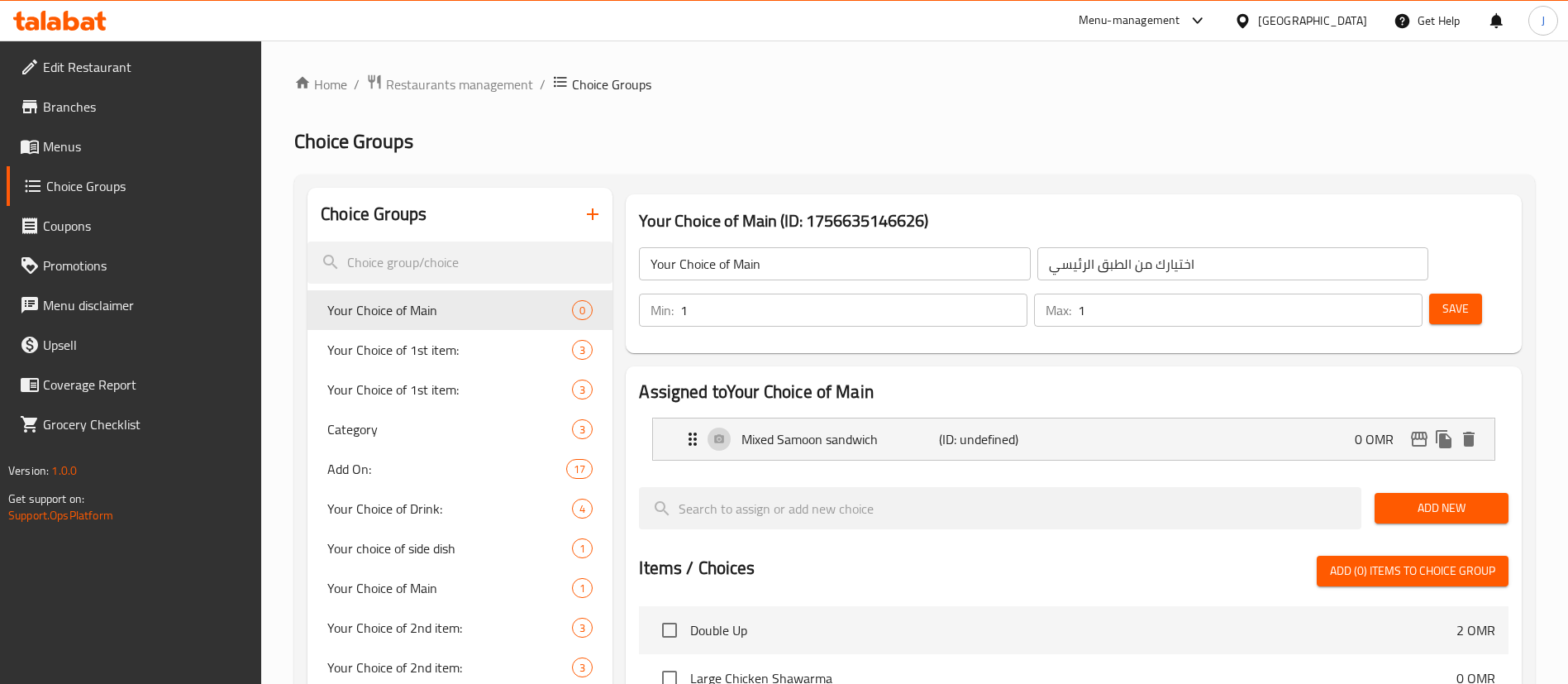
click at [1426, 290] on div "Save" at bounding box center [1462, 310] width 73 height 40
click at [1429, 294] on button "Save" at bounding box center [1455, 309] width 53 height 30
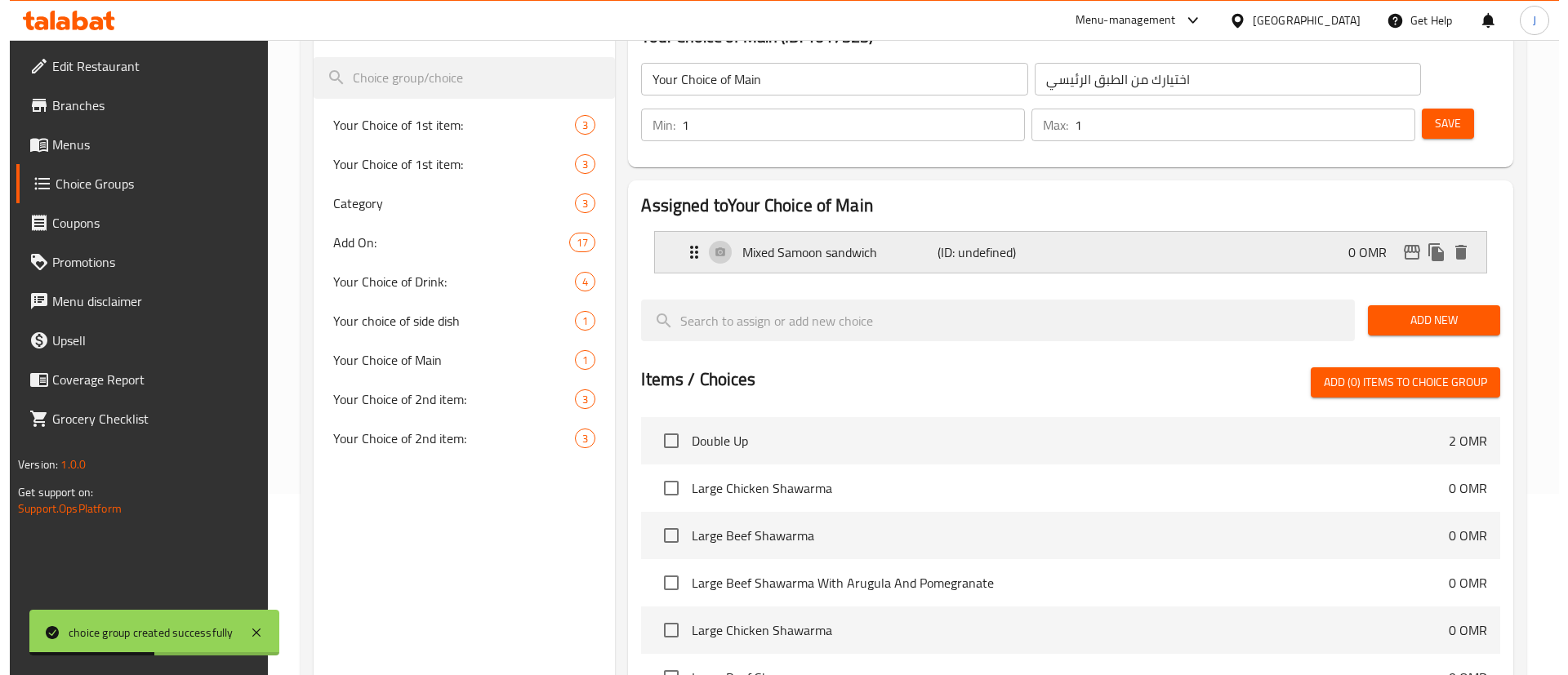
scroll to position [455, 0]
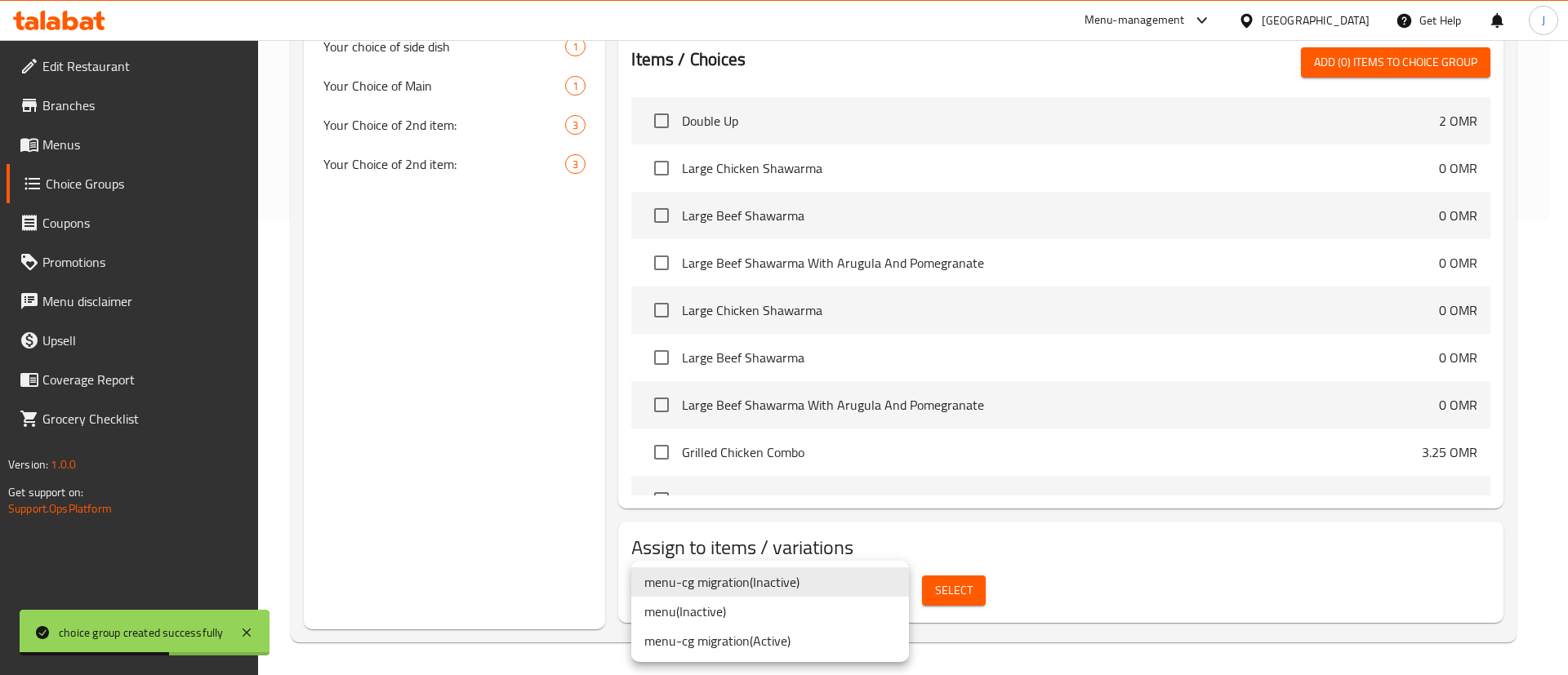
click at [832, 617] on li "menu ( Inactive )" at bounding box center [770, 610] width 278 height 29
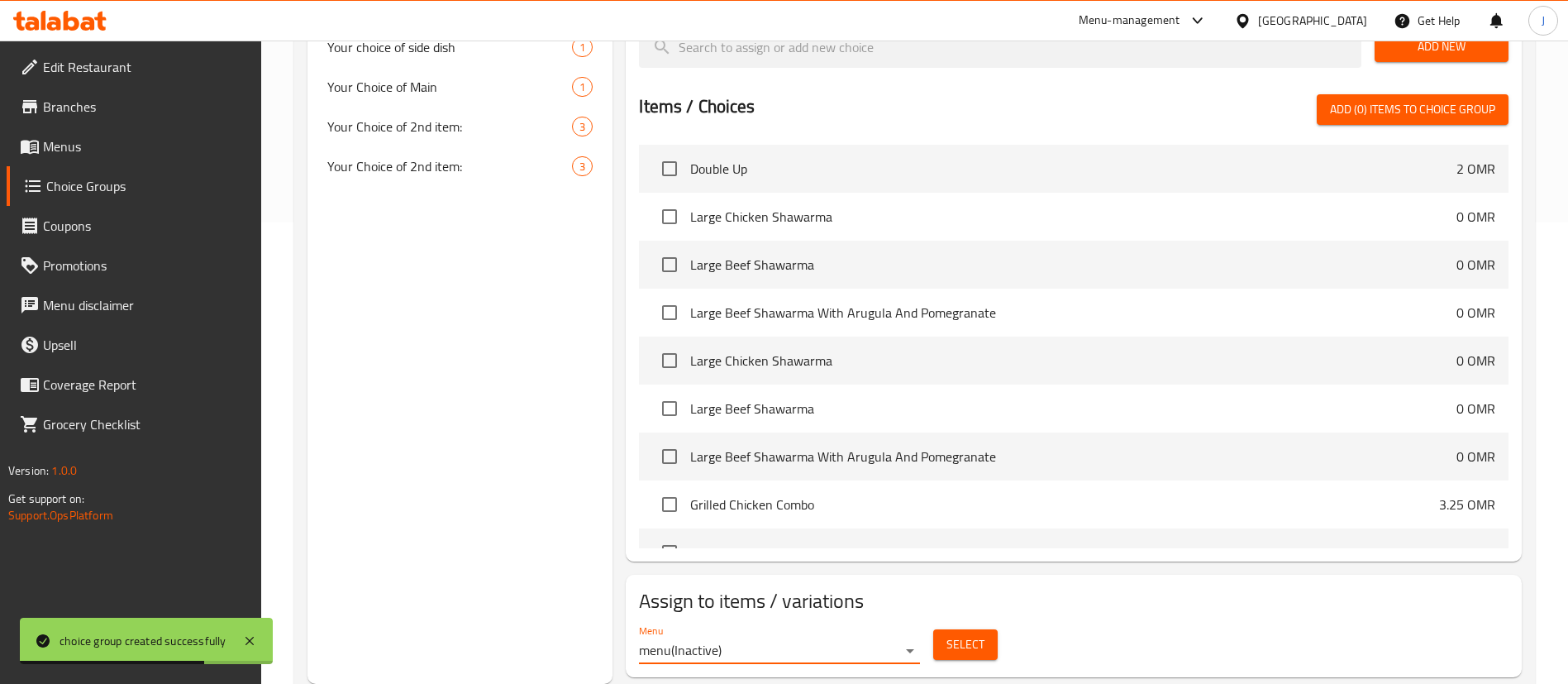
click at [964, 635] on span "Select" at bounding box center [966, 645] width 38 height 21
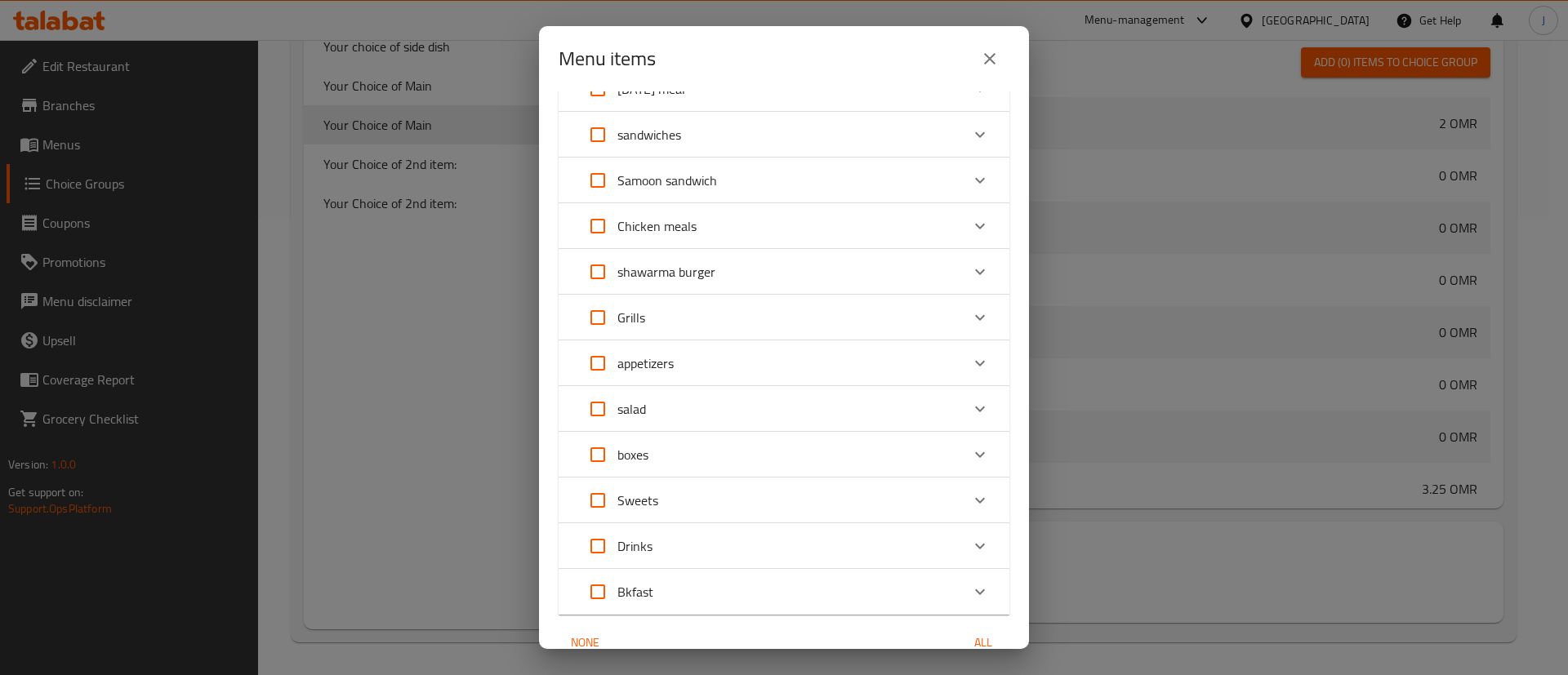
scroll to position [169, 0]
click at [987, 66] on icon "close" at bounding box center [990, 58] width 20 height 20
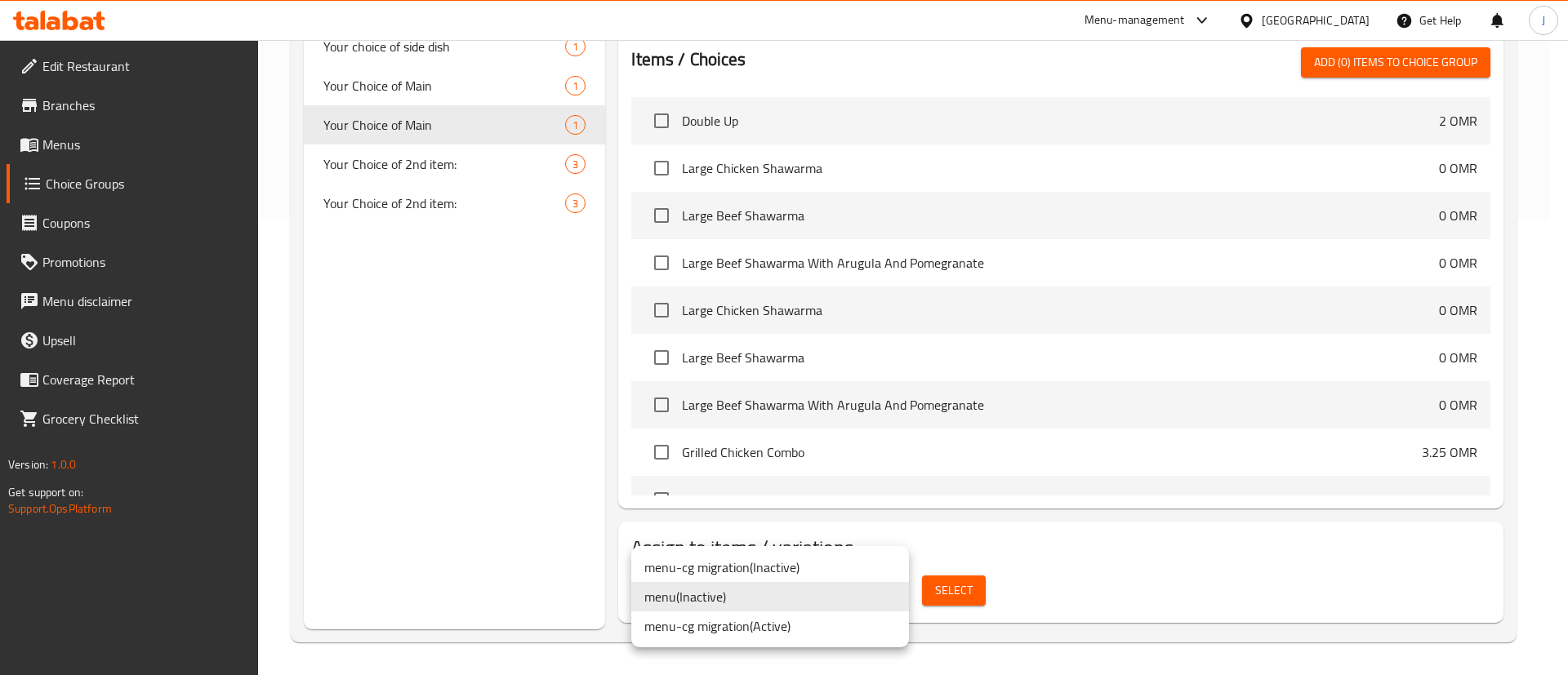
click at [797, 625] on li "menu-cg migration ( Active )" at bounding box center [770, 625] width 278 height 29
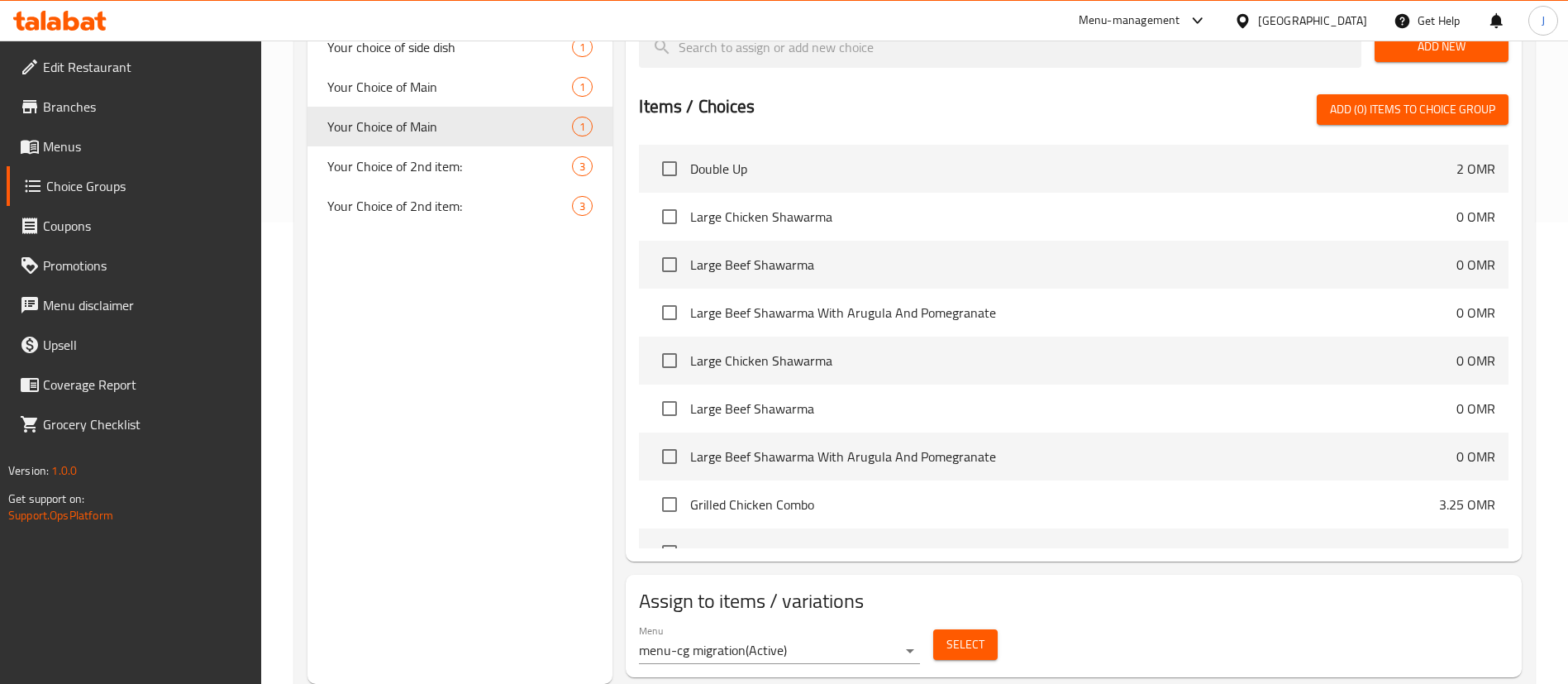
click at [928, 622] on div "Select" at bounding box center [966, 644] width 78 height 44
click at [958, 635] on span "Select" at bounding box center [966, 645] width 38 height 21
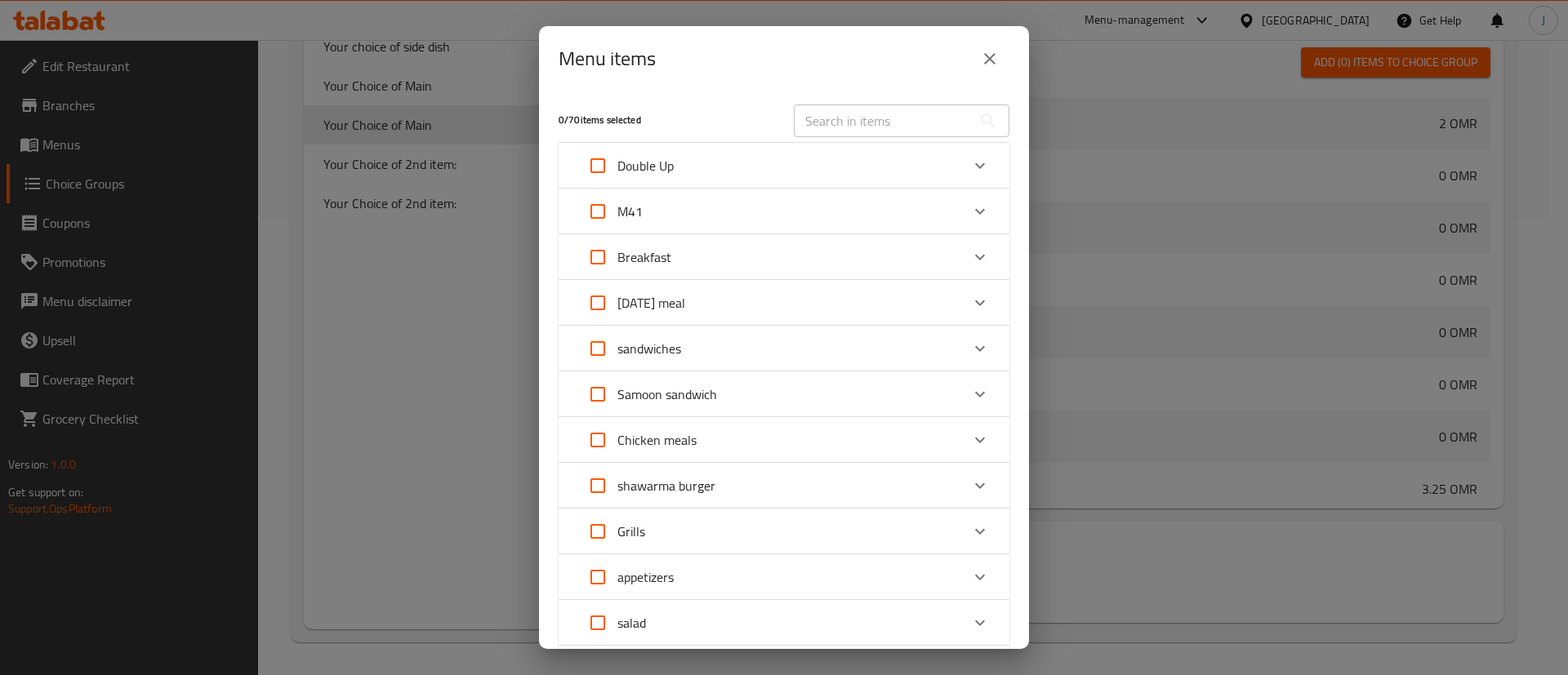
click at [640, 208] on p "M41" at bounding box center [630, 211] width 25 height 20
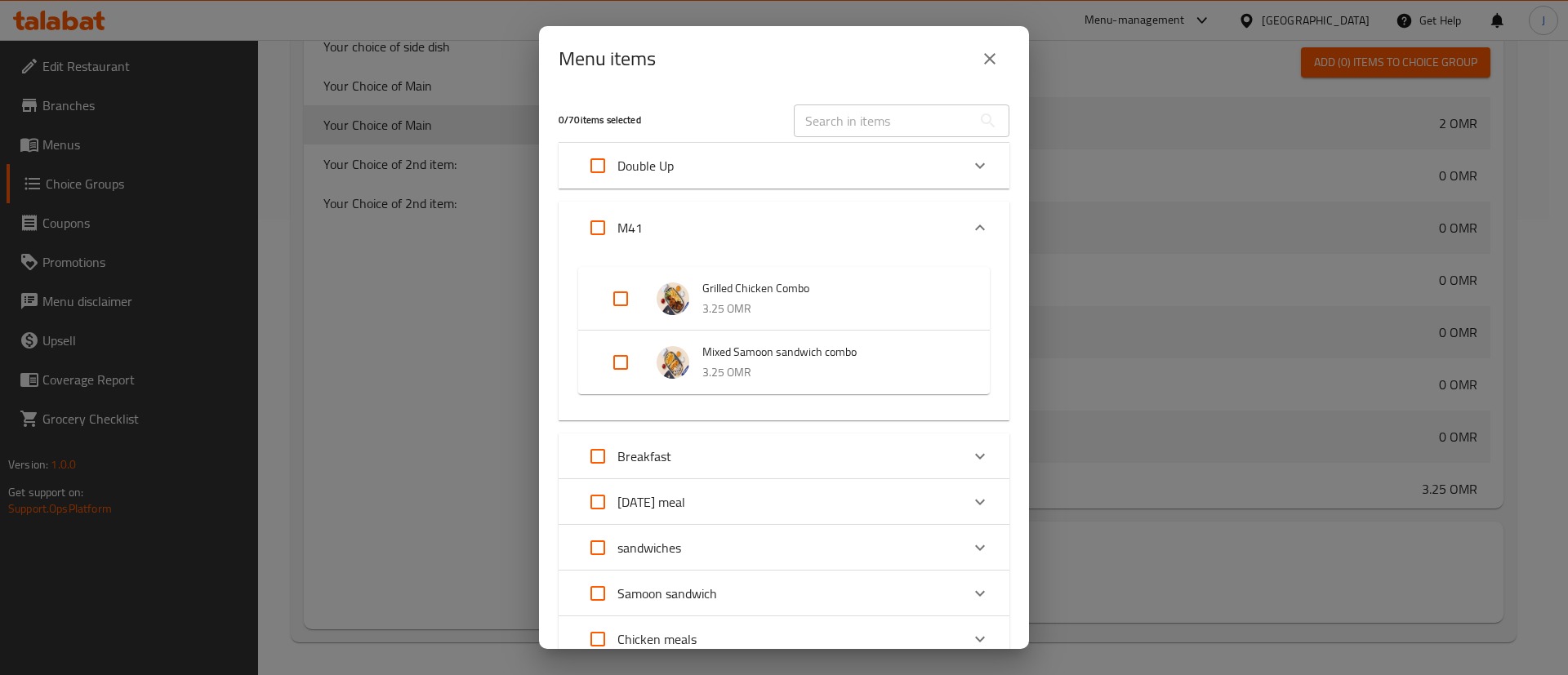
click at [632, 352] on input "Expand" at bounding box center [621, 363] width 39 height 39
checkbox input "true"
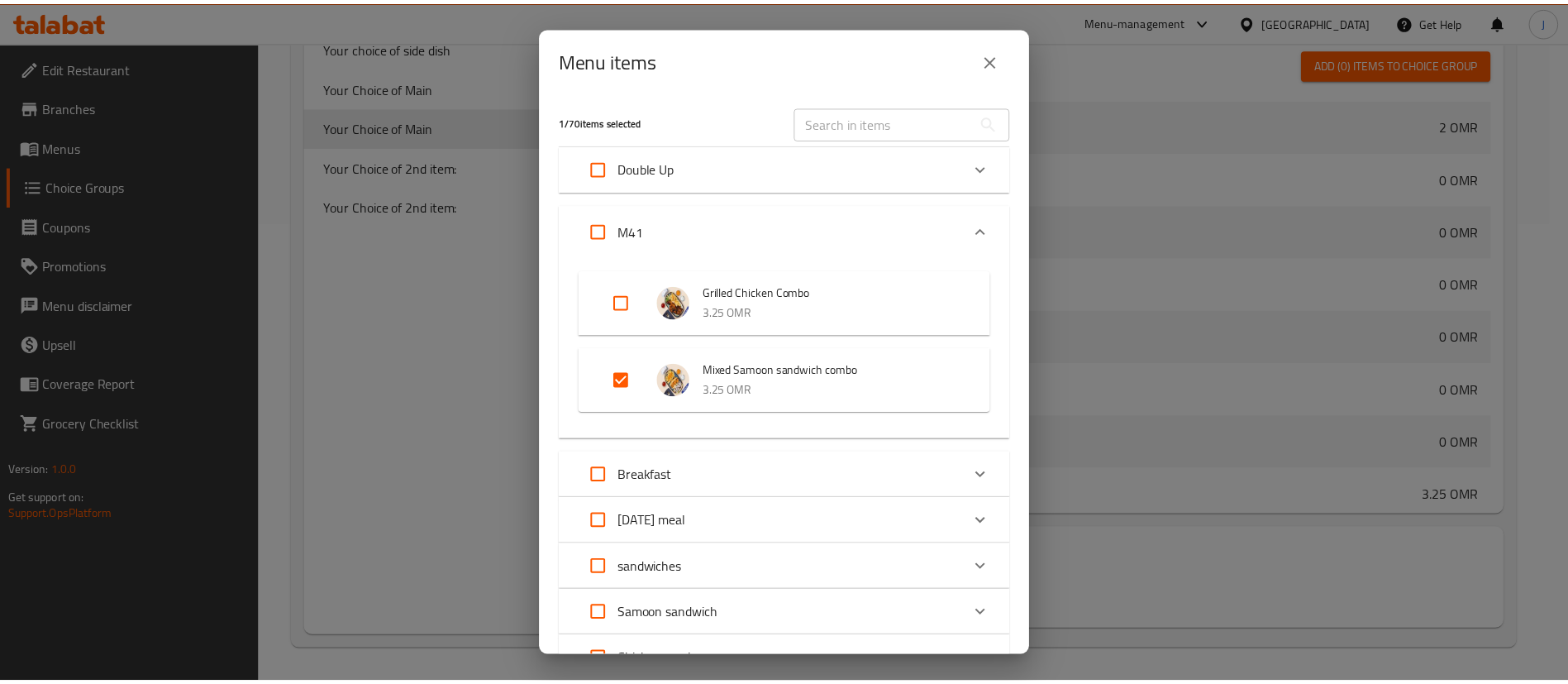
scroll to position [512, 0]
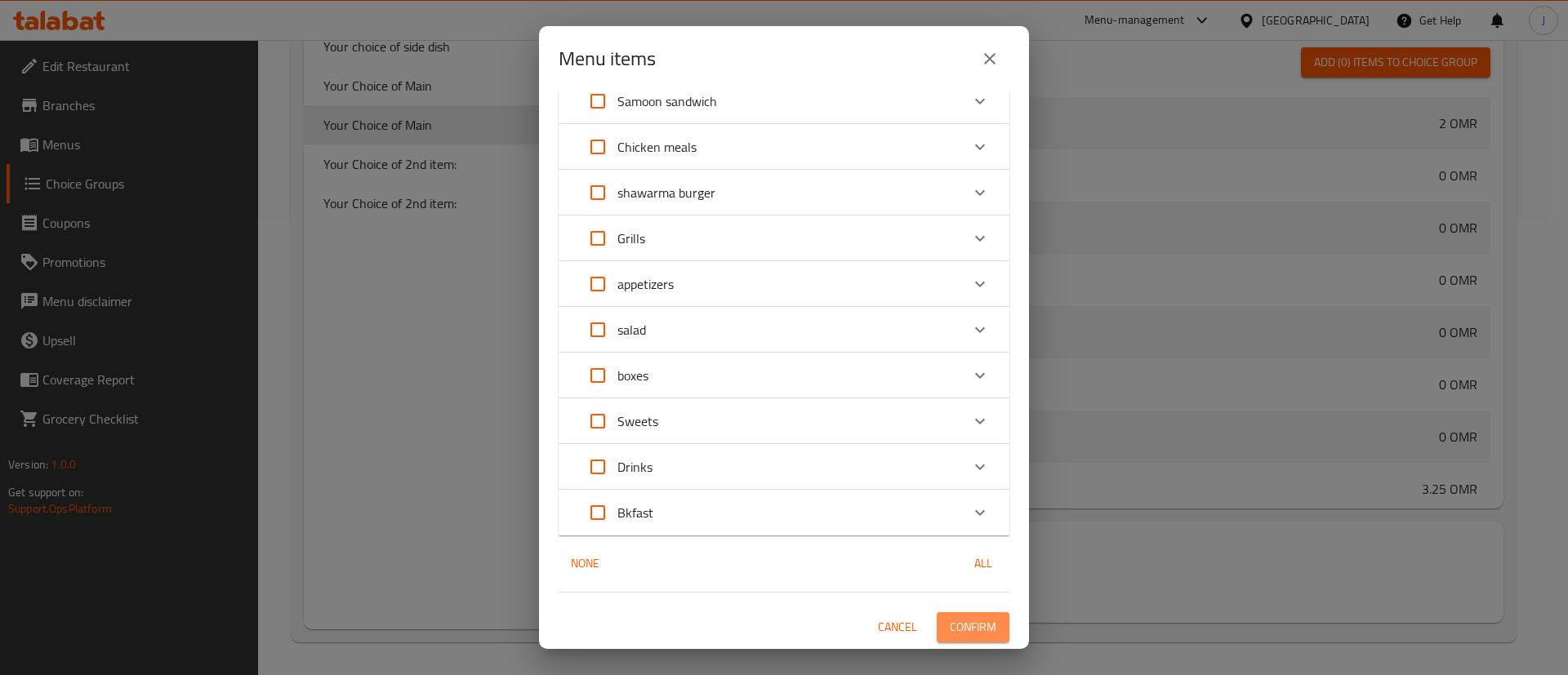
click at [950, 633] on span "Confirm" at bounding box center [973, 627] width 47 height 21
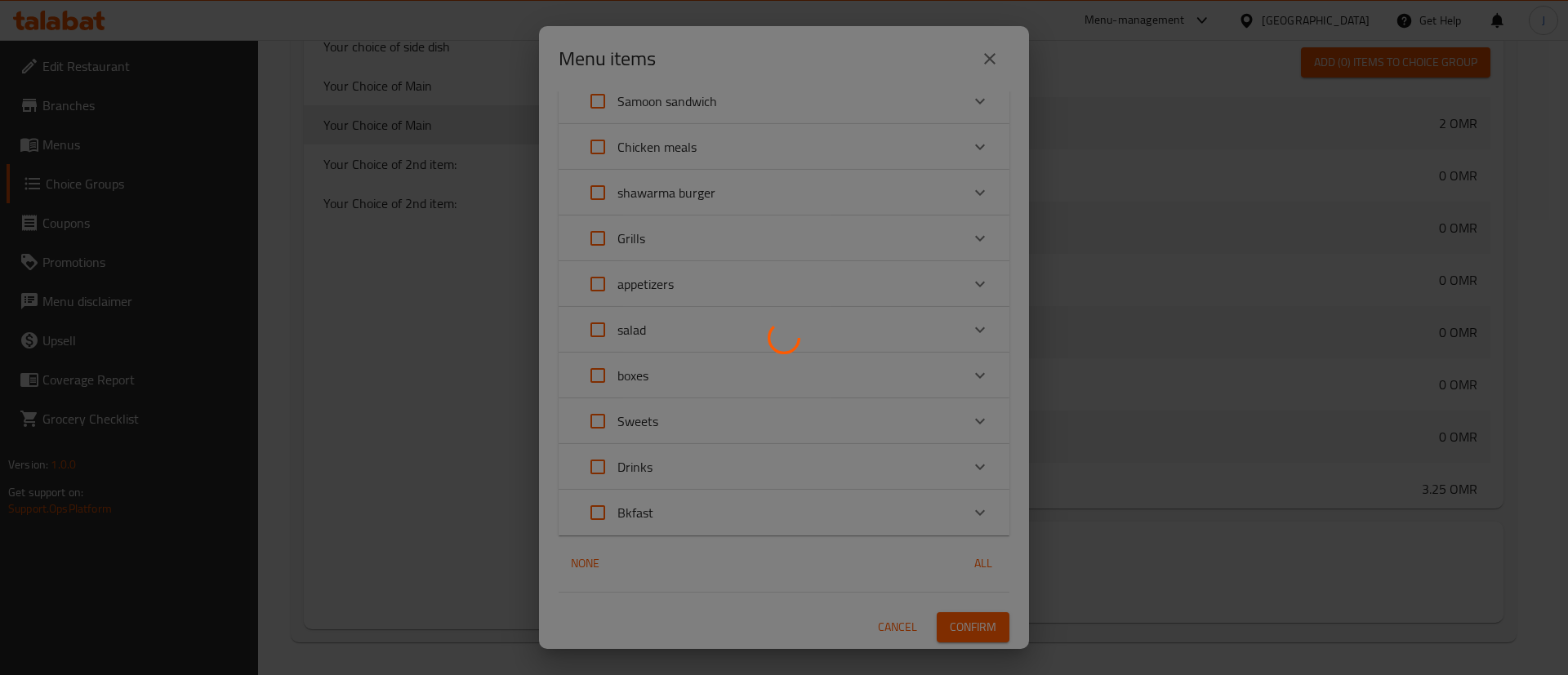
click at [945, 633] on div at bounding box center [784, 338] width 1568 height 675
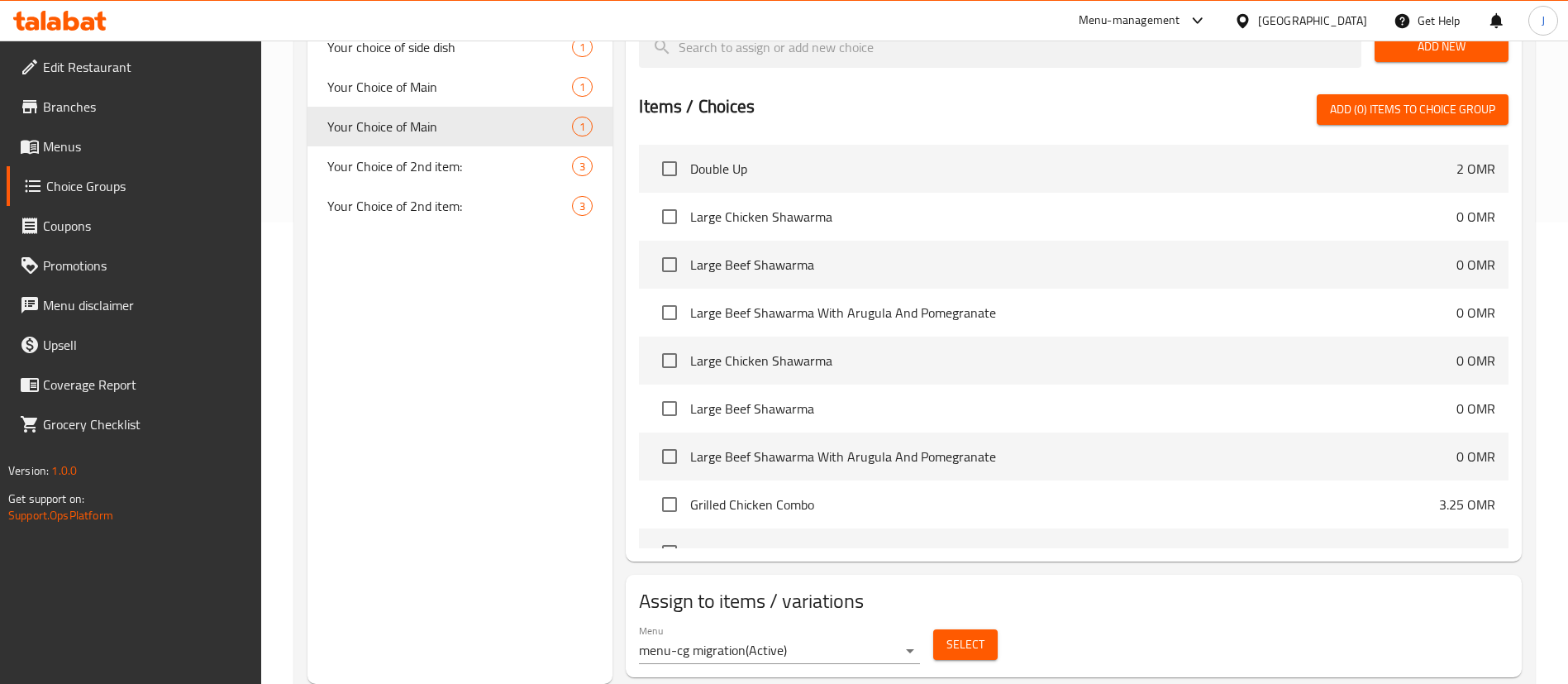
click at [536, 440] on div "Choice Groups Your Choice of 1st item: 3 Your Choice of 1st item: 3 Category 3 …" at bounding box center [460, 205] width 305 height 958
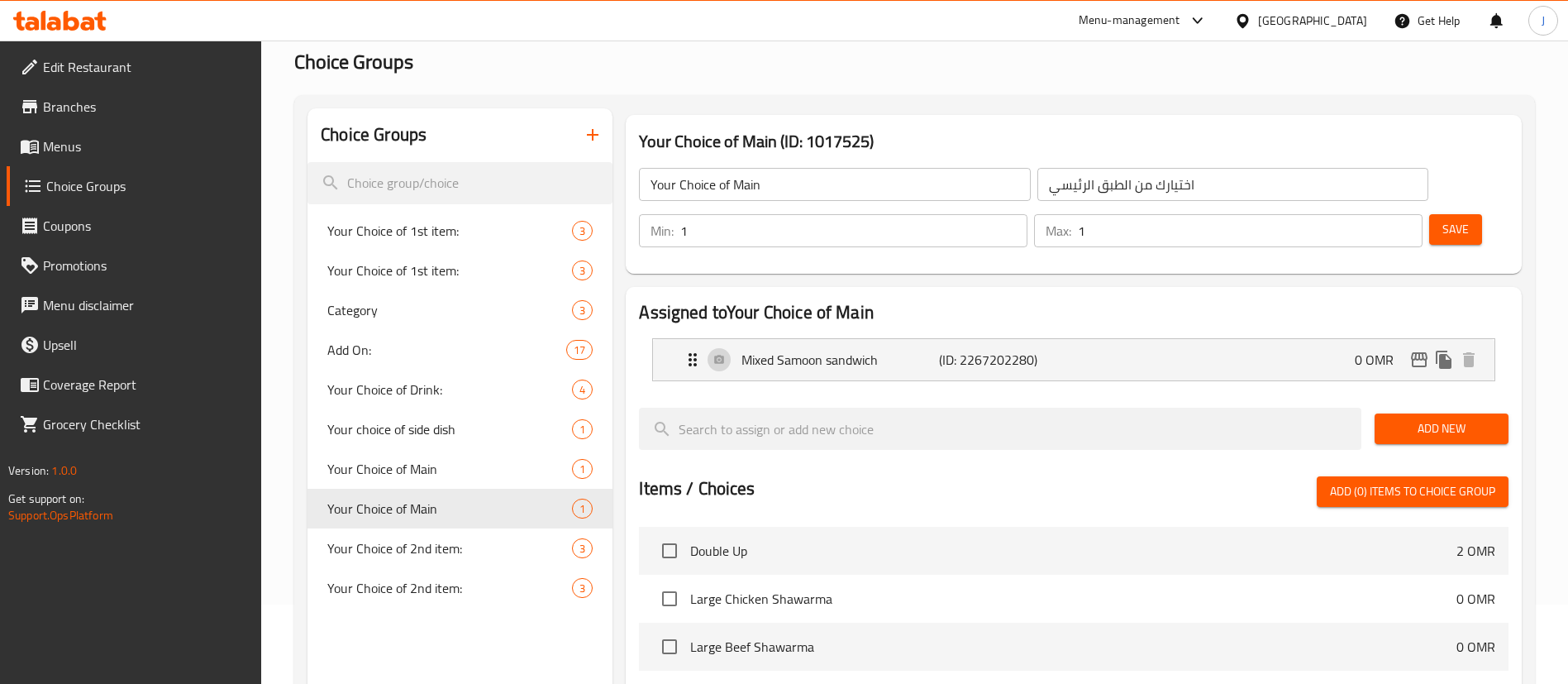
scroll to position [0, 0]
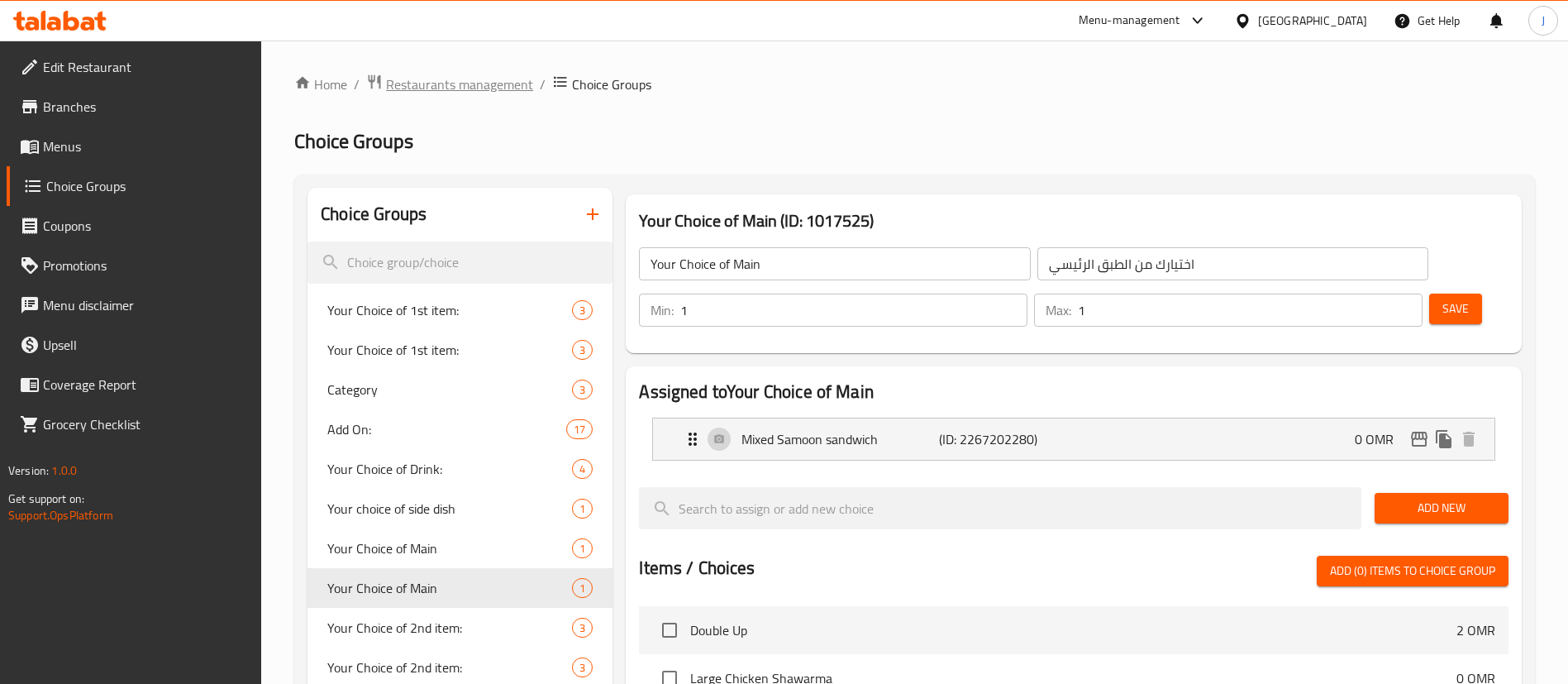
click at [471, 77] on span "Restaurants management" at bounding box center [459, 84] width 147 height 20
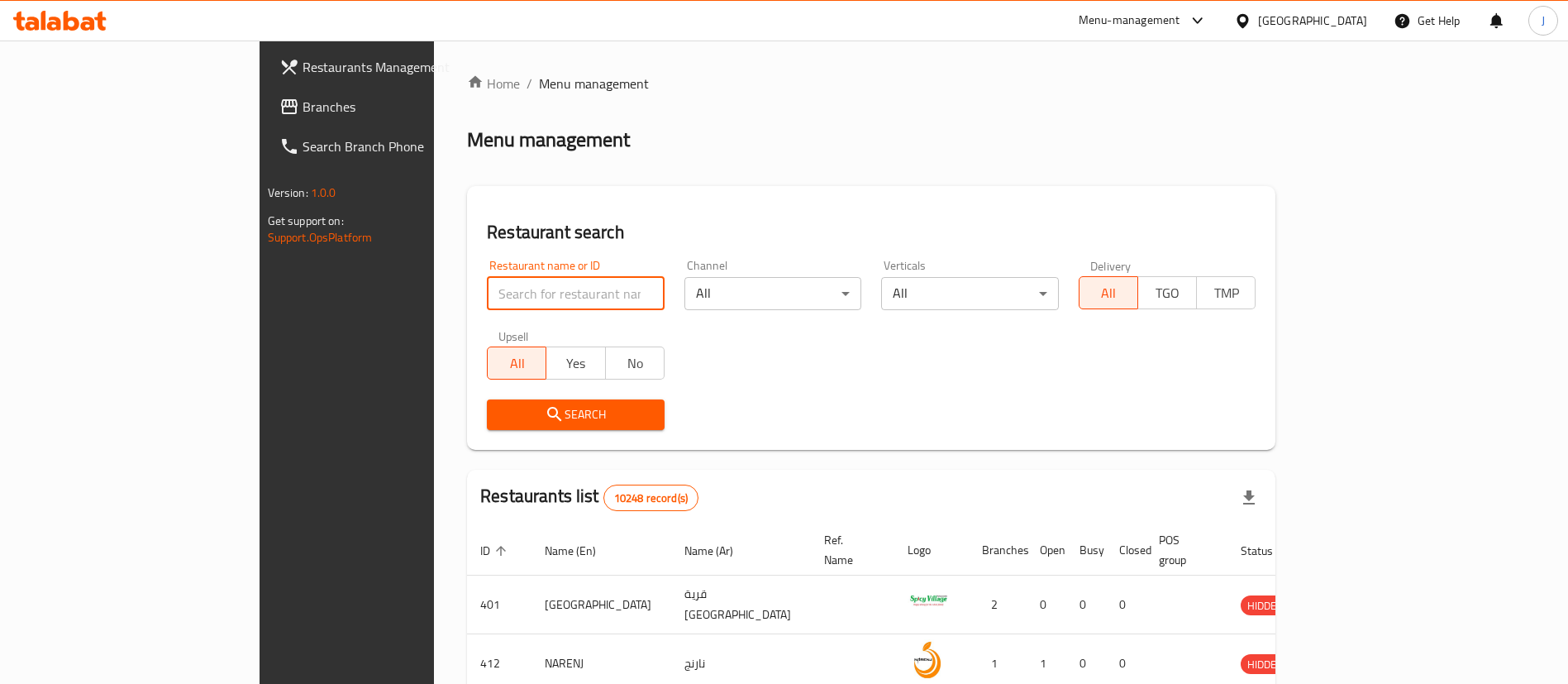
click at [491, 303] on input "search" at bounding box center [576, 293] width 178 height 33
paste input "634931"
type input "634931"
click button "Search" at bounding box center [576, 415] width 178 height 30
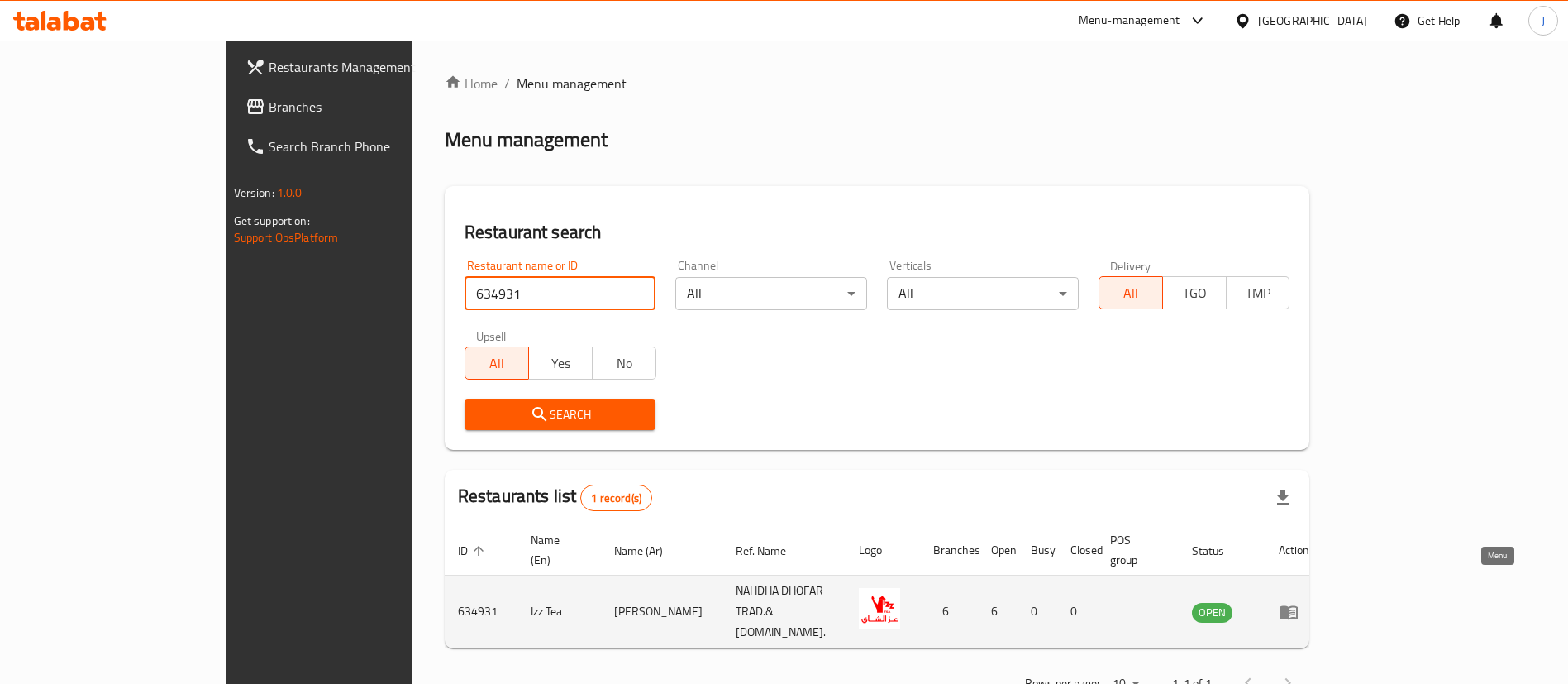
click at [1295, 609] on icon "enhanced table" at bounding box center [1292, 612] width 6 height 7
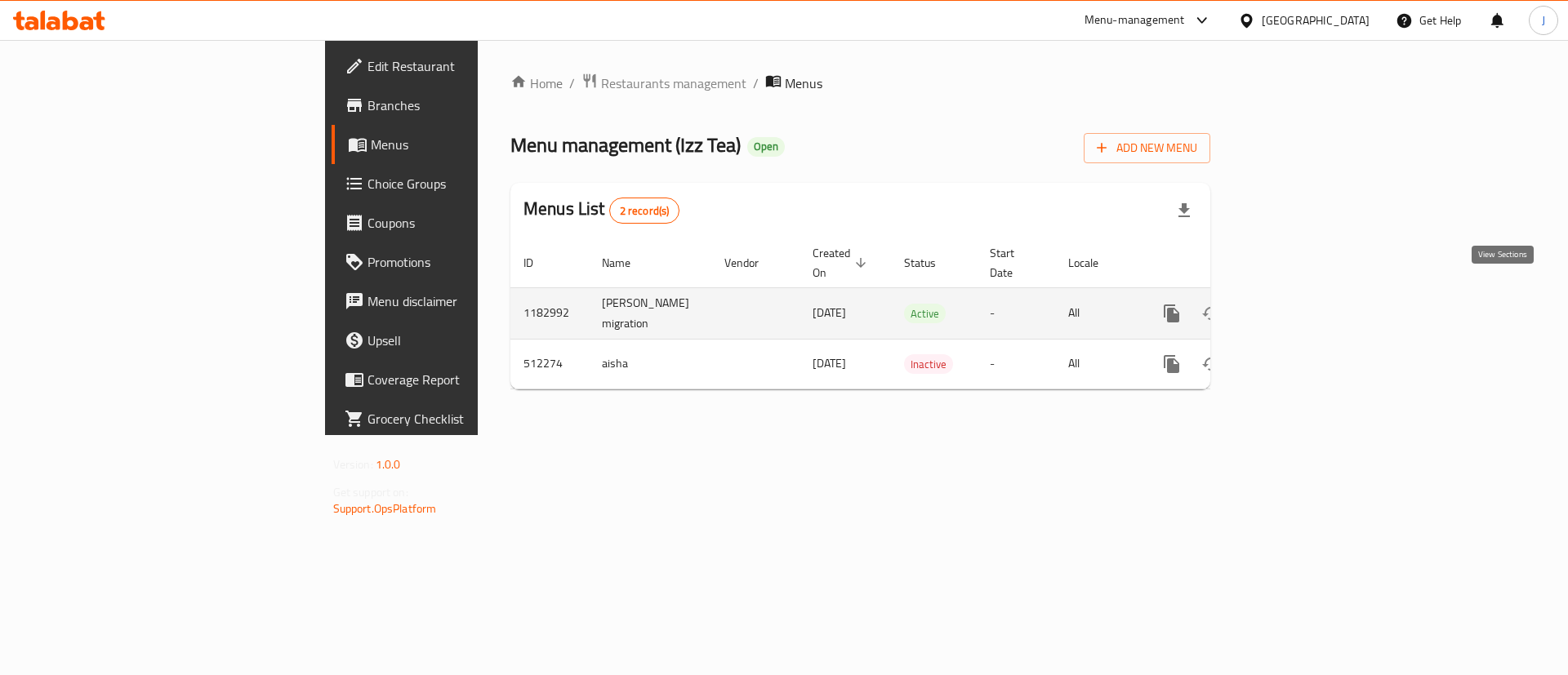
click at [1299, 304] on icon "enhanced table" at bounding box center [1289, 313] width 20 height 20
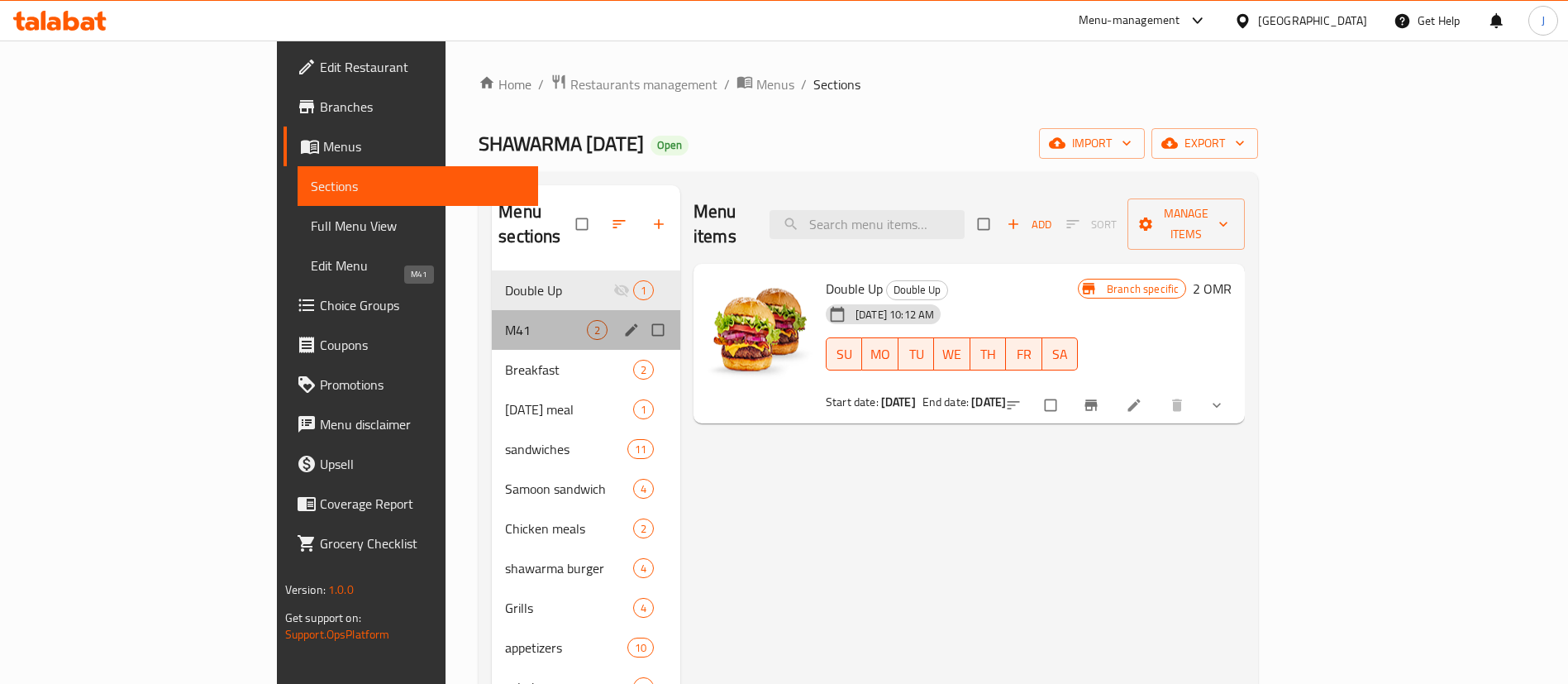
click at [505, 320] on span "M41" at bounding box center [545, 330] width 81 height 20
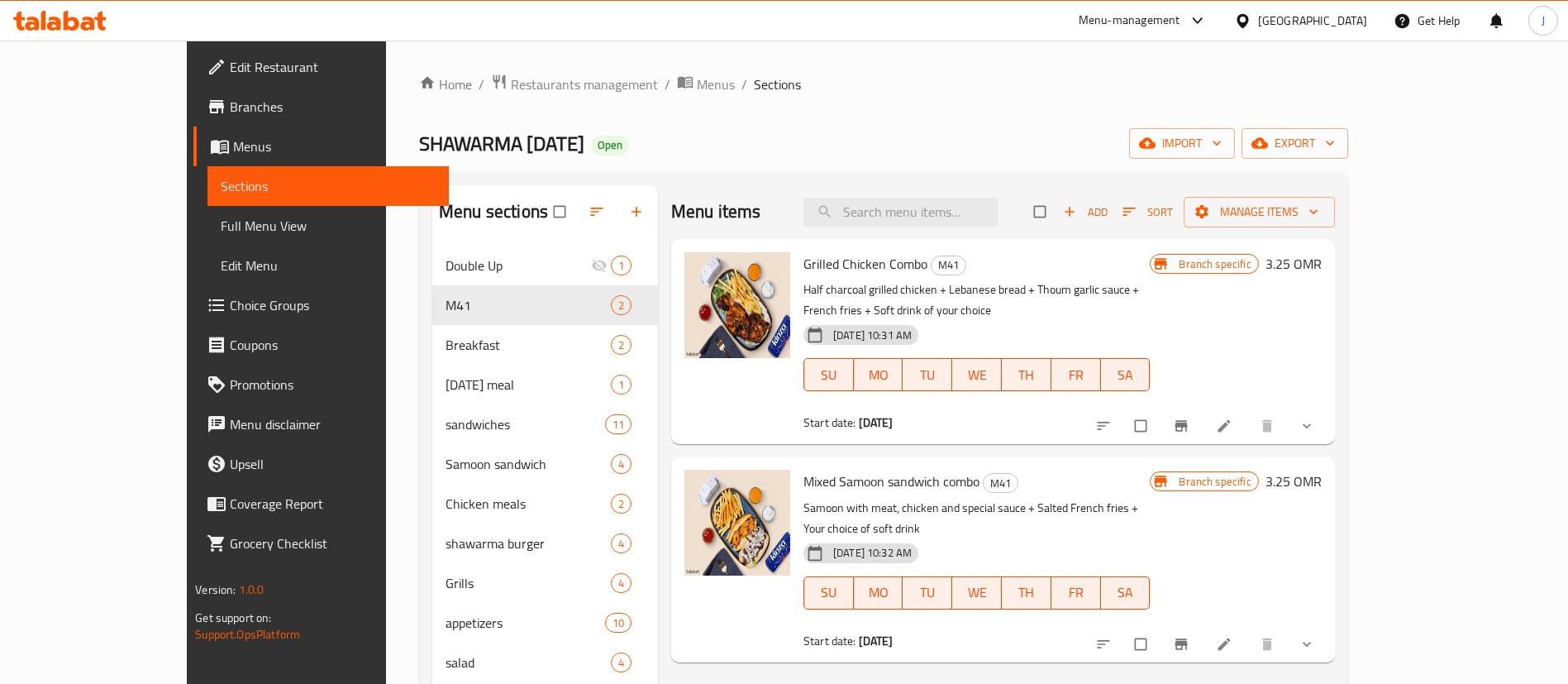
click at [1321, 581] on div "Branch specific 3.25 OMR" at bounding box center [1235, 559] width 171 height 179
click at [1328, 626] on button "show more" at bounding box center [1309, 644] width 40 height 36
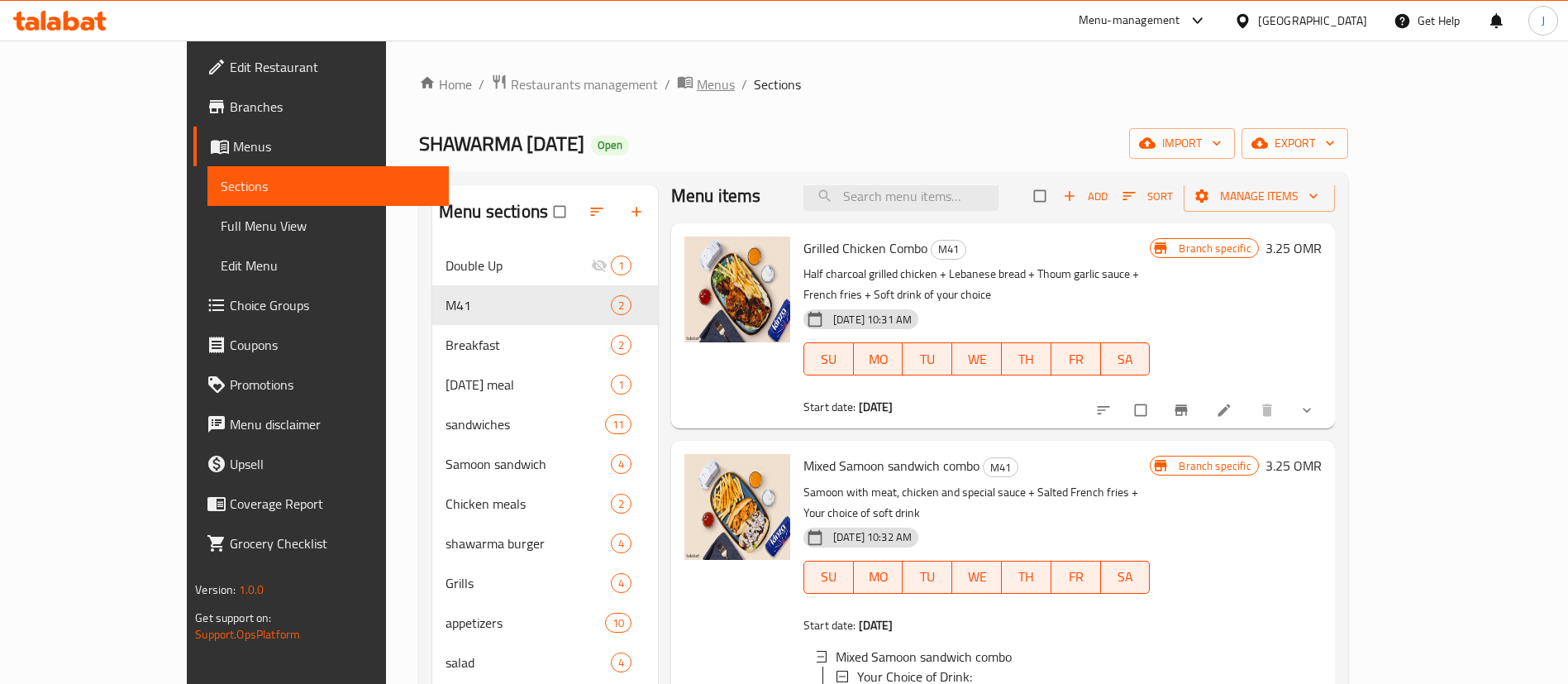
click at [697, 93] on span "Menus" at bounding box center [716, 84] width 38 height 20
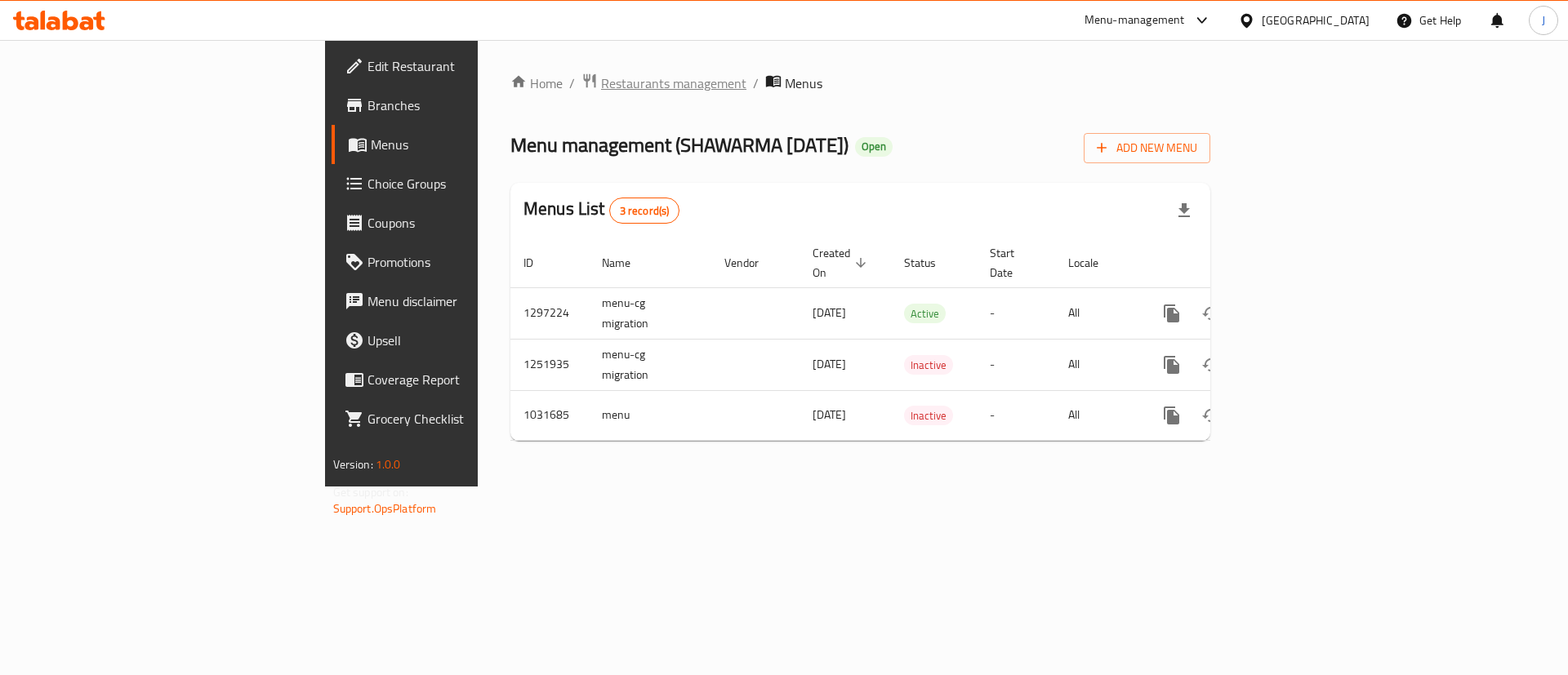
click at [602, 80] on span "Restaurants management" at bounding box center [674, 83] width 145 height 20
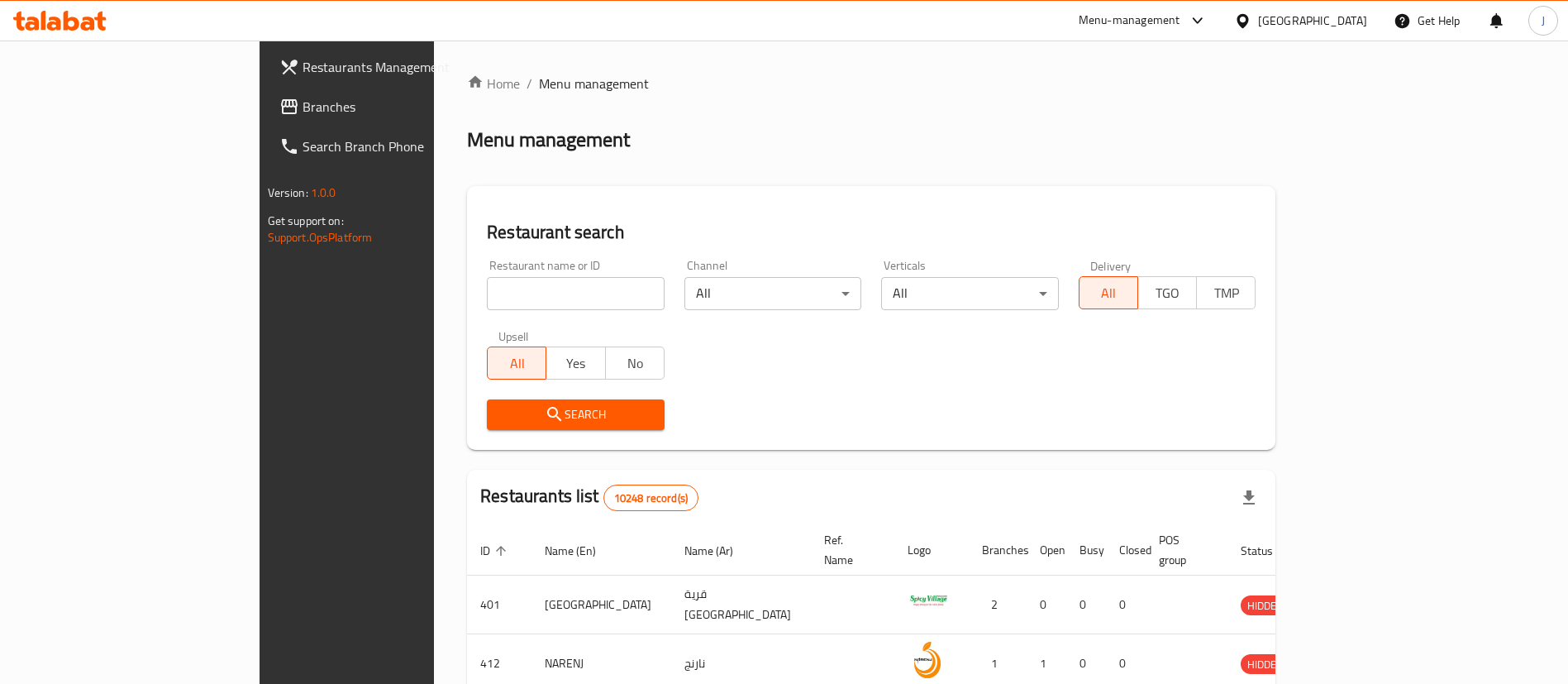
click at [487, 298] on input "search" at bounding box center [576, 293] width 178 height 33
paste input "634931"
type input "634931"
click button "Search" at bounding box center [576, 415] width 178 height 30
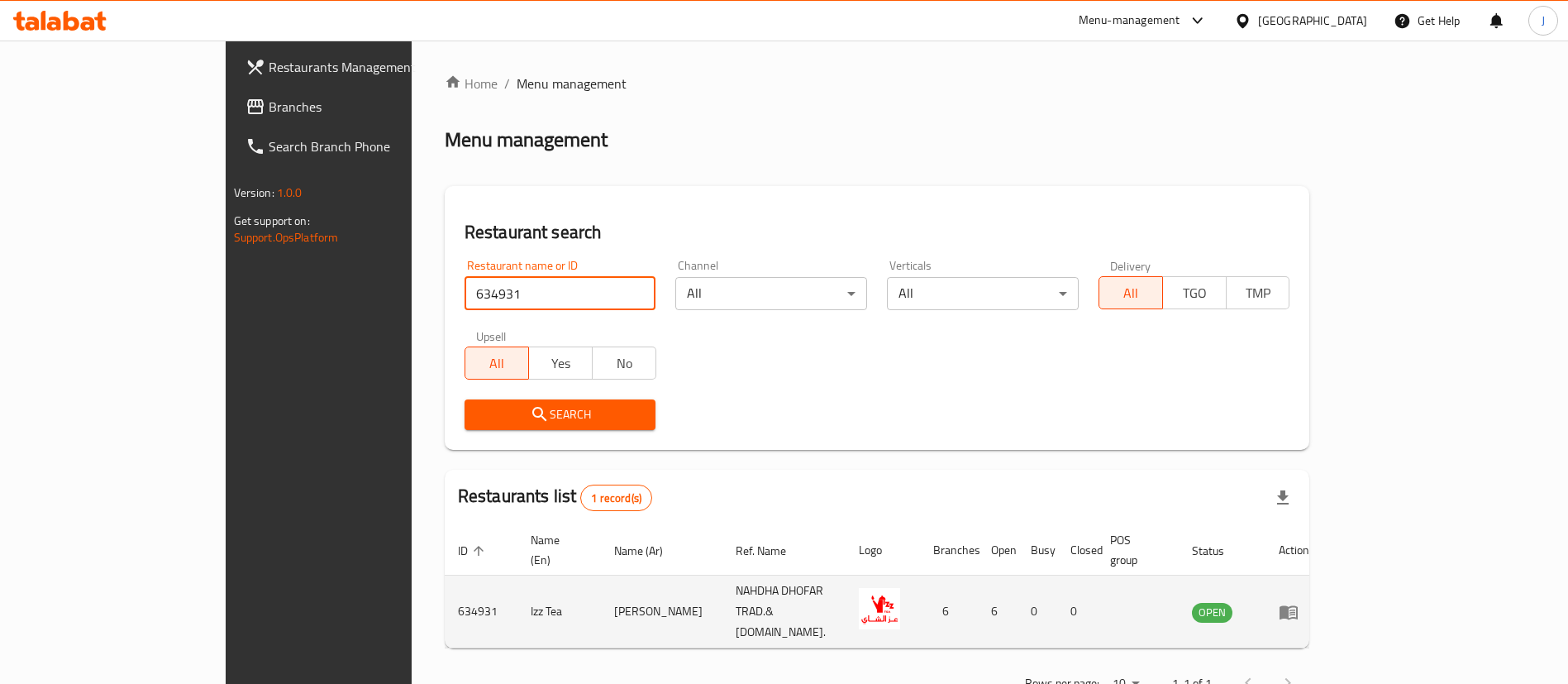
click at [1298, 603] on icon "enhanced table" at bounding box center [1289, 612] width 20 height 20
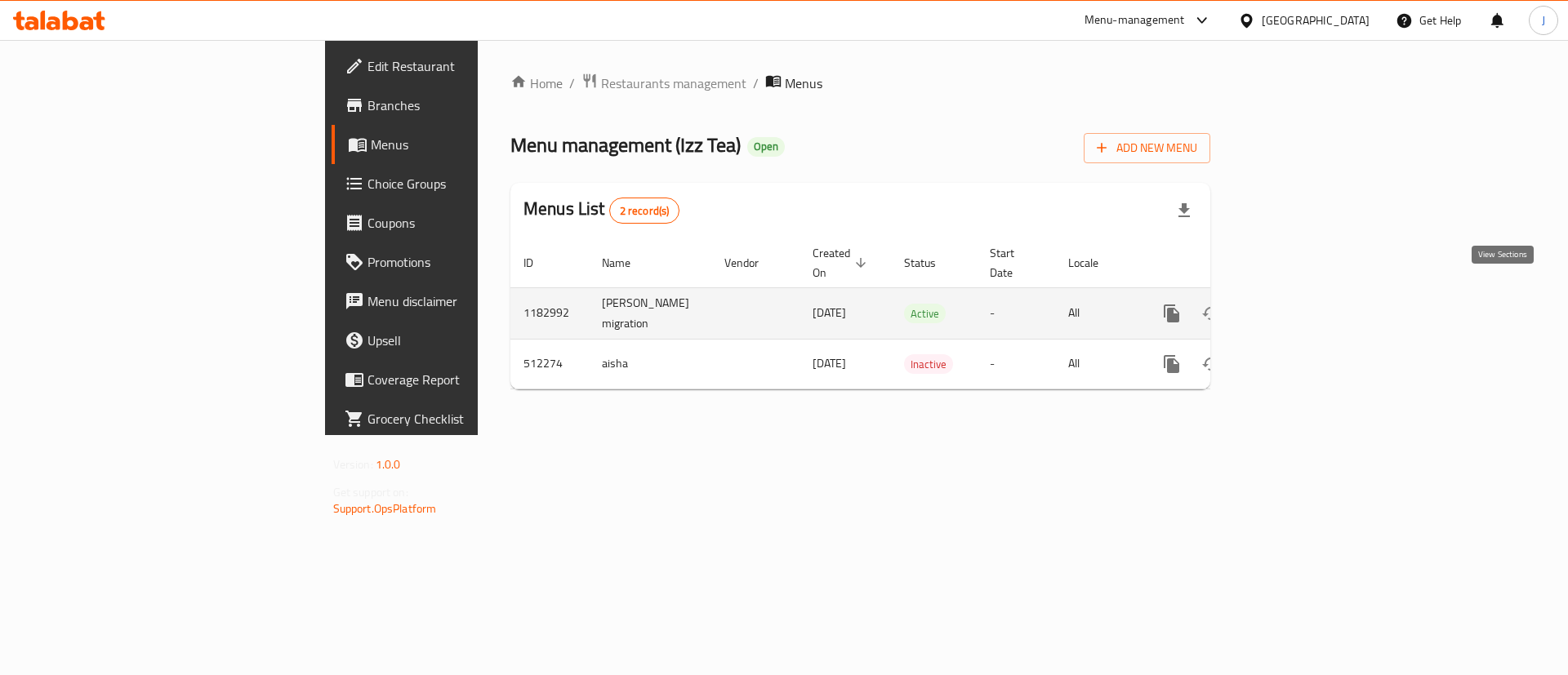
click at [1299, 304] on icon "enhanced table" at bounding box center [1289, 313] width 20 height 20
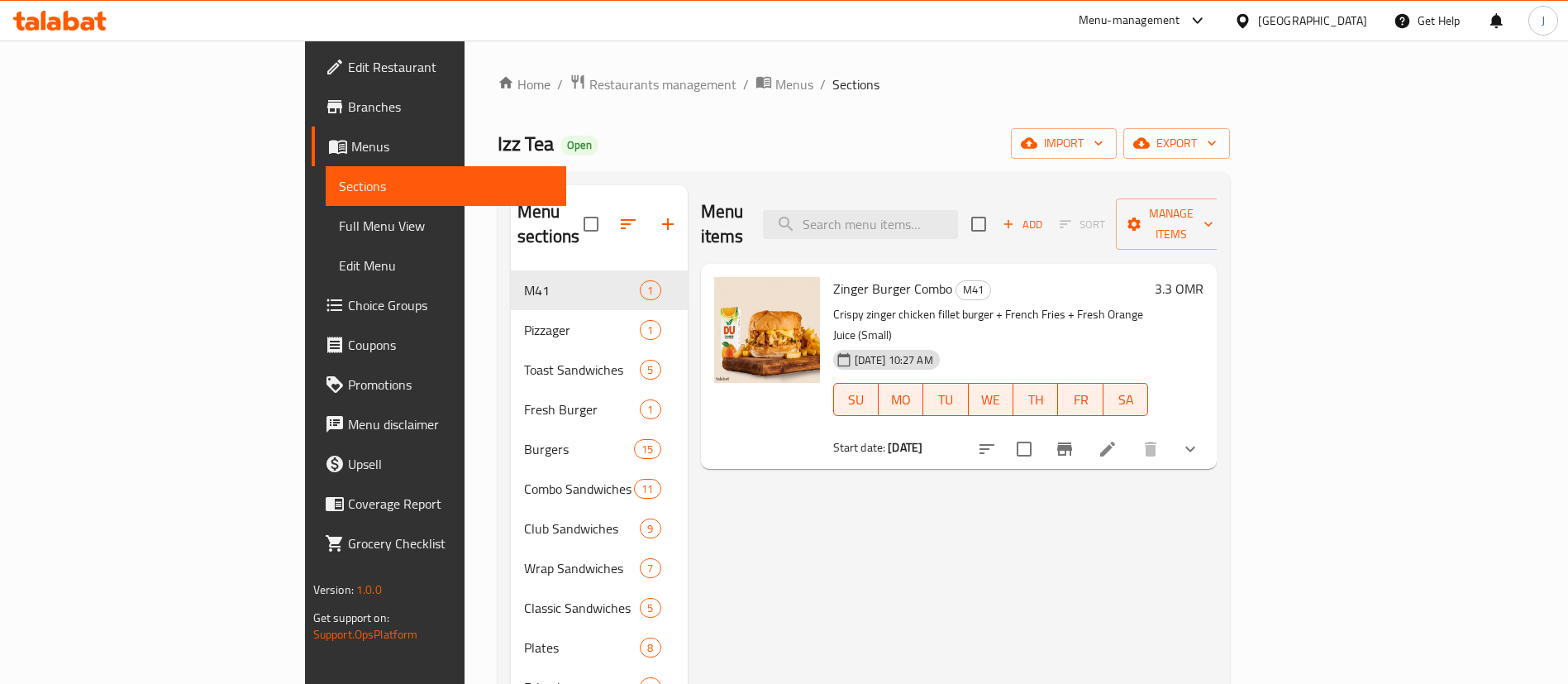
click at [1195, 446] on icon "show more" at bounding box center [1190, 449] width 9 height 6
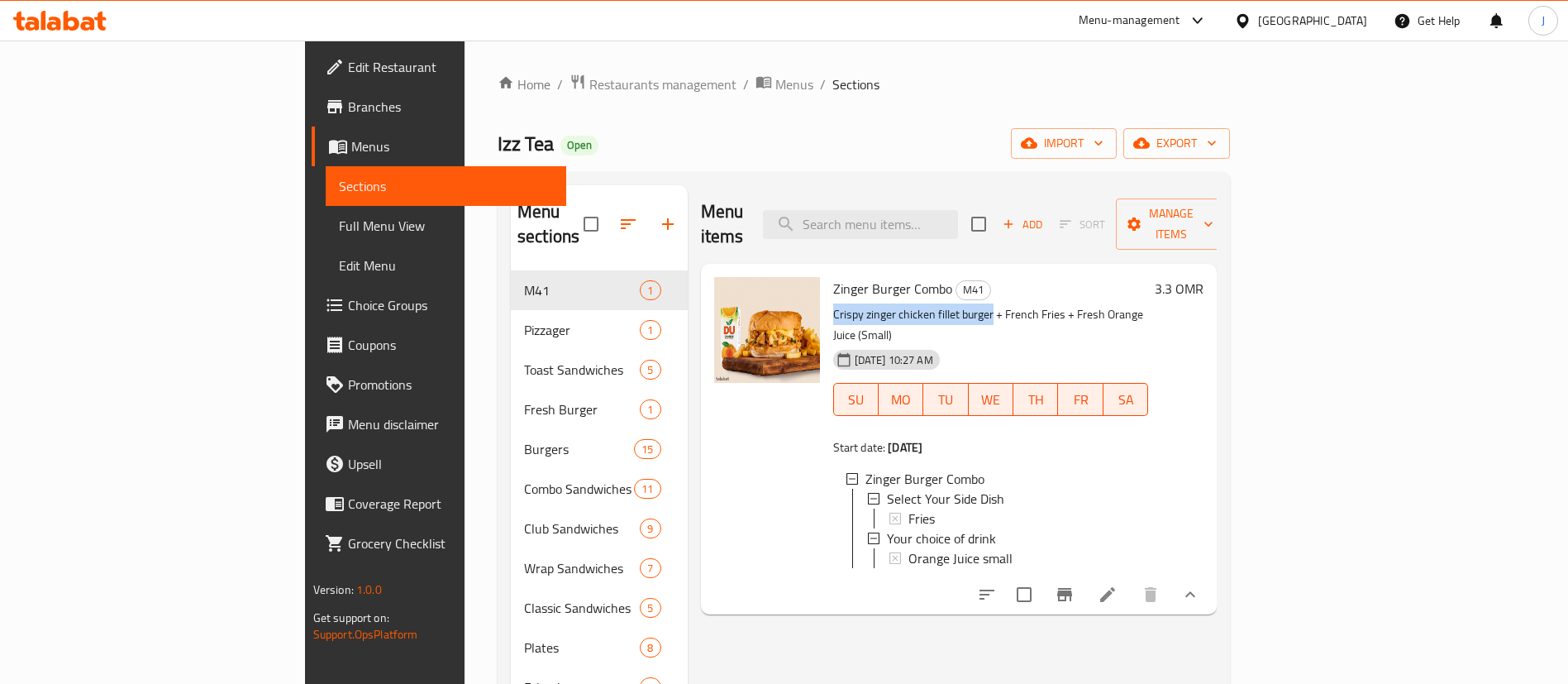
drag, startPoint x: 758, startPoint y: 286, endPoint x: 915, endPoint y: 287, distance: 157.0
click at [915, 304] on p "Crispy zinger chicken fillet burger + French Fries + Fresh Orange Juice (Small)" at bounding box center [990, 325] width 315 height 42
drag, startPoint x: 757, startPoint y: 263, endPoint x: 835, endPoint y: 271, distance: 78.4
click at [835, 277] on span "Zinger Burger Combo" at bounding box center [893, 289] width 119 height 25
copy span "Zinger Burger"
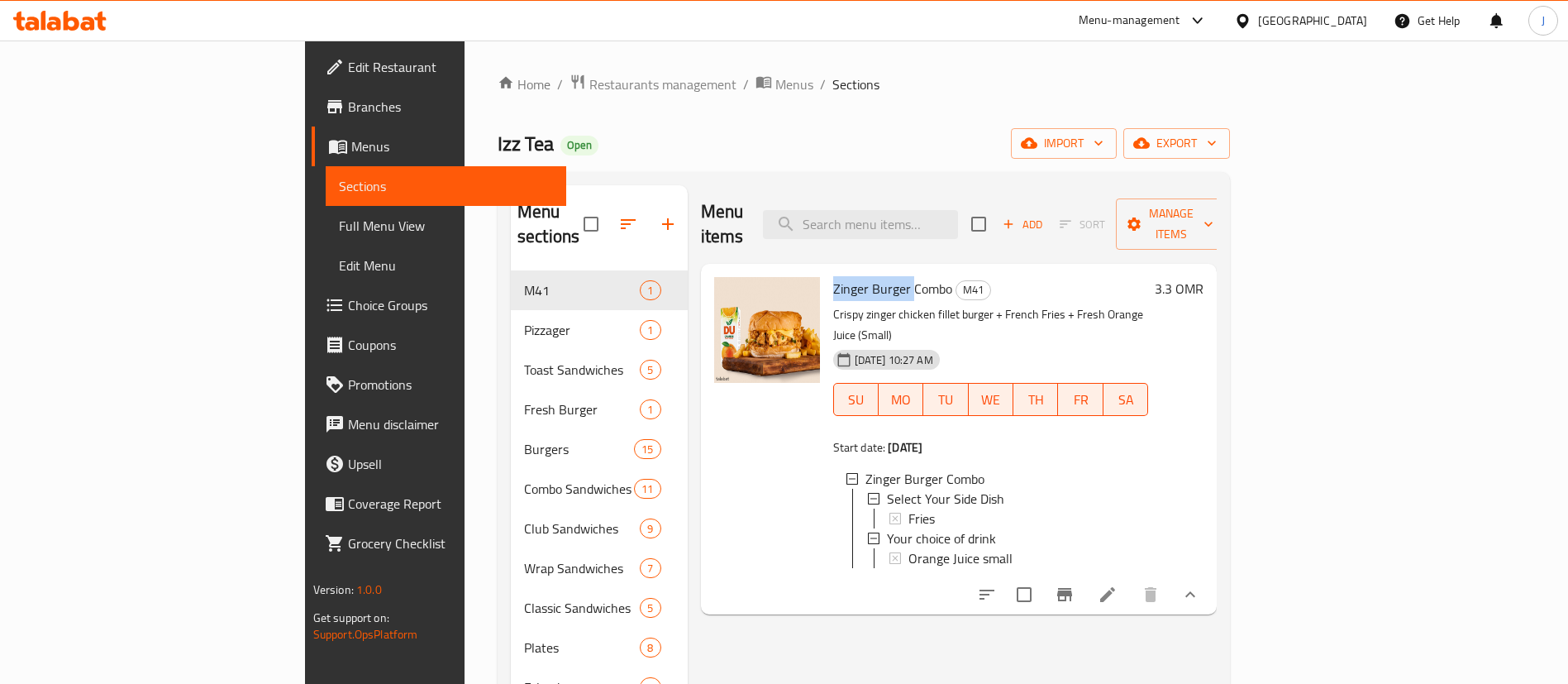
click at [312, 288] on link "Choice Groups" at bounding box center [439, 305] width 256 height 40
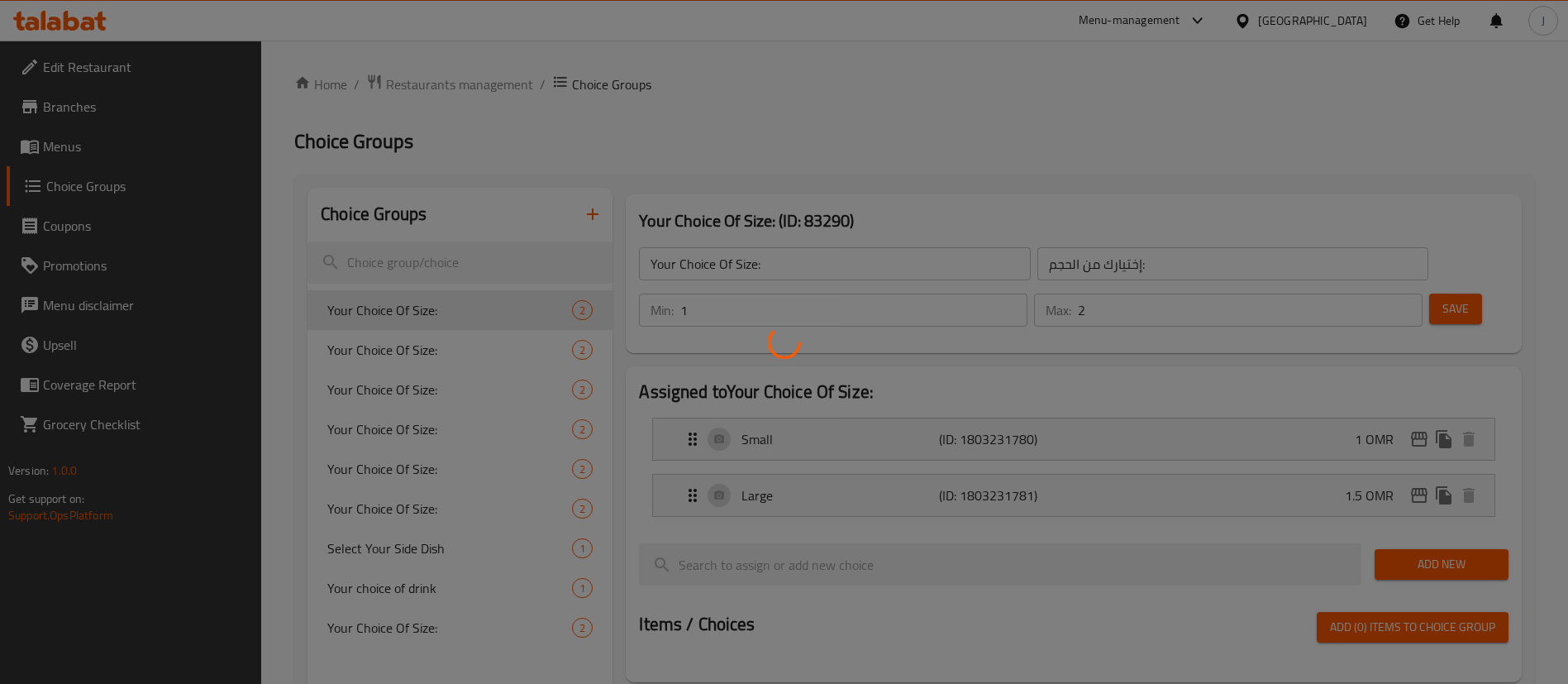
click at [597, 211] on div at bounding box center [784, 342] width 1568 height 684
click at [595, 213] on div at bounding box center [784, 342] width 1568 height 684
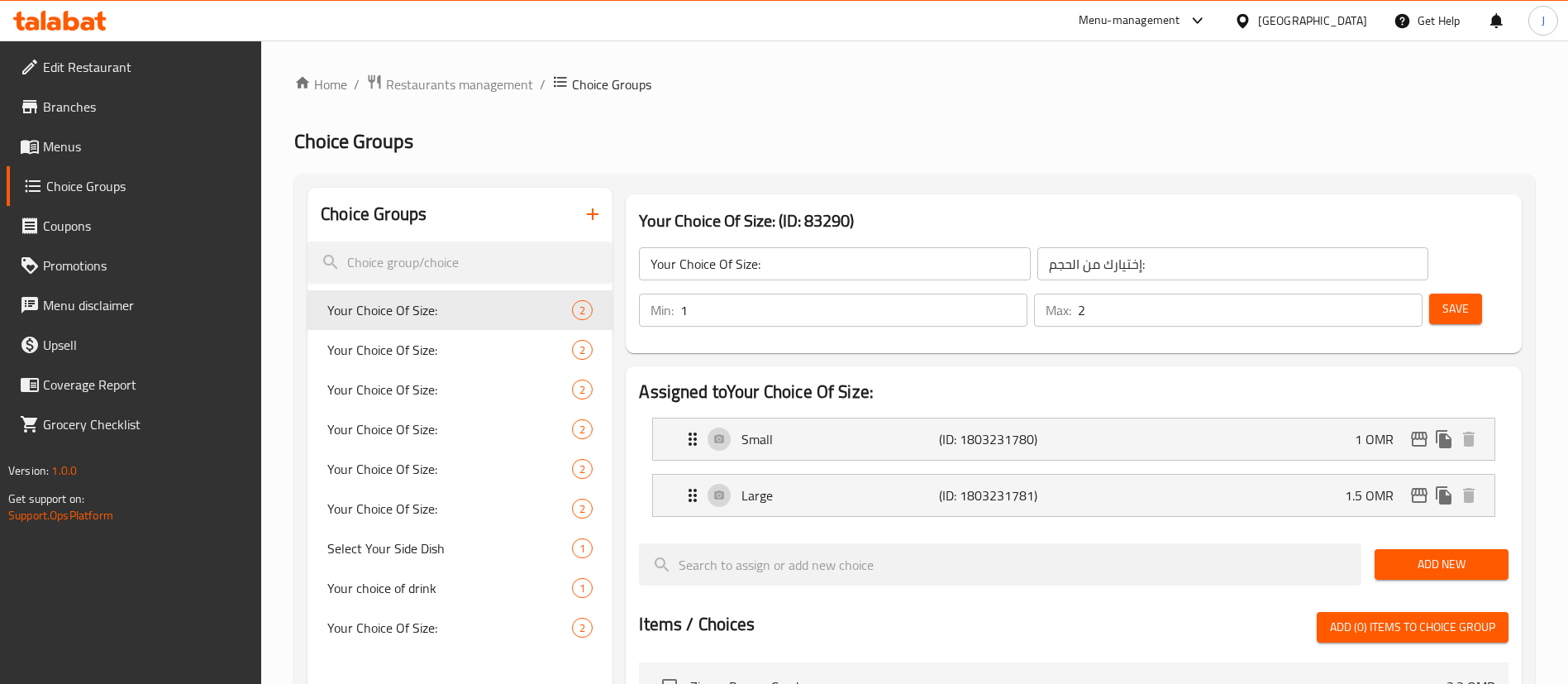
click at [595, 213] on icon "button" at bounding box center [593, 214] width 11 height 11
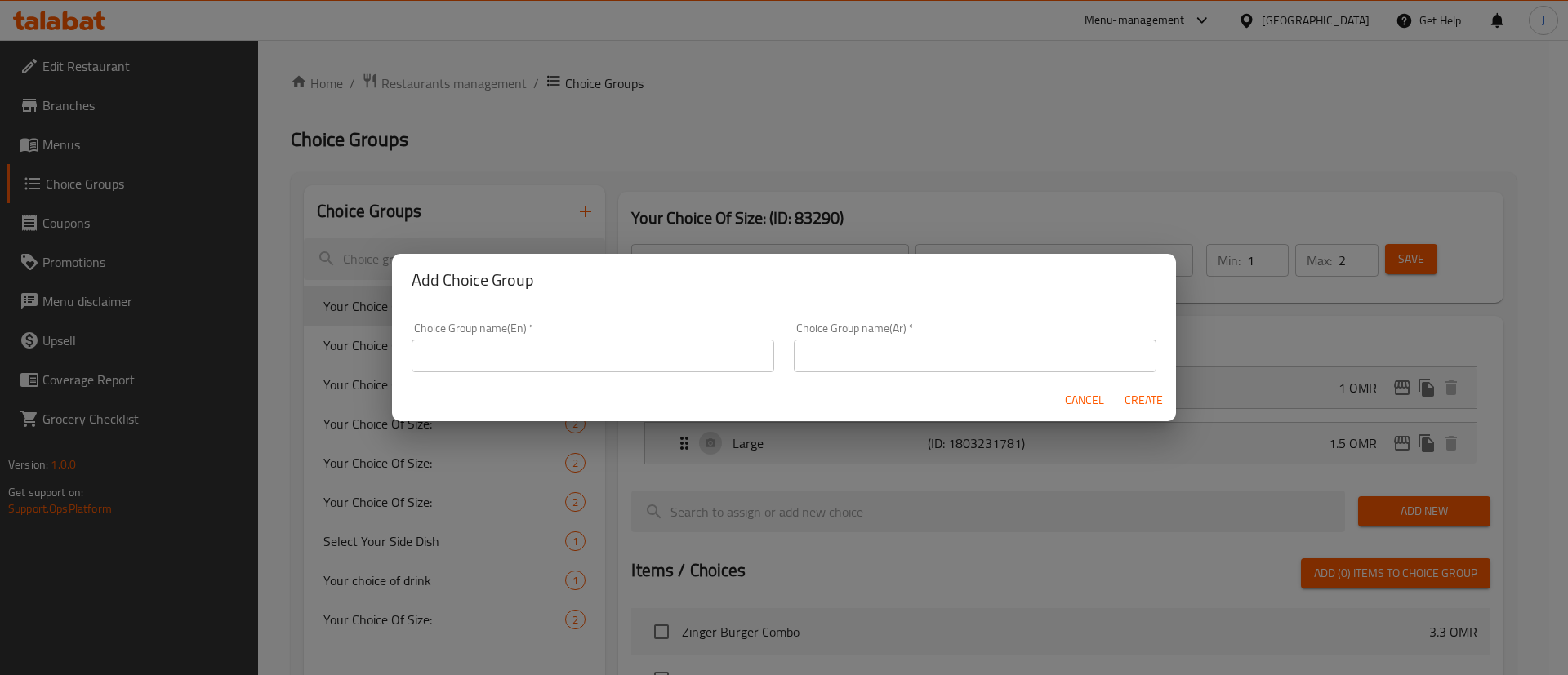
click at [630, 349] on input "text" at bounding box center [593, 355] width 363 height 33
type input "Your Choice of Main"
click at [908, 353] on input "text" at bounding box center [976, 355] width 363 height 33
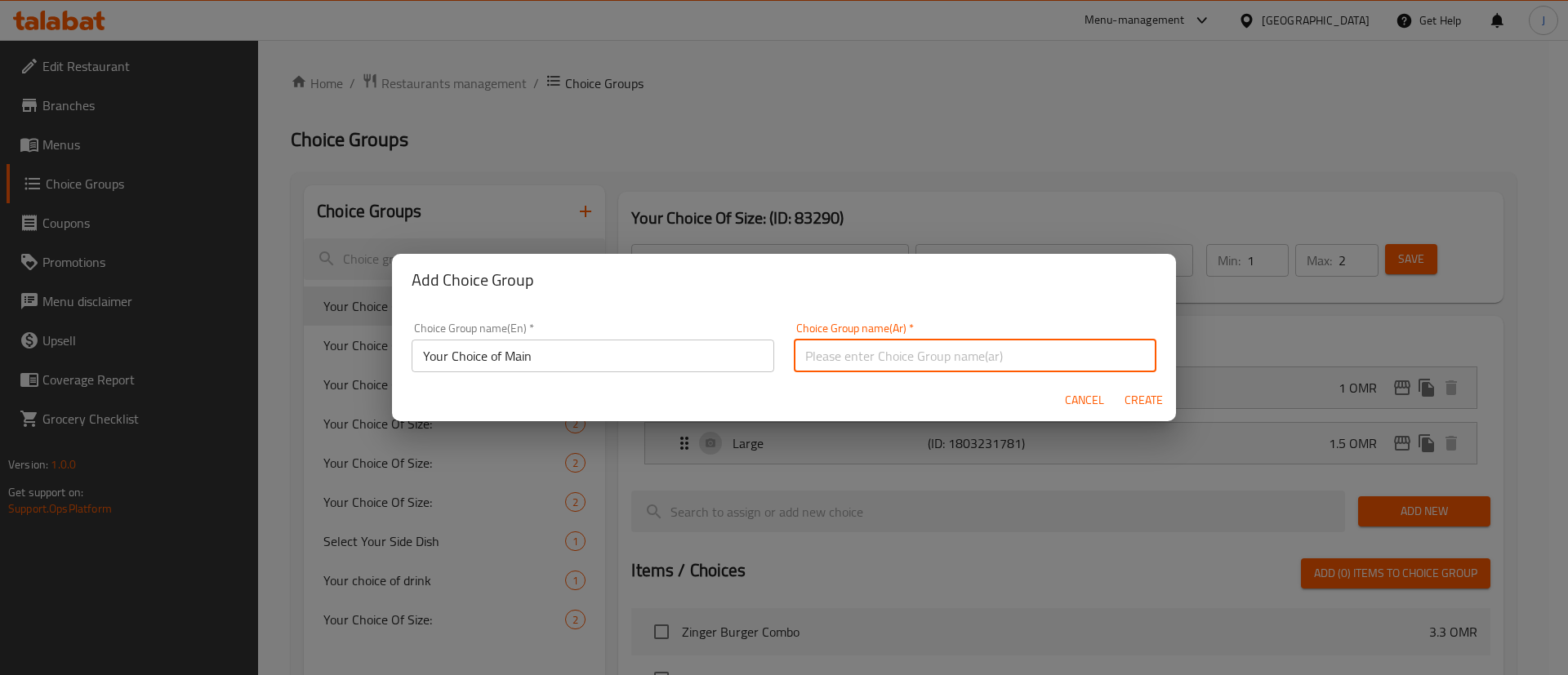
type input "اختيارك من الطبق الرئيسي"
click at [1139, 387] on button "Create" at bounding box center [1143, 400] width 52 height 30
type input "Your Choice of Main"
type input "اختيارك من الطبق الرئيسي"
type input "0"
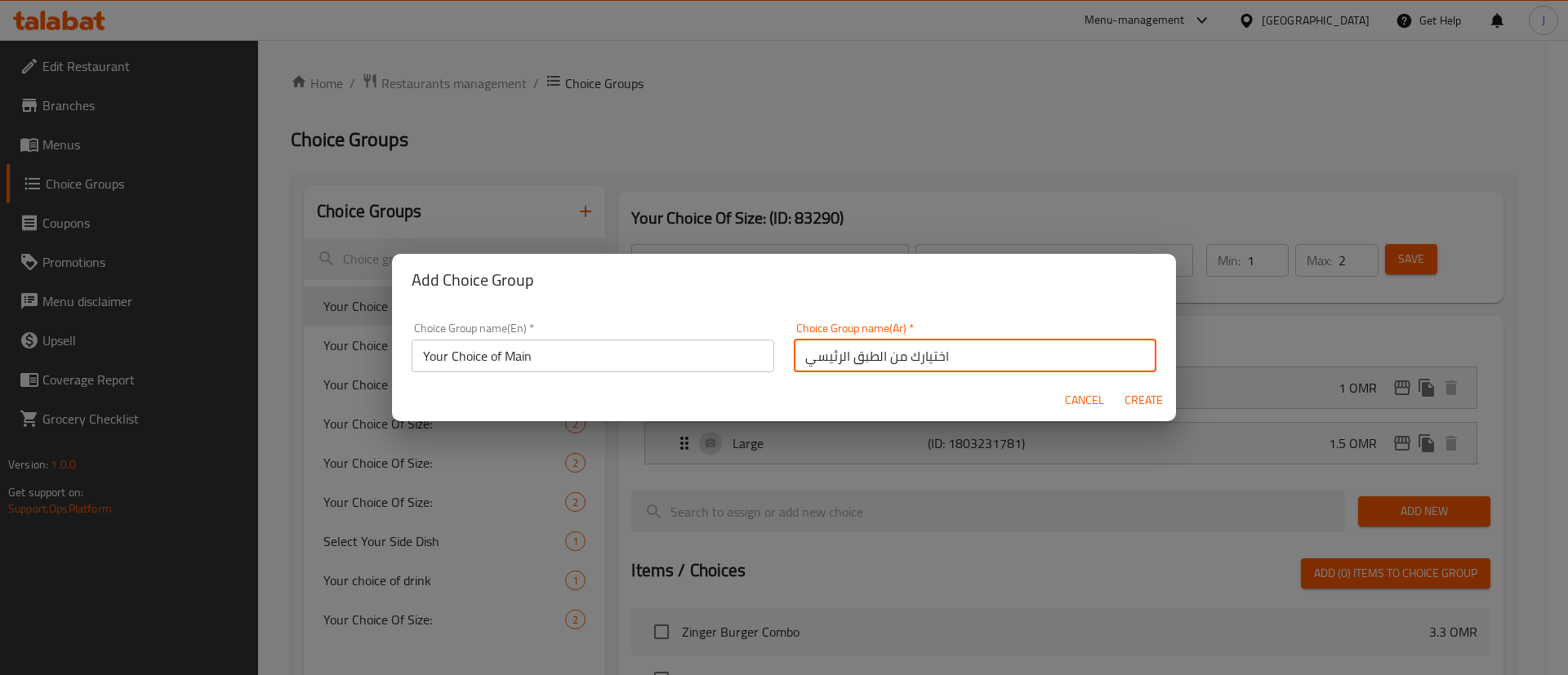
type input "0"
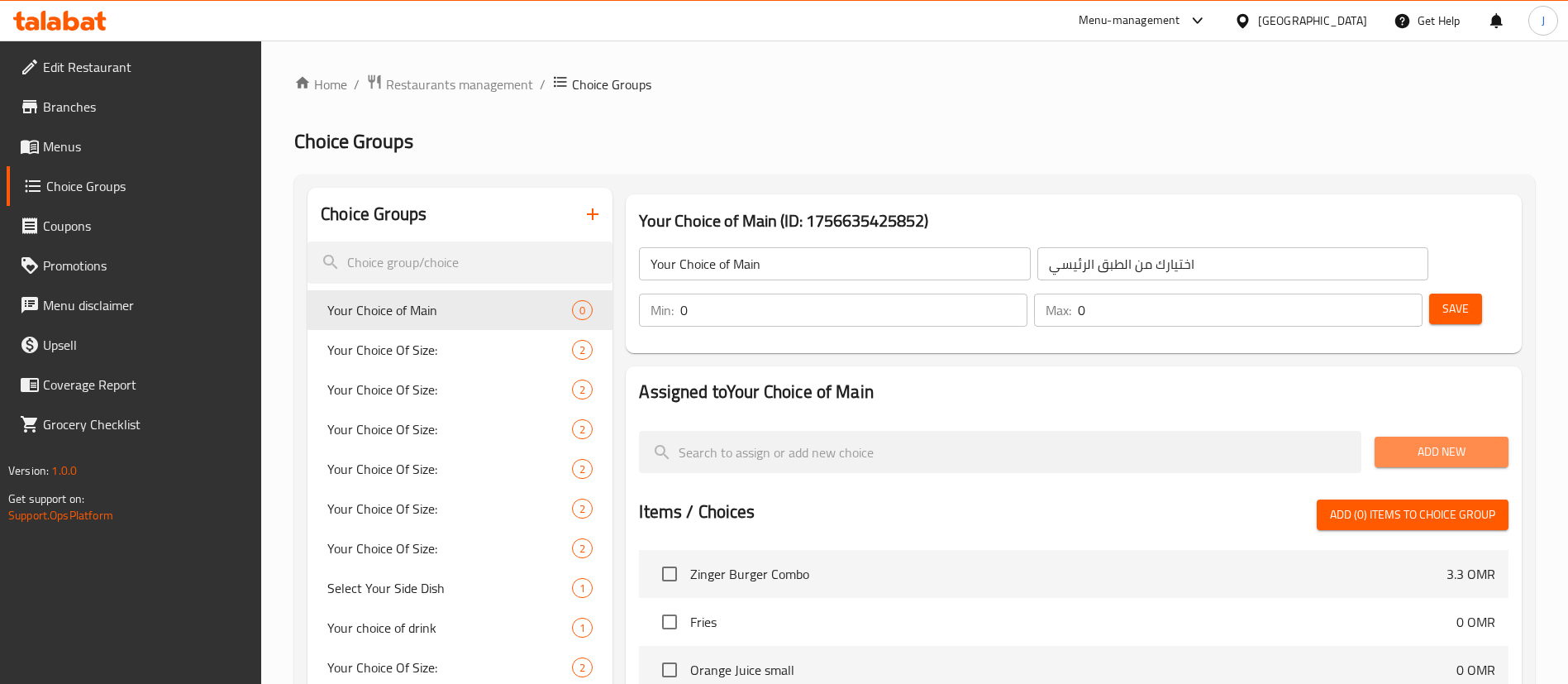
click at [1399, 441] on span "Add New" at bounding box center [1441, 452] width 107 height 21
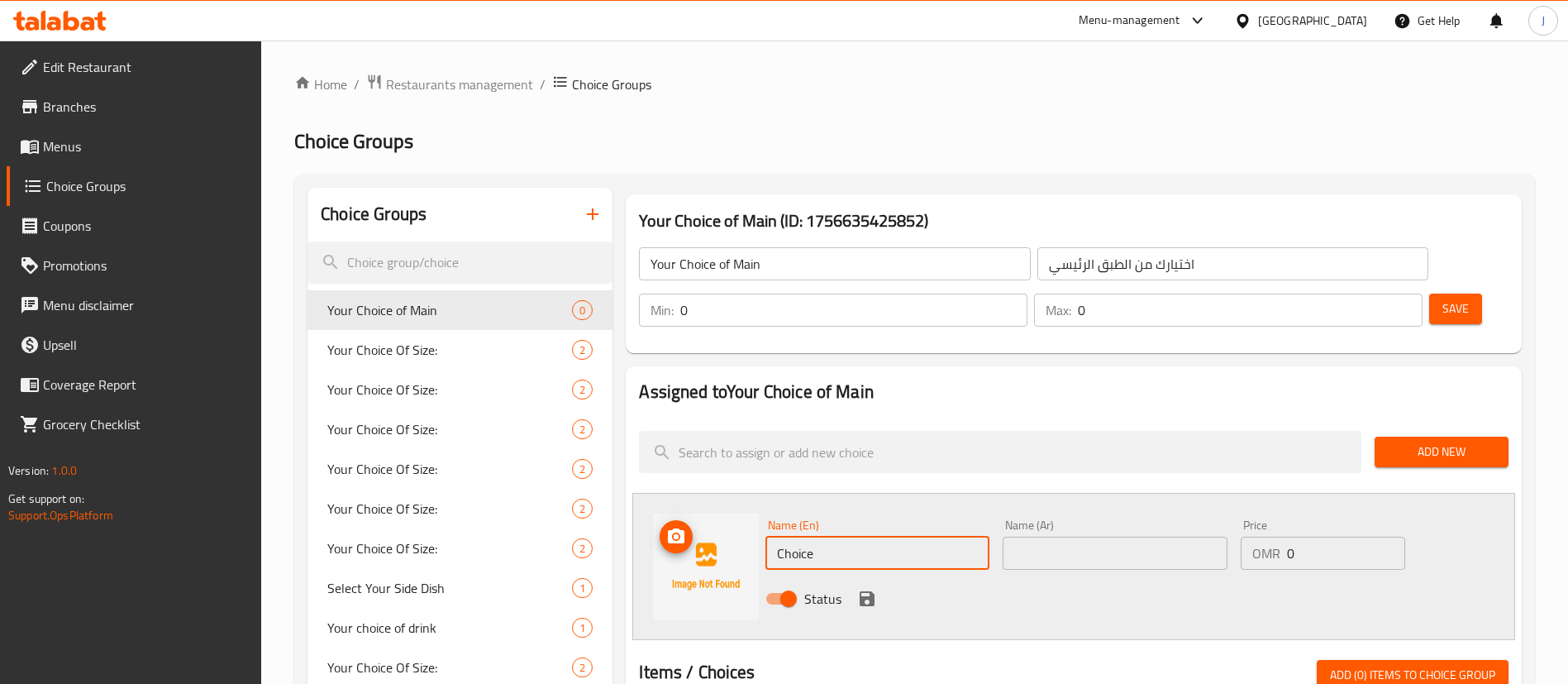
drag, startPoint x: 841, startPoint y: 518, endPoint x: 639, endPoint y: 472, distance: 207.2
click at [639, 493] on div "Name (En) Choice Name (En) Name (Ar) Name (Ar) Price OMR 0 Price Status" at bounding box center [1074, 566] width 882 height 147
paste input "Zinger Burger"
type input "Zinger Burger"
click at [1066, 537] on input "text" at bounding box center [1114, 553] width 224 height 33
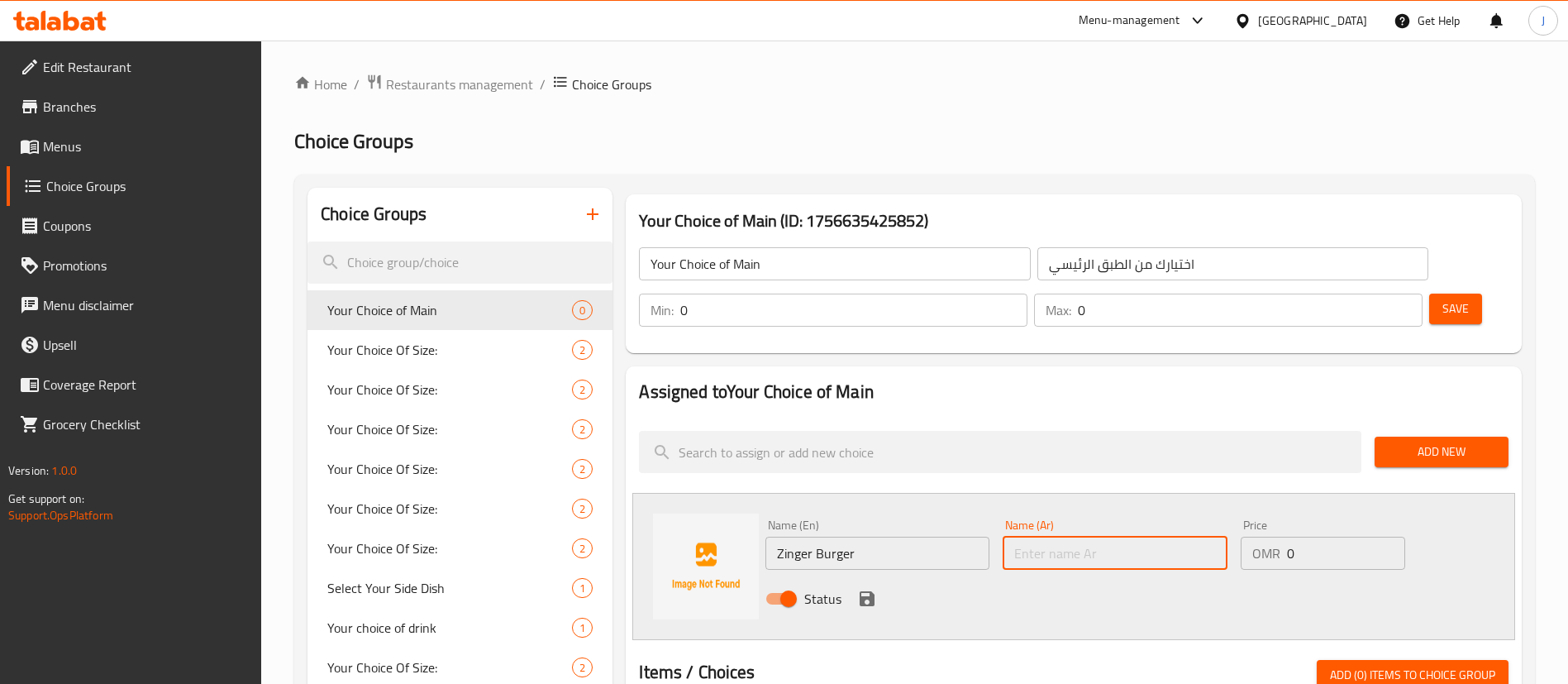
paste input "زنجر برجر"
type input "زنجر برجر"
click at [1111, 576] on div "Name (En) Zinger Burger Name (En) Name (Ar) زنجر برجر Name (Ar) Price OMR 0 Pri…" at bounding box center [1074, 566] width 882 height 147
click at [863, 591] on icon "save" at bounding box center [867, 599] width 15 height 15
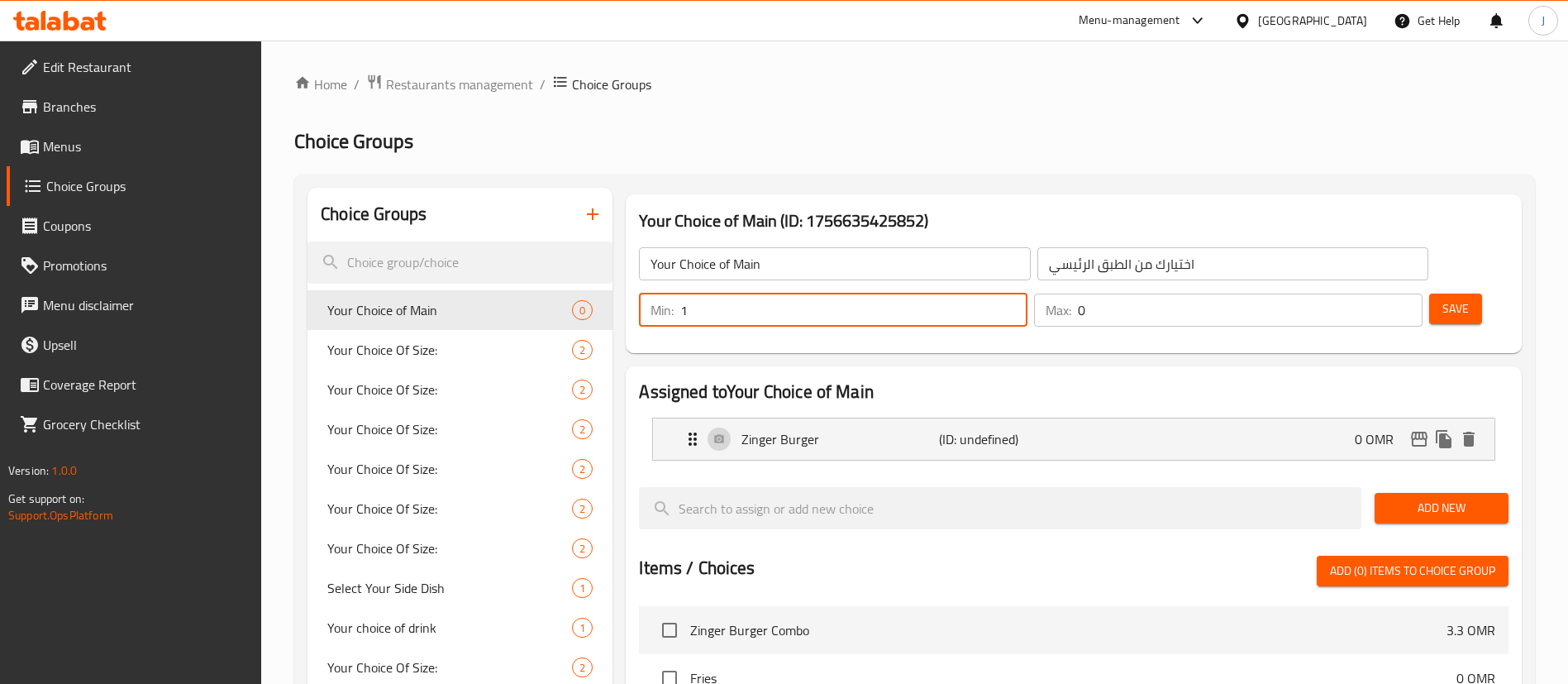
type input "1"
click at [1027, 294] on input "1" at bounding box center [853, 310] width 347 height 33
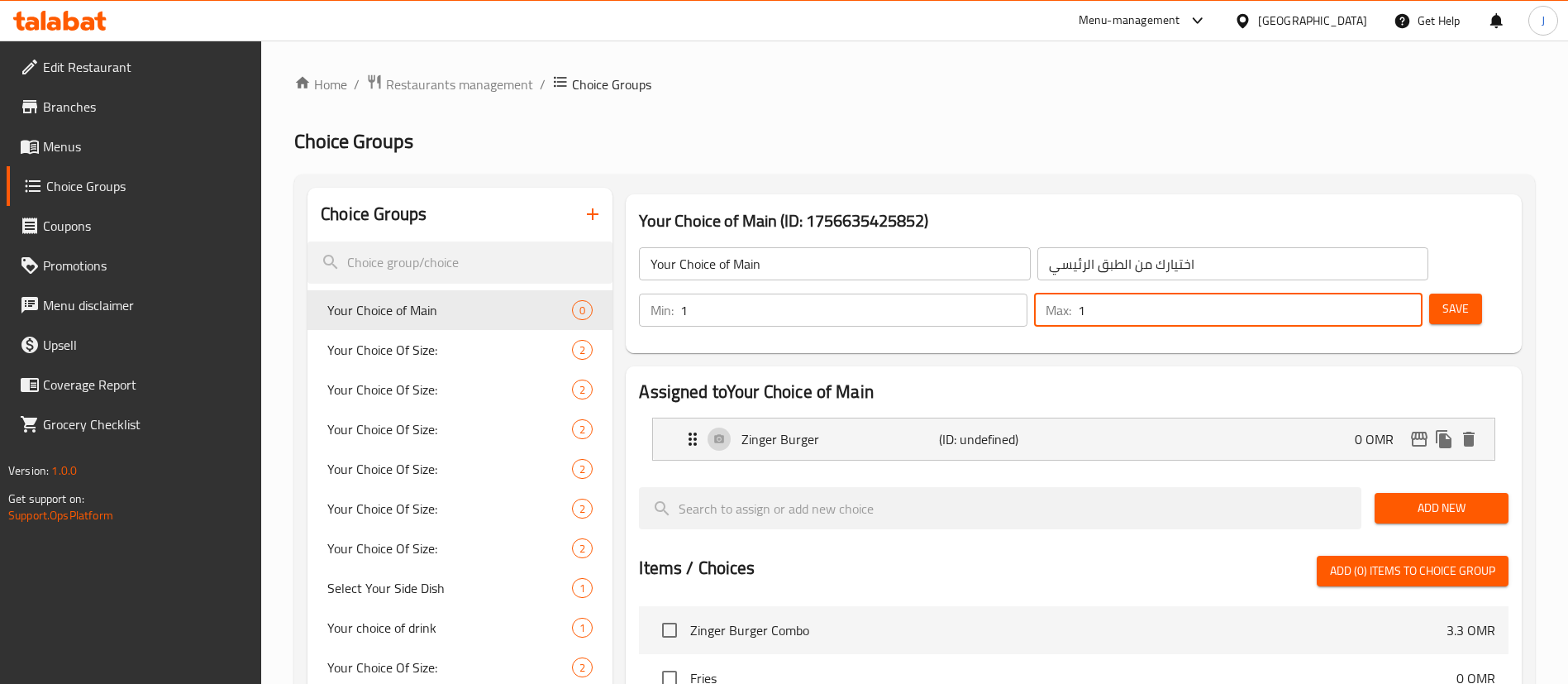
type input "1"
click at [1379, 294] on input "1" at bounding box center [1250, 310] width 345 height 33
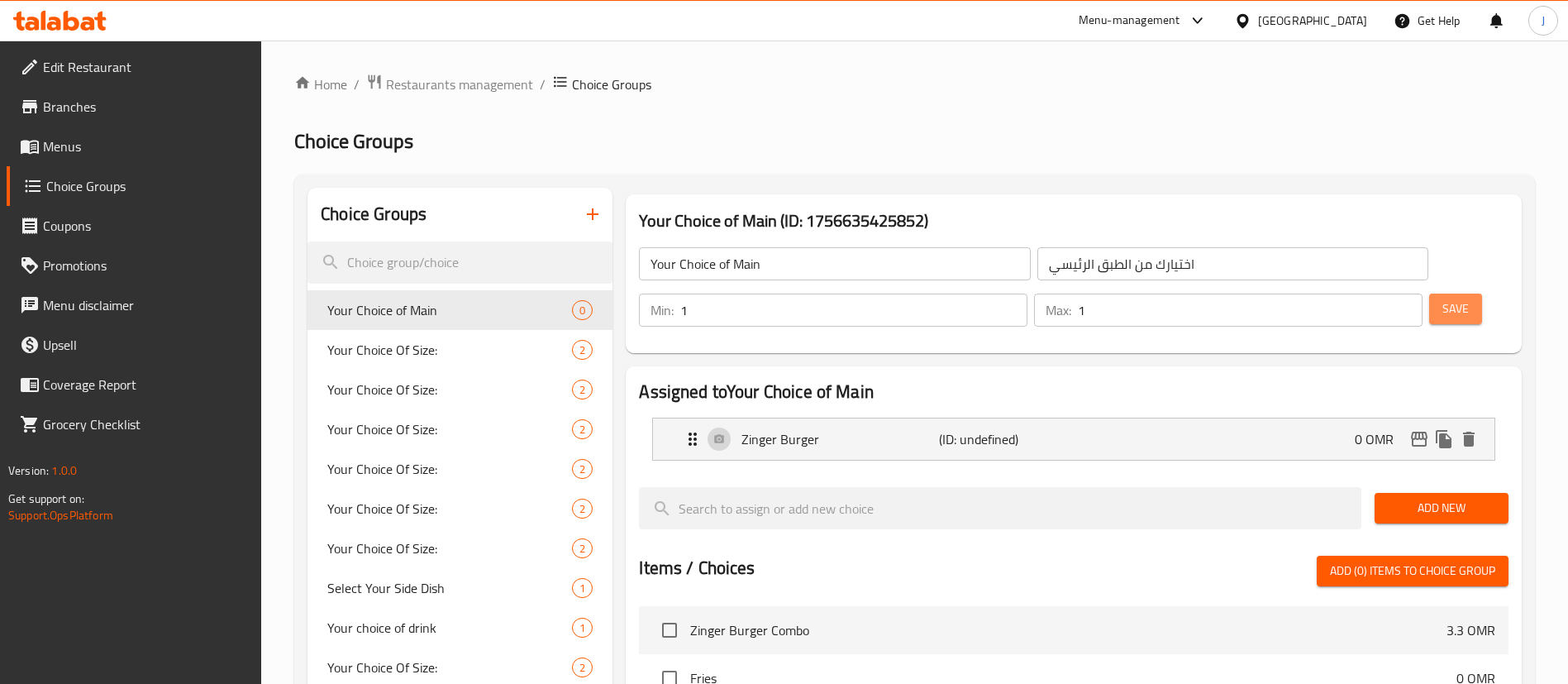
click at [1442, 298] on span "Save" at bounding box center [1455, 309] width 27 height 21
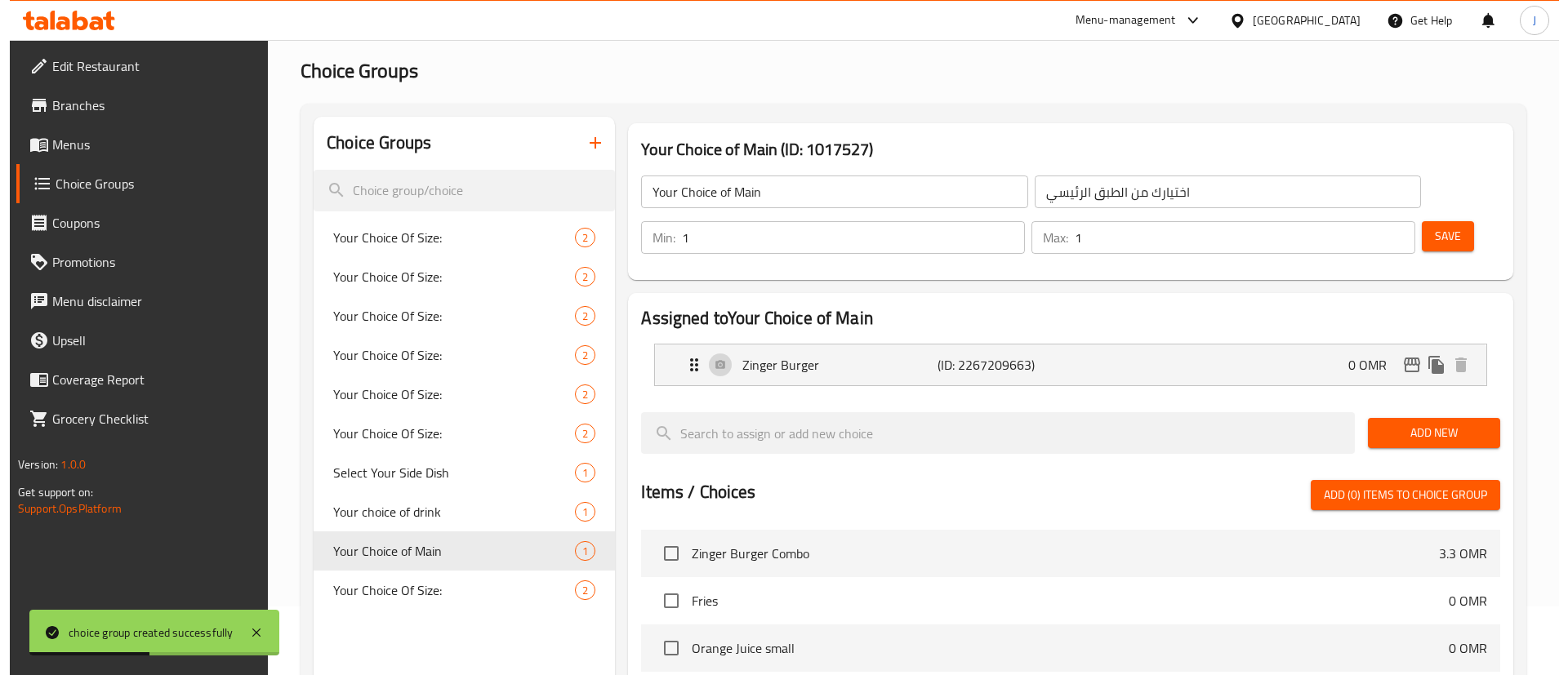
scroll to position [455, 0]
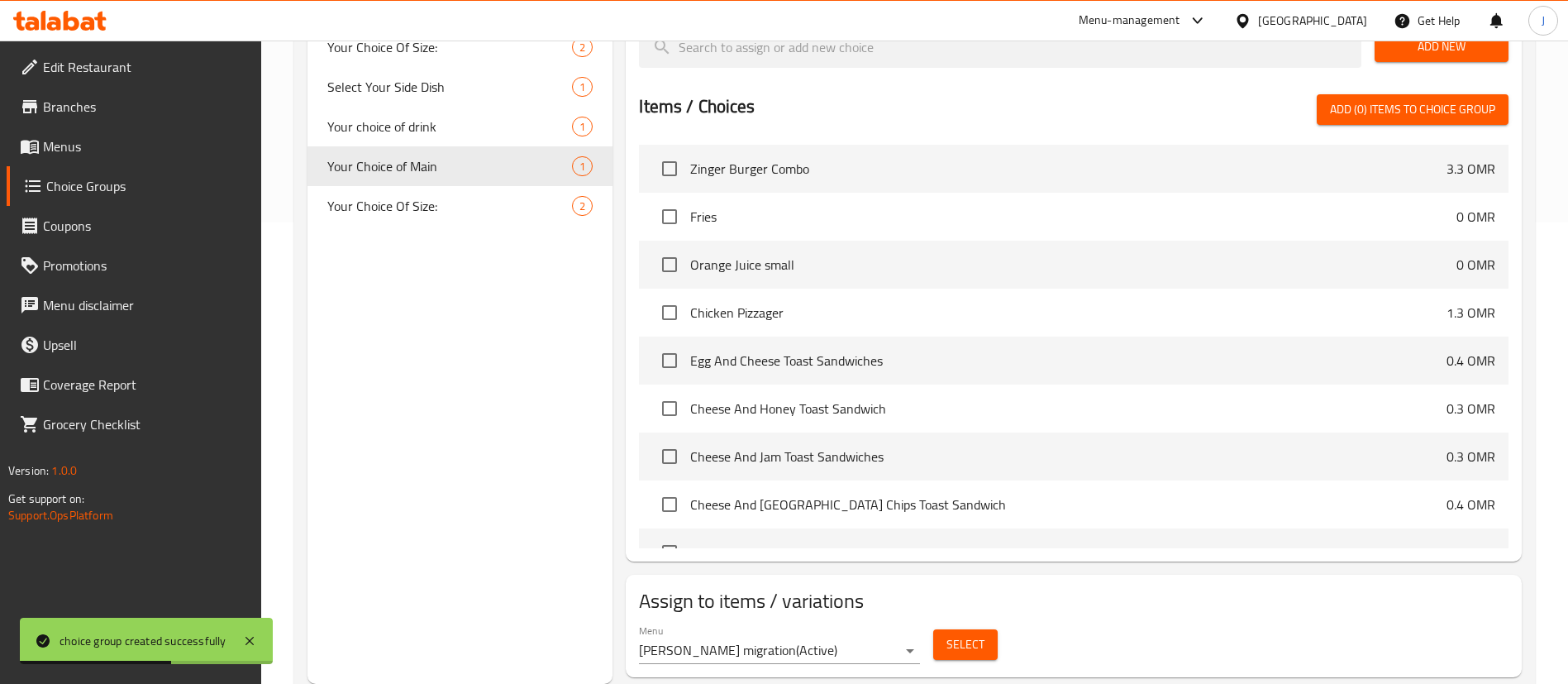
click at [962, 635] on span "Select" at bounding box center [966, 645] width 38 height 21
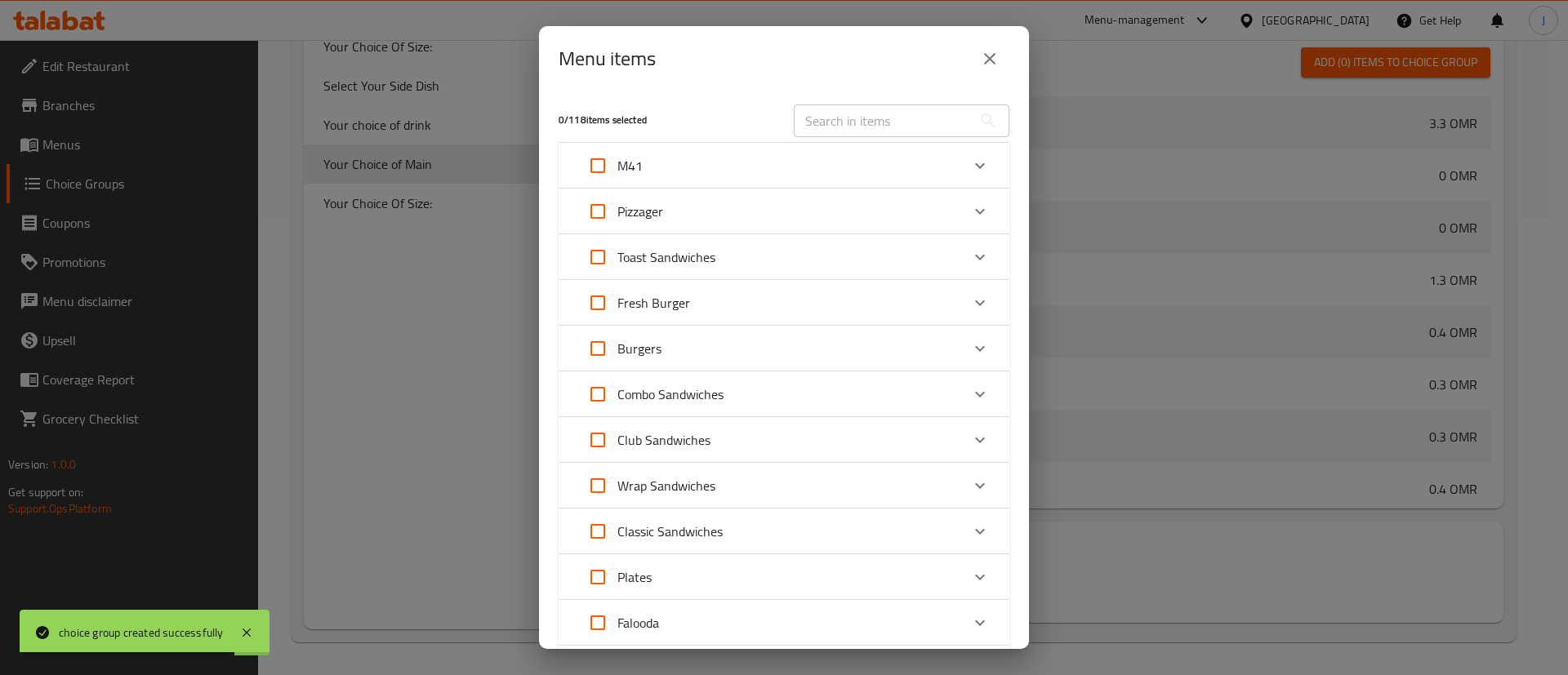
click at [675, 181] on div "M41" at bounding box center [769, 165] width 383 height 39
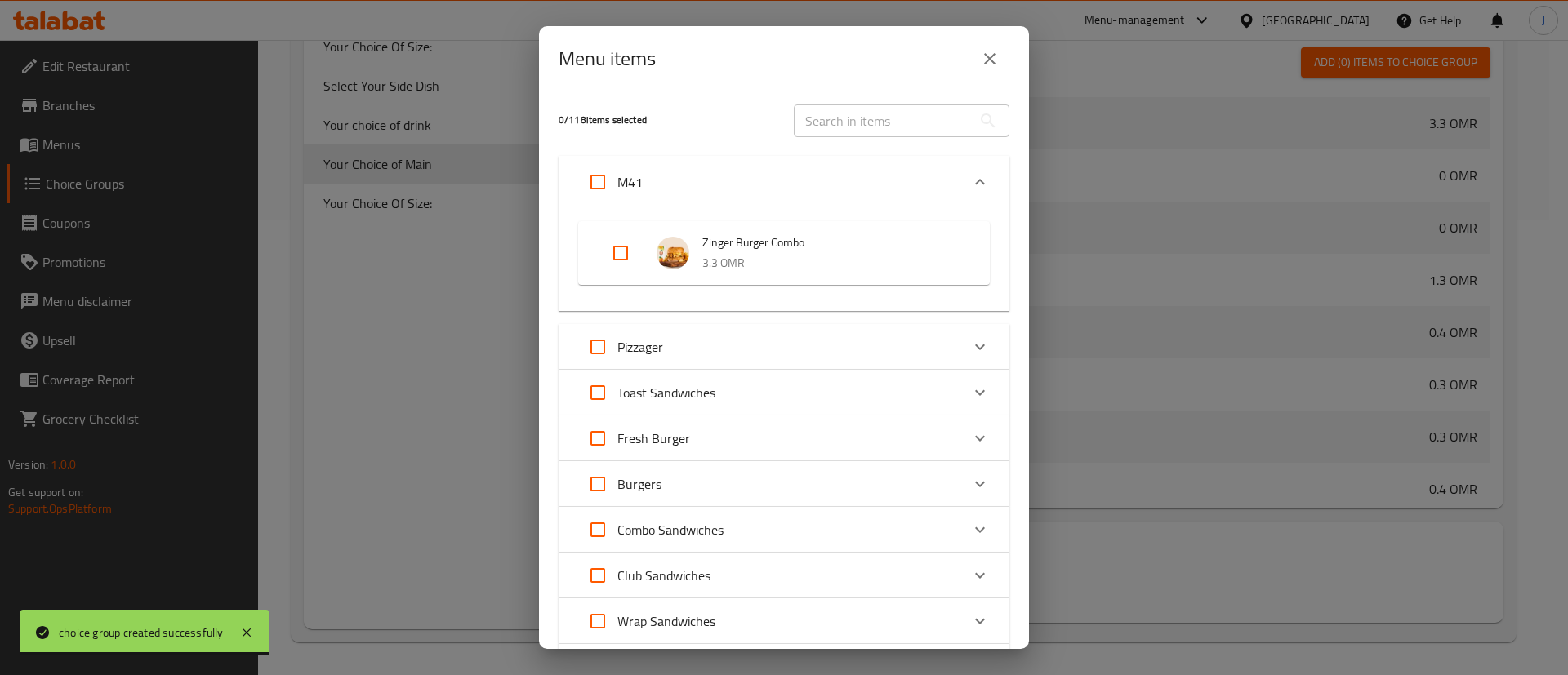
click at [622, 254] on input "Expand" at bounding box center [621, 253] width 39 height 39
checkbox input "true"
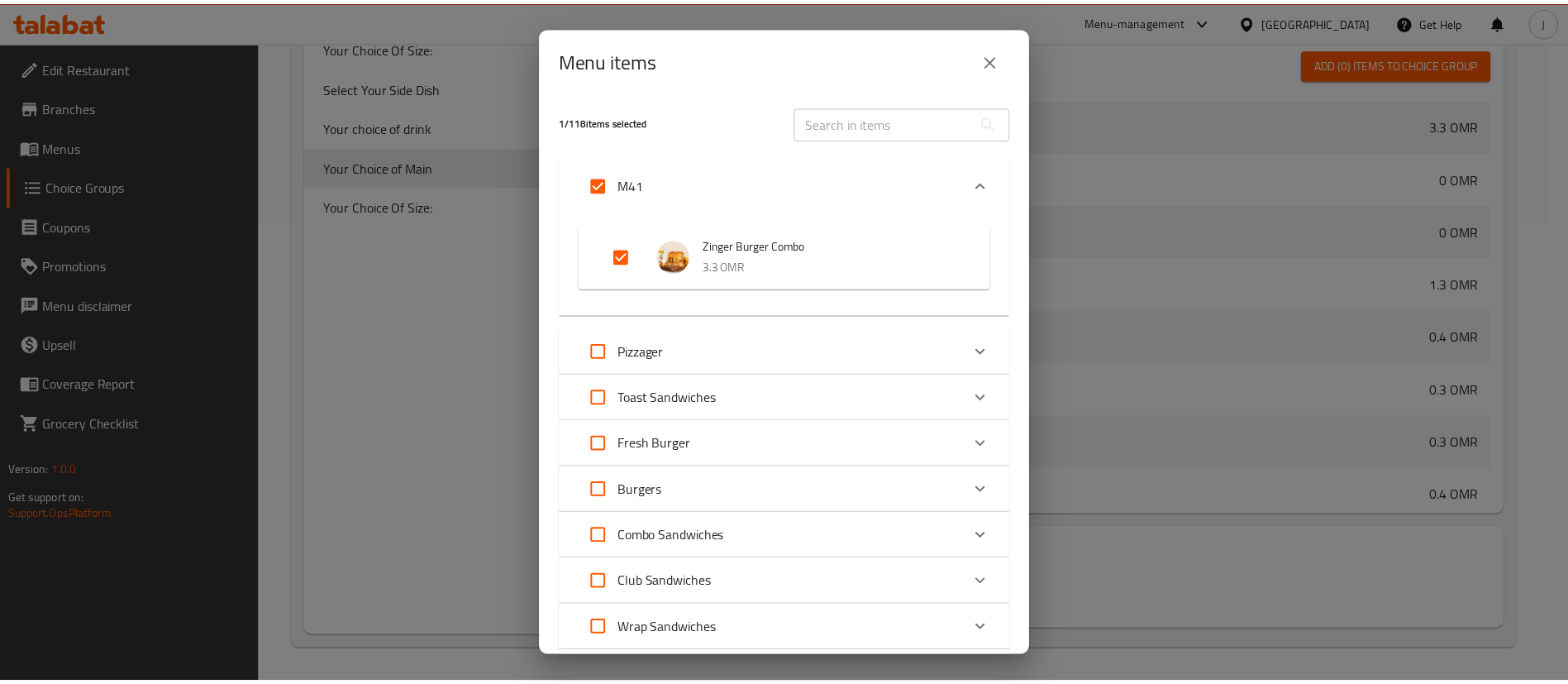
scroll to position [573, 0]
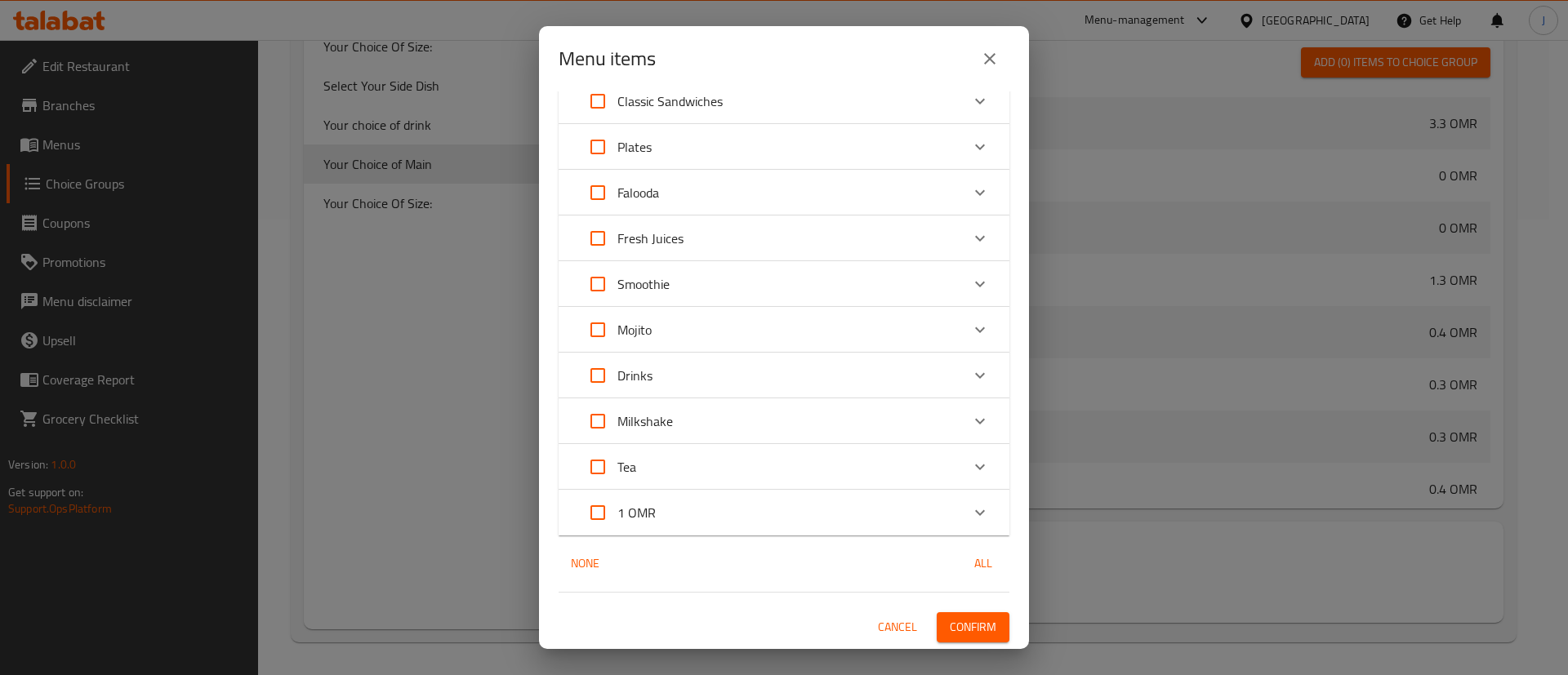
click at [955, 638] on button "Confirm" at bounding box center [973, 627] width 73 height 30
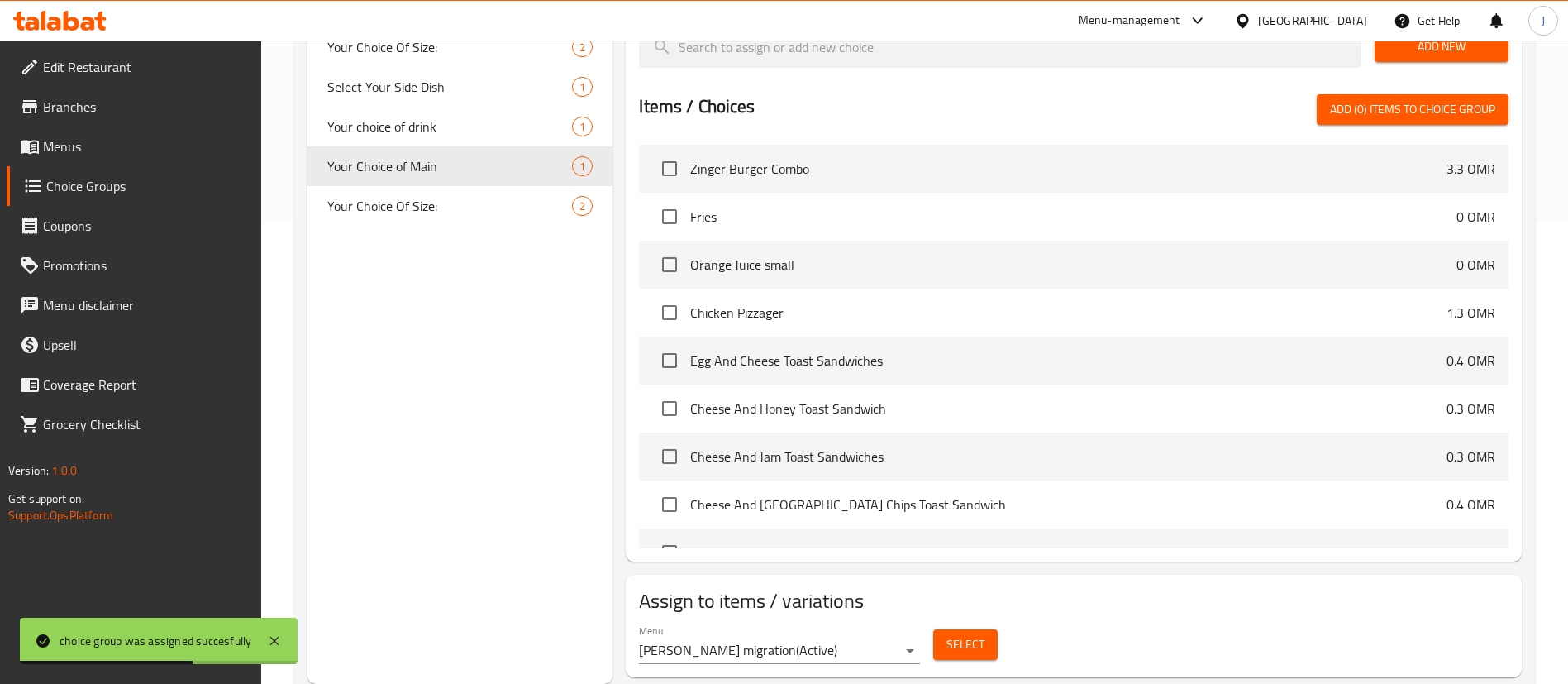
scroll to position [0, 0]
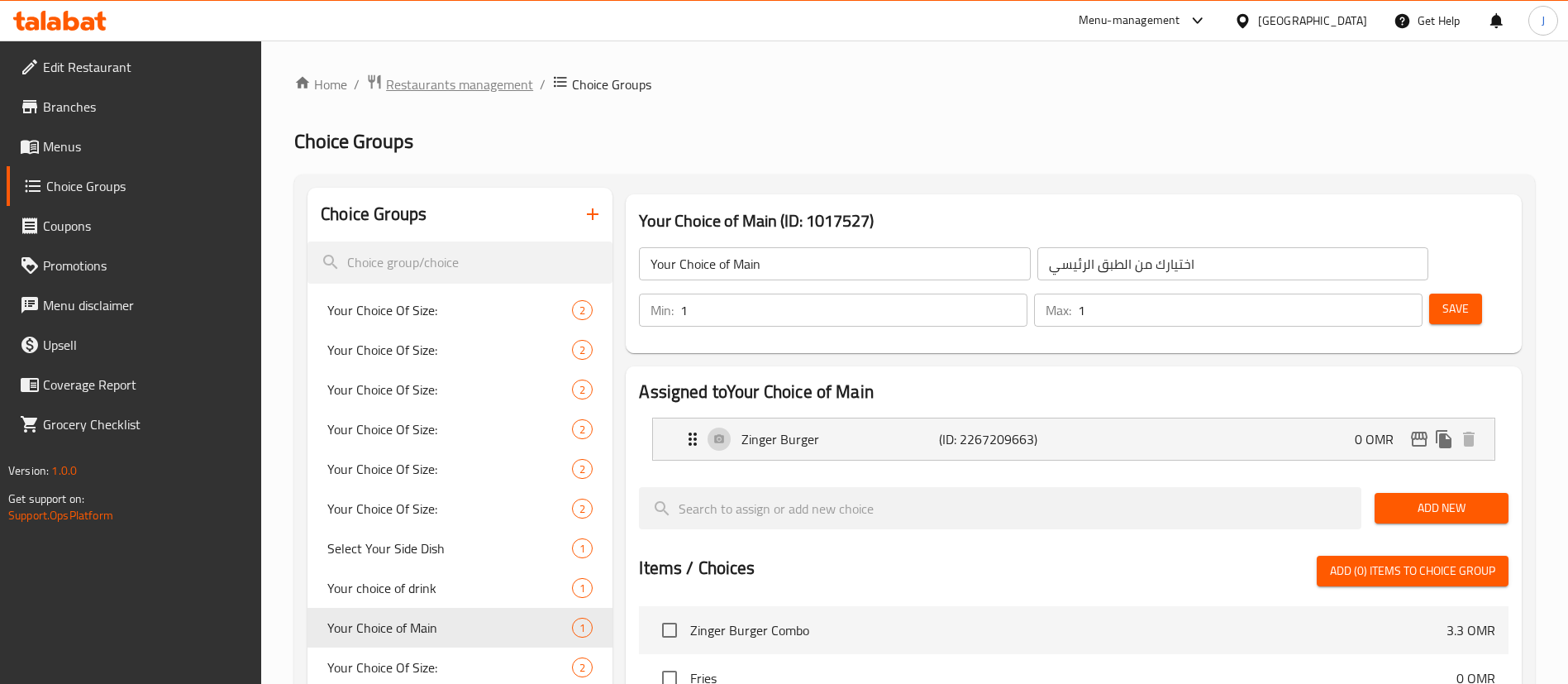
click at [434, 88] on span "Restaurants management" at bounding box center [459, 84] width 147 height 20
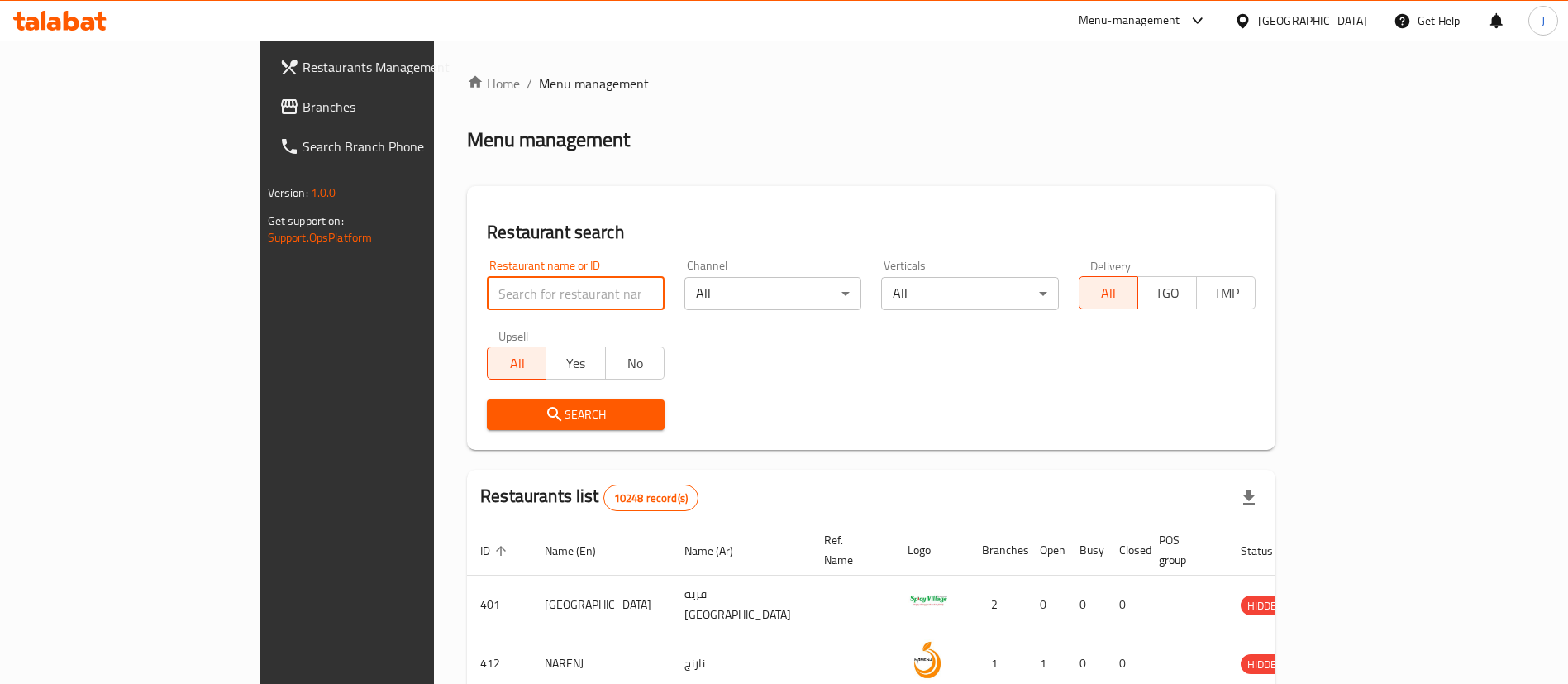
click at [487, 300] on input "search" at bounding box center [576, 293] width 178 height 33
paste input "[PERSON_NAME] Factory"
type input "[PERSON_NAME] Factory"
click button "Search" at bounding box center [576, 415] width 178 height 30
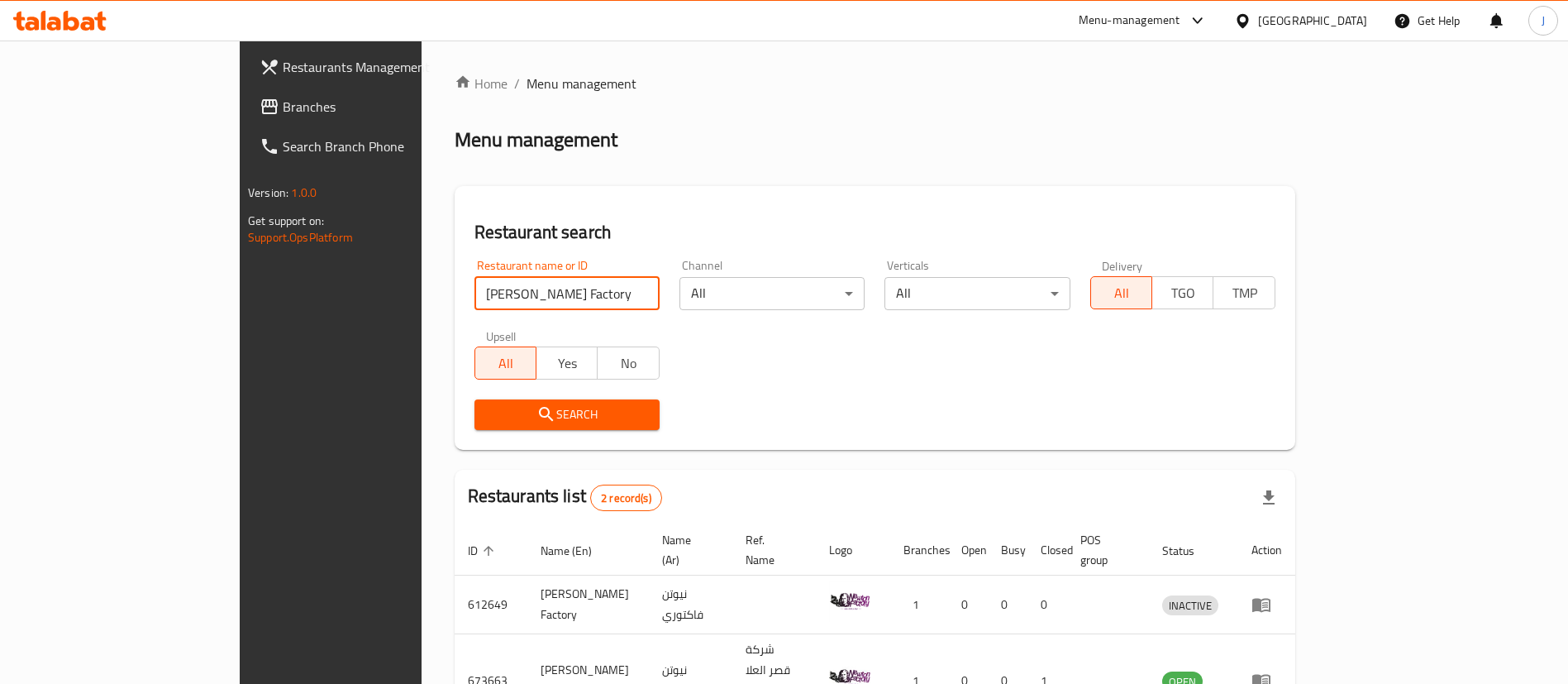
scroll to position [81, 0]
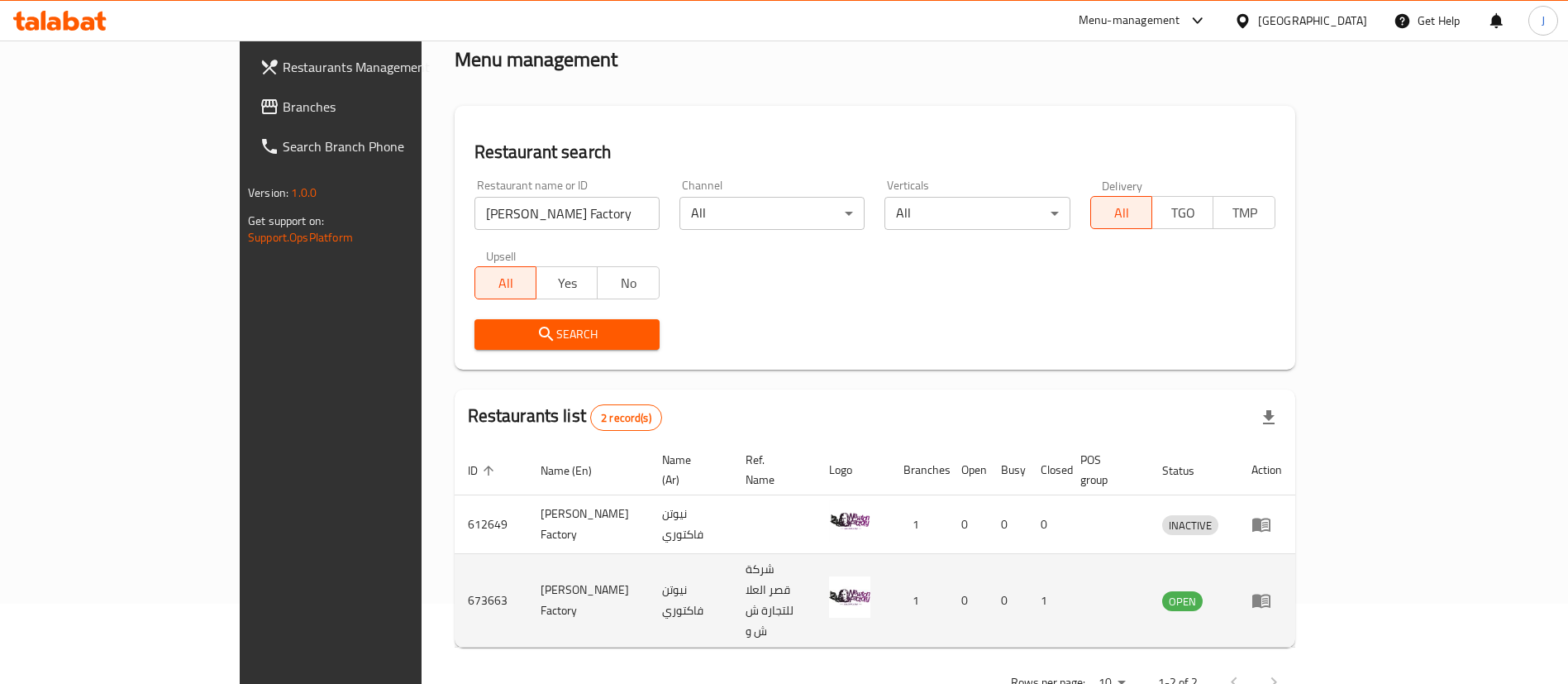
click at [1295, 578] on td "enhanced table" at bounding box center [1267, 601] width 57 height 94
click at [1272, 590] on icon "enhanced table" at bounding box center [1261, 600] width 20 height 20
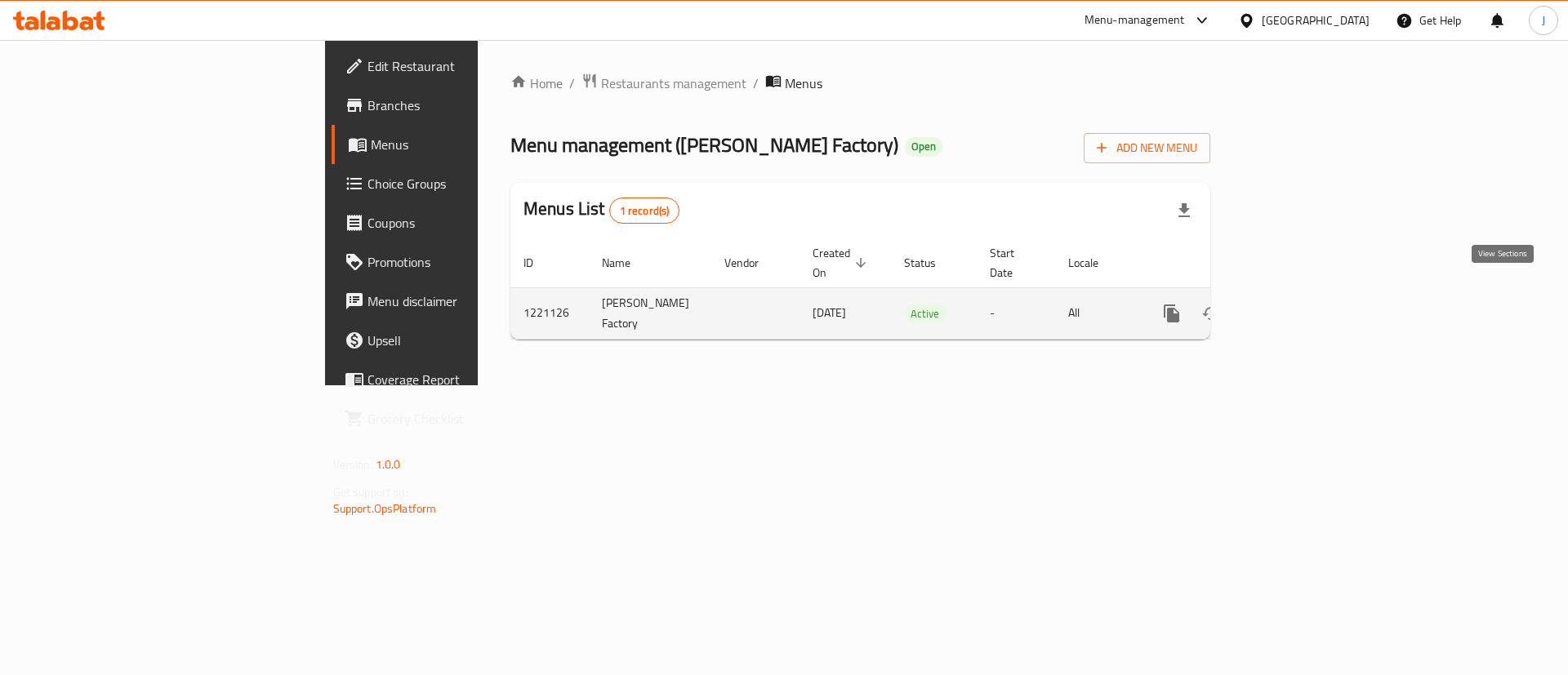
click at [1309, 297] on link "enhanced table" at bounding box center [1290, 313] width 39 height 39
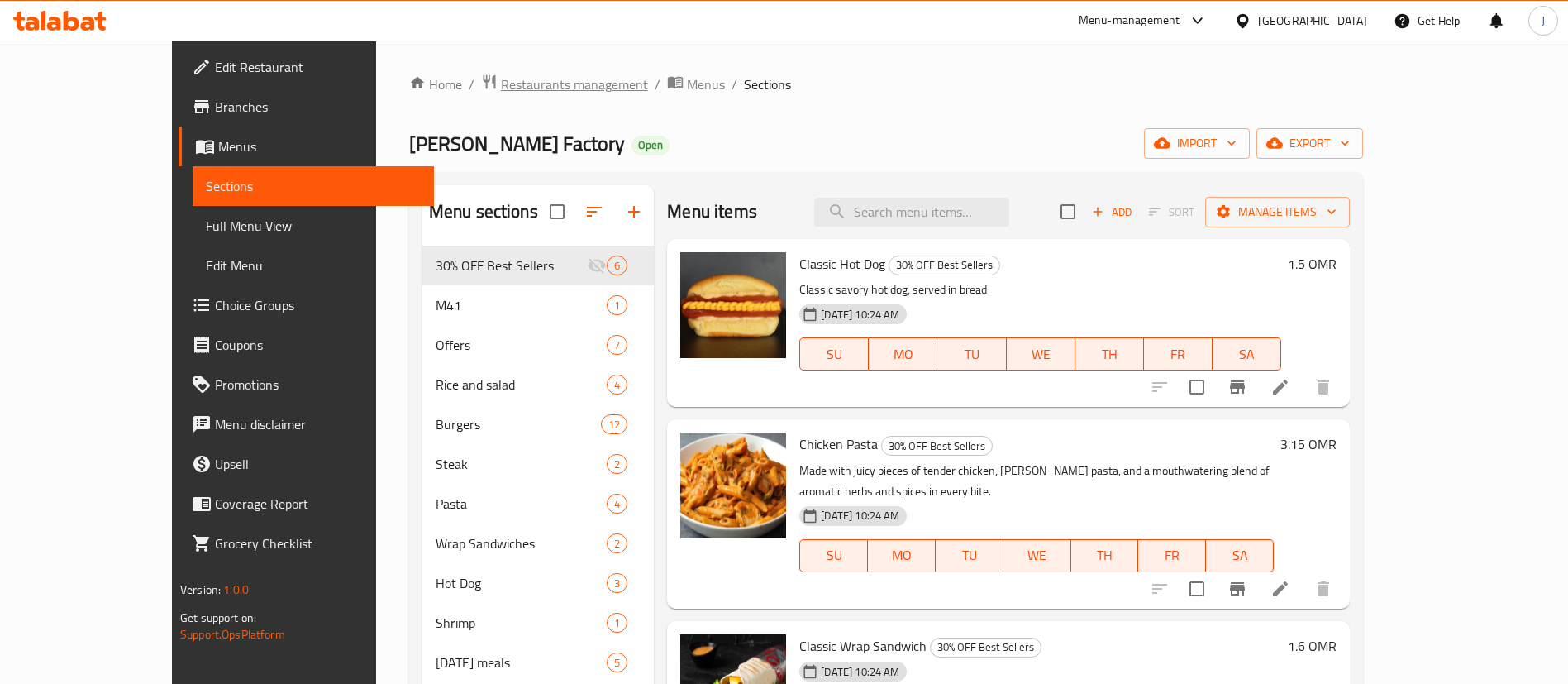
click at [510, 89] on span "Restaurants management" at bounding box center [574, 84] width 147 height 20
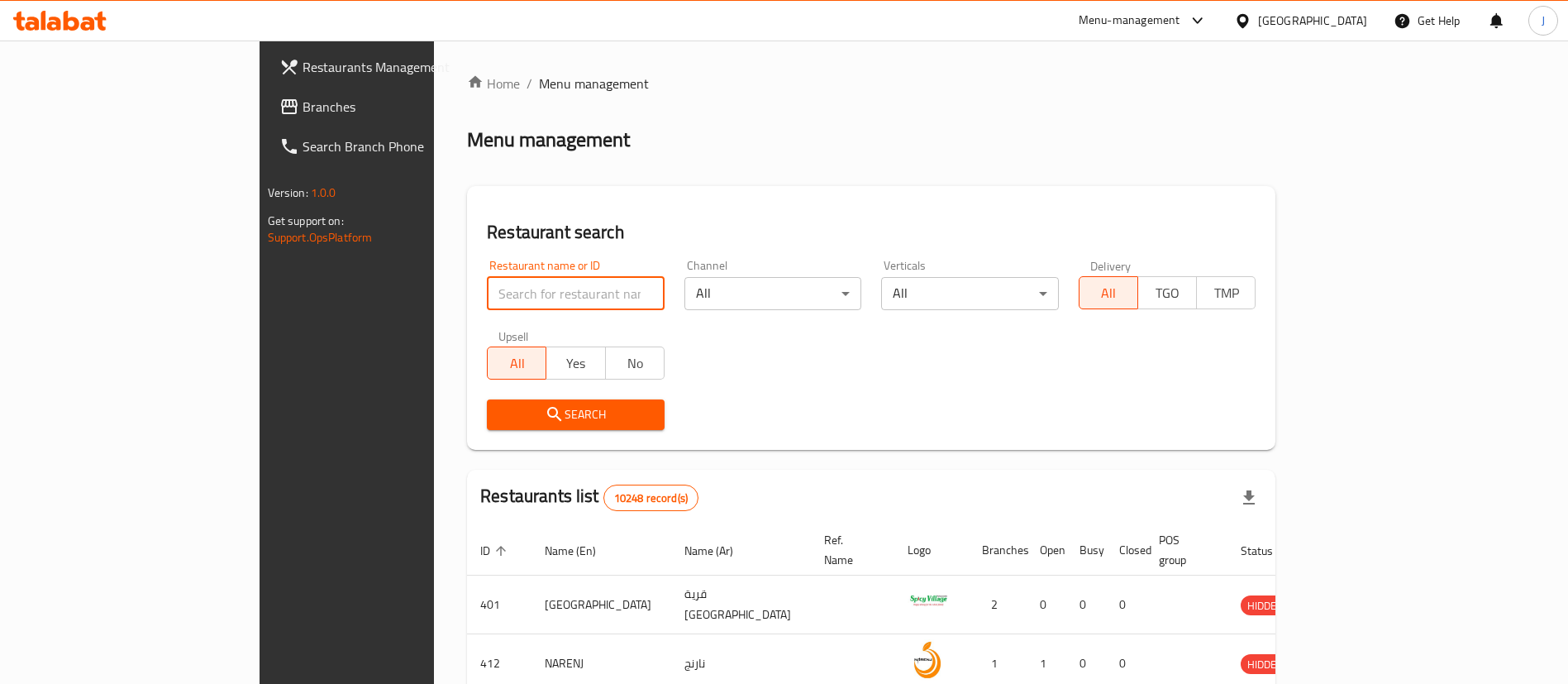
click at [542, 289] on input "search" at bounding box center [576, 293] width 178 height 33
paste input "680975"
type input "680975"
click at [722, 441] on div "Restaurant search Restaurant name or ID 680975 Restaurant name or ID Channel Al…" at bounding box center [871, 317] width 809 height 263
click at [487, 288] on input "680975" at bounding box center [576, 293] width 178 height 33
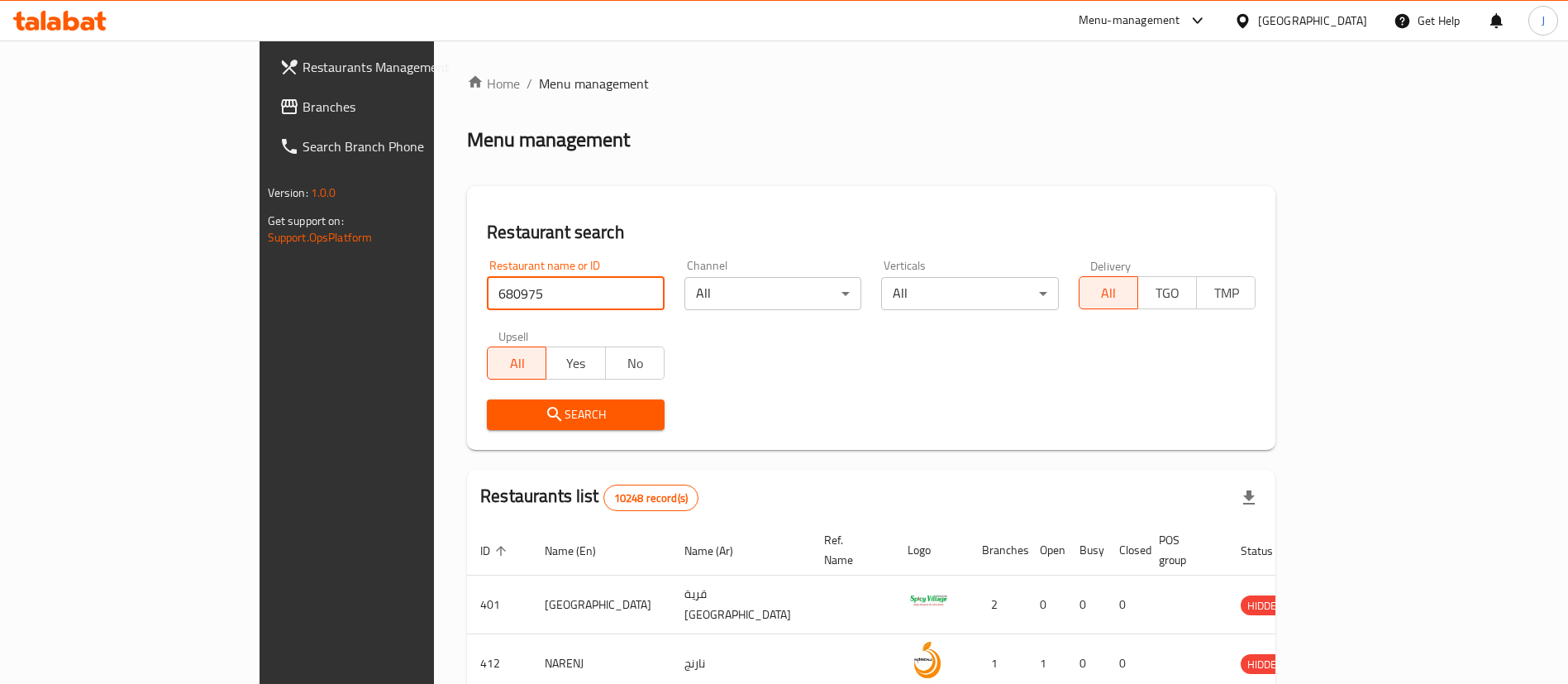
click button "Search" at bounding box center [576, 415] width 178 height 30
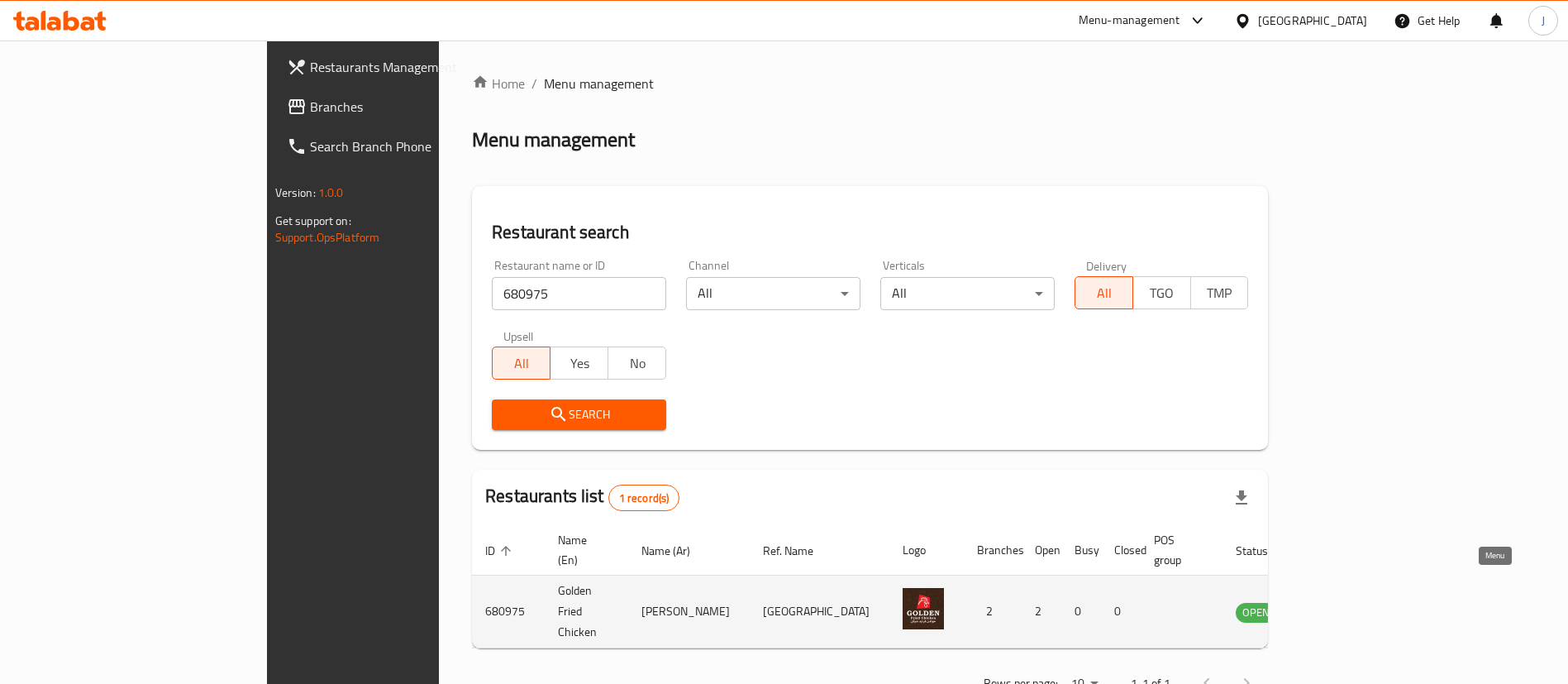
click at [1342, 605] on icon "enhanced table" at bounding box center [1332, 612] width 18 height 14
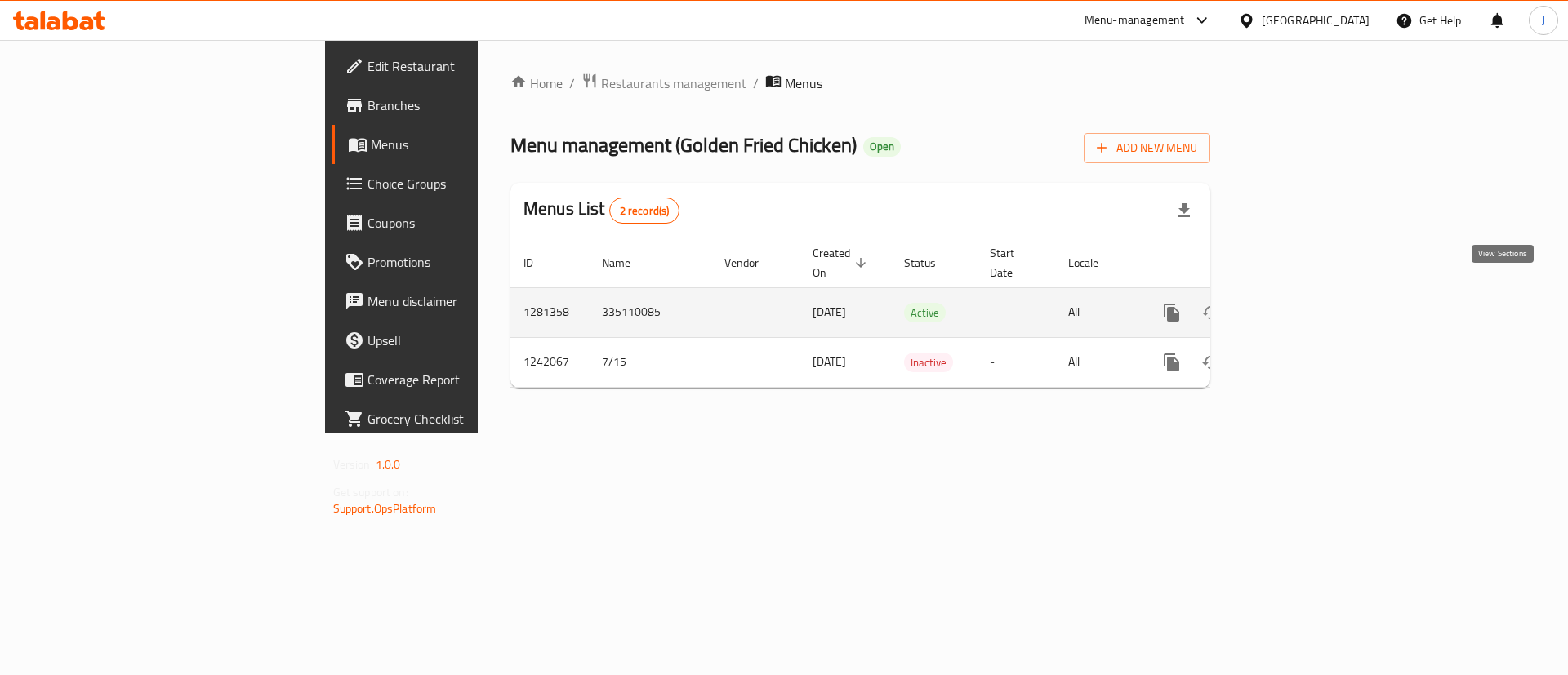
click at [1299, 303] on icon "enhanced table" at bounding box center [1289, 312] width 20 height 20
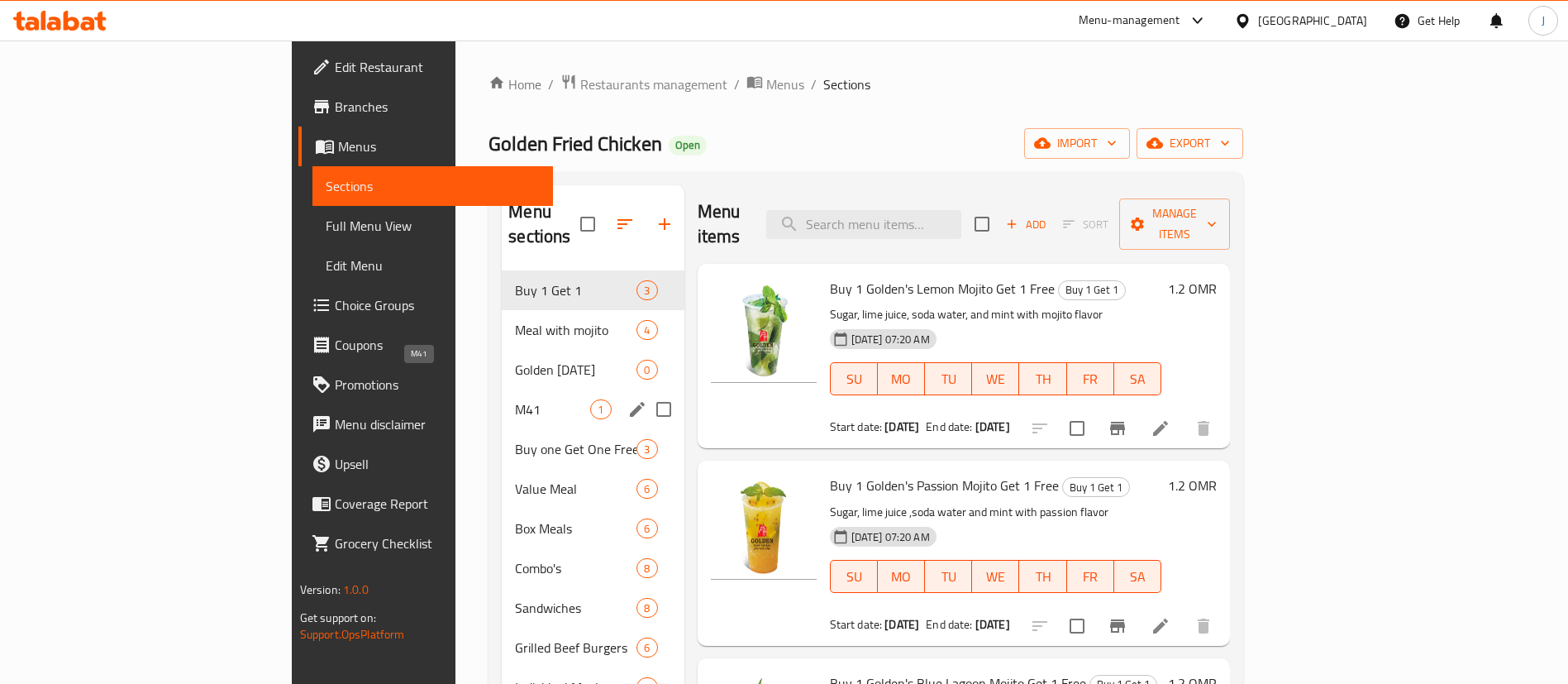
click at [515, 400] on span "M41" at bounding box center [552, 409] width 75 height 20
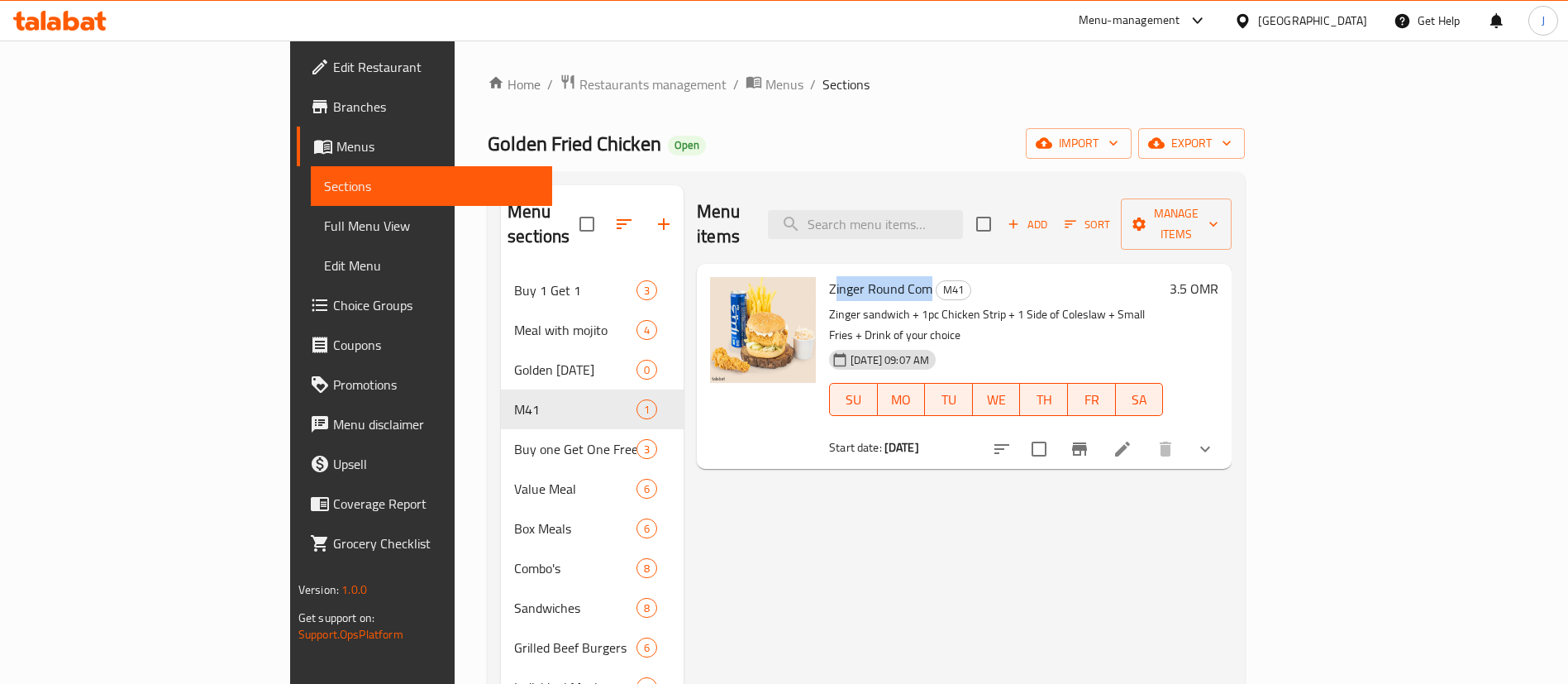
drag, startPoint x: 764, startPoint y: 263, endPoint x: 856, endPoint y: 261, distance: 92.0
click at [856, 277] on span "Zinger Round Com" at bounding box center [881, 289] width 103 height 25
drag, startPoint x: 760, startPoint y: 258, endPoint x: 849, endPoint y: 264, distance: 89.2
click at [849, 277] on span "Zinger Round Com" at bounding box center [881, 289] width 103 height 25
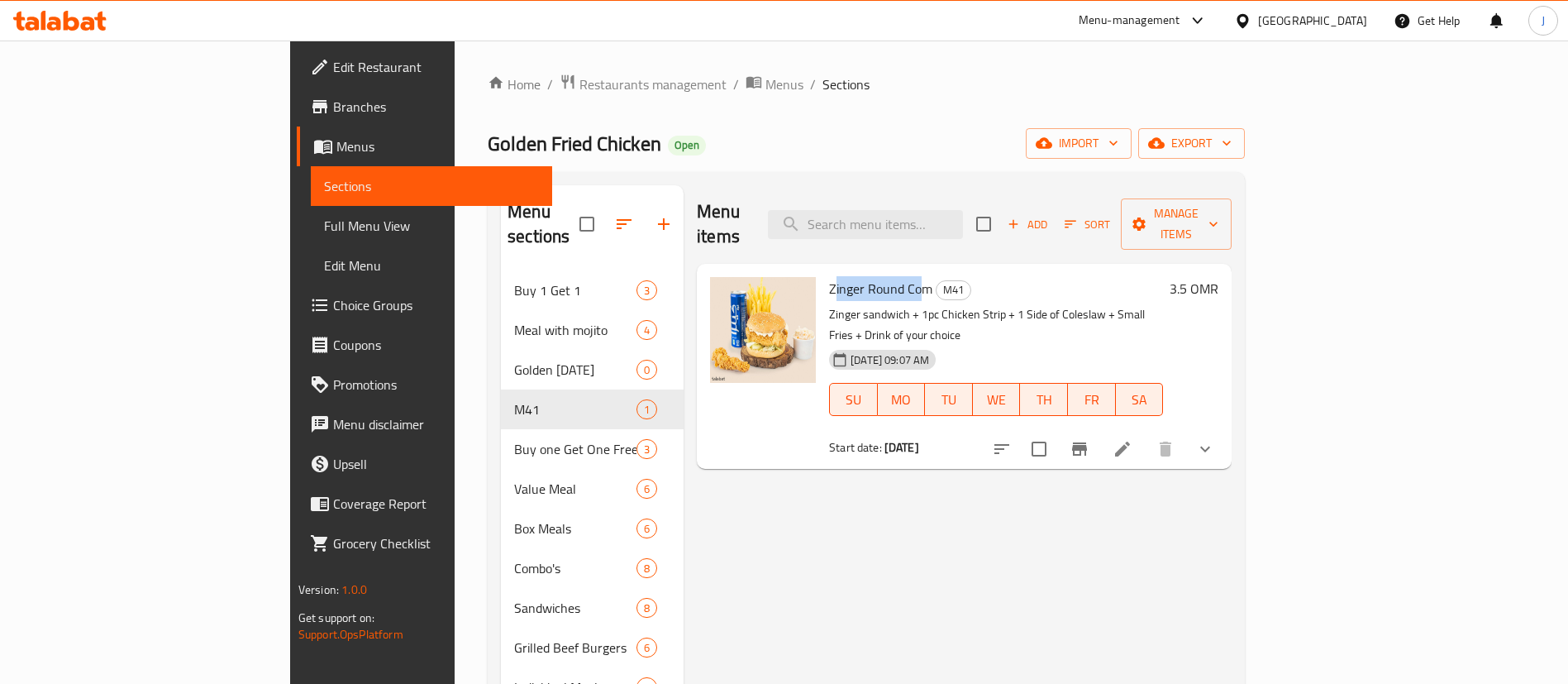
click at [849, 277] on span "Zinger Round Com" at bounding box center [881, 289] width 103 height 25
click at [829, 277] on span "Zinger Round Com" at bounding box center [881, 289] width 103 height 25
drag, startPoint x: 751, startPoint y: 262, endPoint x: 790, endPoint y: 261, distance: 39.0
click at [823, 270] on div "Zinger Round Com M41 Zinger sandwich + 1pc Chicken Strip + 1 Side of Coleslaw +…" at bounding box center [996, 366] width 347 height 192
drag, startPoint x: 756, startPoint y: 282, endPoint x: 826, endPoint y: 286, distance: 70.1
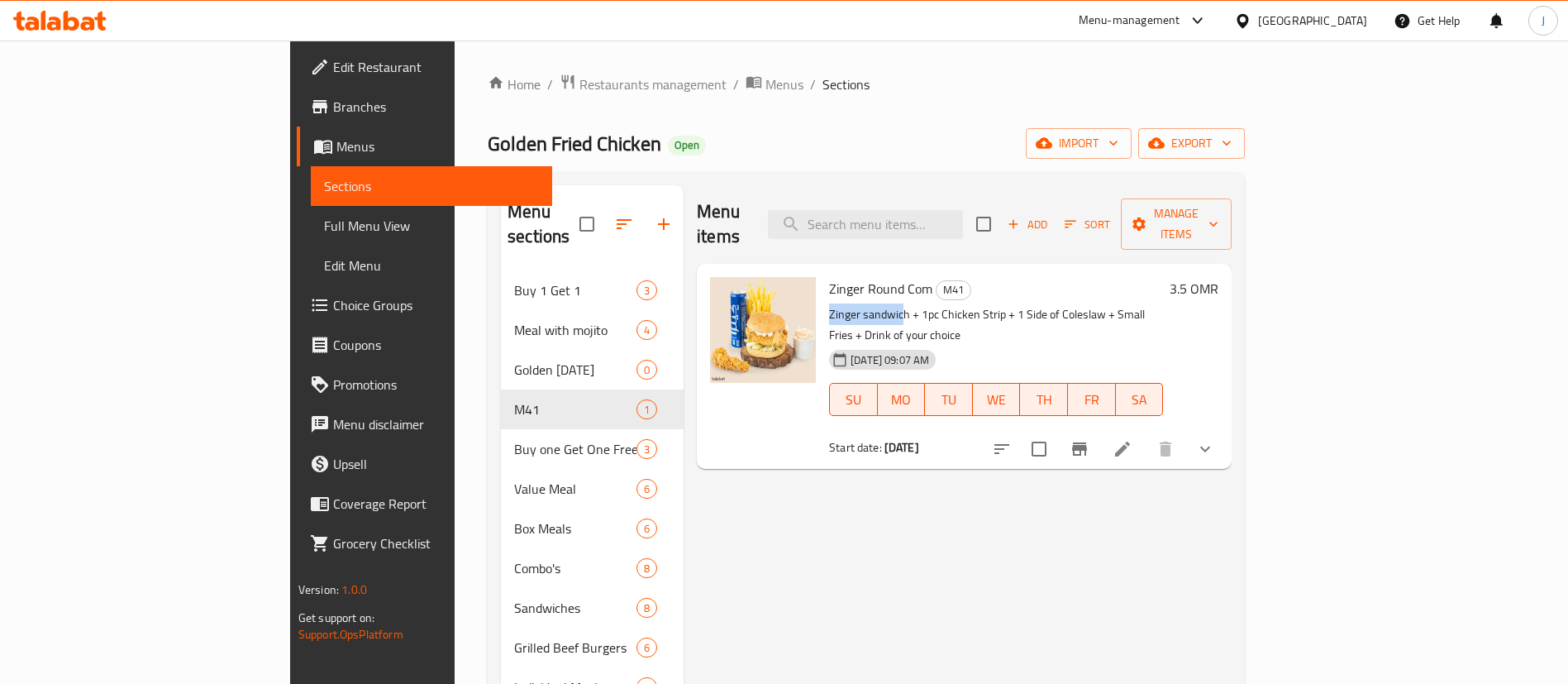
click at [826, 286] on div "Zinger Round Com M41 Zinger sandwich + 1pc Chicken Strip + 1 Side of Coleslaw +…" at bounding box center [996, 366] width 347 height 192
drag, startPoint x: 758, startPoint y: 263, endPoint x: 830, endPoint y: 263, distance: 72.0
click at [830, 277] on span "Zinger Round Com" at bounding box center [881, 289] width 103 height 25
copy span "Zinger Round"
click at [333, 299] on span "Choice Groups" at bounding box center [436, 305] width 205 height 20
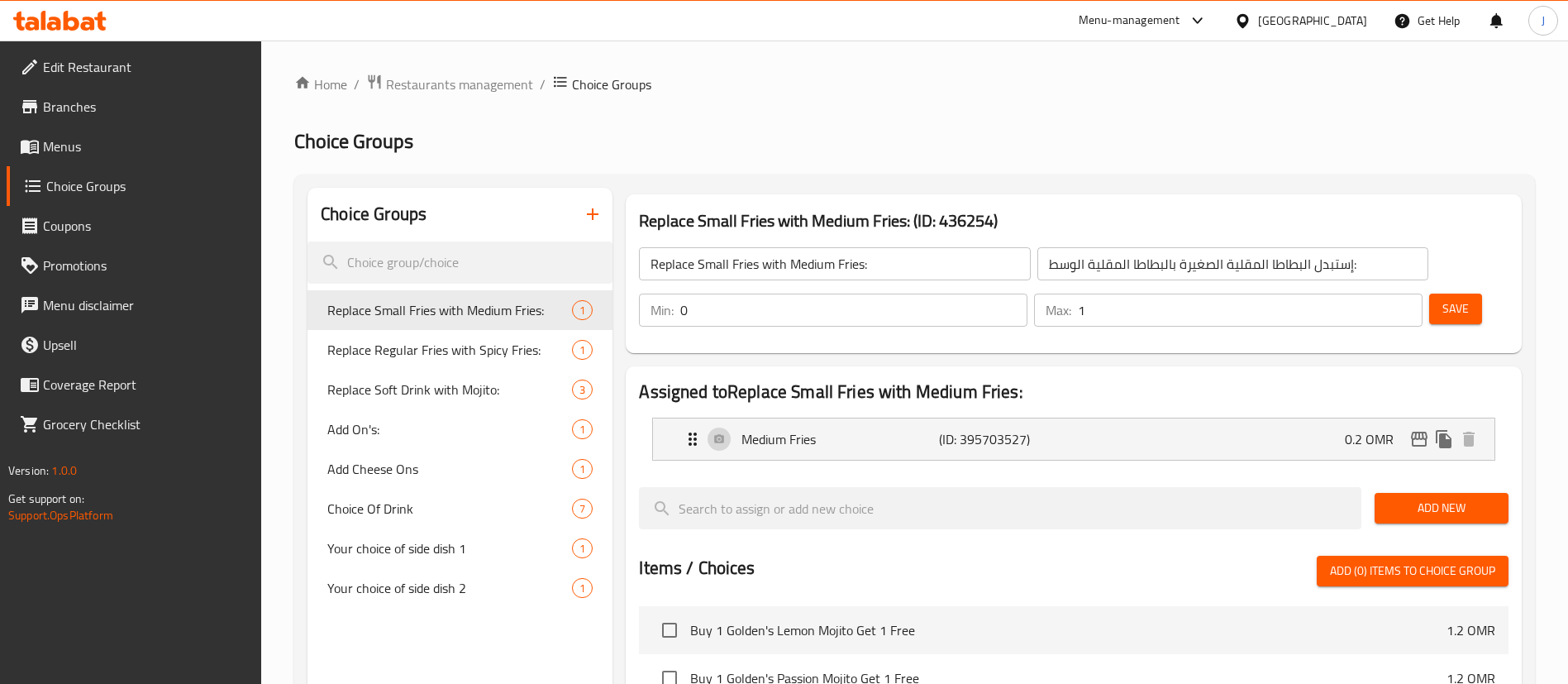
click at [590, 211] on icon "button" at bounding box center [592, 214] width 20 height 20
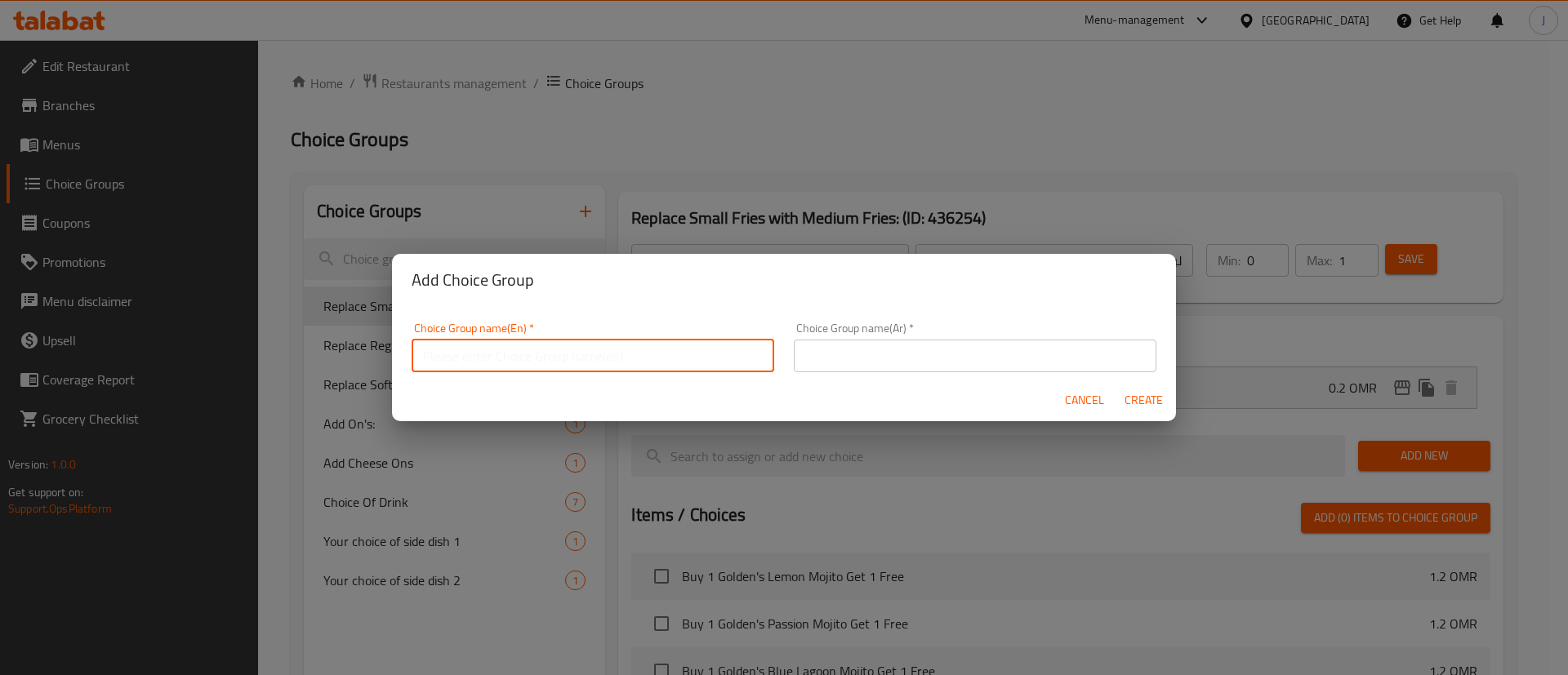
click at [730, 349] on input "text" at bounding box center [593, 355] width 363 height 33
type input "Your Choice of Main"
click at [833, 377] on div "Choice Group name(Ar)   * Choice Group name(Ar) *" at bounding box center [975, 347] width 383 height 69
click at [834, 351] on input "text" at bounding box center [976, 355] width 363 height 33
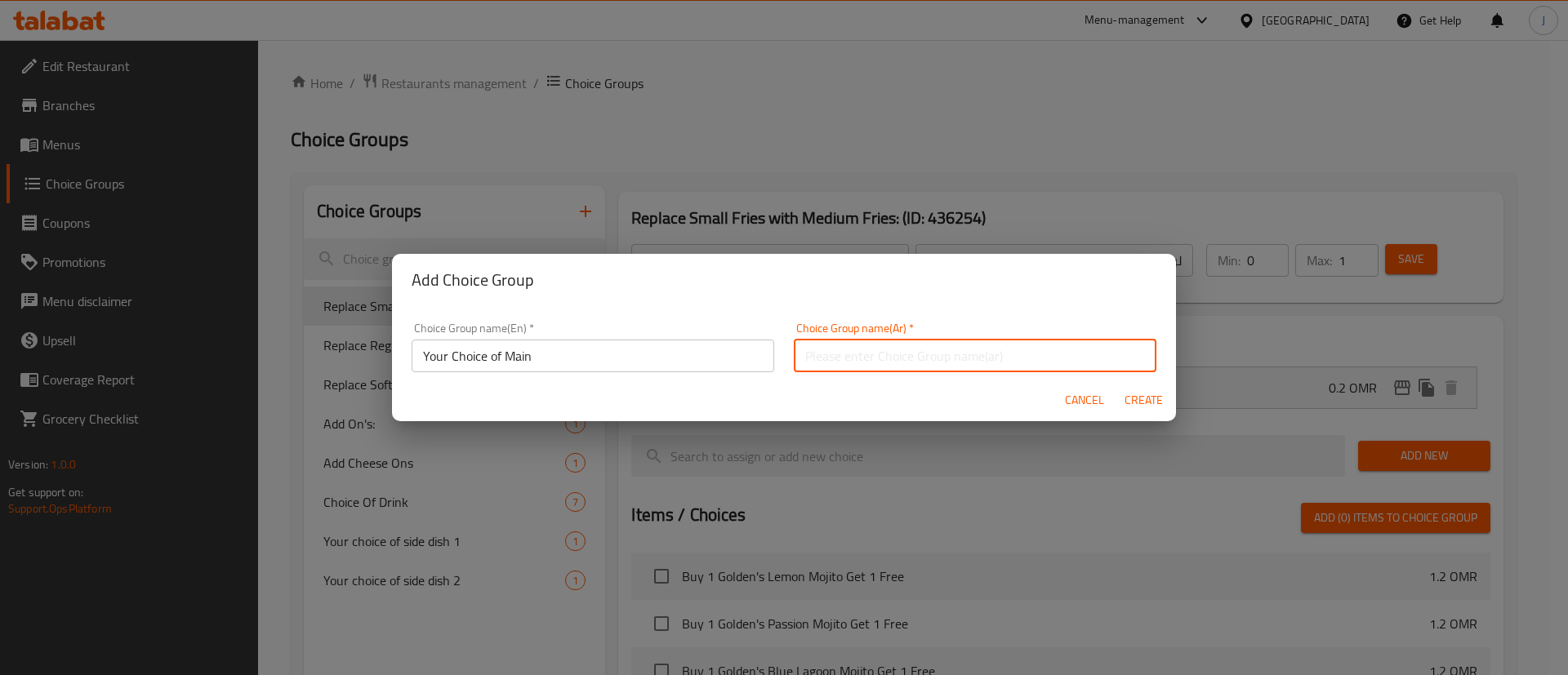
type input "اختيارك من الطبق الرئيسي"
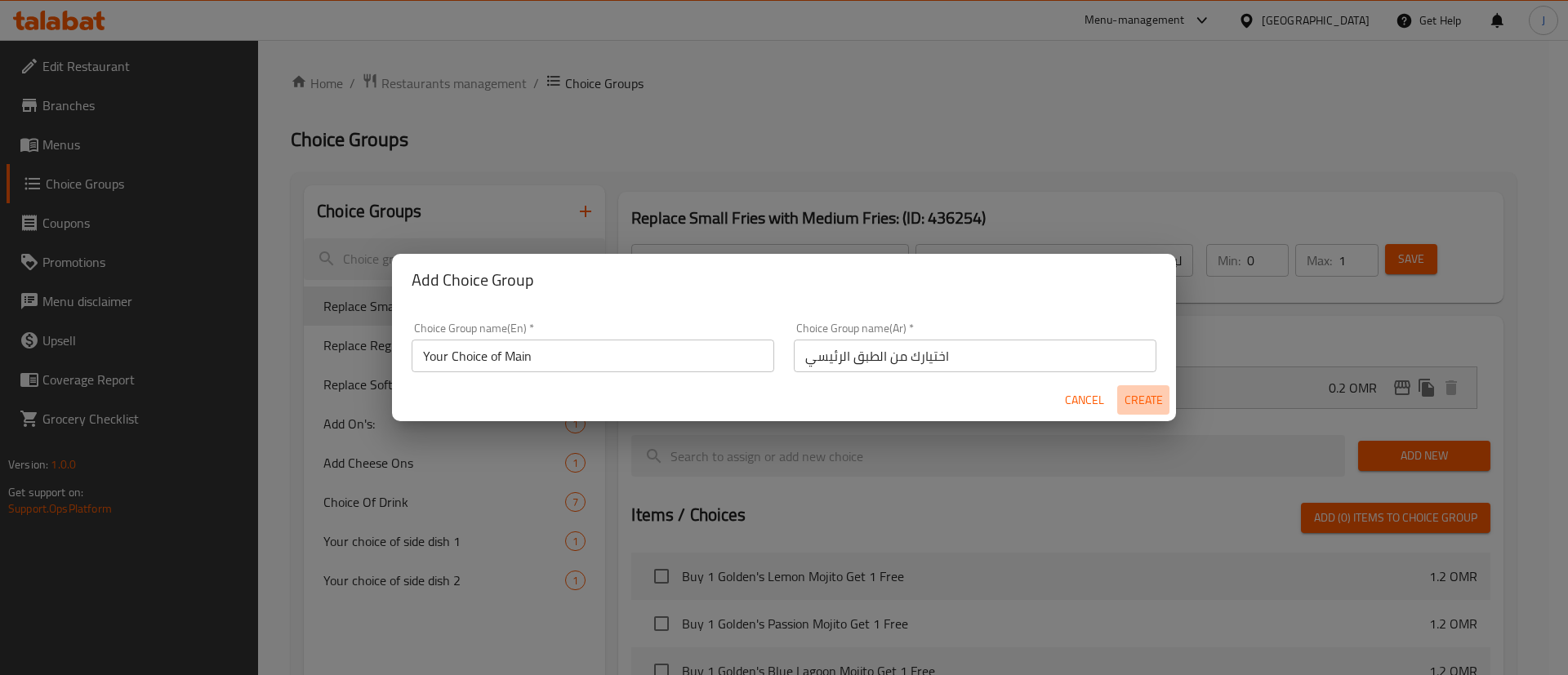
click at [1142, 385] on button "Create" at bounding box center [1143, 400] width 52 height 30
type input "Your Choice of Main"
type input "اختيارك من الطبق الرئيسي"
type input "0"
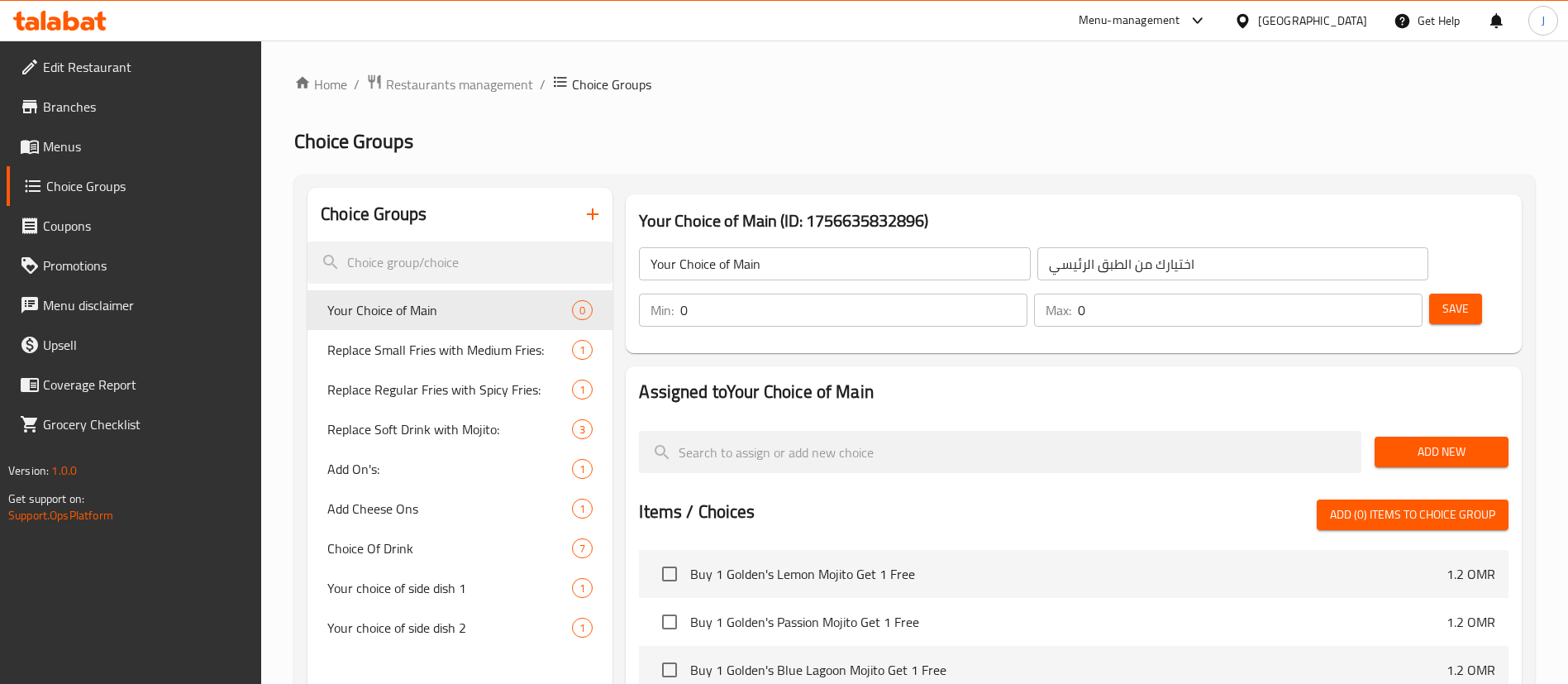
click at [1430, 441] on span "Add New" at bounding box center [1441, 452] width 107 height 21
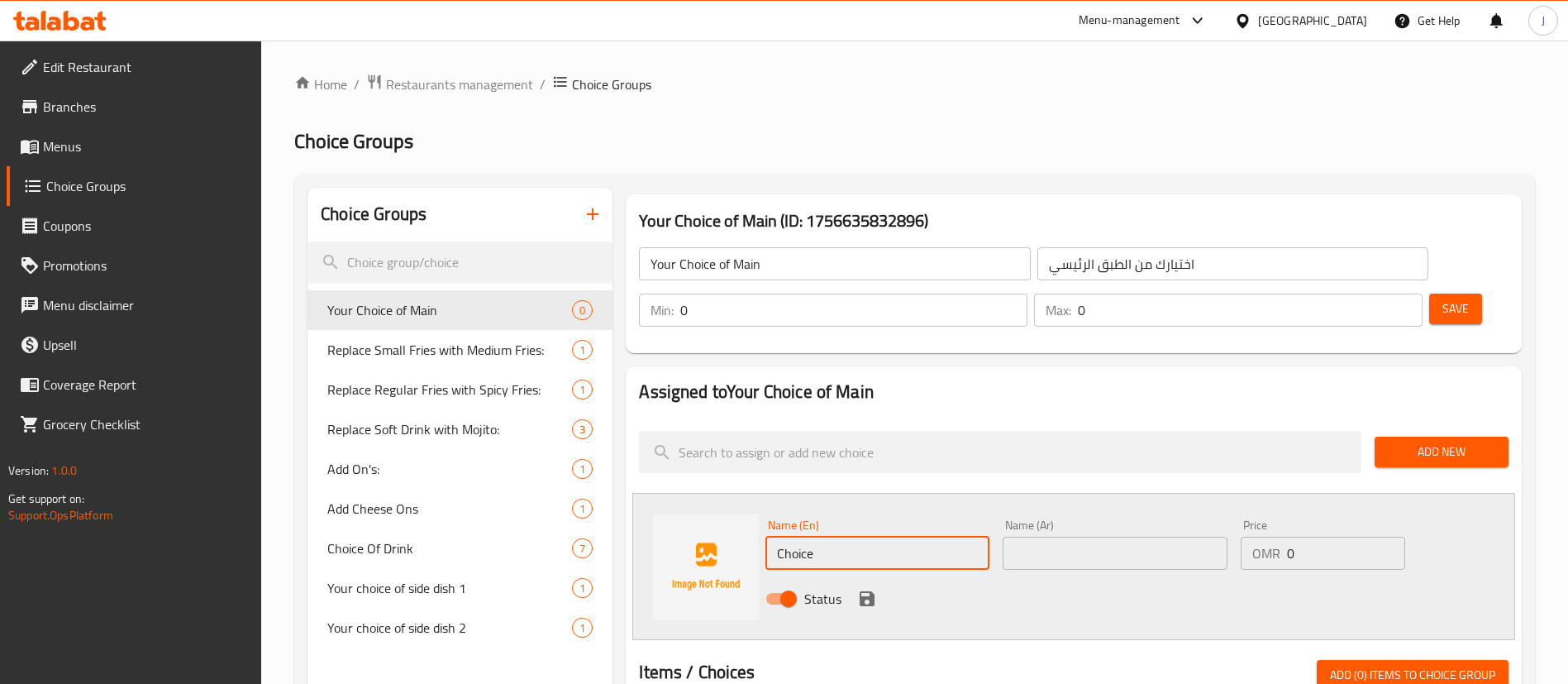
drag, startPoint x: 841, startPoint y: 499, endPoint x: 633, endPoint y: 497, distance: 208.0
click at [633, 497] on div "Name (En) Choice Name (En) Name (Ar) Name (Ar) Price OMR 0 Price Status" at bounding box center [1074, 566] width 882 height 147
paste input "Zinger Round"
click at [880, 537] on input "Zinger Round Sandwhich" at bounding box center [877, 553] width 224 height 33
type input "Zinger Round Sandwich"
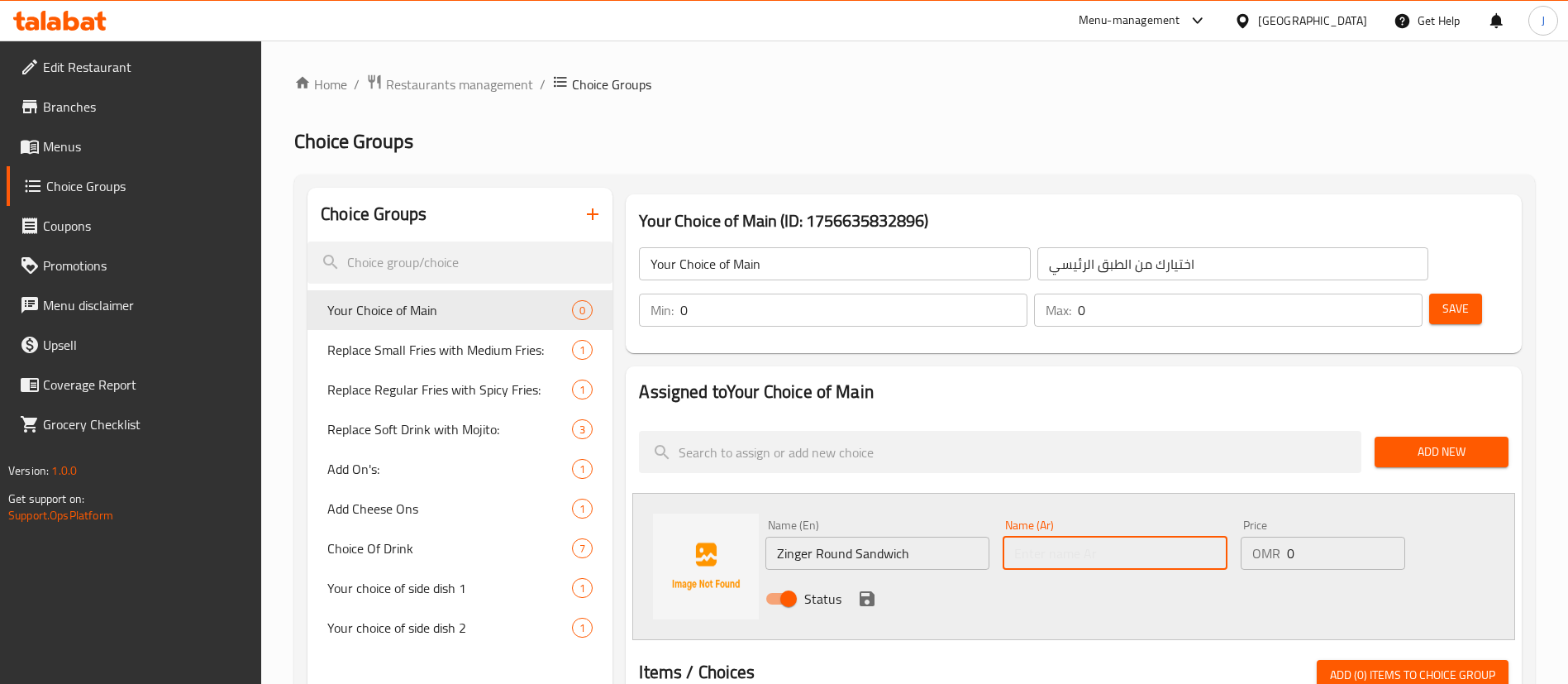
click at [1089, 537] on input "text" at bounding box center [1114, 553] width 224 height 33
paste input "ساندويتش زنجر راوند"
type input "ساندويتش زنجر راوند"
click at [861, 591] on icon "save" at bounding box center [867, 599] width 15 height 15
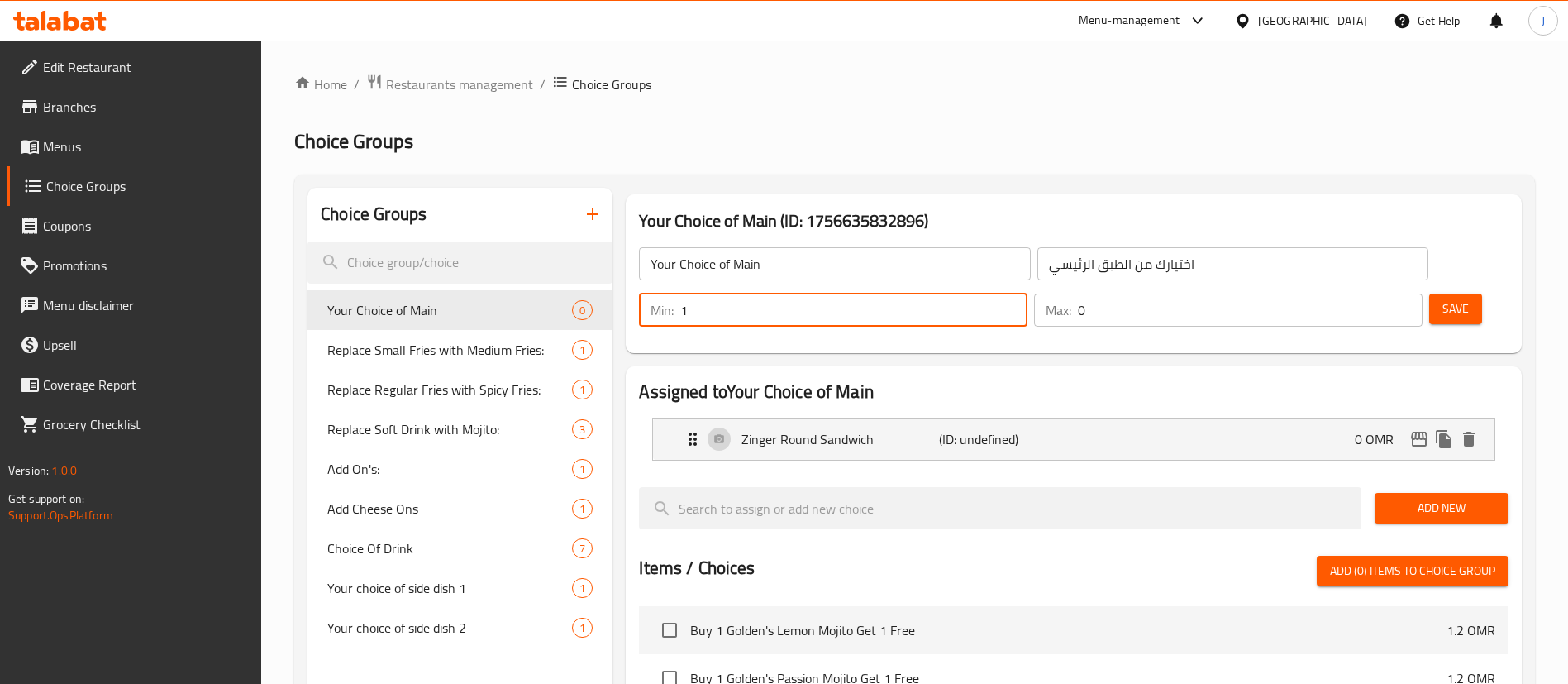
type input "1"
click at [1027, 294] on input "1" at bounding box center [853, 310] width 347 height 33
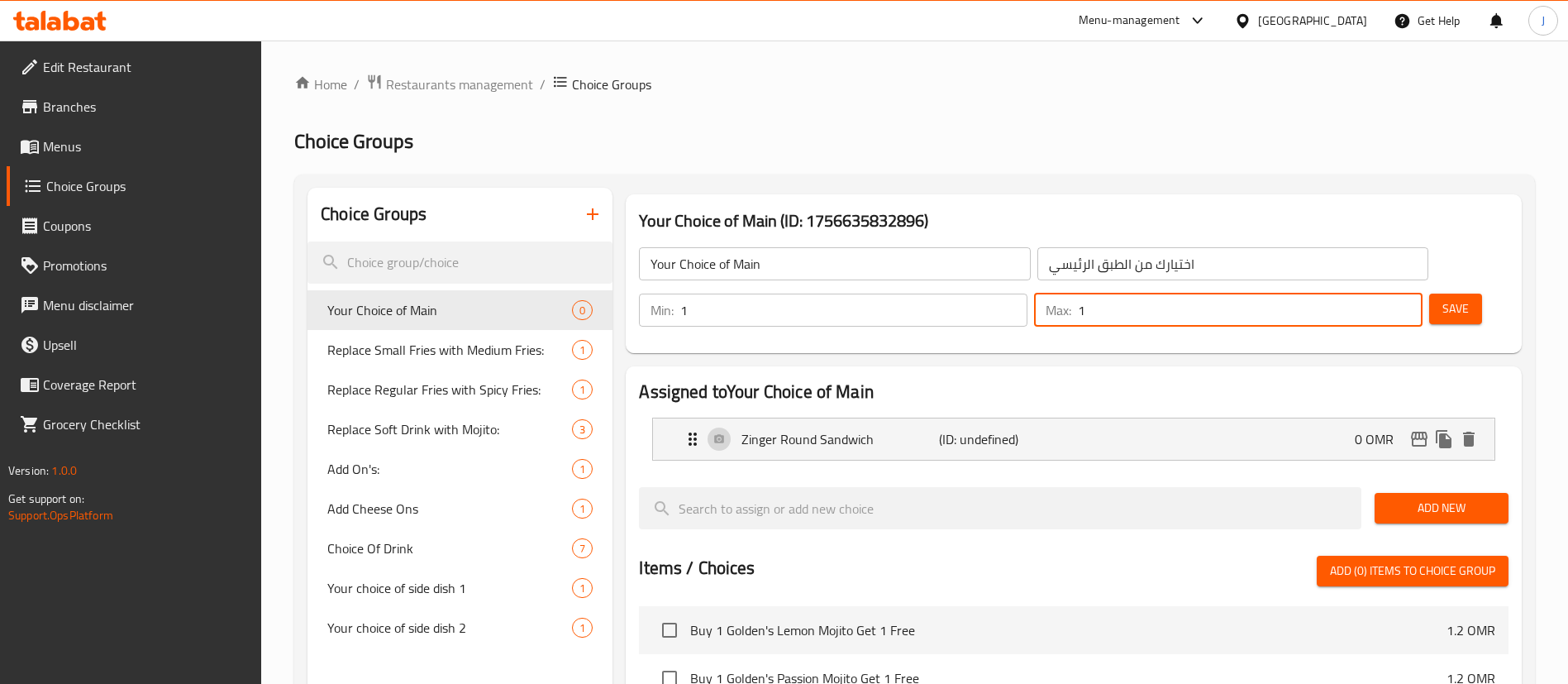
type input "1"
click at [1378, 294] on input "1" at bounding box center [1250, 310] width 345 height 33
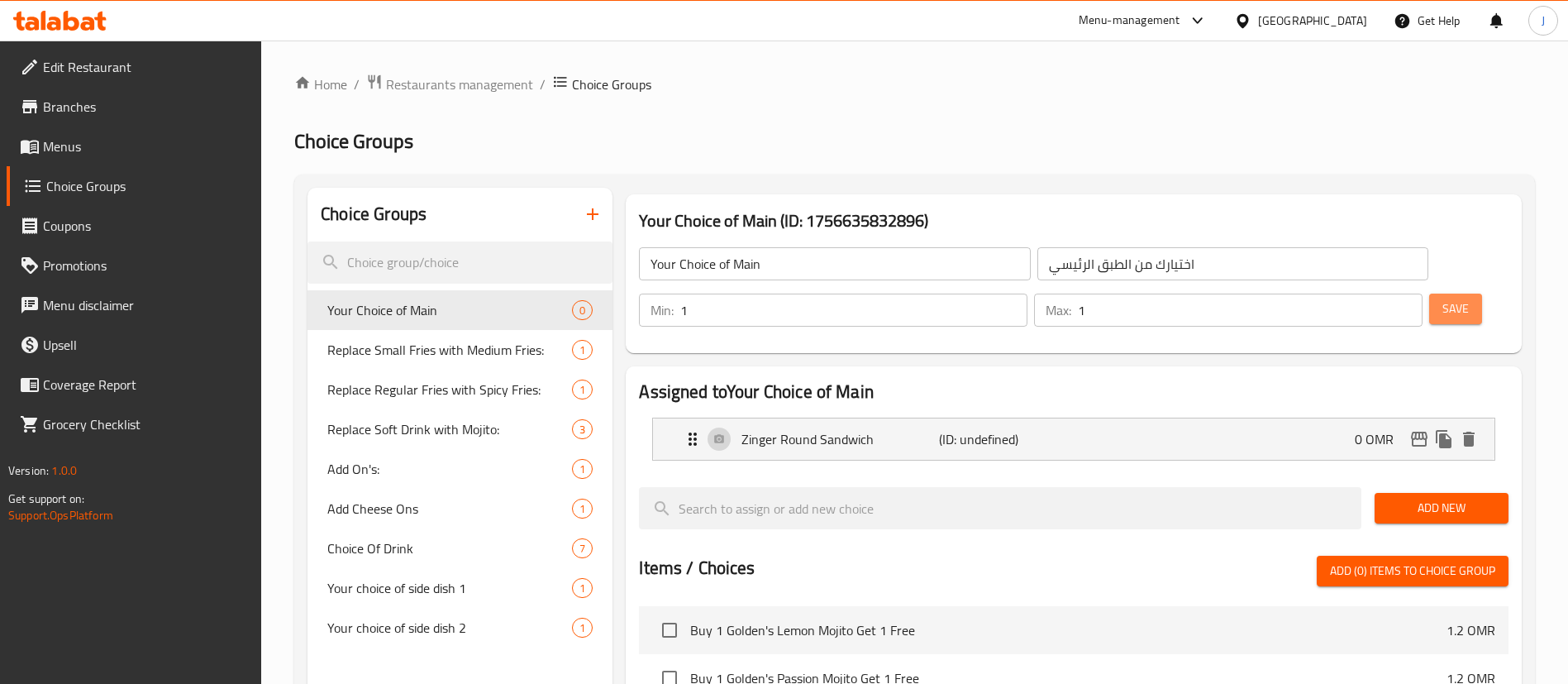
click at [1442, 298] on span "Save" at bounding box center [1455, 309] width 27 height 21
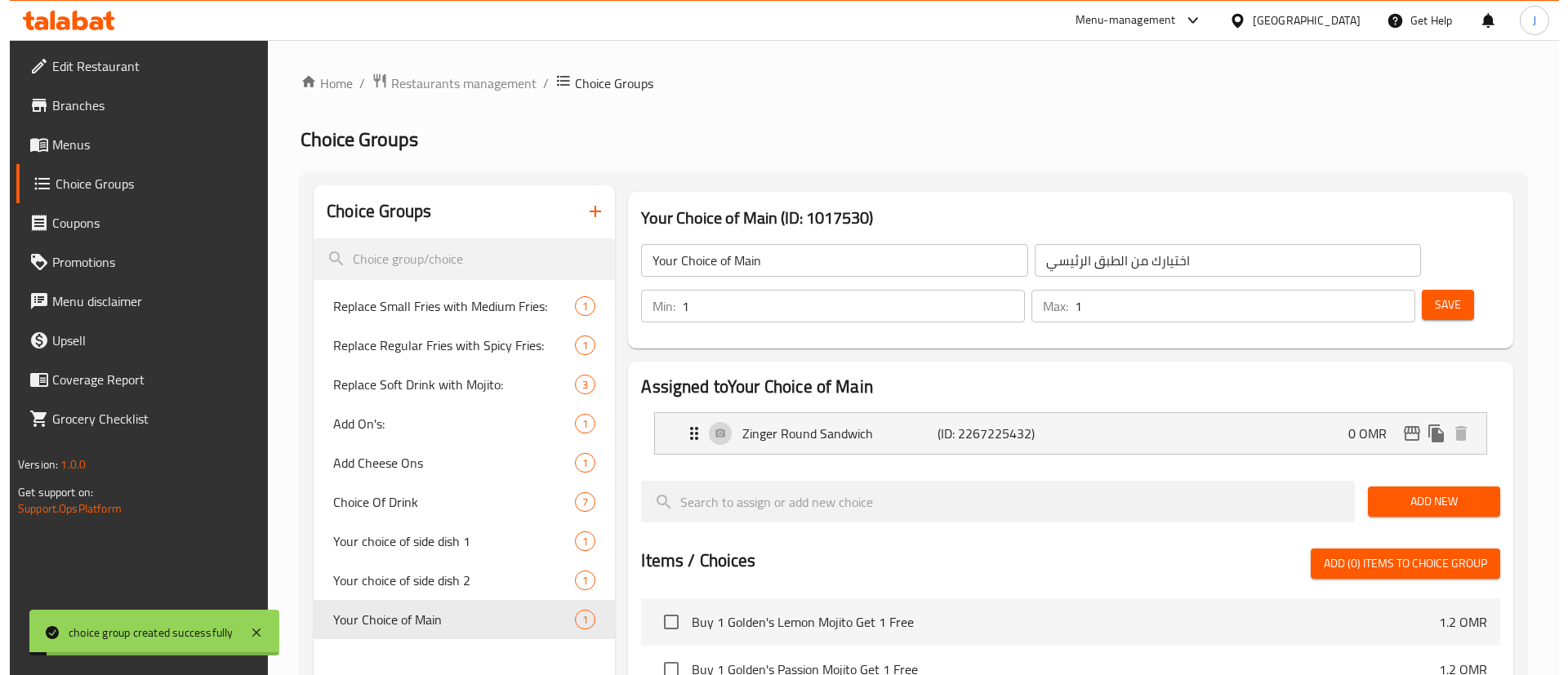
scroll to position [455, 0]
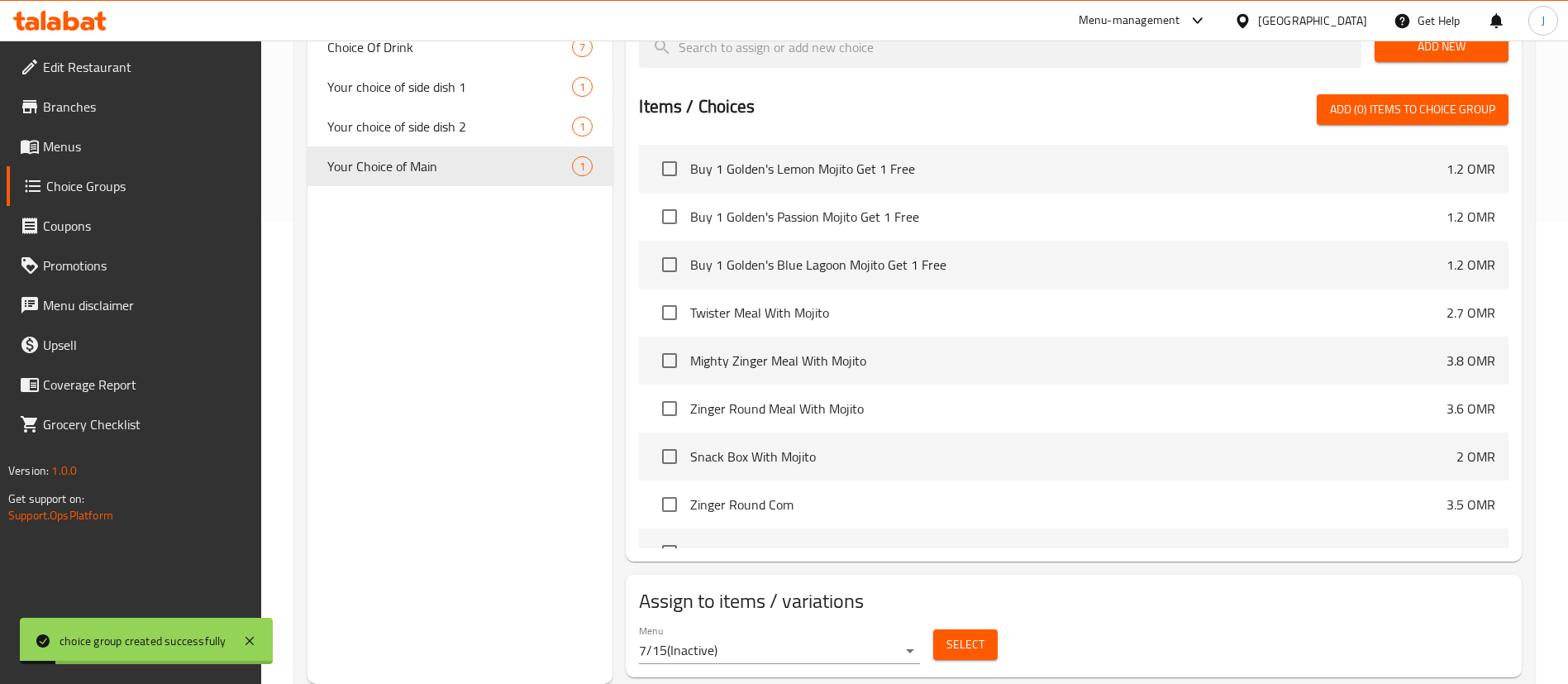
click at [840, 630] on div "Assign to items / variations Menu 7/15 ( Inactive ) Select" at bounding box center [1074, 626] width 896 height 102
click at [836, 619] on div "Menu 7/15 ( Inactive )" at bounding box center [779, 644] width 294 height 53
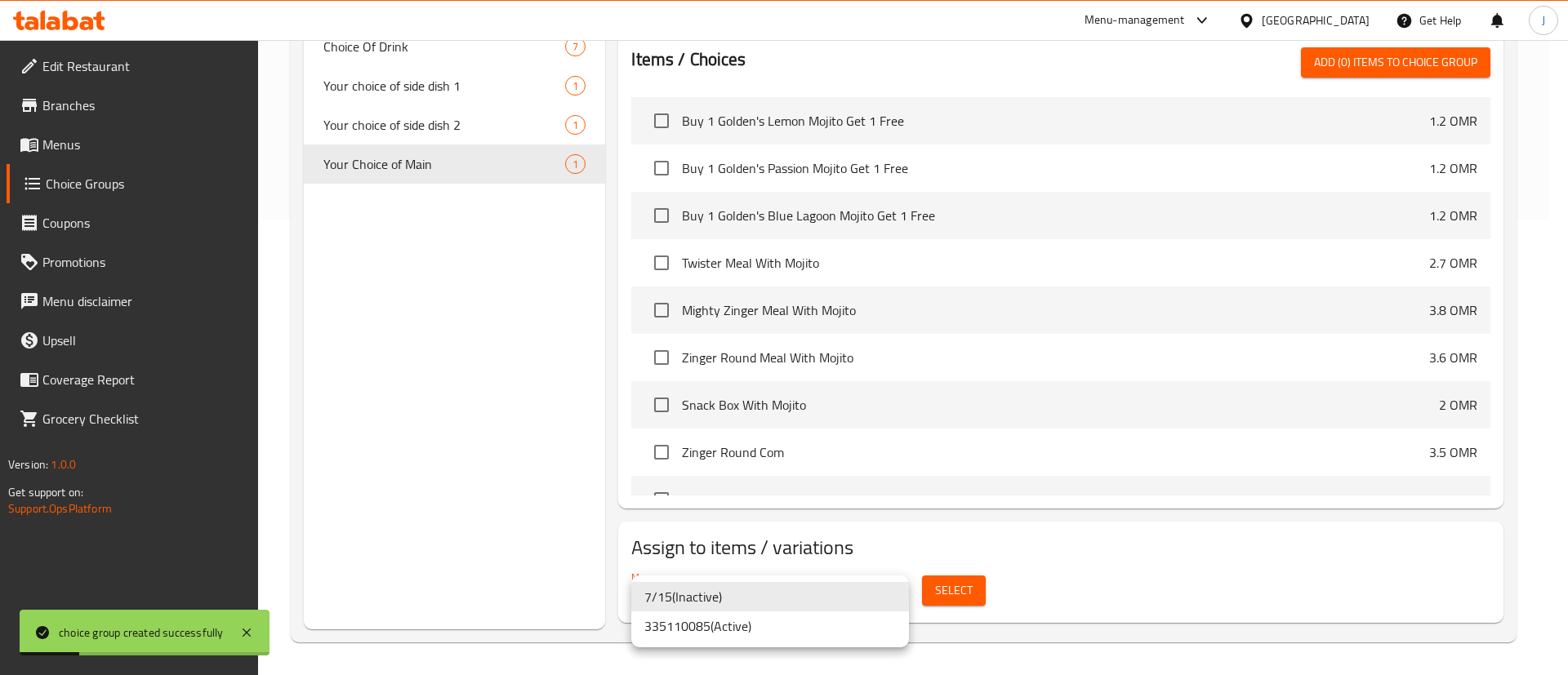
click at [806, 633] on li "335110085 ( Active )" at bounding box center [770, 625] width 278 height 29
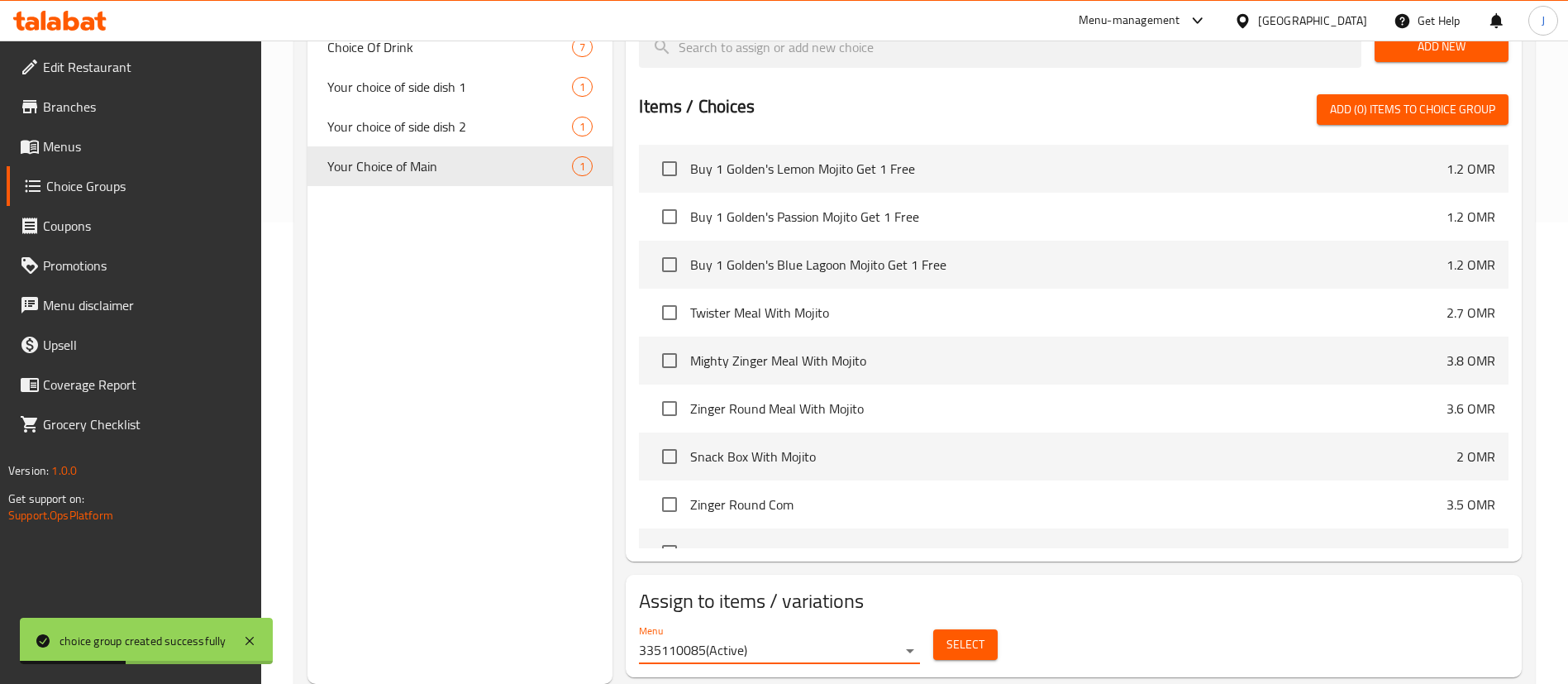
click at [957, 635] on span "Select" at bounding box center [966, 645] width 38 height 21
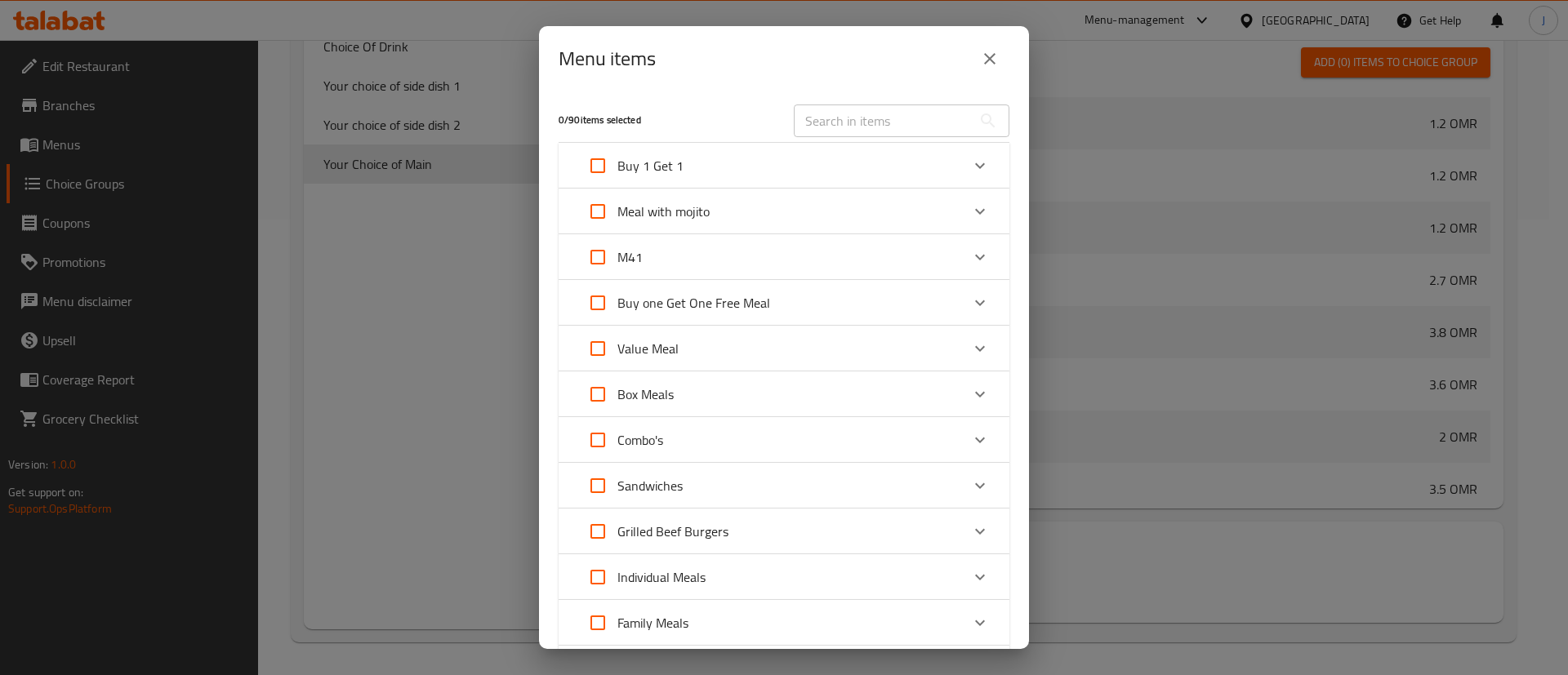
click at [912, 262] on div "M41" at bounding box center [769, 257] width 383 height 39
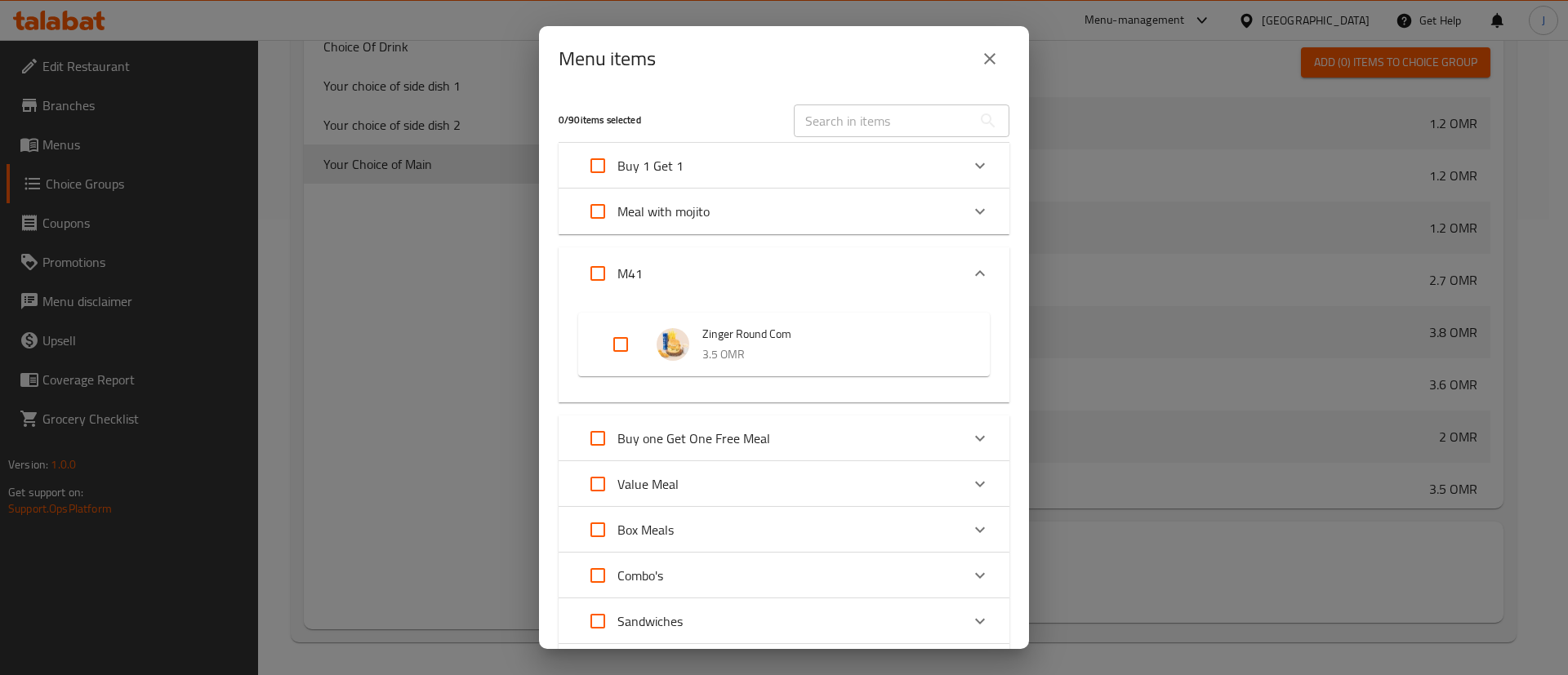
click at [621, 338] on input "Expand" at bounding box center [621, 344] width 39 height 39
checkbox input "true"
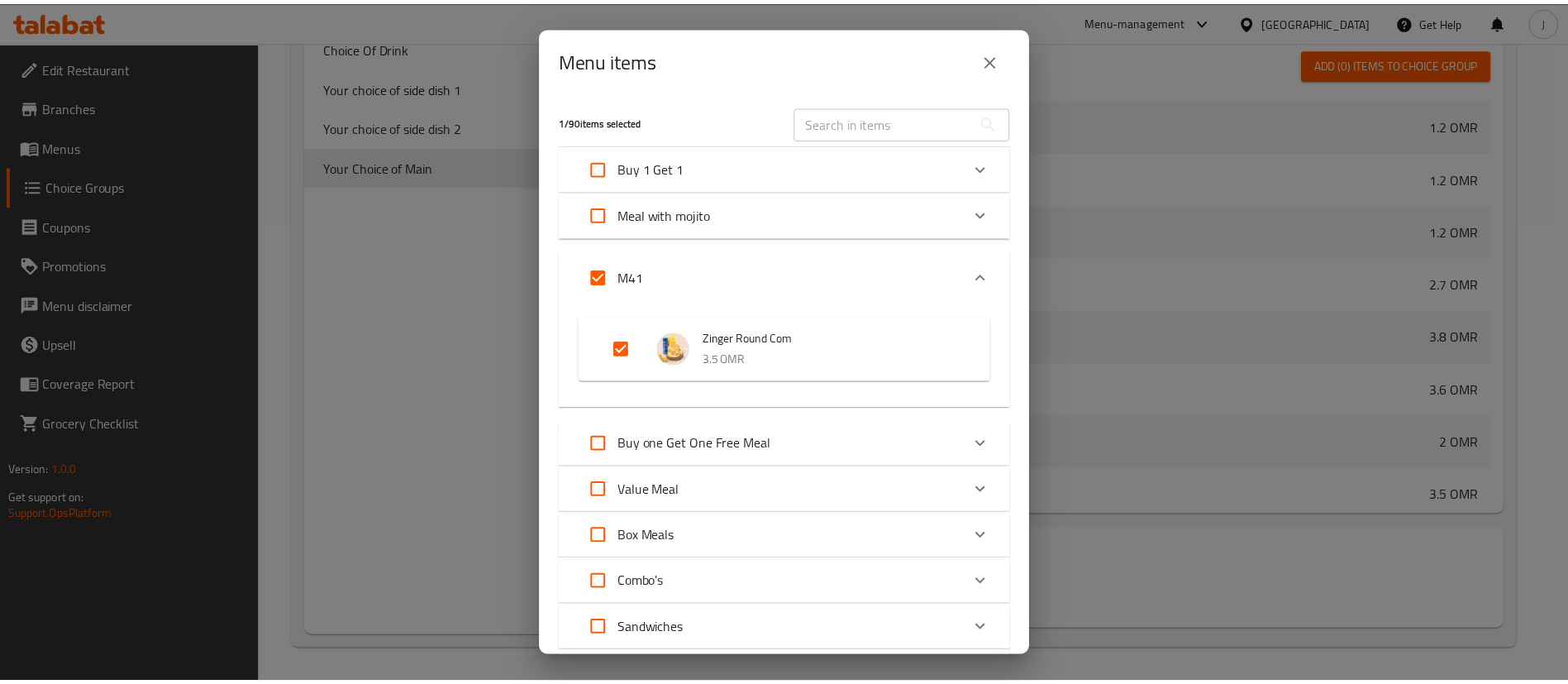
scroll to position [434, 0]
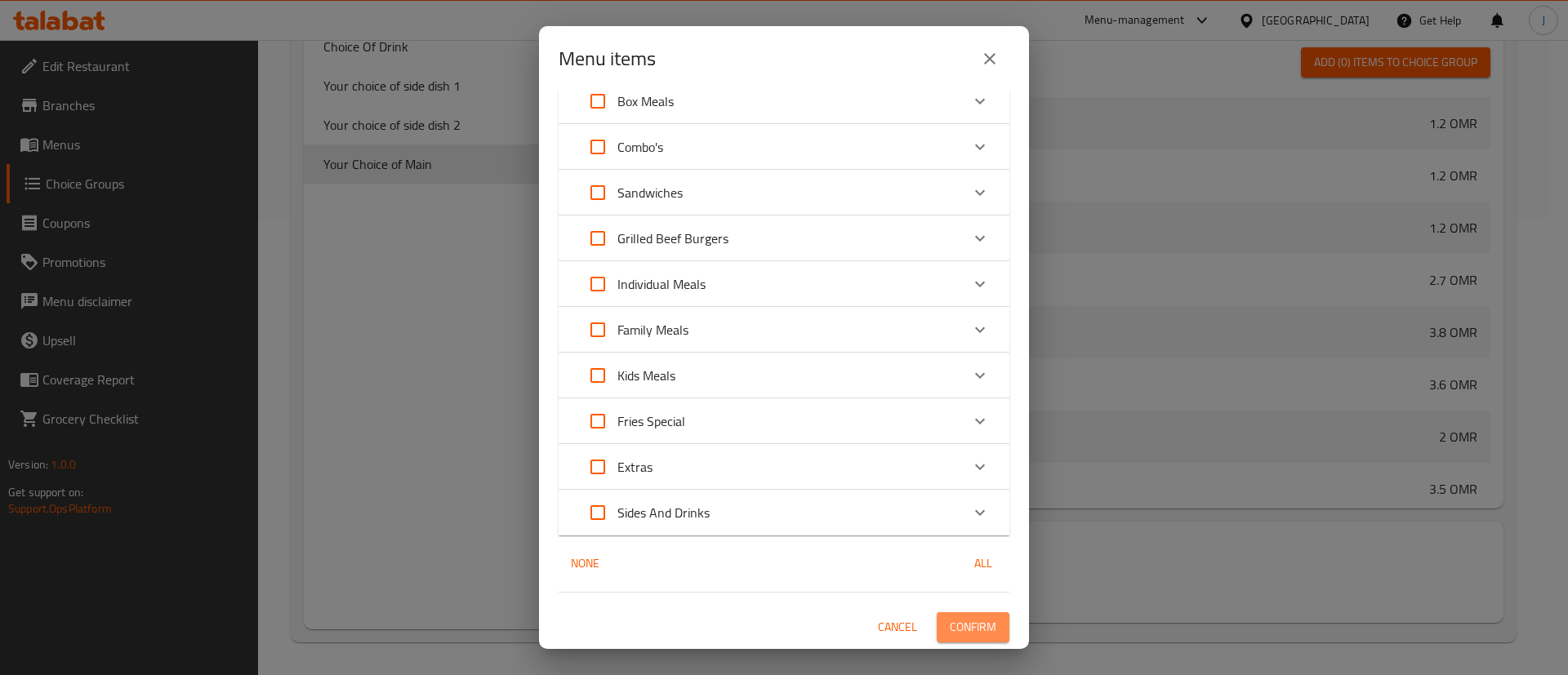
click at [964, 631] on span "Confirm" at bounding box center [973, 627] width 47 height 21
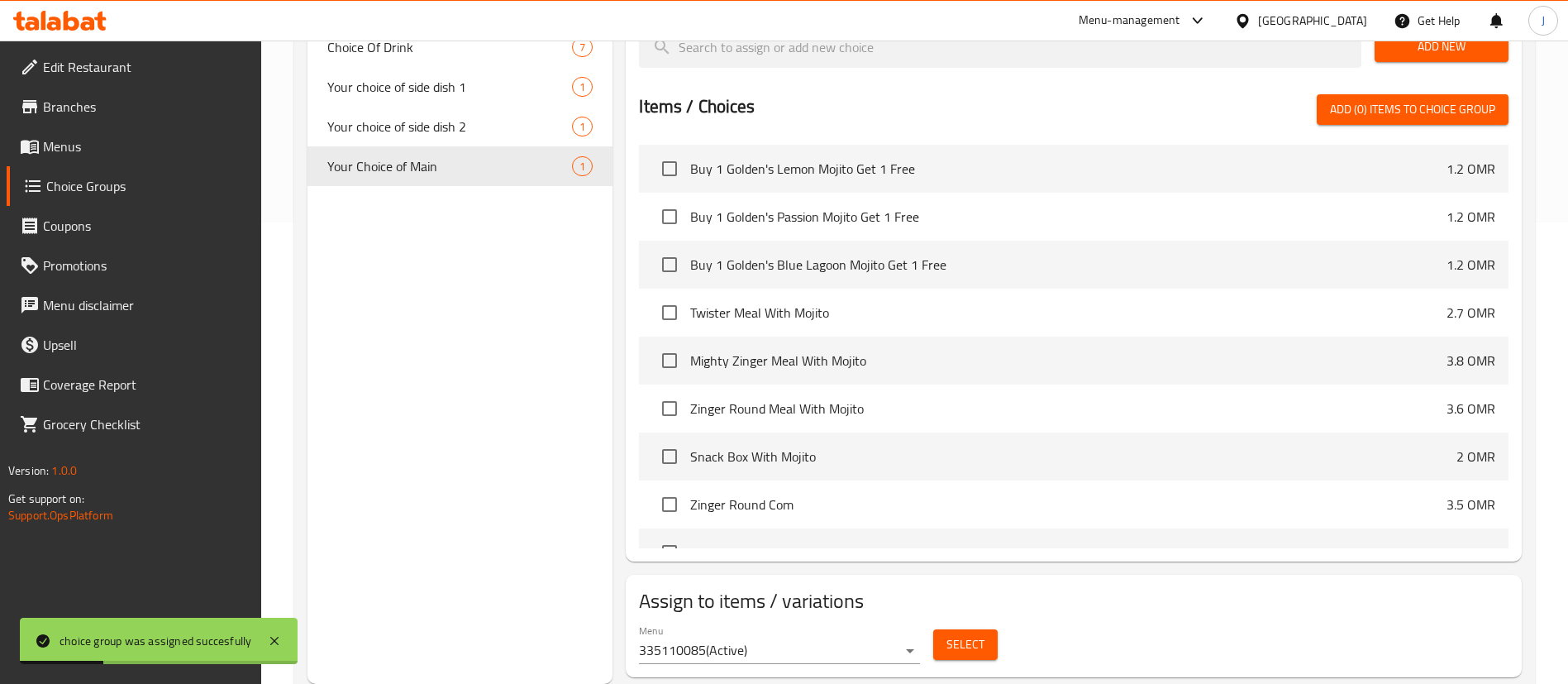
click at [84, 148] on span "Menus" at bounding box center [145, 146] width 205 height 20
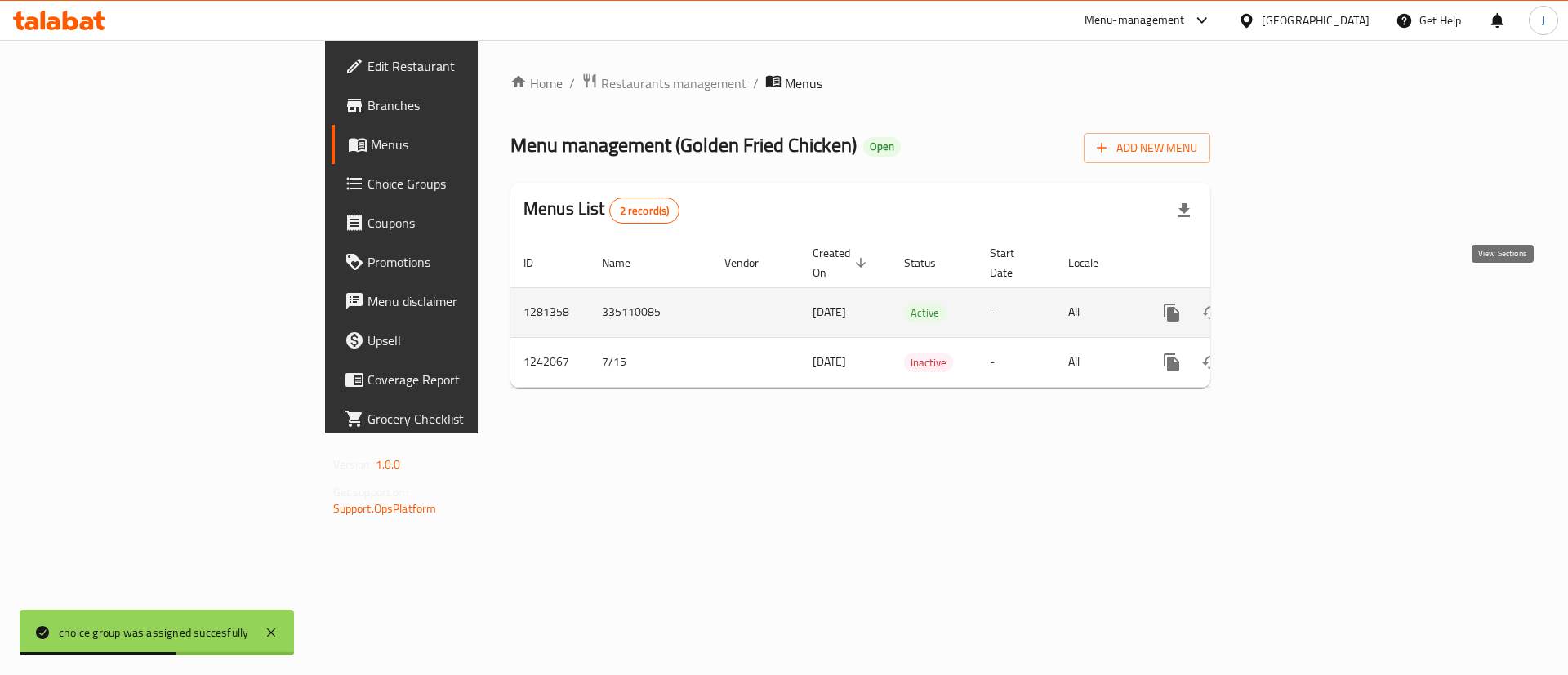
click at [1299, 303] on icon "enhanced table" at bounding box center [1289, 312] width 20 height 20
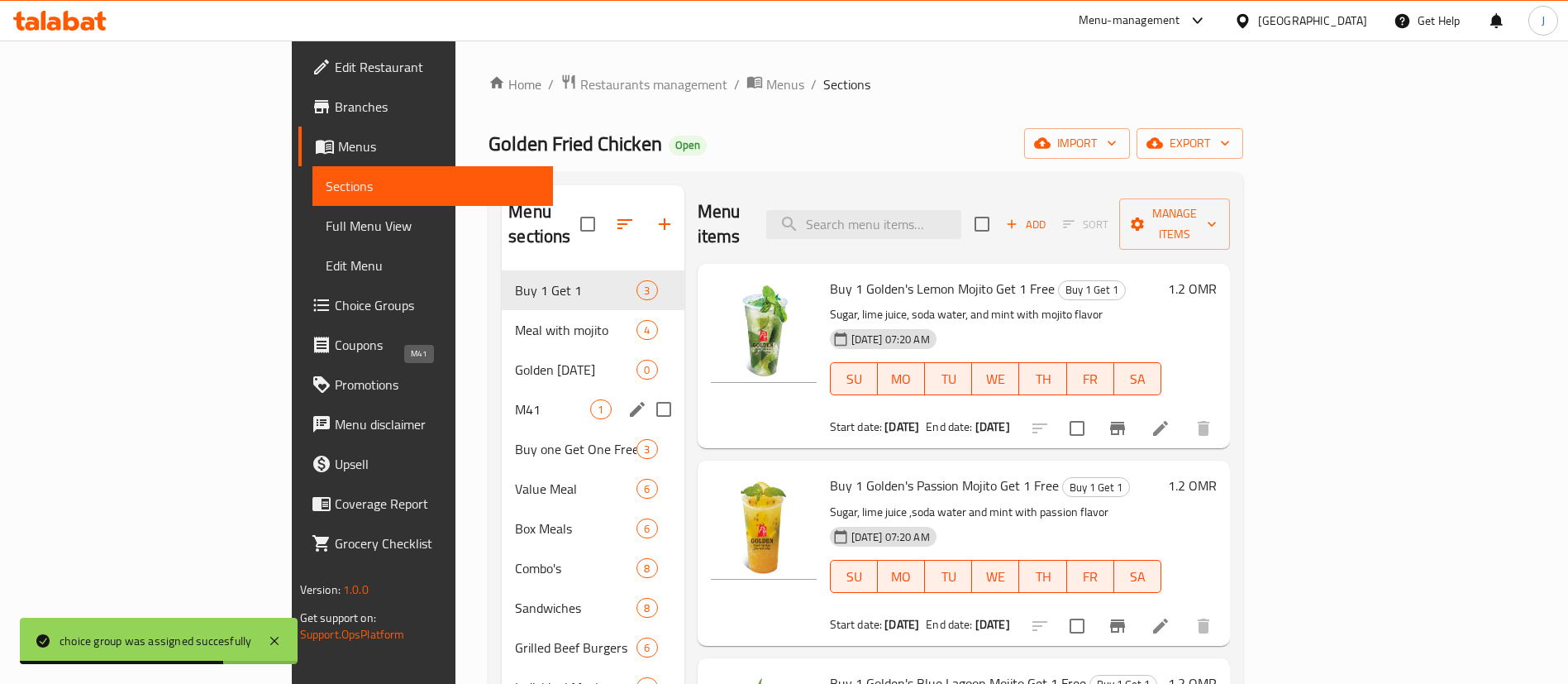
click at [515, 400] on span "M41" at bounding box center [552, 409] width 75 height 20
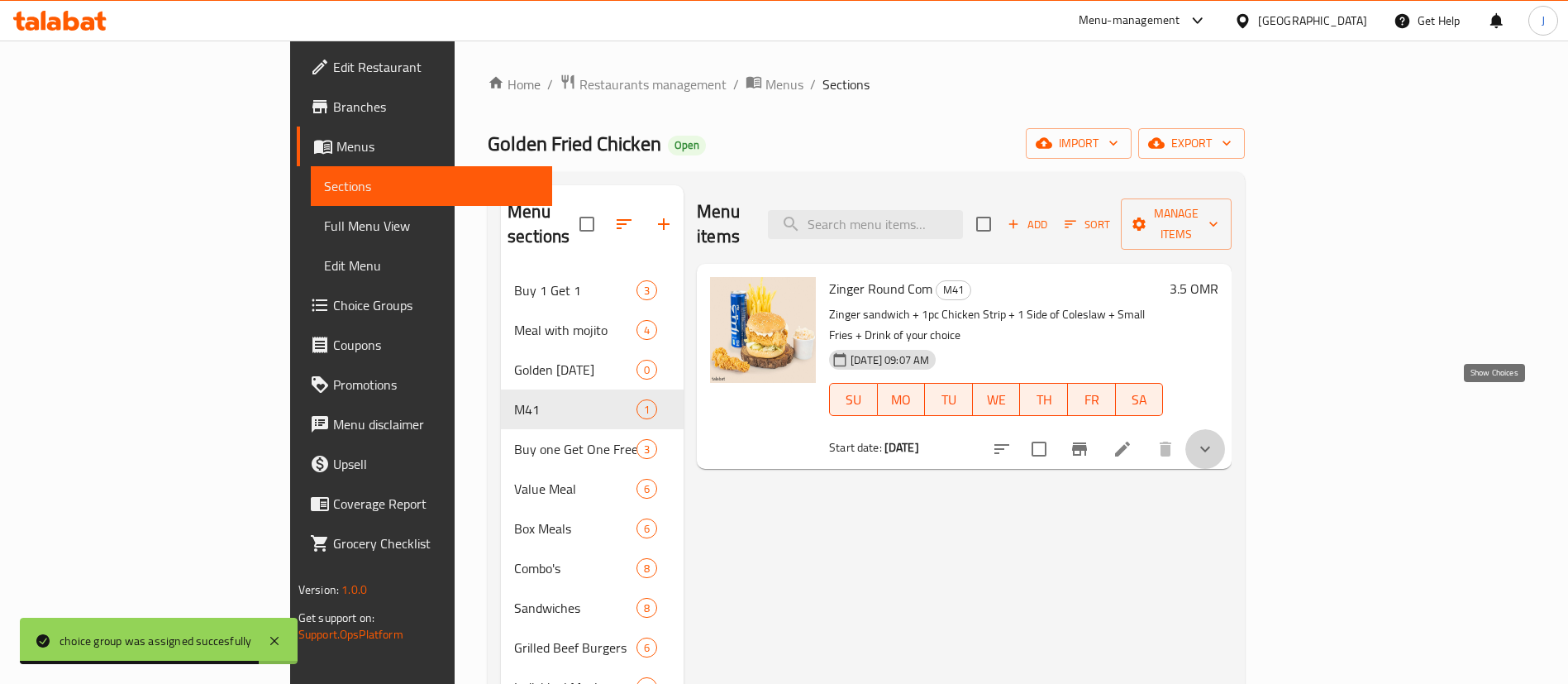
click at [1215, 440] on icon "show more" at bounding box center [1204, 449] width 20 height 20
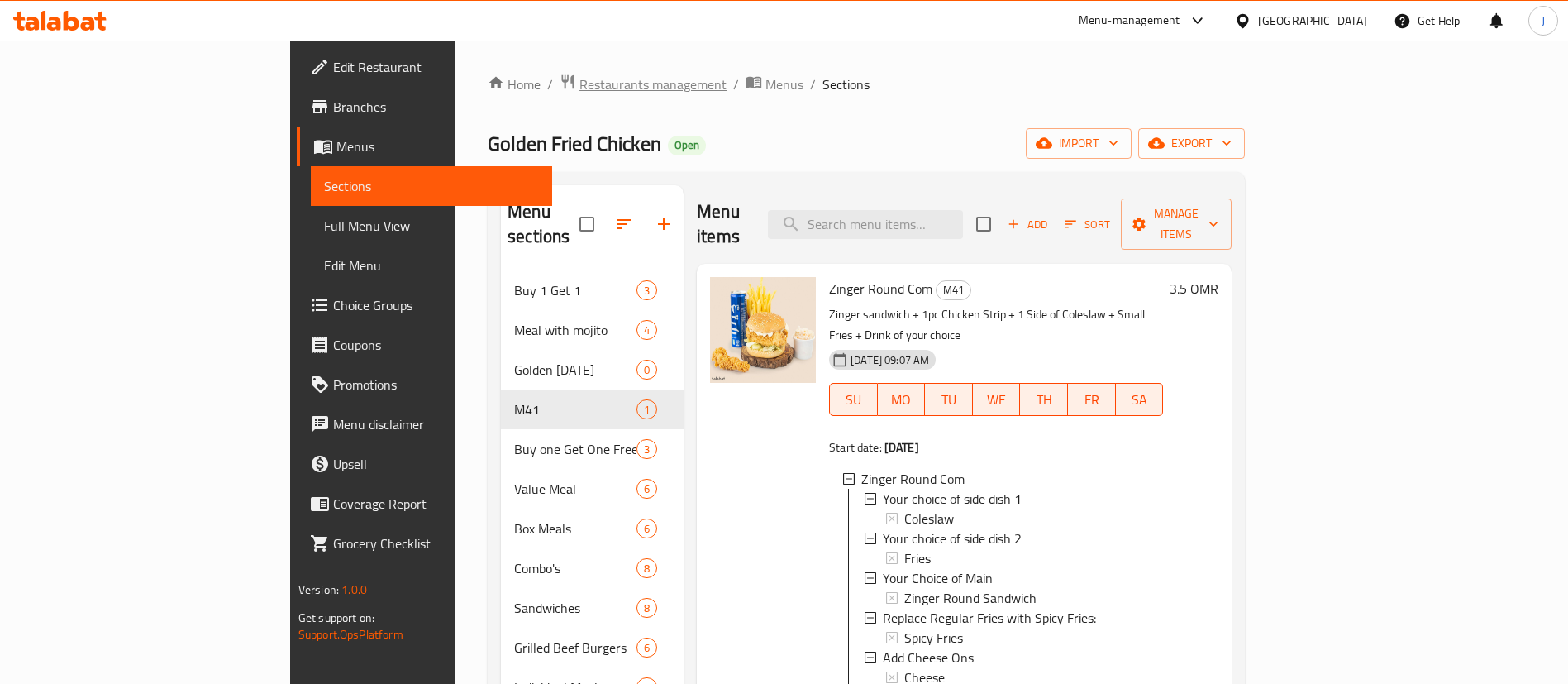
click at [579, 84] on span "Restaurants management" at bounding box center [652, 84] width 147 height 20
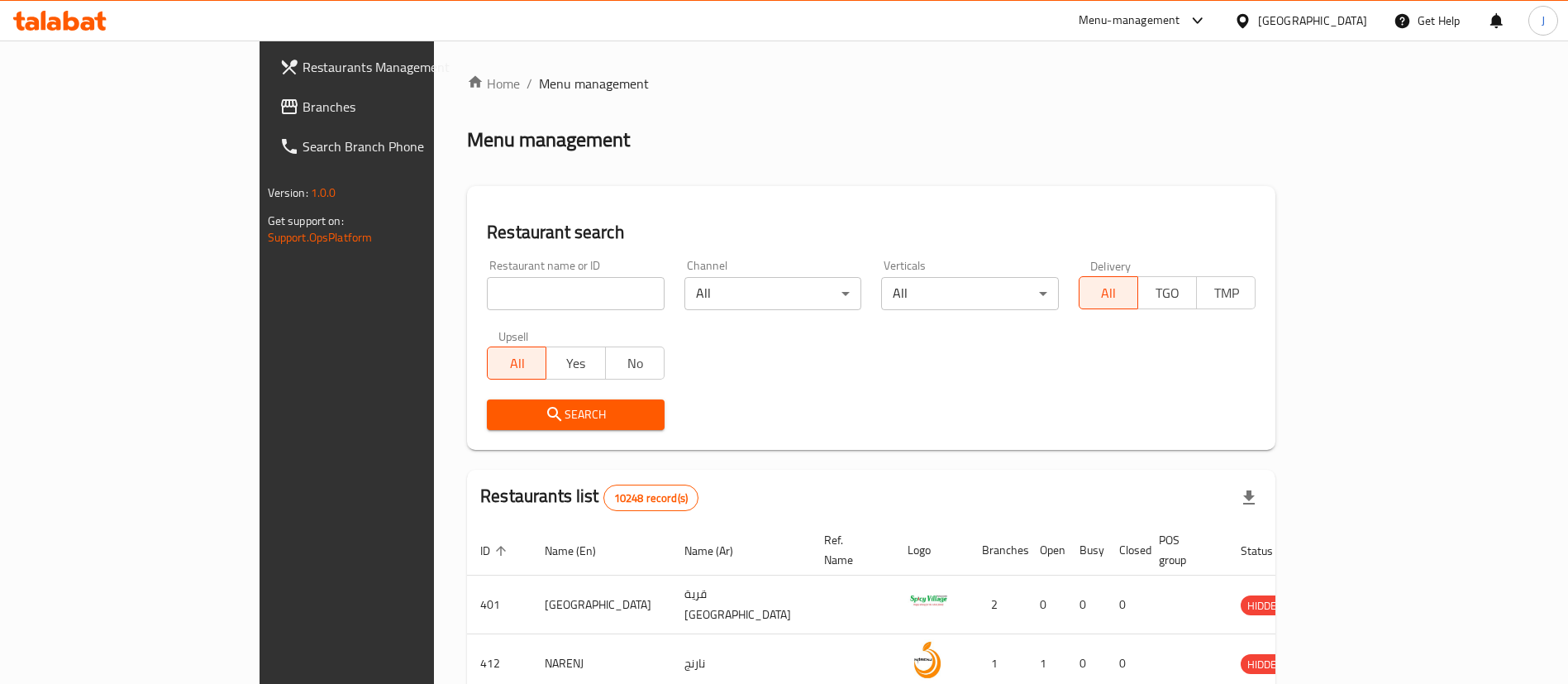
click at [511, 290] on input "search" at bounding box center [576, 293] width 178 height 33
paste input "20285"
type input "20285"
click button "Search" at bounding box center [576, 415] width 178 height 30
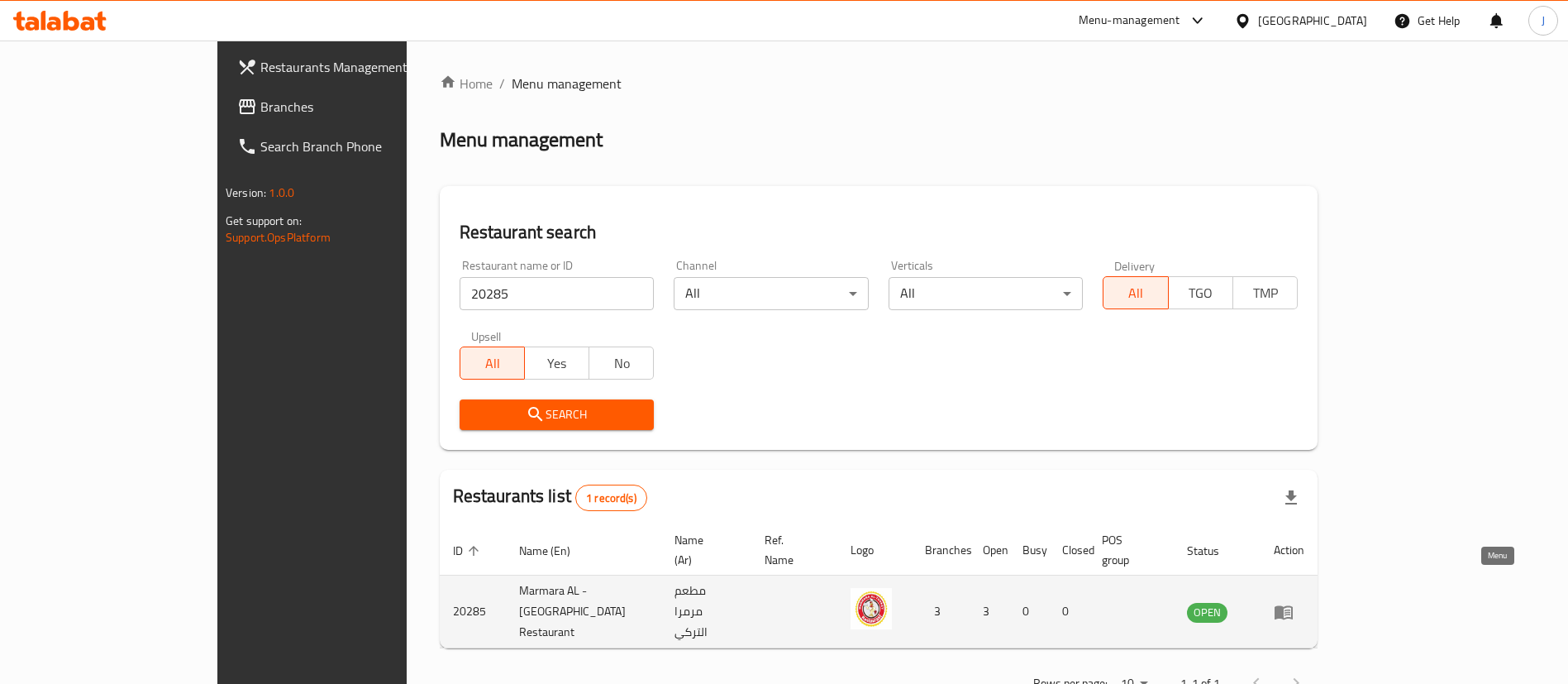
click at [1292, 605] on icon "enhanced table" at bounding box center [1283, 612] width 18 height 14
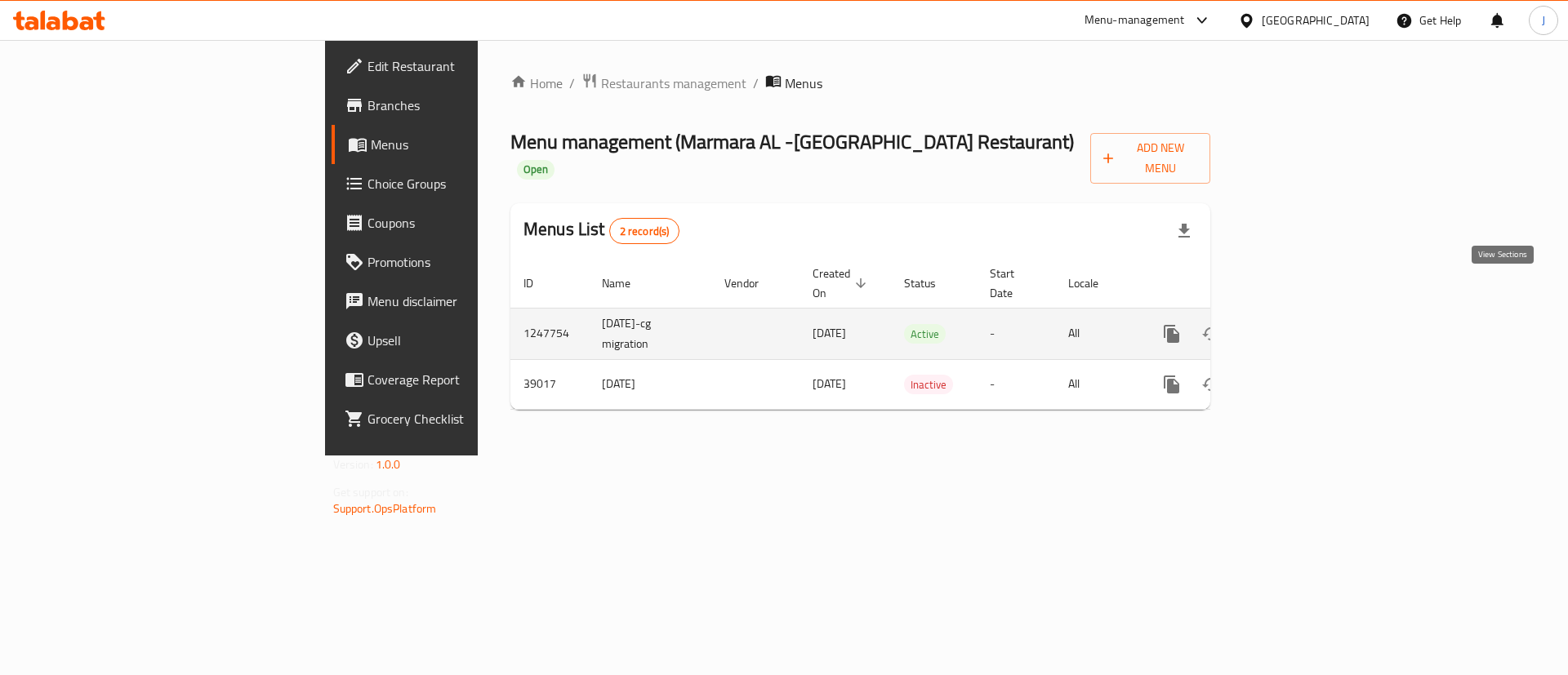
click at [1299, 324] on icon "enhanced table" at bounding box center [1289, 334] width 20 height 20
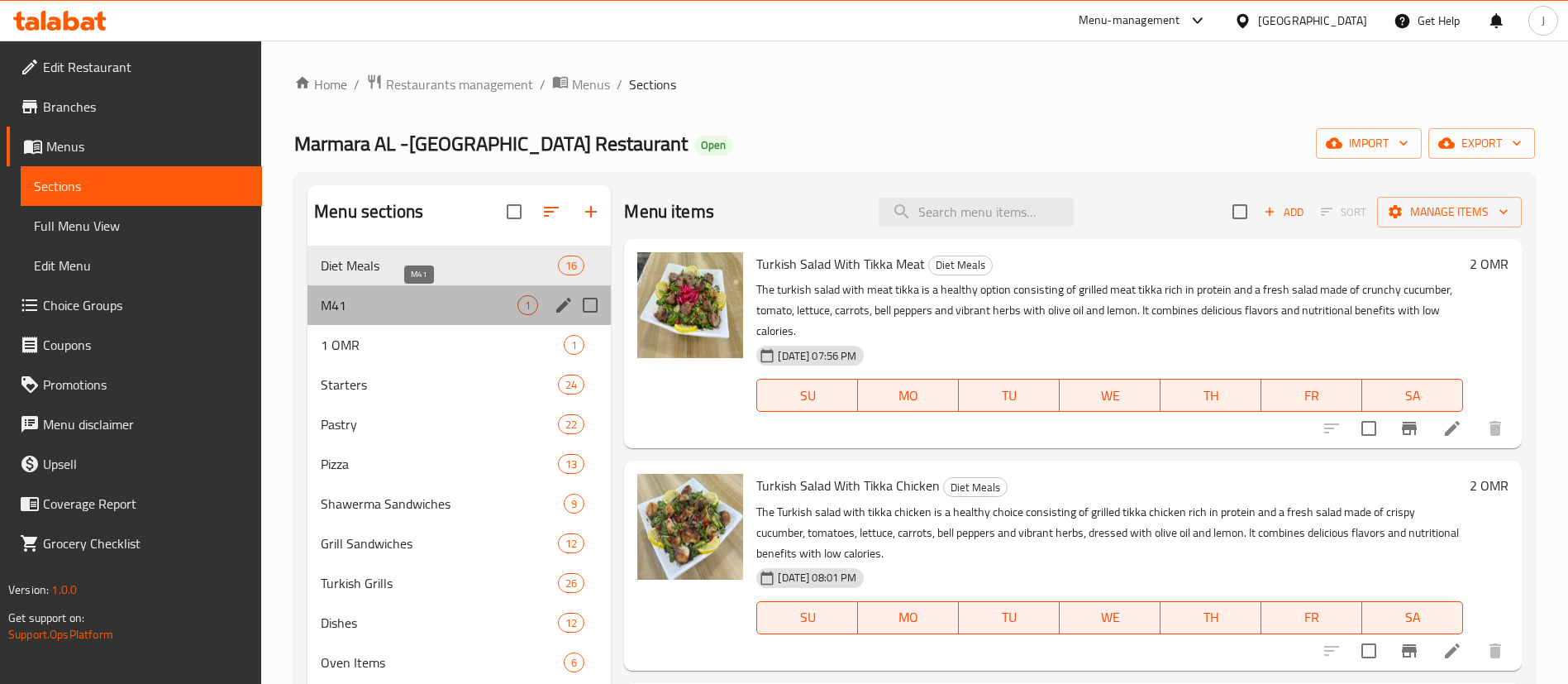
click at [494, 312] on span "M41" at bounding box center [419, 305] width 197 height 20
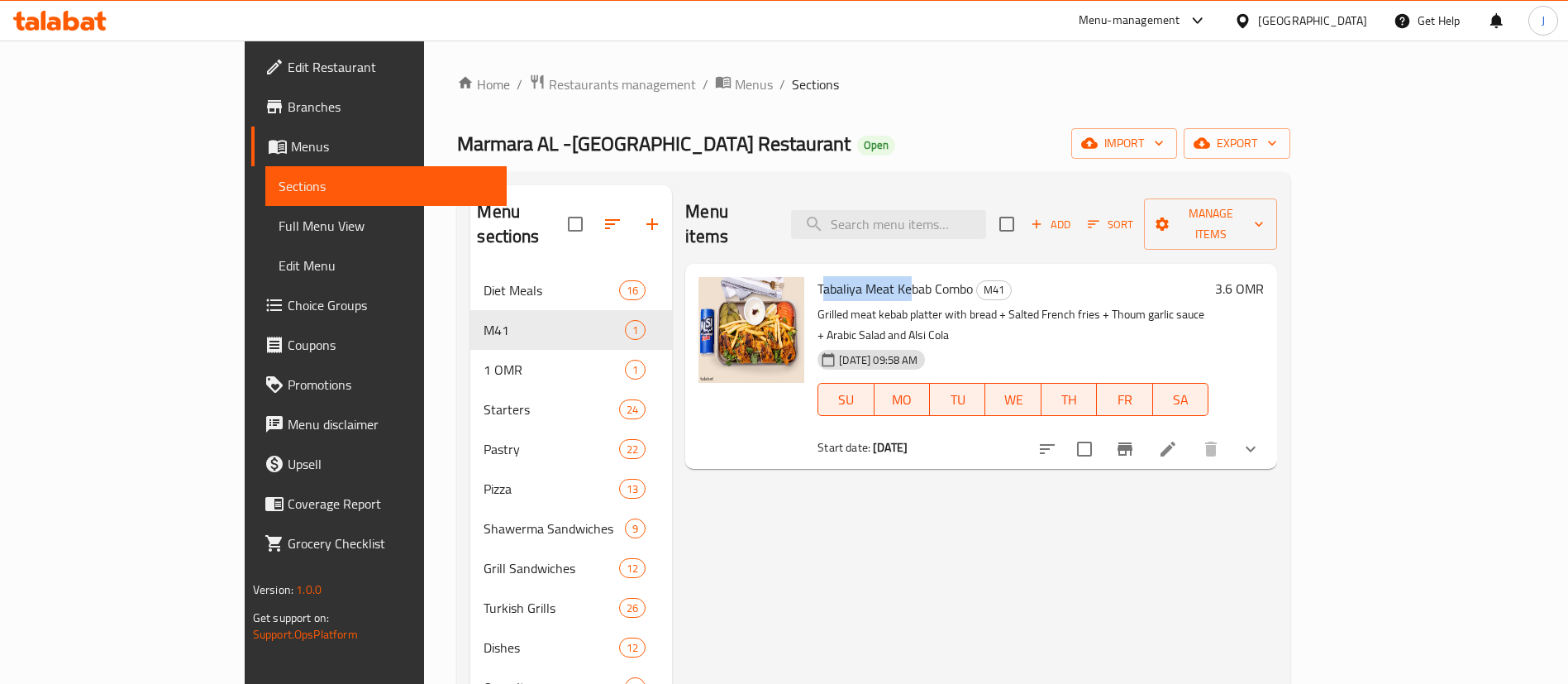
drag, startPoint x: 760, startPoint y: 260, endPoint x: 848, endPoint y: 264, distance: 88.1
click at [848, 277] on span "Tabaliya Meat Kebab Combo" at bounding box center [895, 289] width 155 height 25
click at [898, 304] on p "Grilled meat kebab platter with bread + Salted French fries + Thoum garlic sauc…" at bounding box center [1012, 325] width 391 height 42
drag, startPoint x: 758, startPoint y: 263, endPoint x: 869, endPoint y: 259, distance: 111.1
click at [869, 277] on span "Tabaliya Meat Kebab Combo" at bounding box center [895, 289] width 155 height 25
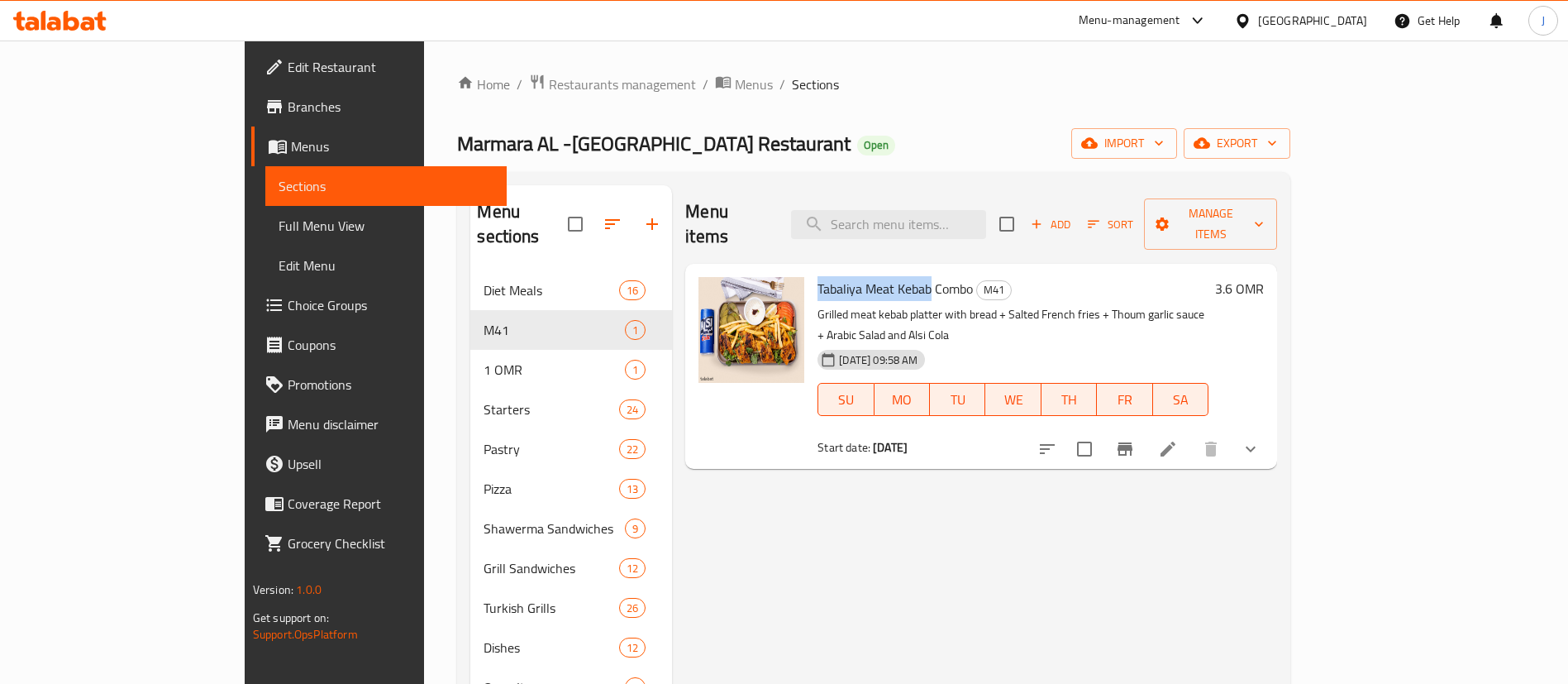
copy span "Tabaliya Meat Kebab"
click at [1271, 429] on button "show more" at bounding box center [1251, 449] width 40 height 40
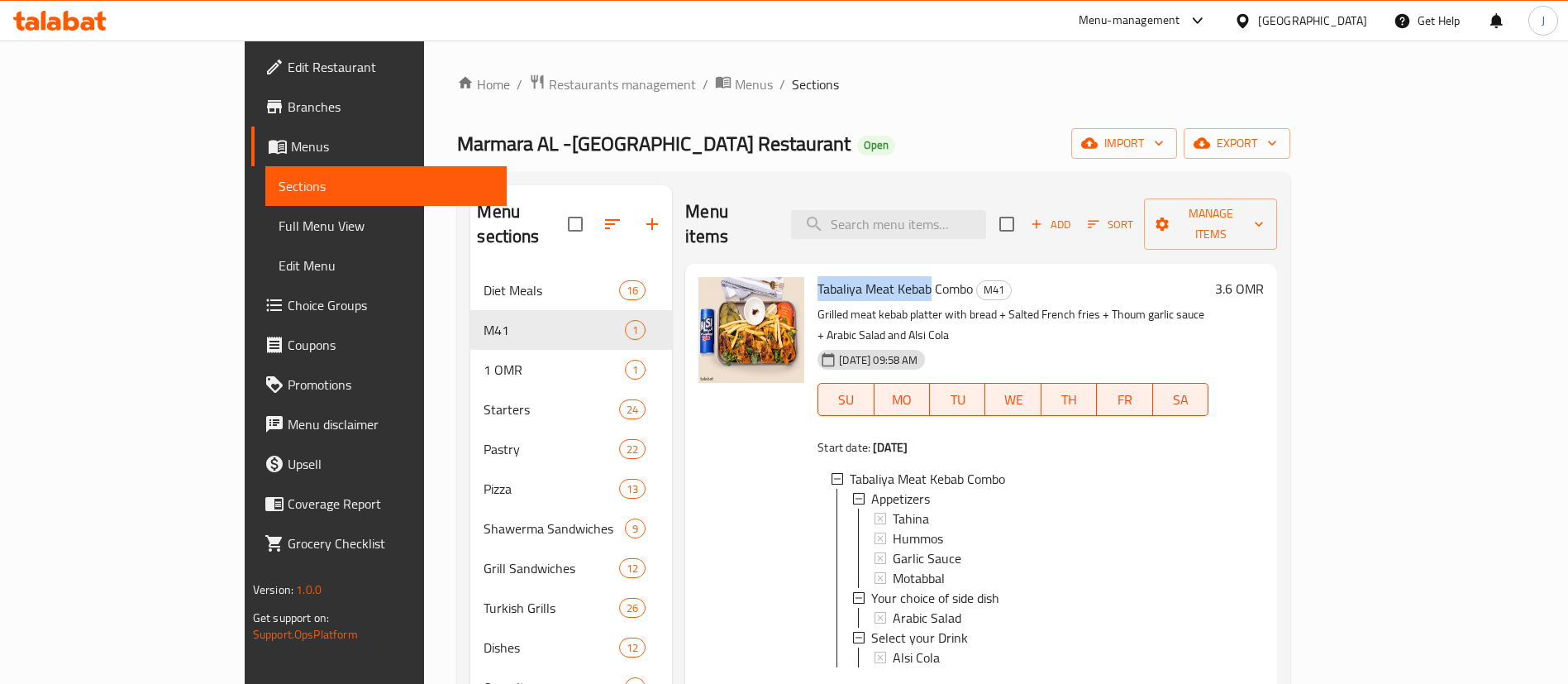
click at [288, 313] on span "Choice Groups" at bounding box center [390, 305] width 205 height 20
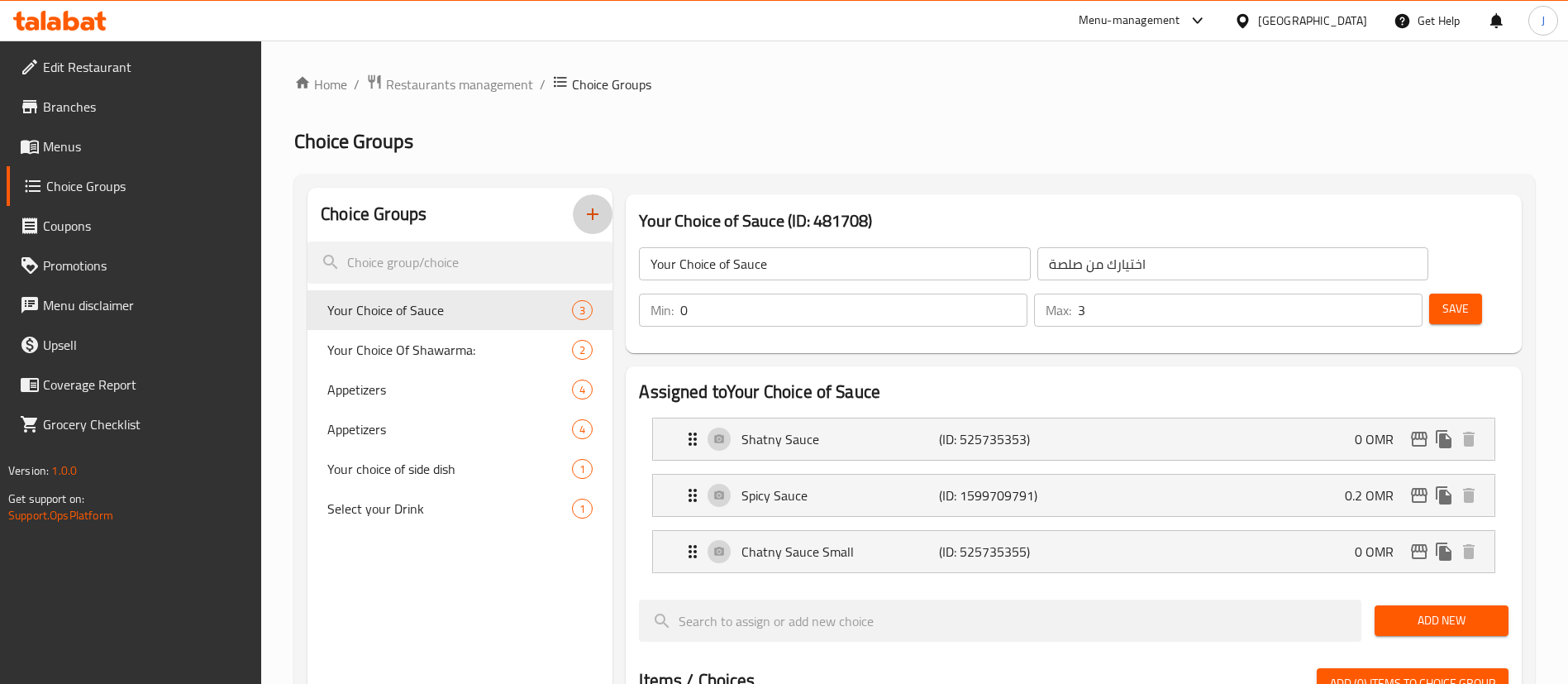
click at [593, 211] on icon "button" at bounding box center [593, 214] width 11 height 11
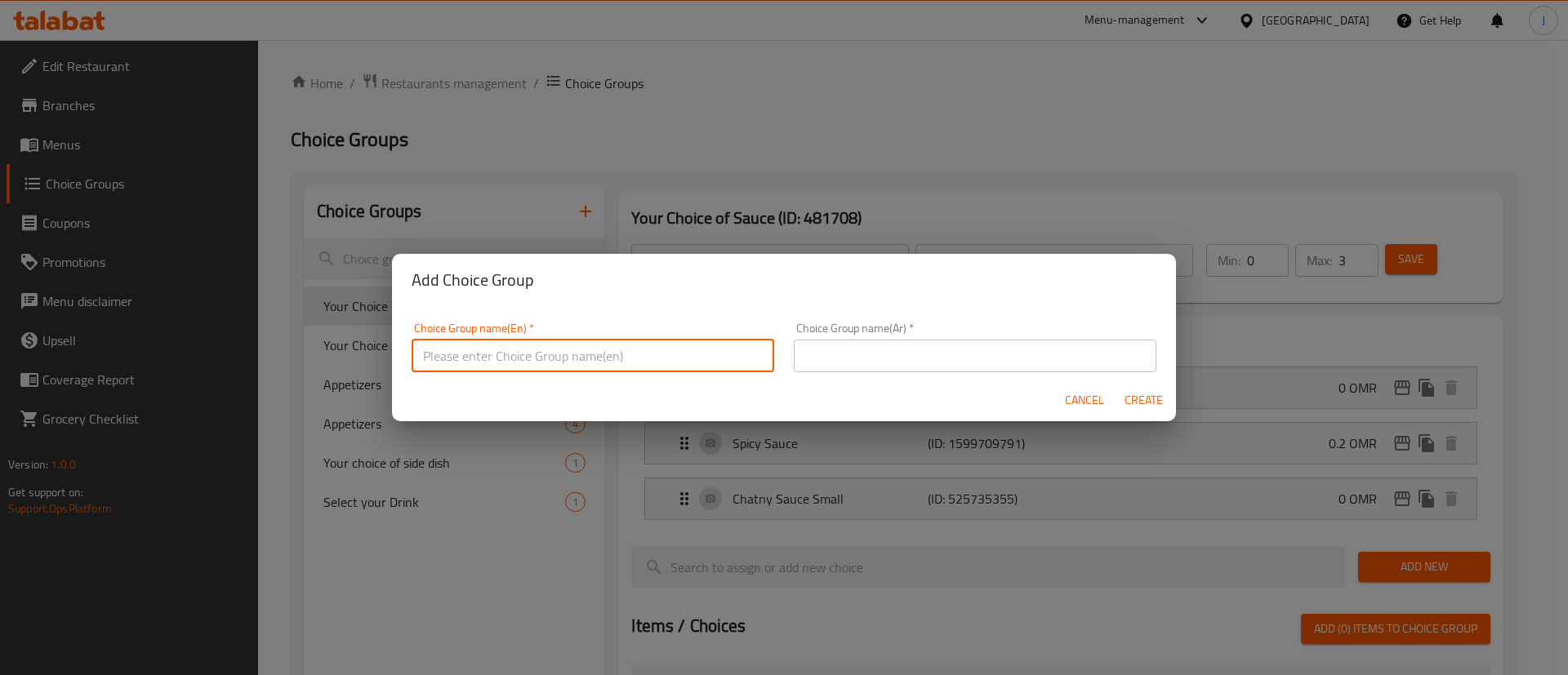
click at [679, 344] on input "text" at bounding box center [593, 355] width 363 height 33
type input "Your Choice of Main"
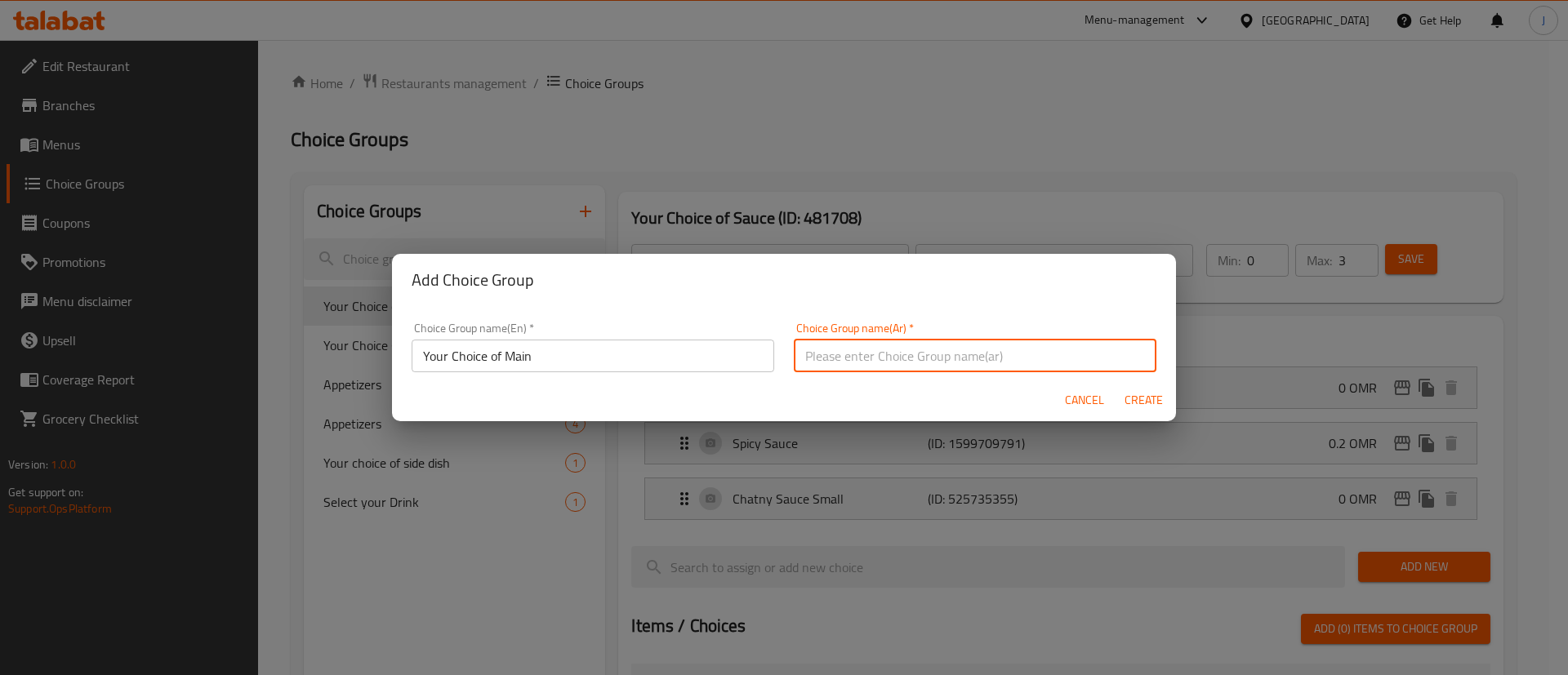
click at [885, 363] on input "text" at bounding box center [976, 355] width 363 height 33
type input "اختيارك من الطبق الرئيسي"
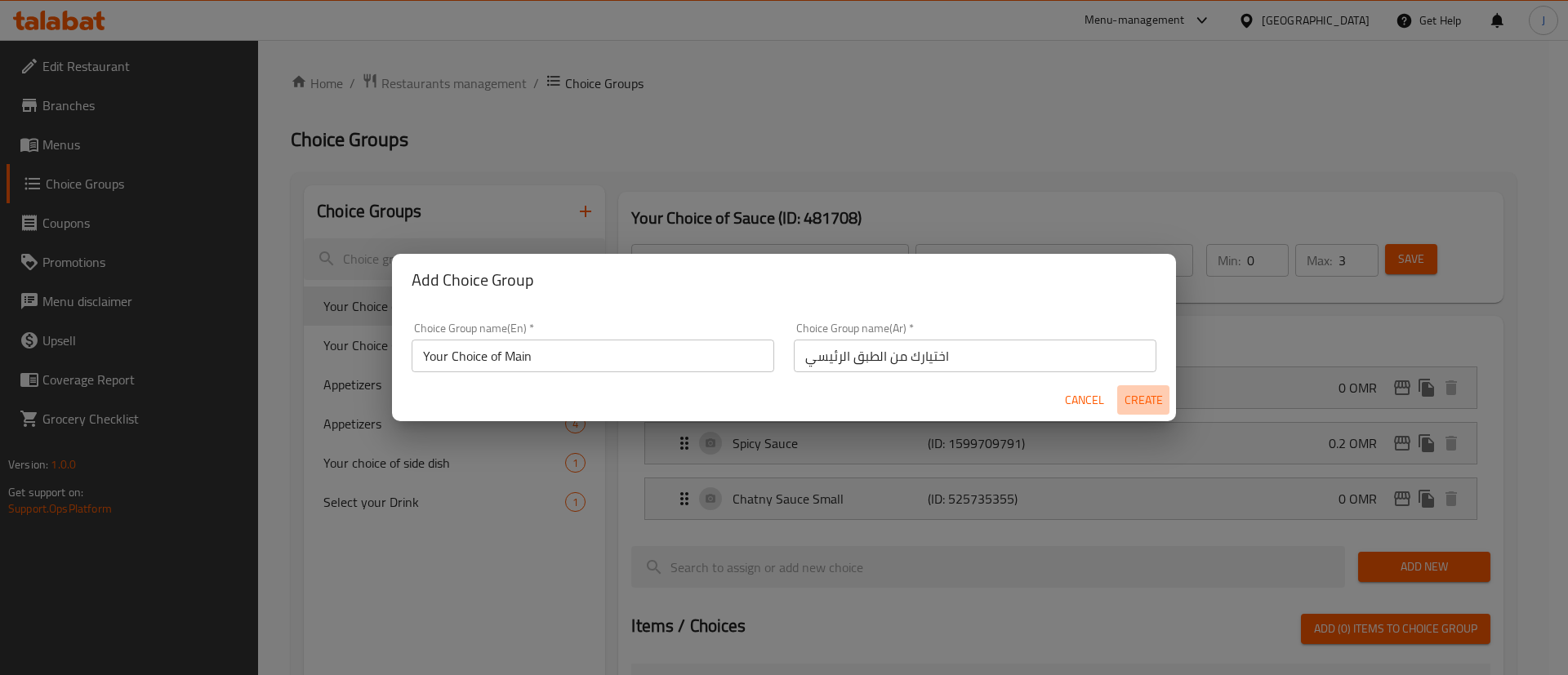
click at [1141, 398] on span "Create" at bounding box center [1143, 400] width 39 height 21
type input "Your Choice of Main"
type input "اختيارك من الطبق الرئيسي"
type input "0"
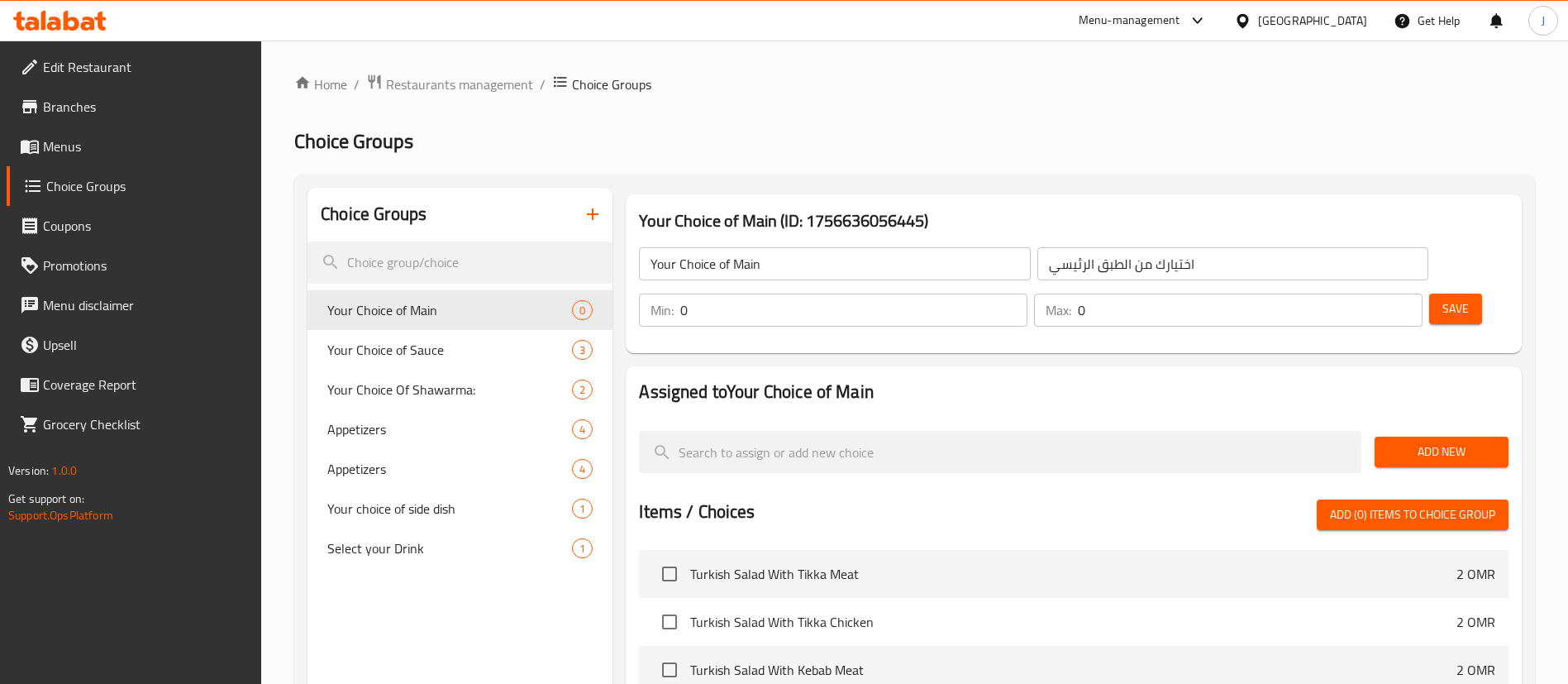
click at [1429, 441] on span "Add New" at bounding box center [1441, 452] width 107 height 21
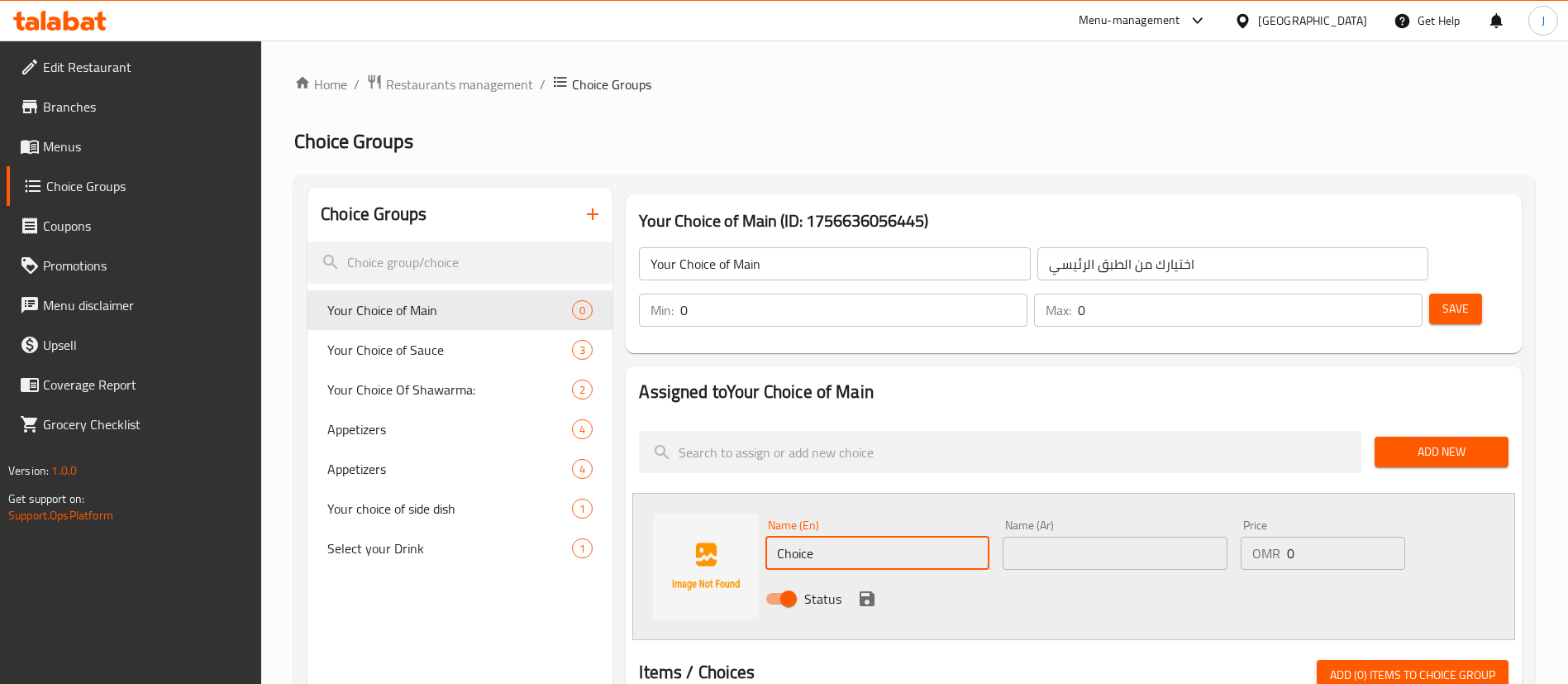
drag, startPoint x: 860, startPoint y: 512, endPoint x: 657, endPoint y: 486, distance: 204.7
click at [657, 493] on div "Name (En) Choice Name (En) Name (Ar) Name (Ar) Price OMR 0 Price Status" at bounding box center [1074, 566] width 882 height 147
paste input "Tabaliya Meat Kebab"
type input "Tabaliya Meat Kebab"
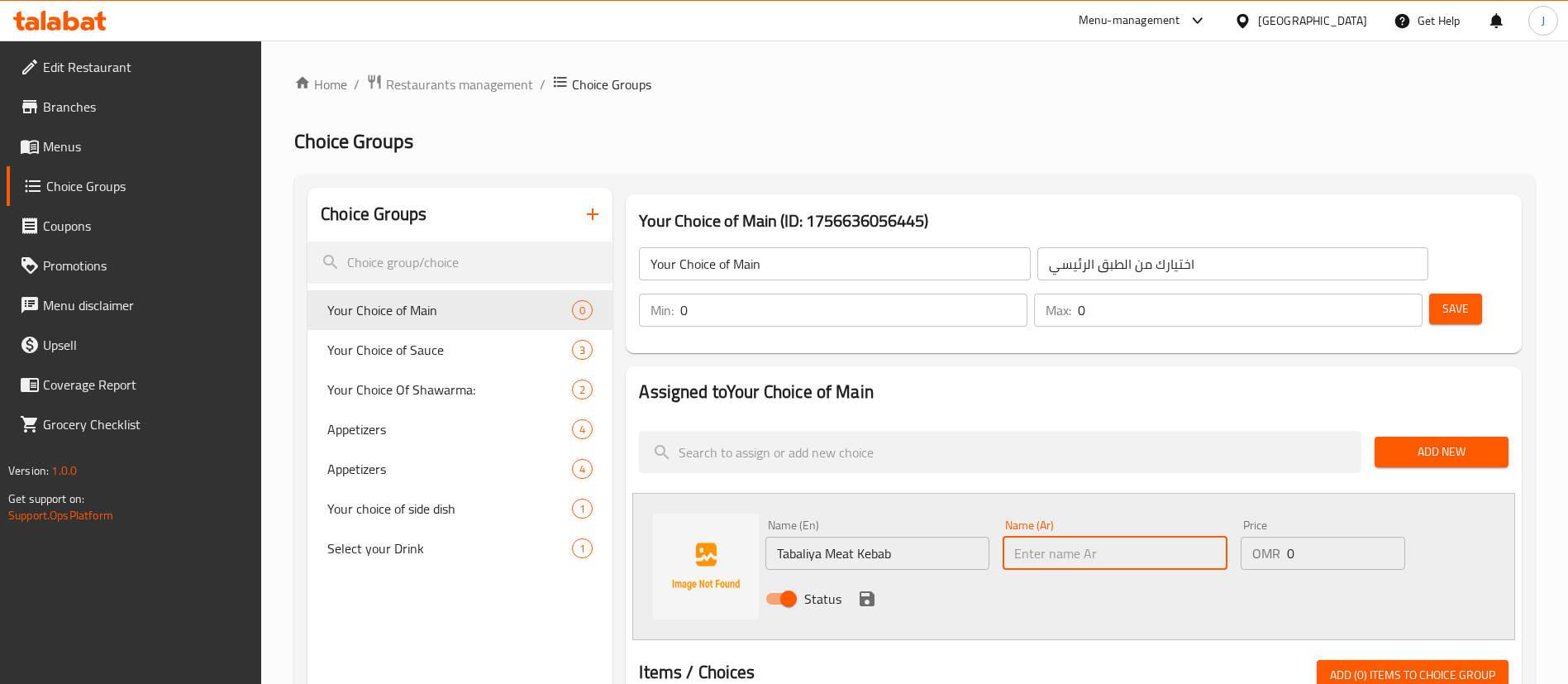
click at [1067, 537] on input "text" at bounding box center [1114, 553] width 224 height 33
paste input "كباب لحم طبالية"
type input "كباب لحم طبالية"
click at [865, 589] on icon "save" at bounding box center [866, 599] width 20 height 20
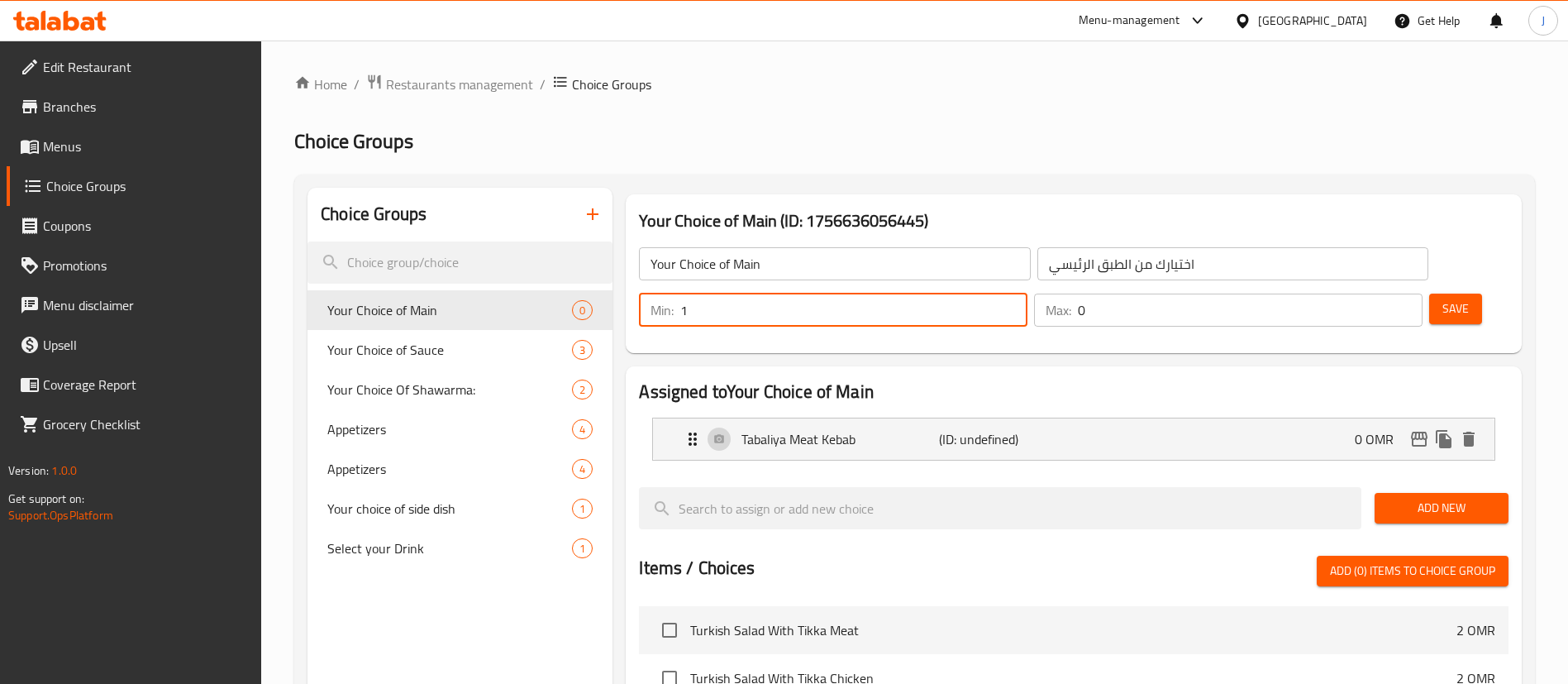
type input "1"
click at [1027, 294] on input "1" at bounding box center [853, 310] width 347 height 33
type input "1"
click at [1377, 294] on input "1" at bounding box center [1250, 310] width 345 height 33
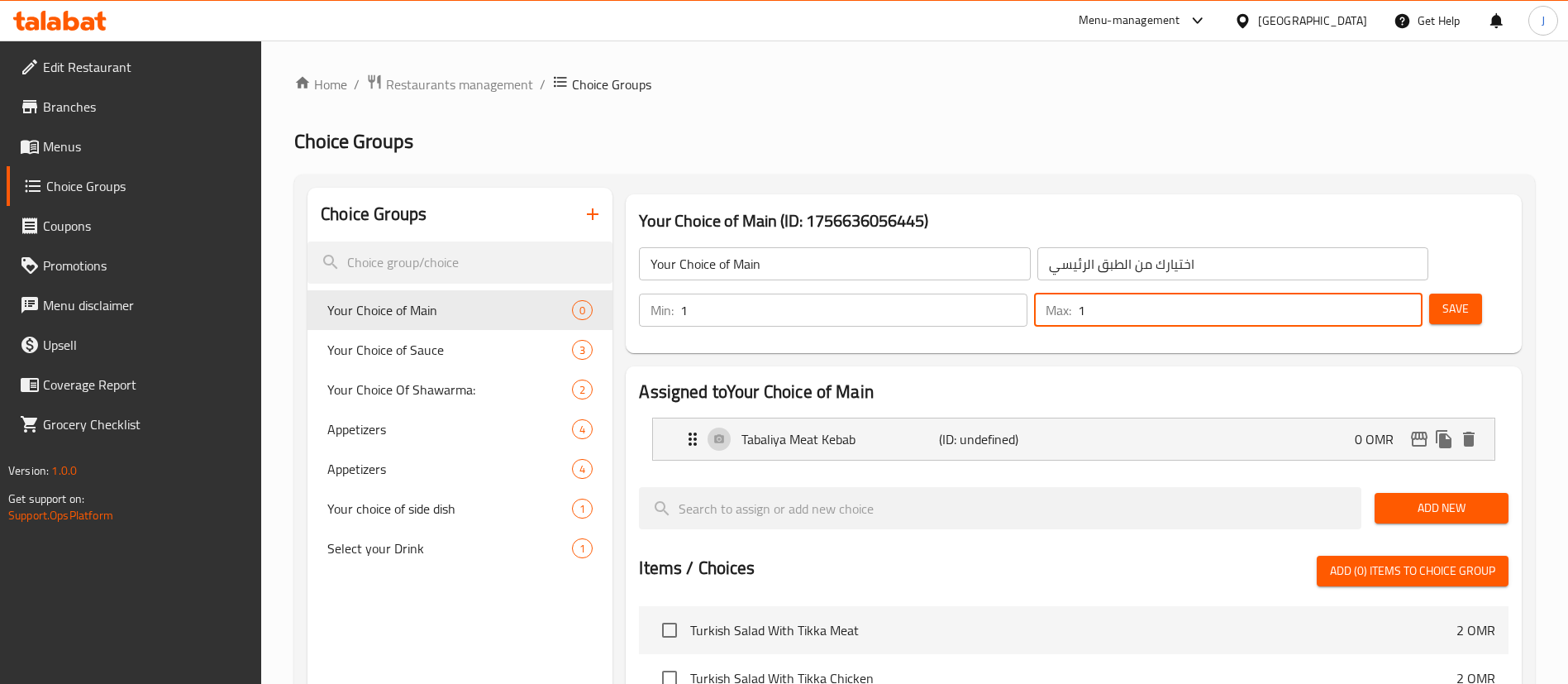
click at [1426, 290] on div "Save" at bounding box center [1462, 310] width 73 height 40
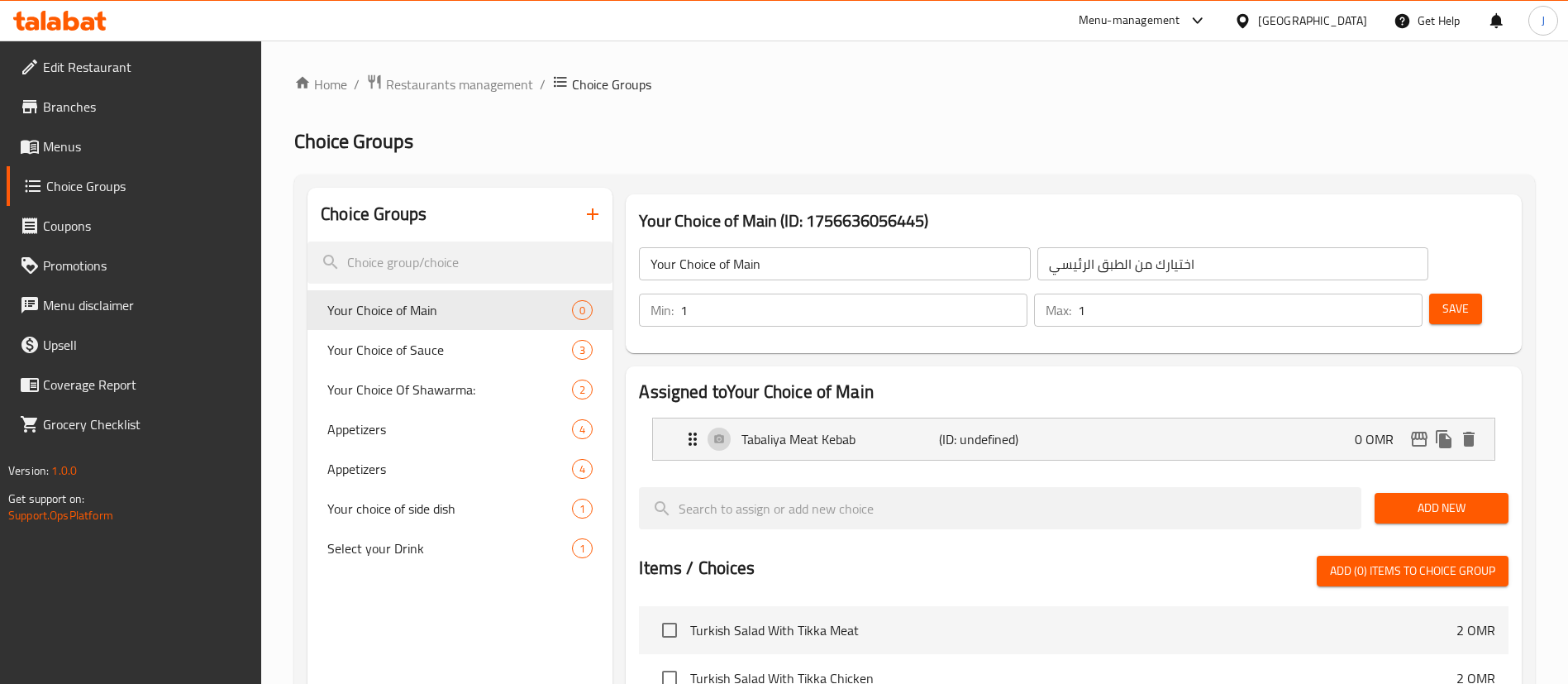
click at [1442, 298] on span "Save" at bounding box center [1455, 309] width 27 height 21
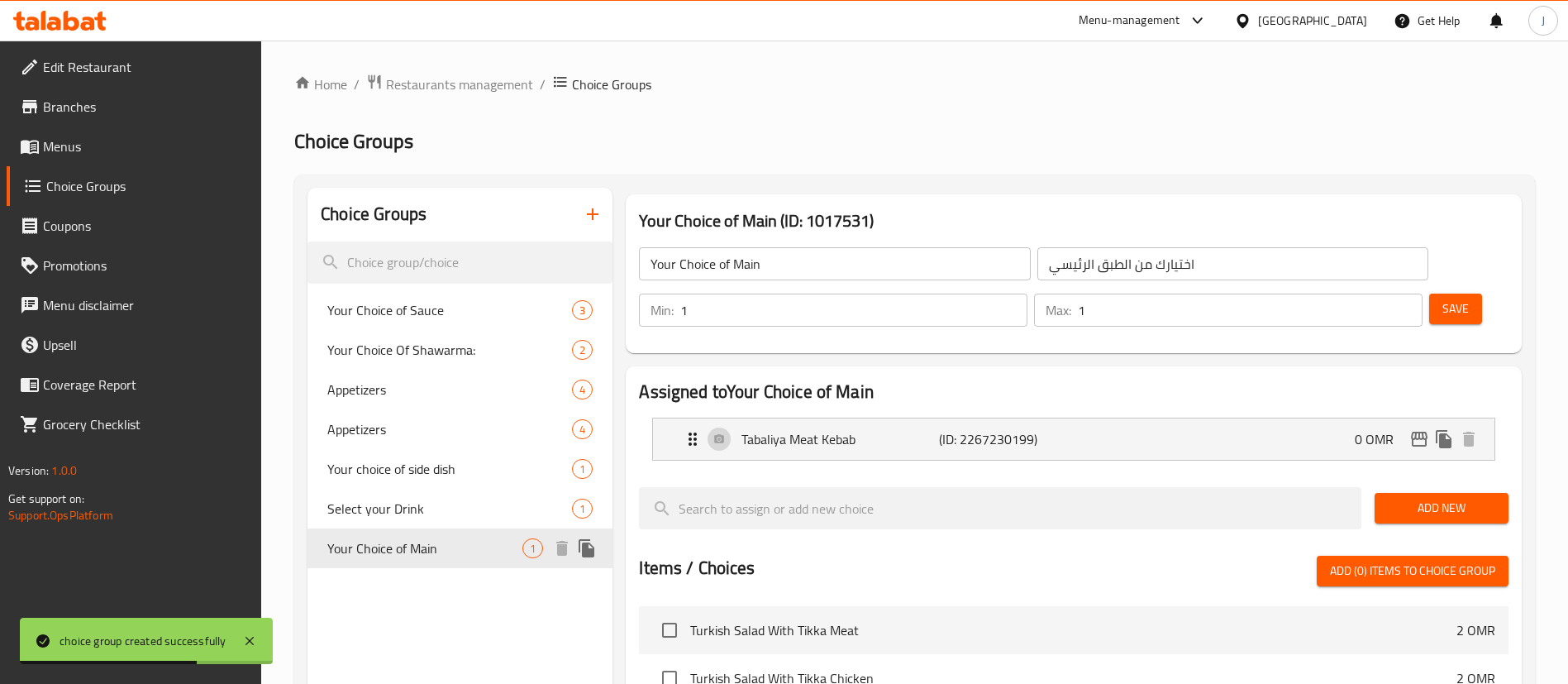
click at [478, 549] on span "Your Choice of Main" at bounding box center [425, 548] width 195 height 20
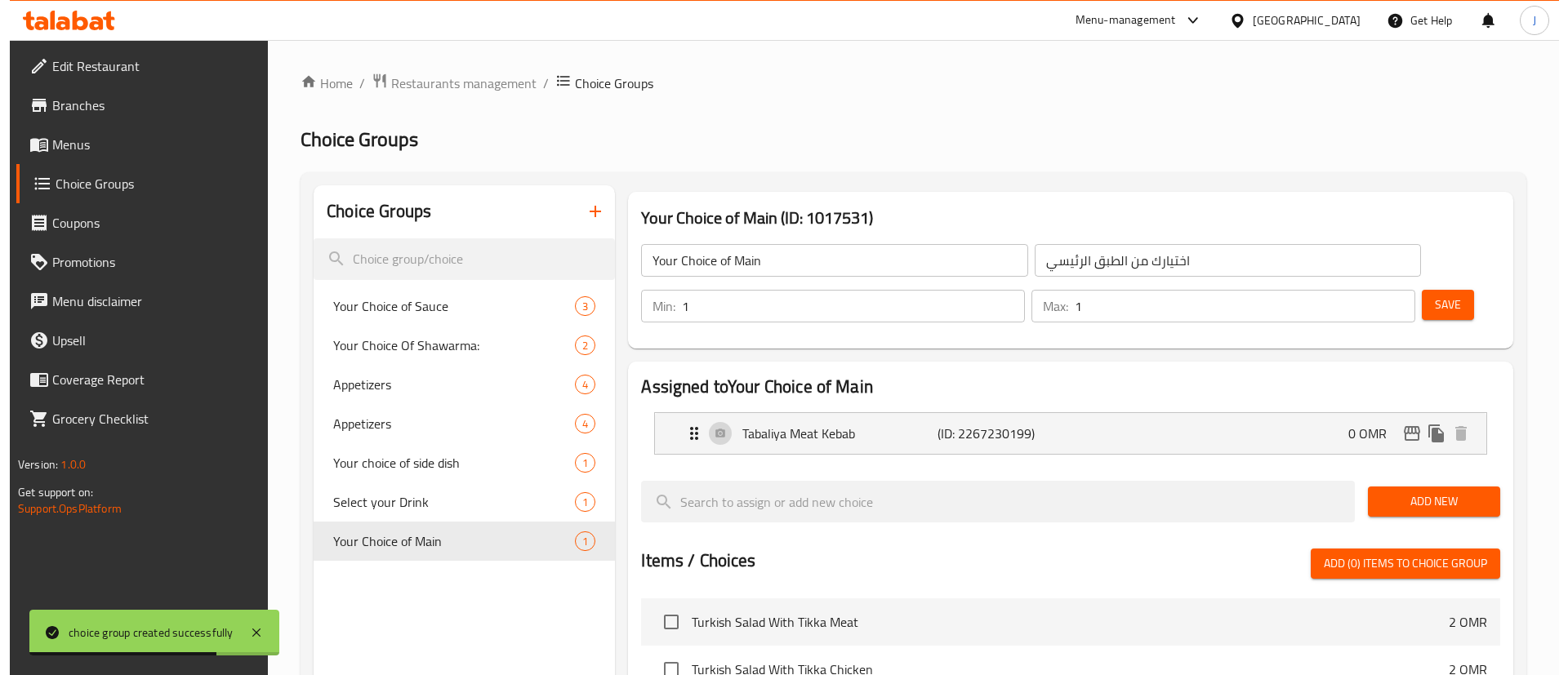
scroll to position [455, 0]
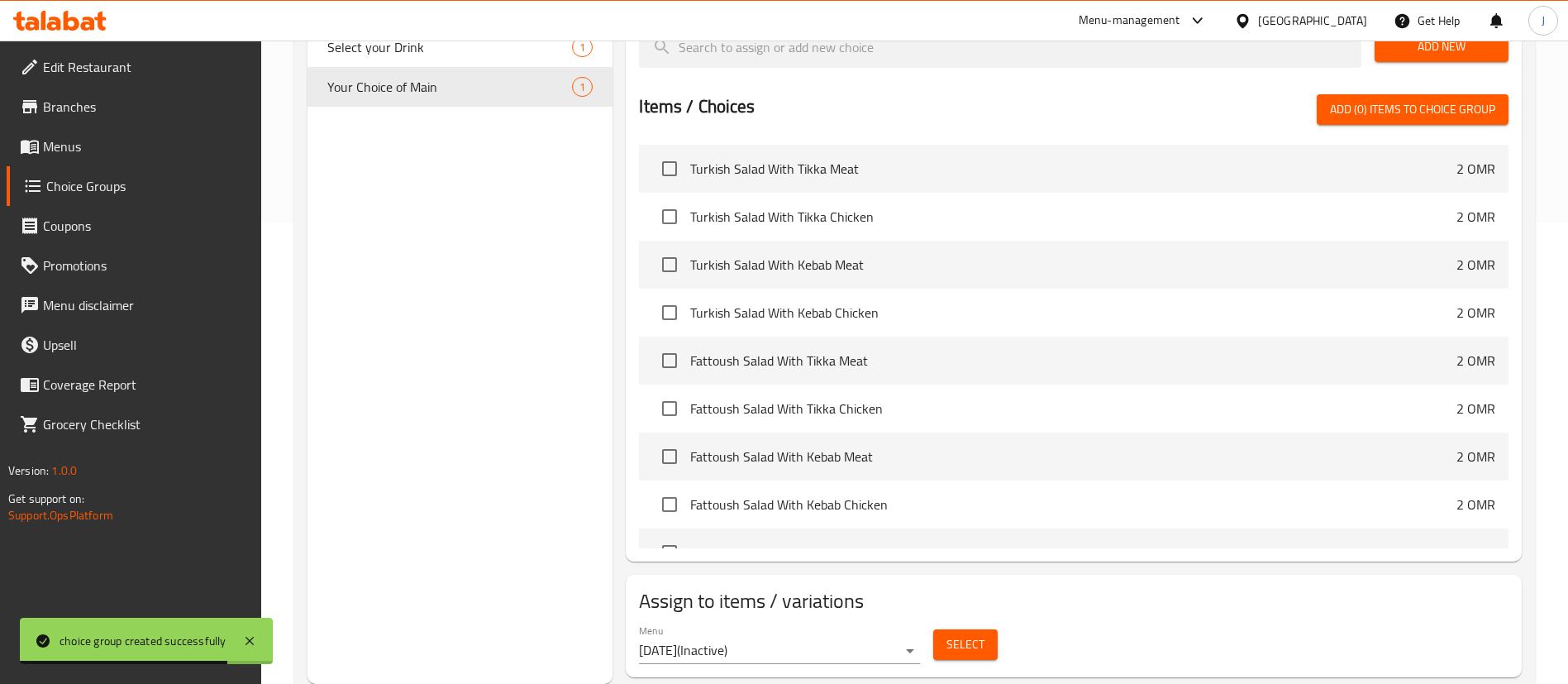
click at [777, 619] on div "Menu 23/6/2019 ( Inactive )" at bounding box center [779, 644] width 294 height 53
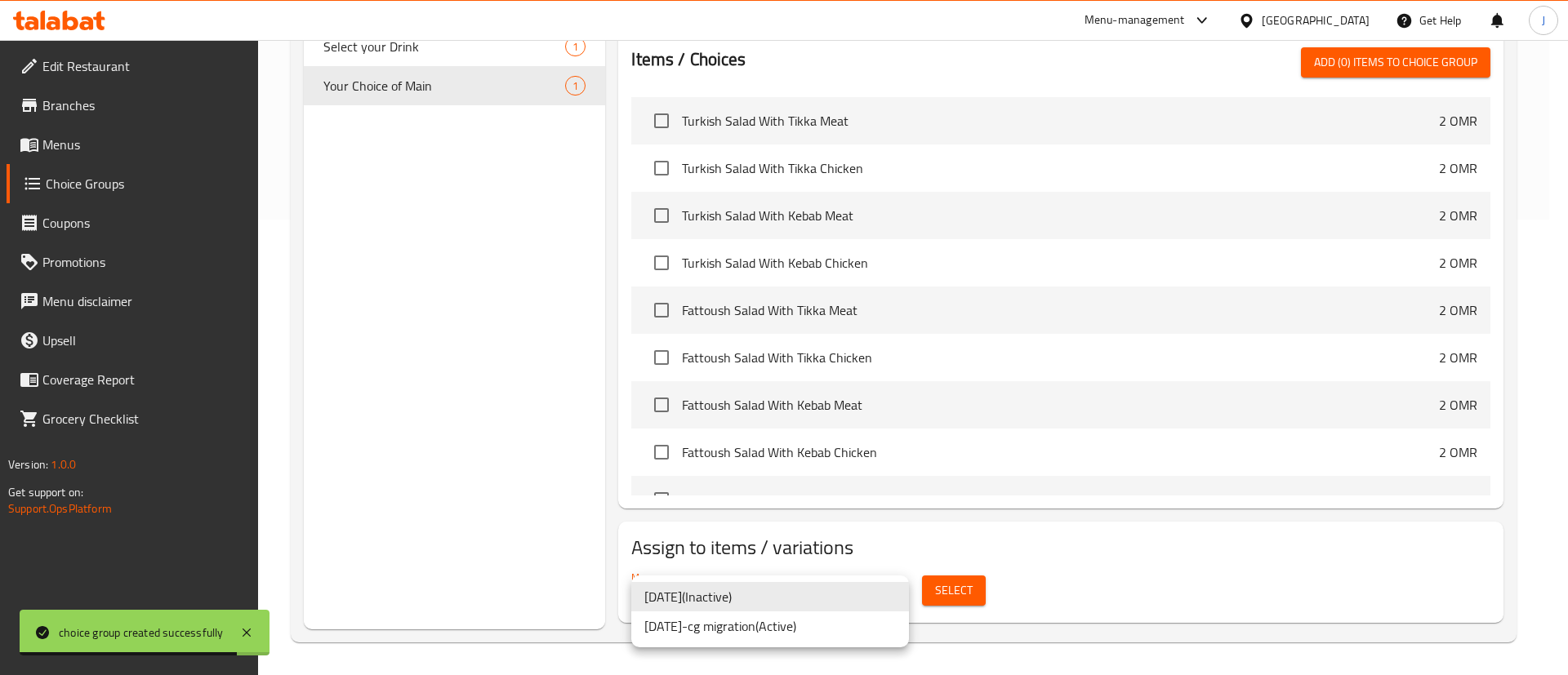
click at [765, 626] on li "23/6/2019-cg migration ( Active )" at bounding box center [770, 625] width 278 height 29
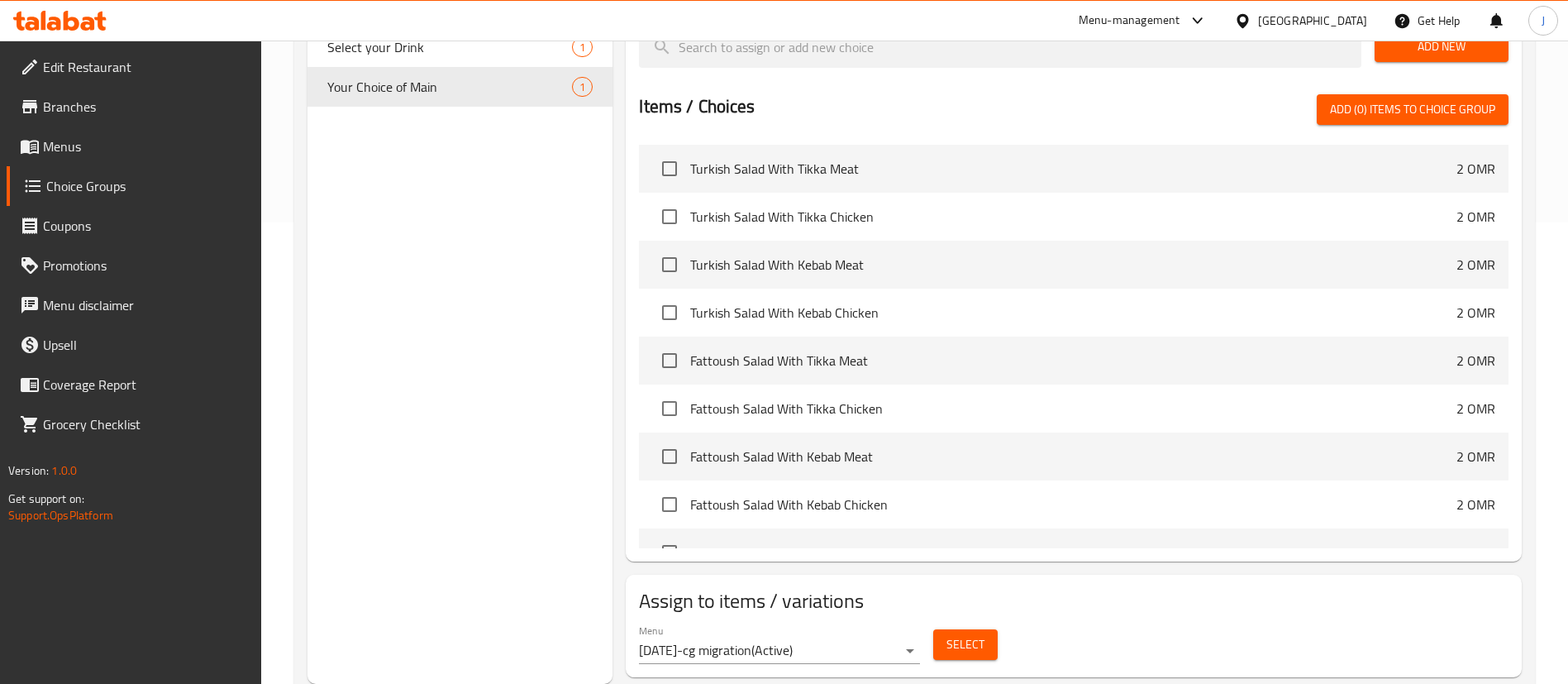
click at [947, 622] on div "Select" at bounding box center [966, 644] width 78 height 44
click at [948, 635] on span "Select" at bounding box center [966, 645] width 38 height 21
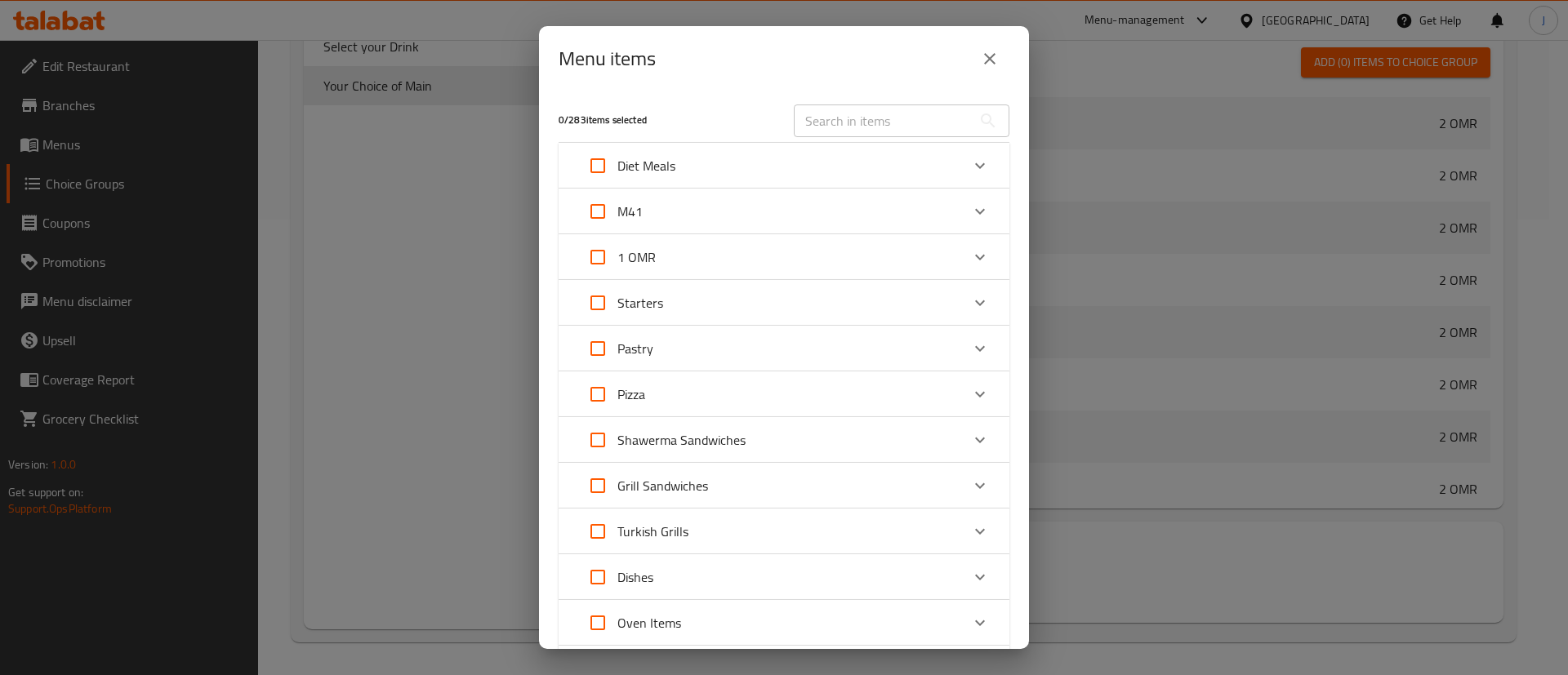
click at [907, 205] on div "M41" at bounding box center [769, 211] width 383 height 39
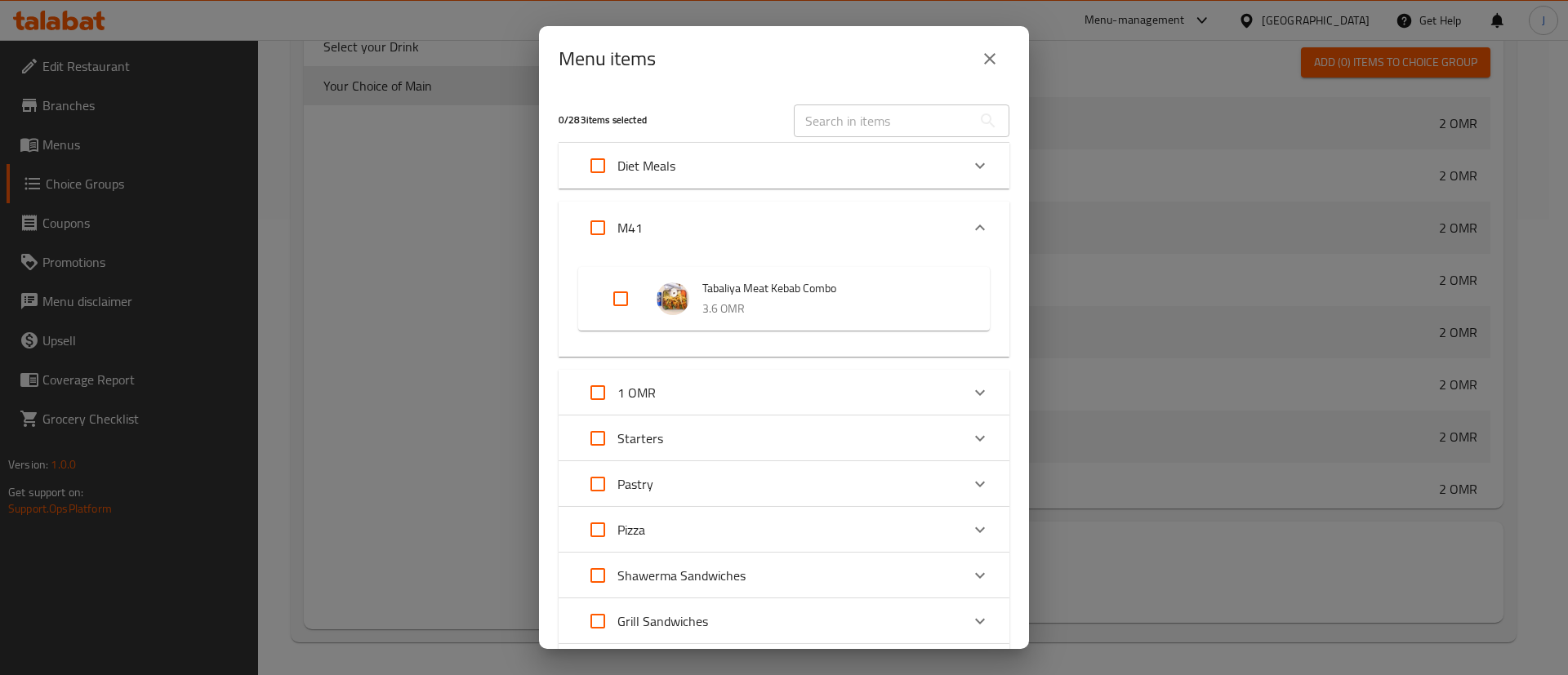
click at [620, 304] on input "Expand" at bounding box center [621, 299] width 39 height 39
checkbox input "true"
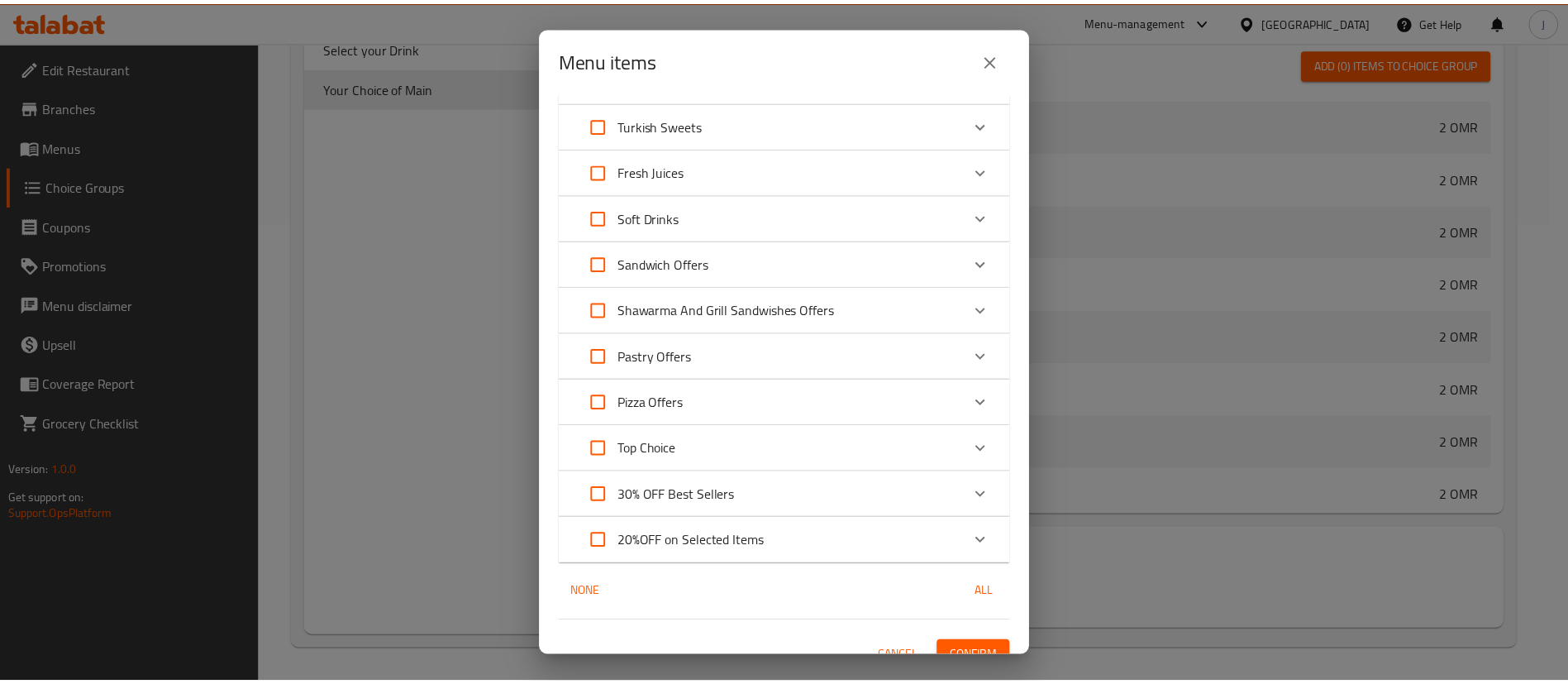
scroll to position [759, 0]
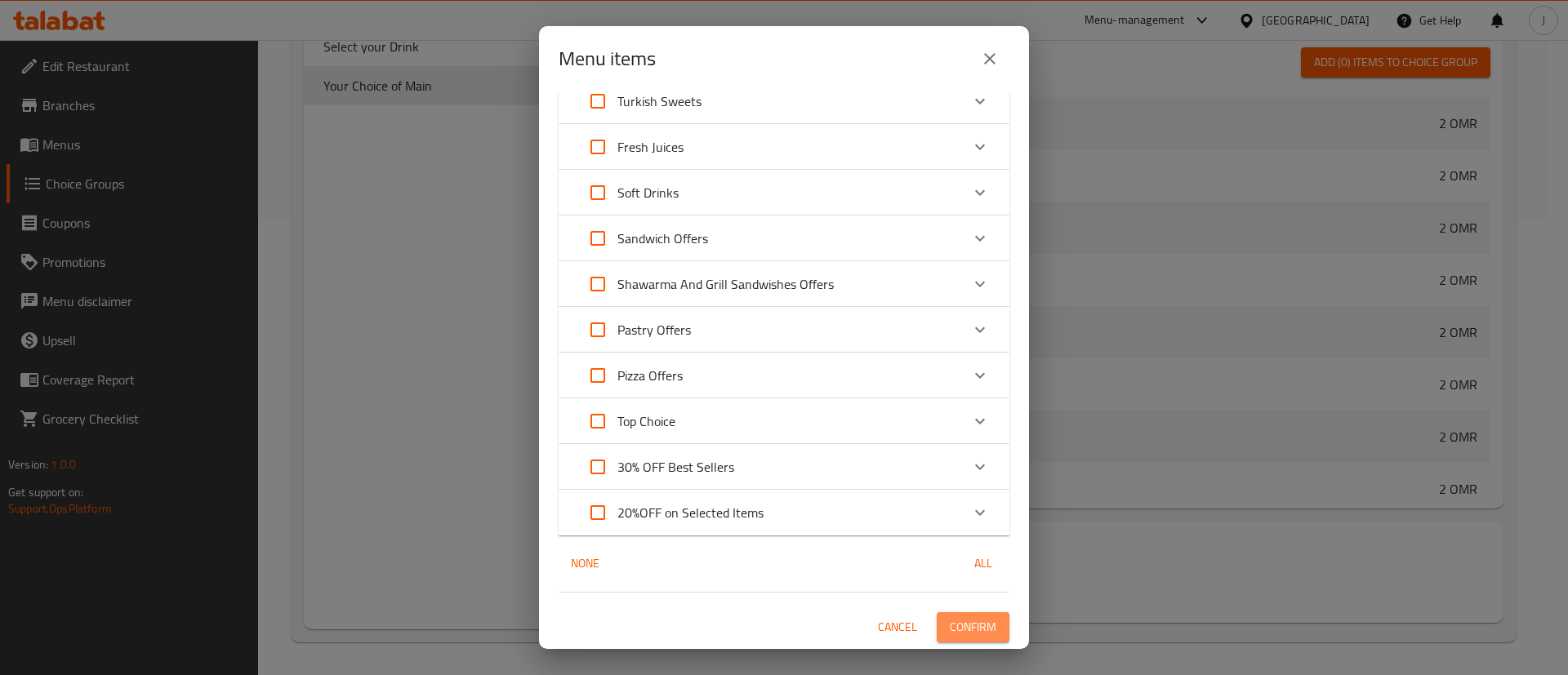
click at [960, 626] on span "Confirm" at bounding box center [973, 627] width 47 height 21
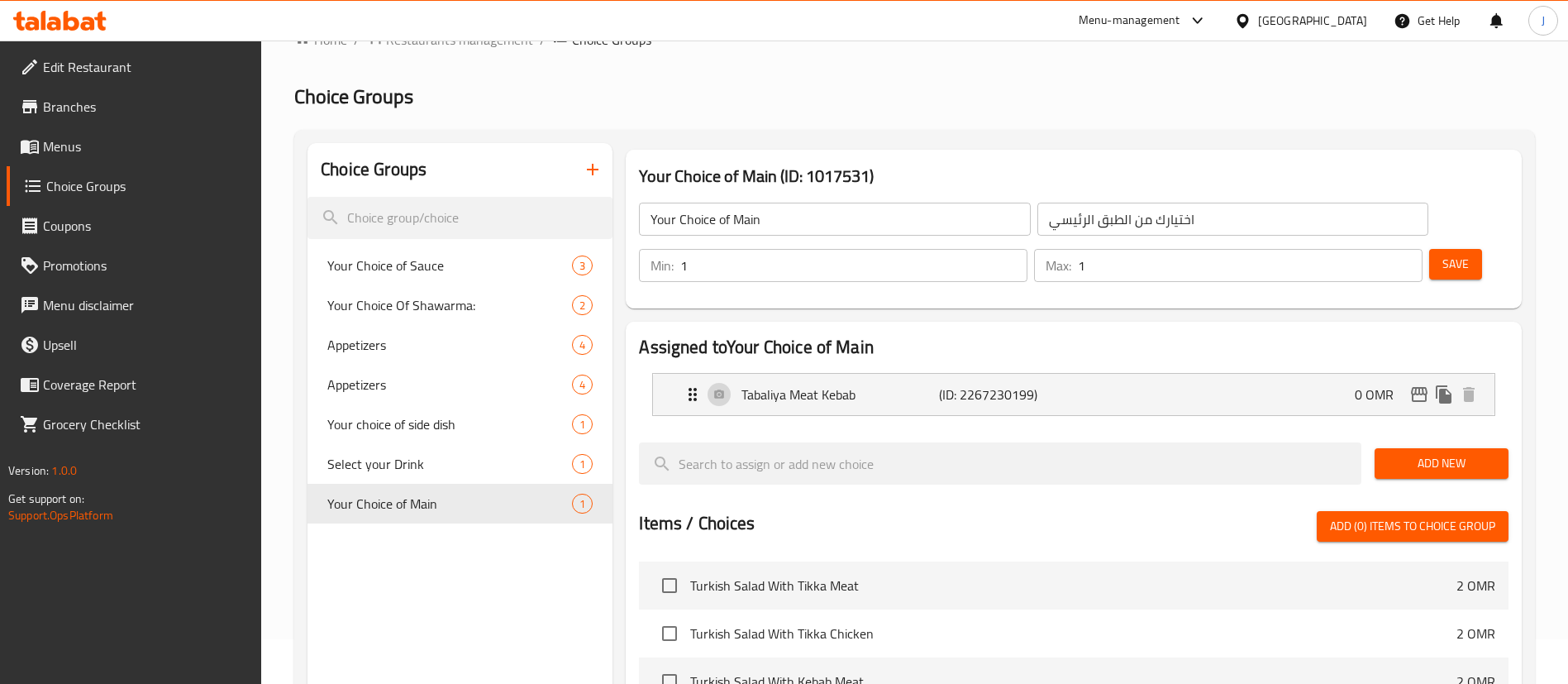
scroll to position [0, 0]
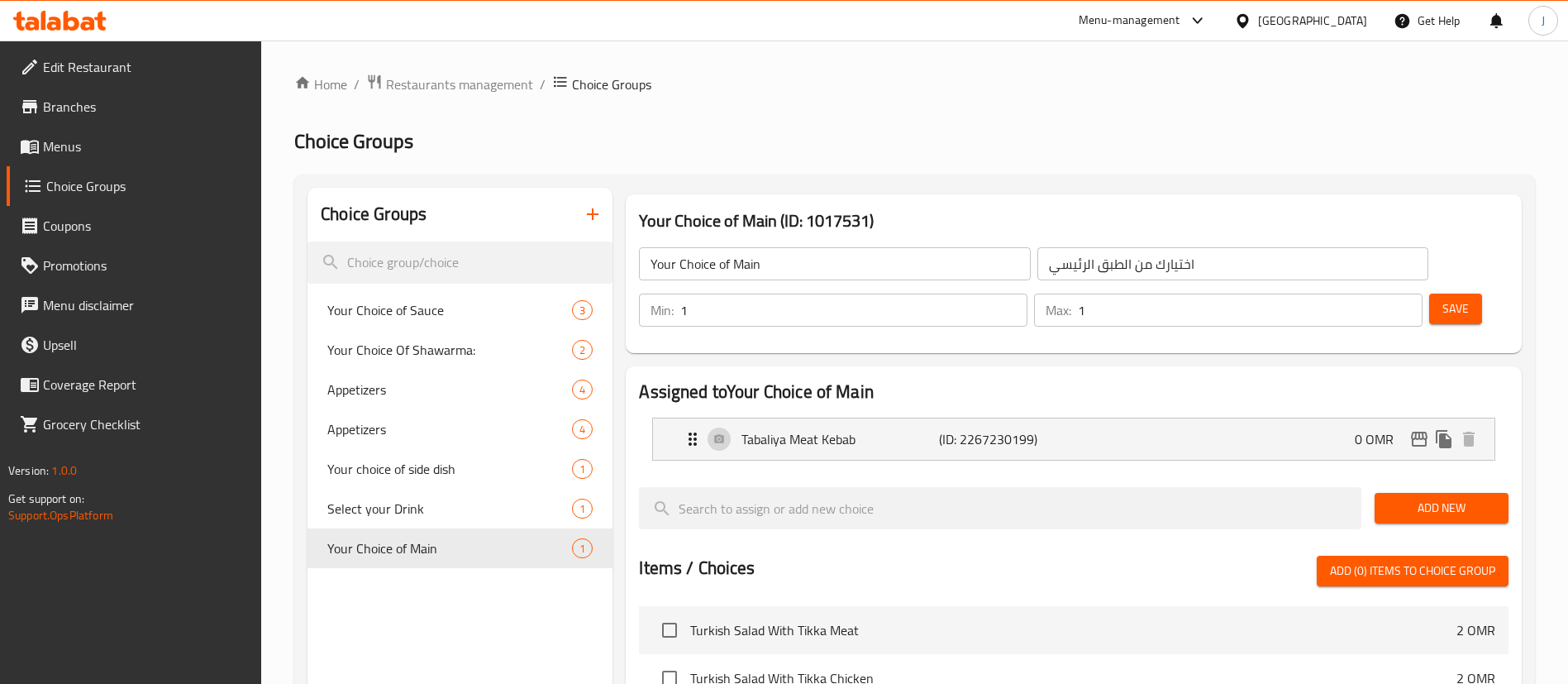
click at [115, 147] on span "Menus" at bounding box center [145, 146] width 205 height 20
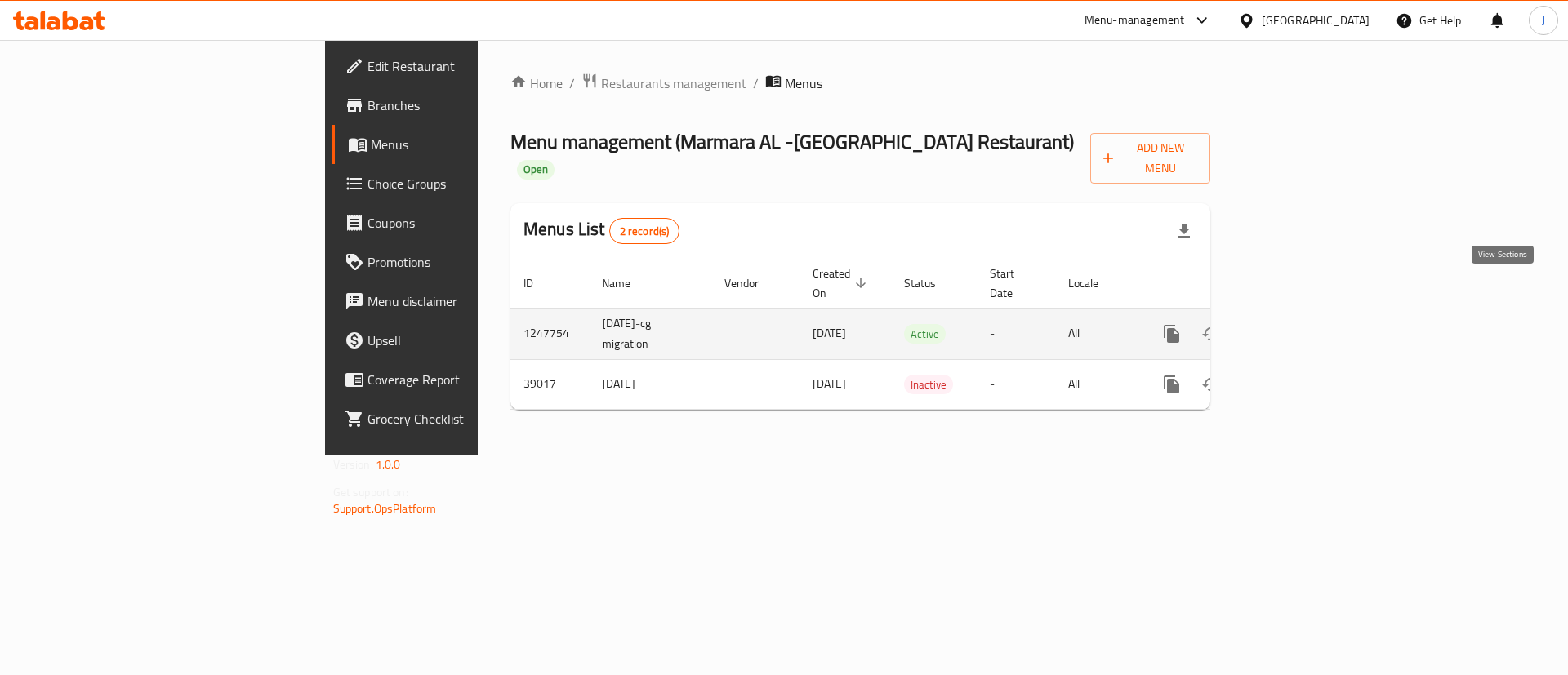
click at [1299, 324] on icon "enhanced table" at bounding box center [1289, 334] width 20 height 20
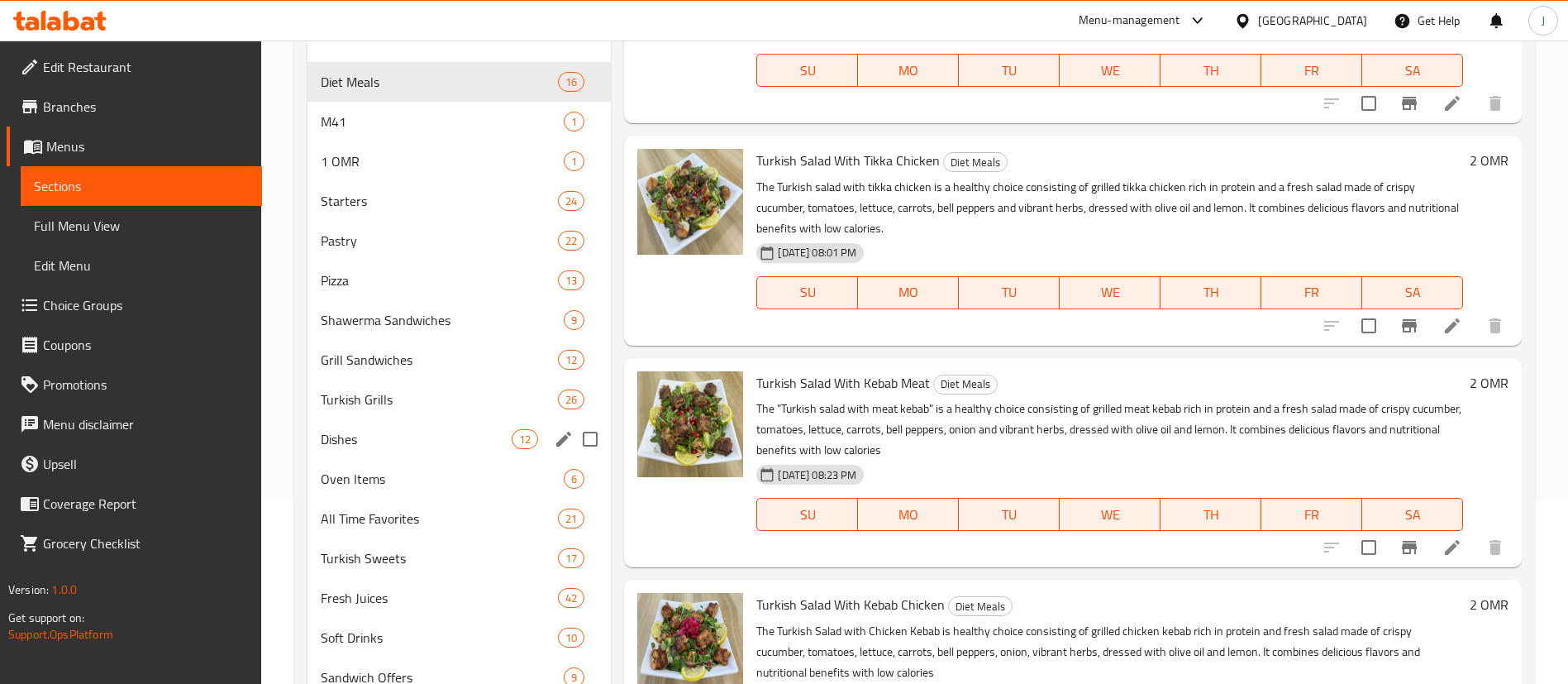
scroll to position [126, 0]
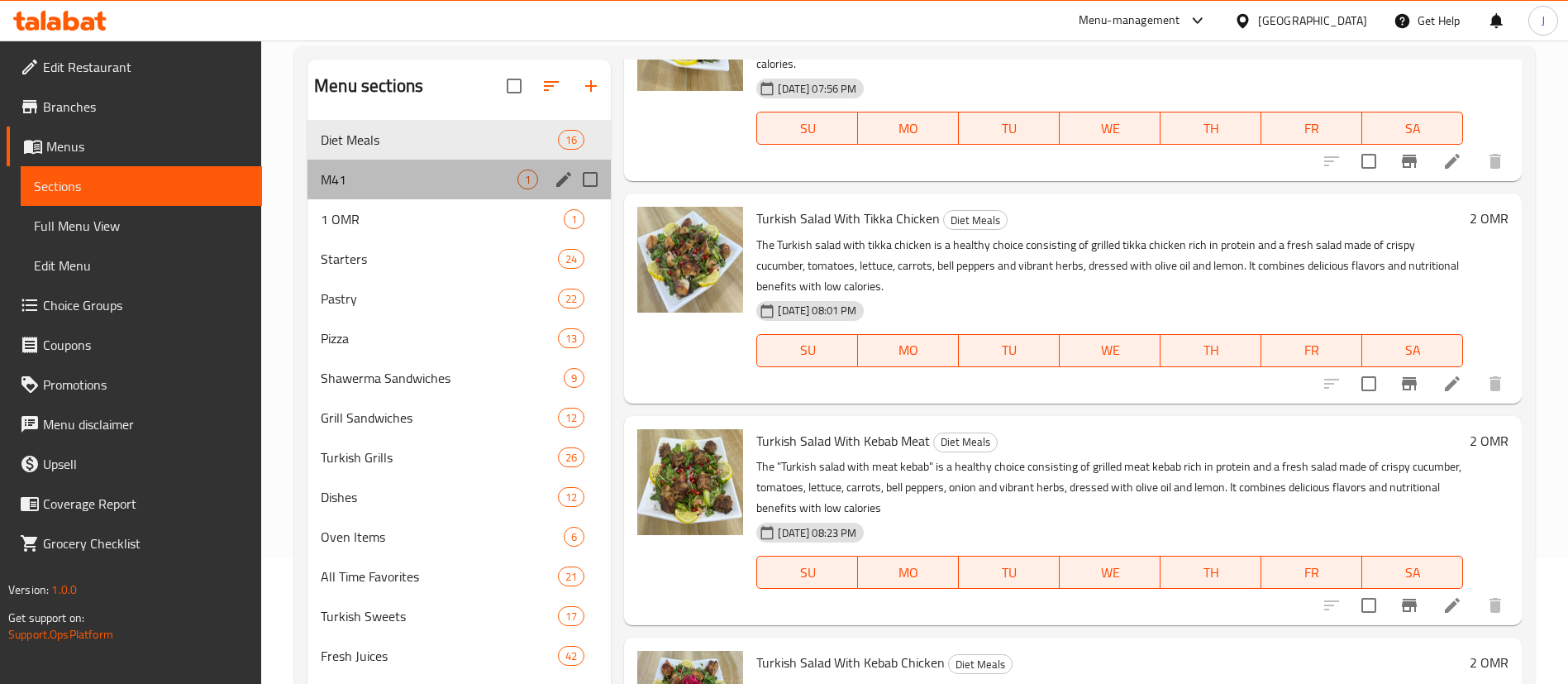
click at [434, 173] on span "M41" at bounding box center [419, 179] width 197 height 20
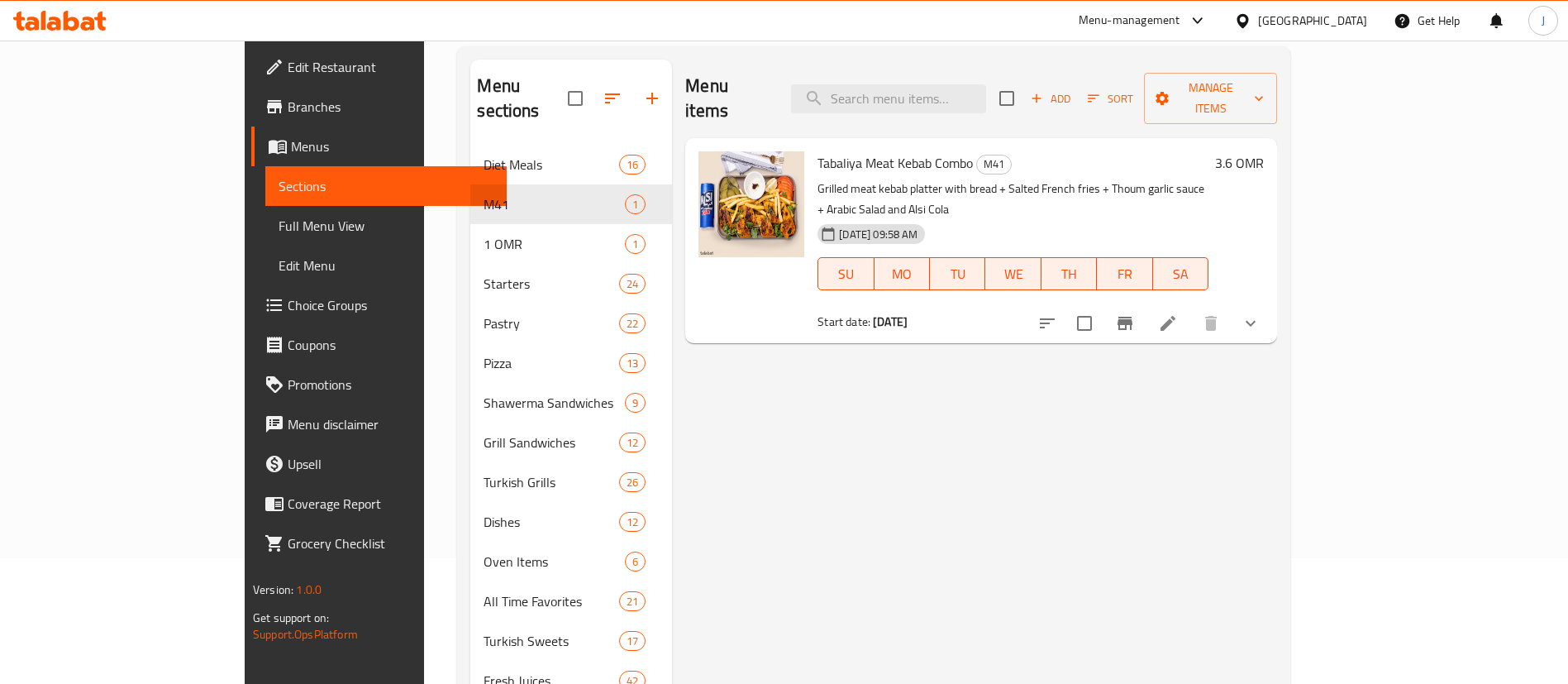
scroll to position [161, 0]
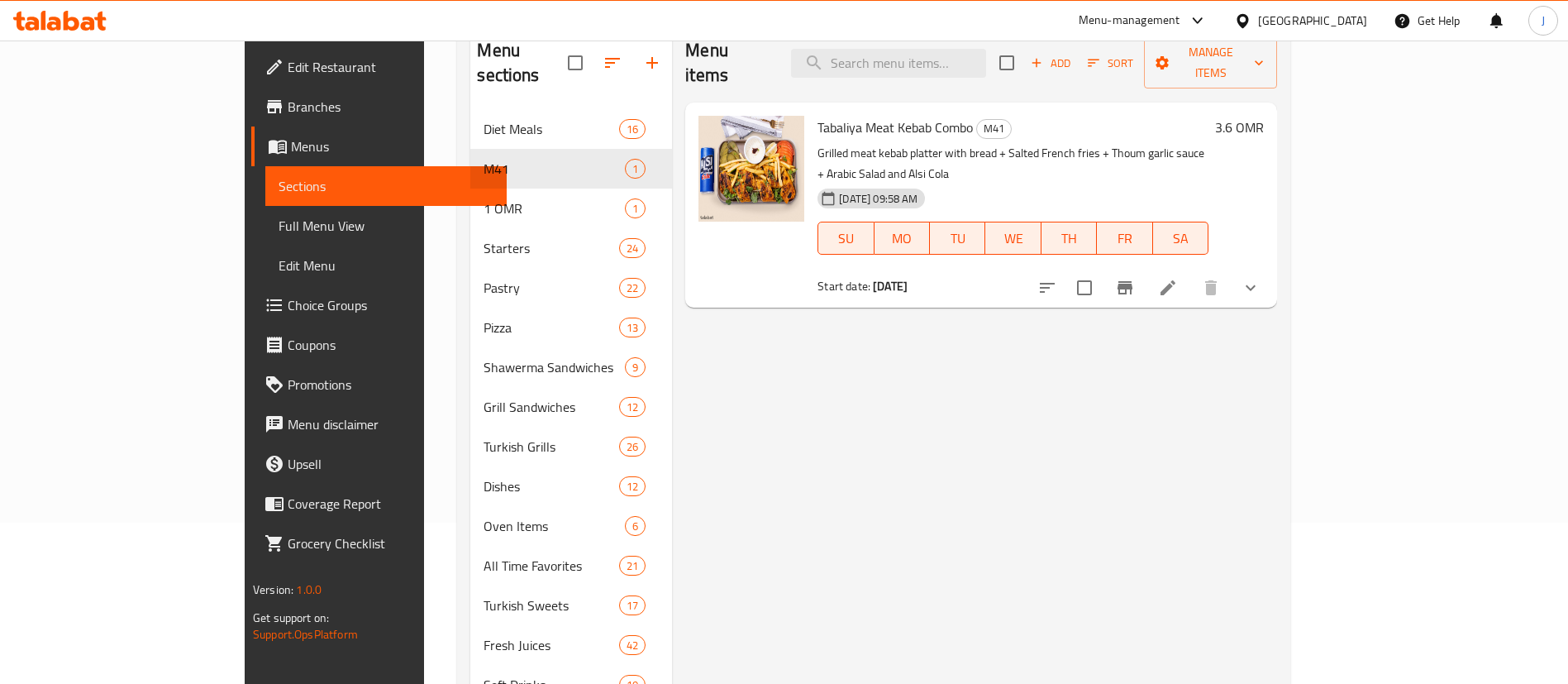
click at [1264, 220] on div "3.6 OMR" at bounding box center [1236, 205] width 55 height 179
click at [1271, 268] on button "show more" at bounding box center [1251, 288] width 40 height 40
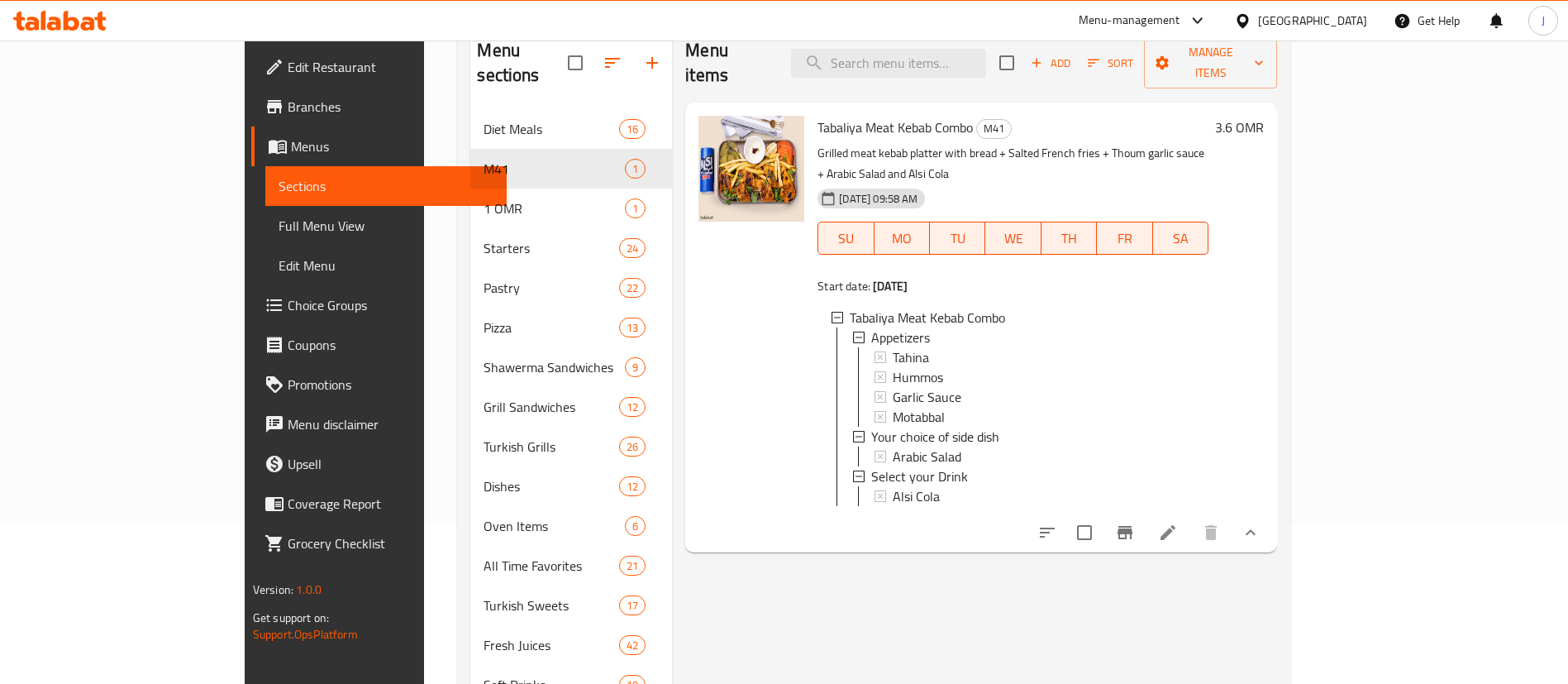
click at [288, 308] on span "Choice Groups" at bounding box center [390, 305] width 205 height 20
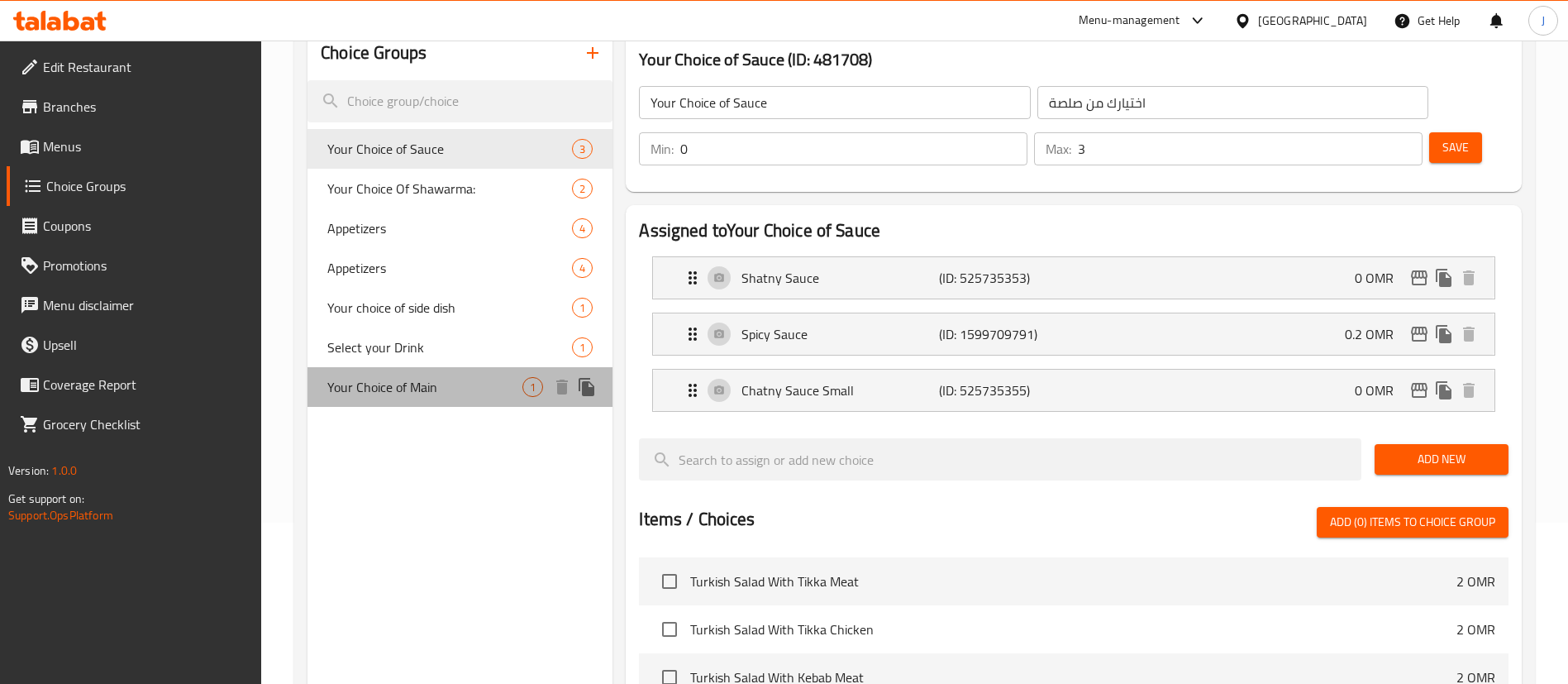
click at [445, 394] on span "Your Choice of Main" at bounding box center [425, 387] width 195 height 20
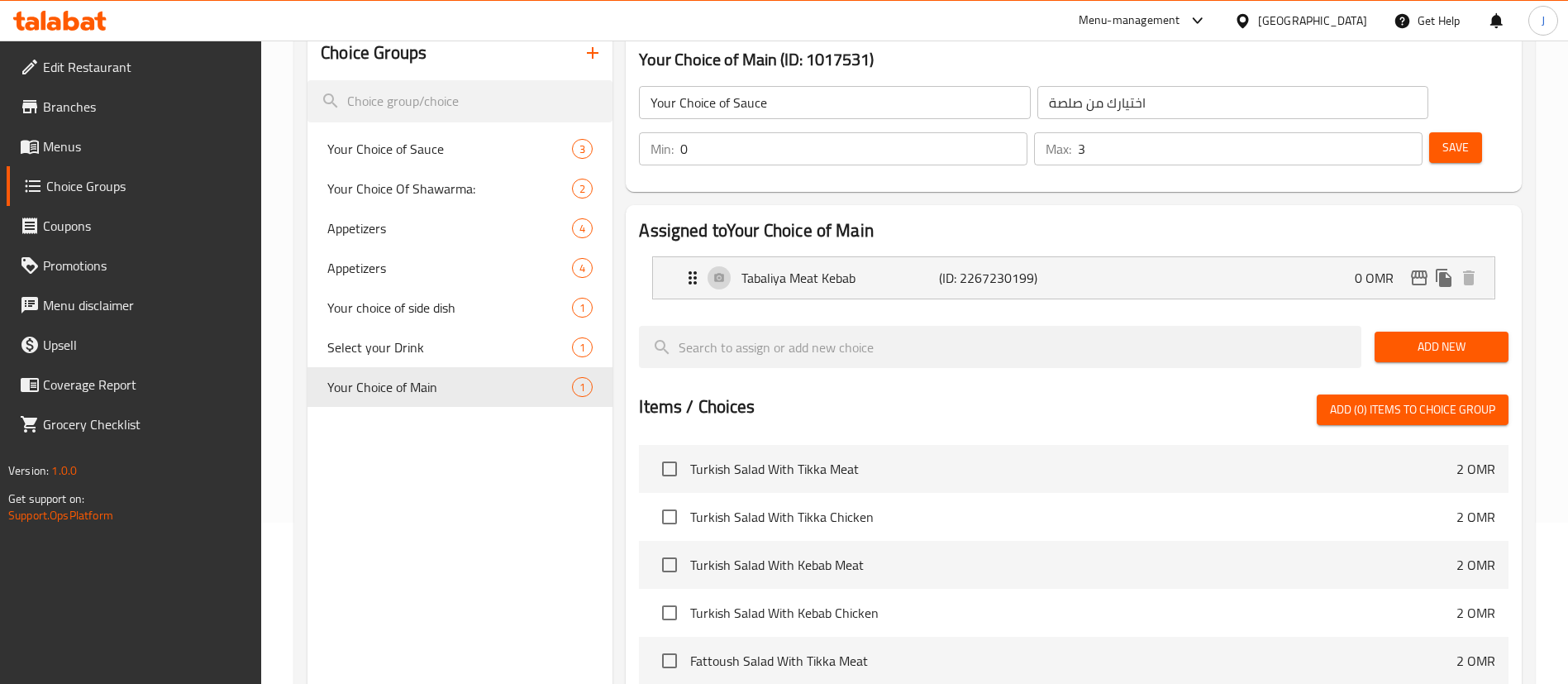
type input "Your Choice of Main"
type input "اختيارك من الطبق الرئيسي"
type input "1"
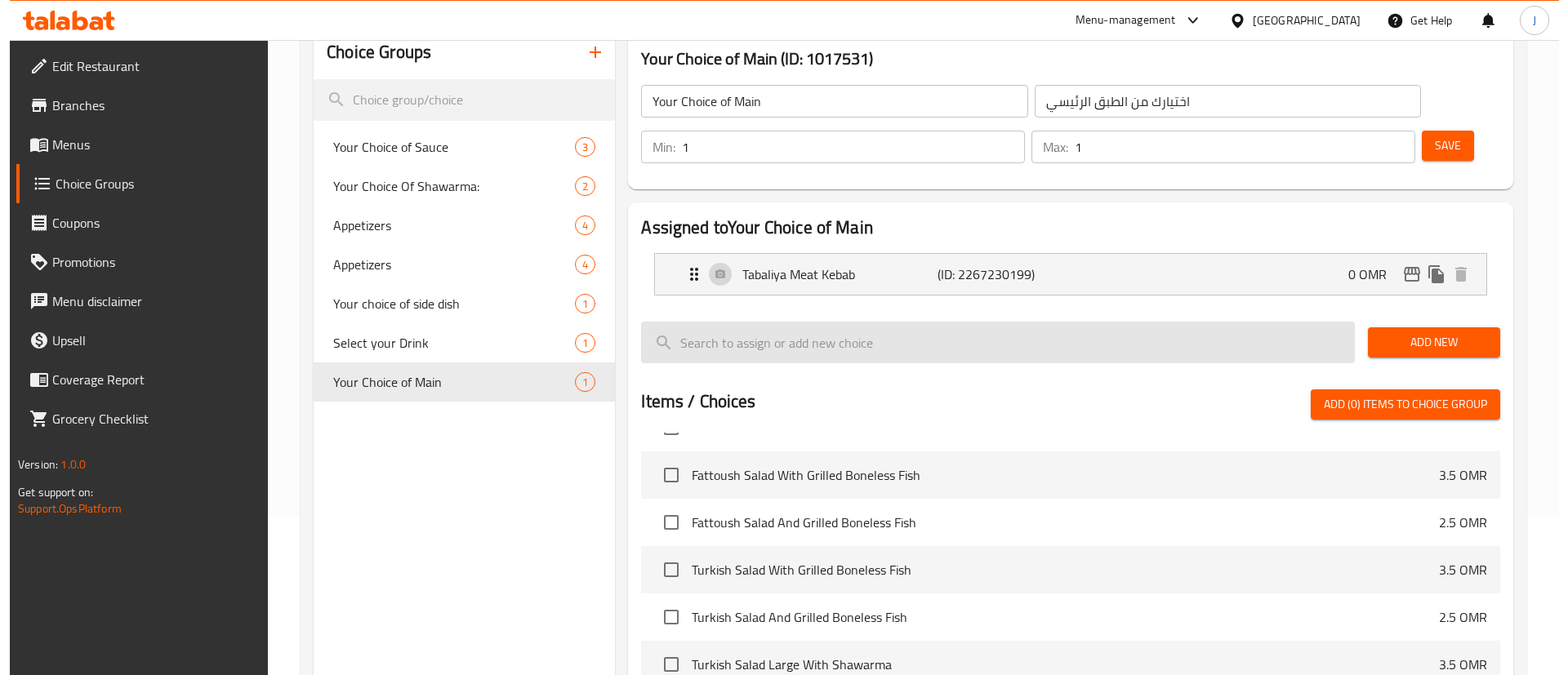
scroll to position [455, 0]
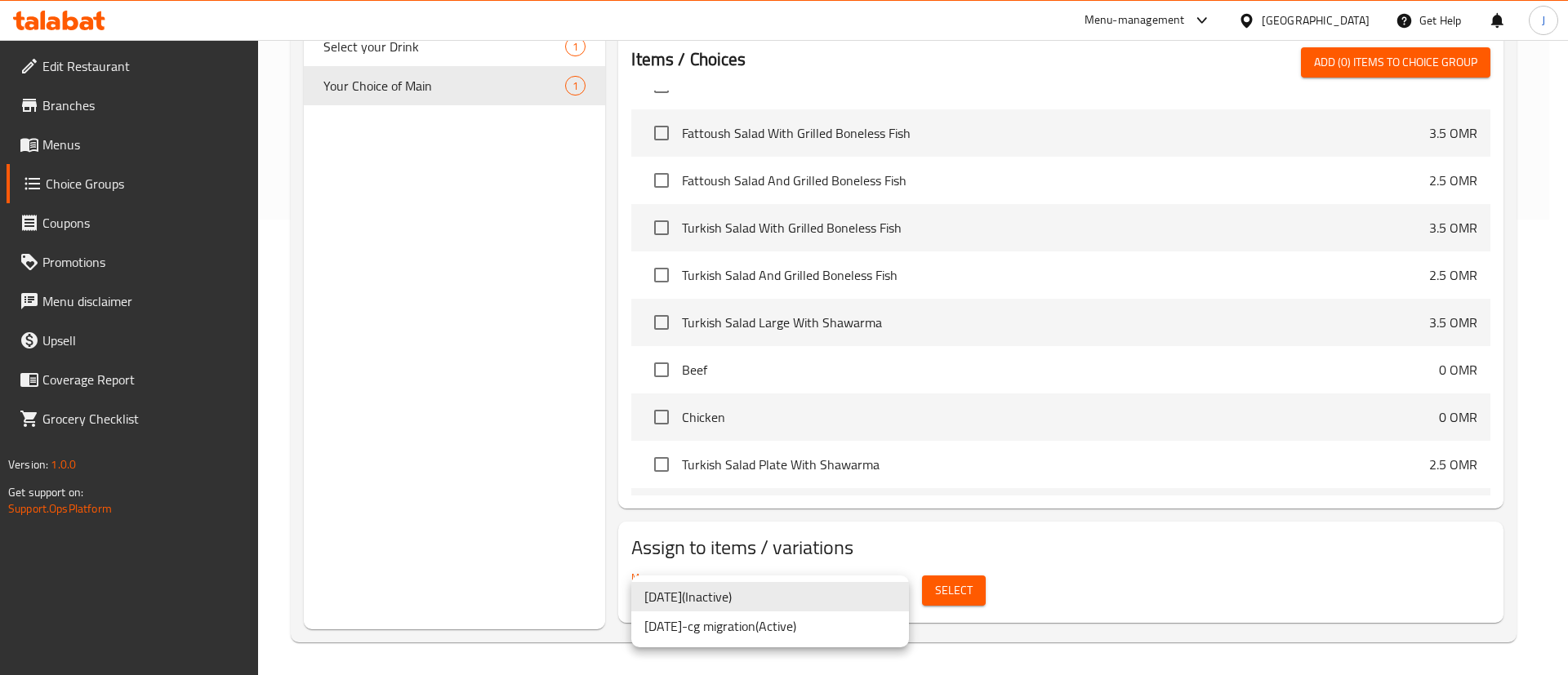
click at [821, 622] on li "23/6/2019-cg migration ( Active )" at bounding box center [770, 625] width 278 height 29
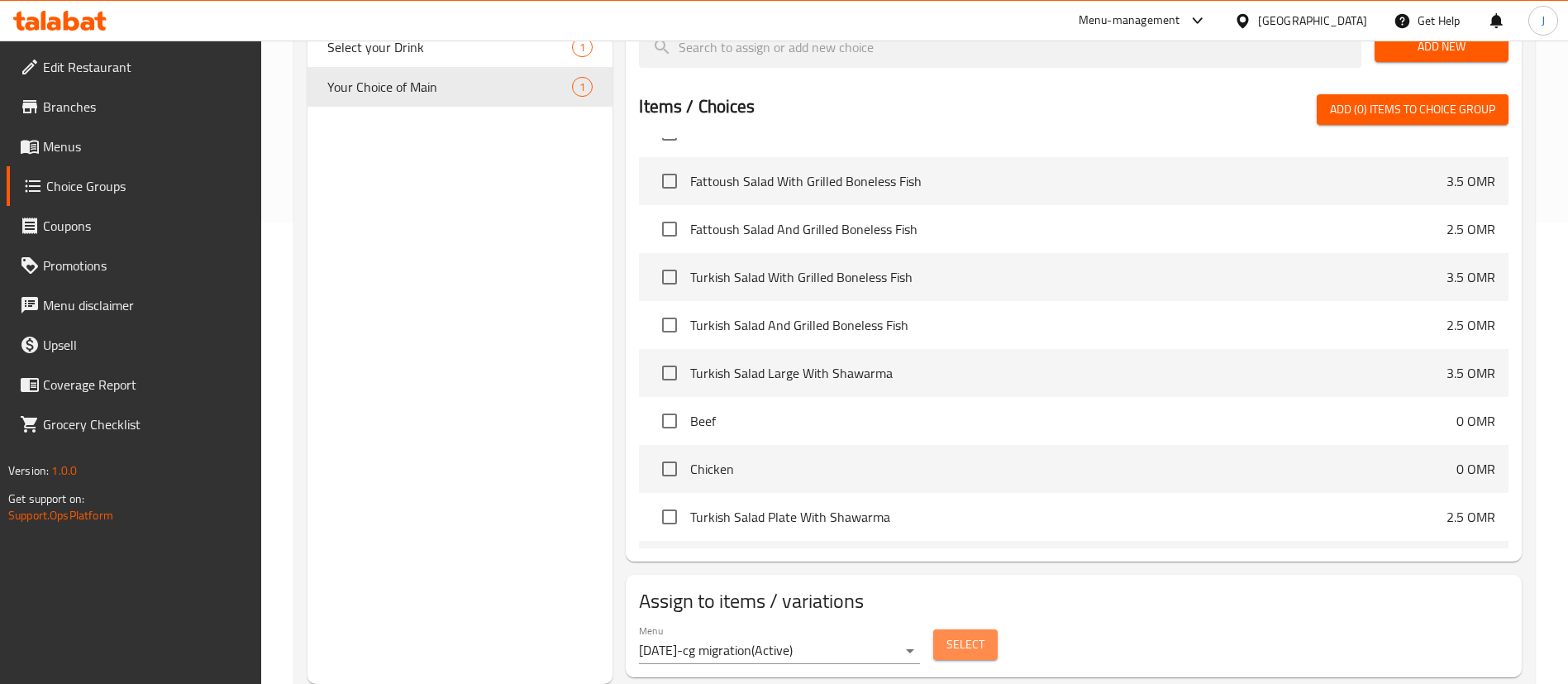
click at [978, 629] on button "Select" at bounding box center [966, 644] width 64 height 30
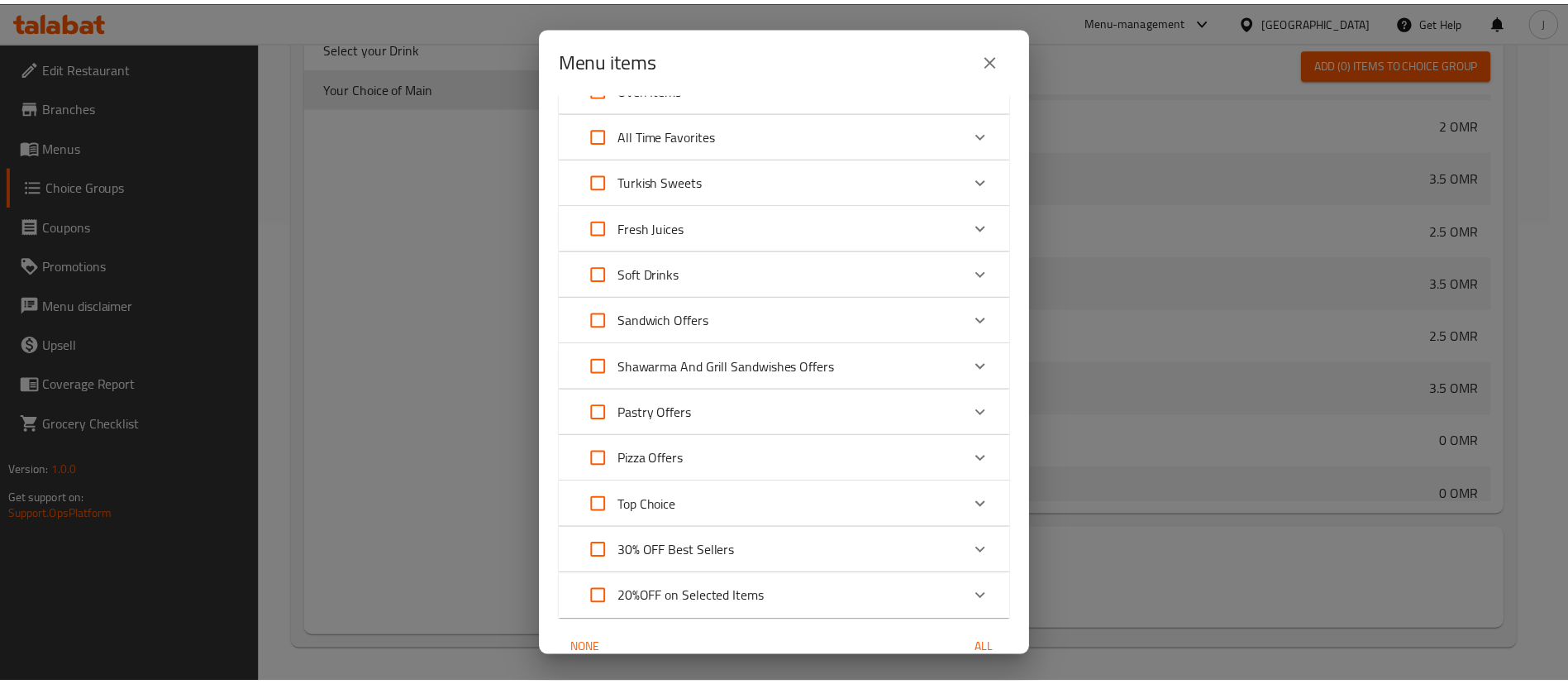
scroll to position [759, 0]
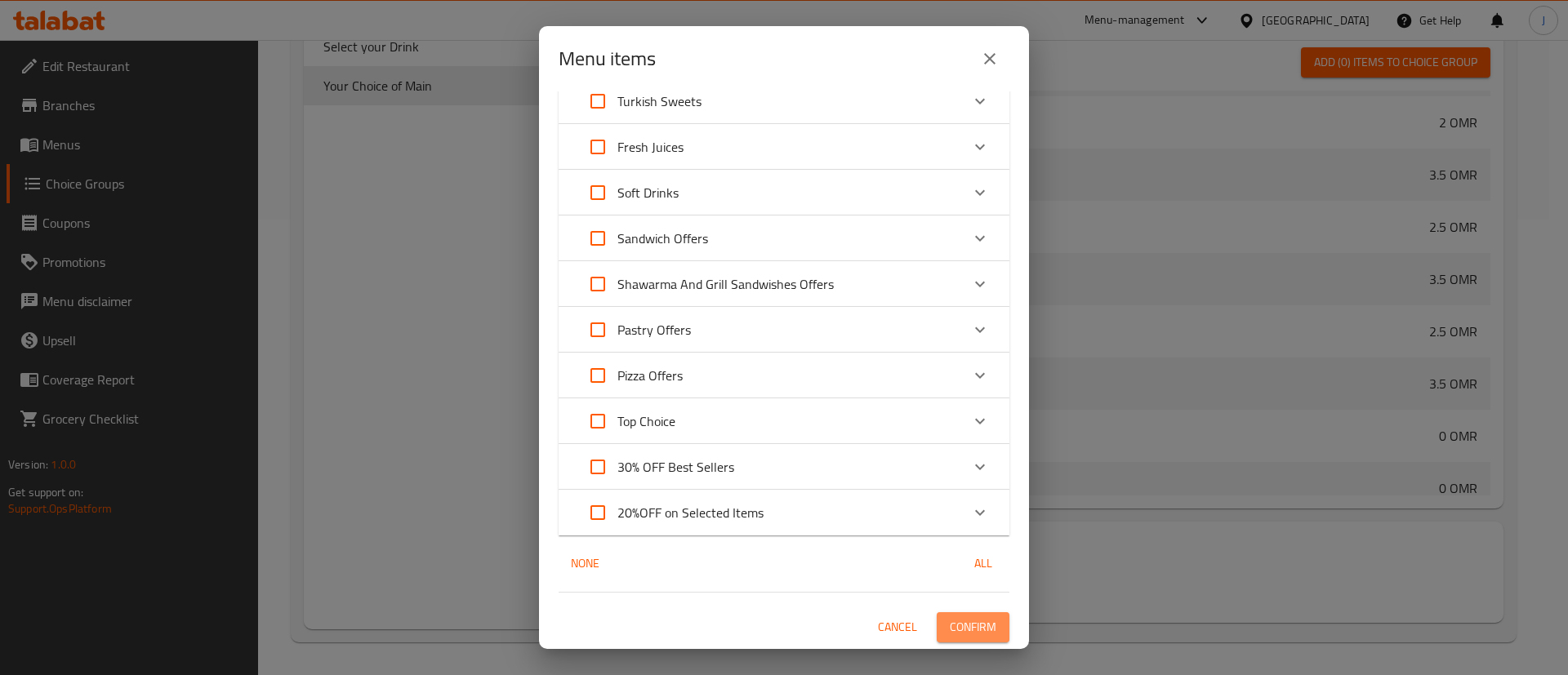
click at [967, 631] on span "Confirm" at bounding box center [973, 627] width 47 height 21
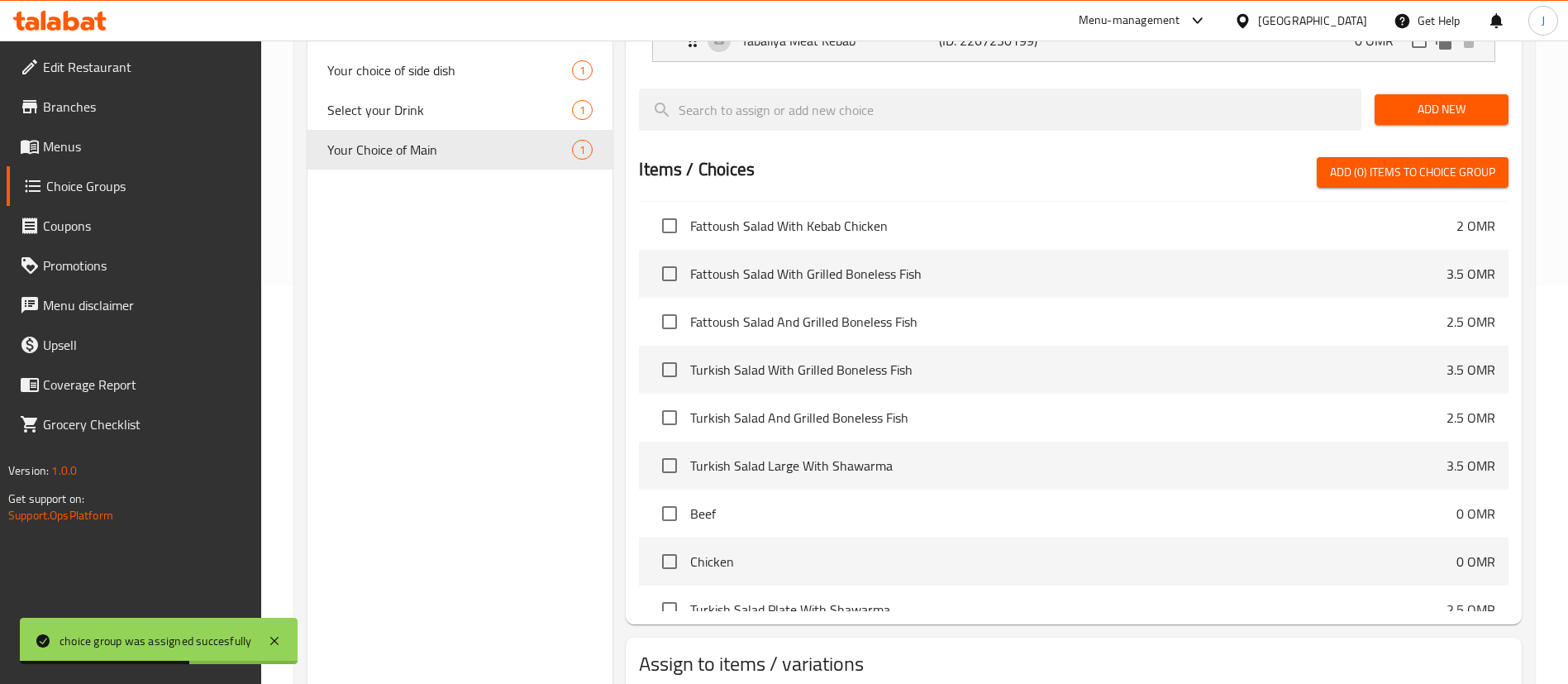
scroll to position [397, 0]
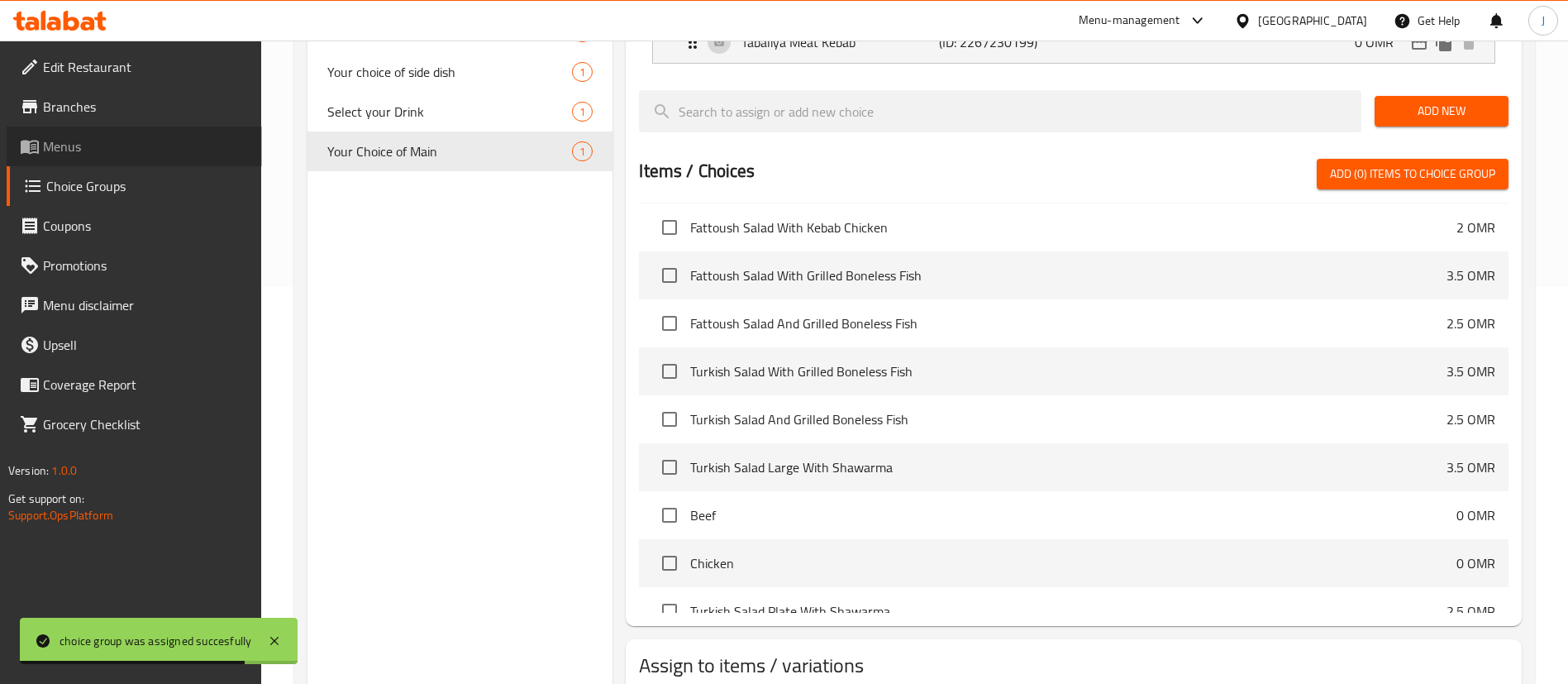
click at [68, 140] on span "Menus" at bounding box center [145, 146] width 205 height 20
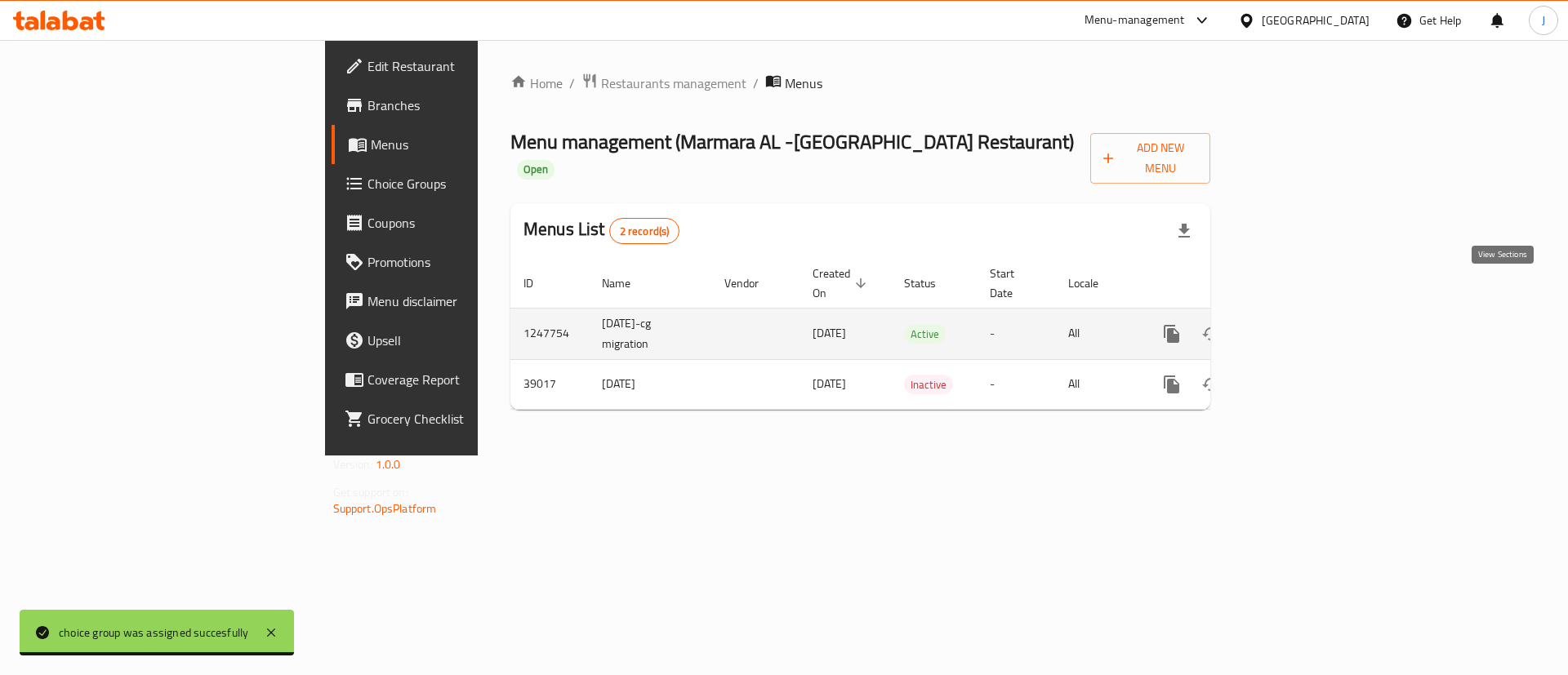
click at [1299, 324] on icon "enhanced table" at bounding box center [1289, 334] width 20 height 20
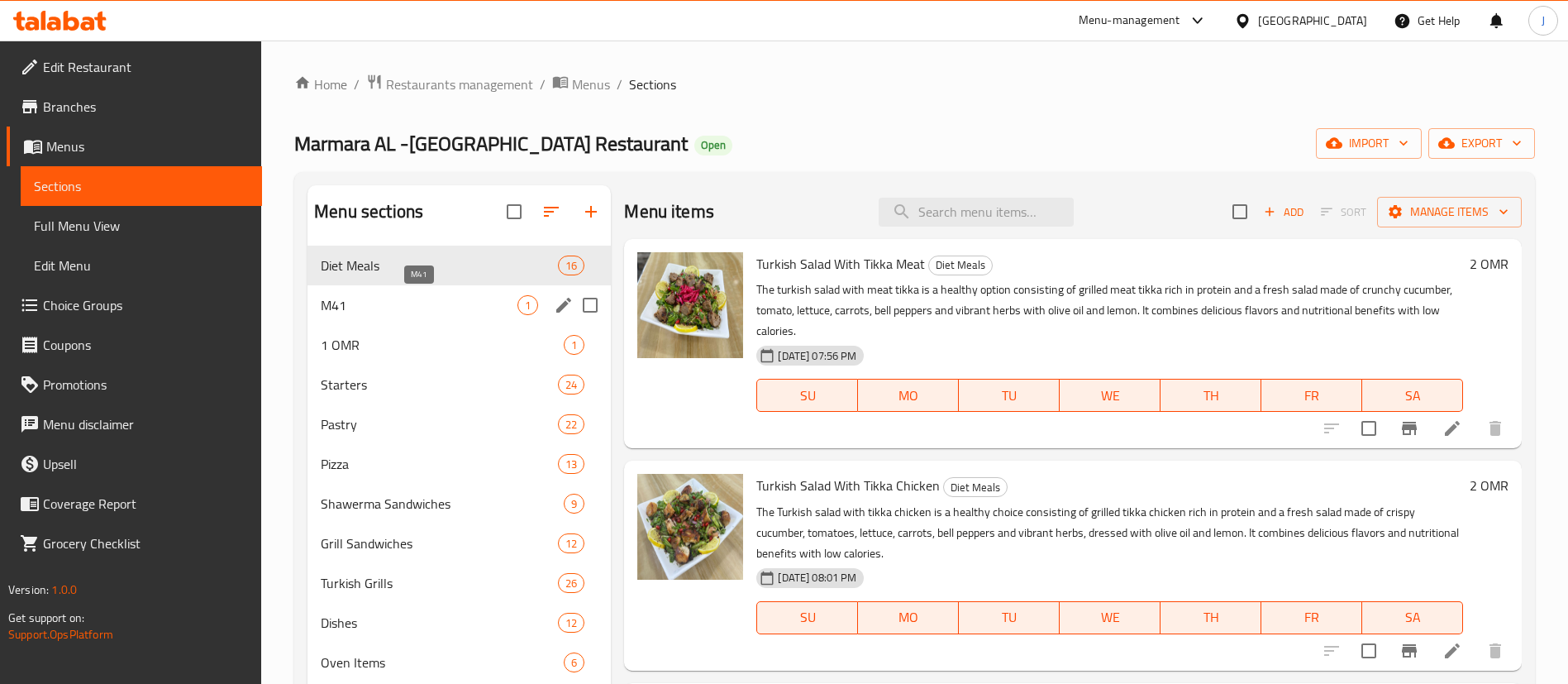
click at [489, 299] on span "M41" at bounding box center [419, 305] width 197 height 20
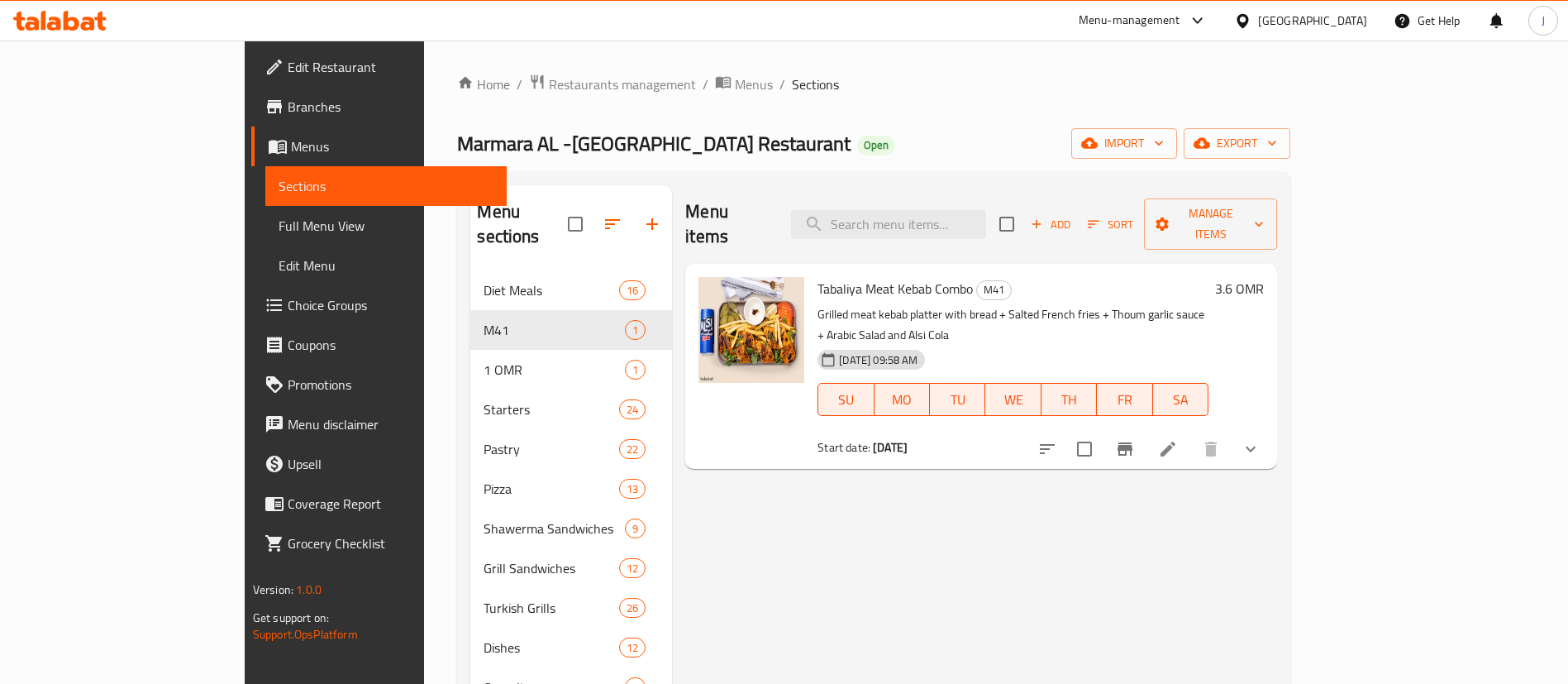
click at [1260, 440] on icon "show more" at bounding box center [1250, 449] width 20 height 20
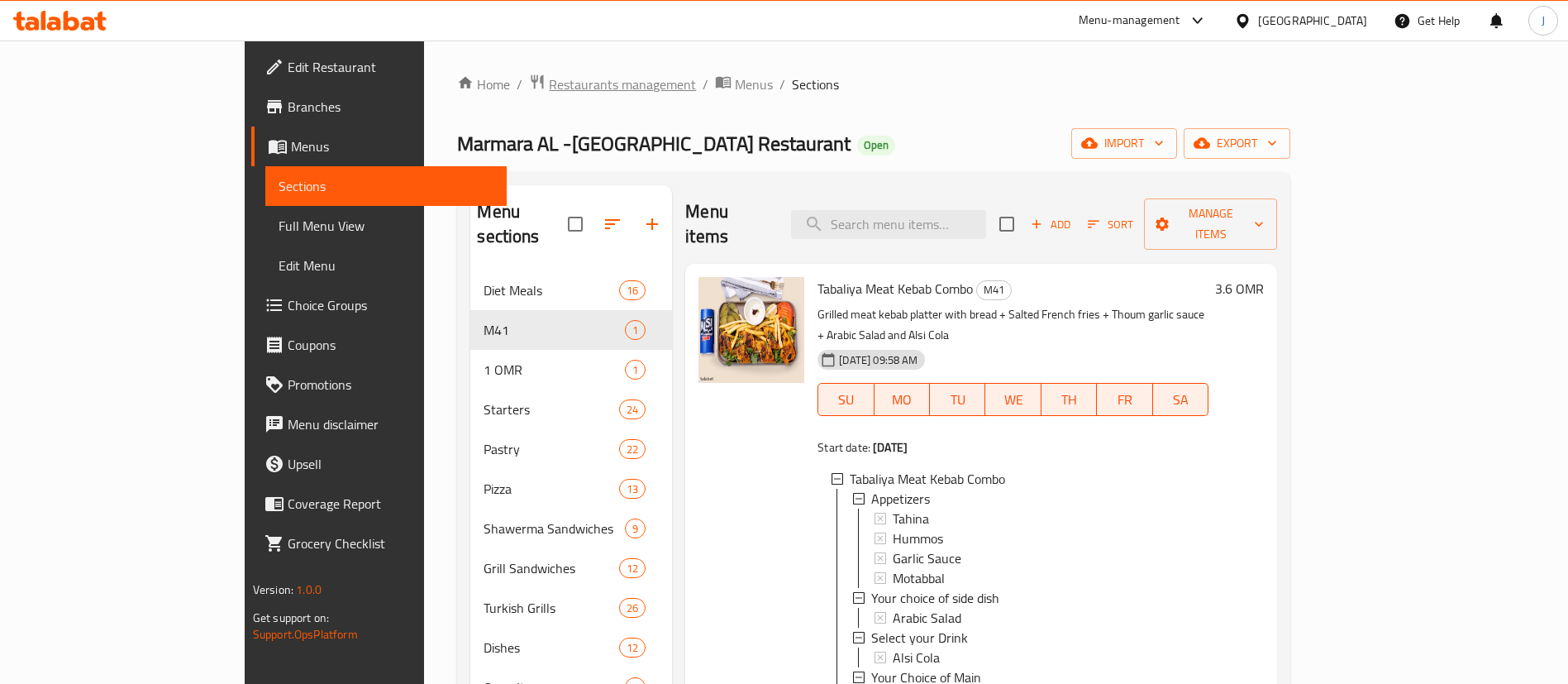
click at [549, 86] on span "Restaurants management" at bounding box center [622, 84] width 147 height 20
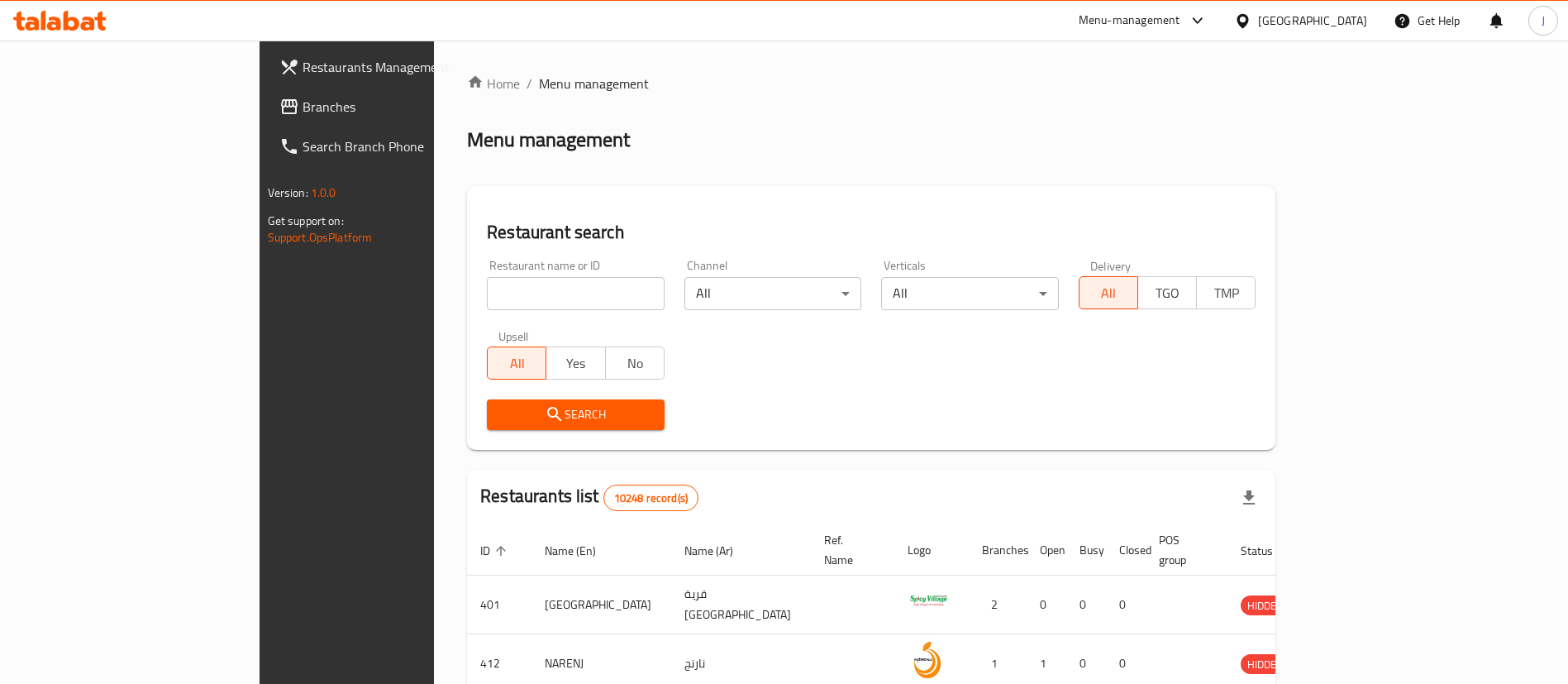
click at [537, 310] on input "search" at bounding box center [576, 293] width 178 height 33
paste input "646177"
type input "646177"
click button "Search" at bounding box center [576, 415] width 178 height 30
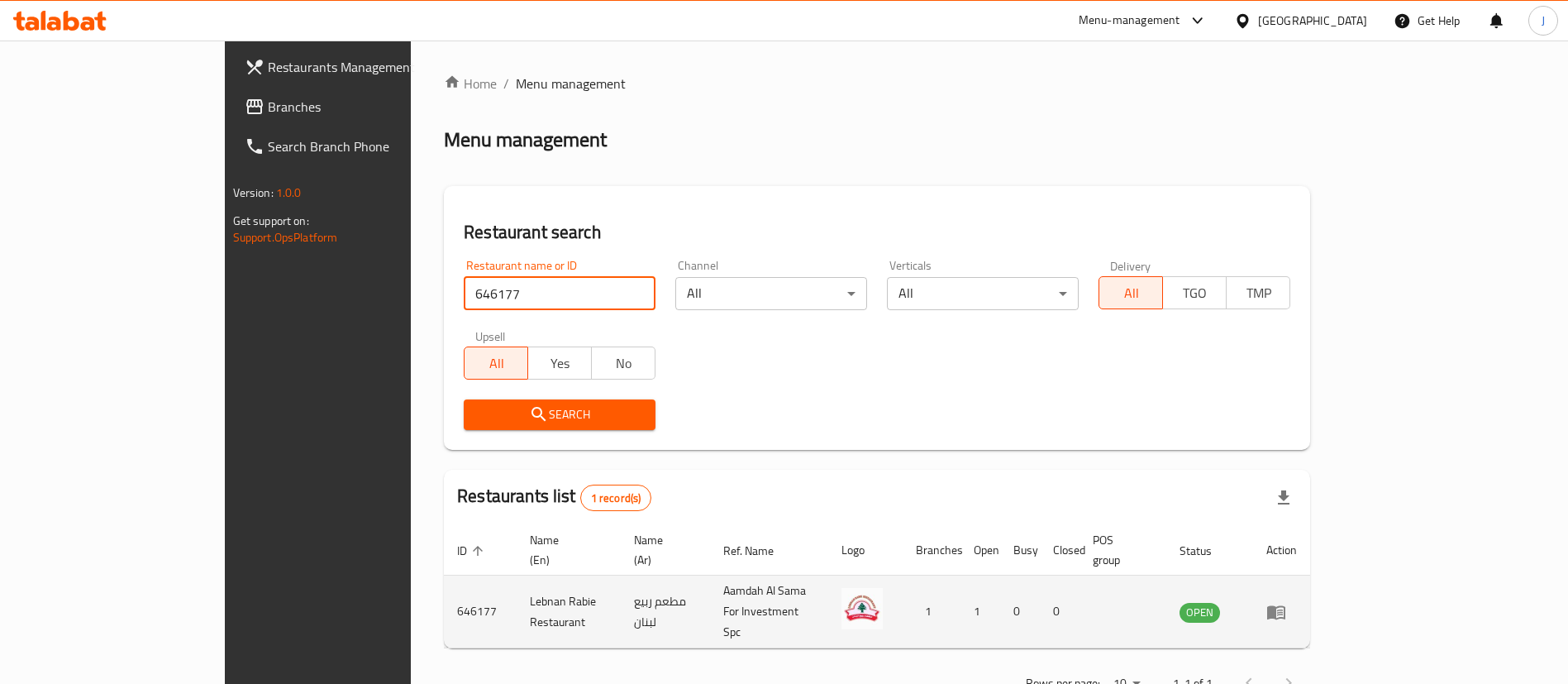
click at [1286, 605] on icon "enhanced table" at bounding box center [1275, 612] width 18 height 14
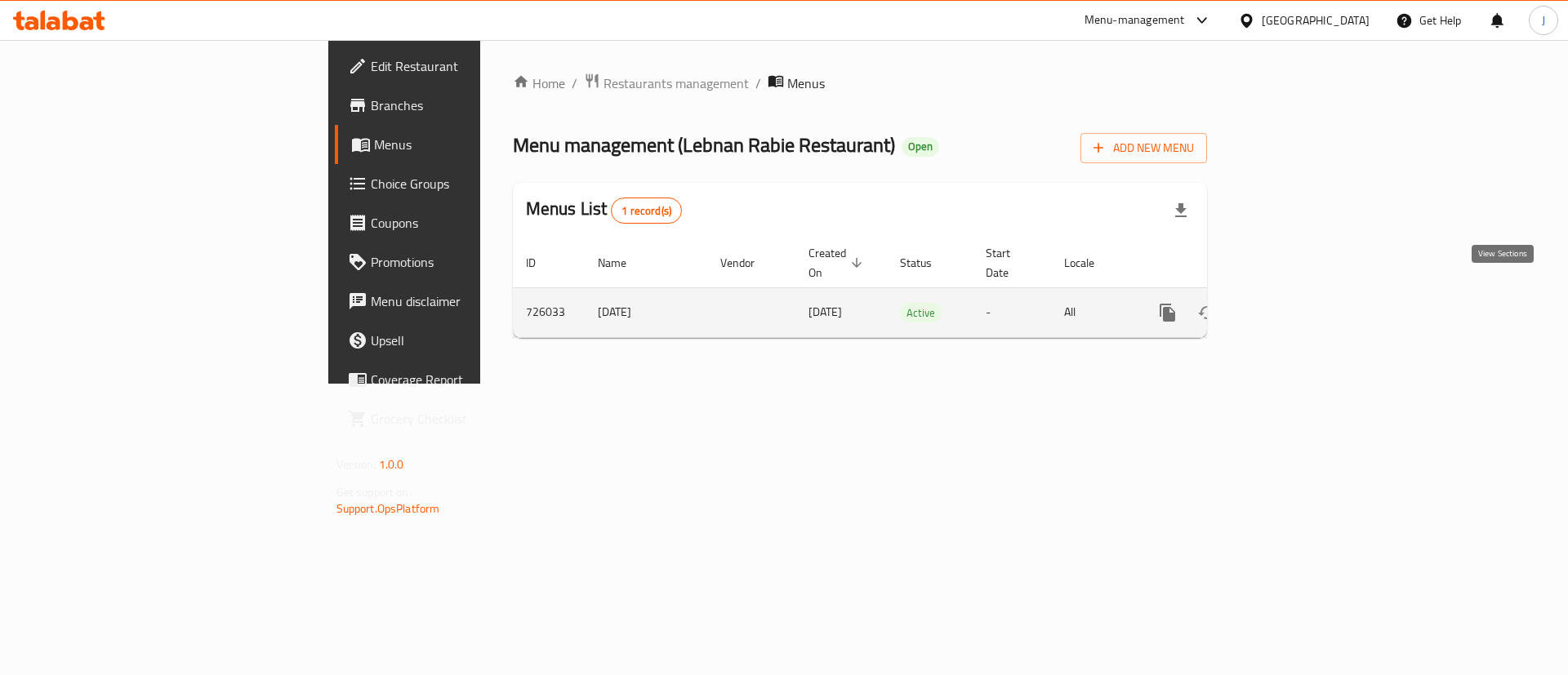
click at [1293, 306] on icon "enhanced table" at bounding box center [1285, 313] width 15 height 15
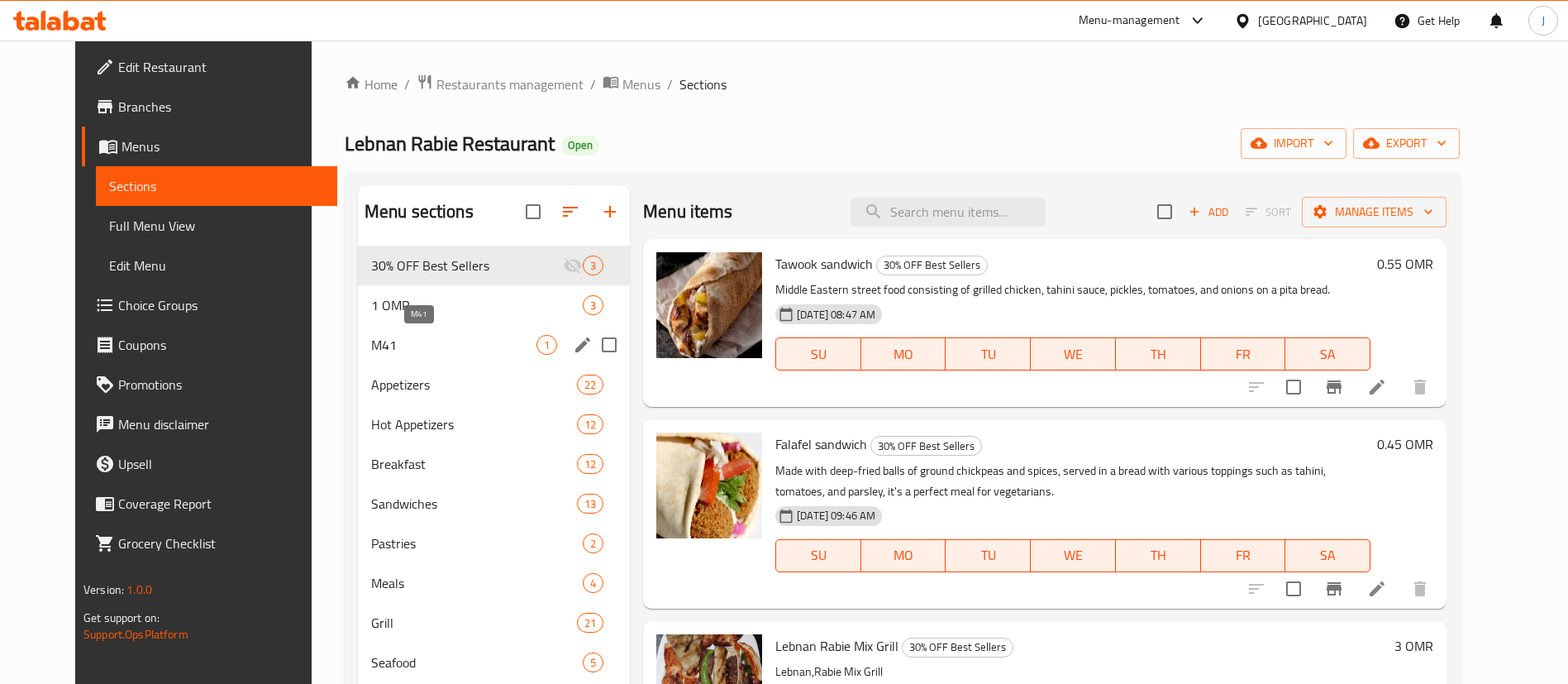
click at [400, 350] on span "M41" at bounding box center [454, 345] width 166 height 20
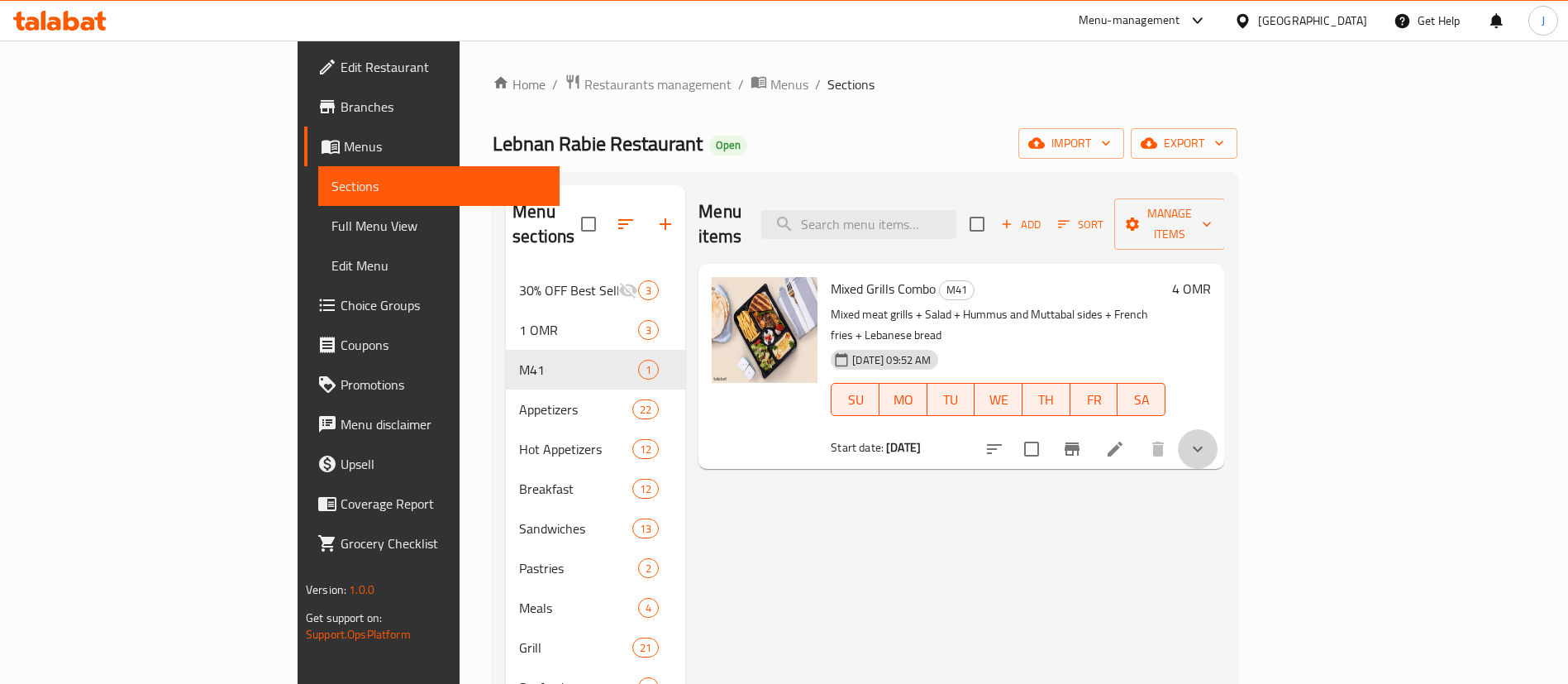
click at [1218, 429] on button "show more" at bounding box center [1198, 449] width 40 height 40
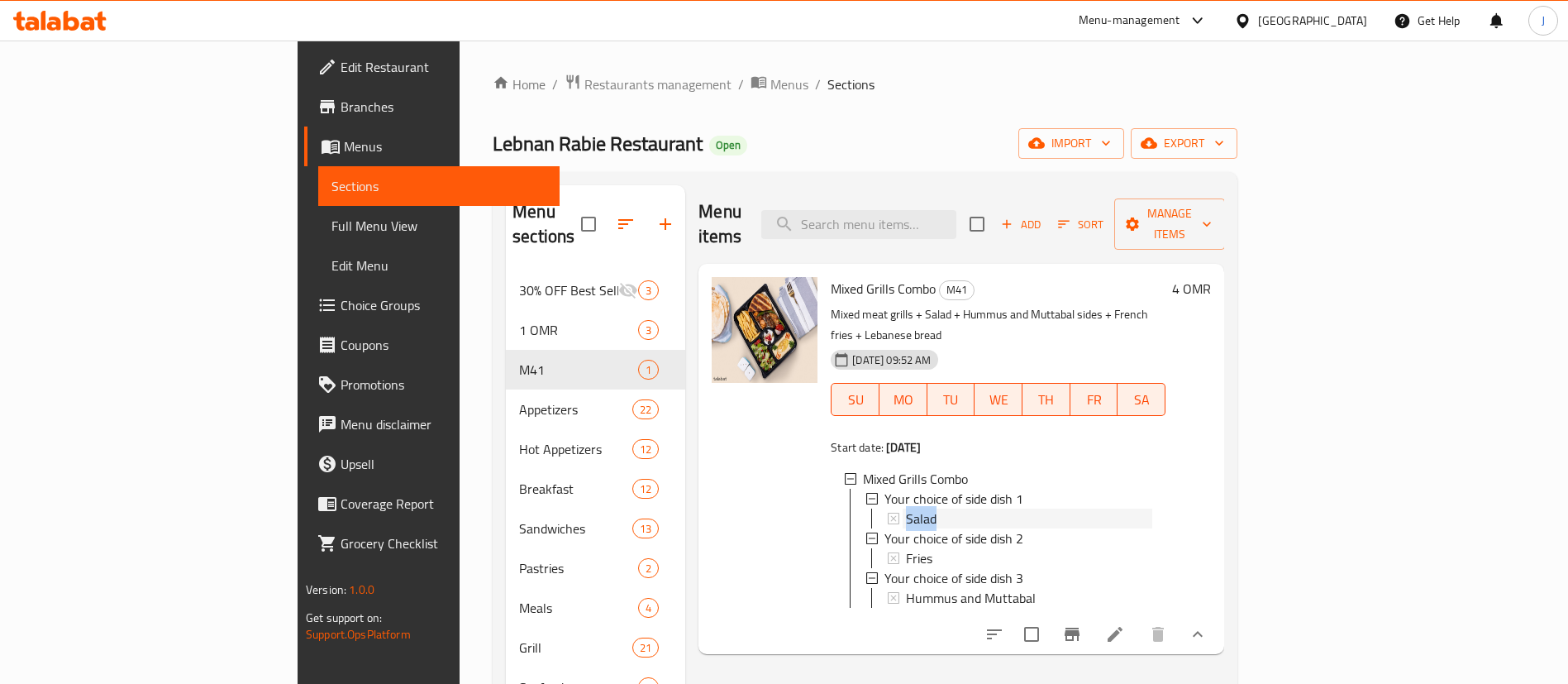
drag, startPoint x: 1146, startPoint y: 471, endPoint x: 869, endPoint y: 483, distance: 277.3
click at [869, 489] on div "Your choice of side dish 1 Salad Your choice of side dish 2 Fries Your choice o…" at bounding box center [1008, 549] width 287 height 119
click at [705, 472] on div at bounding box center [765, 459] width 119 height 377
drag, startPoint x: 755, startPoint y: 264, endPoint x: 820, endPoint y: 267, distance: 65.1
click at [824, 270] on div "Mixed Grills Combo M41 Mixed meat grills + Salad + Hummus and Muttabal sides + …" at bounding box center [998, 459] width 348 height 377
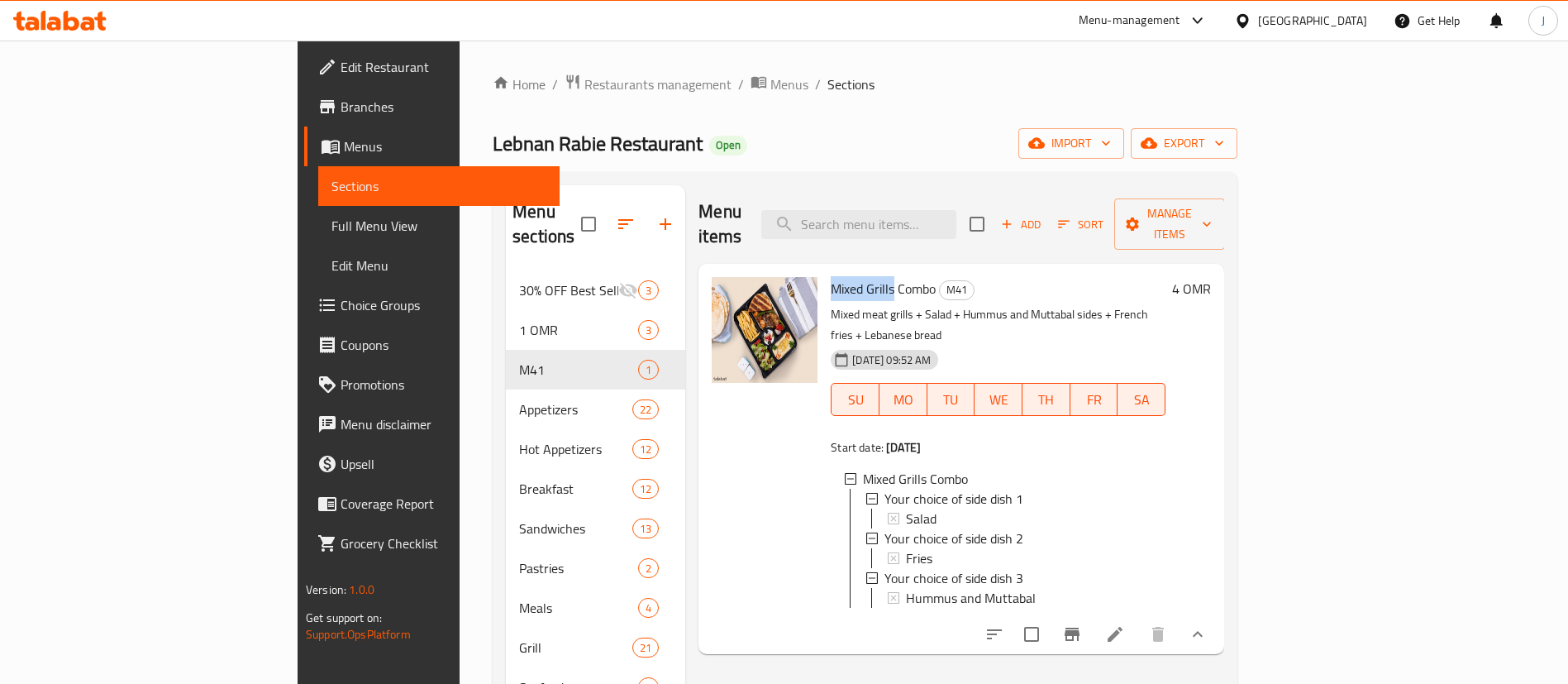
copy span "Mixed Grills"
click at [341, 306] on span "Choice Groups" at bounding box center [443, 305] width 205 height 20
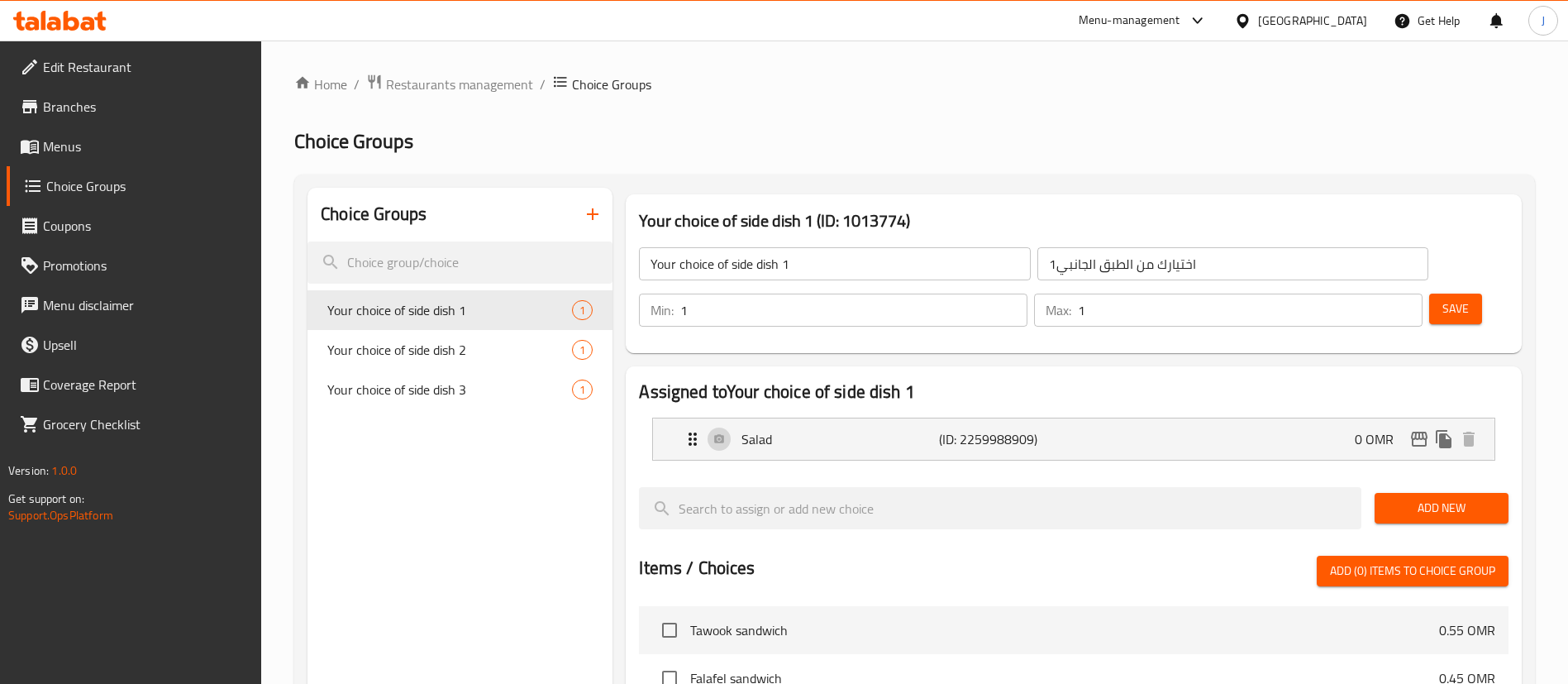
click at [588, 218] on icon "button" at bounding box center [592, 214] width 20 height 20
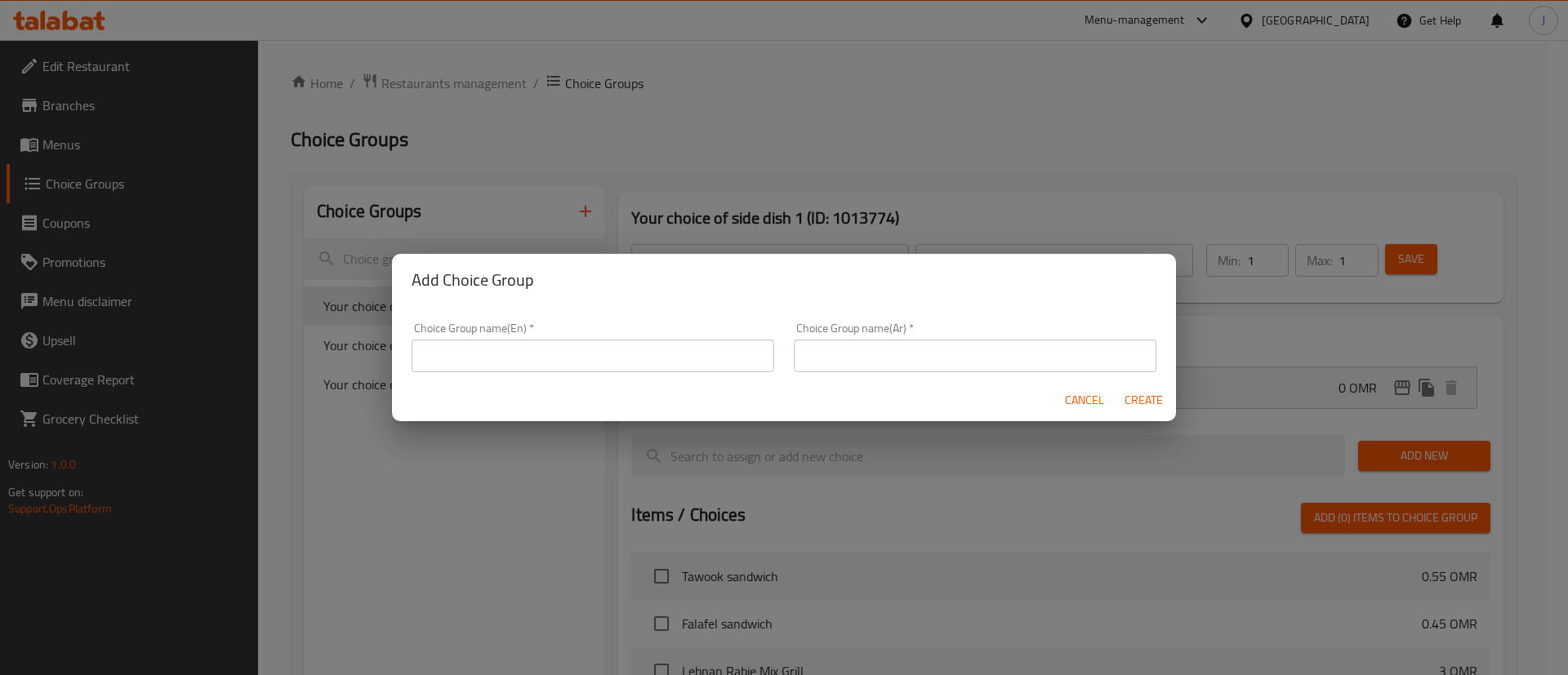
click at [684, 344] on input "text" at bounding box center [593, 355] width 363 height 33
type input "Your Choice of Main"
click at [856, 385] on div "Cancel Create" at bounding box center [784, 400] width 784 height 43
click at [844, 352] on input "text" at bounding box center [976, 355] width 363 height 33
type input "اختيارك من الطبق الرئيسي"
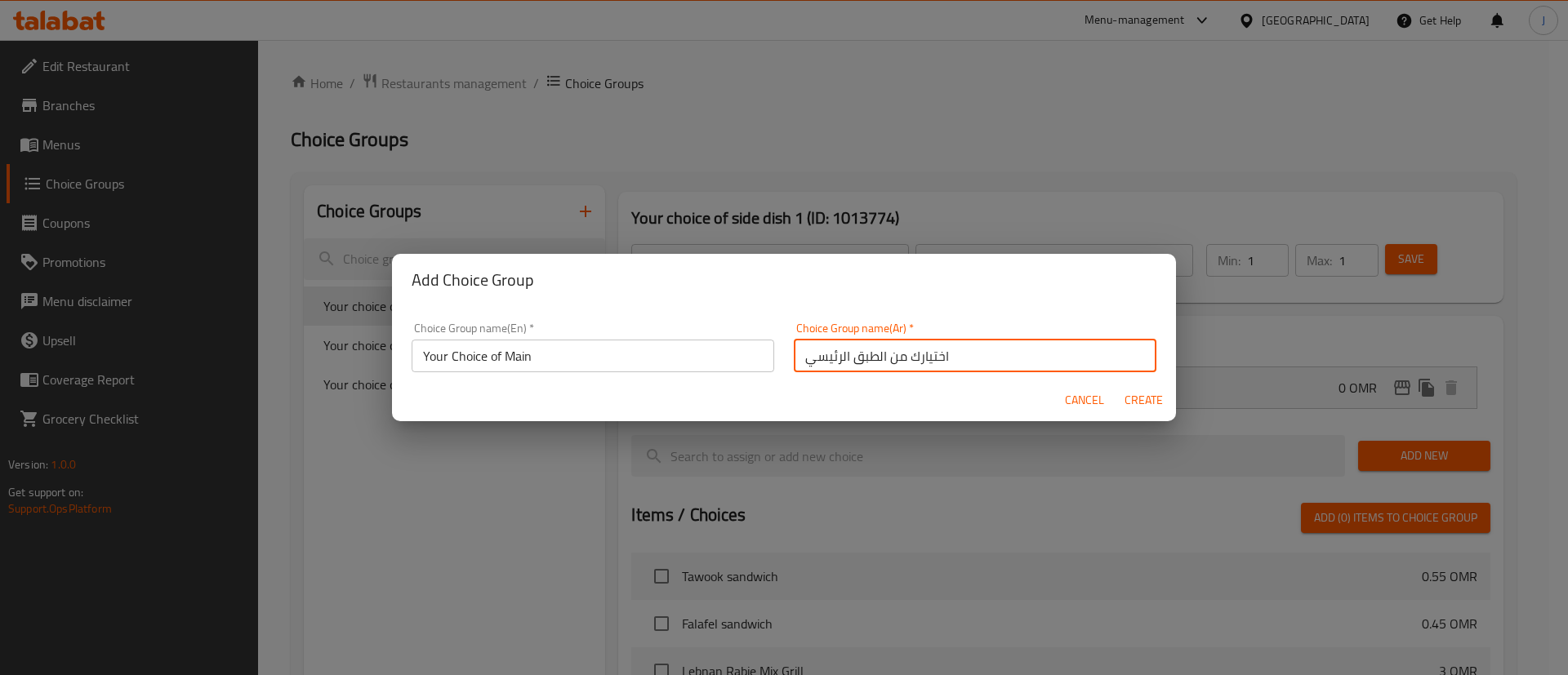
click at [1140, 395] on span "Create" at bounding box center [1143, 400] width 39 height 21
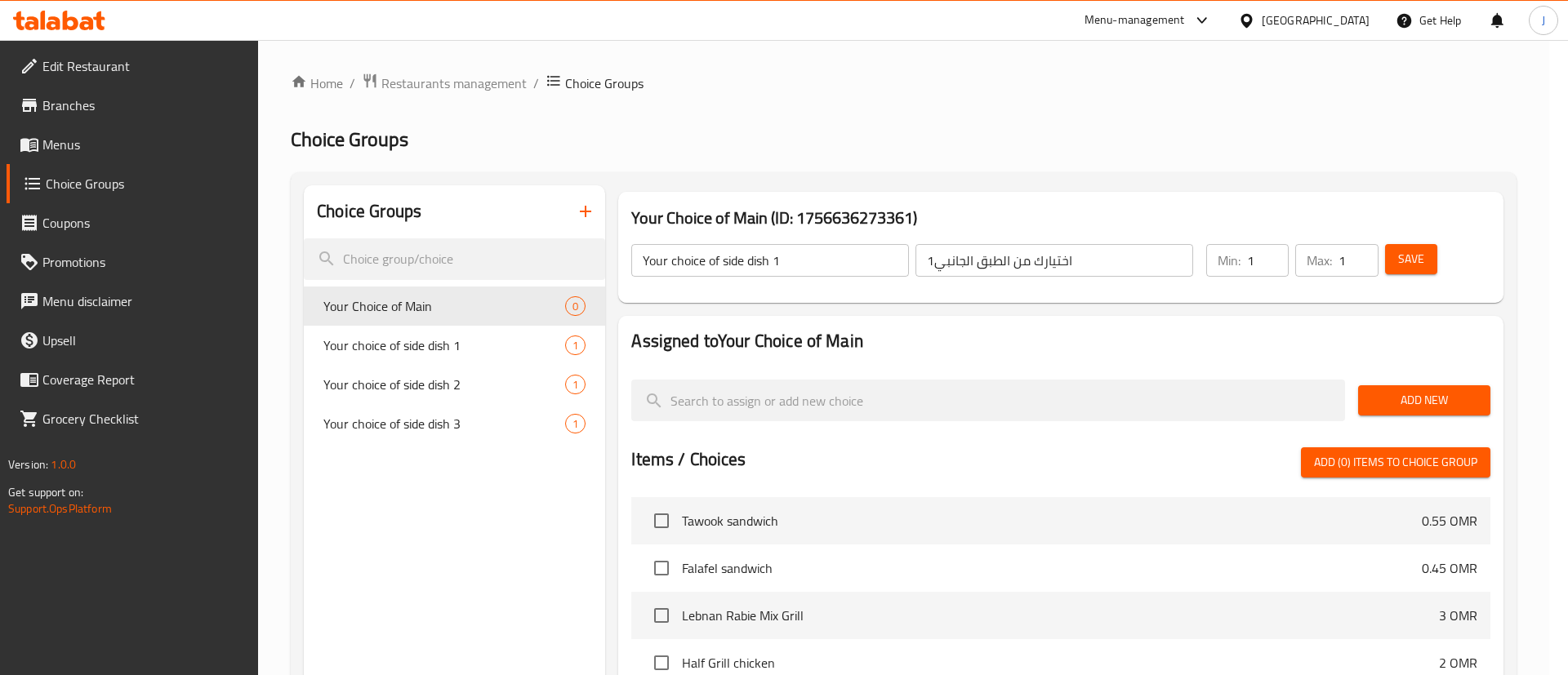
type input "Your Choice of Main"
type input "اختيارك من الطبق الرئيسي"
type input "0"
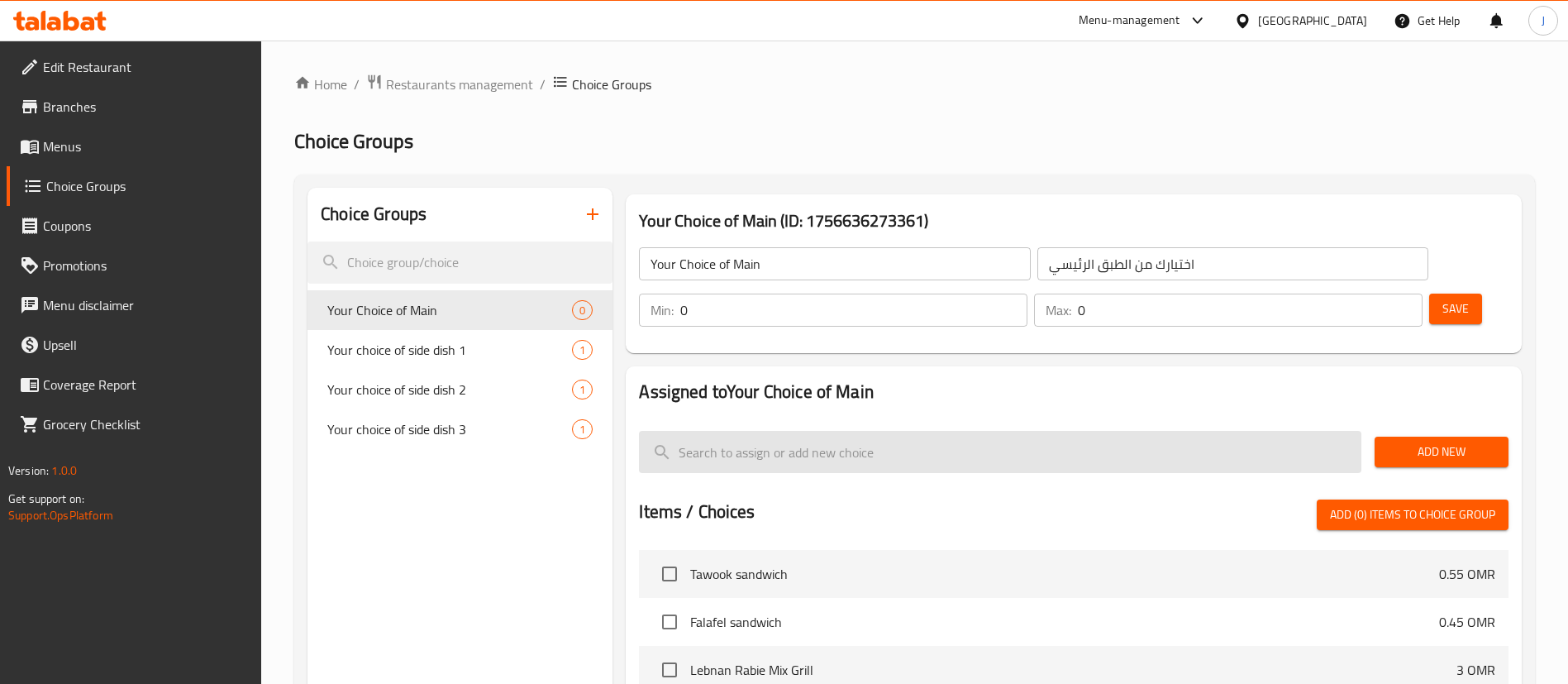
click at [1229, 431] on input "search" at bounding box center [1000, 452] width 722 height 43
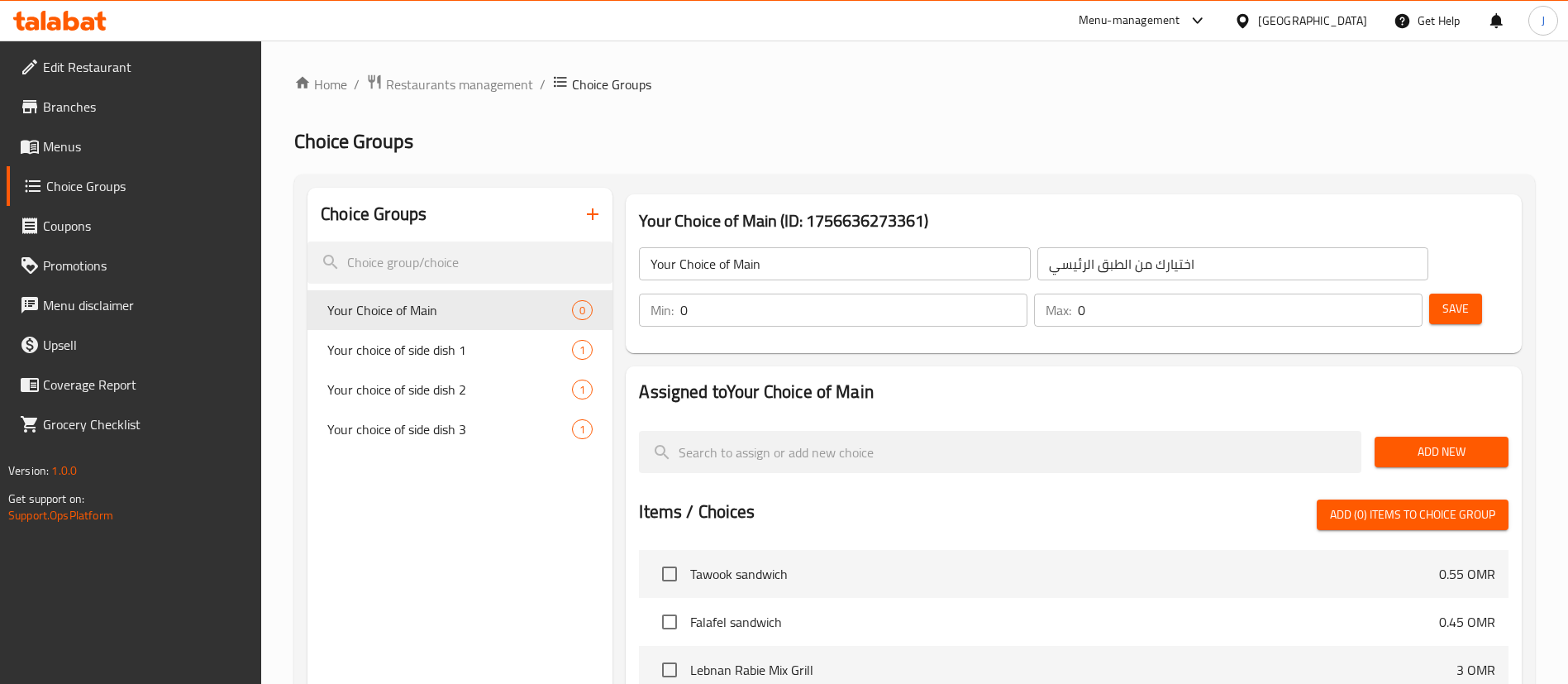
click at [1429, 437] on button "Add New" at bounding box center [1441, 452] width 134 height 30
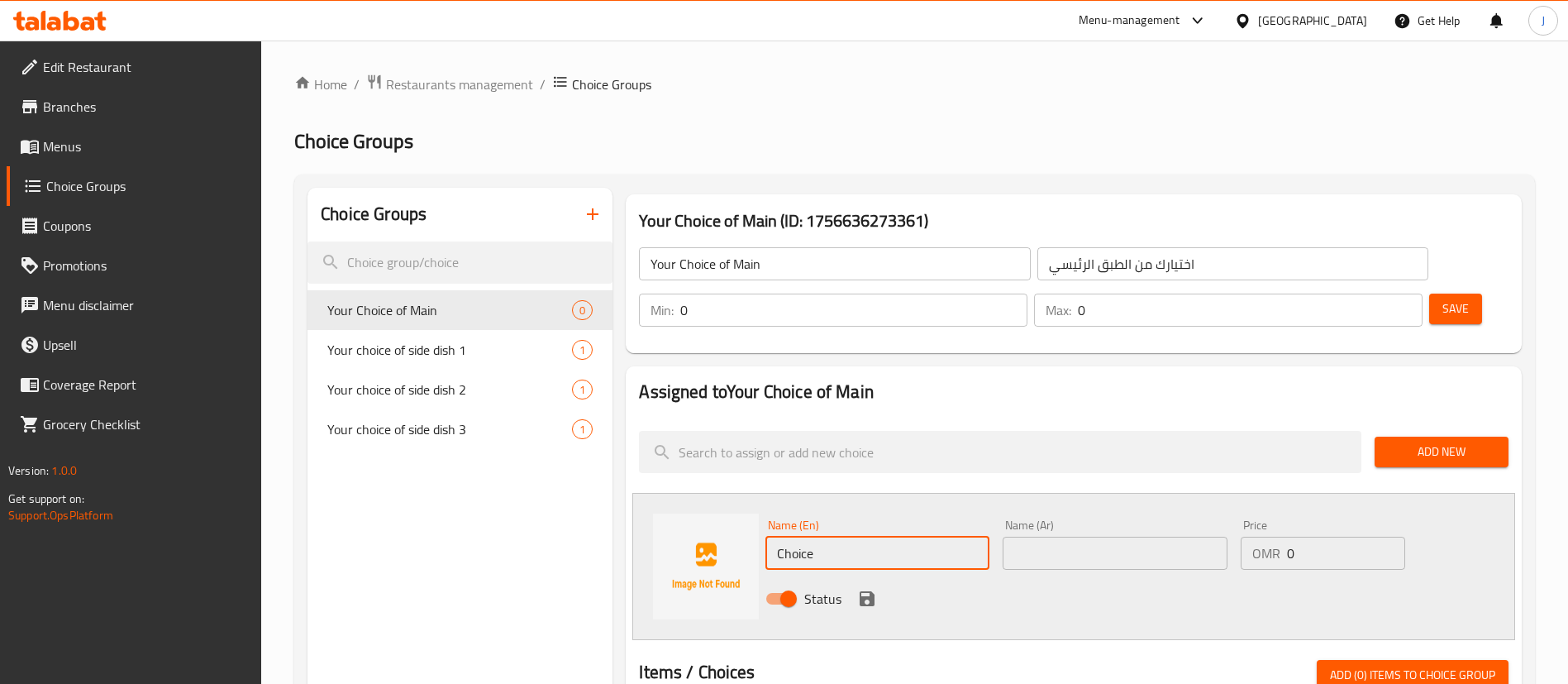
drag, startPoint x: 849, startPoint y: 511, endPoint x: 623, endPoint y: 520, distance: 226.2
paste input "Mixed Grills"
type input "Mixed Grills"
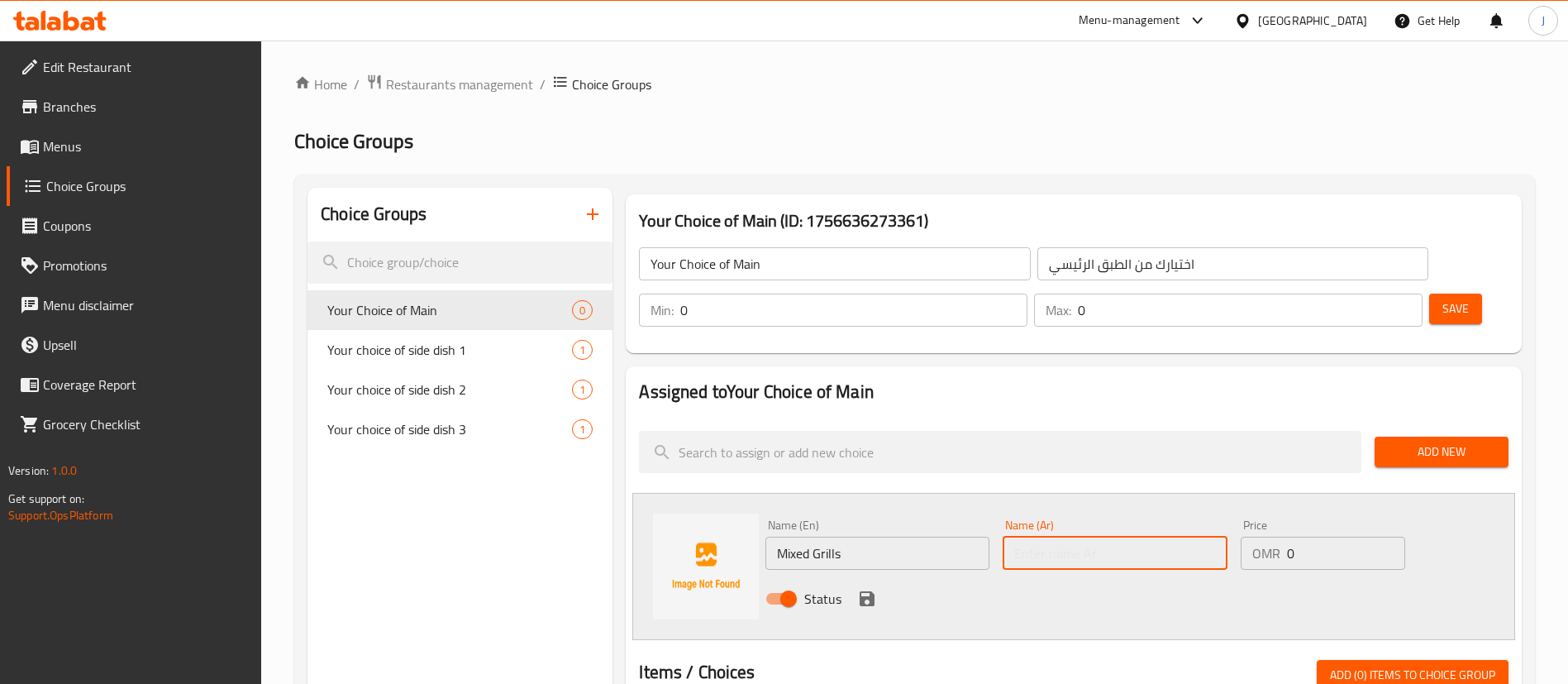
click at [1058, 537] on input "text" at bounding box center [1114, 553] width 224 height 33
paste input "مشاوي مشكلة"
type input "مشاوي مشكلة"
click at [874, 591] on icon "save" at bounding box center [867, 599] width 15 height 15
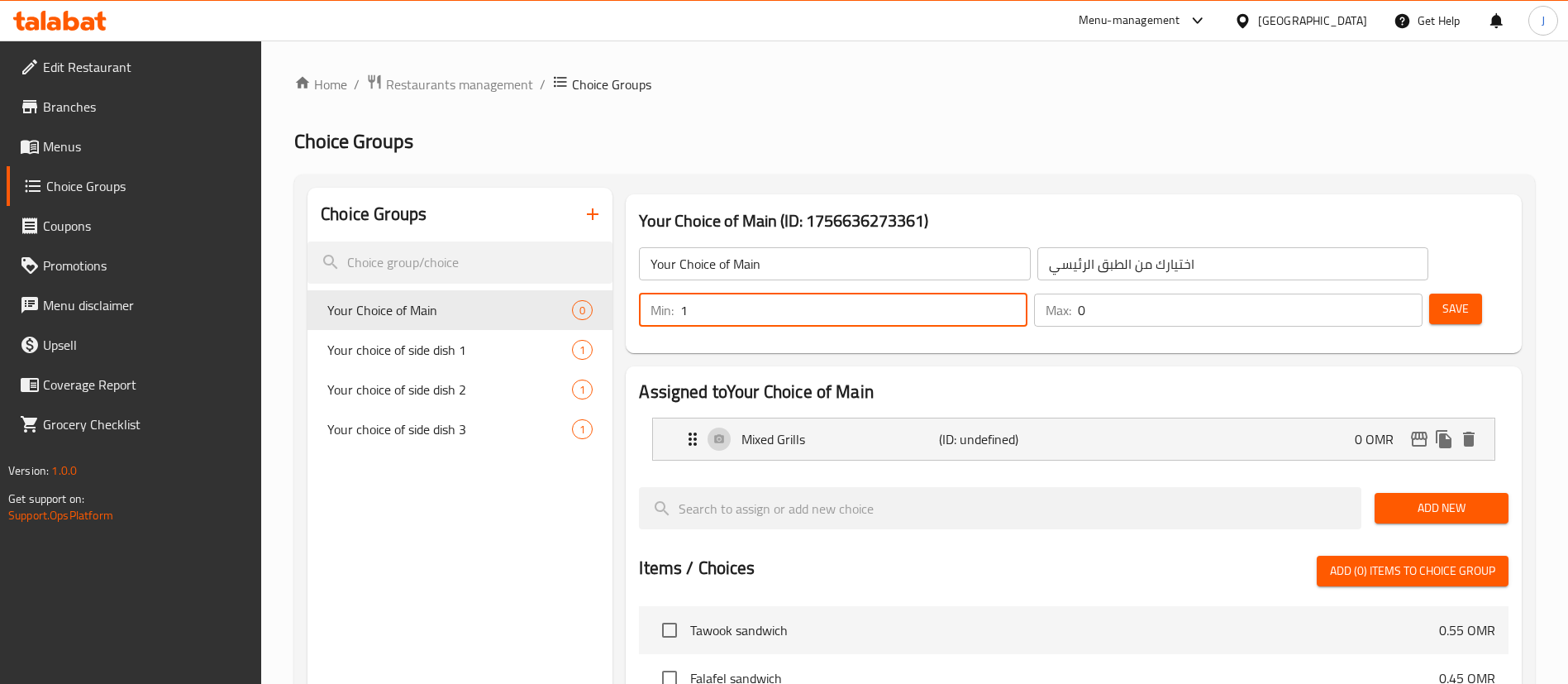
type input "1"
click at [1027, 294] on input "1" at bounding box center [853, 310] width 347 height 33
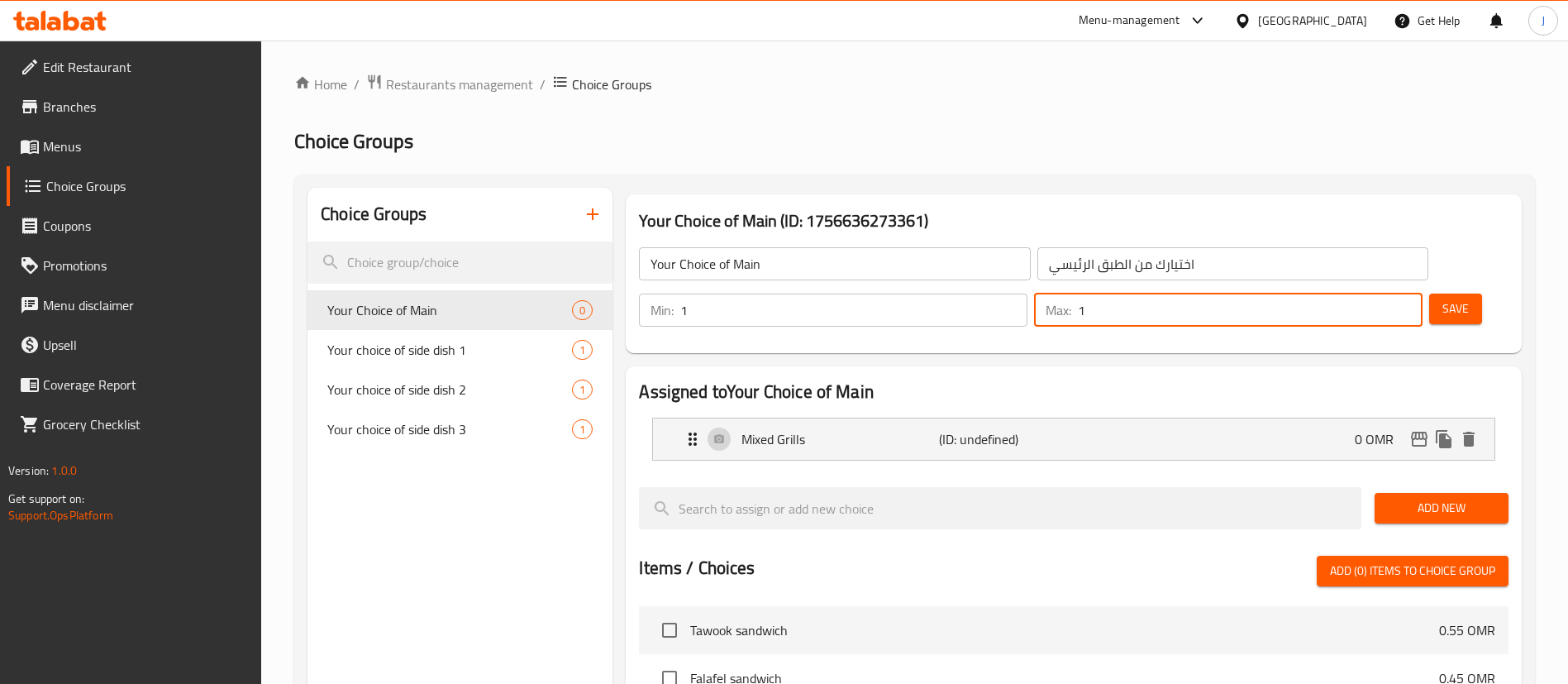
type input "1"
click at [1378, 294] on input "1" at bounding box center [1250, 310] width 345 height 33
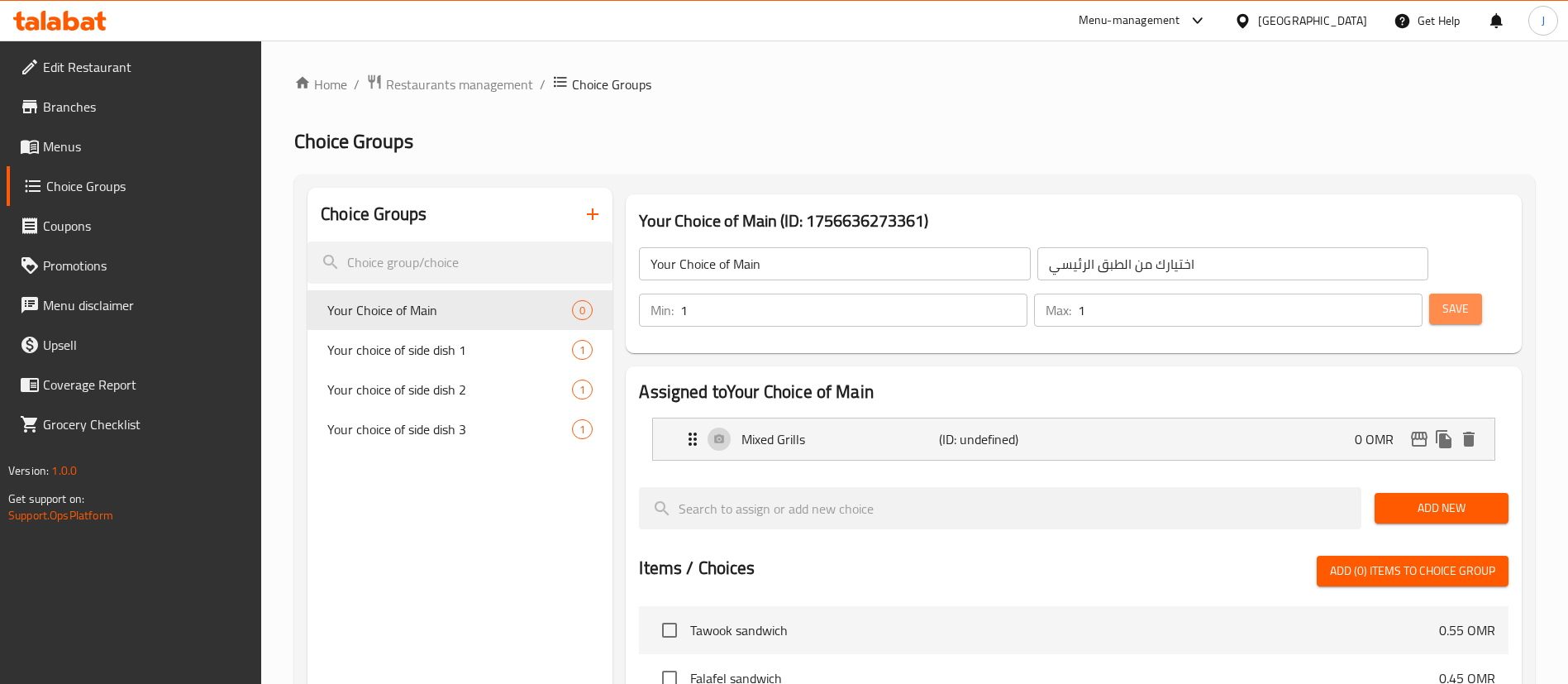
click at [1442, 298] on span "Save" at bounding box center [1455, 309] width 27 height 21
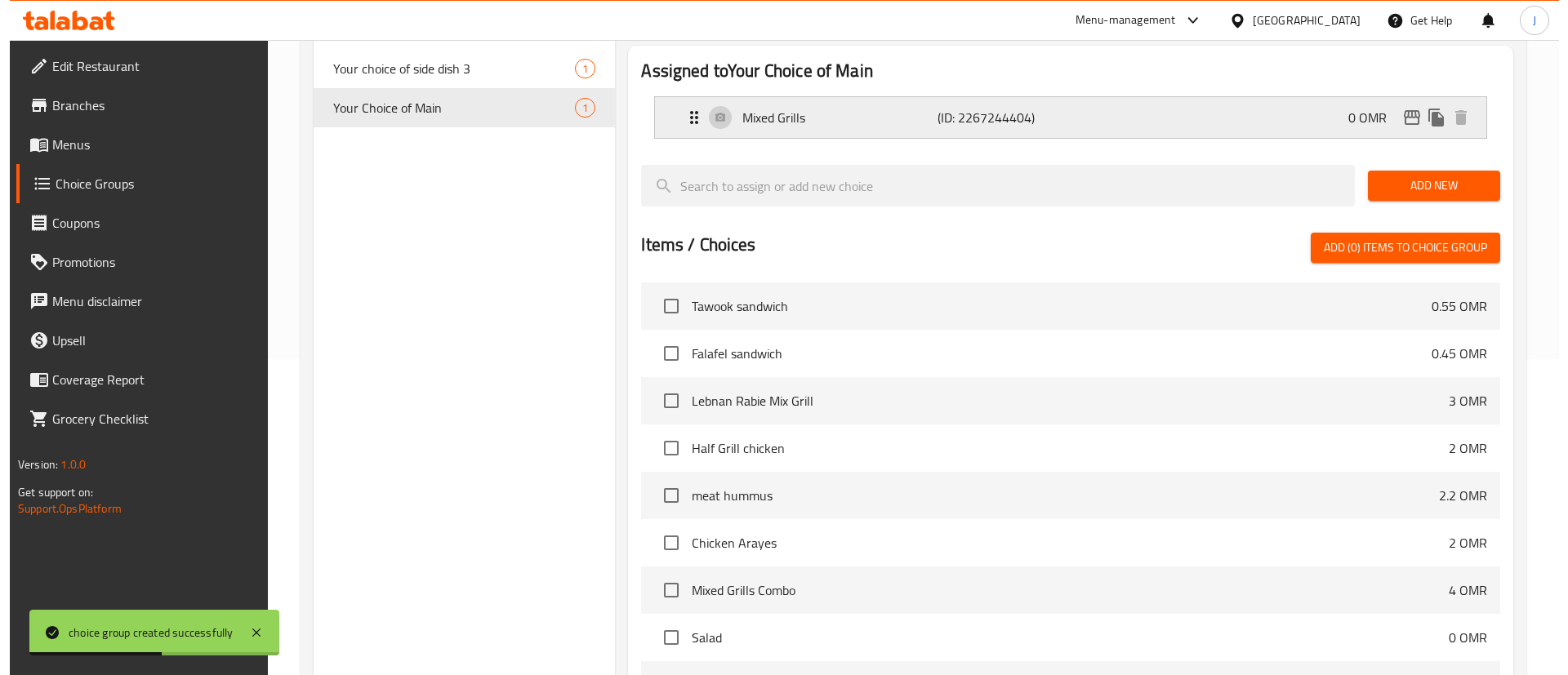
scroll to position [455, 0]
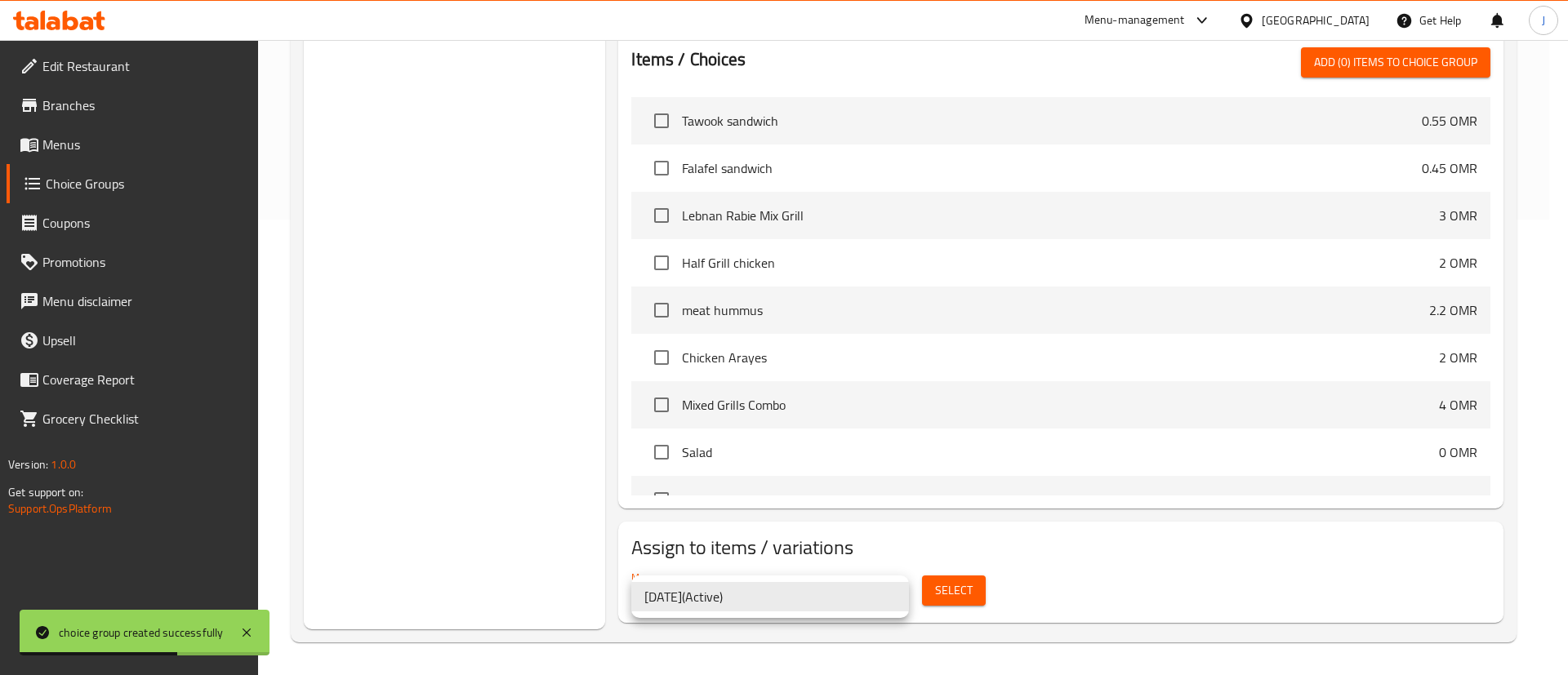
click at [775, 602] on li "14/4/2022 ( Active )" at bounding box center [770, 596] width 278 height 29
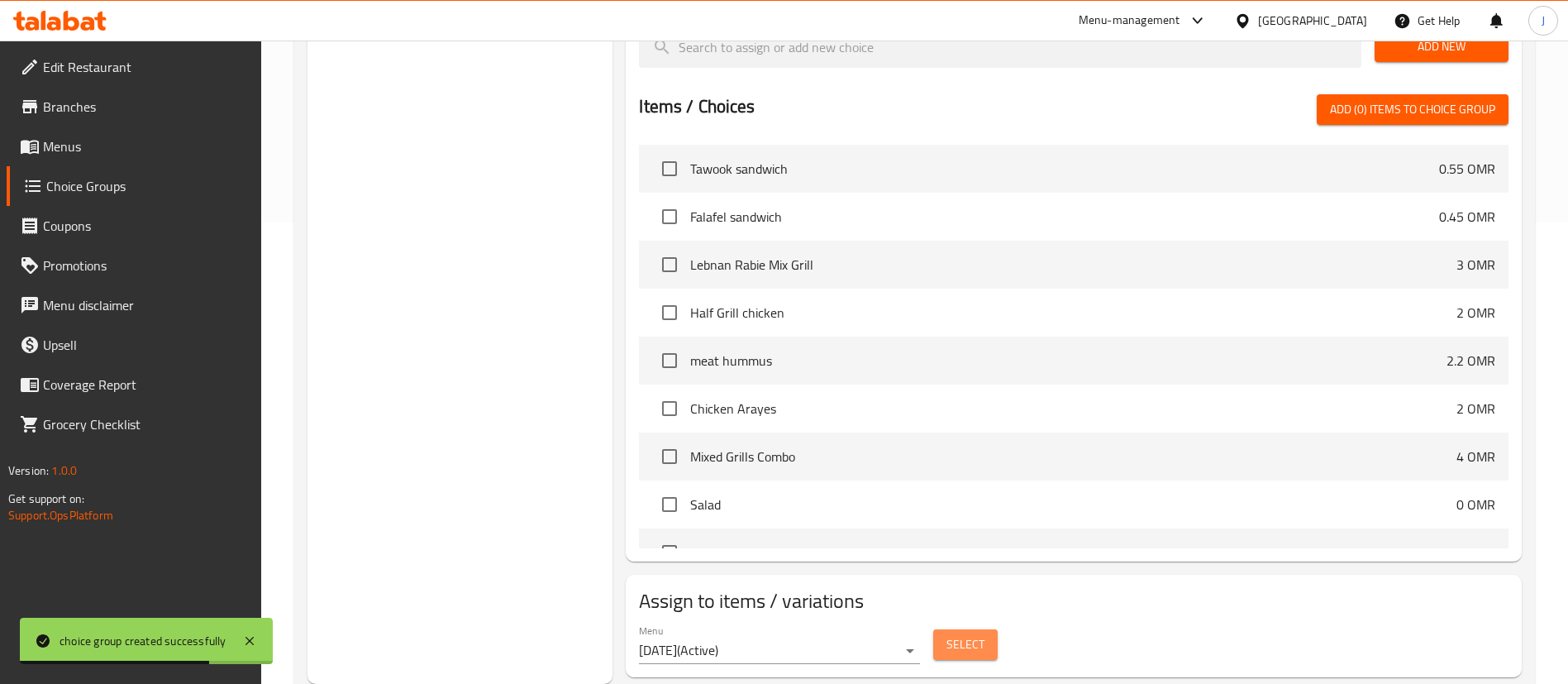
click at [959, 635] on span "Select" at bounding box center [966, 645] width 38 height 21
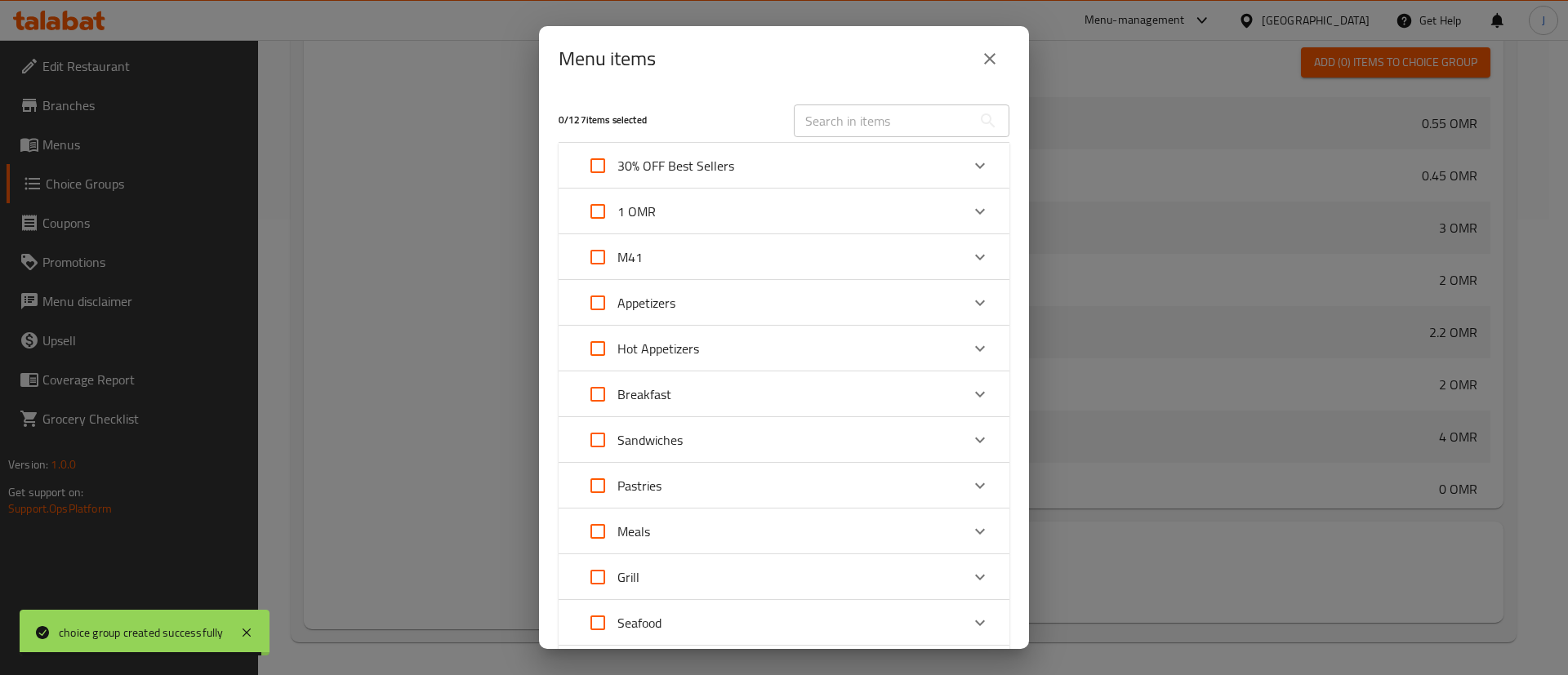
click at [646, 261] on div "M41" at bounding box center [769, 257] width 383 height 39
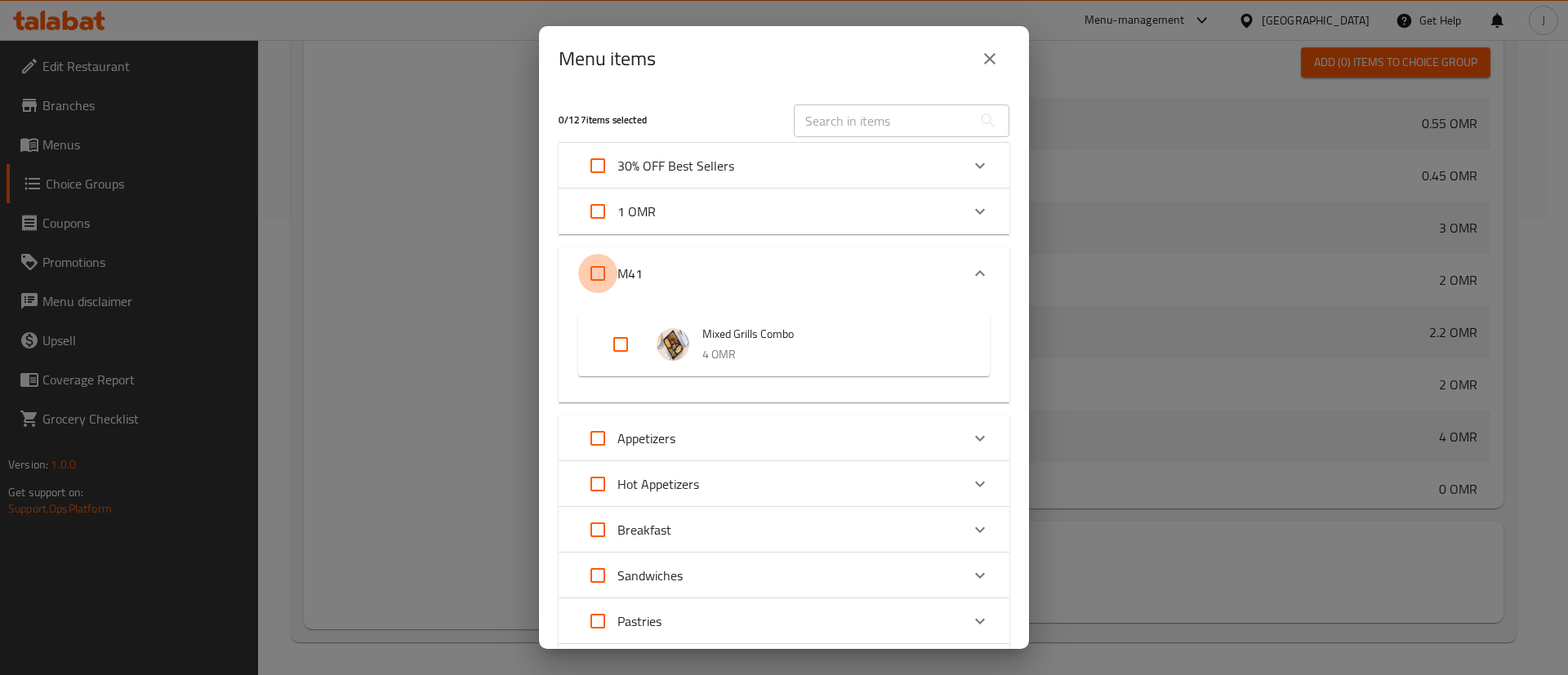
click at [605, 273] on input "Expand" at bounding box center [598, 274] width 39 height 39
checkbox input "true"
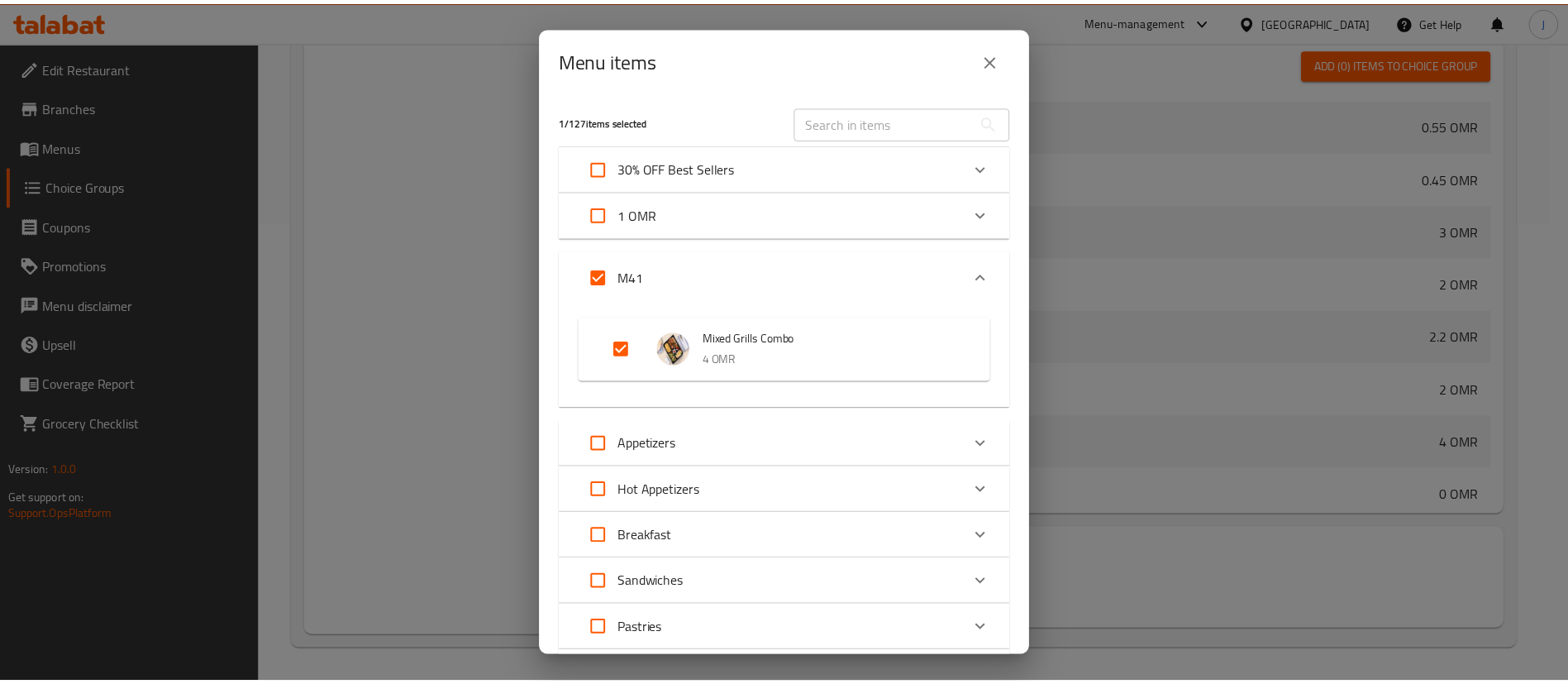
scroll to position [434, 0]
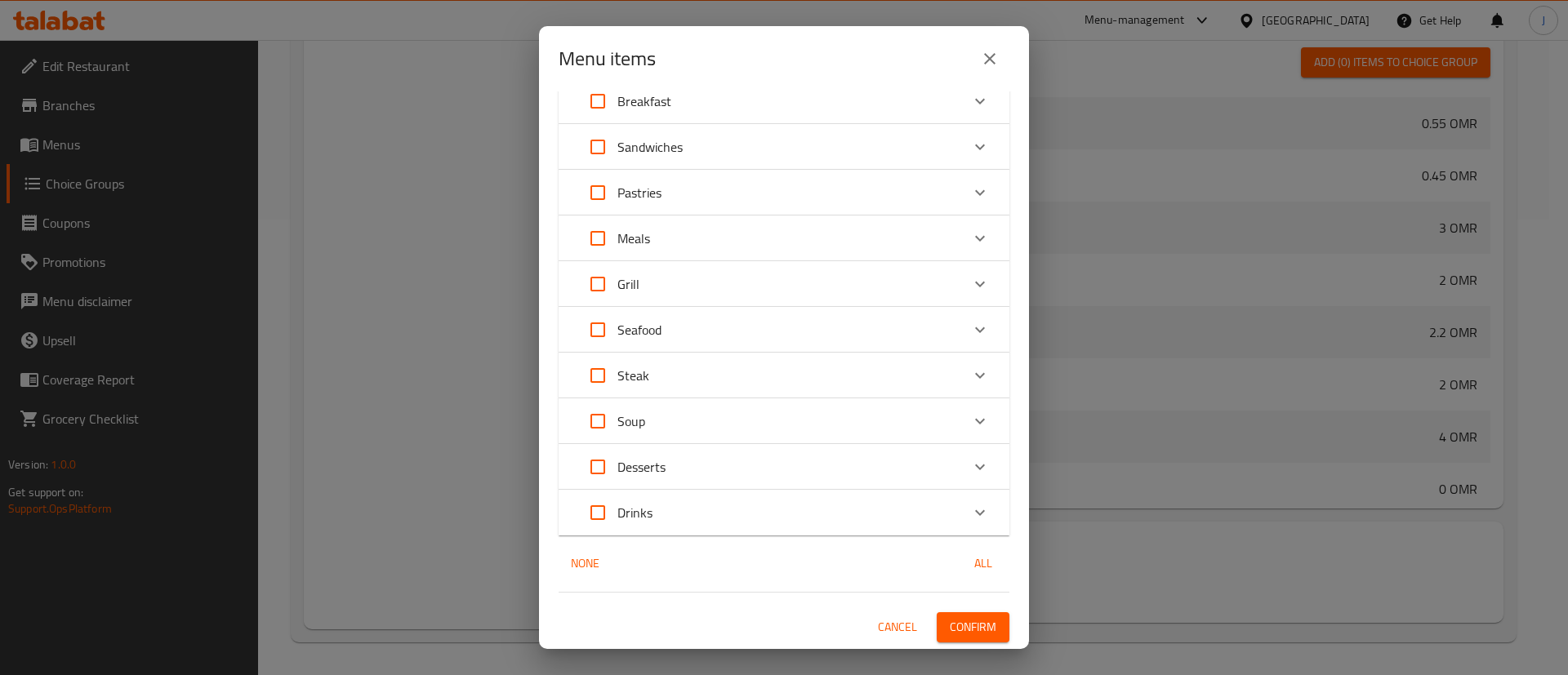
click at [962, 631] on span "Confirm" at bounding box center [973, 627] width 47 height 21
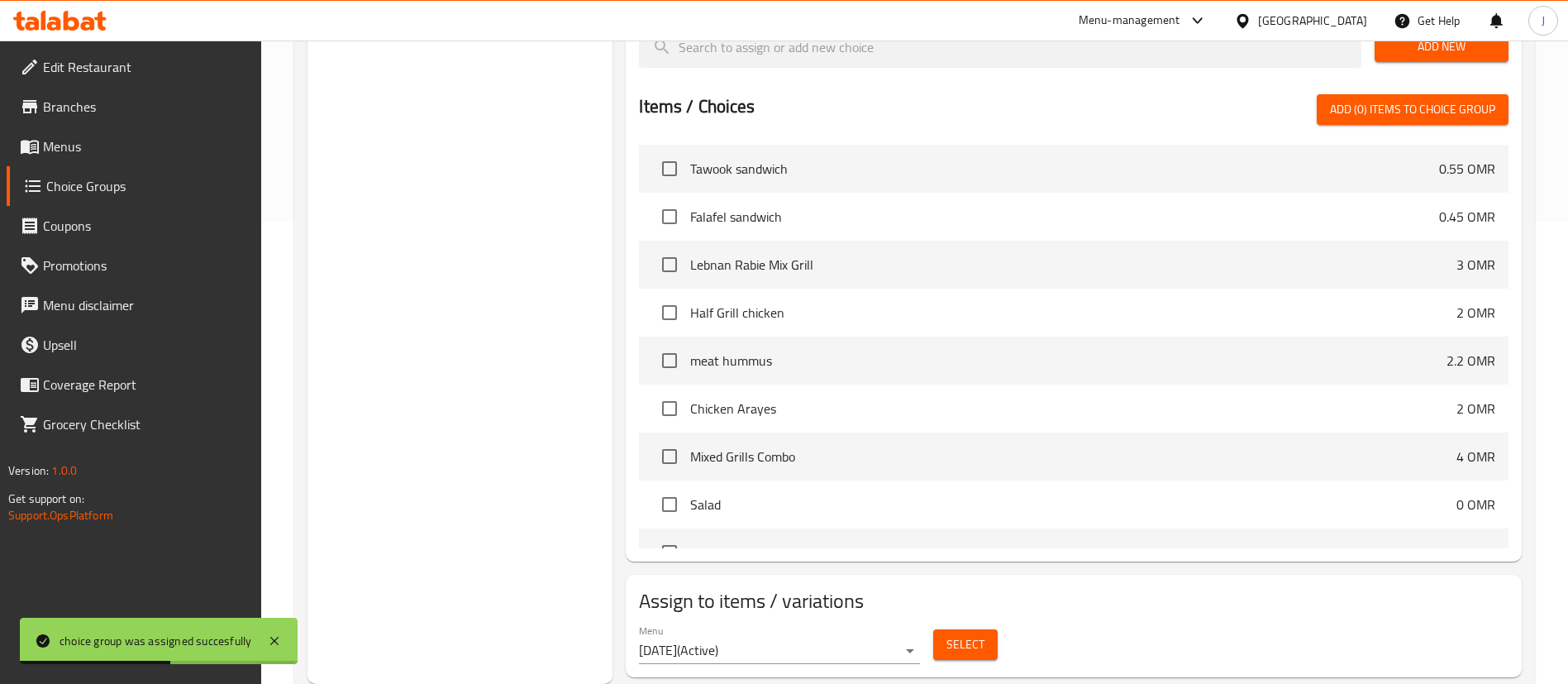
scroll to position [0, 0]
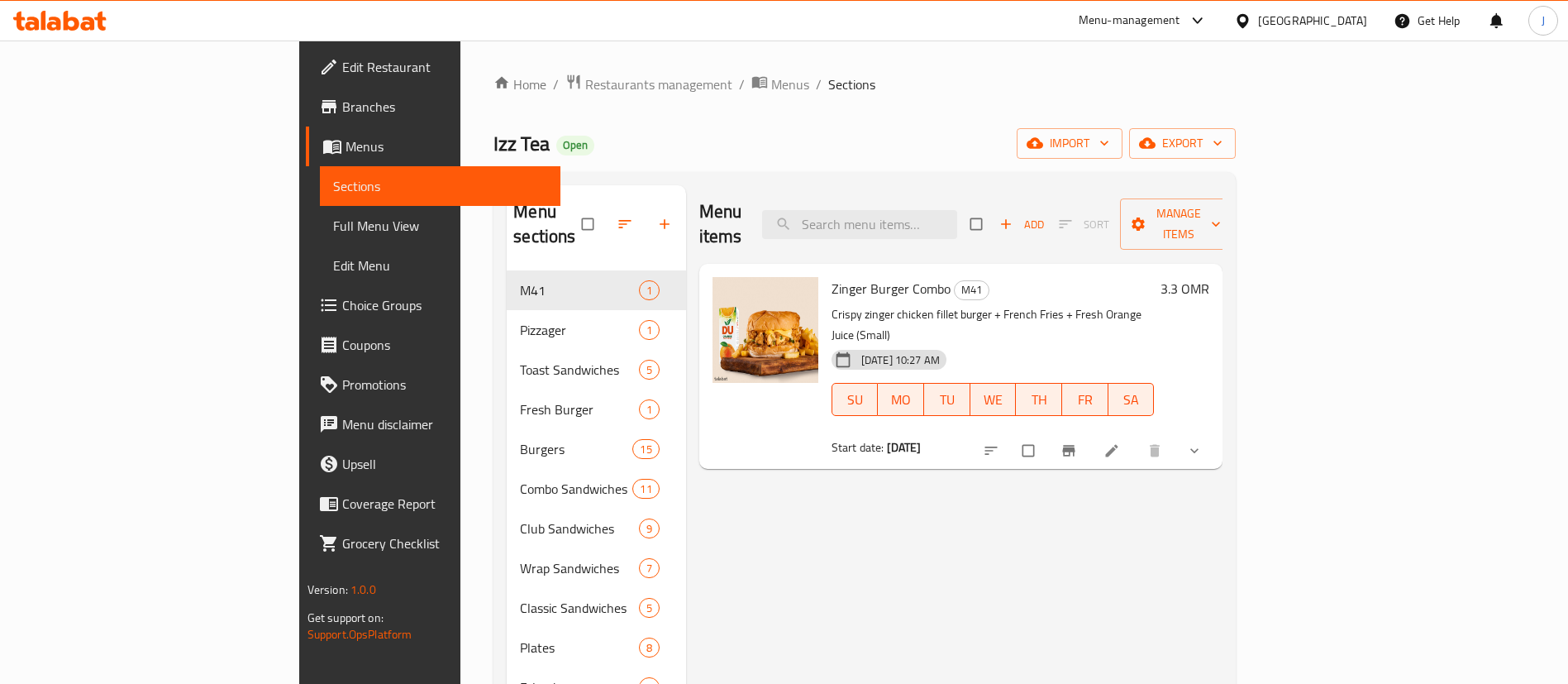
click at [1203, 442] on icon "show more" at bounding box center [1194, 450] width 16 height 16
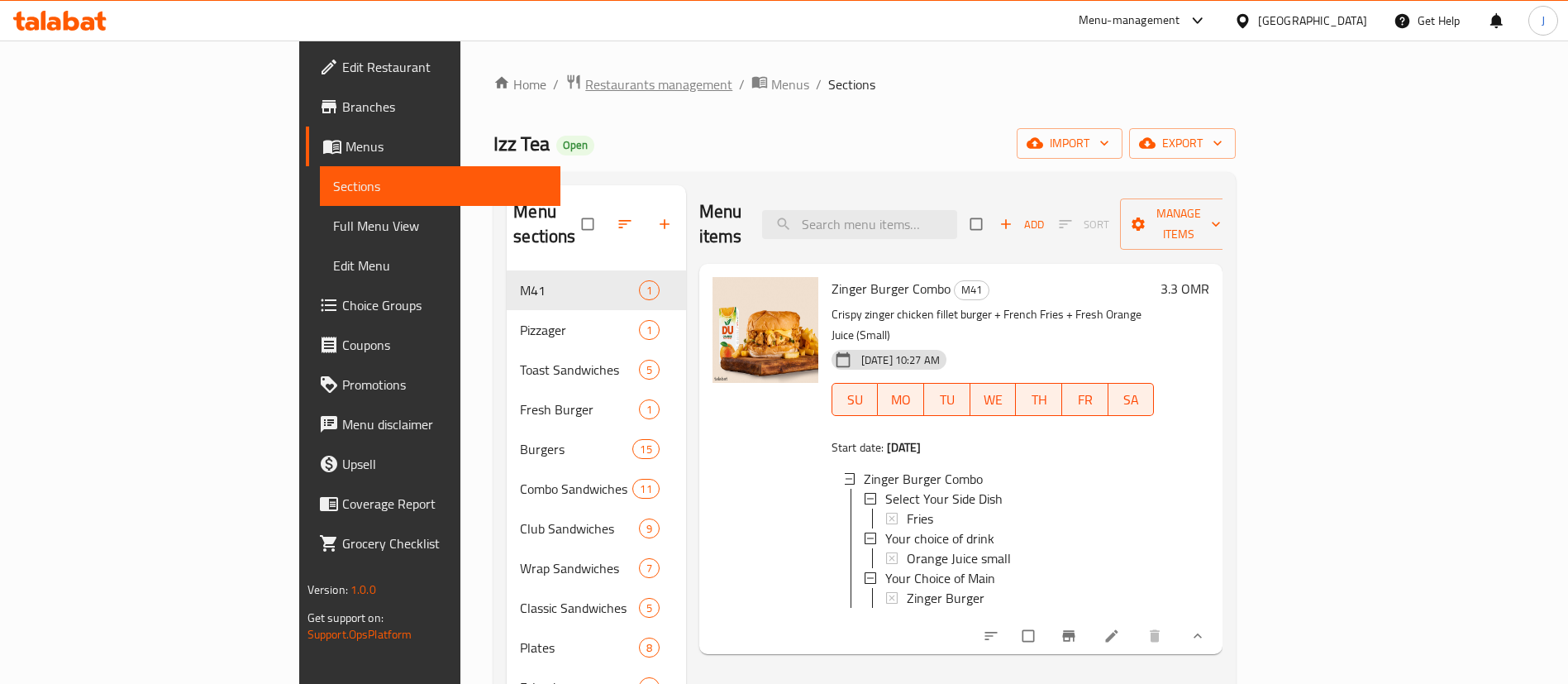
click at [585, 91] on span "Restaurants management" at bounding box center [658, 84] width 147 height 20
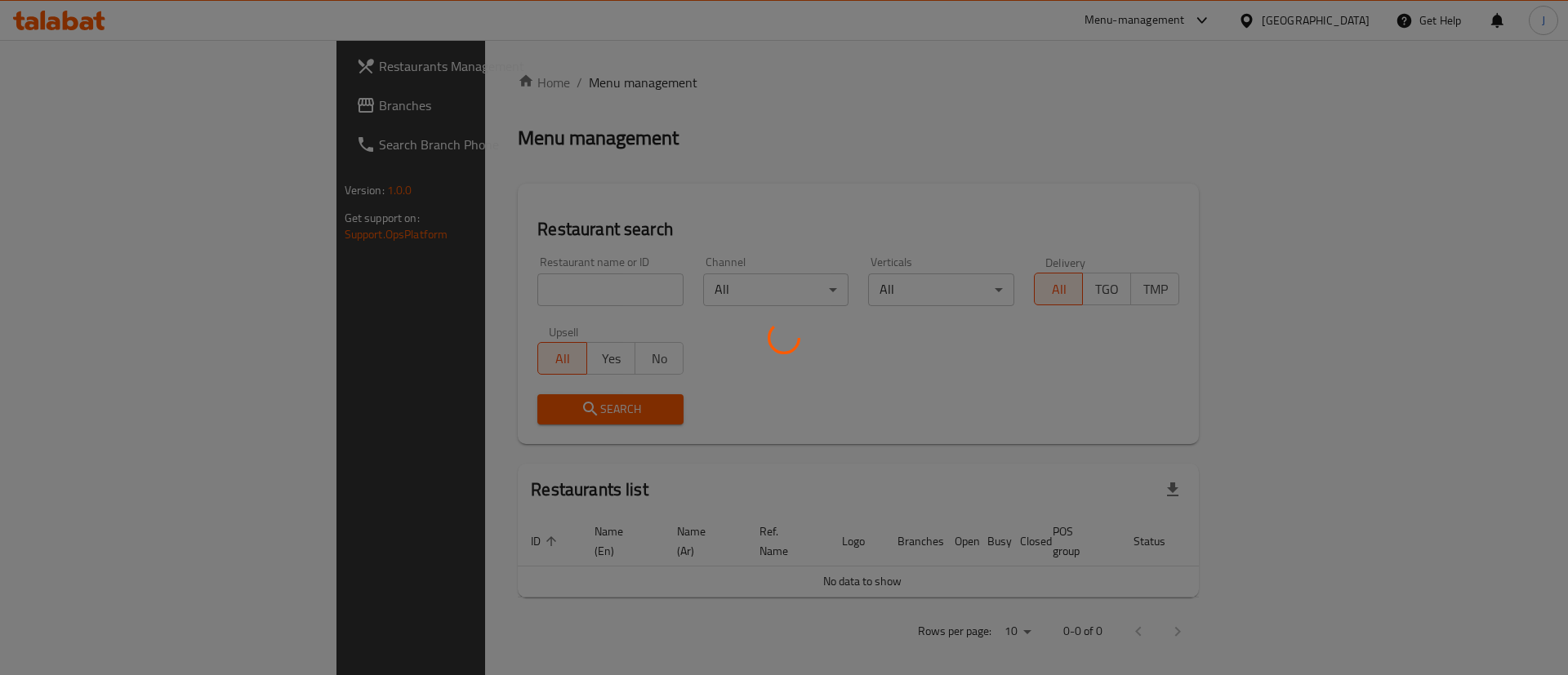
click at [525, 306] on div at bounding box center [784, 338] width 1568 height 675
click at [519, 294] on div at bounding box center [784, 338] width 1568 height 675
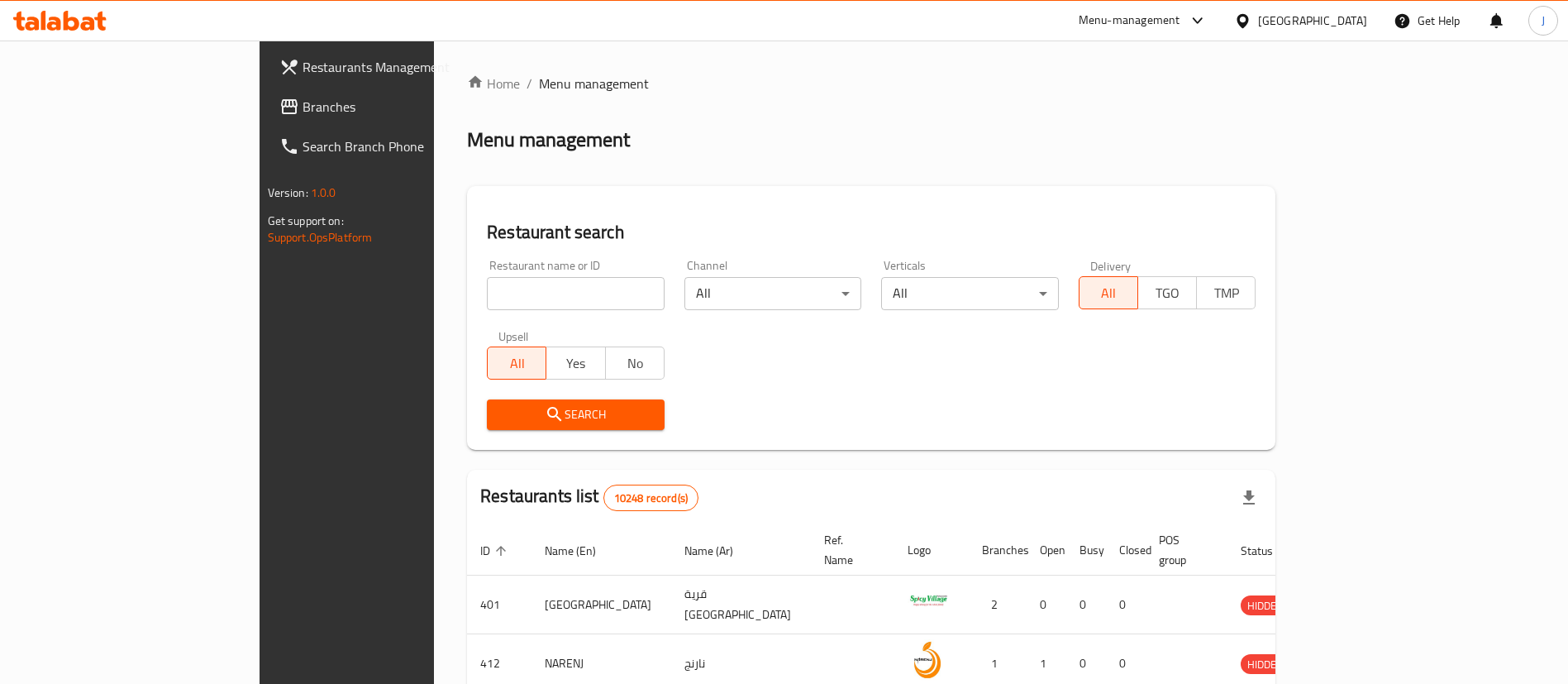
click at [526, 298] on input "search" at bounding box center [576, 293] width 178 height 33
paste input "[PERSON_NAME] Factory"
type input "[PERSON_NAME] Factory"
click button "Search" at bounding box center [576, 415] width 178 height 30
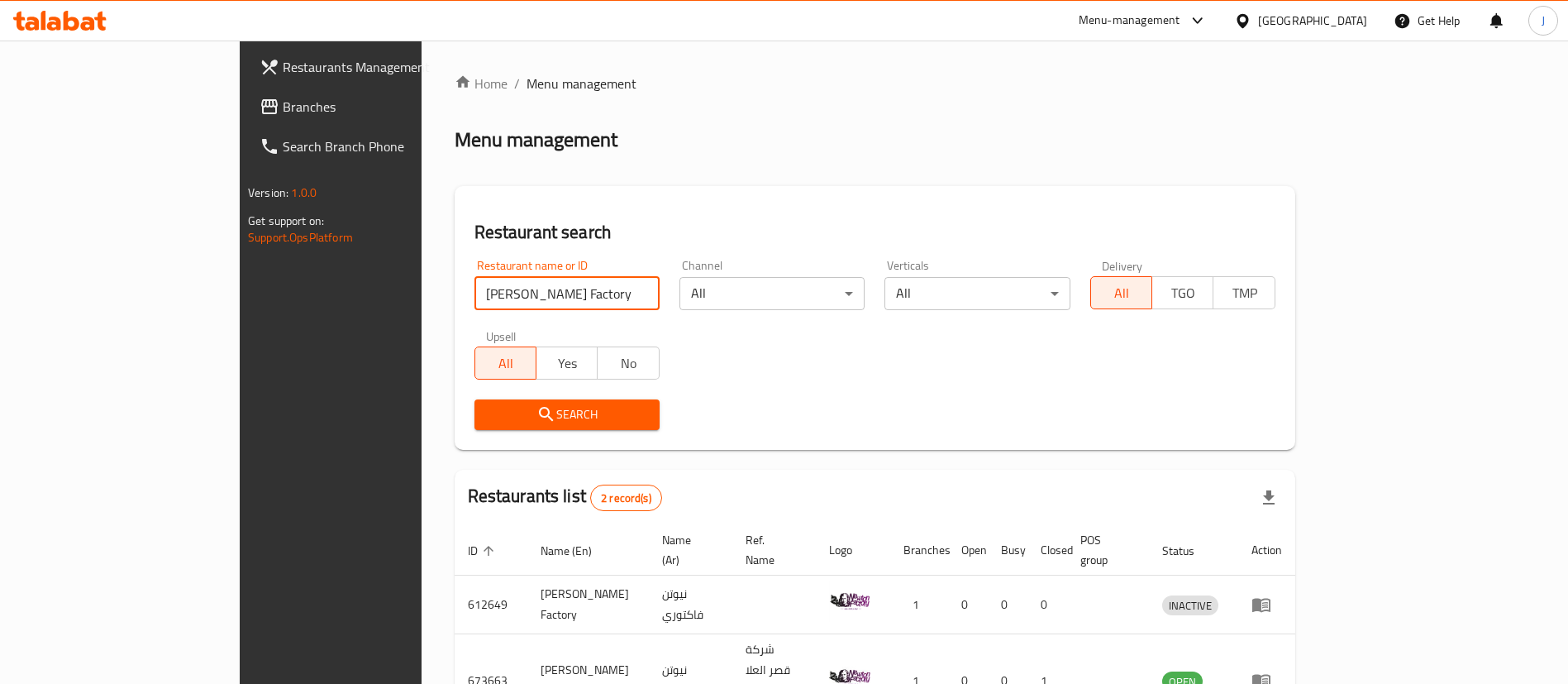
scroll to position [81, 0]
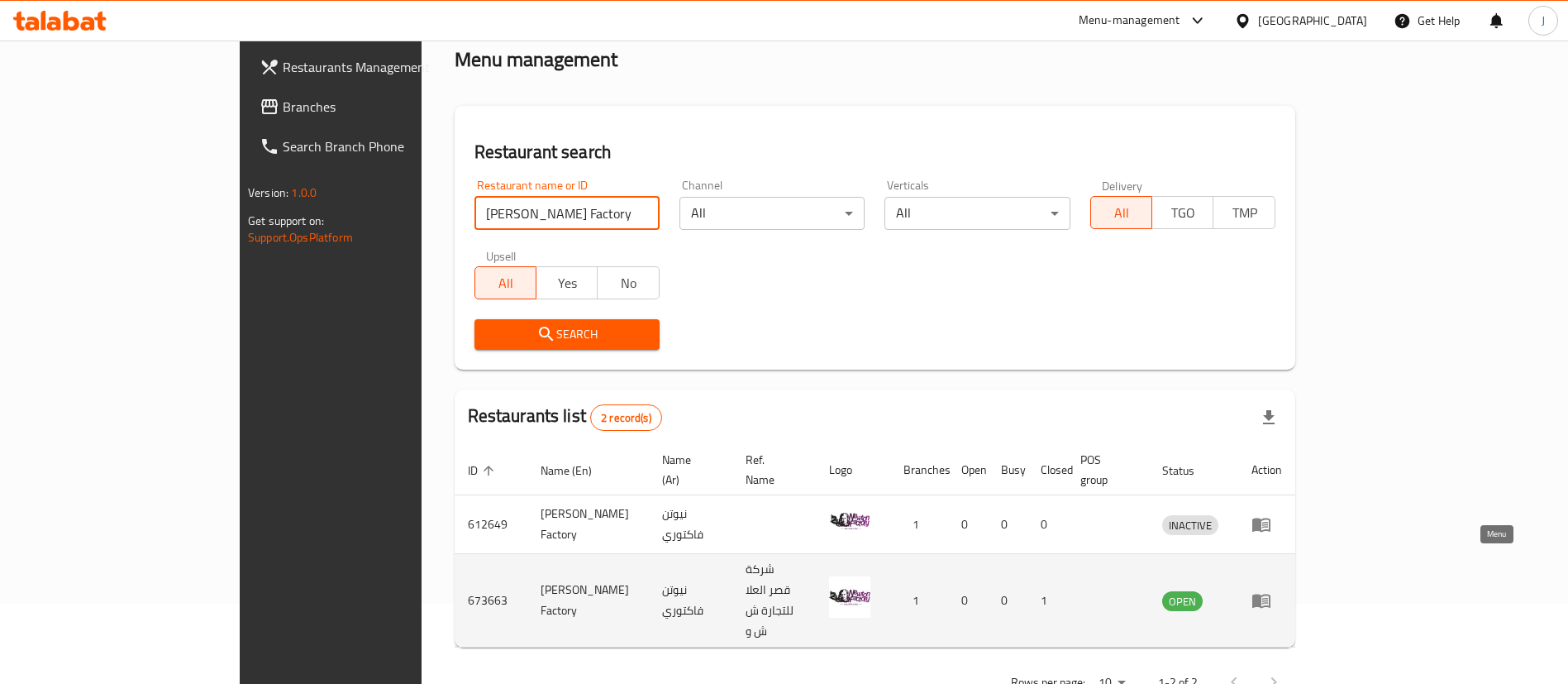
click at [1272, 590] on icon "enhanced table" at bounding box center [1261, 600] width 20 height 20
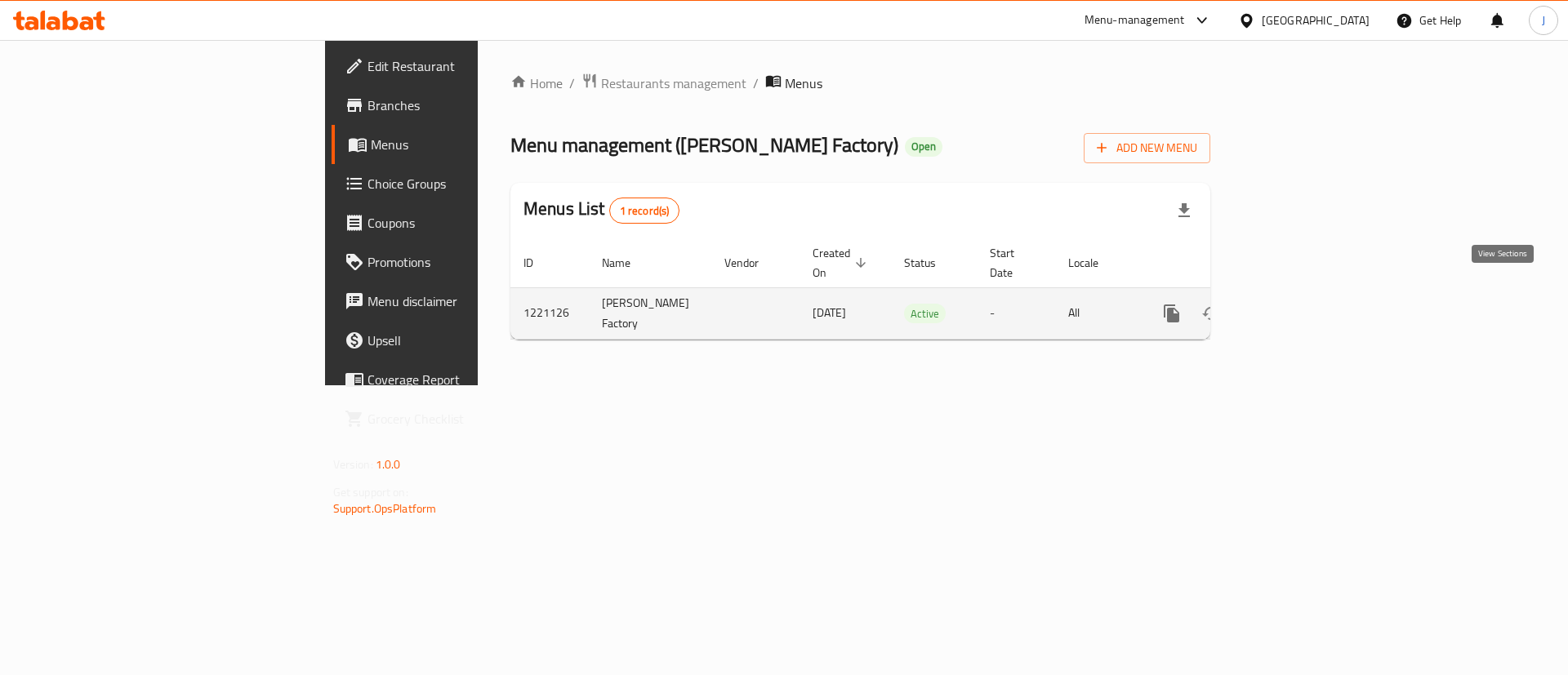
click at [1299, 304] on icon "enhanced table" at bounding box center [1289, 313] width 20 height 20
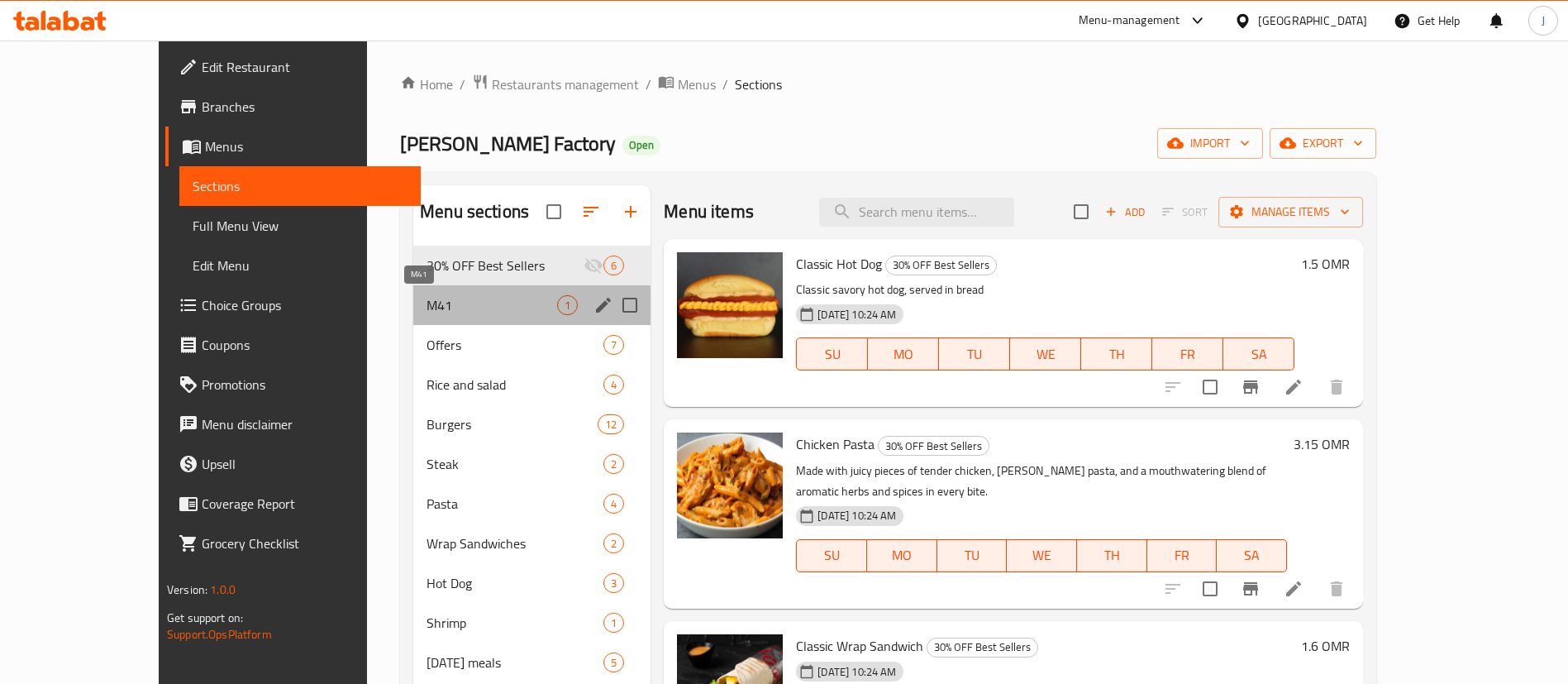
click at [450, 303] on span "M41" at bounding box center [491, 305] width 131 height 20
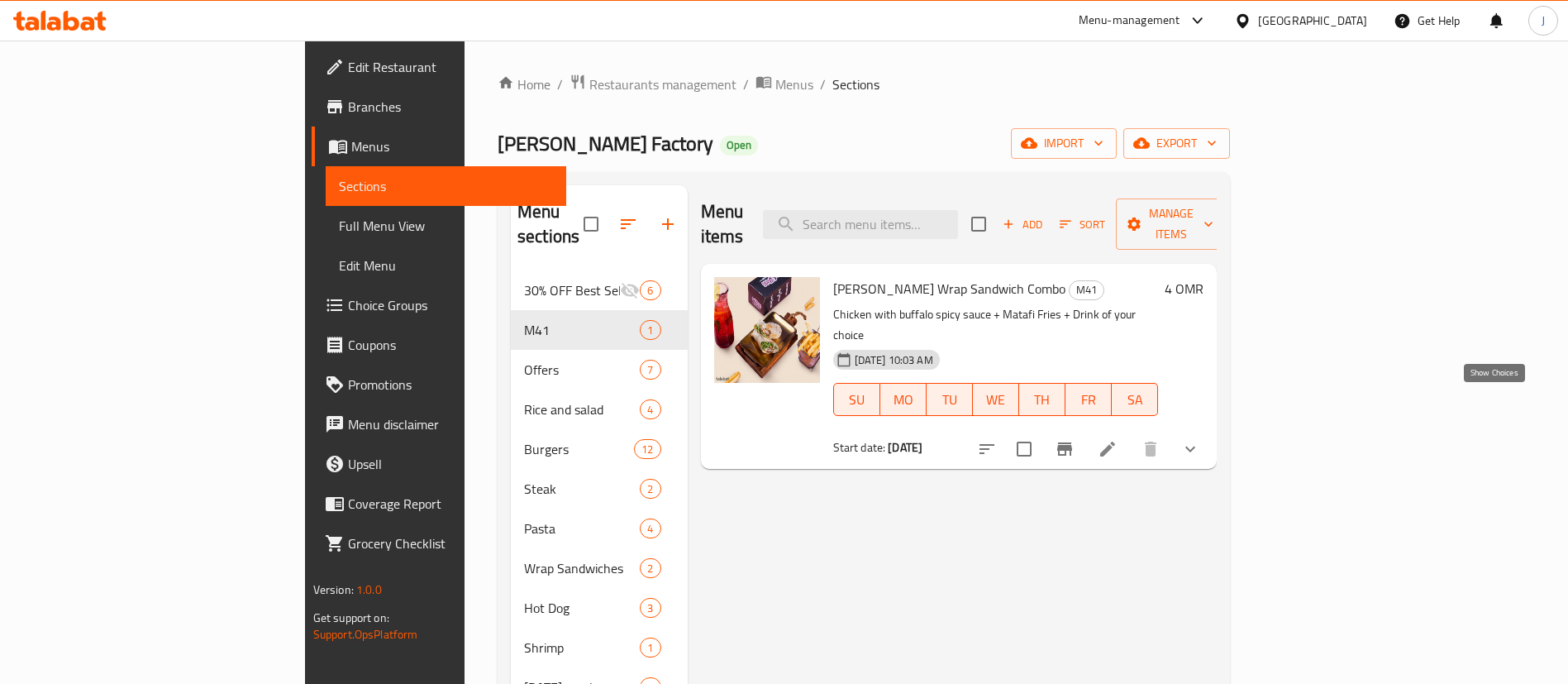
click at [1201, 440] on icon "show more" at bounding box center [1190, 449] width 20 height 20
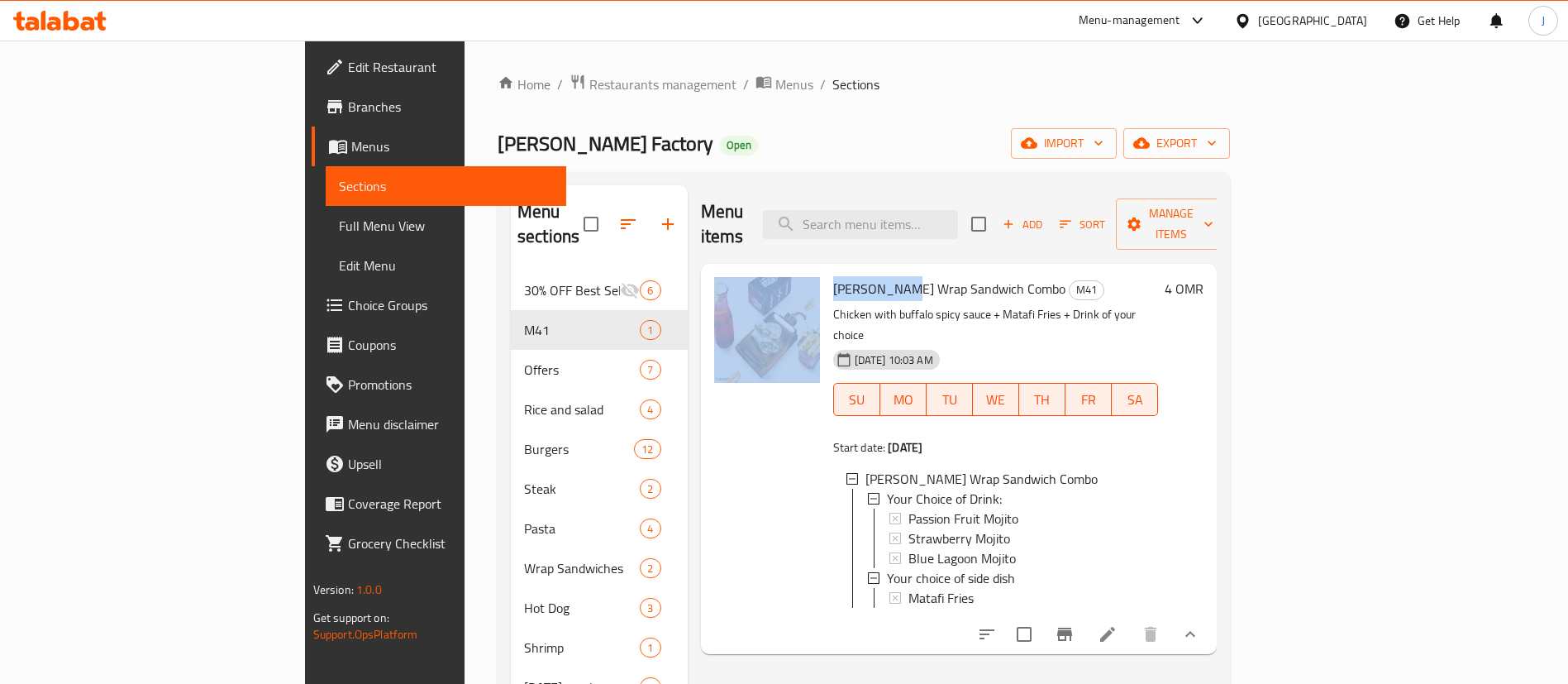
drag, startPoint x: 748, startPoint y: 250, endPoint x: 832, endPoint y: 261, distance: 84.7
click at [832, 270] on div "[PERSON_NAME] Wrap Sandwich Combo M41 Chicken with buffalo spicy sauce + Matafi…" at bounding box center [959, 459] width 504 height 377
click at [833, 277] on span "[PERSON_NAME] Wrap Sandwich Combo" at bounding box center [949, 289] width 232 height 25
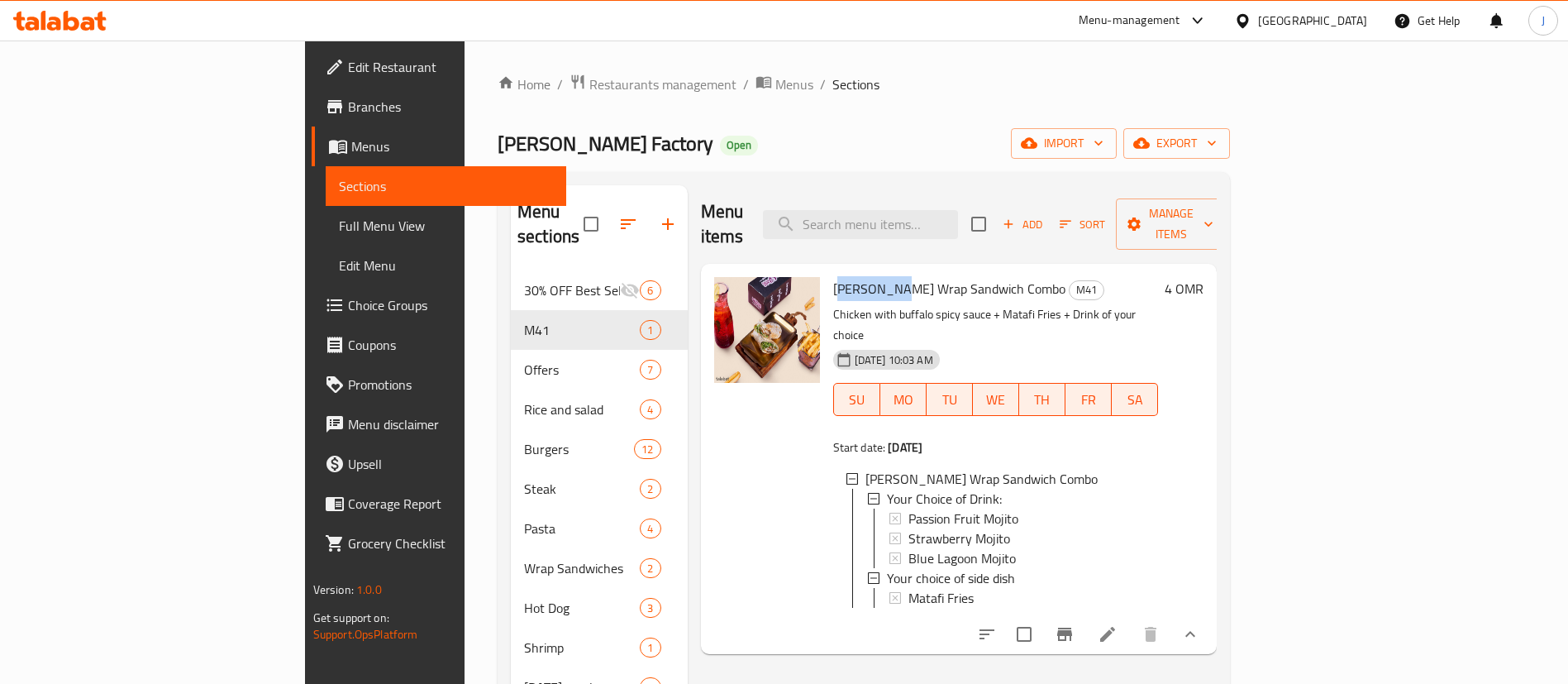
drag, startPoint x: 761, startPoint y: 264, endPoint x: 829, endPoint y: 264, distance: 68.0
click at [833, 277] on span "[PERSON_NAME] Wrap Sandwich Combo" at bounding box center [949, 289] width 232 height 25
drag, startPoint x: 758, startPoint y: 265, endPoint x: 834, endPoint y: 268, distance: 76.1
click at [834, 277] on span "[PERSON_NAME] Wrap Sandwich Combo" at bounding box center [949, 289] width 232 height 25
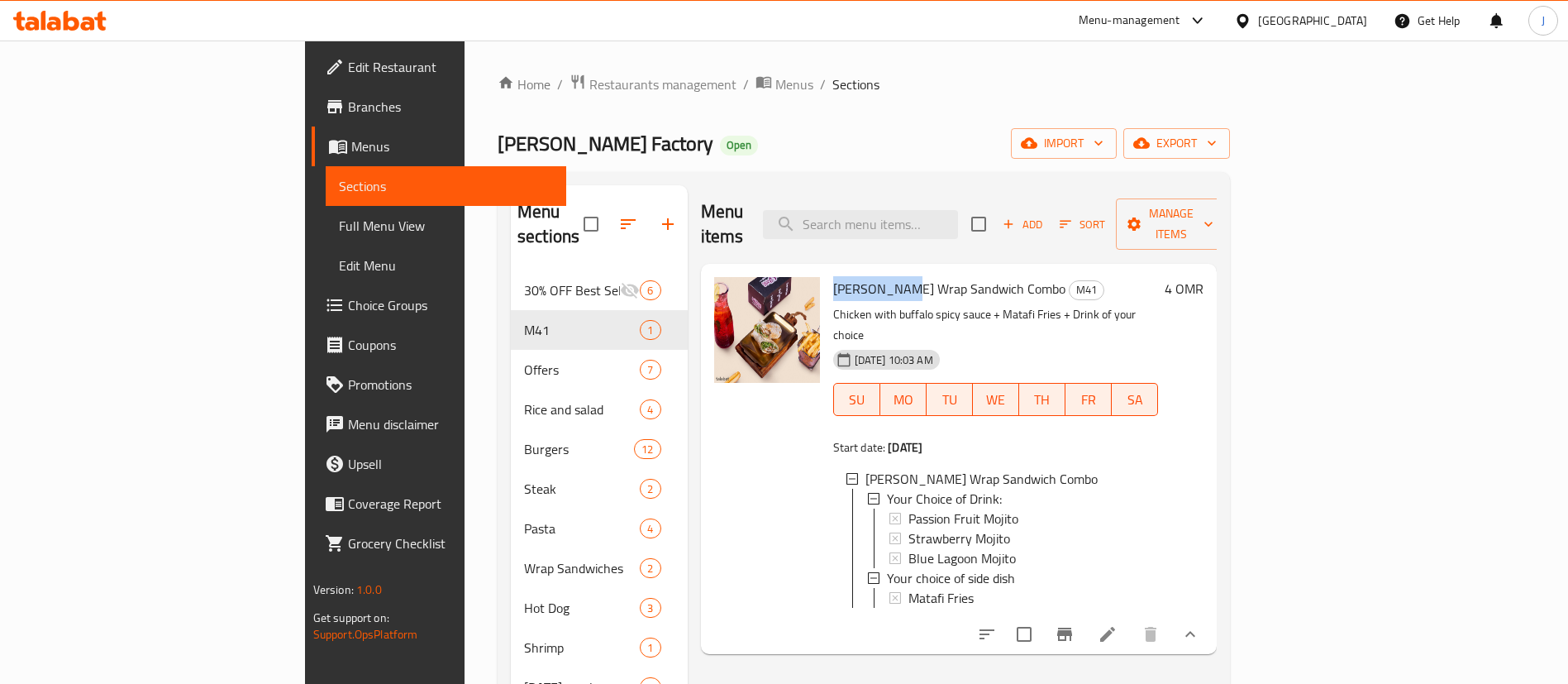
copy span "[PERSON_NAME] Wrap"
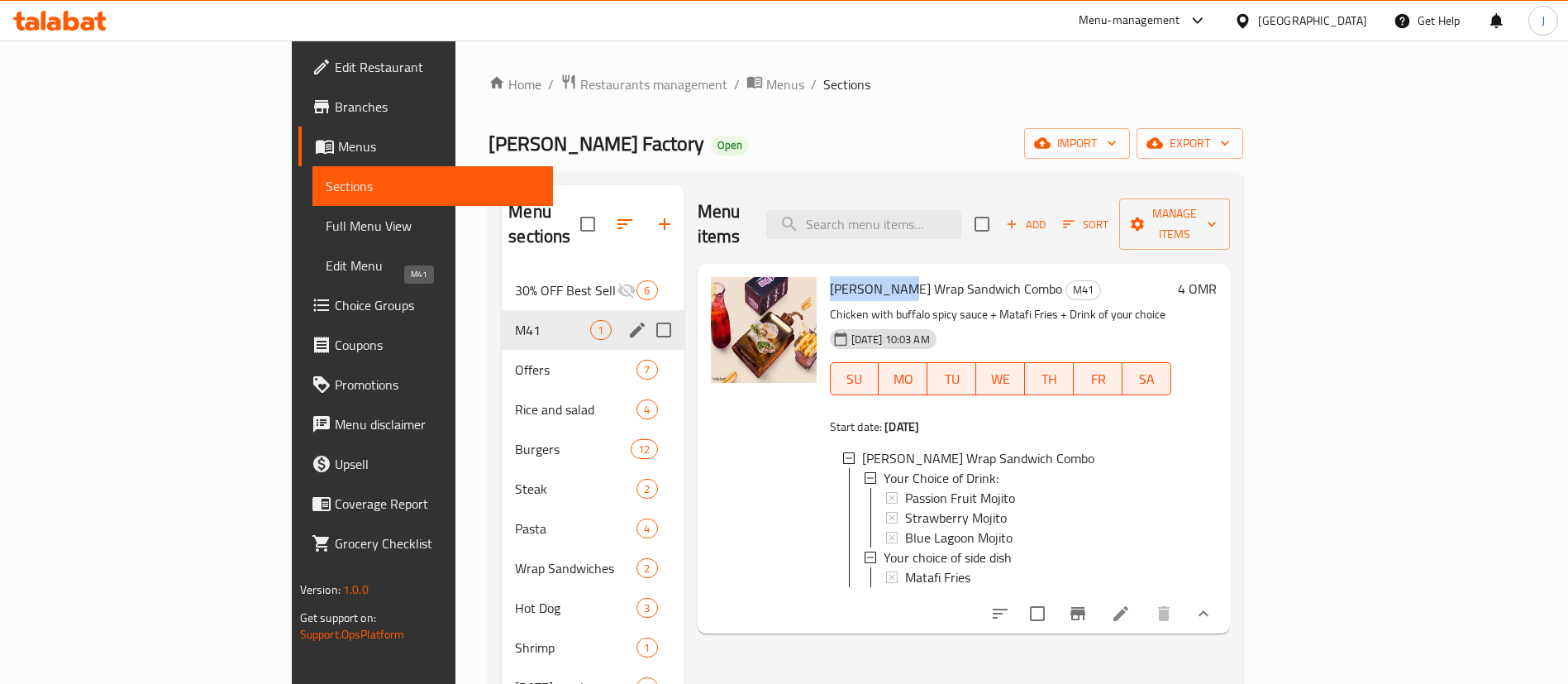
click at [515, 320] on span "M41" at bounding box center [552, 330] width 75 height 20
click at [502, 310] on div "M41 1" at bounding box center [593, 330] width 182 height 40
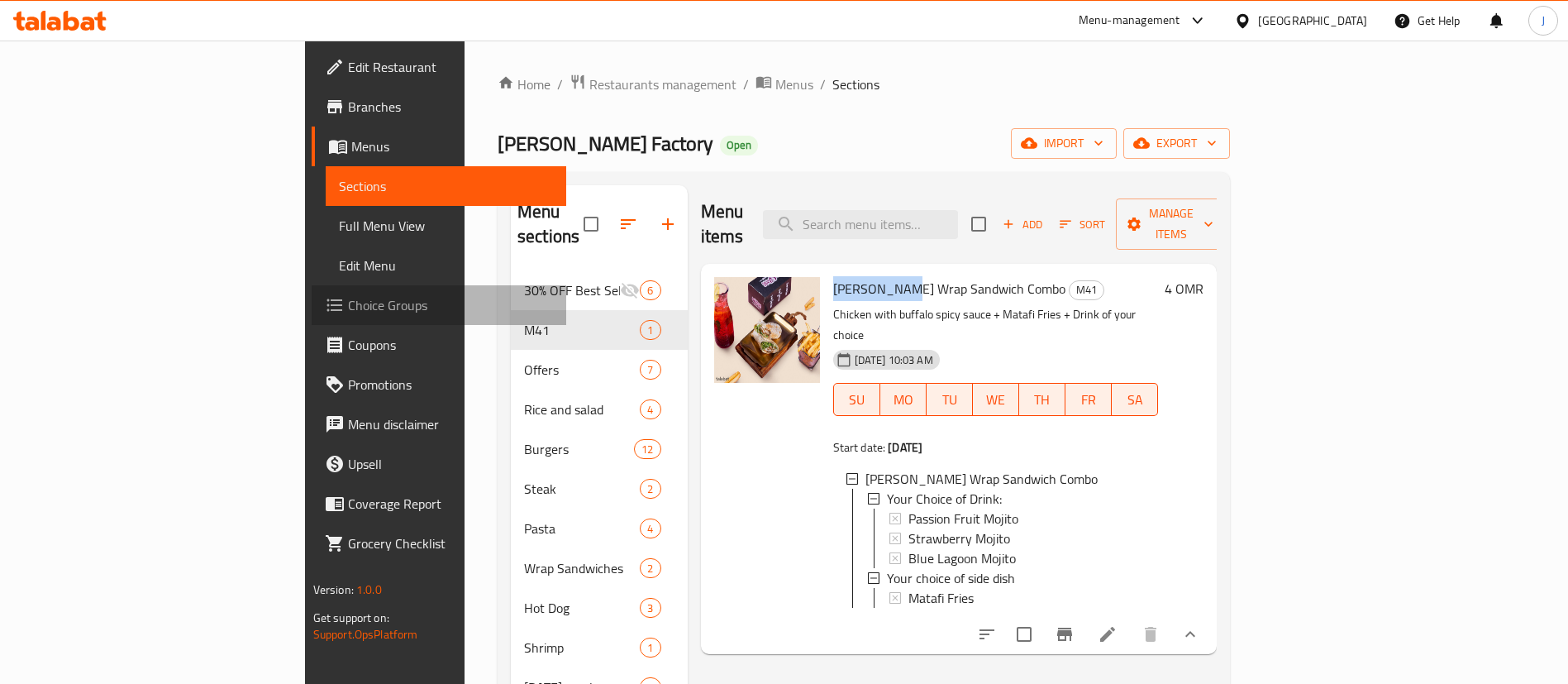
click at [348, 300] on span "Choice Groups" at bounding box center [451, 305] width 205 height 20
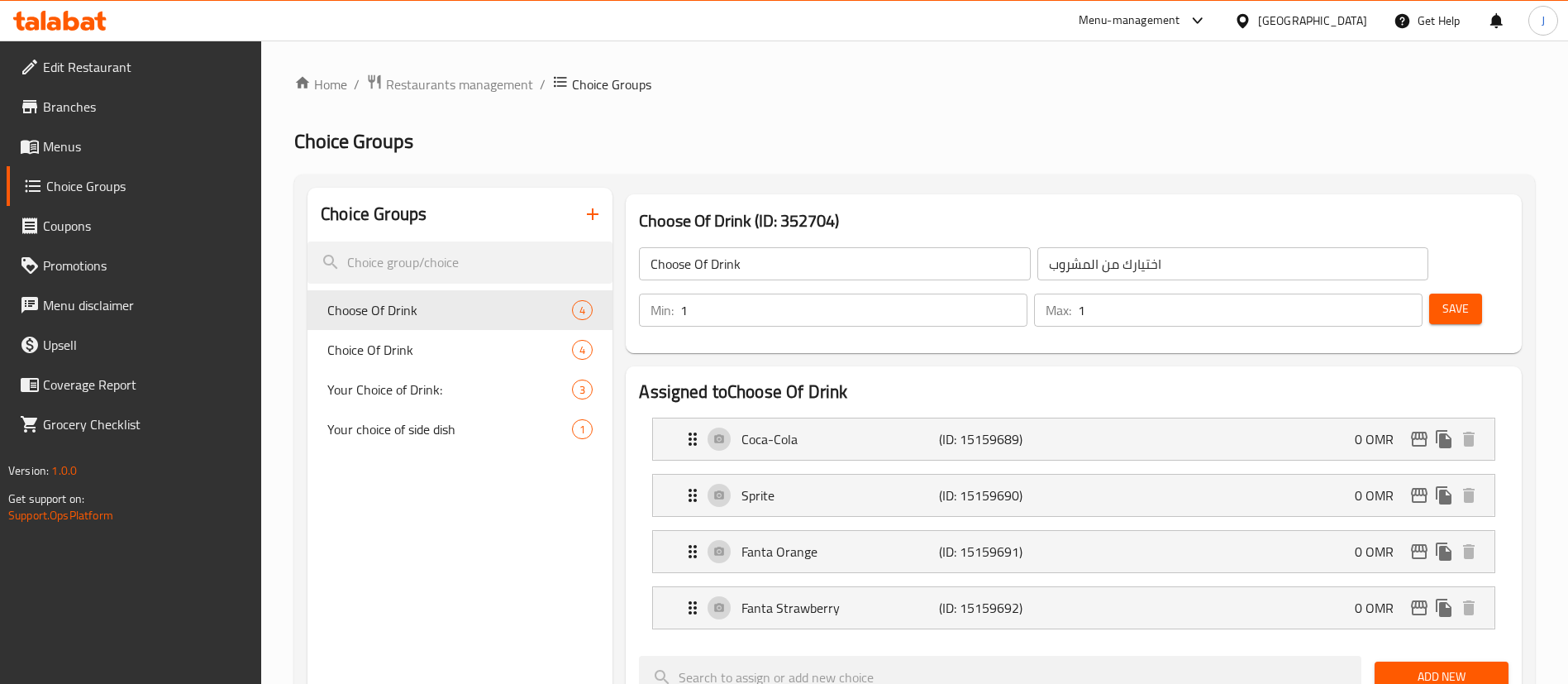
click at [604, 194] on div "Choice Groups" at bounding box center [460, 214] width 305 height 54
click at [590, 215] on icon "button" at bounding box center [592, 214] width 20 height 20
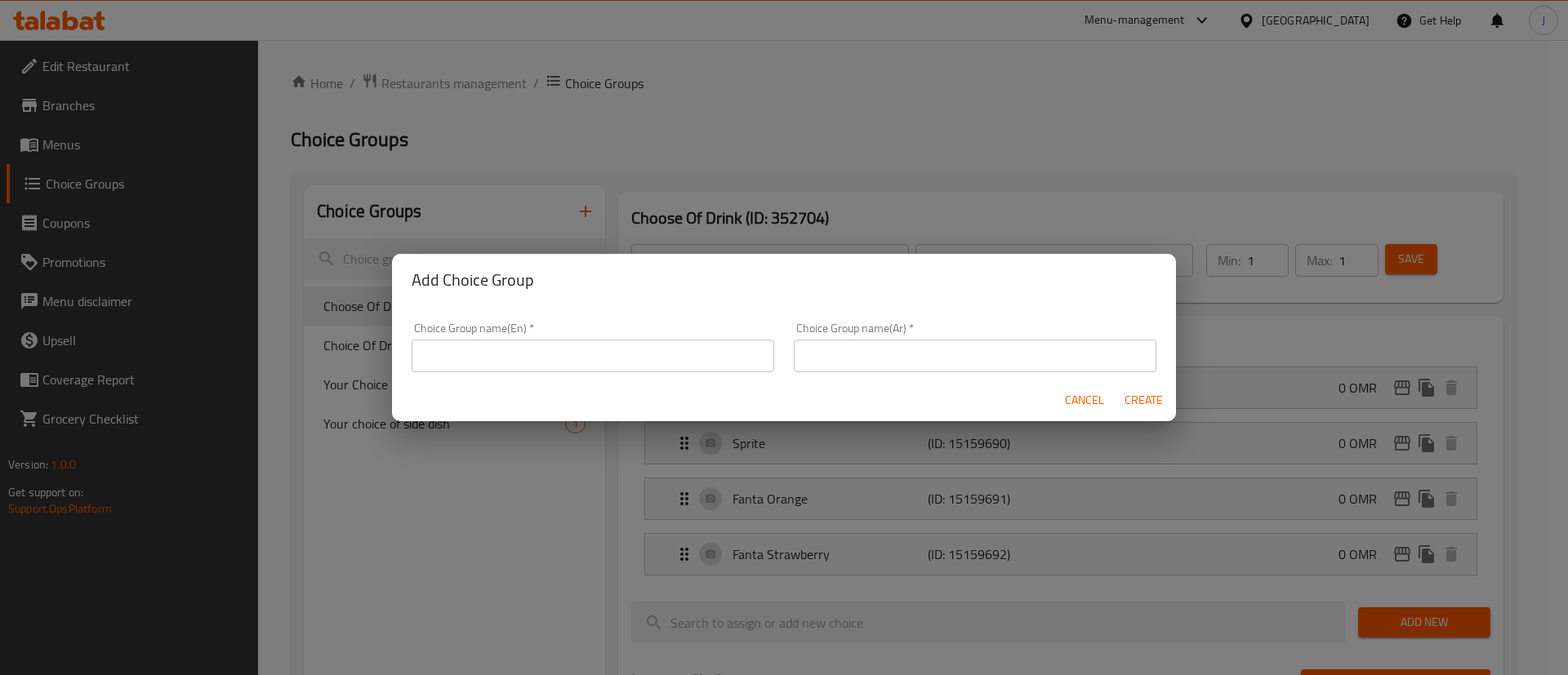
click at [698, 344] on input "text" at bounding box center [593, 355] width 363 height 33
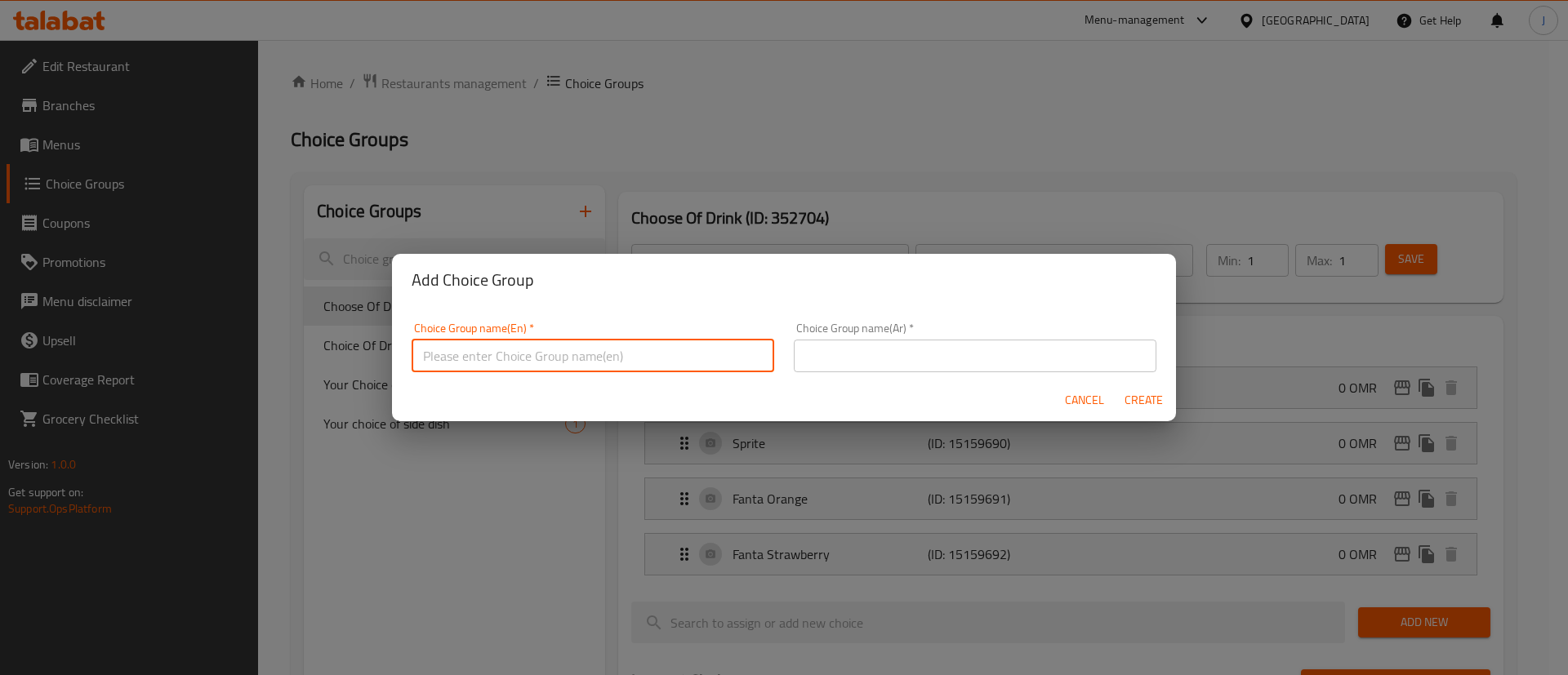
type input "Your Choice of Main"
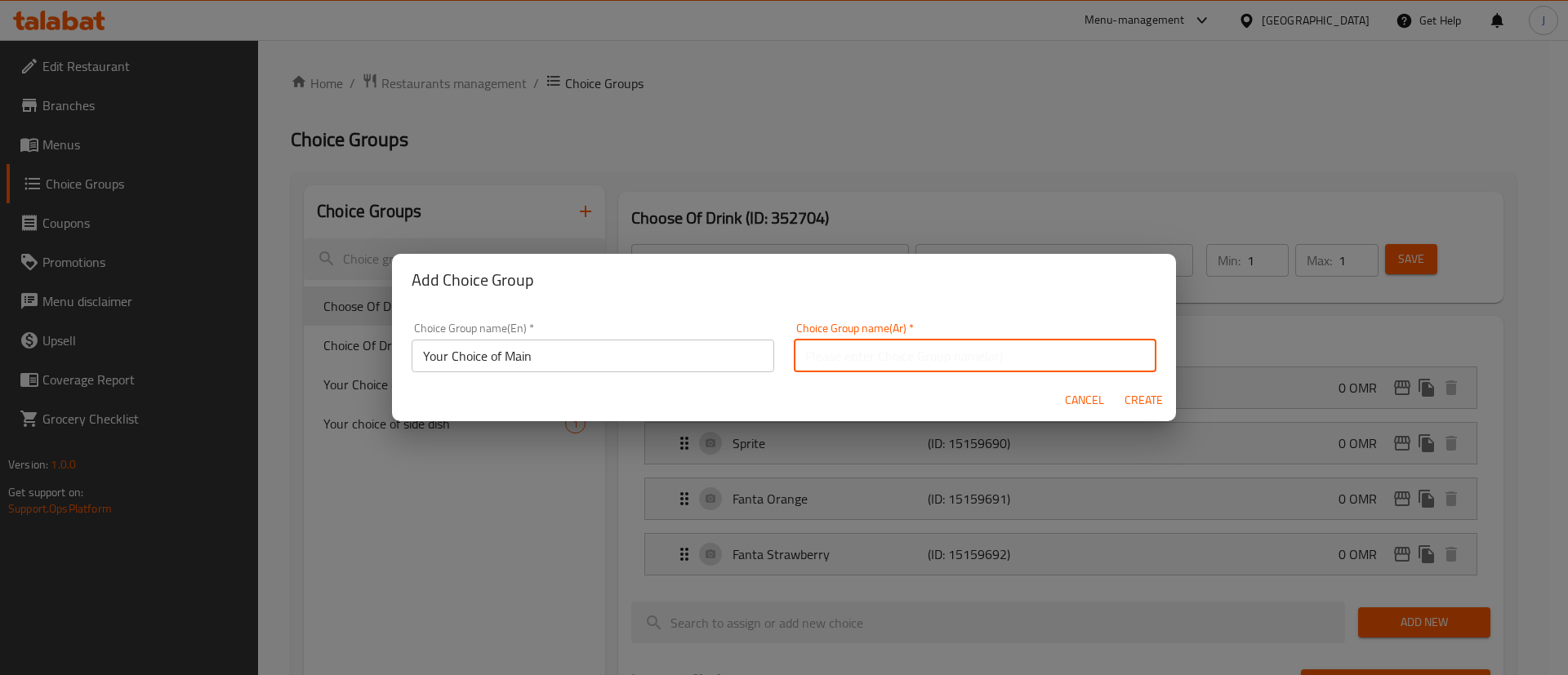
click at [850, 357] on input "text" at bounding box center [976, 355] width 363 height 33
type input "اختيارك من الطبق الرئيسي"
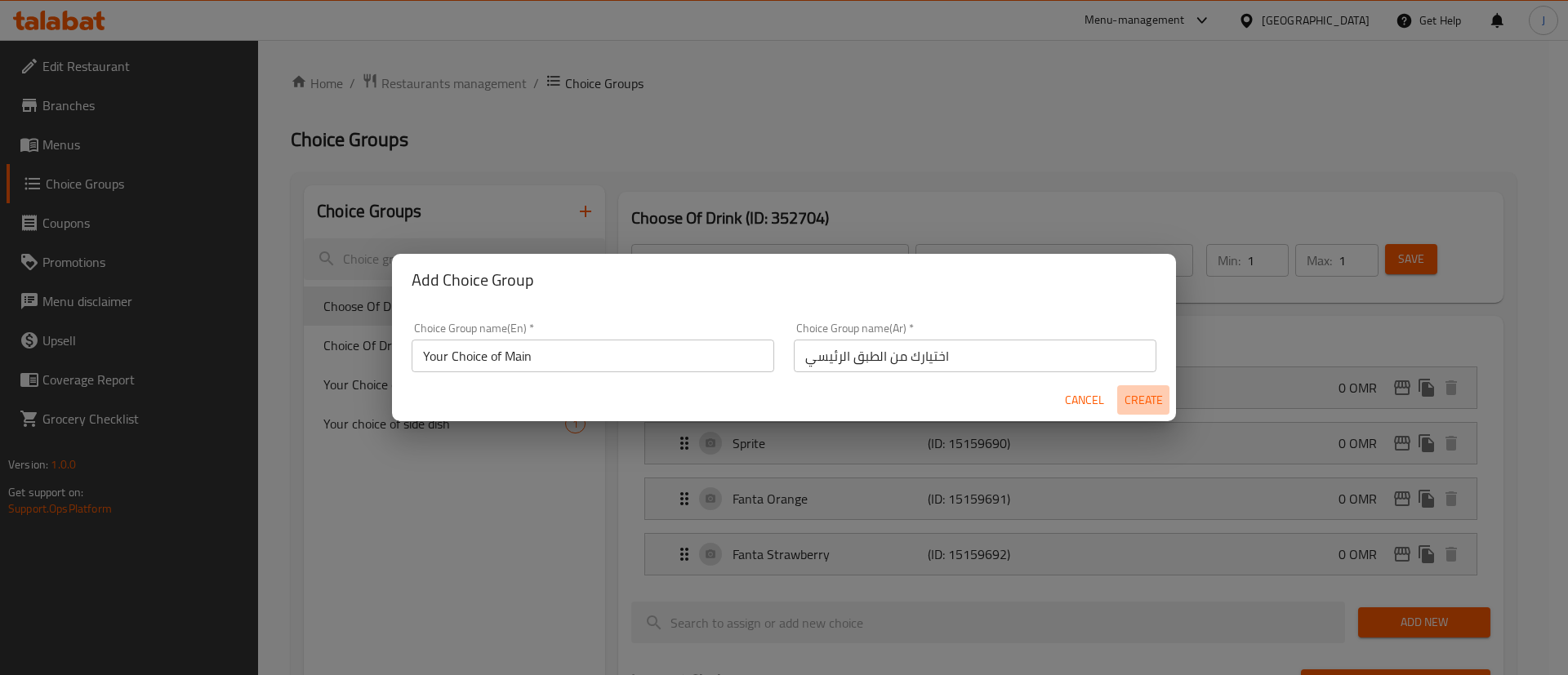
click at [1151, 397] on span "Create" at bounding box center [1143, 400] width 39 height 21
type input "Your Choice of Main"
type input "اختيارك من الطبق الرئيسي"
type input "0"
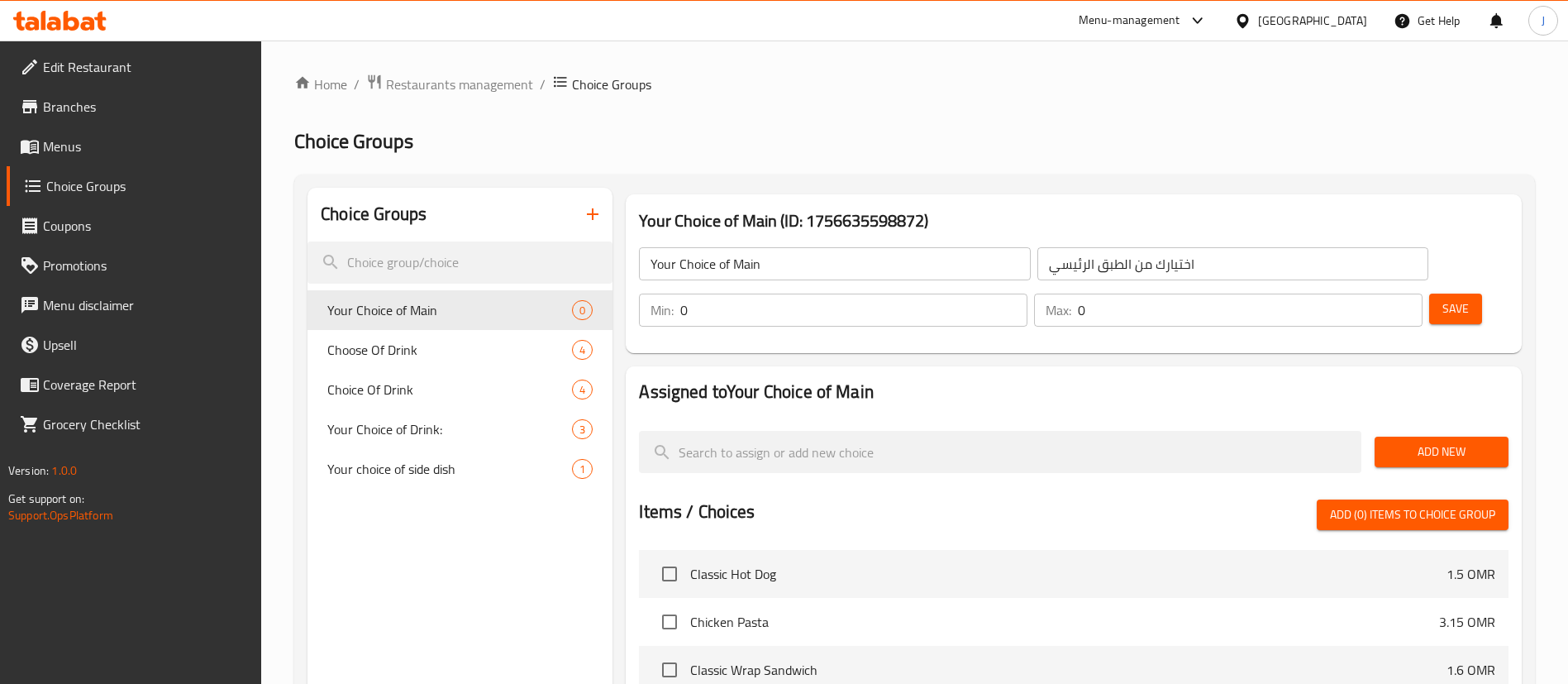
click at [1427, 424] on div "Add New" at bounding box center [1441, 452] width 147 height 55
click at [1415, 441] on span "Add New" at bounding box center [1441, 452] width 107 height 21
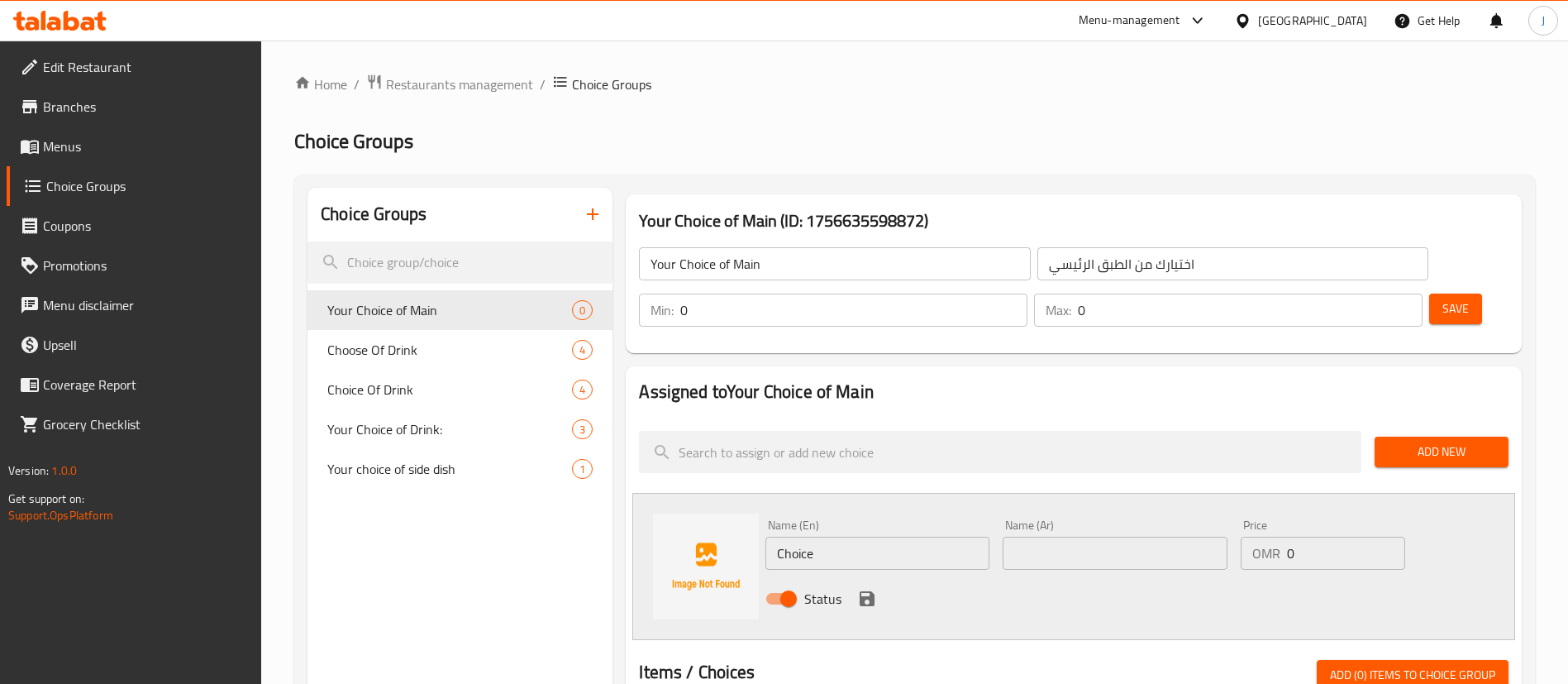
click at [832, 537] on input "Choice" at bounding box center [877, 553] width 224 height 33
drag, startPoint x: 832, startPoint y: 502, endPoint x: 552, endPoint y: 498, distance: 280.0
paste input "[PERSON_NAME] Wrap"
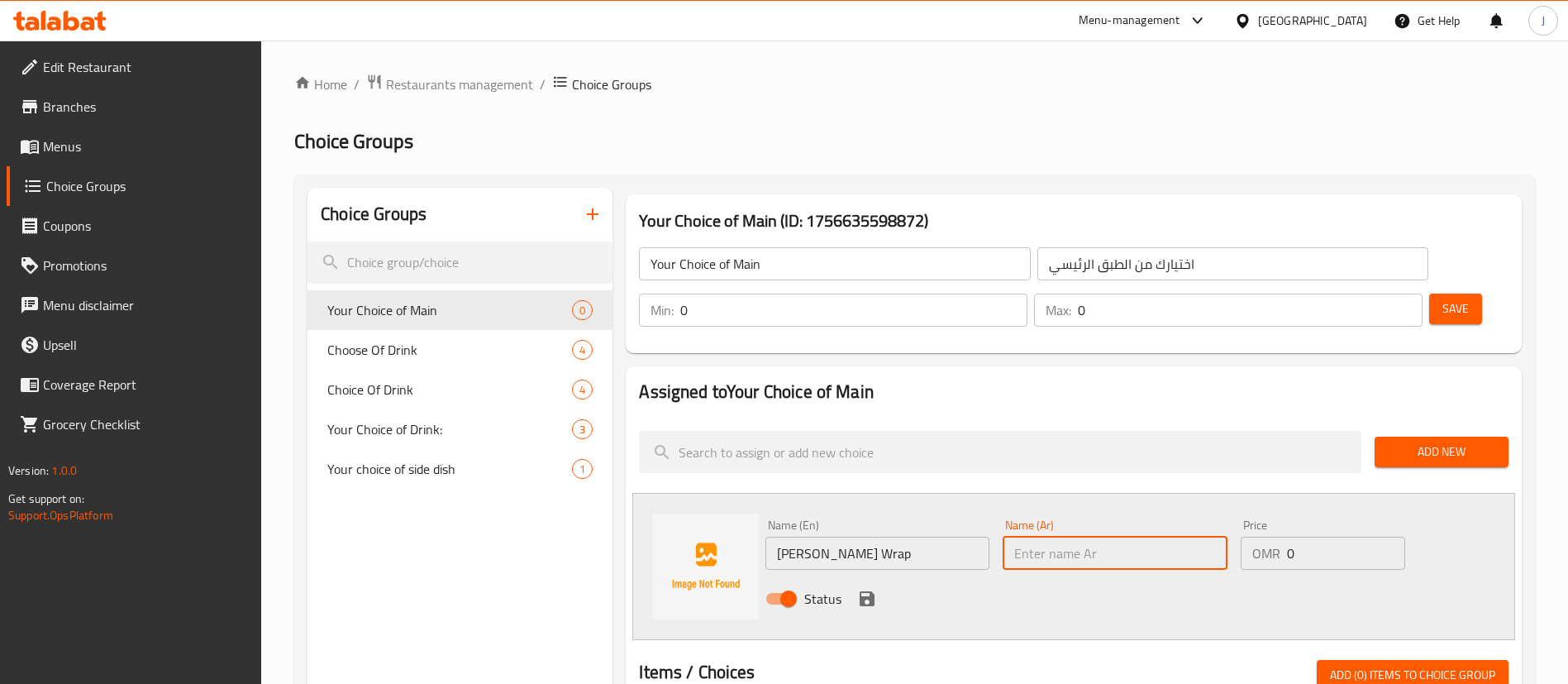
click at [1059, 537] on input "text" at bounding box center [1114, 553] width 224 height 33
click at [888, 537] on input "[PERSON_NAME] Wrap" at bounding box center [877, 553] width 224 height 33
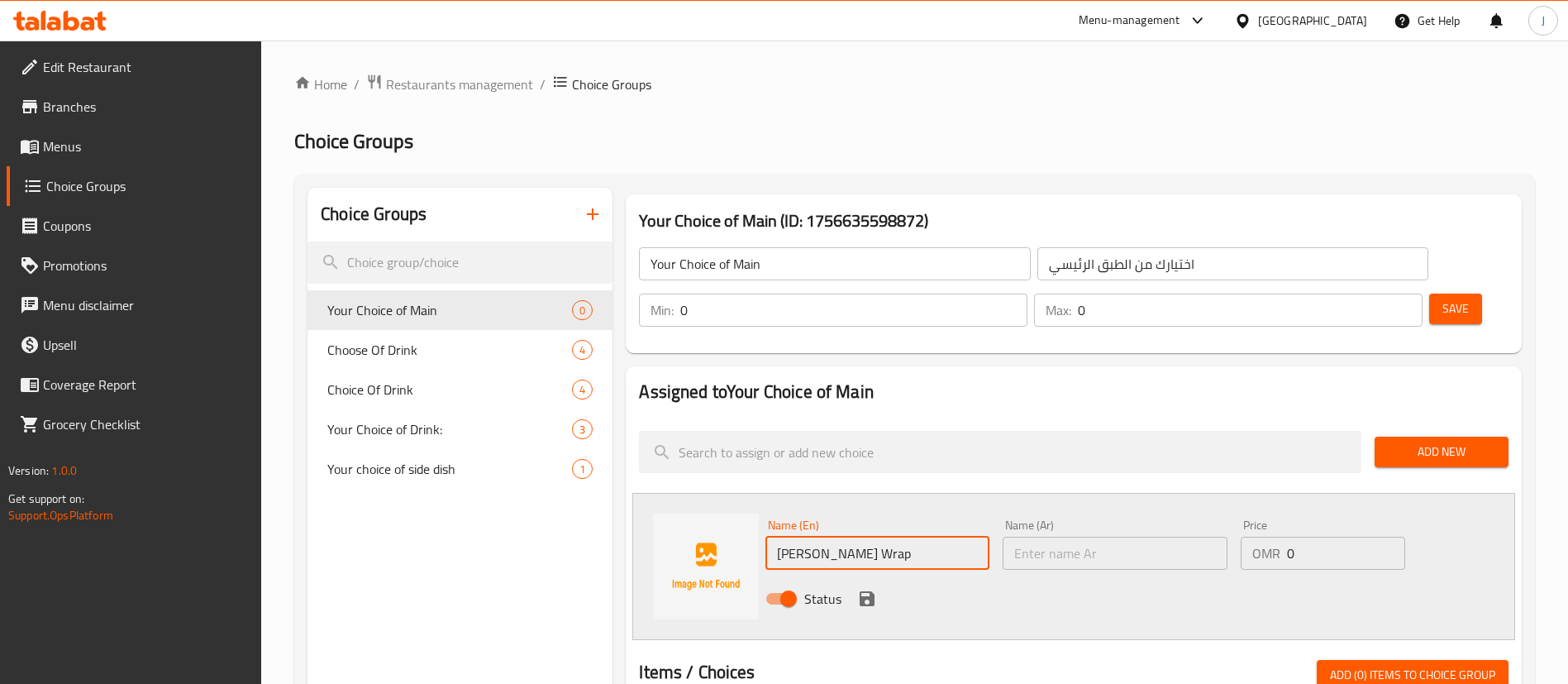
paste input "راب"
drag, startPoint x: 852, startPoint y: 505, endPoint x: 733, endPoint y: 509, distance: 119.1
click at [733, 509] on div "Name (En) [PERSON_NAME] Wrap راب Name (En) Name (Ar) Name (Ar) Price OMR 0 Pric…" at bounding box center [1074, 566] width 882 height 147
type input "[PERSON_NAME] Wrap راب"
click at [1161, 519] on div "Name (Ar) Name (Ar)" at bounding box center [1114, 544] width 224 height 50
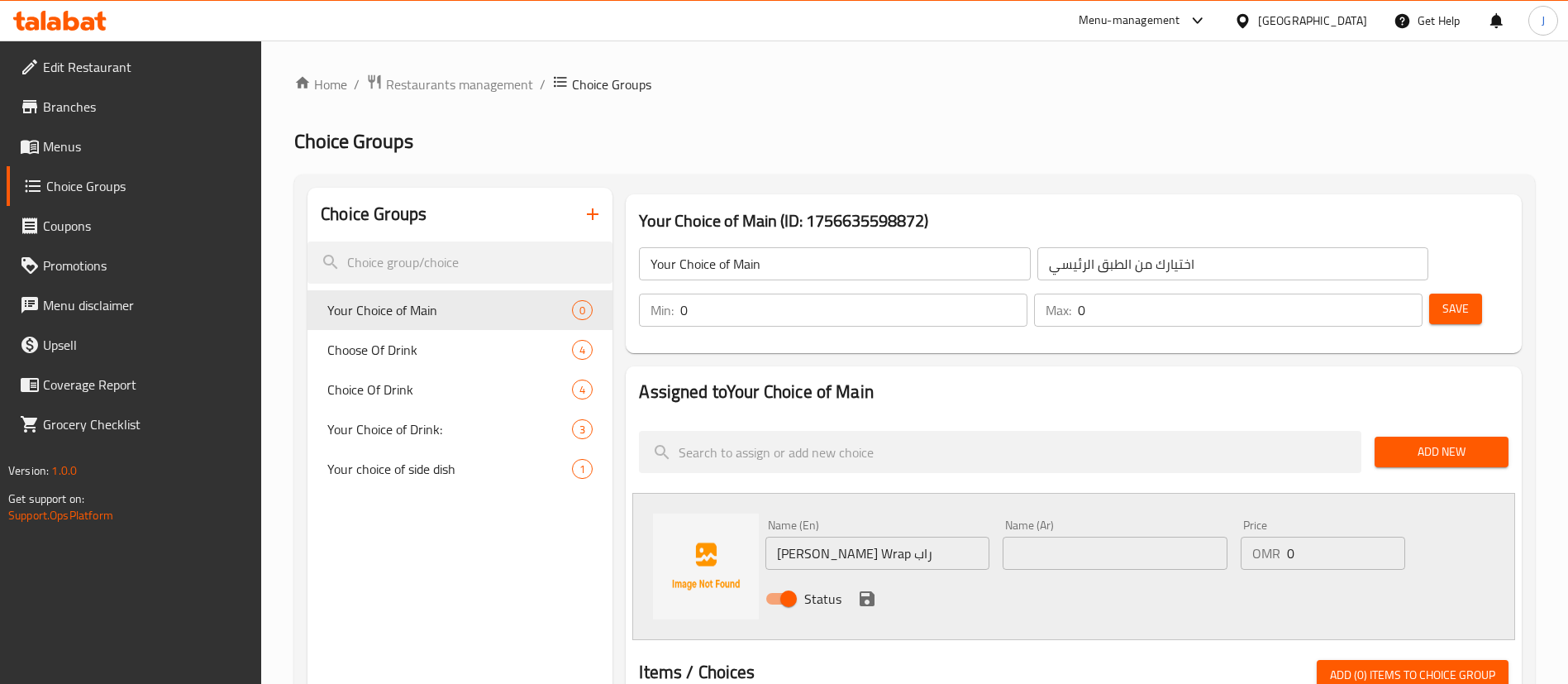
click at [1152, 523] on div "Name (Ar) Name (Ar)" at bounding box center [1114, 544] width 238 height 63
click at [1152, 537] on input "text" at bounding box center [1114, 553] width 224 height 33
drag, startPoint x: 857, startPoint y: 507, endPoint x: 924, endPoint y: 500, distance: 67.4
click at [924, 537] on input "[PERSON_NAME] Wrap راب" at bounding box center [877, 553] width 224 height 33
click at [1064, 537] on input "text" at bounding box center [1114, 553] width 224 height 33
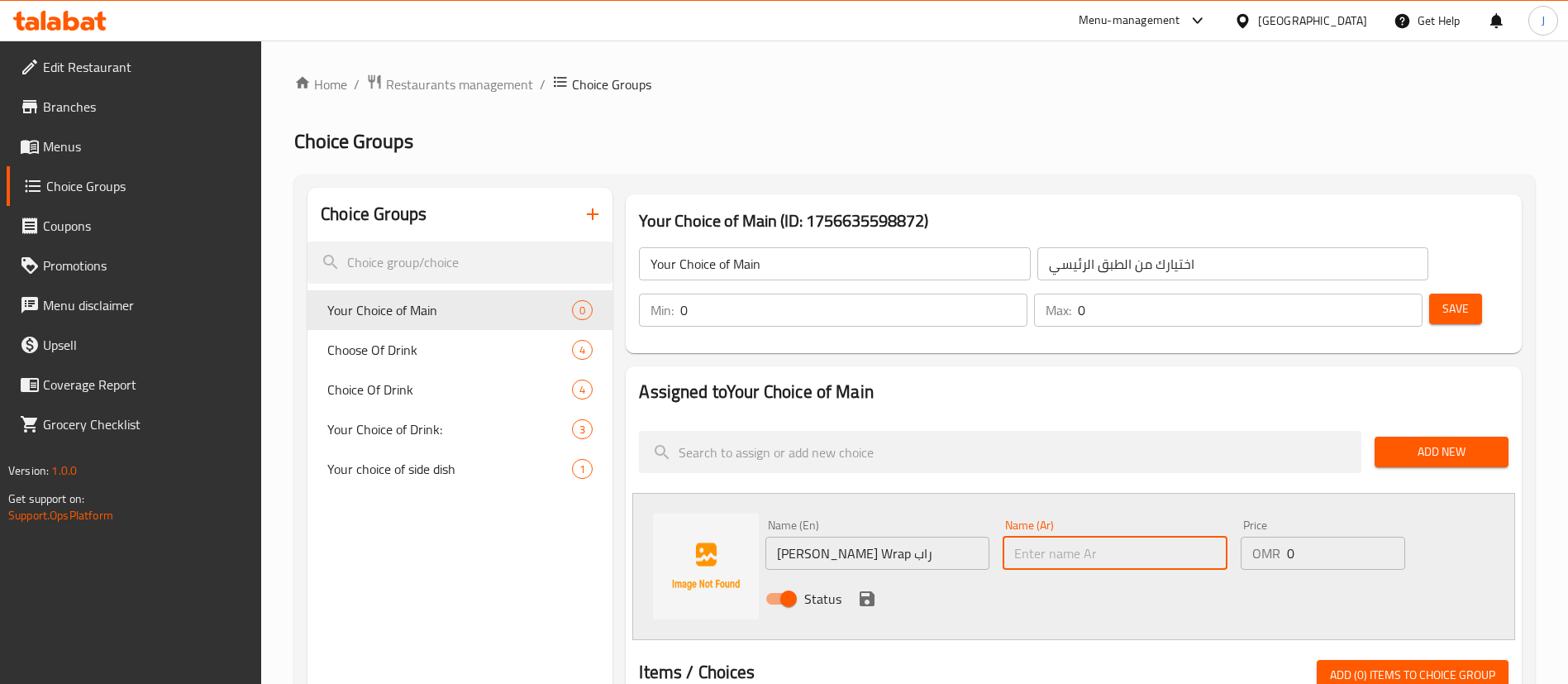
paste input "نيوتن التفاف"
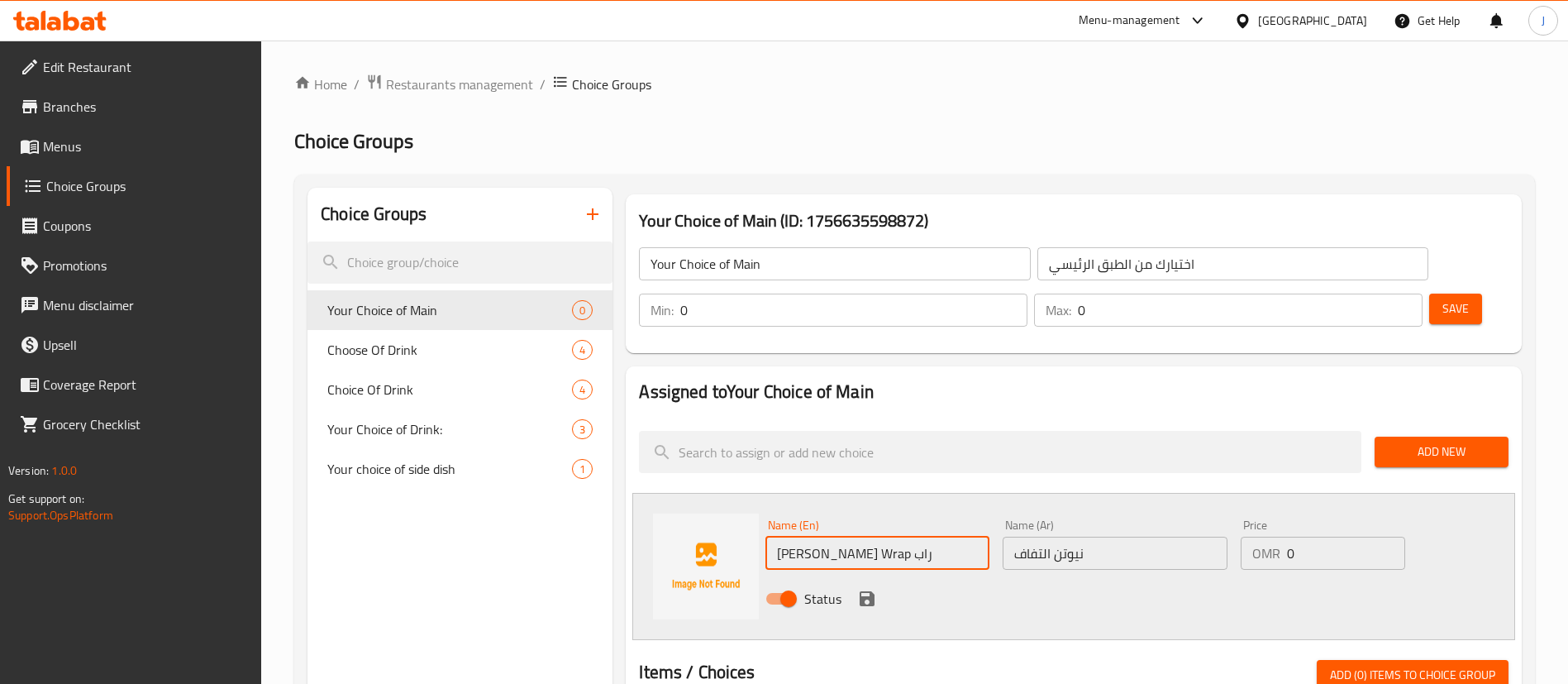
drag, startPoint x: 849, startPoint y: 504, endPoint x: 895, endPoint y: 505, distance: 46.0
click at [895, 537] on input "[PERSON_NAME] Wrap راب" at bounding box center [877, 553] width 224 height 33
drag, startPoint x: 853, startPoint y: 504, endPoint x: 889, endPoint y: 506, distance: 36.1
click at [889, 537] on input "[PERSON_NAME] Wrap راب" at bounding box center [877, 553] width 224 height 33
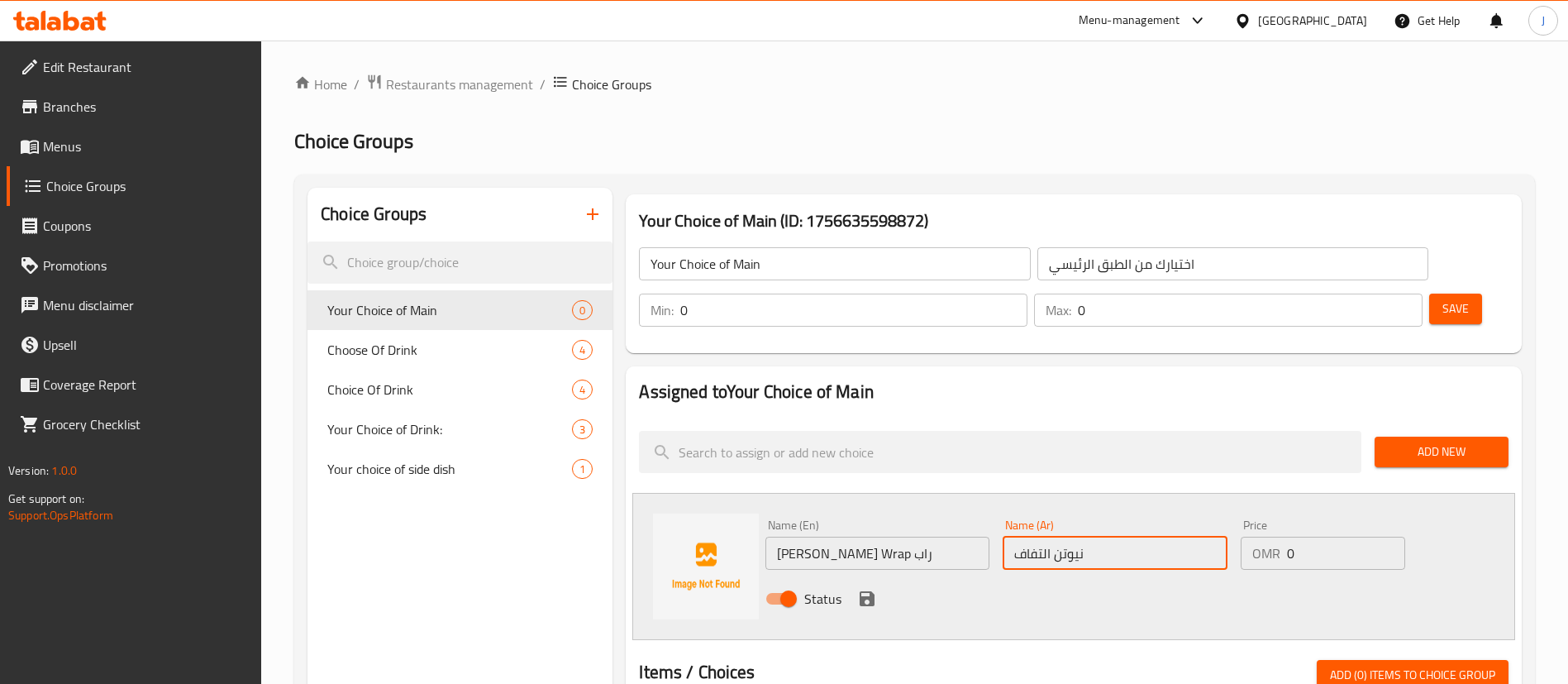
drag, startPoint x: 1012, startPoint y: 504, endPoint x: 1054, endPoint y: 506, distance: 42.0
click at [1054, 537] on input "نيوتن التفاف" at bounding box center [1114, 553] width 224 height 33
paste input "اب"
type input "نيوتن راب"
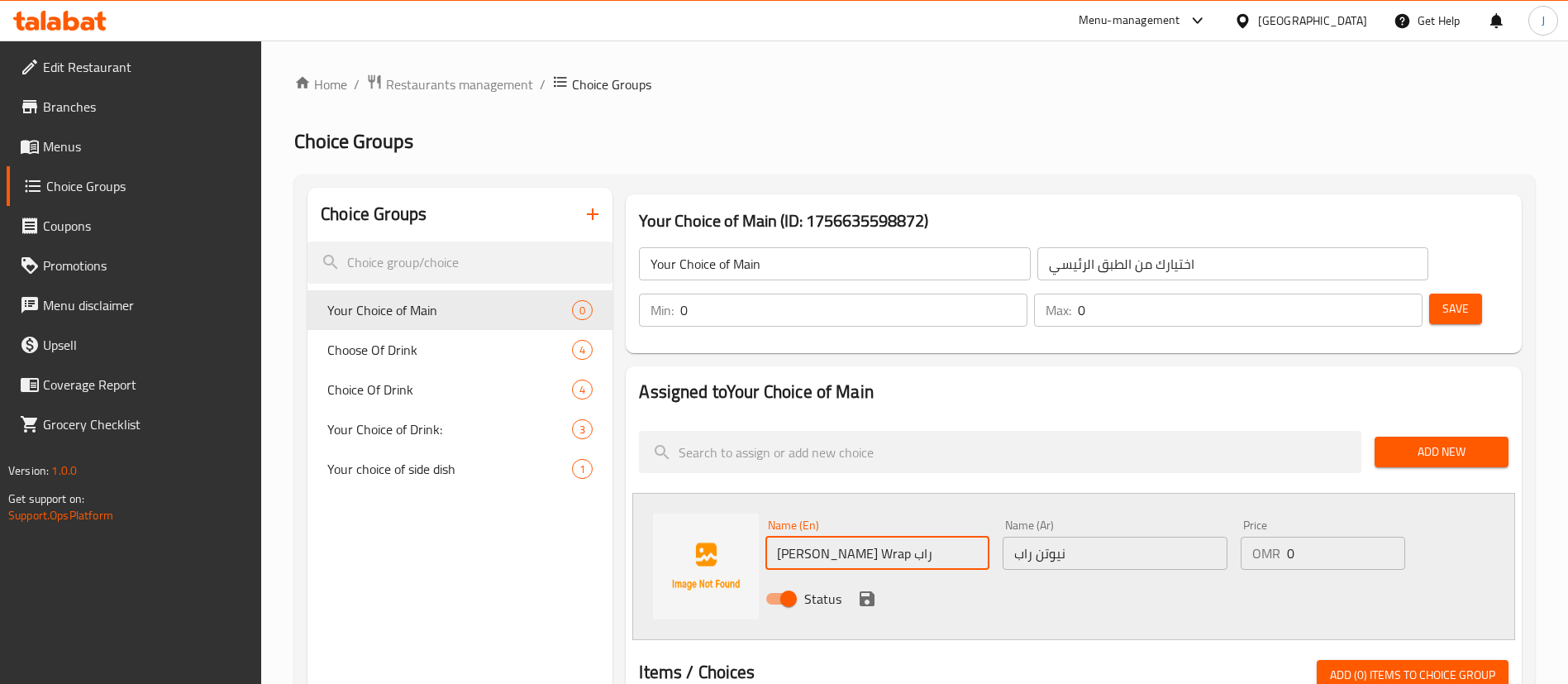
drag, startPoint x: 875, startPoint y: 508, endPoint x: 856, endPoint y: 502, distance: 19.9
click at [856, 537] on input "[PERSON_NAME] Wrap راب" at bounding box center [877, 553] width 224 height 33
type input "[PERSON_NAME] Wrap"
click at [867, 591] on icon "save" at bounding box center [867, 599] width 15 height 15
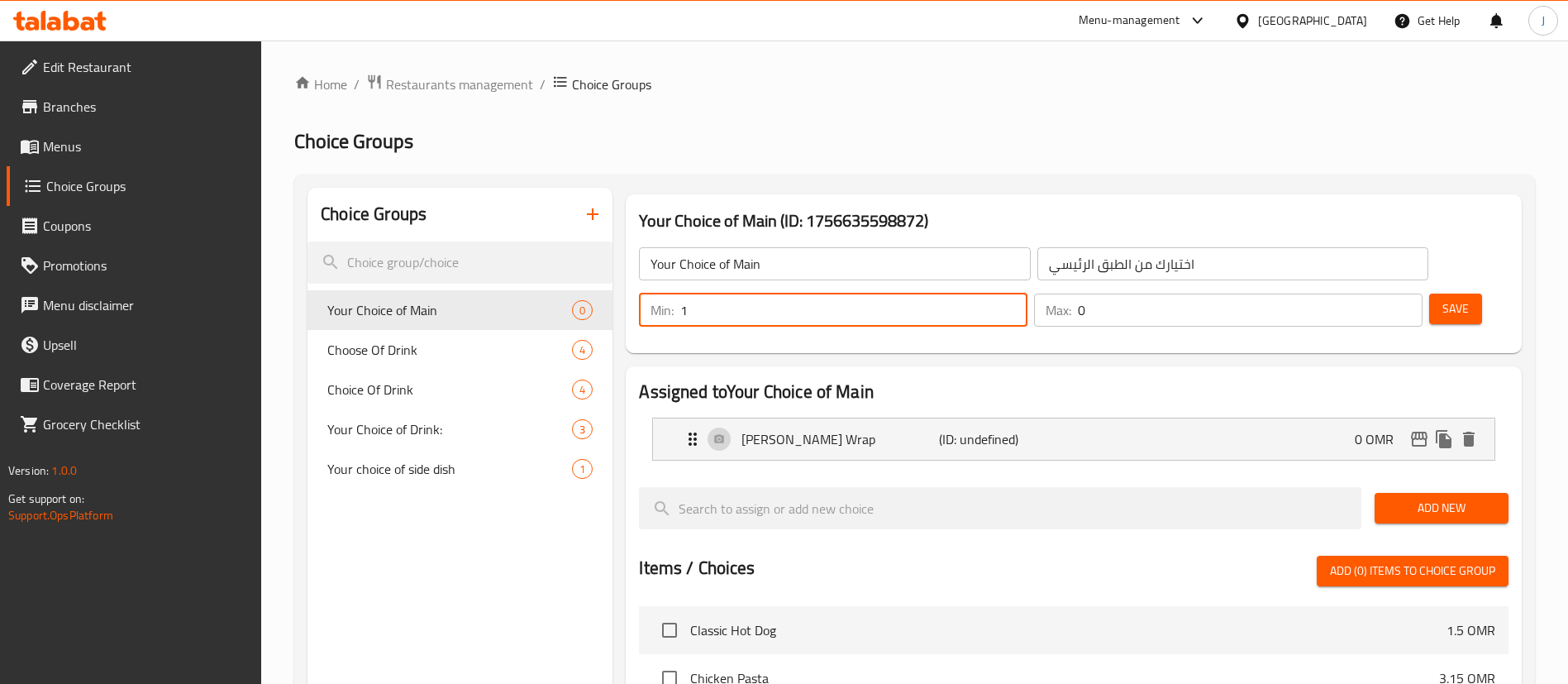
type input "1"
click at [1027, 294] on input "1" at bounding box center [853, 310] width 347 height 33
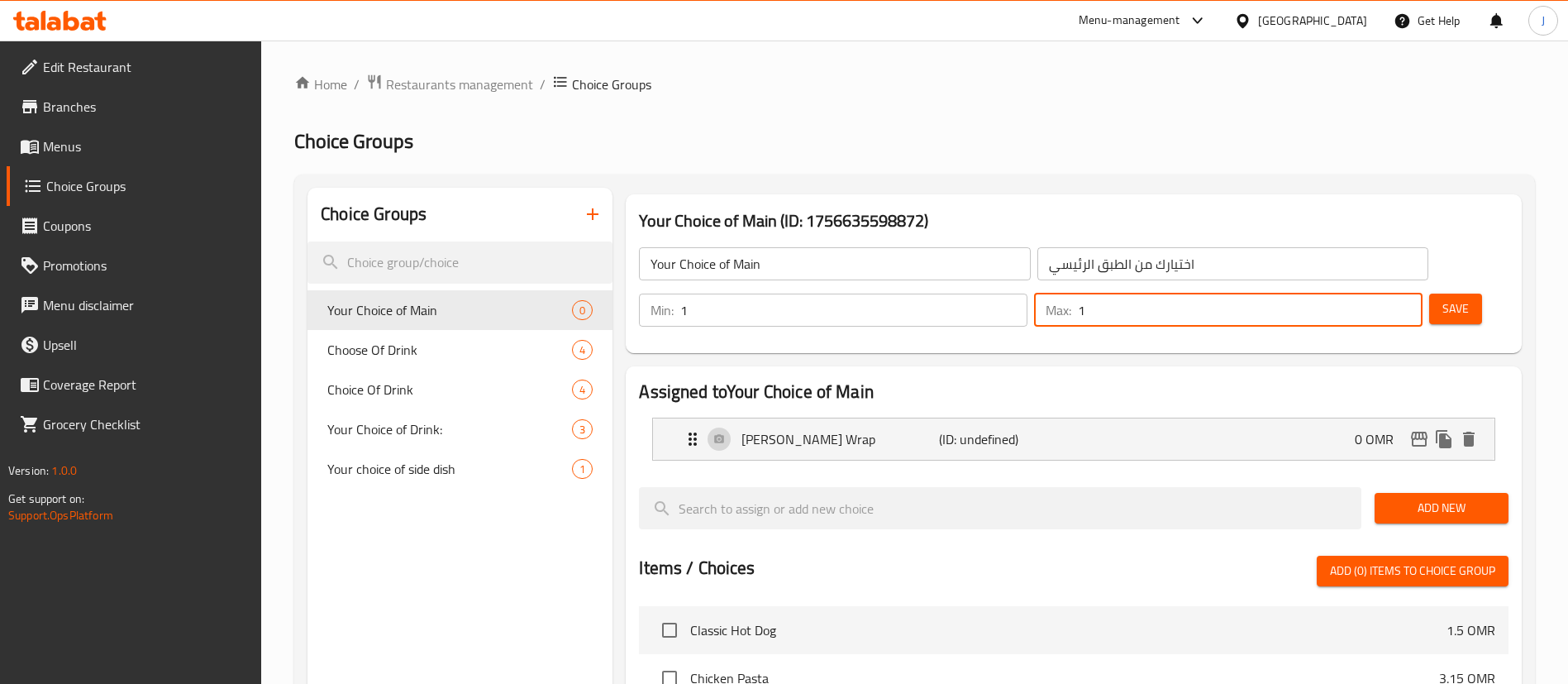
type input "1"
click at [1381, 294] on input "1" at bounding box center [1250, 310] width 345 height 33
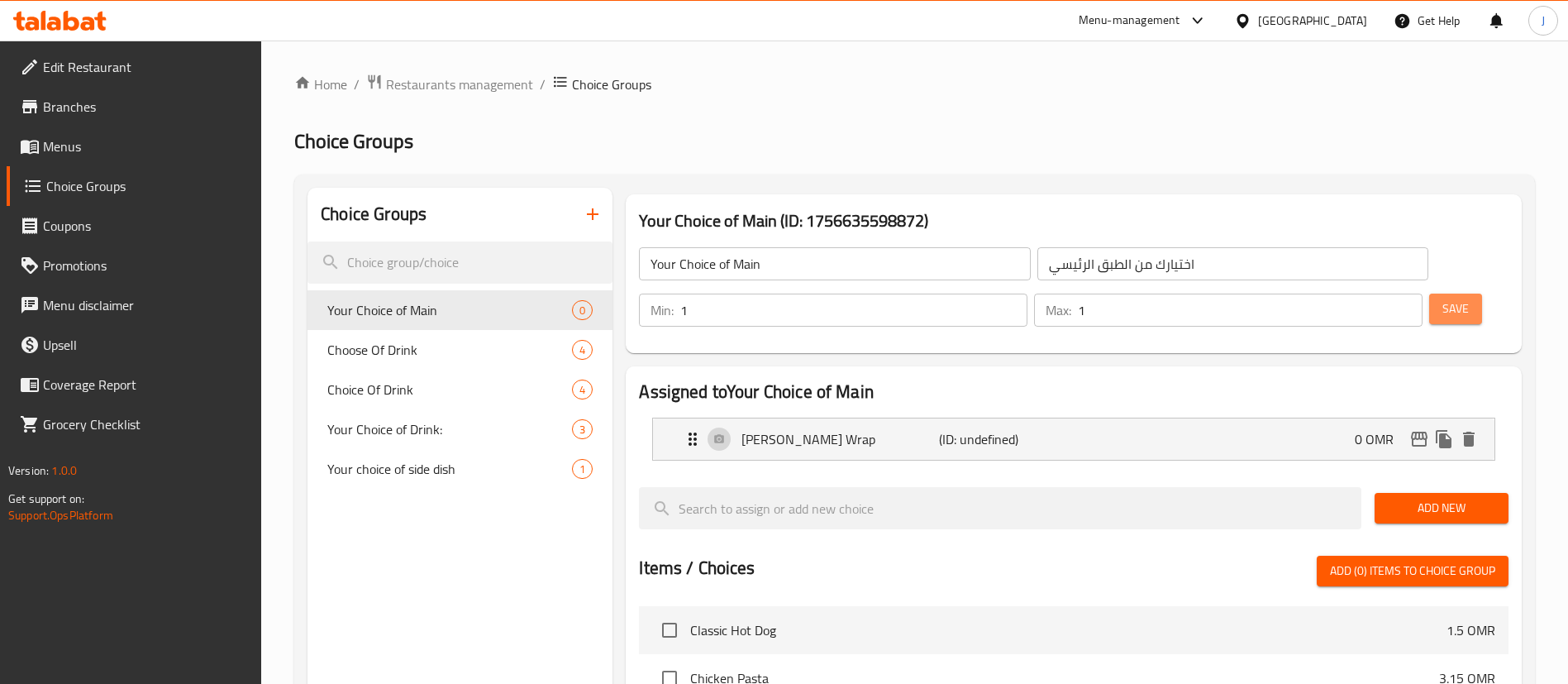
click at [1429, 294] on button "Save" at bounding box center [1455, 309] width 53 height 30
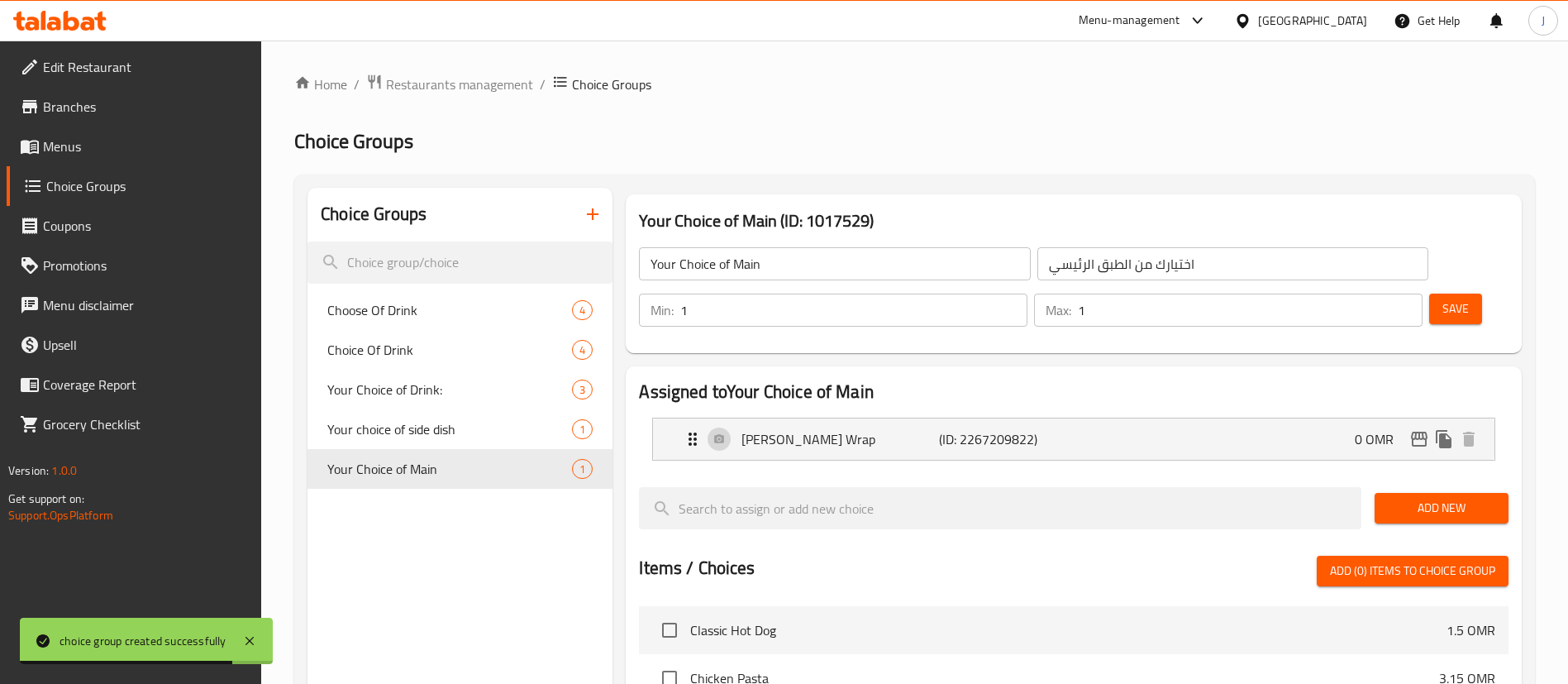
click at [95, 142] on span "Menus" at bounding box center [145, 146] width 205 height 20
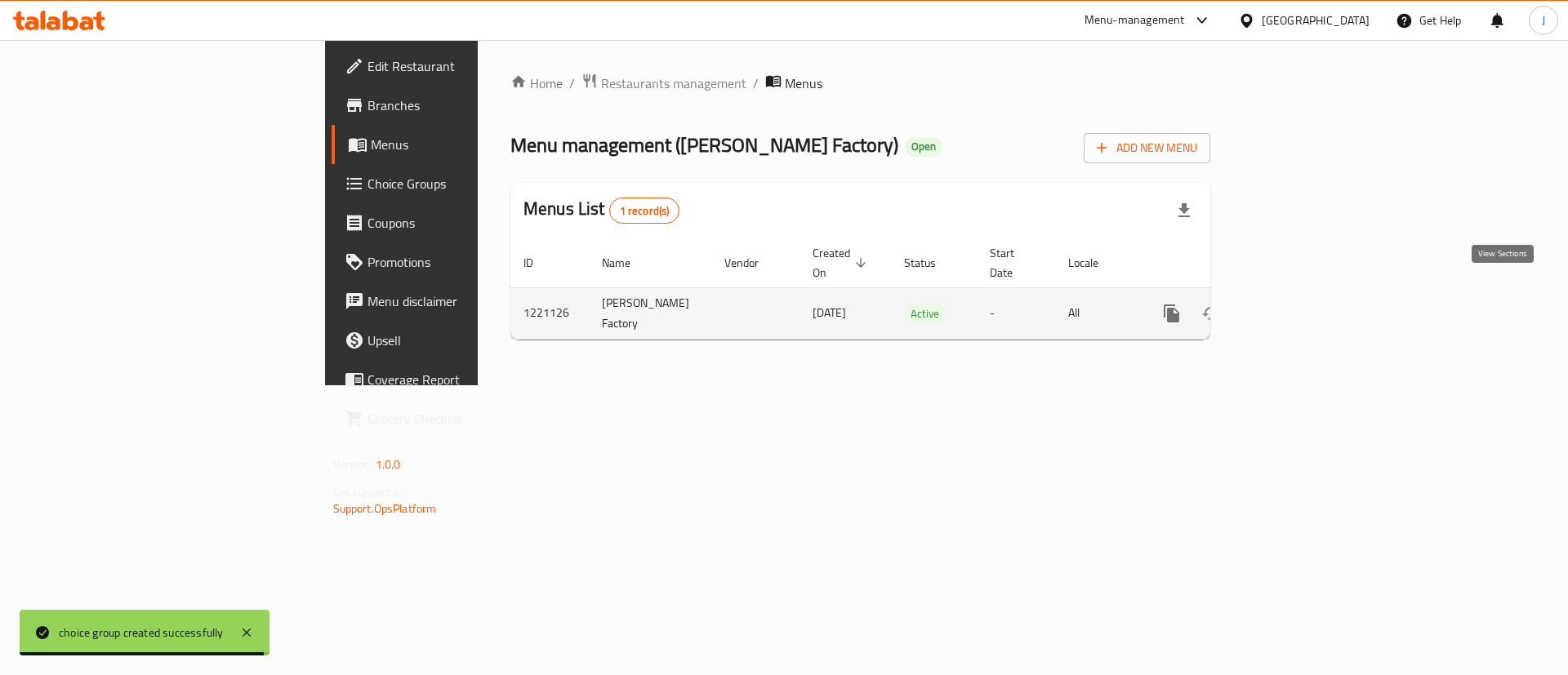
click at [1299, 304] on icon "enhanced table" at bounding box center [1289, 313] width 20 height 20
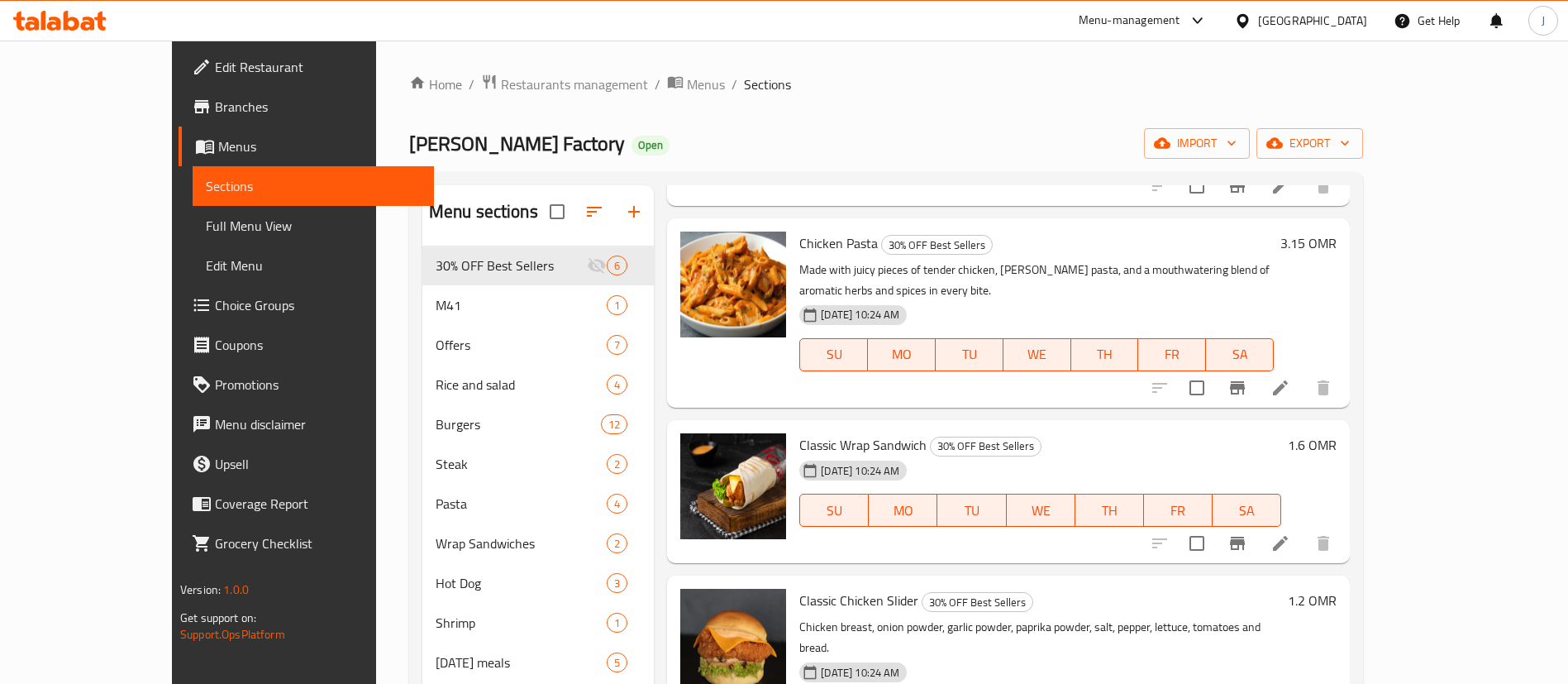
scroll to position [87, 0]
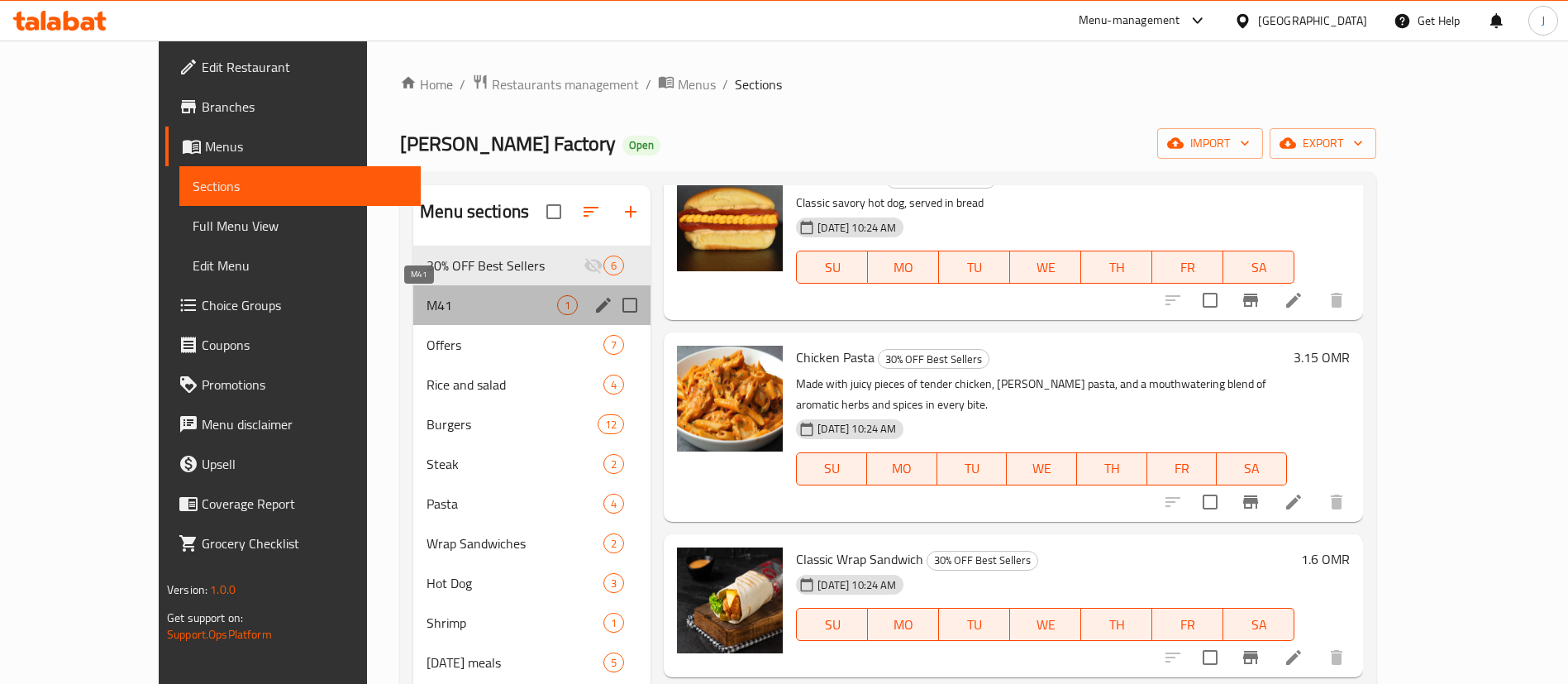
click at [429, 302] on span "M41" at bounding box center [491, 305] width 131 height 20
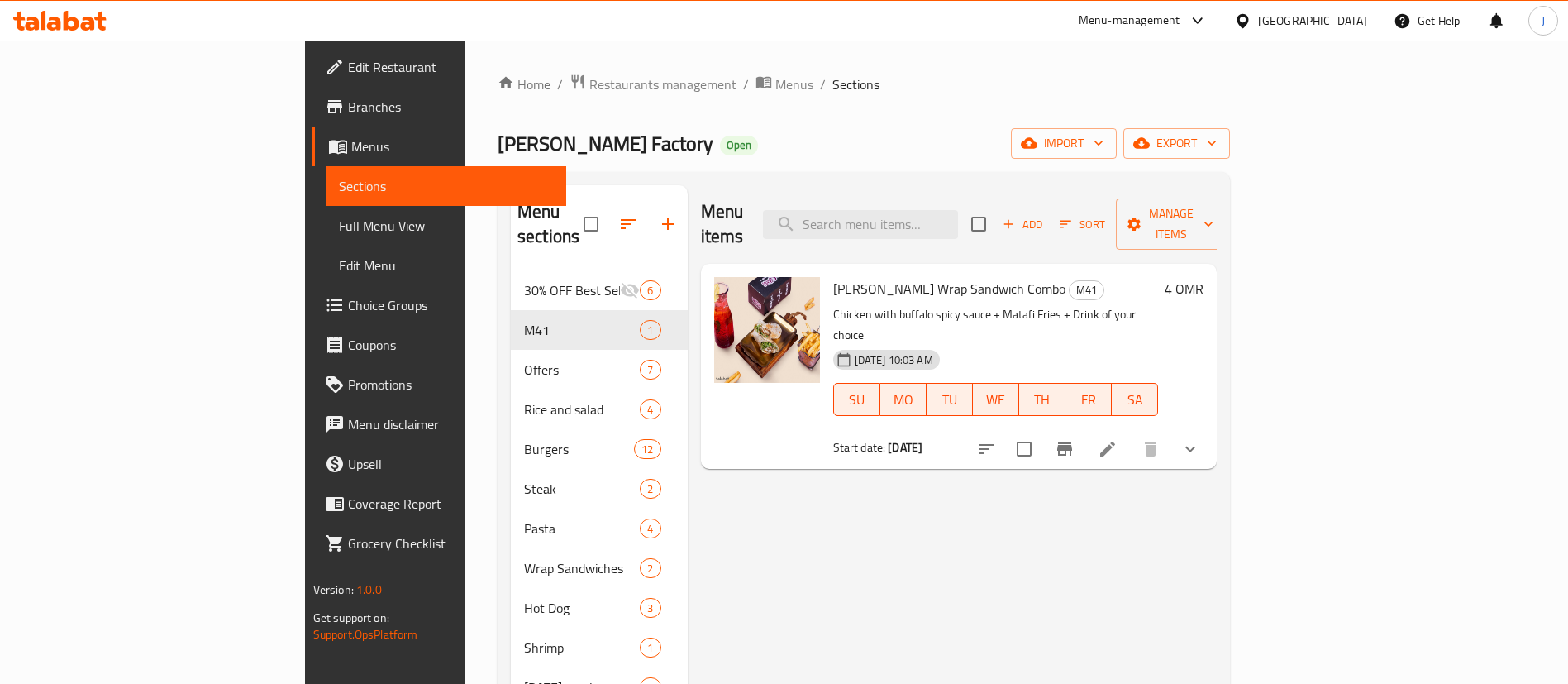
click at [1210, 429] on button "show more" at bounding box center [1190, 449] width 40 height 40
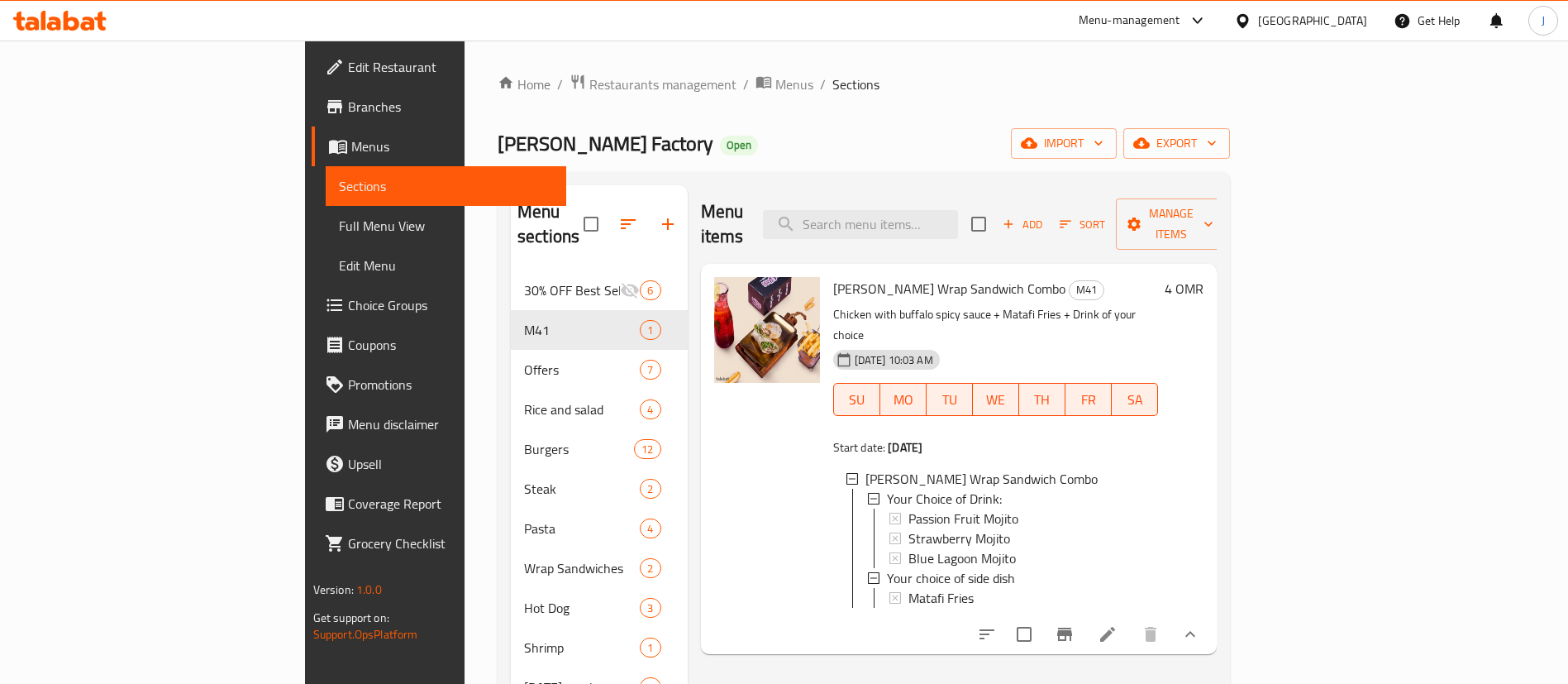
click at [348, 310] on span "Choice Groups" at bounding box center [451, 305] width 205 height 20
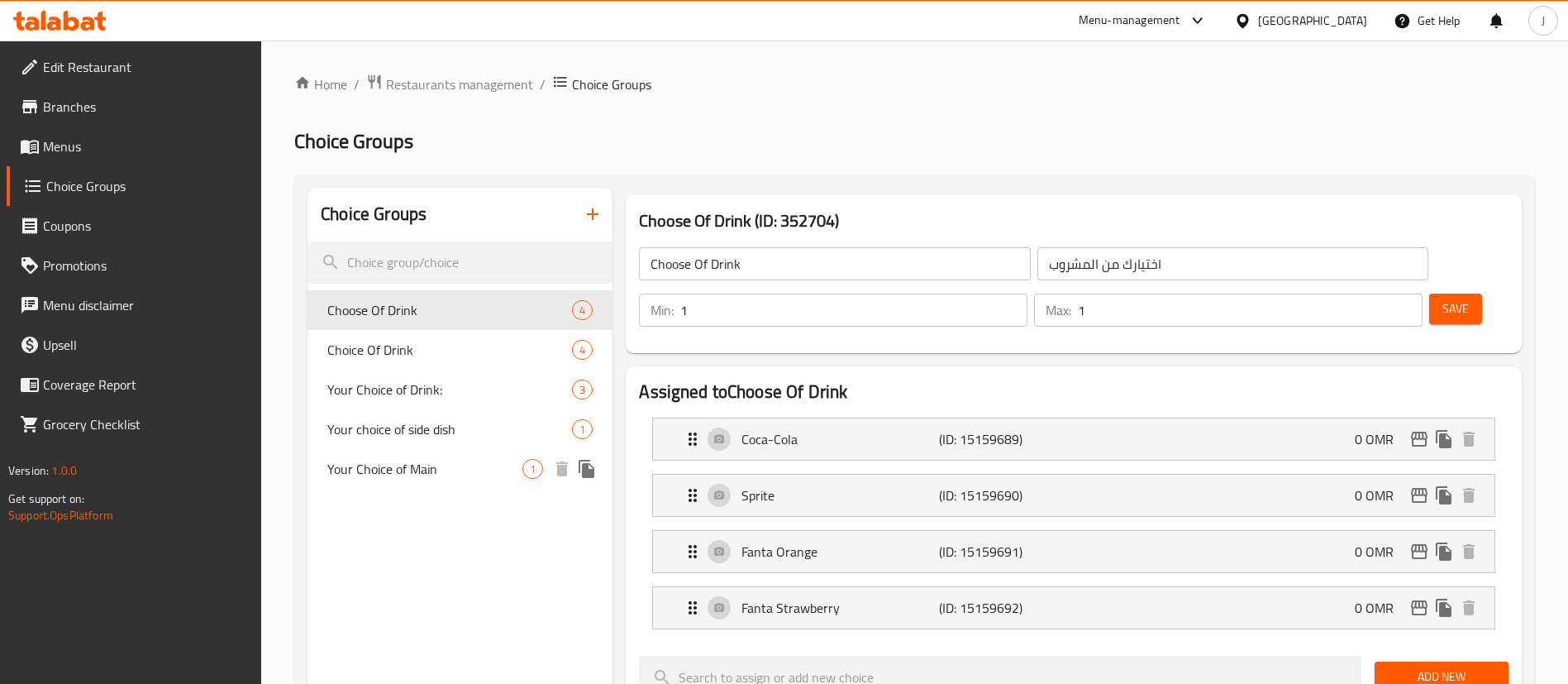
click at [455, 467] on span "Your Choice of Main" at bounding box center [425, 469] width 195 height 20
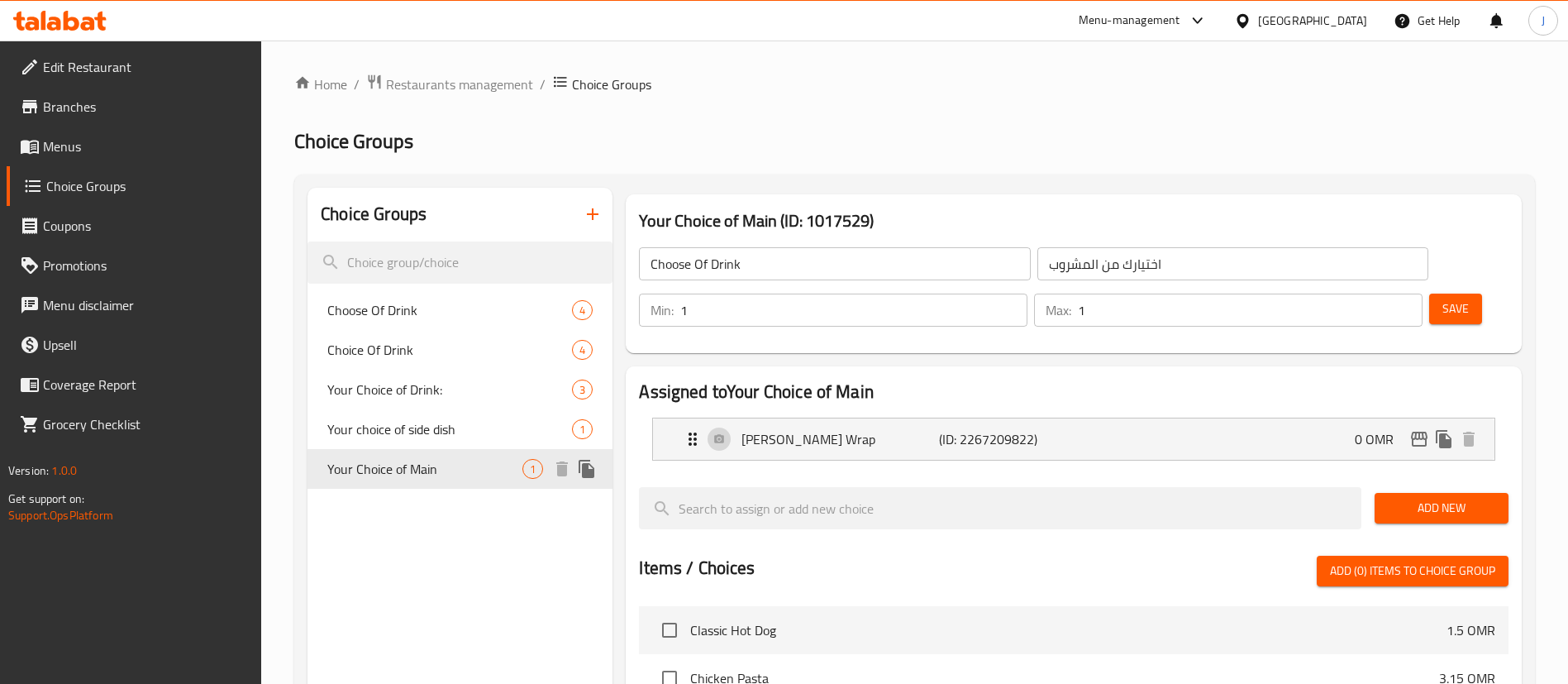
type input "Your Choice of Main"
type input "اختيارك من الطبق الرئيسي"
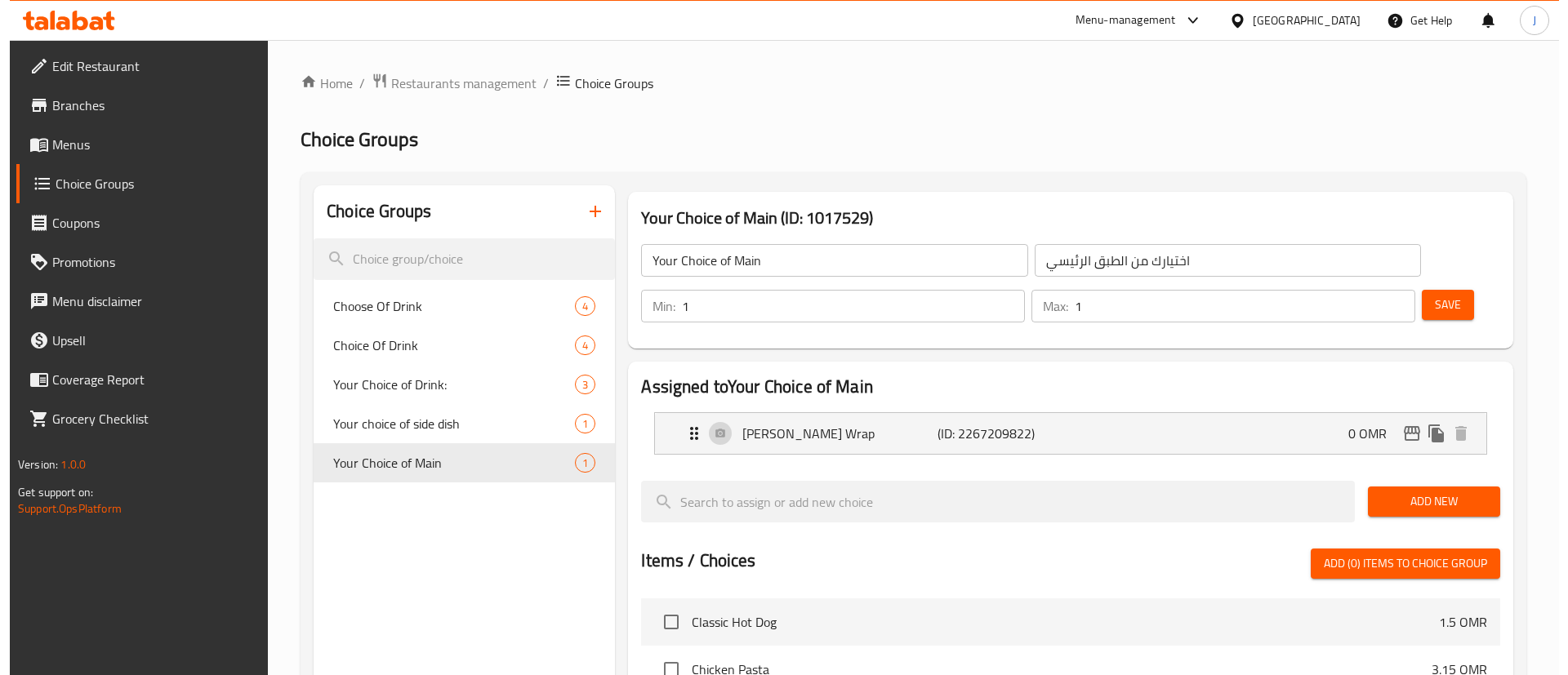
scroll to position [455, 0]
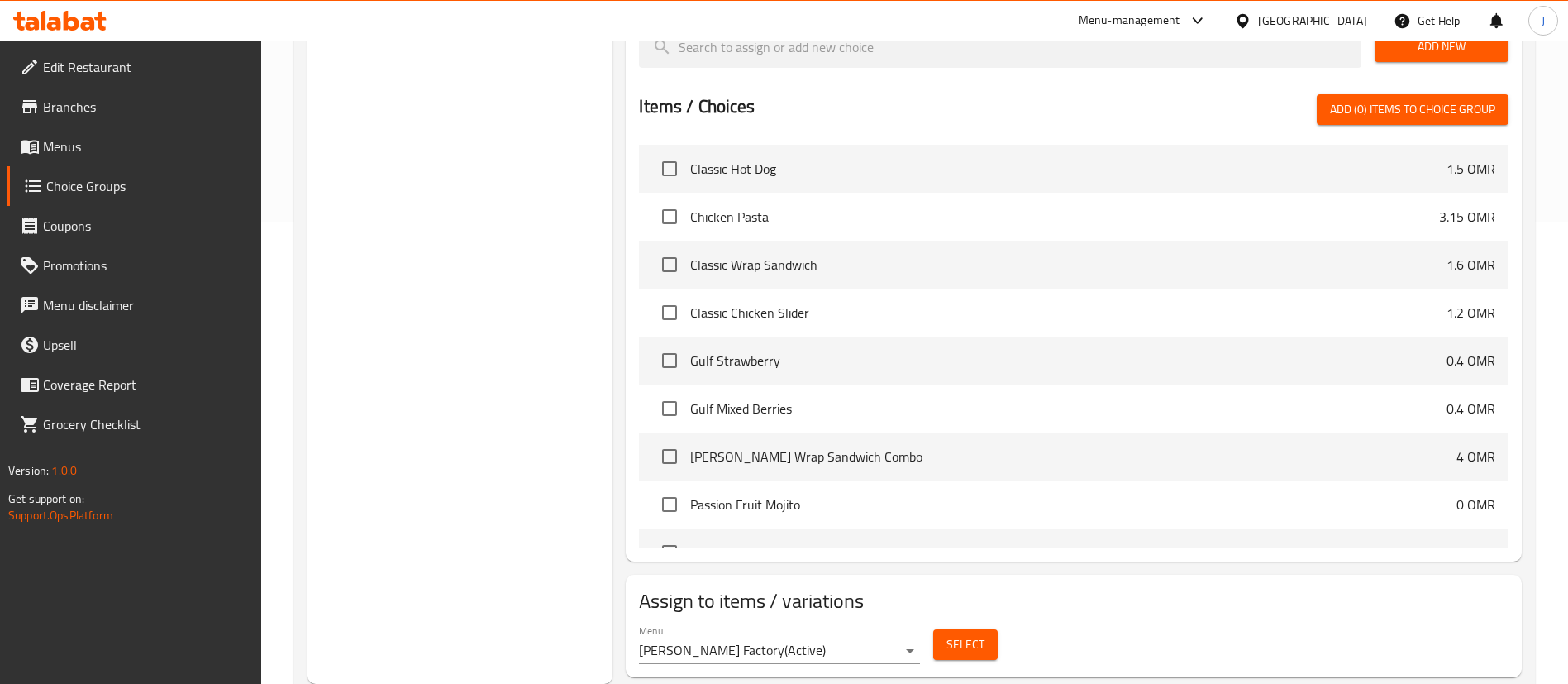
click at [871, 619] on div "Menu [PERSON_NAME] Factory ( Active )" at bounding box center [779, 644] width 294 height 53
click at [971, 635] on span "Select" at bounding box center [966, 645] width 38 height 21
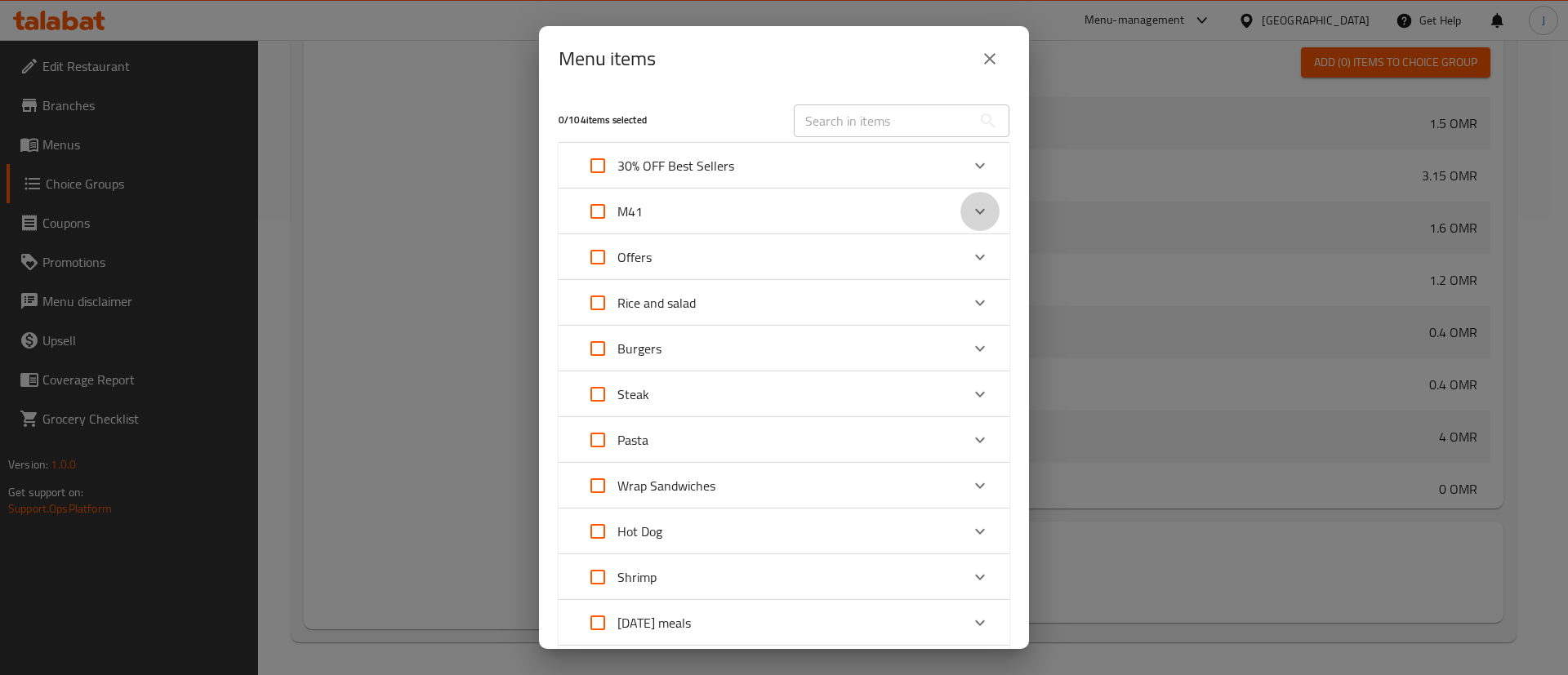
click at [961, 205] on div "Expand" at bounding box center [980, 211] width 39 height 39
click at [646, 283] on div "Expand" at bounding box center [633, 299] width 46 height 39
click at [604, 303] on input "Expand" at bounding box center [621, 299] width 39 height 39
checkbox input "true"
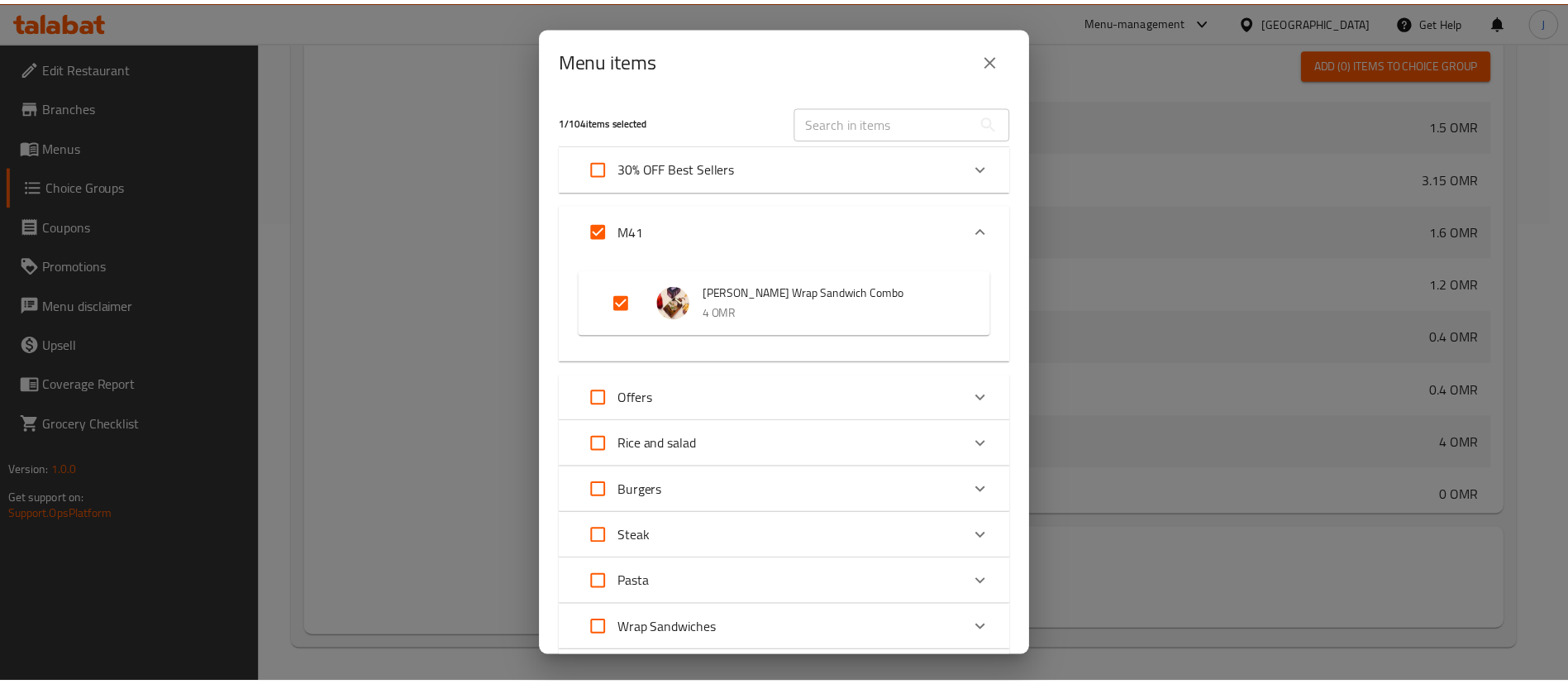
scroll to position [620, 0]
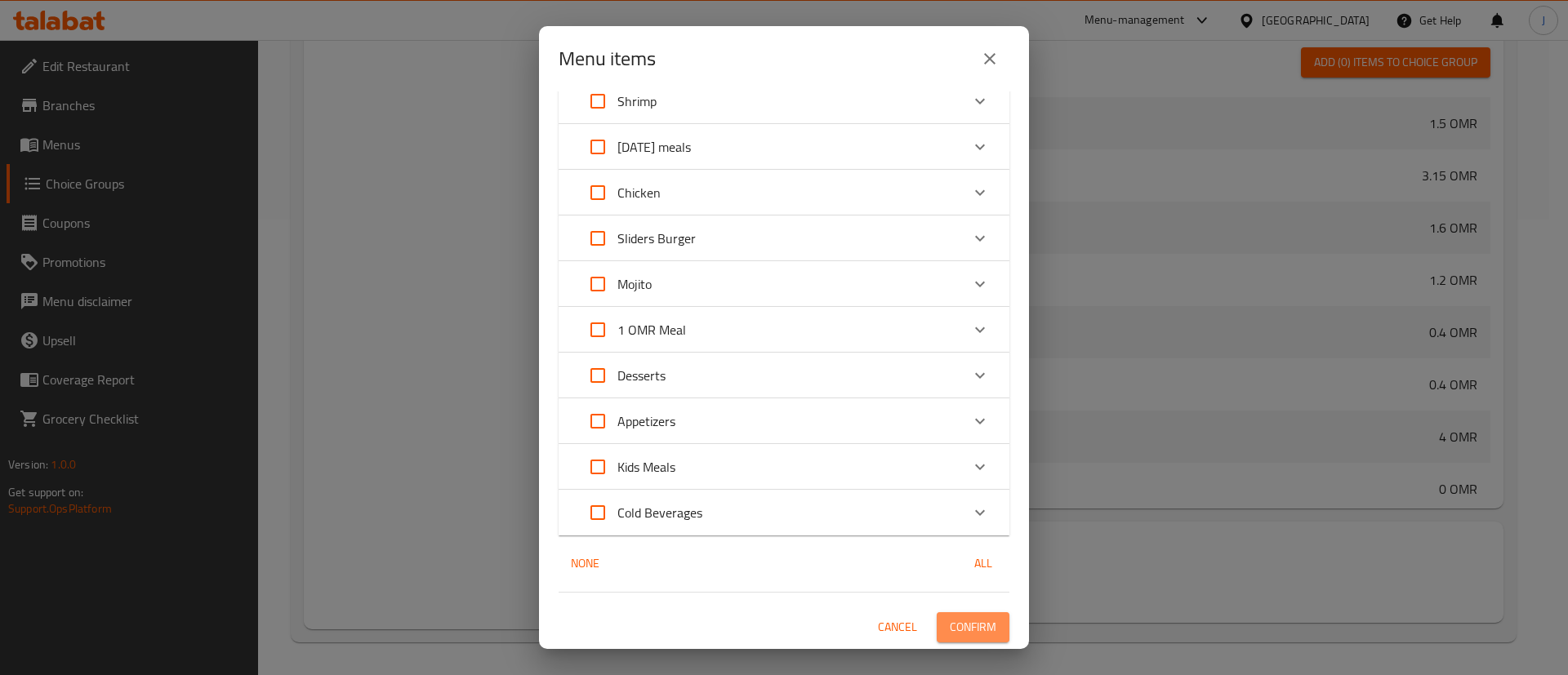
click at [968, 626] on span "Confirm" at bounding box center [973, 627] width 47 height 21
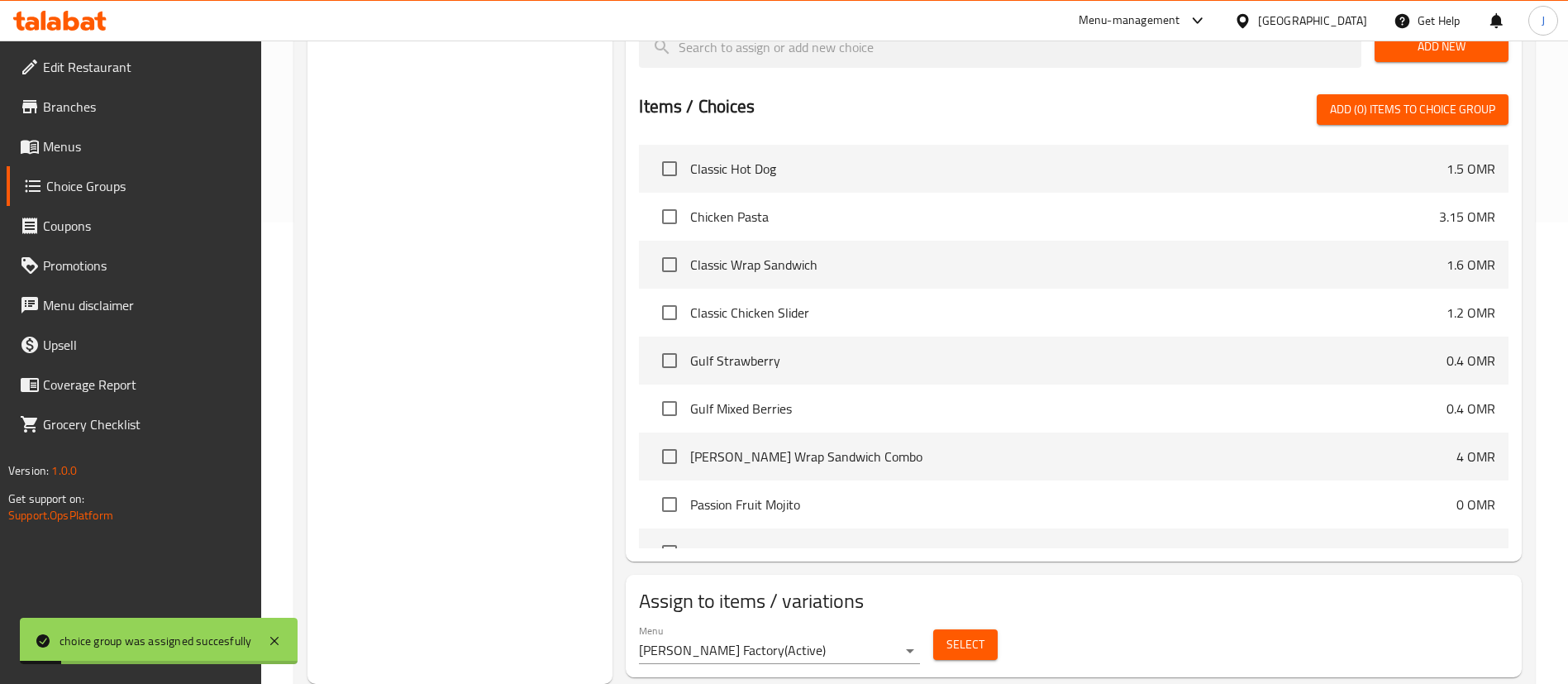
click at [63, 147] on span "Menus" at bounding box center [145, 146] width 205 height 20
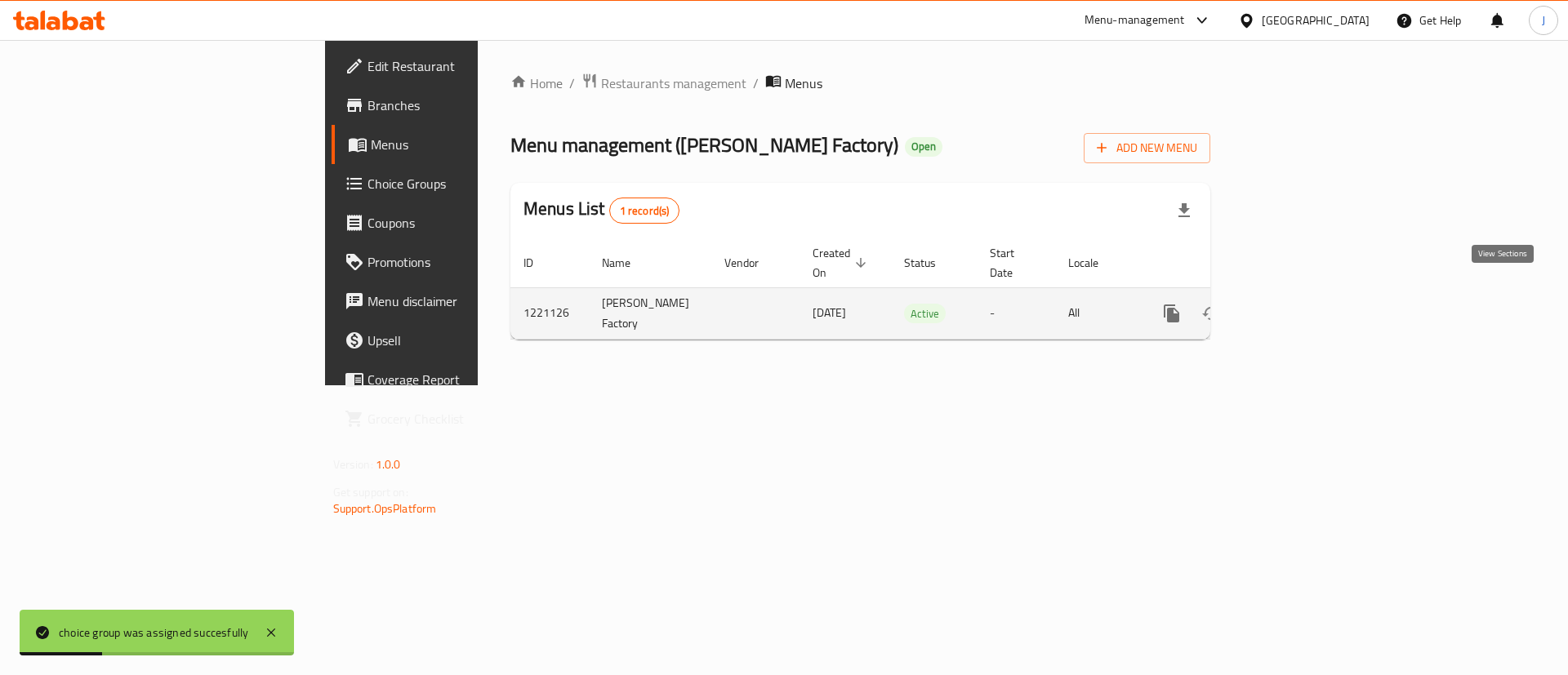
click at [1309, 299] on link "enhanced table" at bounding box center [1290, 313] width 39 height 39
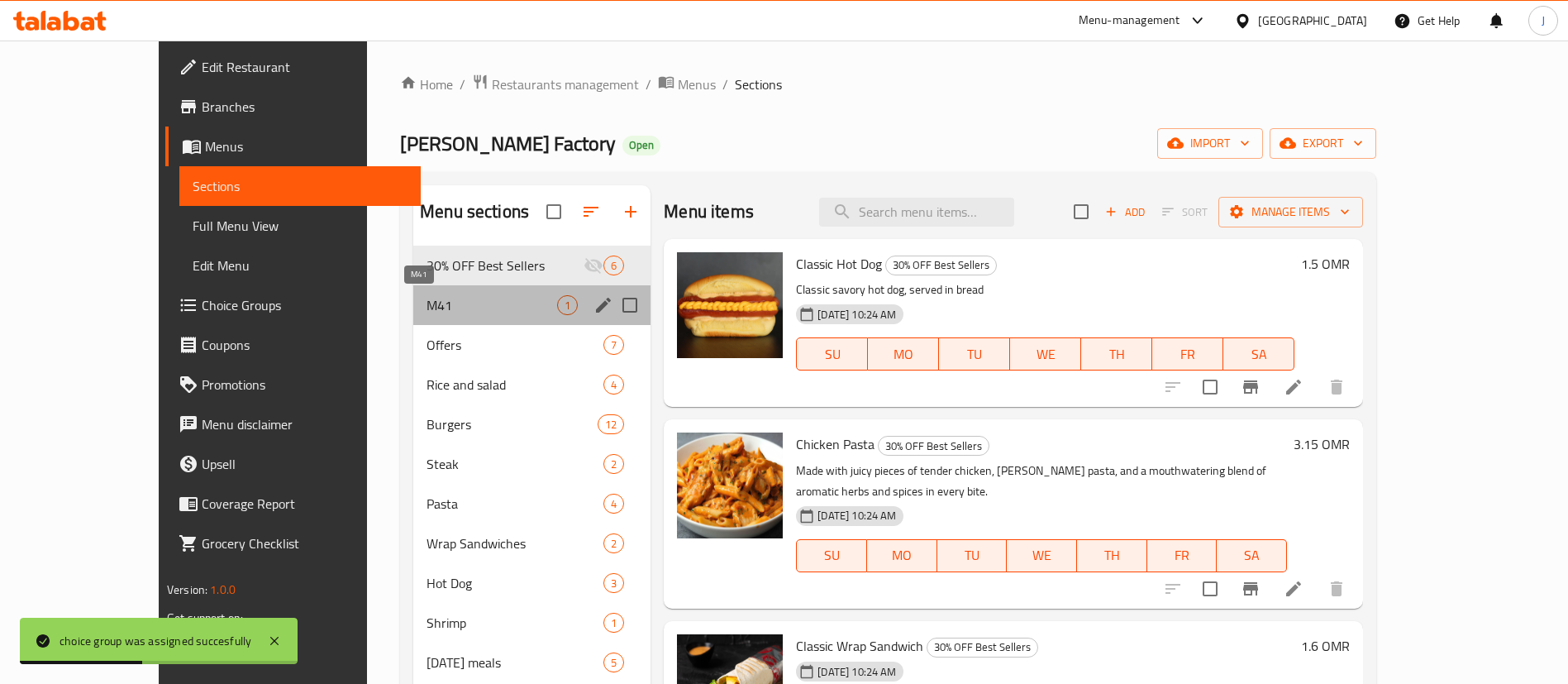
click at [467, 313] on span "M41" at bounding box center [491, 305] width 131 height 20
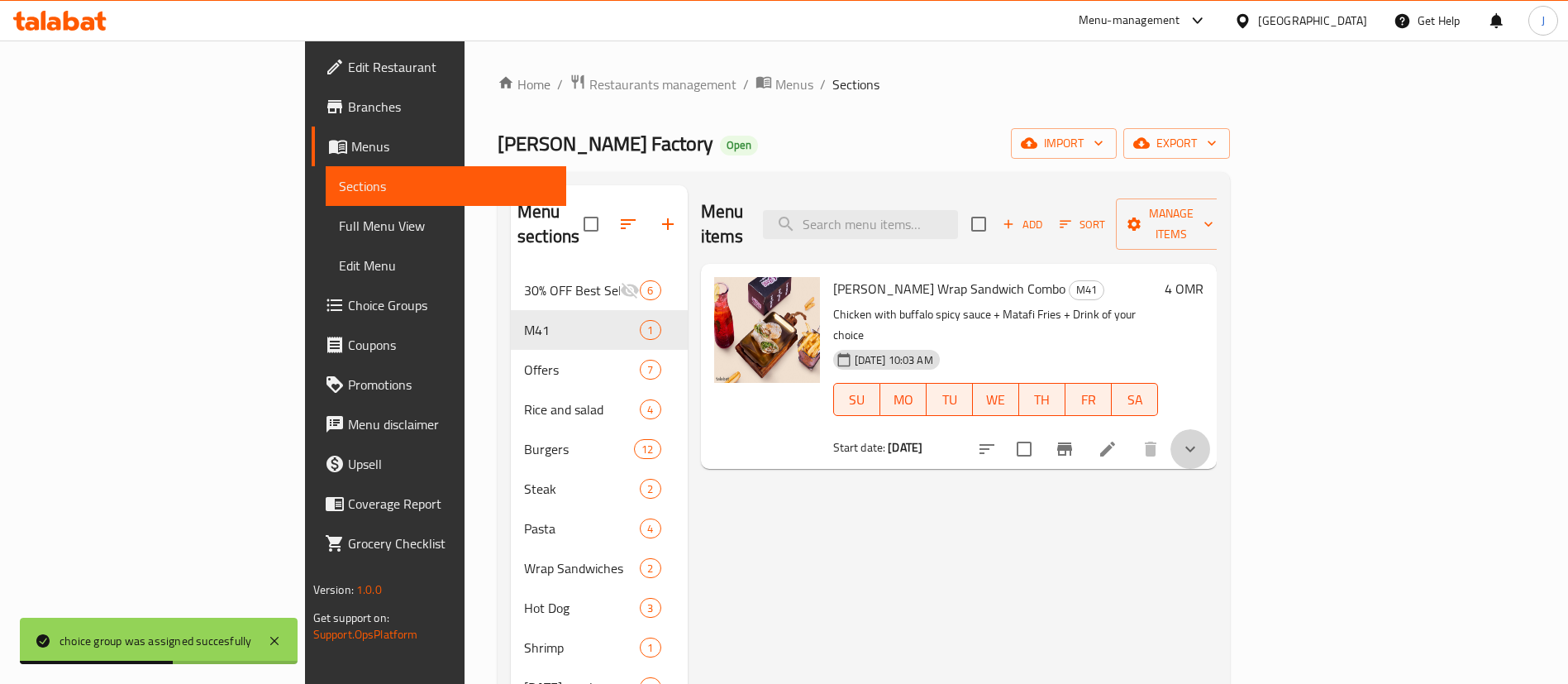
click at [1210, 429] on button "show more" at bounding box center [1190, 449] width 40 height 40
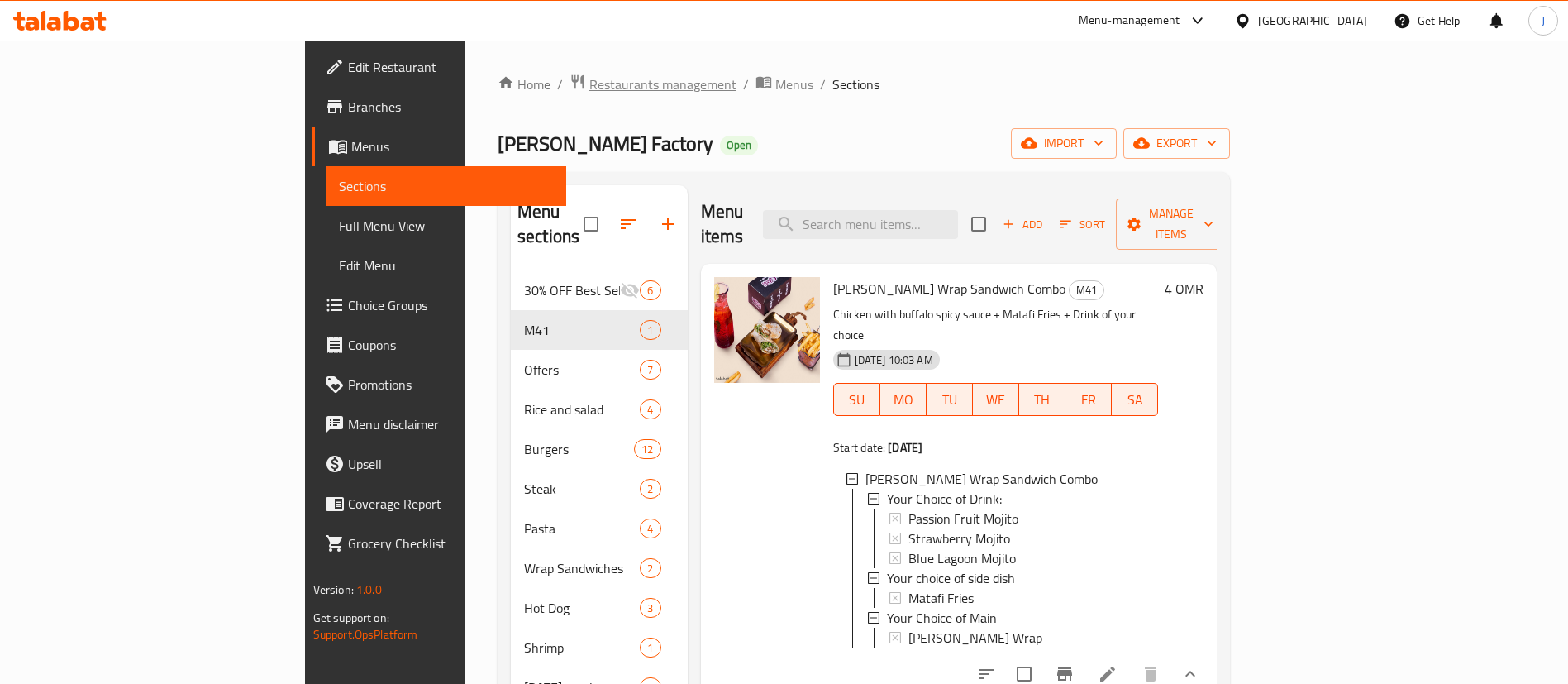
click at [589, 83] on span "Restaurants management" at bounding box center [662, 84] width 147 height 20
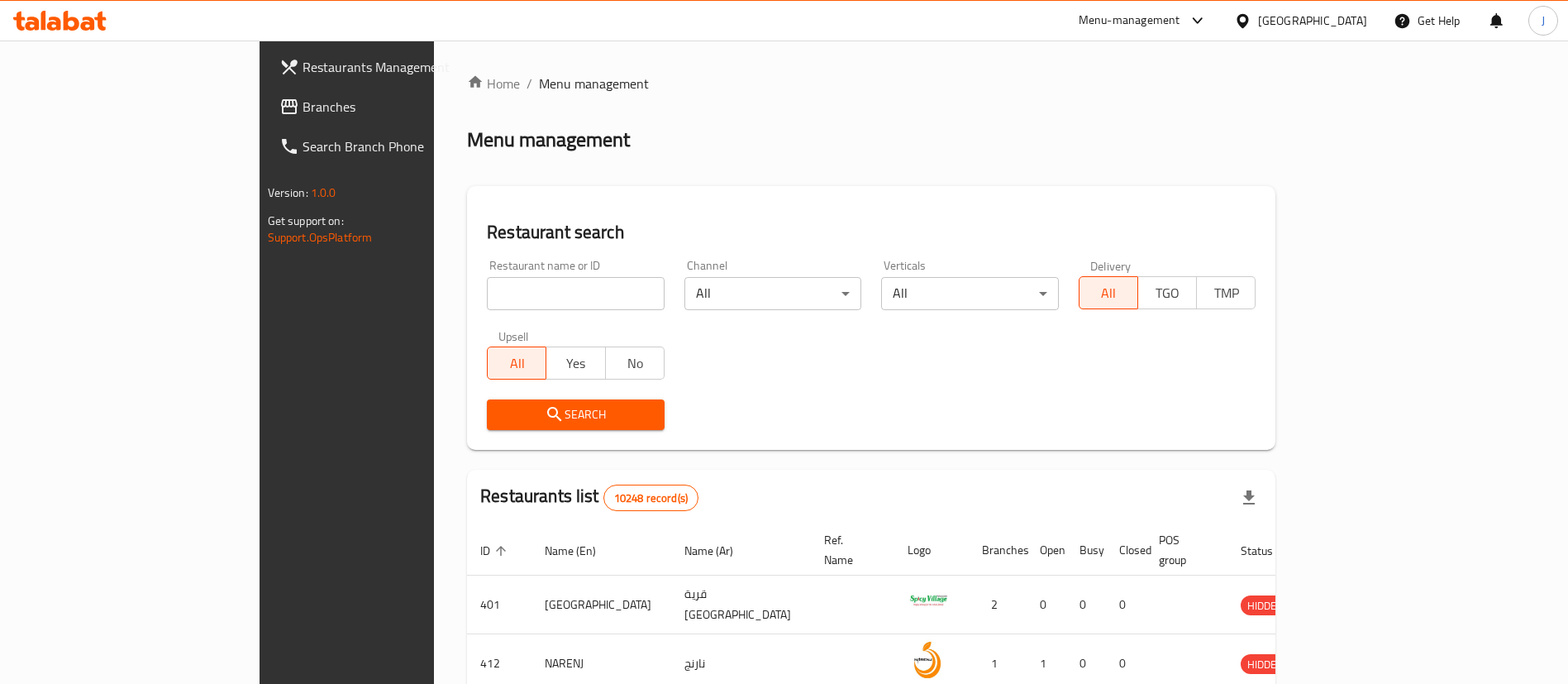
click at [562, 279] on input "search" at bounding box center [576, 293] width 178 height 33
paste input "680975"
type input "680975"
click button "Search" at bounding box center [576, 415] width 178 height 30
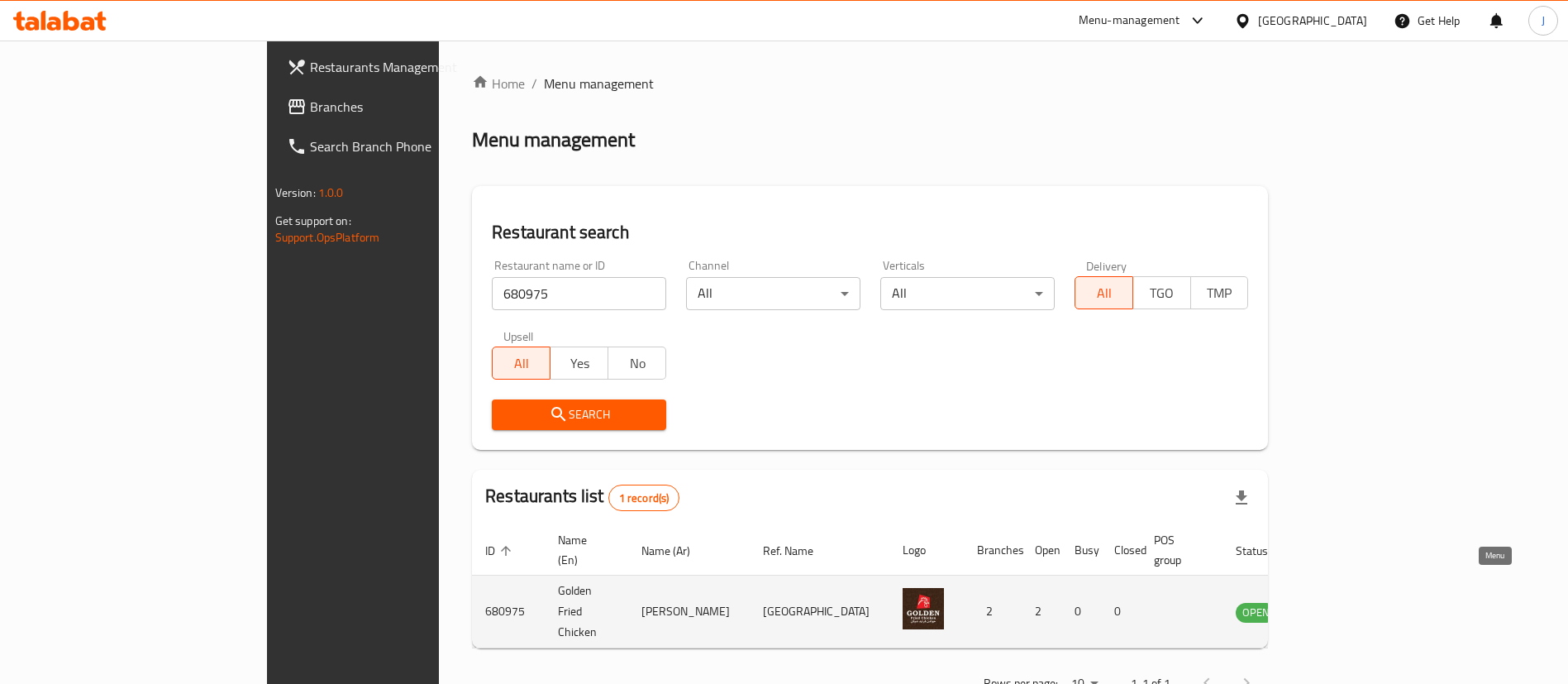
click at [1339, 609] on icon "enhanced table" at bounding box center [1336, 612] width 6 height 7
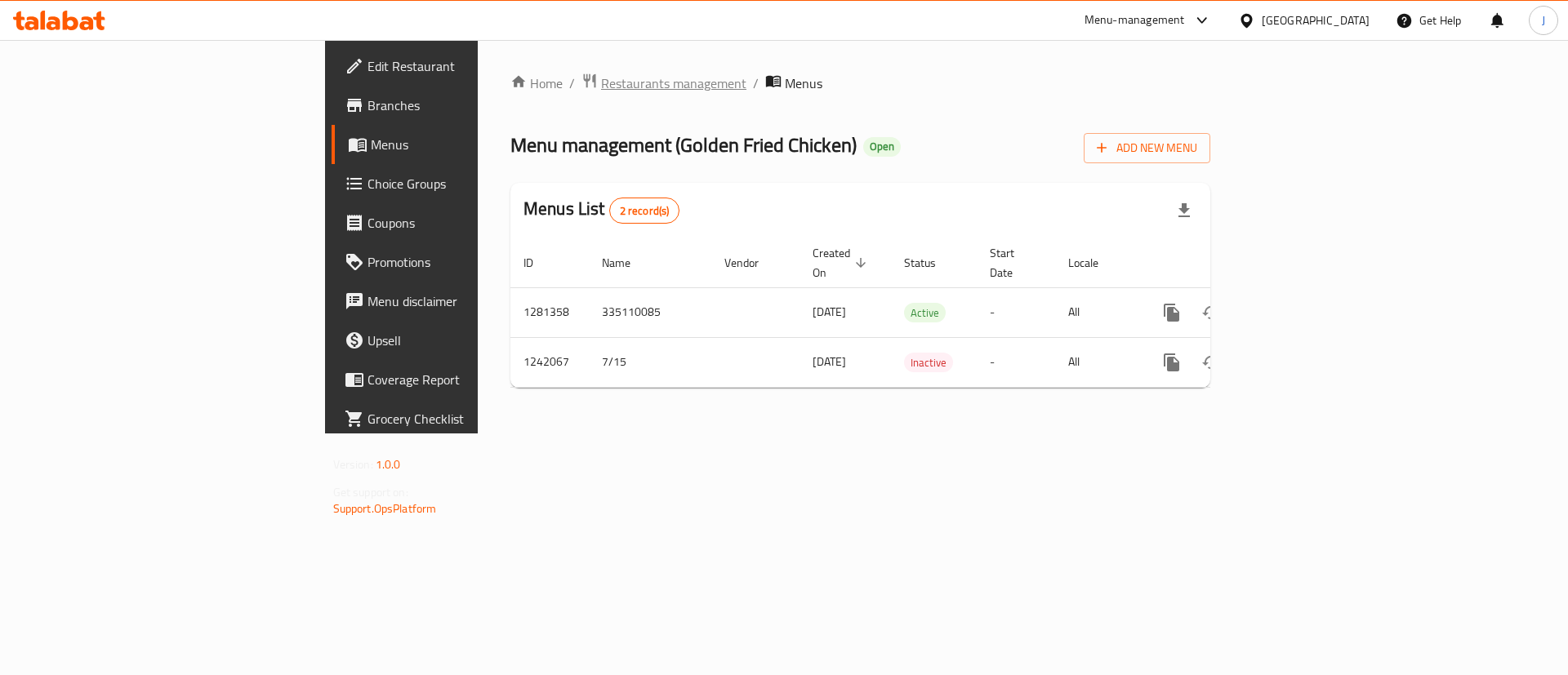
click at [602, 80] on span "Restaurants management" at bounding box center [674, 83] width 145 height 20
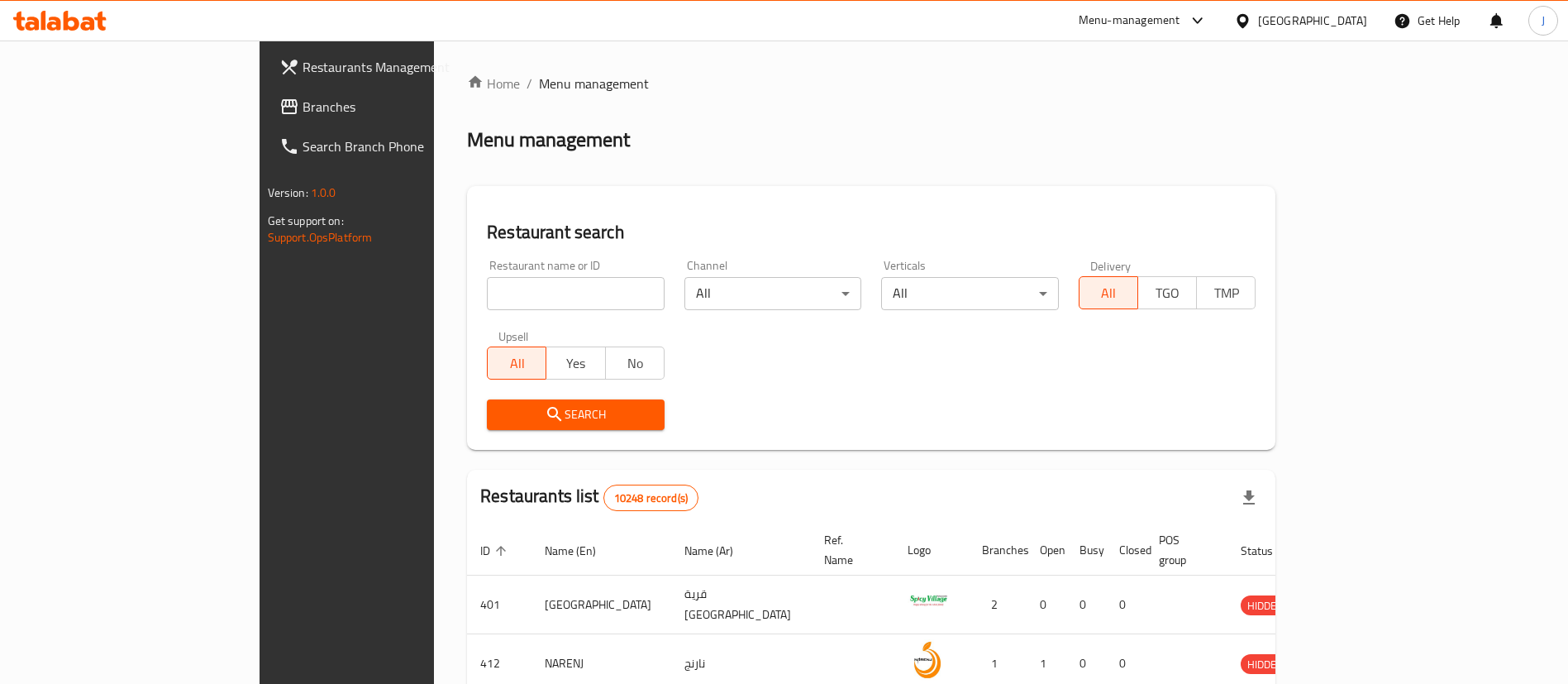
click at [546, 288] on input "search" at bounding box center [576, 293] width 178 height 33
paste input "20285"
type input "20285"
click button "Search" at bounding box center [576, 415] width 178 height 30
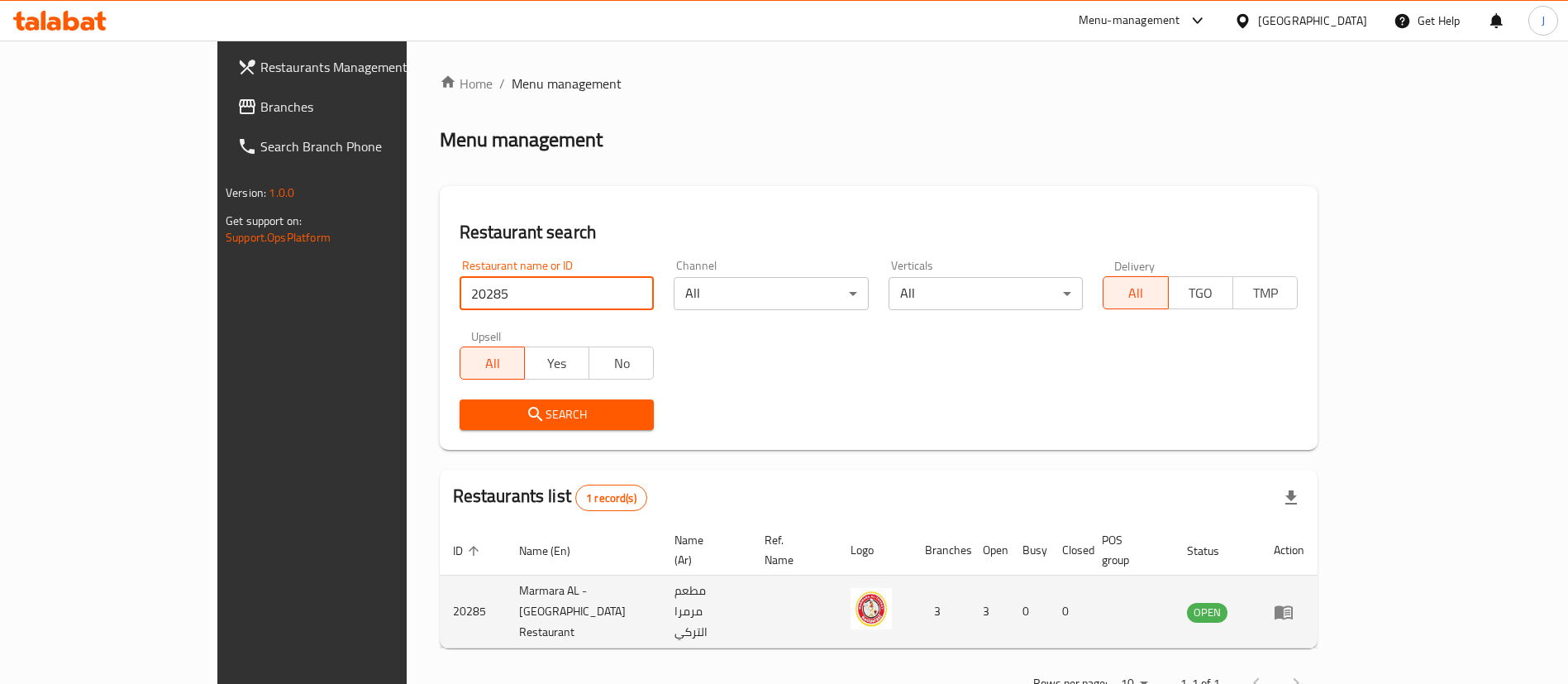
click at [1293, 603] on icon "enhanced table" at bounding box center [1283, 612] width 20 height 20
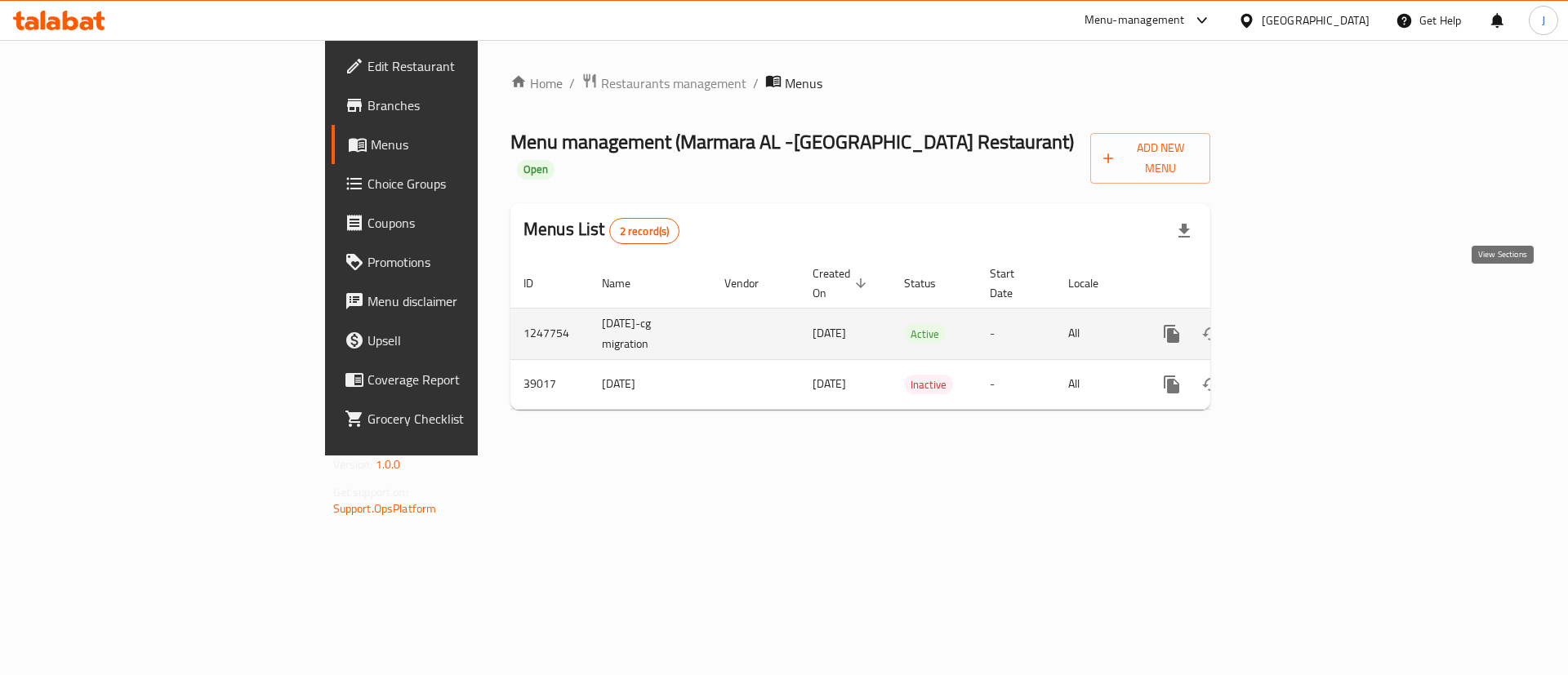
click at [1299, 324] on icon "enhanced table" at bounding box center [1289, 334] width 20 height 20
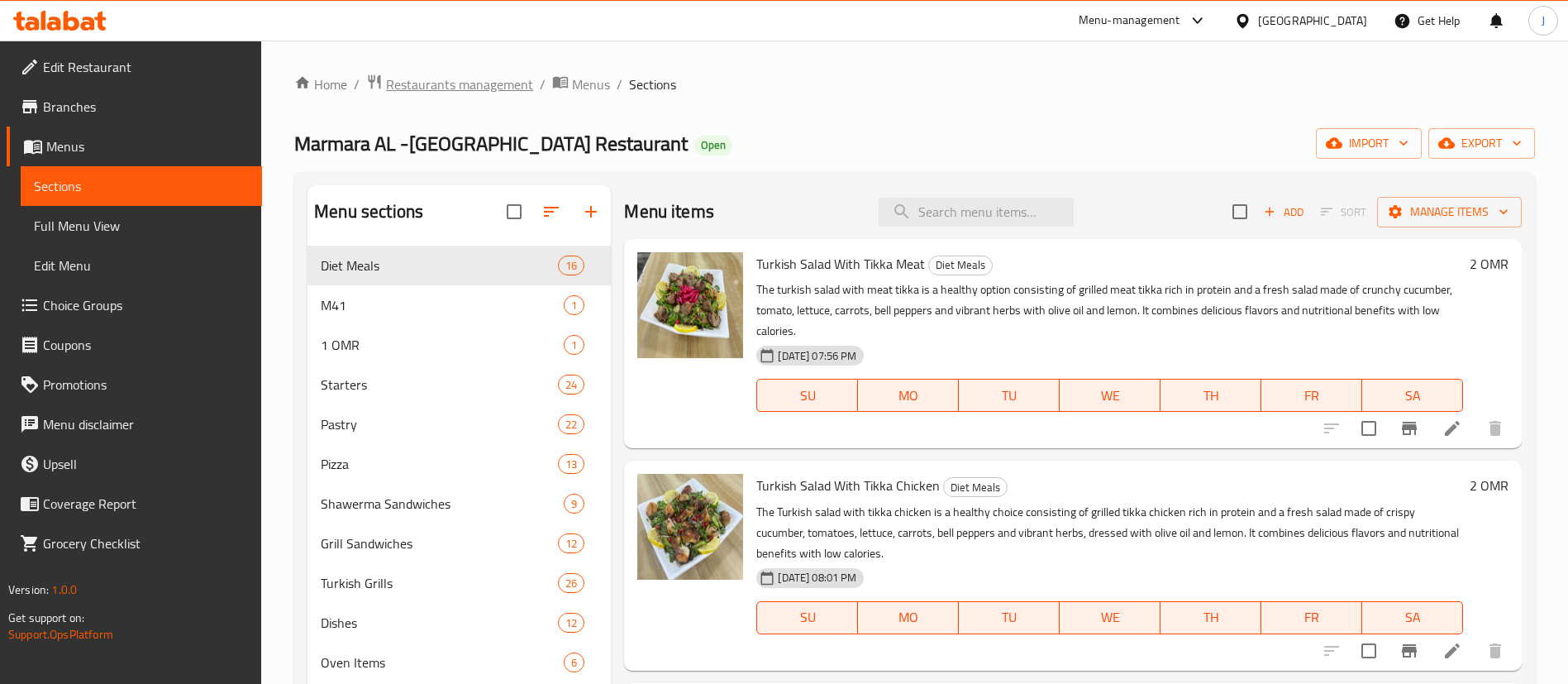
click at [509, 81] on span "Restaurants management" at bounding box center [459, 84] width 147 height 20
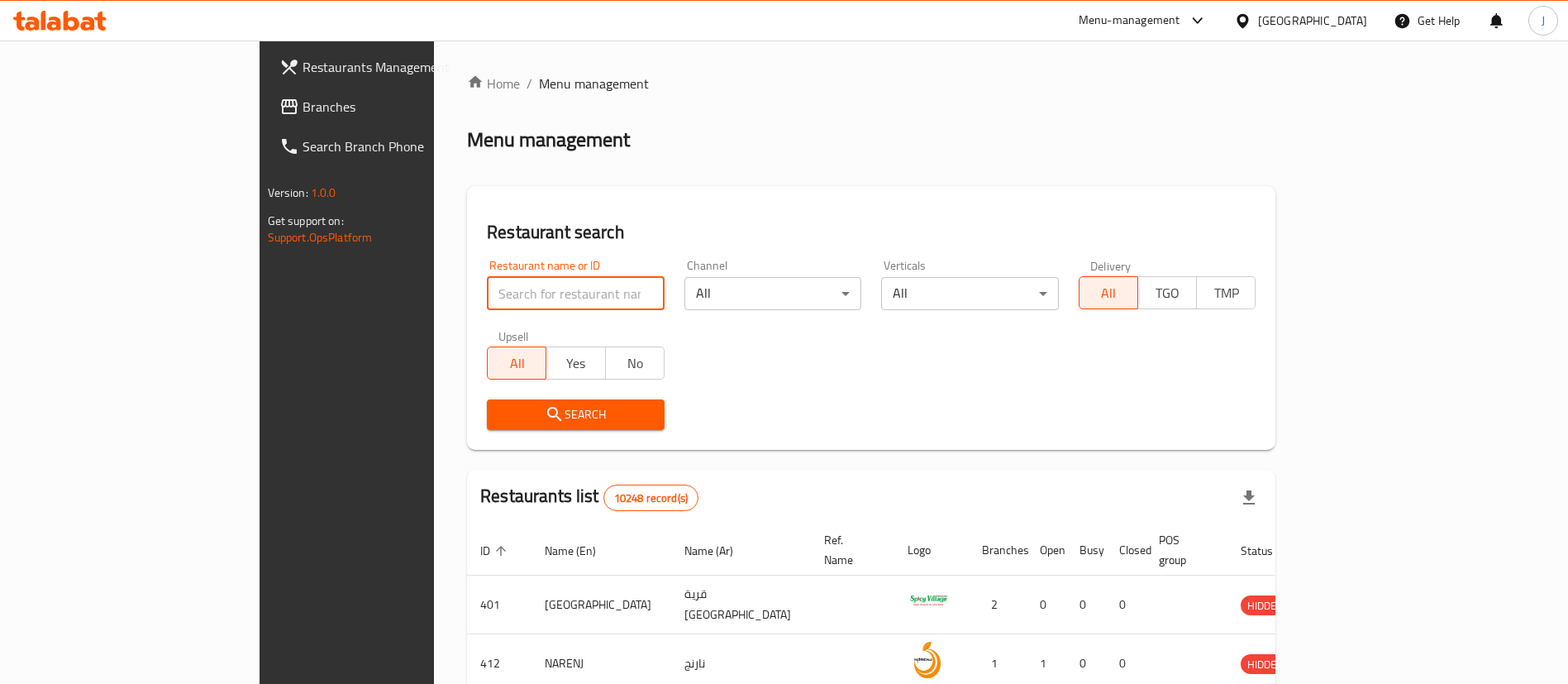
click at [516, 296] on input "search" at bounding box center [576, 293] width 178 height 33
paste input "646177"
type input "646177"
click button "Search" at bounding box center [576, 415] width 178 height 30
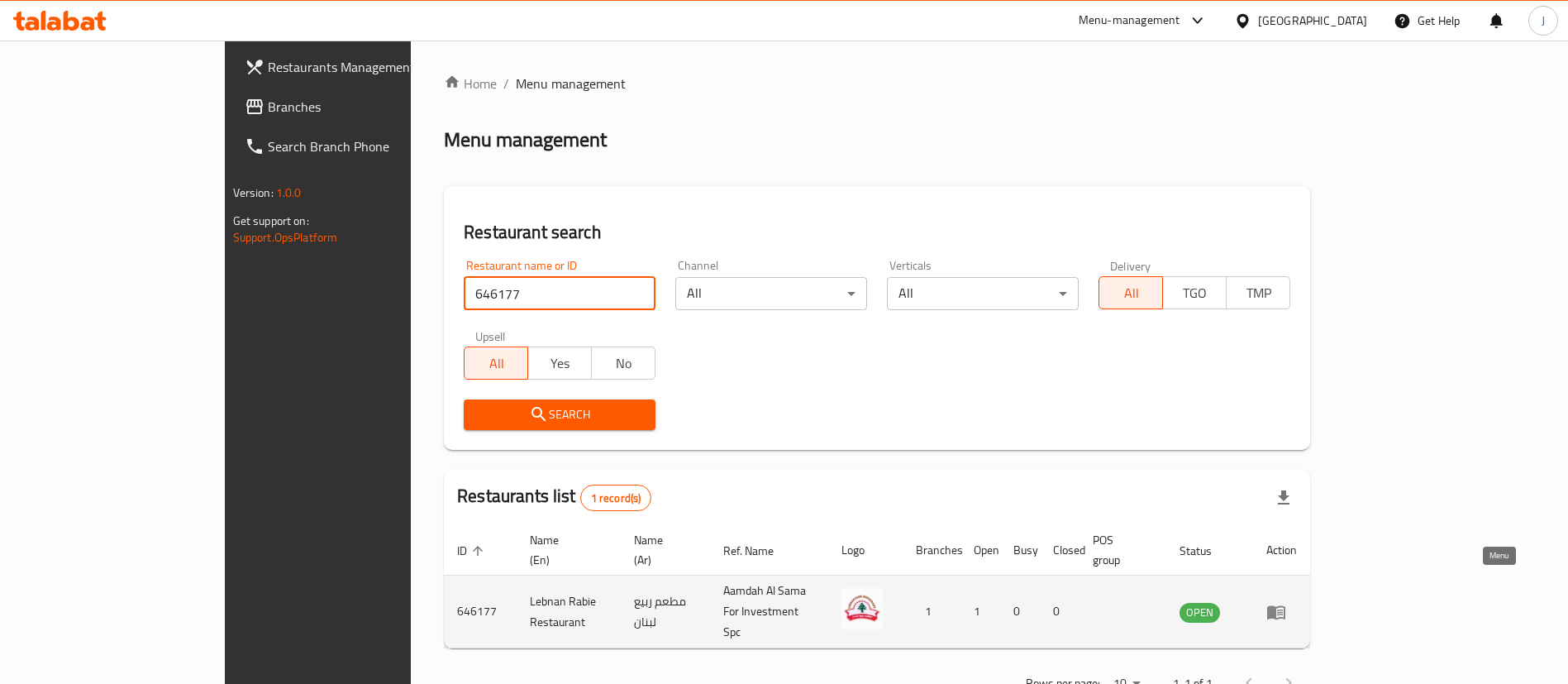
click at [1286, 605] on icon "enhanced table" at bounding box center [1275, 612] width 18 height 14
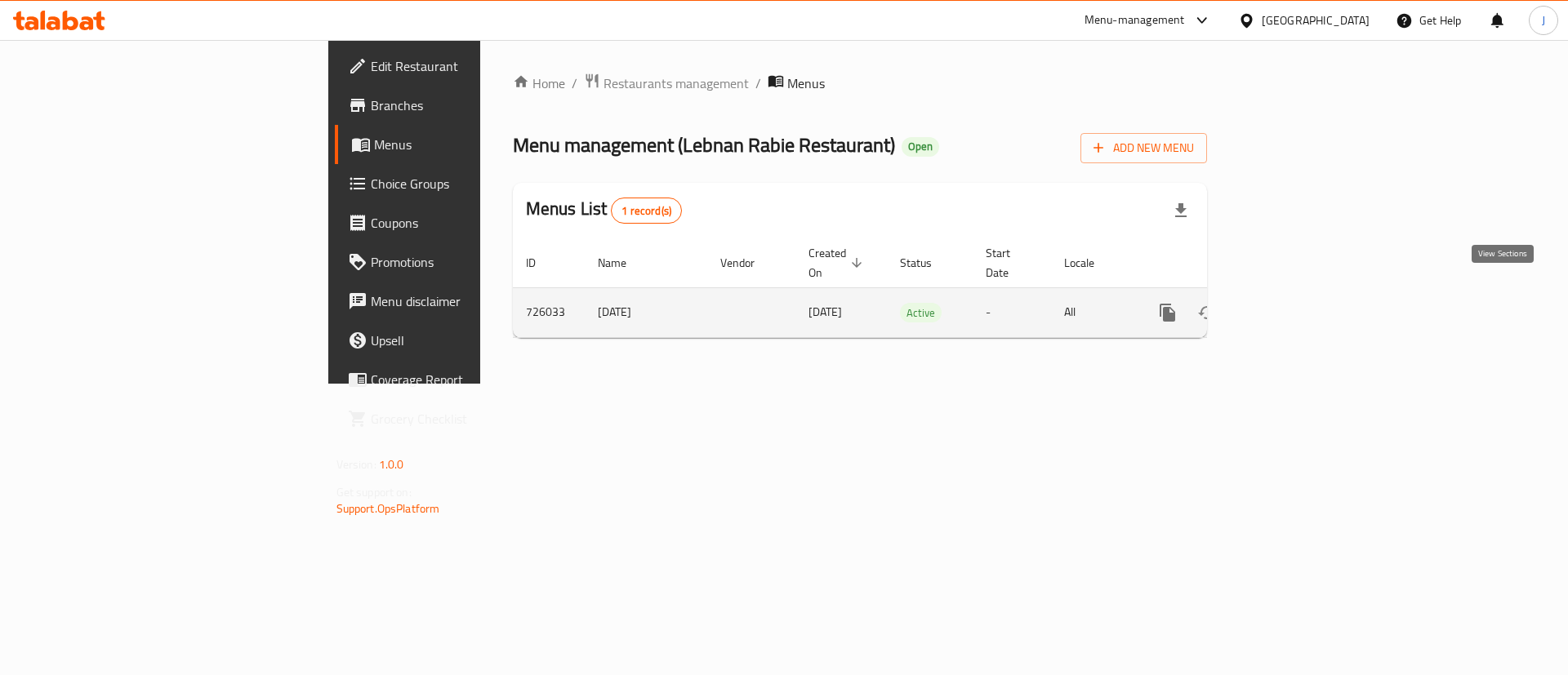
click at [1296, 303] on icon "enhanced table" at bounding box center [1285, 312] width 20 height 20
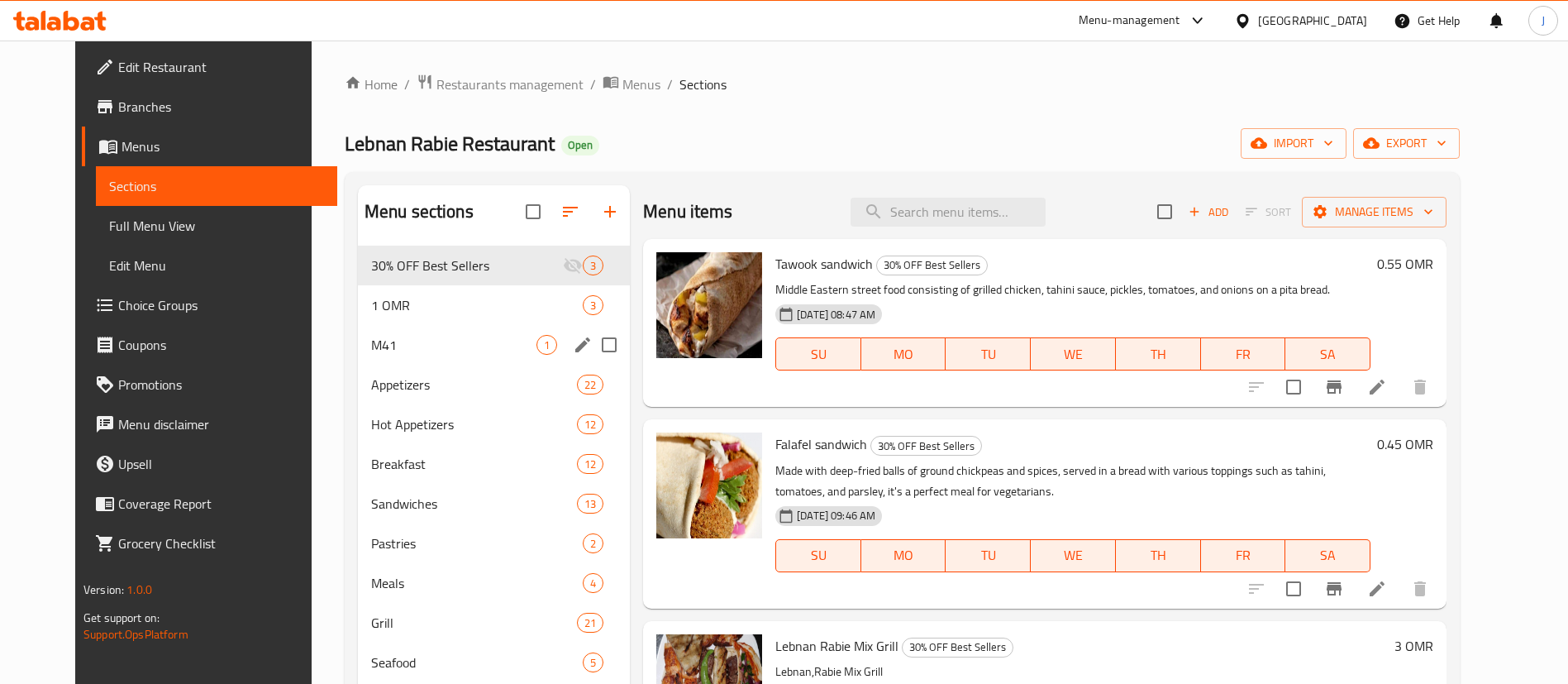
click at [387, 331] on div "M41 1" at bounding box center [493, 345] width 272 height 40
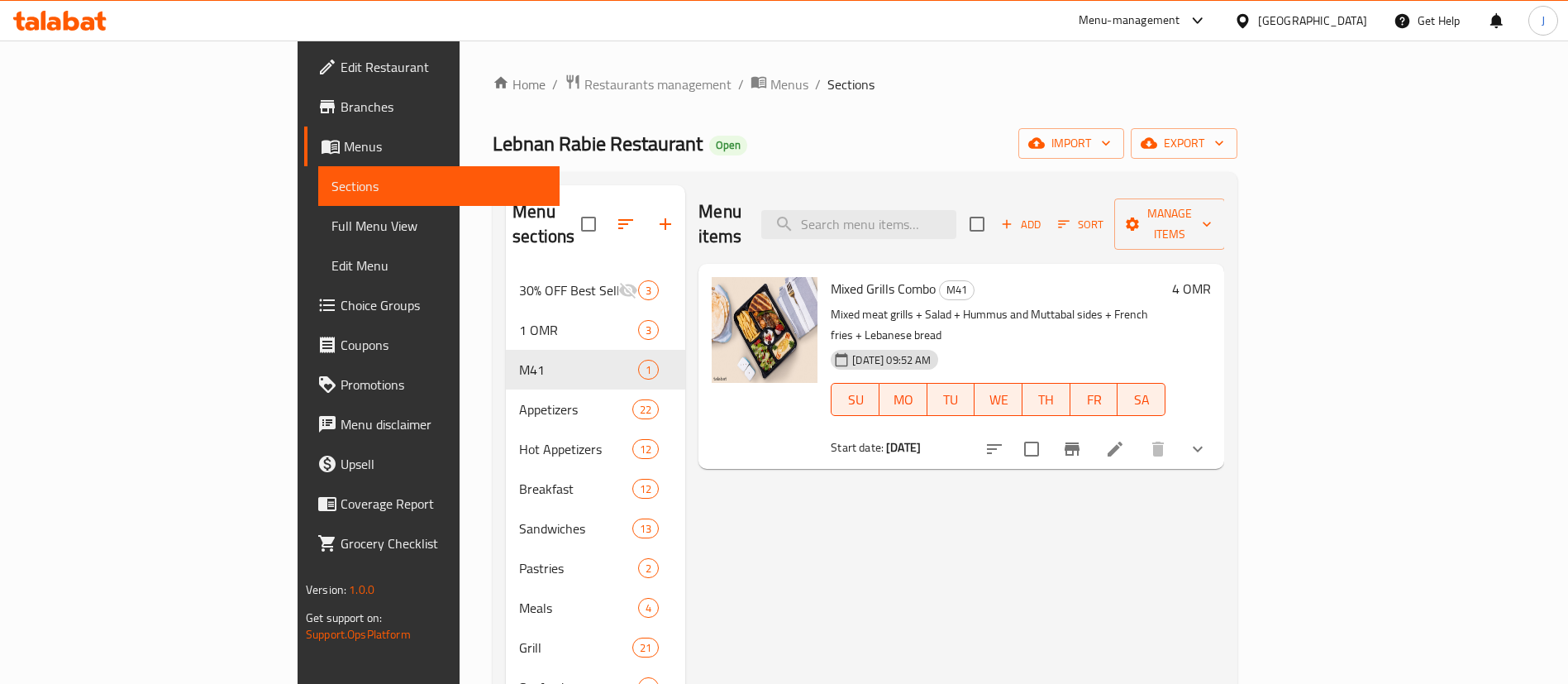
click at [1224, 427] on div "Menu items Add Sort Manage items Mixed Grills Combo M41 Mixed meat grills + Sal…" at bounding box center [954, 529] width 539 height 687
click at [1207, 440] on icon "show more" at bounding box center [1198, 449] width 20 height 20
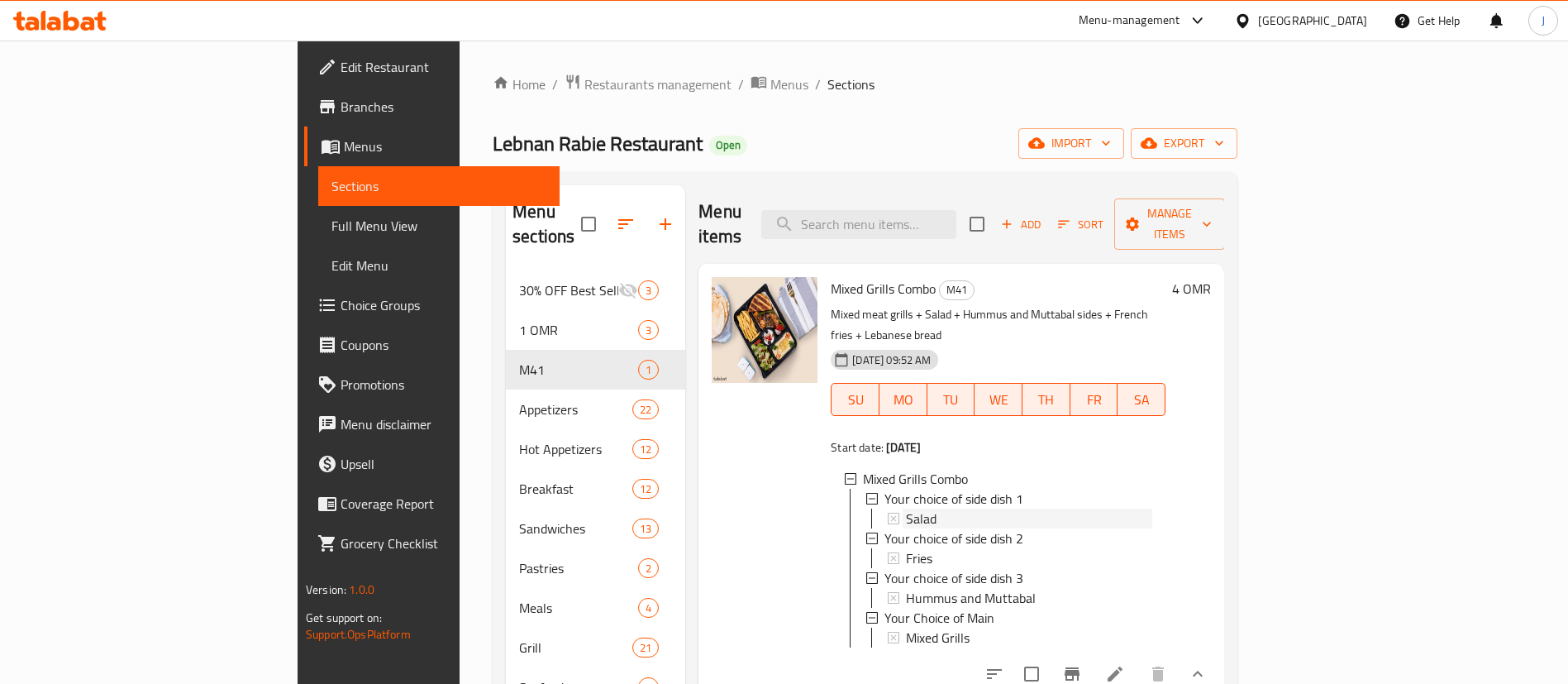
click at [1152, 509] on div "Salad" at bounding box center [1029, 518] width 246 height 20
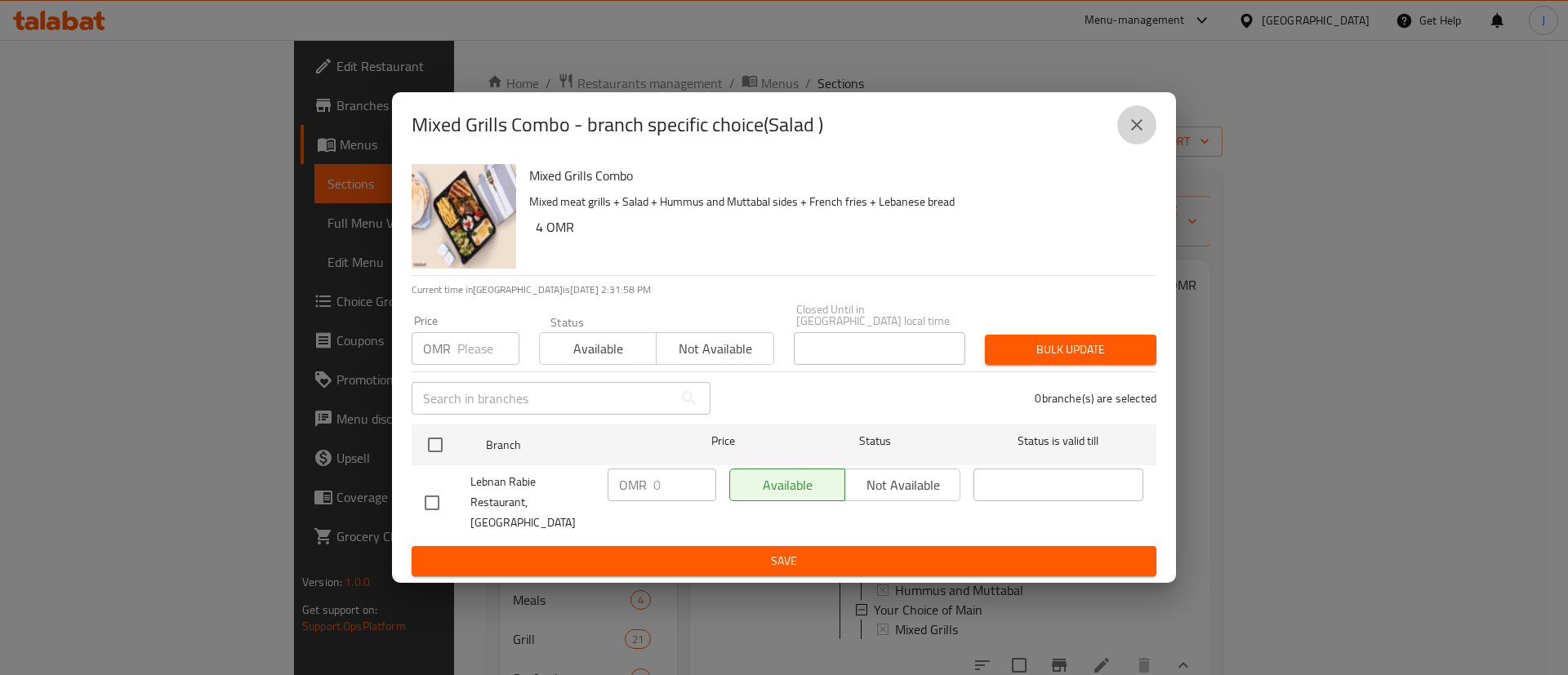
click at [1141, 132] on icon "close" at bounding box center [1137, 124] width 20 height 20
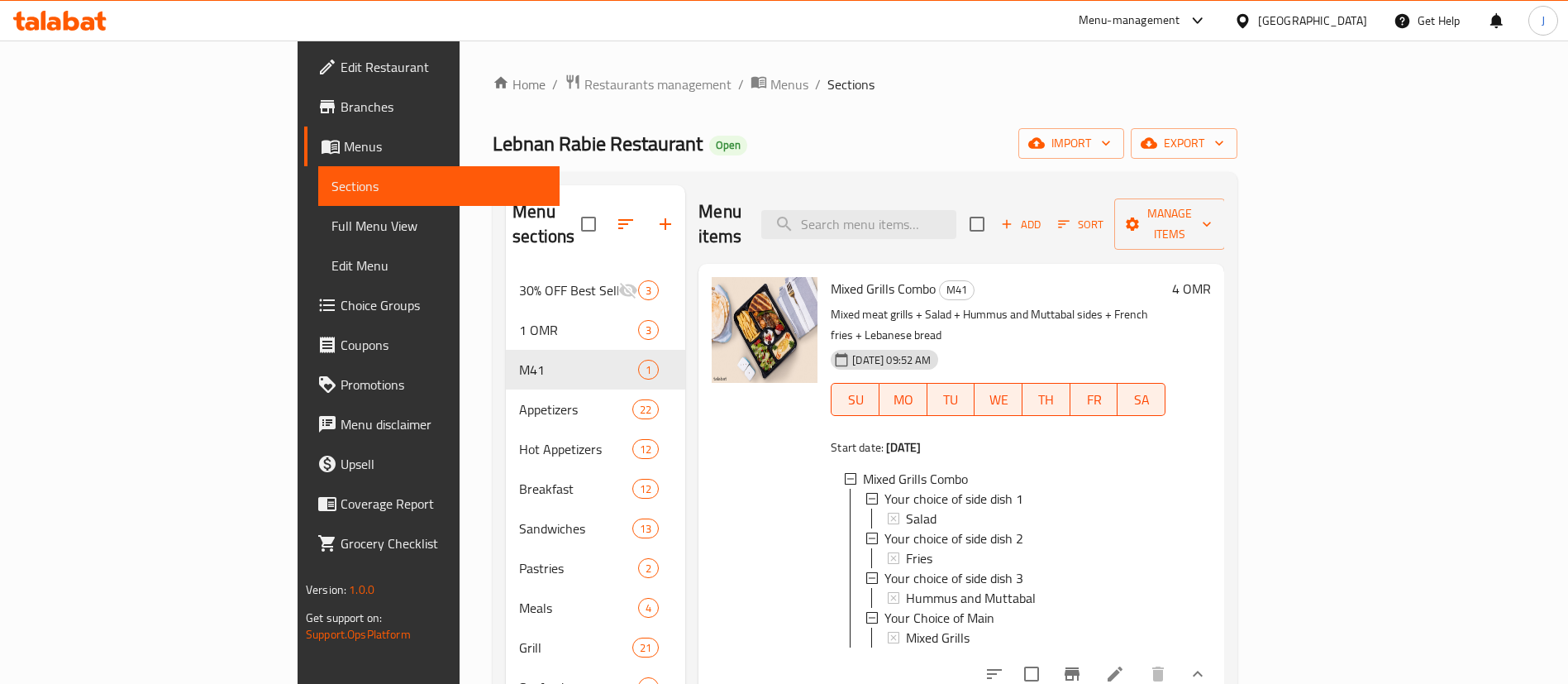
click at [475, 68] on div "Home / Restaurants management / Menus / Sections Lebnan Rabie Restaurant Open i…" at bounding box center [864, 479] width 811 height 878
click at [584, 84] on span "Restaurants management" at bounding box center [657, 84] width 147 height 20
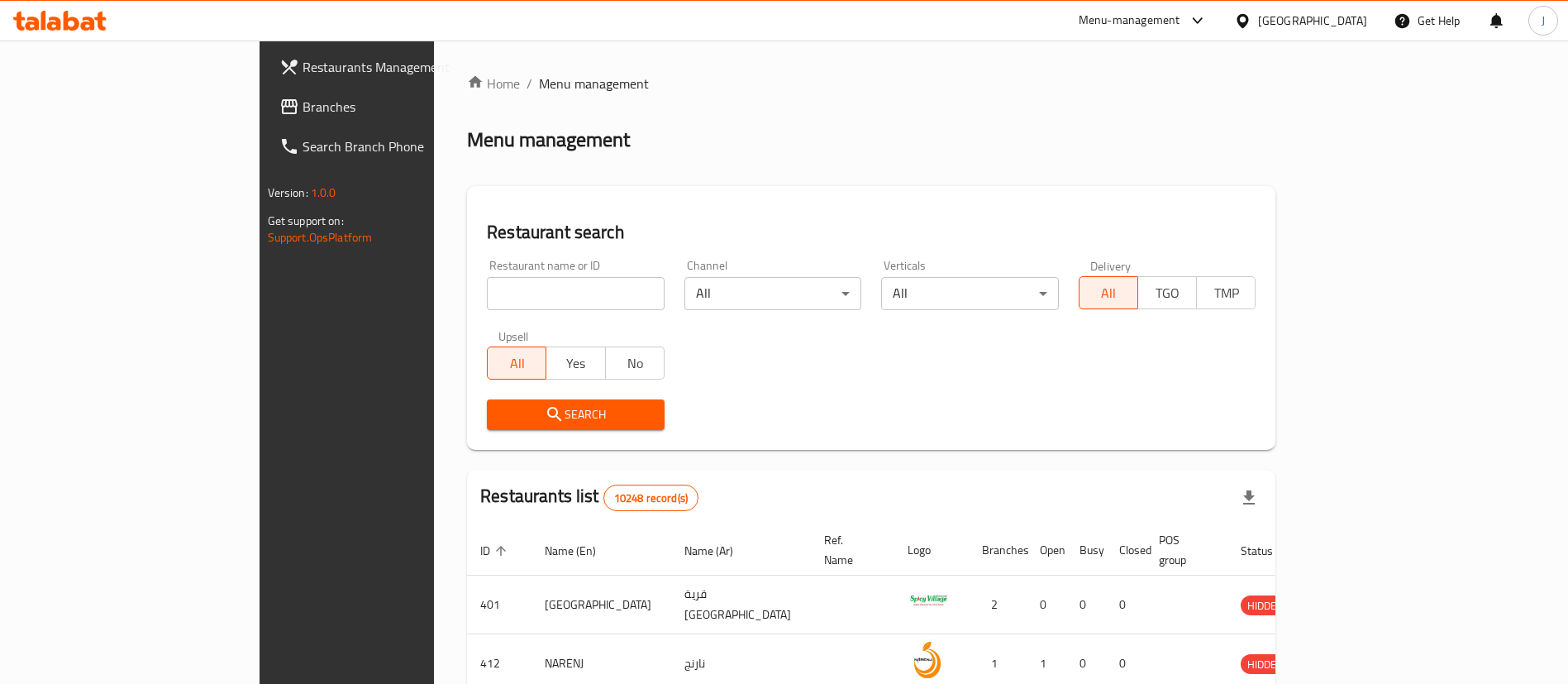
click at [487, 304] on input "search" at bounding box center [576, 293] width 178 height 33
paste input "626805"
type input "626805"
click button "Search" at bounding box center [576, 415] width 178 height 30
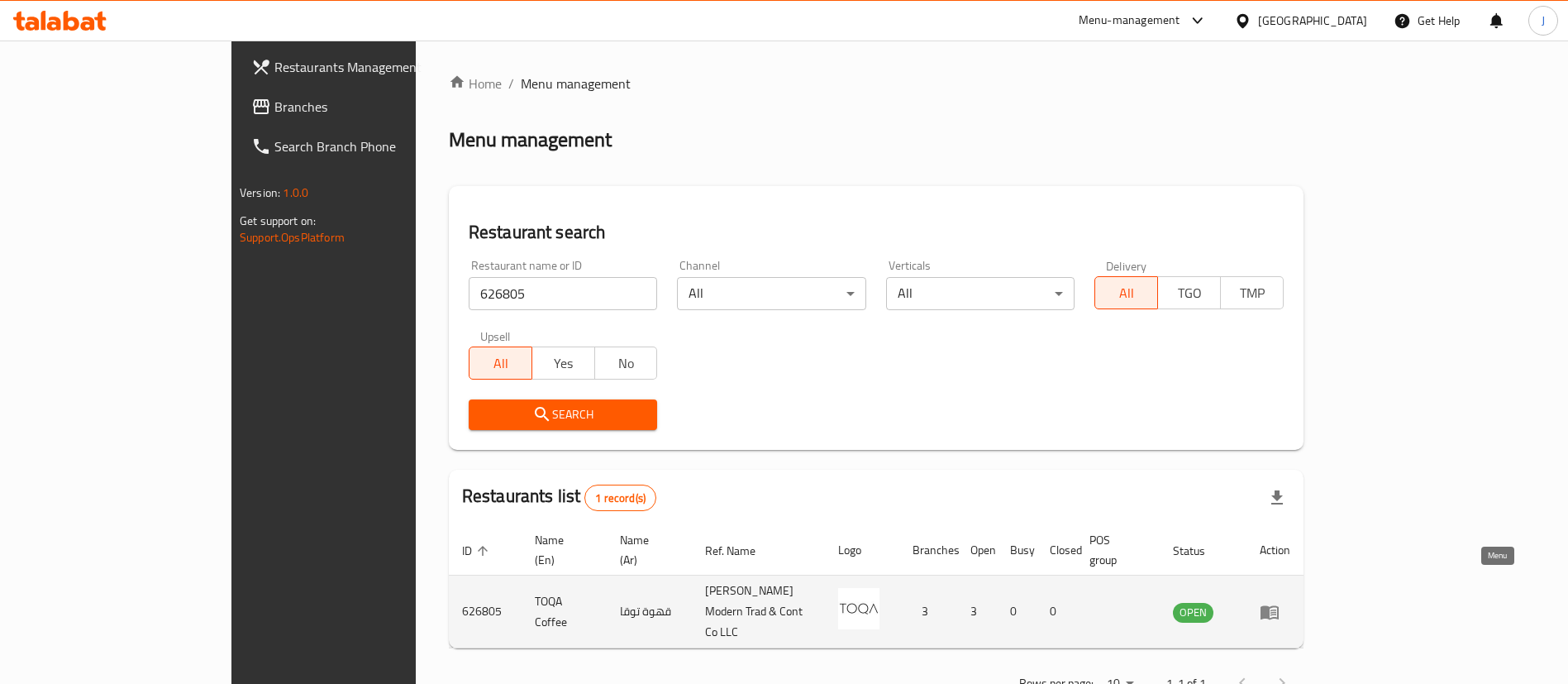
click at [1279, 603] on icon "enhanced table" at bounding box center [1269, 612] width 20 height 20
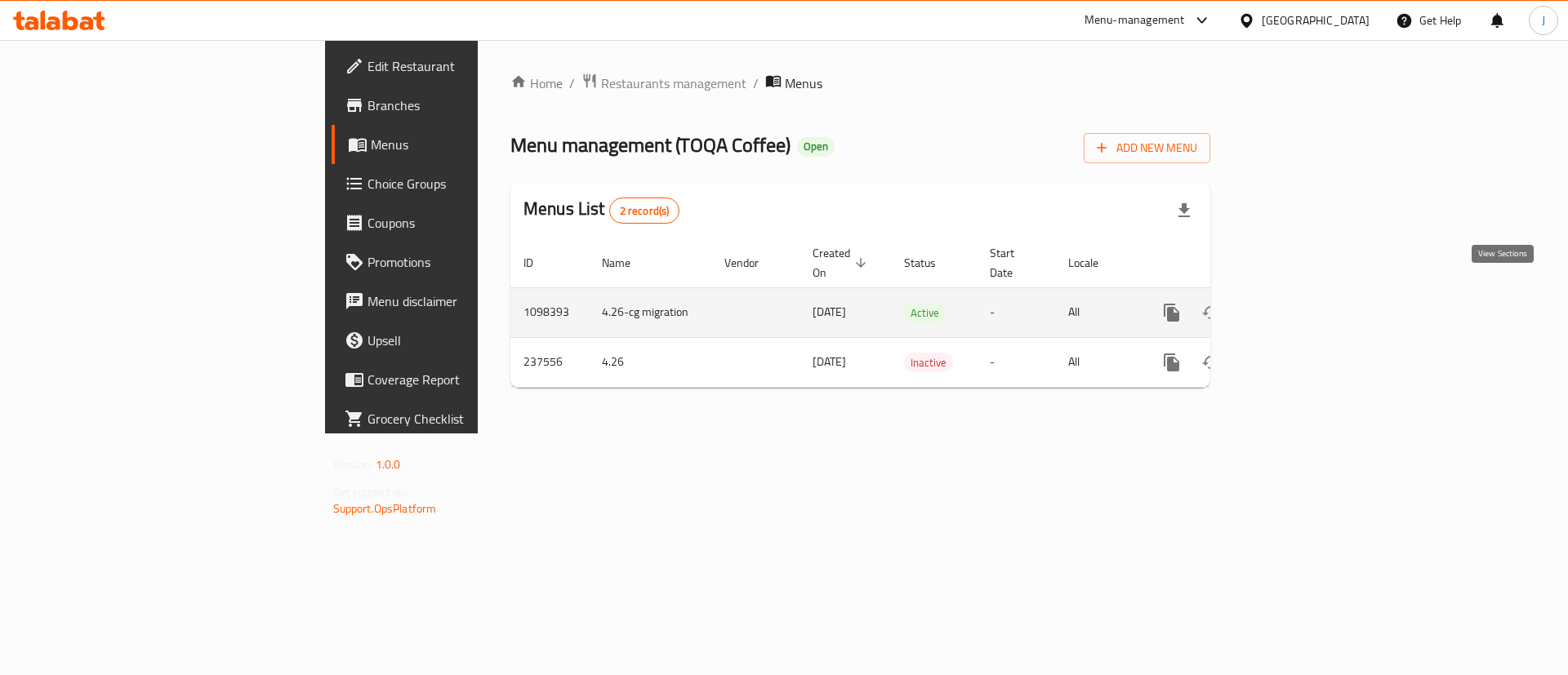
click at [1309, 293] on link "enhanced table" at bounding box center [1290, 312] width 39 height 39
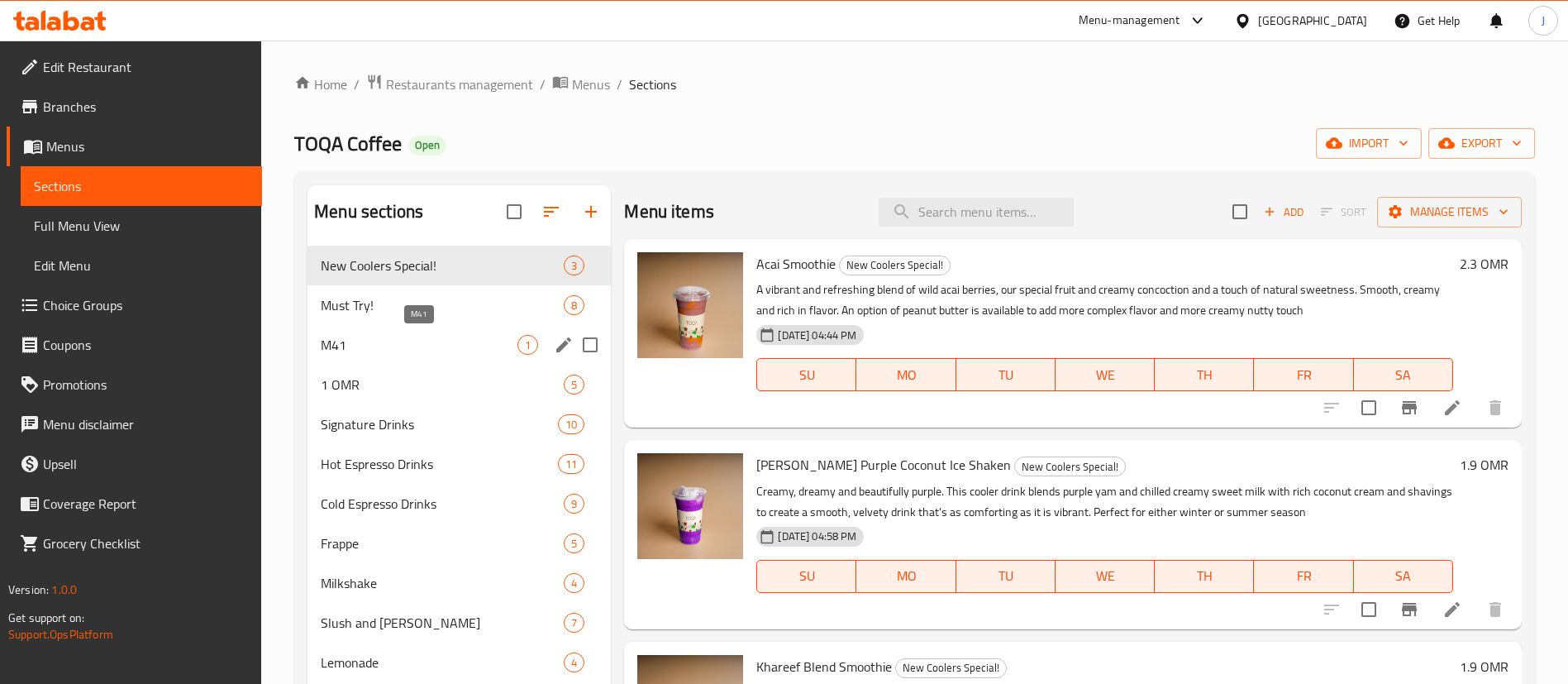
click at [373, 346] on span "M41" at bounding box center [419, 345] width 197 height 20
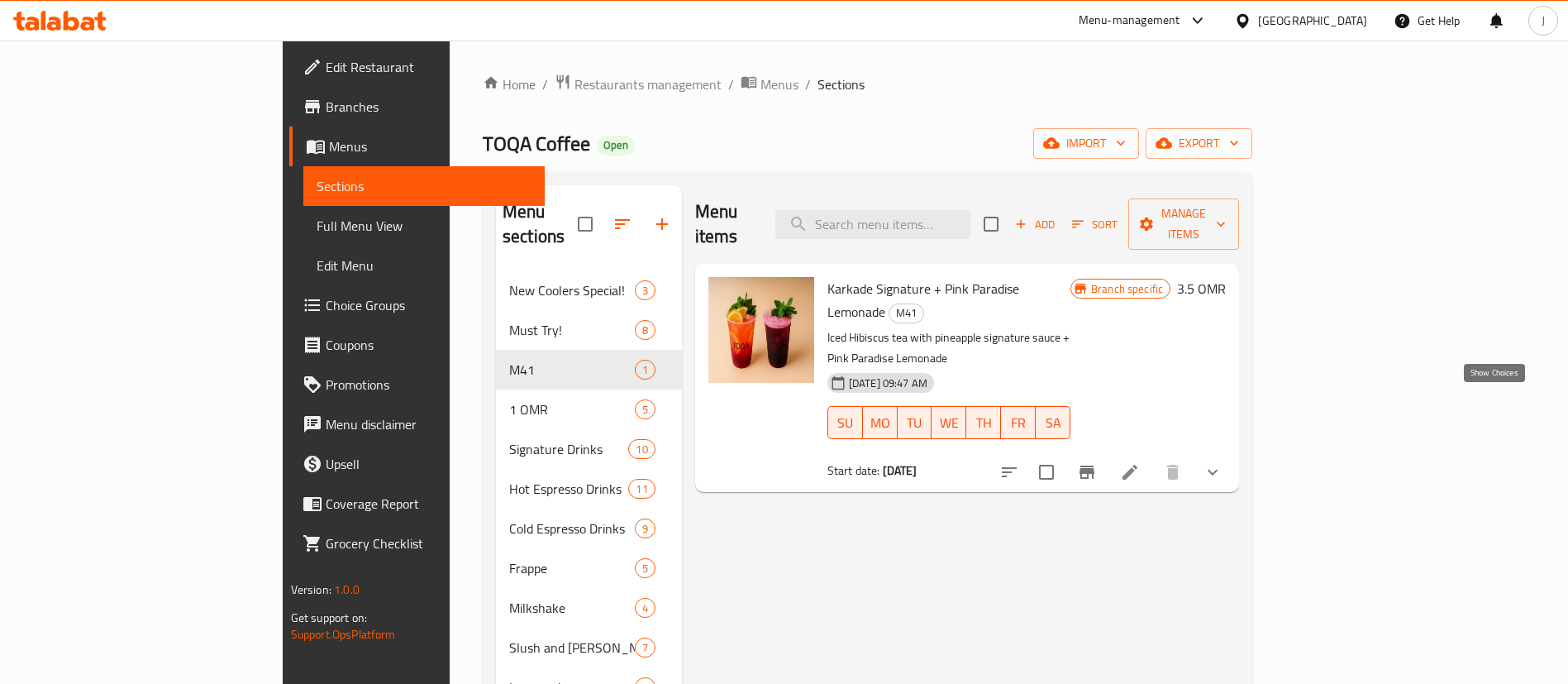
click at [1222, 462] on icon "show more" at bounding box center [1212, 472] width 20 height 20
